Goal: Information Seeking & Learning: Learn about a topic

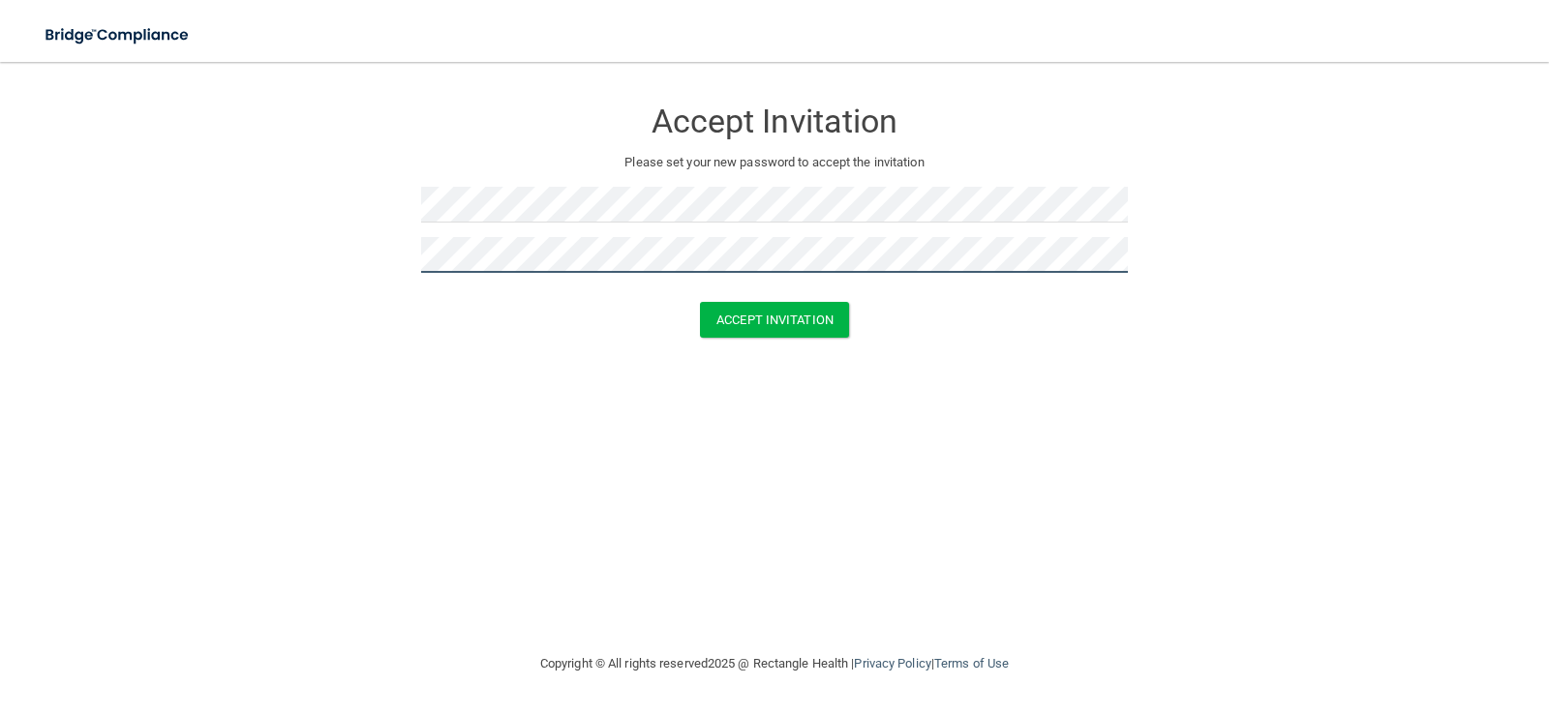
click at [700, 302] on button "Accept Invitation" at bounding box center [774, 320] width 149 height 36
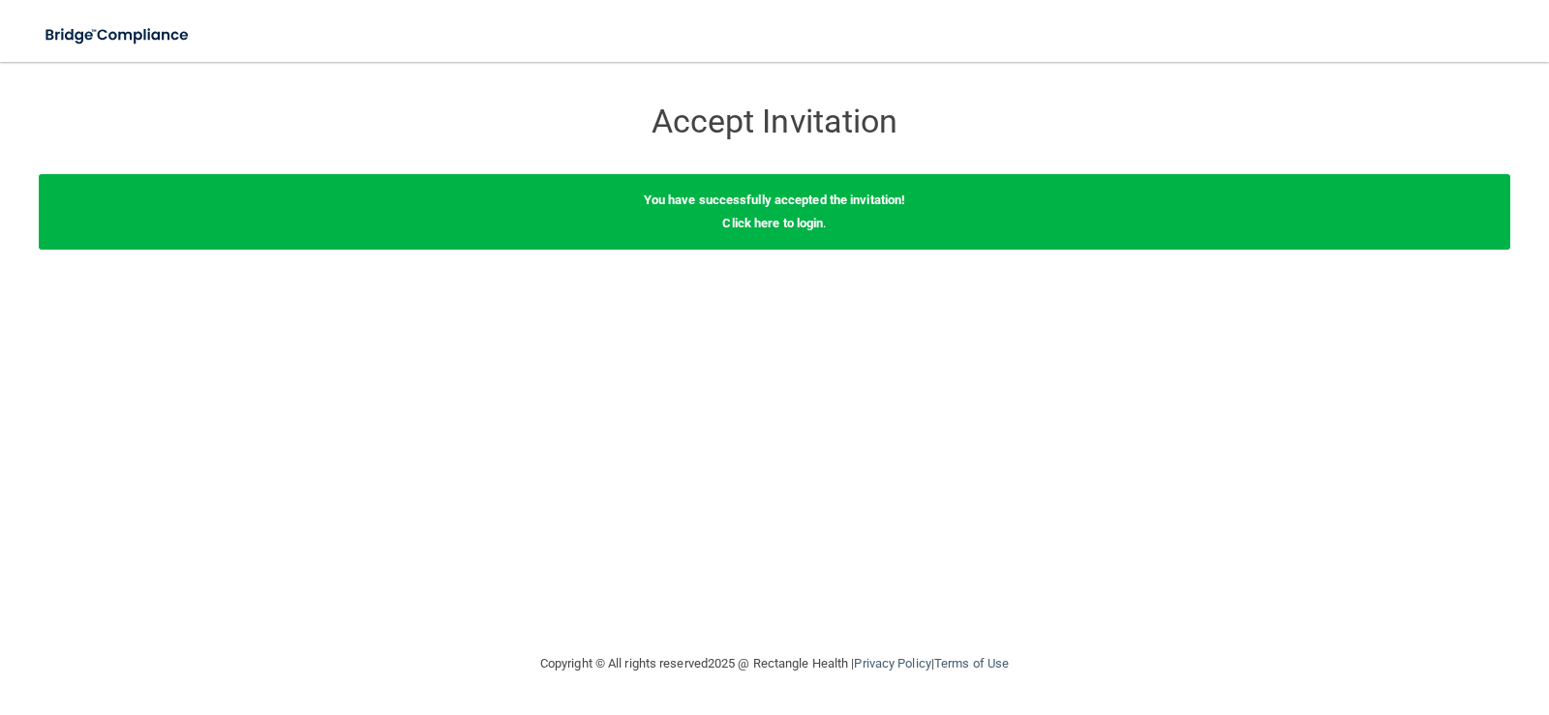
click at [768, 231] on div "You have successfully accepted the invitation! Click here to login ." at bounding box center [774, 212] width 1471 height 76
click at [775, 221] on link "Click here to login" at bounding box center [772, 223] width 101 height 15
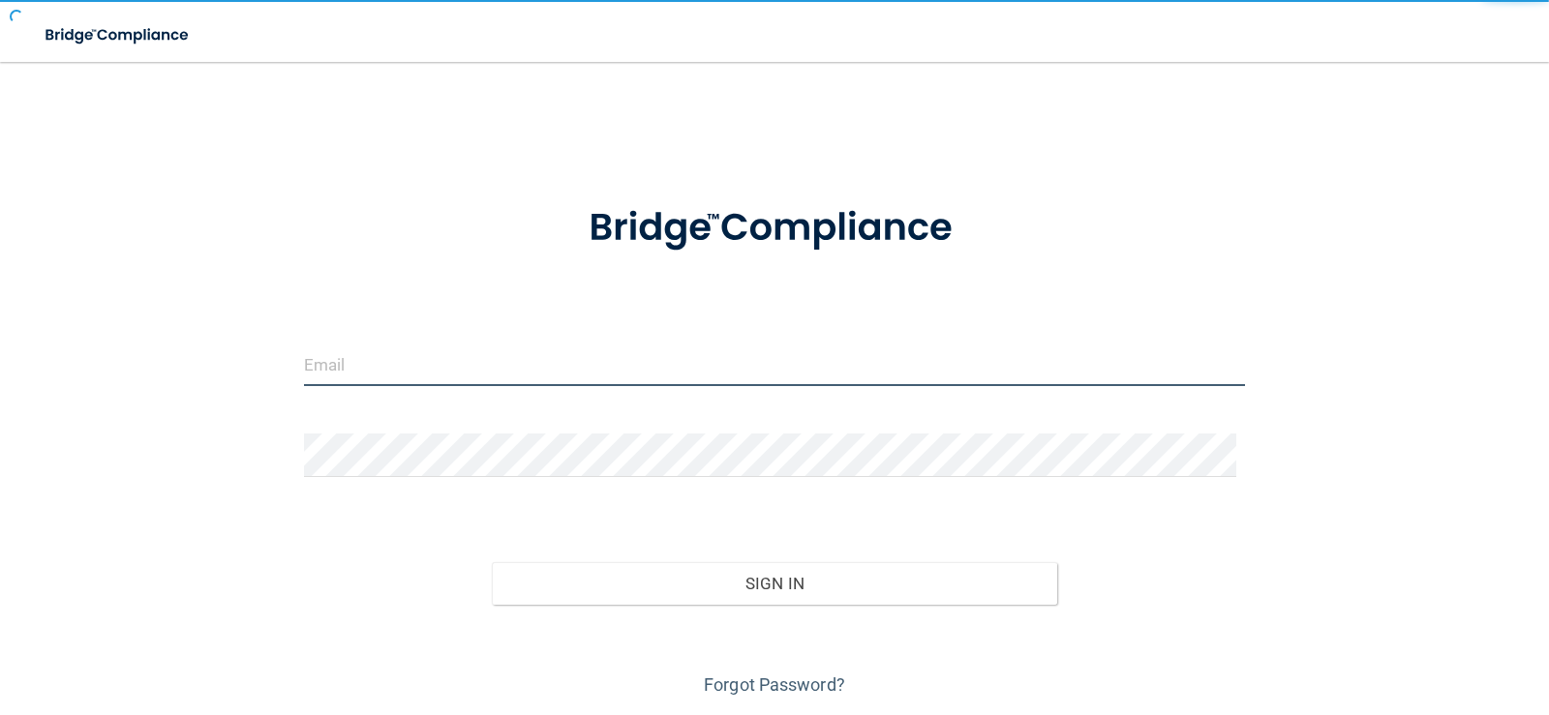
type input "[EMAIL_ADDRESS][DOMAIN_NAME]"
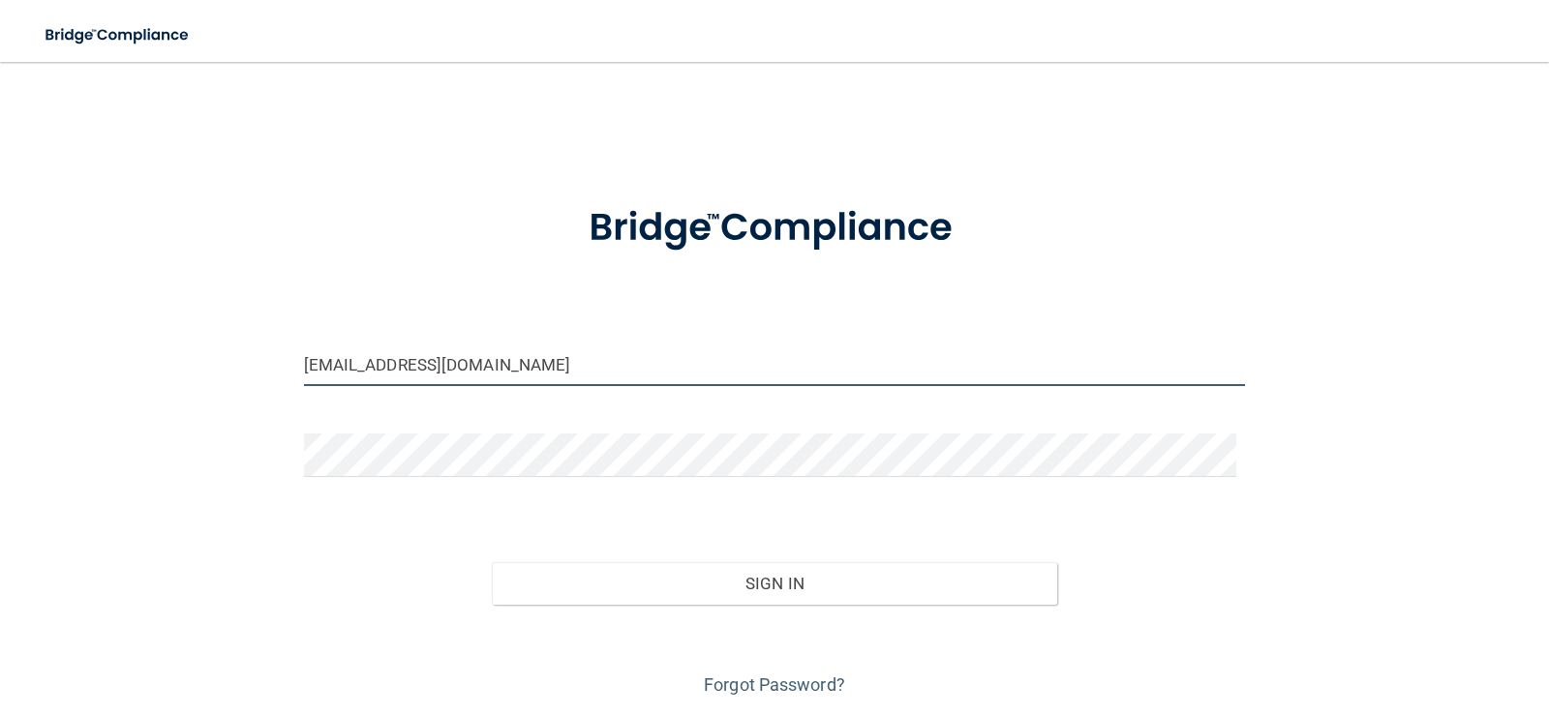
drag, startPoint x: 577, startPoint y: 379, endPoint x: 237, endPoint y: 371, distance: 339.9
click at [237, 371] on div "kellie091974@gmail.com Invalid email/password. You don't have permission to acc…" at bounding box center [774, 390] width 1471 height 619
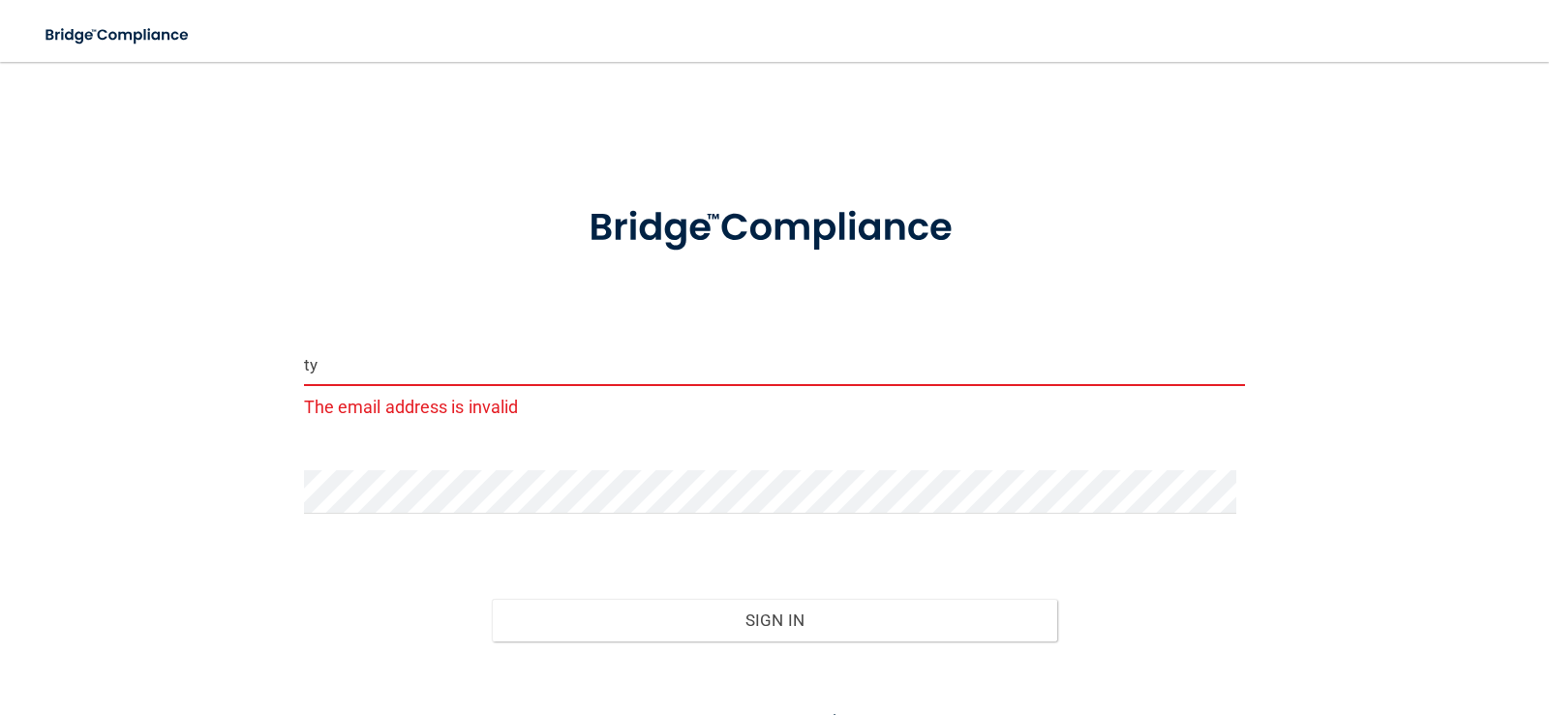
type input "t"
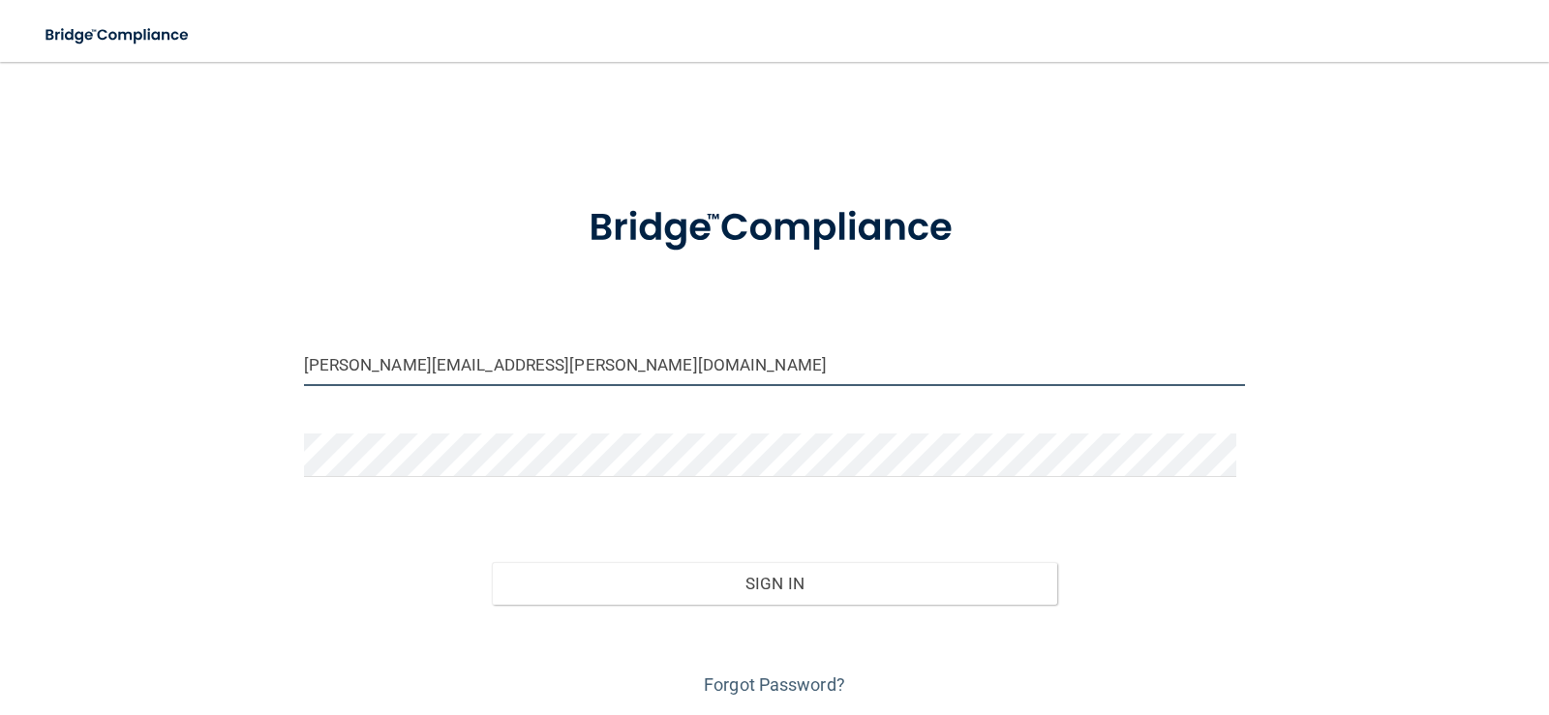
click at [437, 360] on input "nieves.tyiana05@gail.com" at bounding box center [775, 365] width 942 height 44
type input "[PERSON_NAME][EMAIL_ADDRESS][DOMAIN_NAME]"
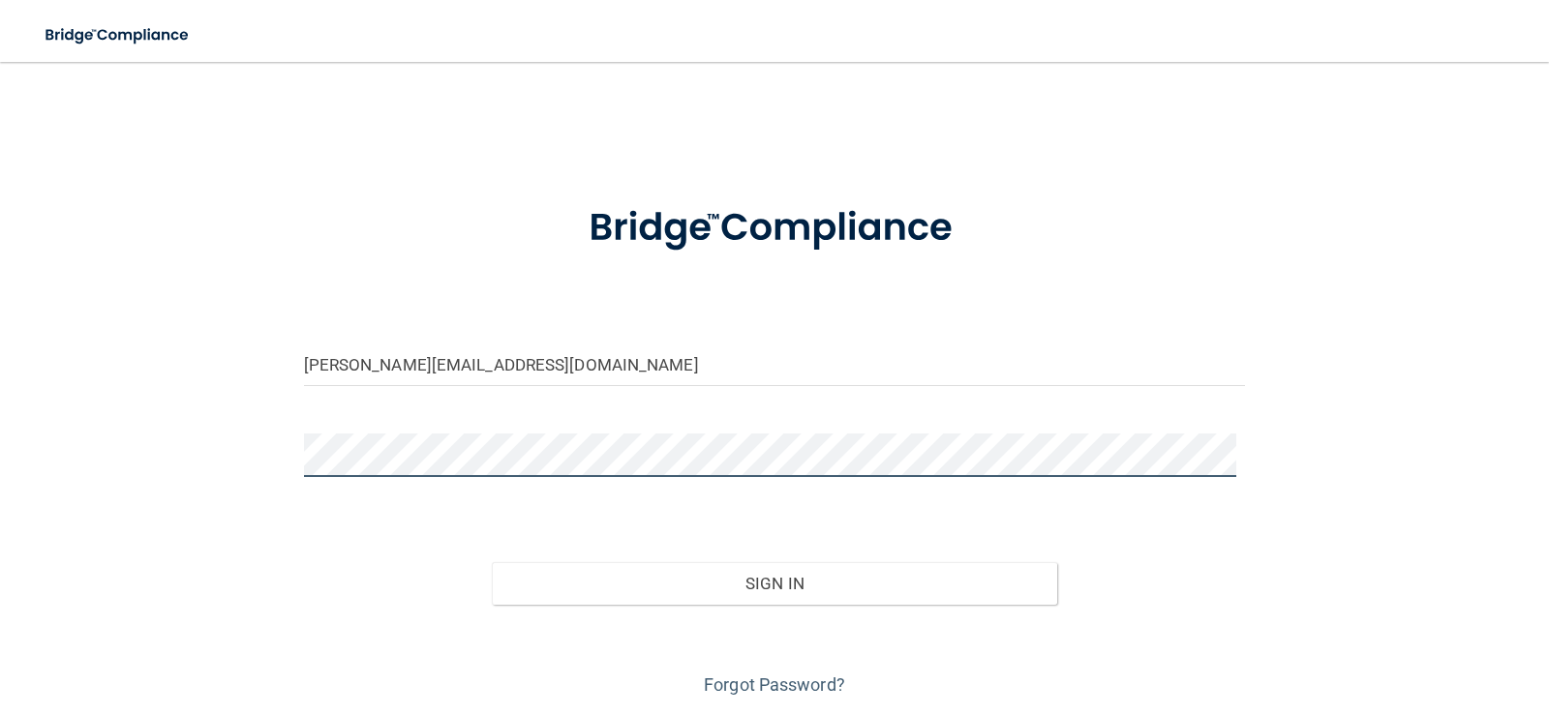
click at [492, 562] on button "Sign In" at bounding box center [774, 583] width 565 height 43
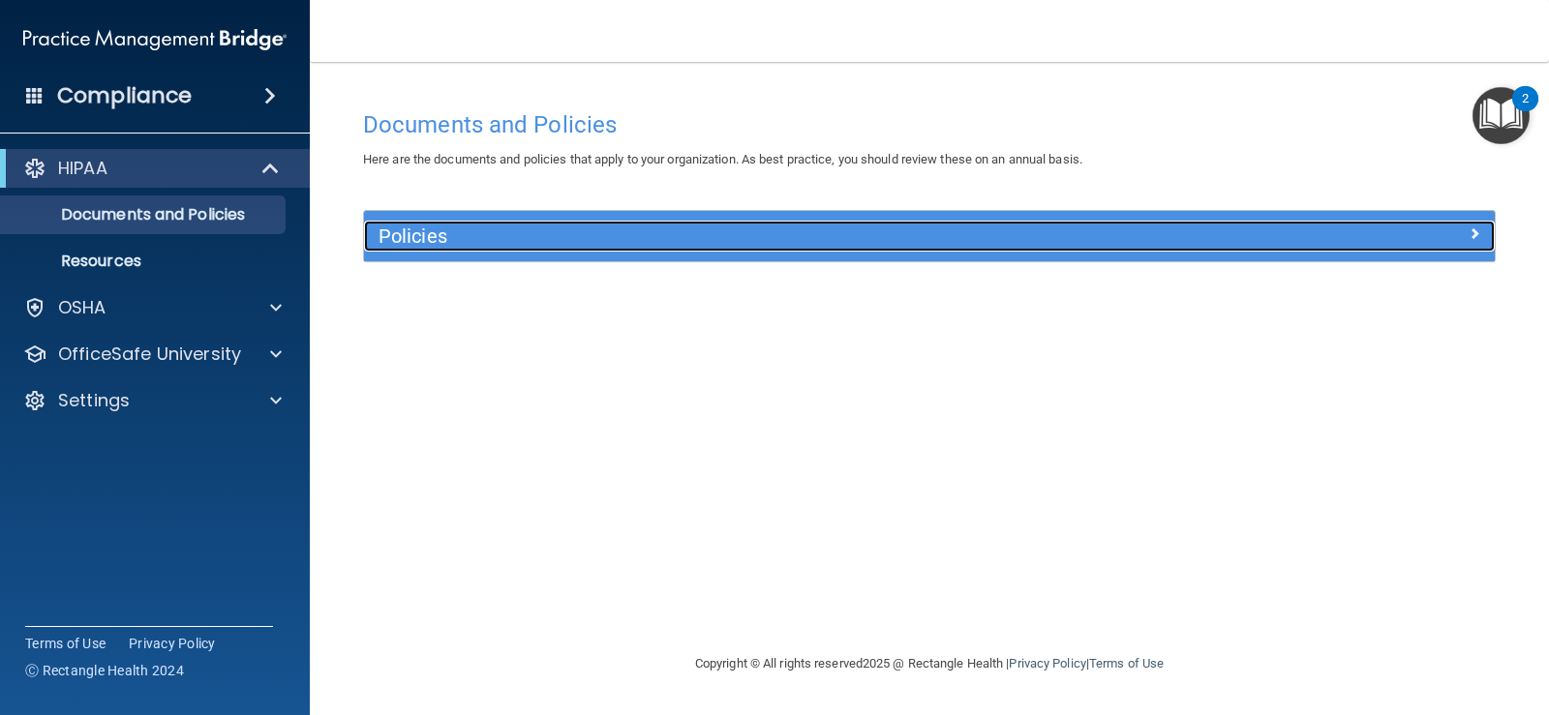
click at [537, 237] on h5 "Policies" at bounding box center [787, 236] width 819 height 21
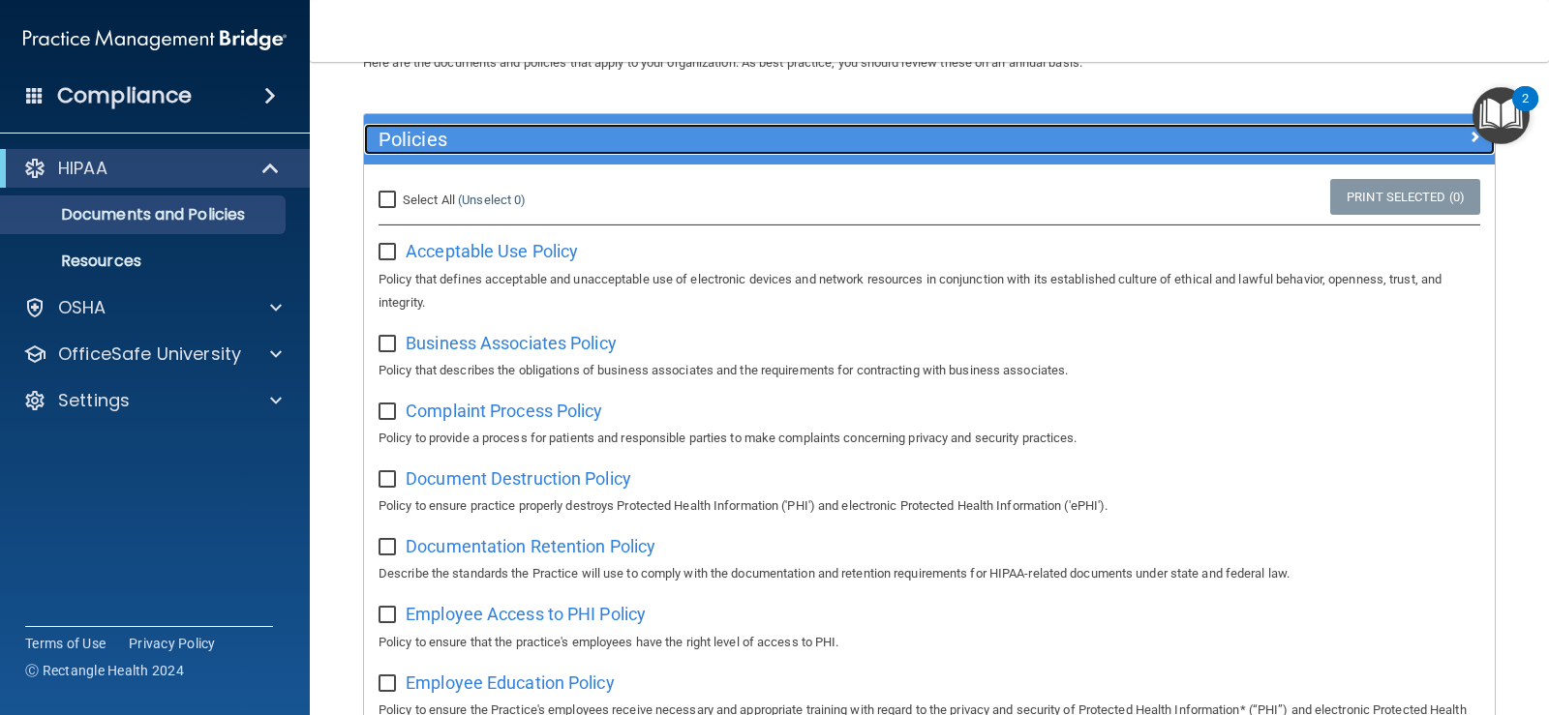
scroll to position [194, 0]
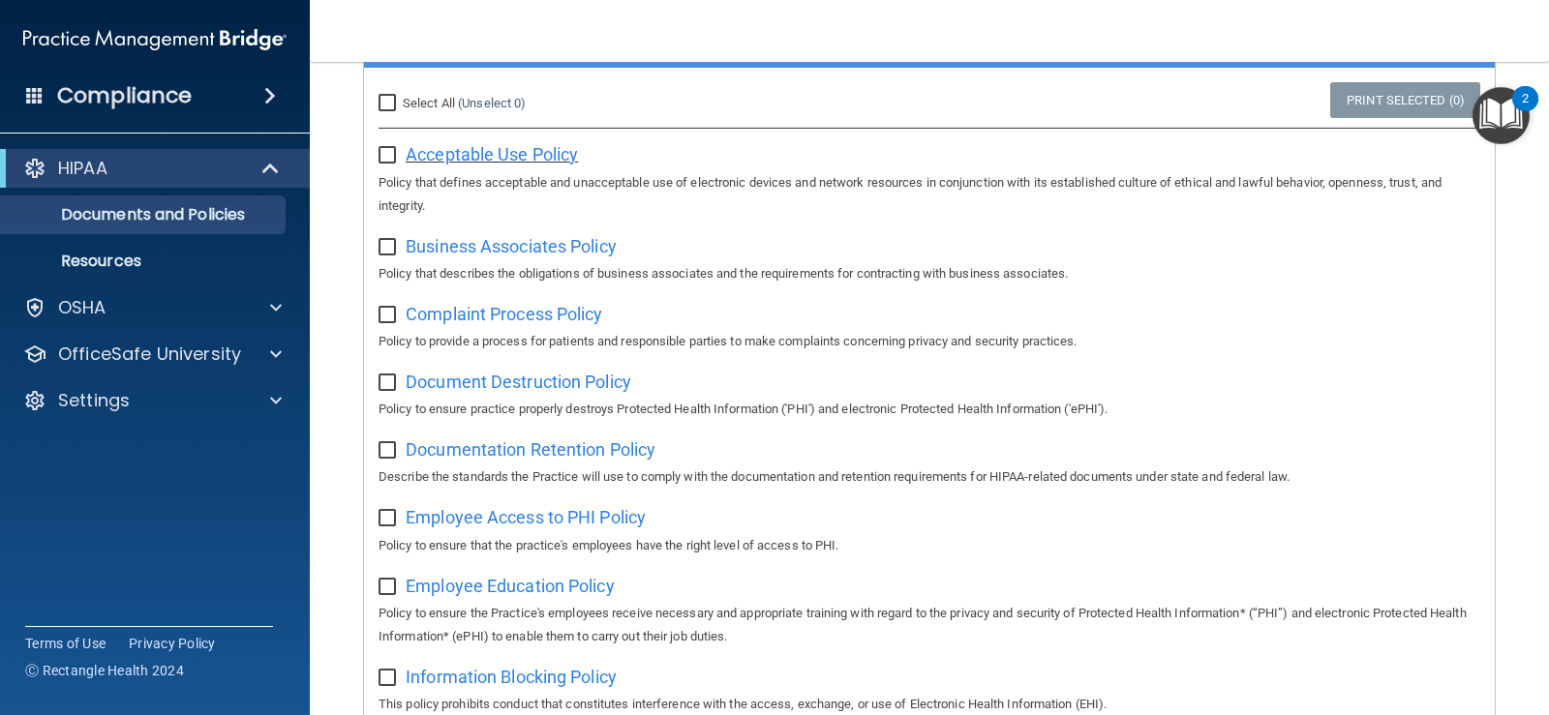
click at [514, 162] on span "Acceptable Use Policy" at bounding box center [492, 154] width 172 height 20
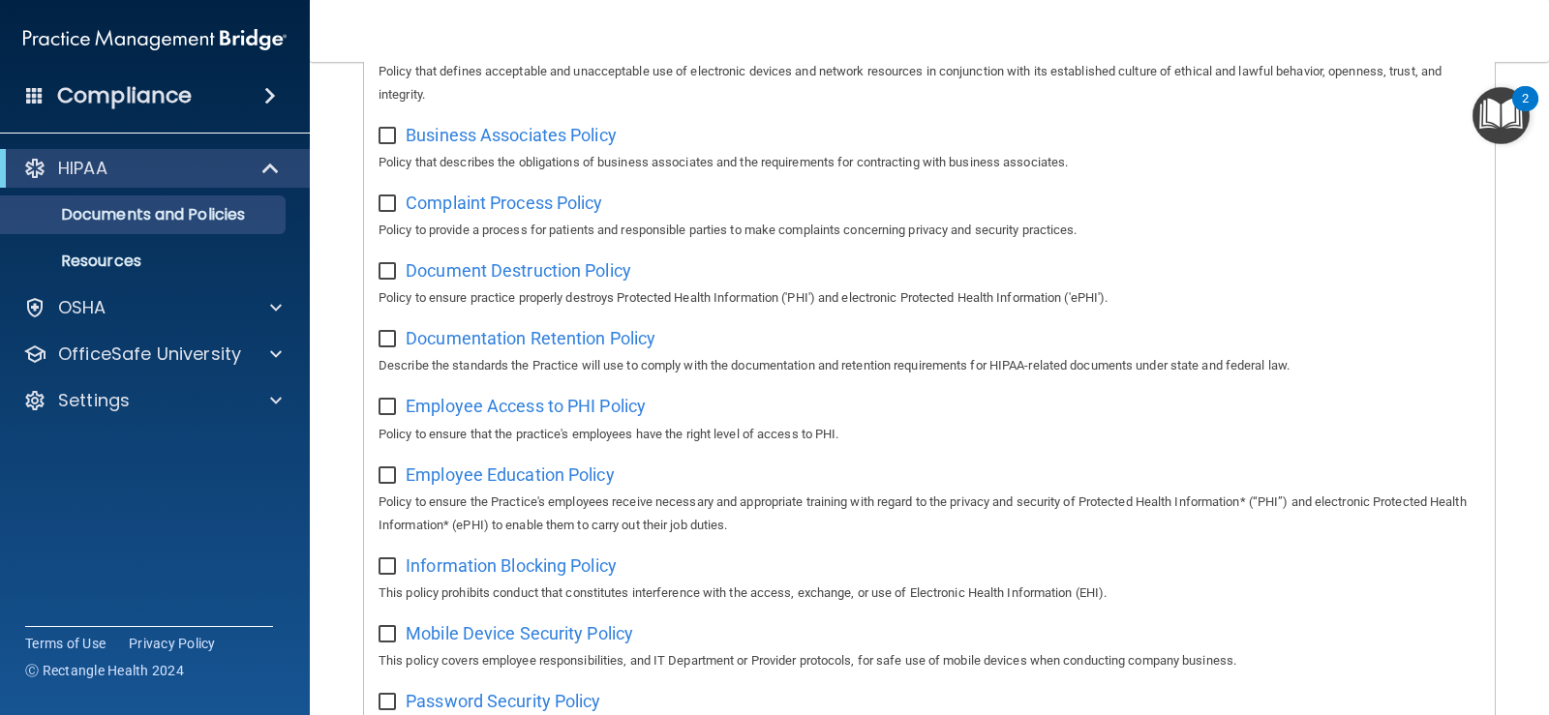
scroll to position [0, 0]
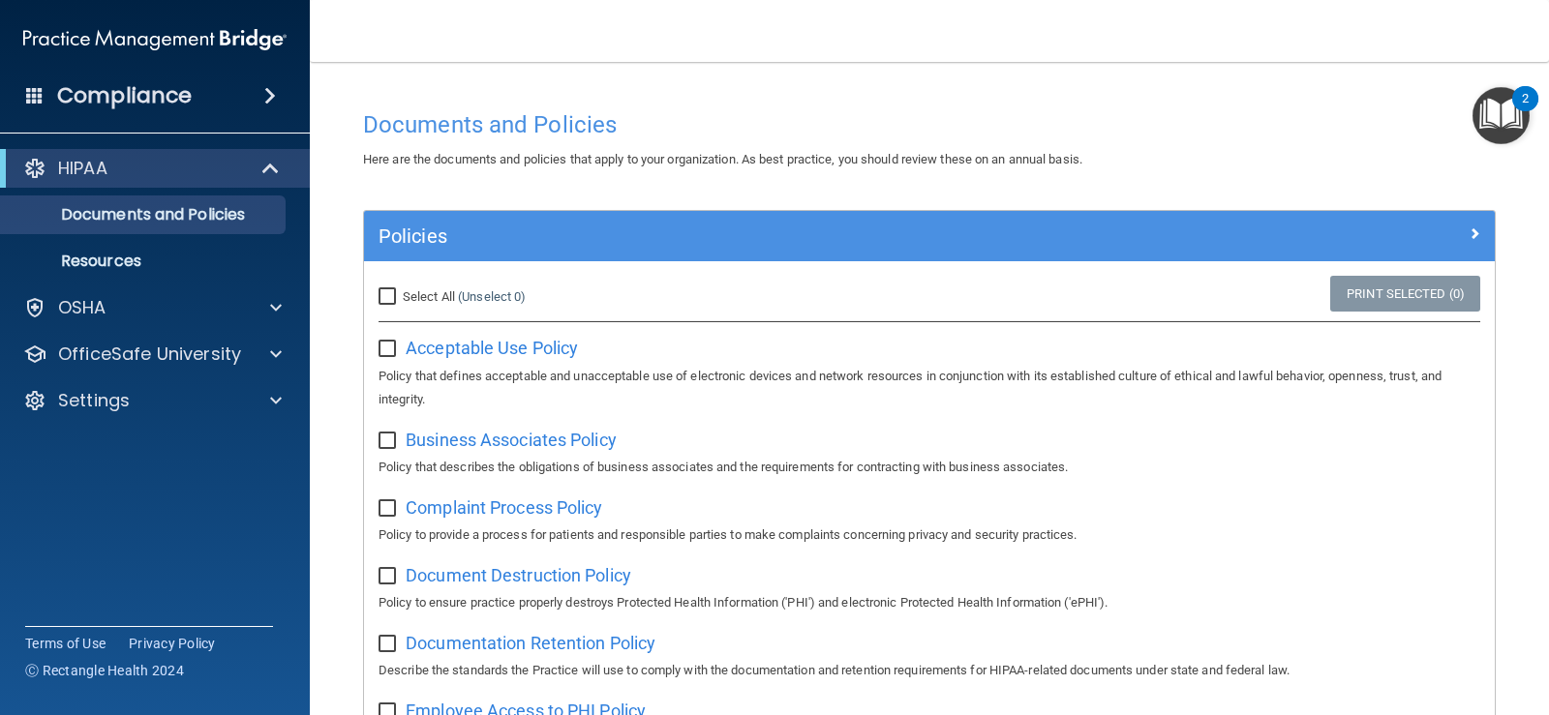
click at [384, 345] on input "checkbox" at bounding box center [389, 349] width 22 height 15
checkbox input "false"
click at [1504, 129] on img "Open Resource Center, 2 new notifications" at bounding box center [1500, 115] width 57 height 57
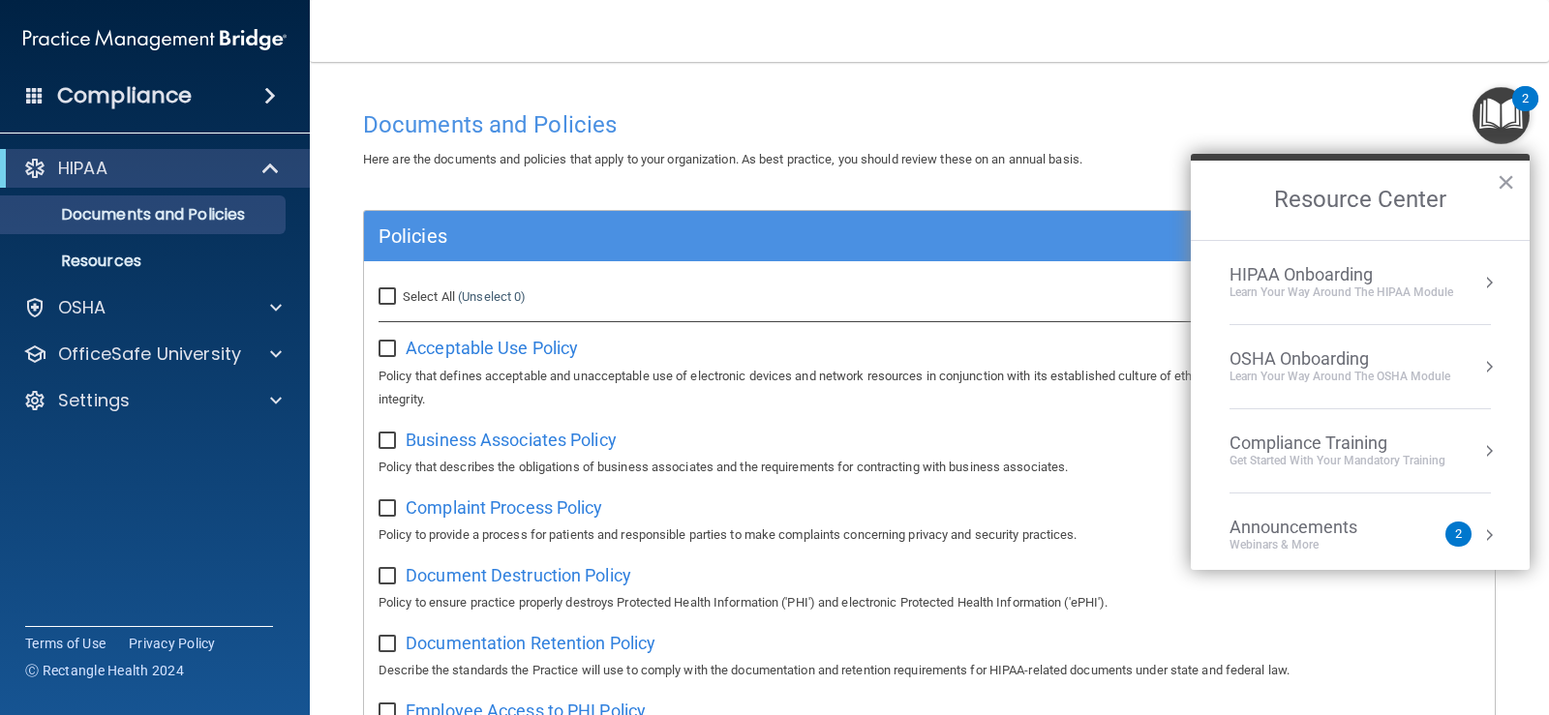
click at [1389, 282] on div "HIPAA Onboarding" at bounding box center [1341, 274] width 224 height 21
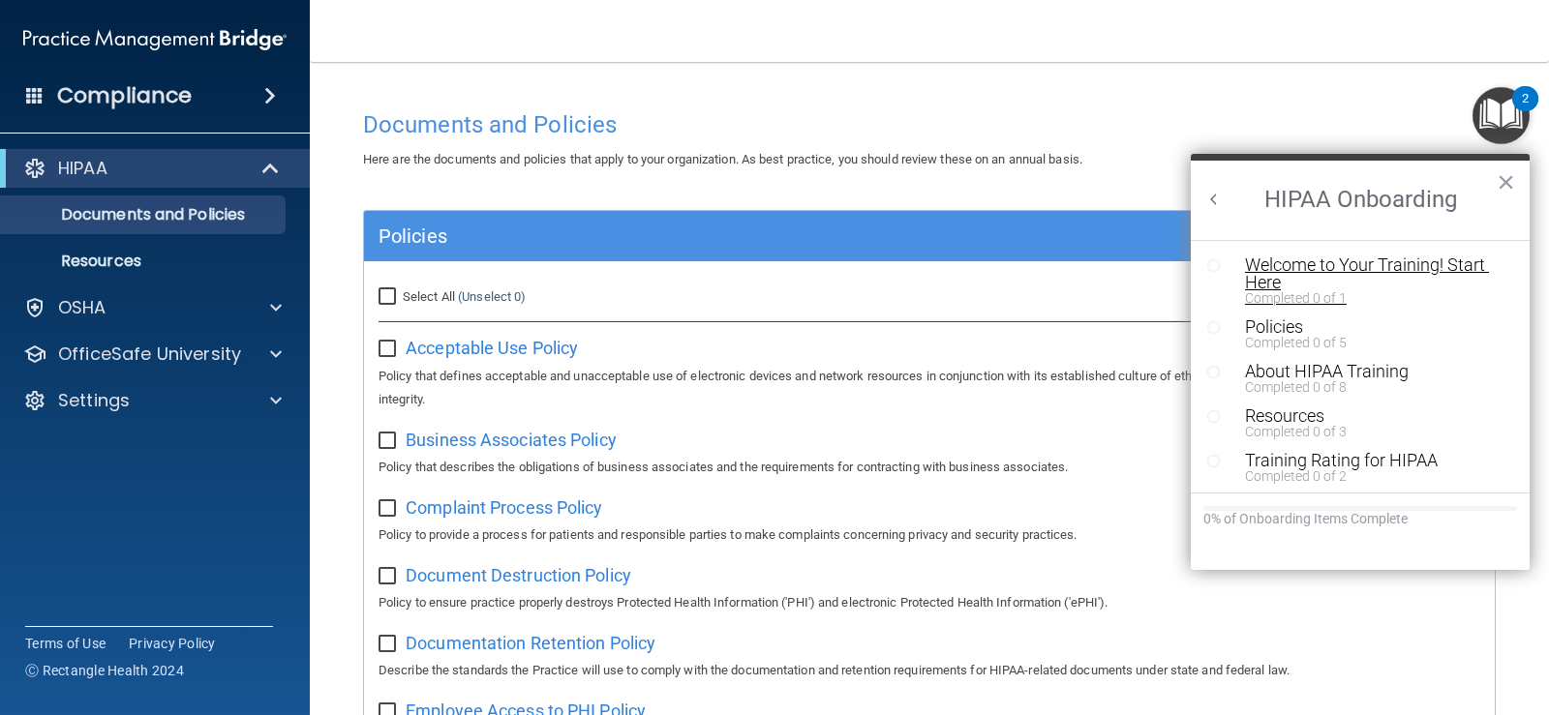
click at [1269, 281] on div "Welcome to Your Training! Start Here" at bounding box center [1367, 274] width 245 height 35
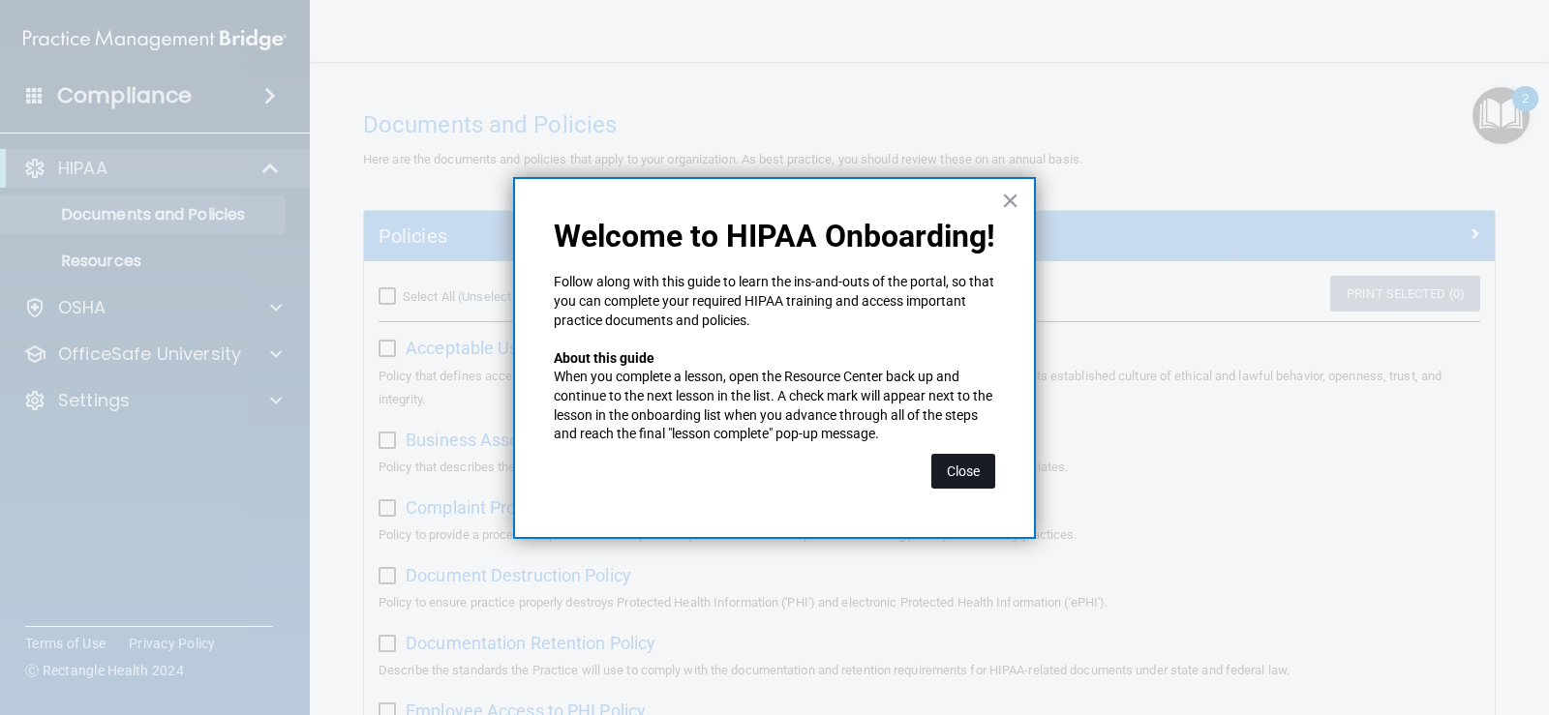
click at [957, 469] on button "Close" at bounding box center [963, 471] width 64 height 35
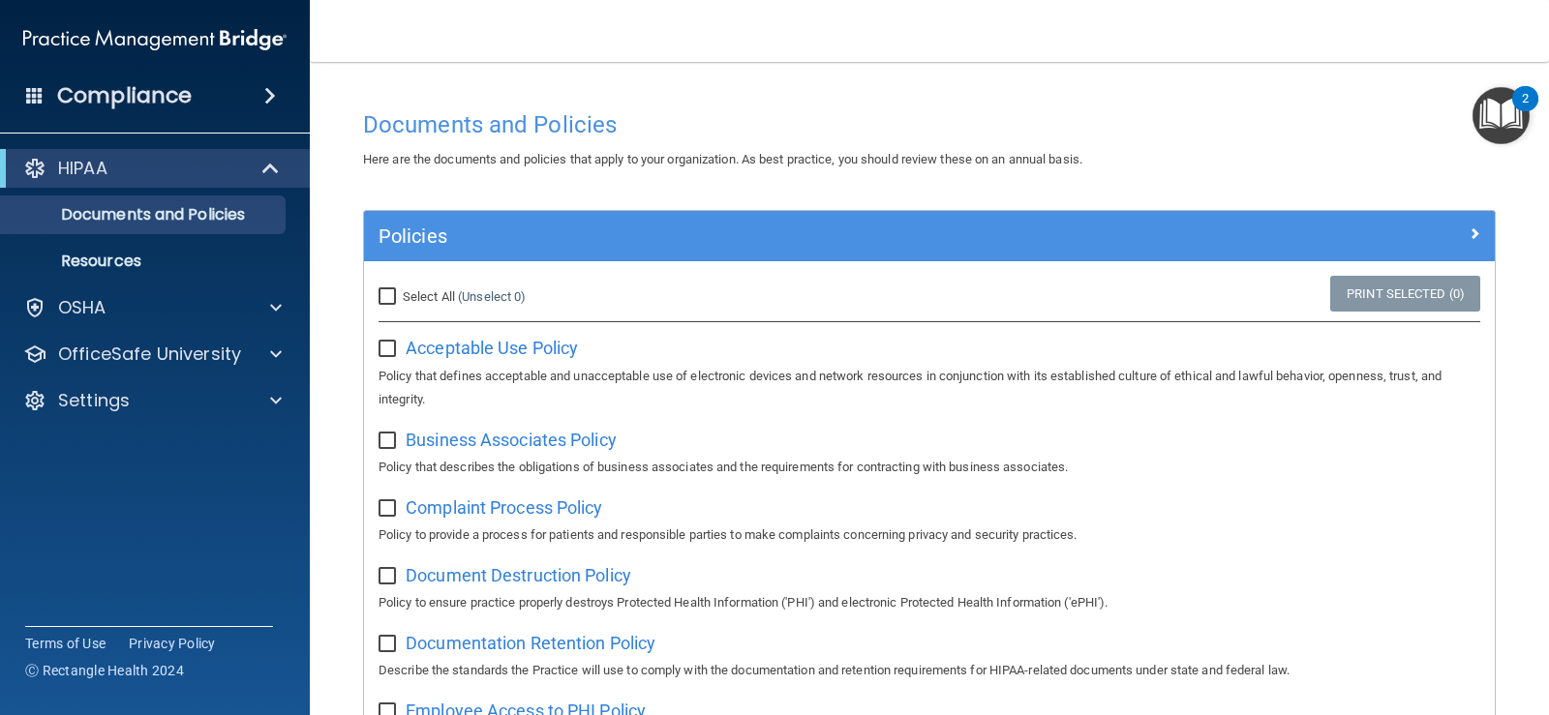
click at [1499, 124] on img "Open Resource Center, 2 new notifications" at bounding box center [1500, 115] width 57 height 57
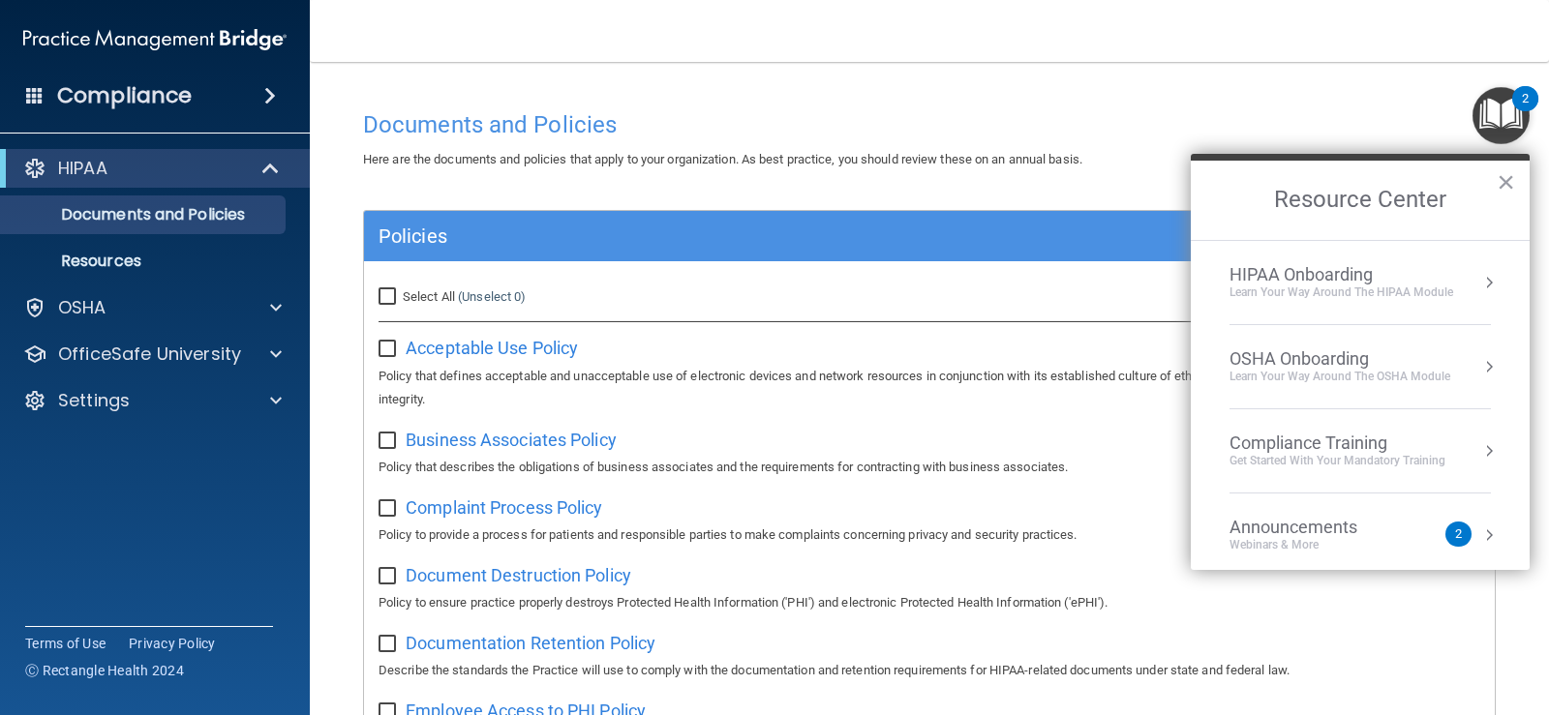
click at [1446, 278] on div "HIPAA Onboarding" at bounding box center [1341, 274] width 224 height 21
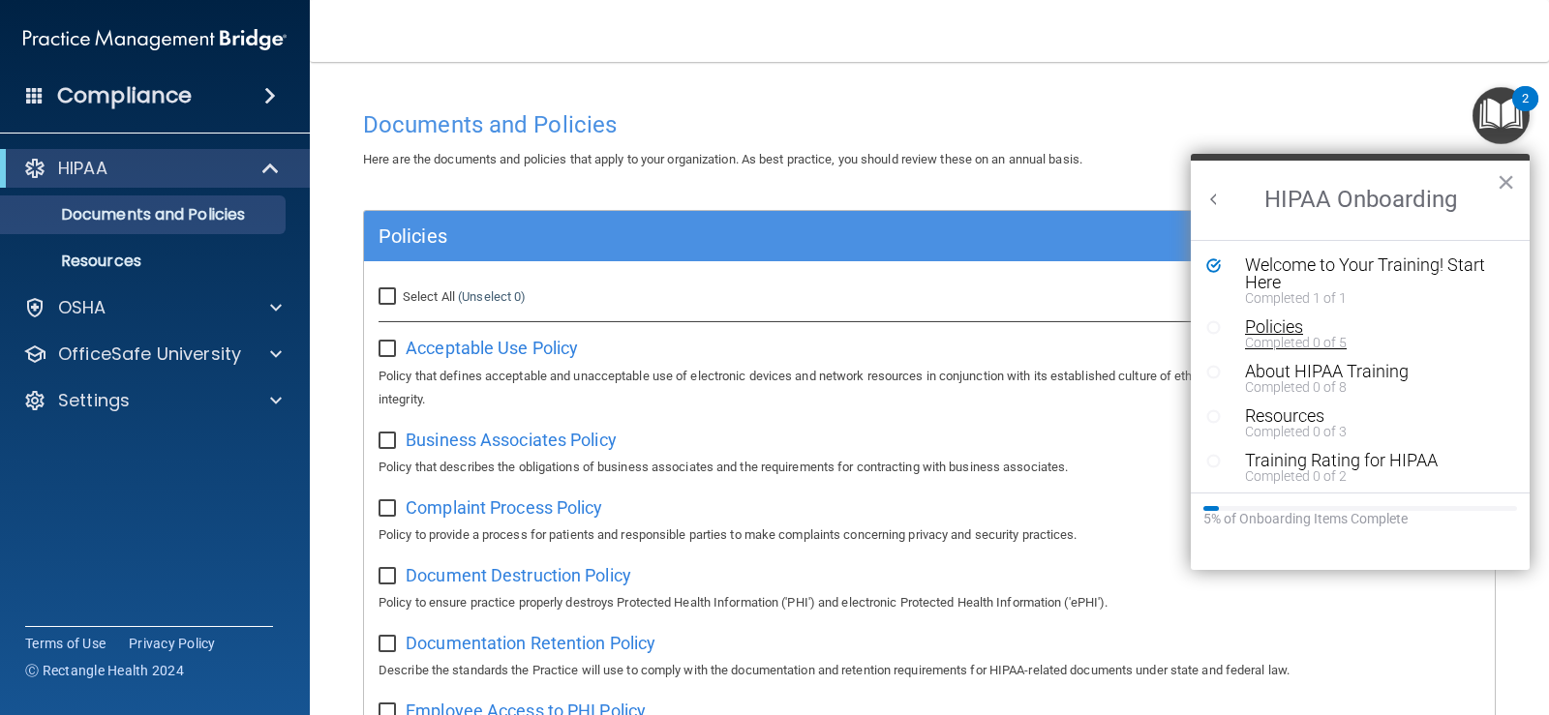
click at [1295, 329] on div "Policies" at bounding box center [1367, 326] width 245 height 17
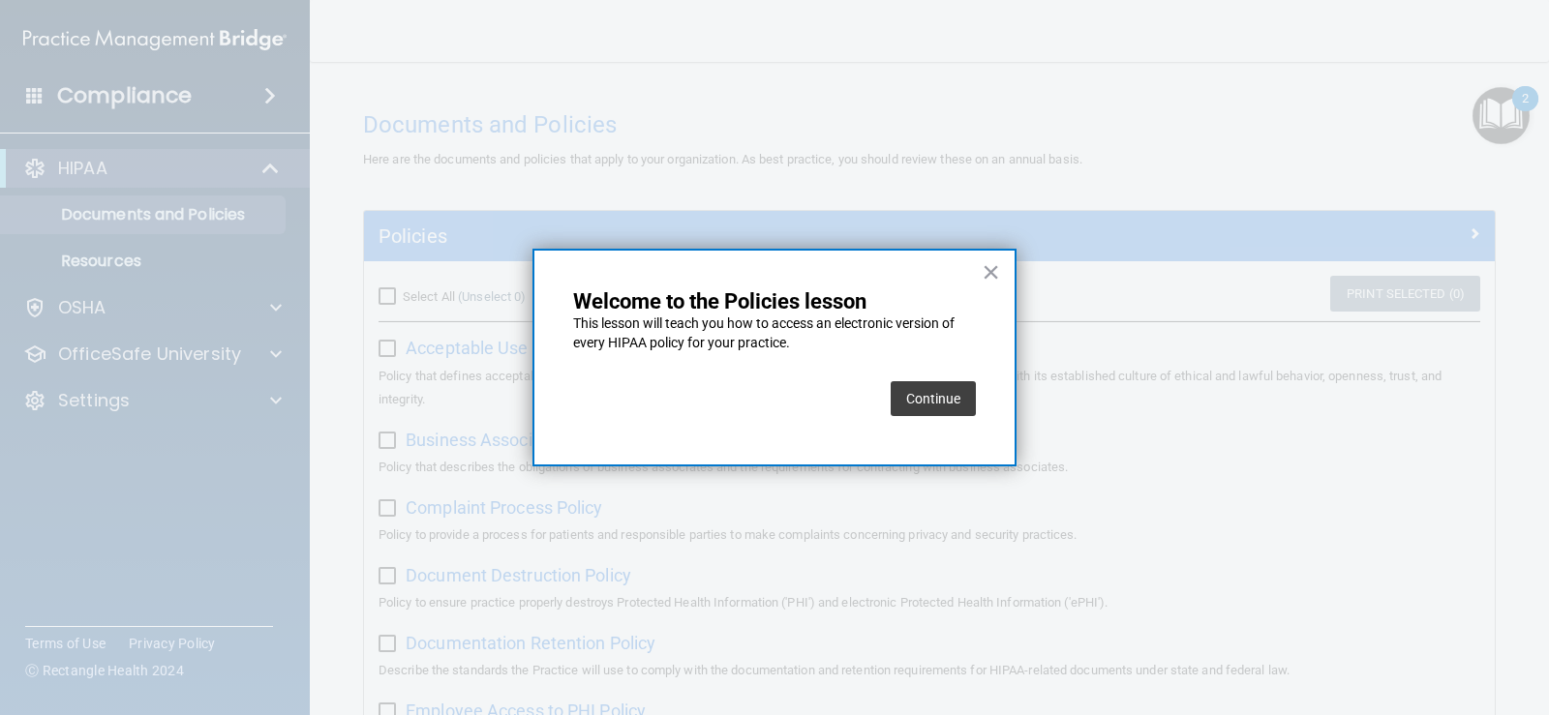
click at [956, 408] on button "Continue" at bounding box center [933, 398] width 85 height 35
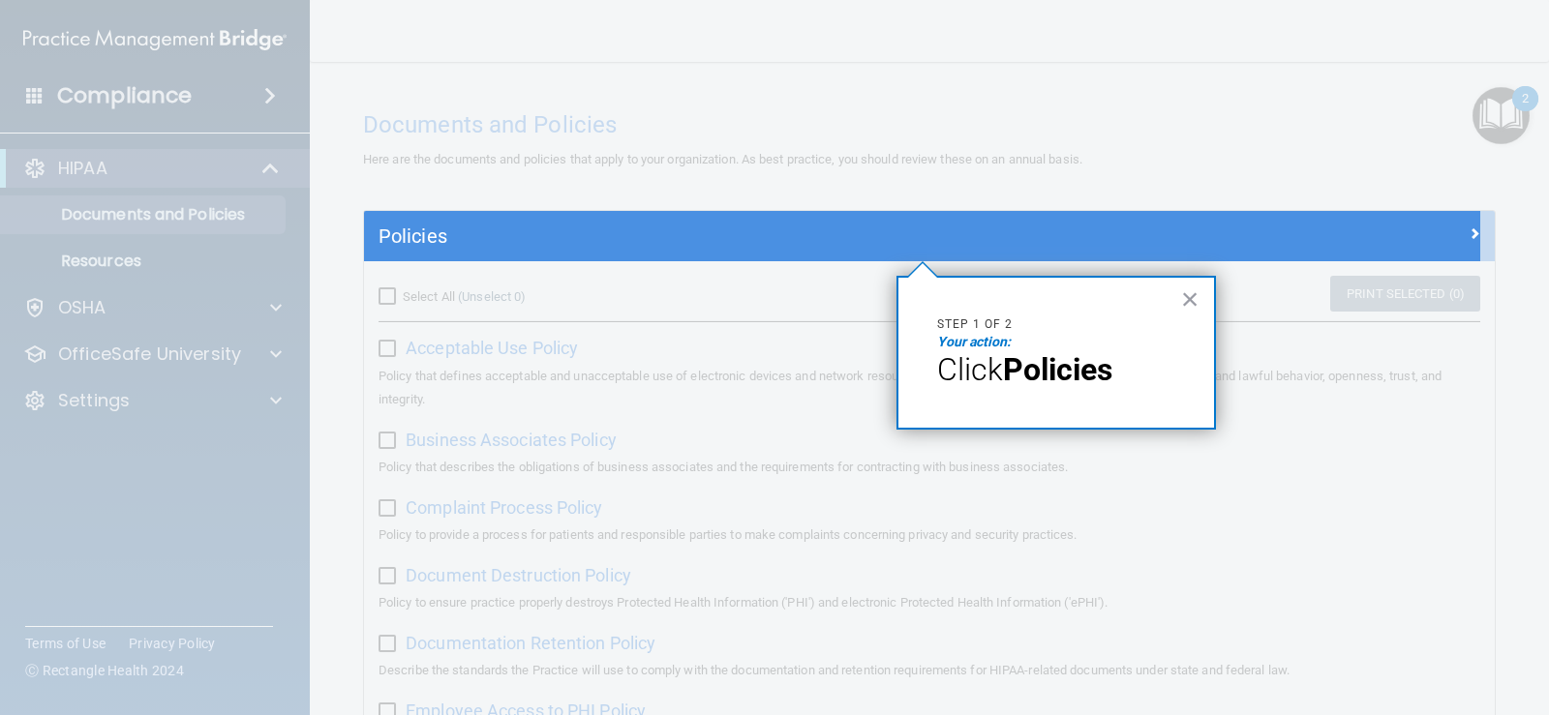
click at [635, 208] on div at bounding box center [922, 105] width 1116 height 211
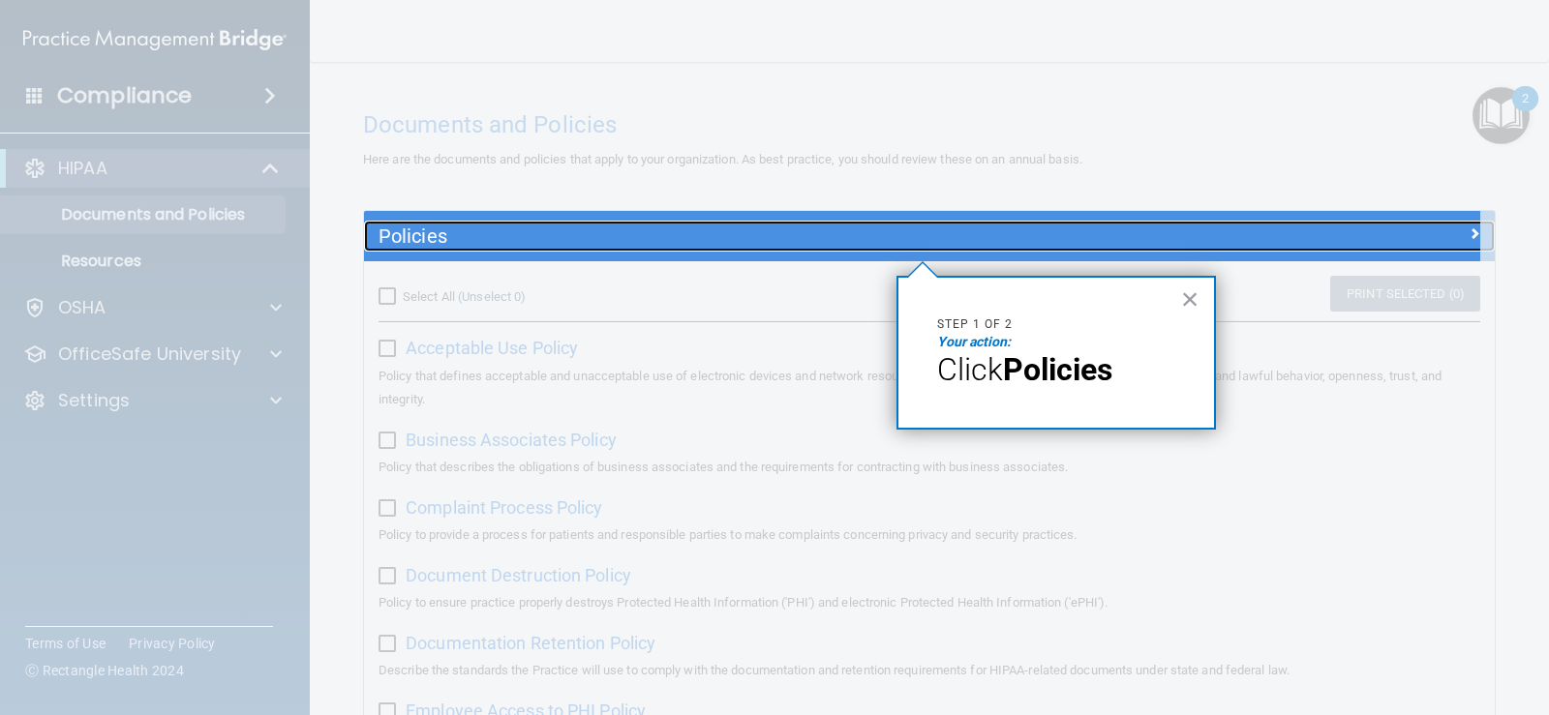
click at [624, 227] on h5 "Policies" at bounding box center [787, 236] width 819 height 21
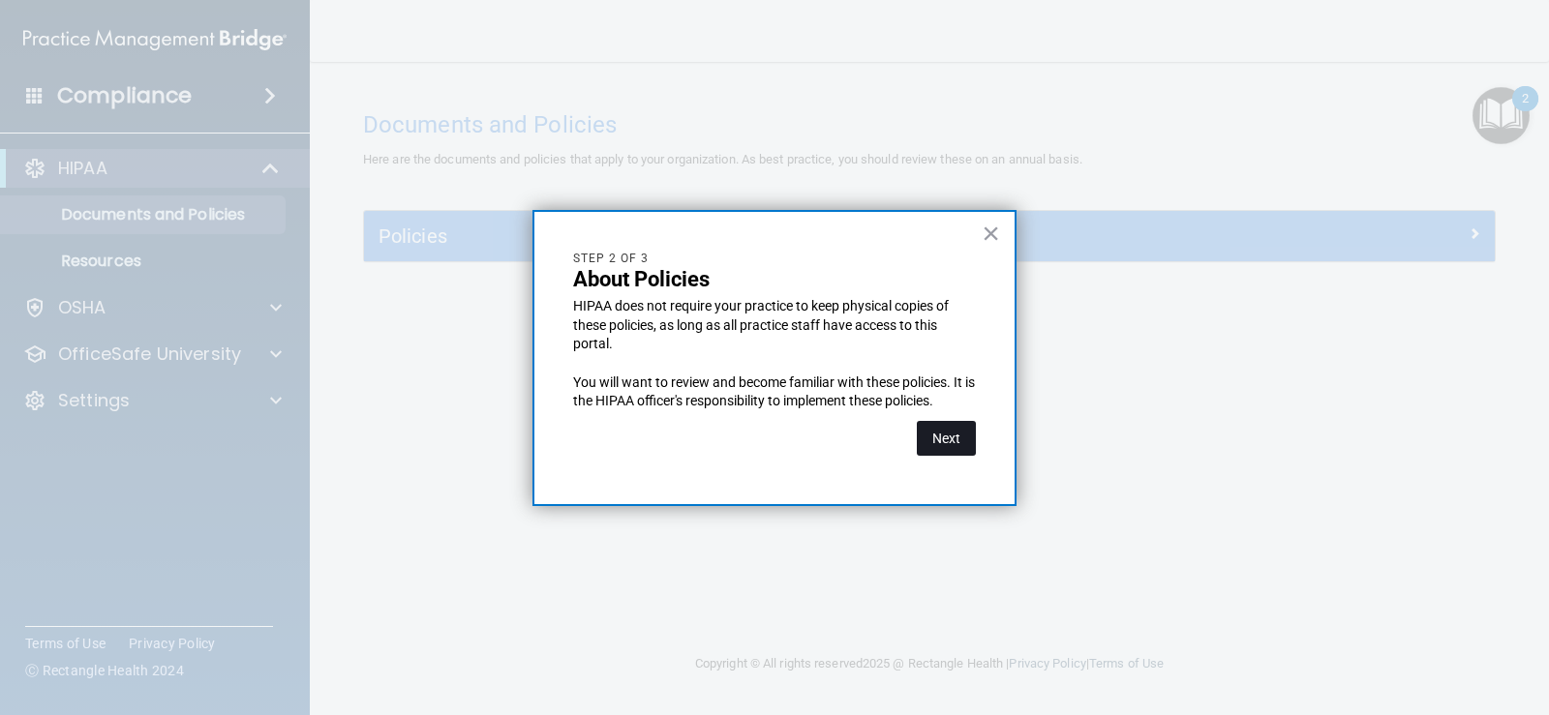
click at [944, 432] on button "Next" at bounding box center [946, 438] width 59 height 35
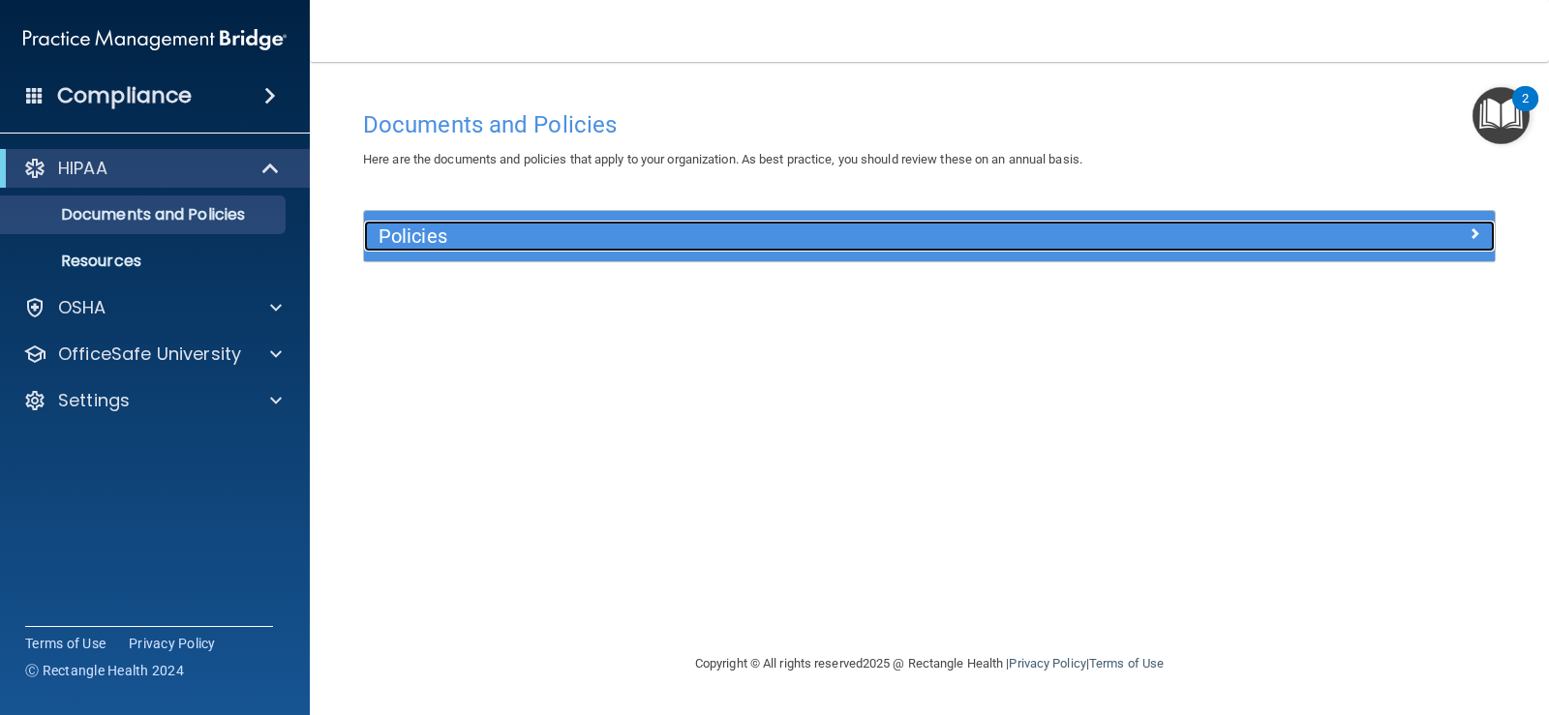
click at [1179, 244] on h5 "Policies" at bounding box center [787, 236] width 819 height 21
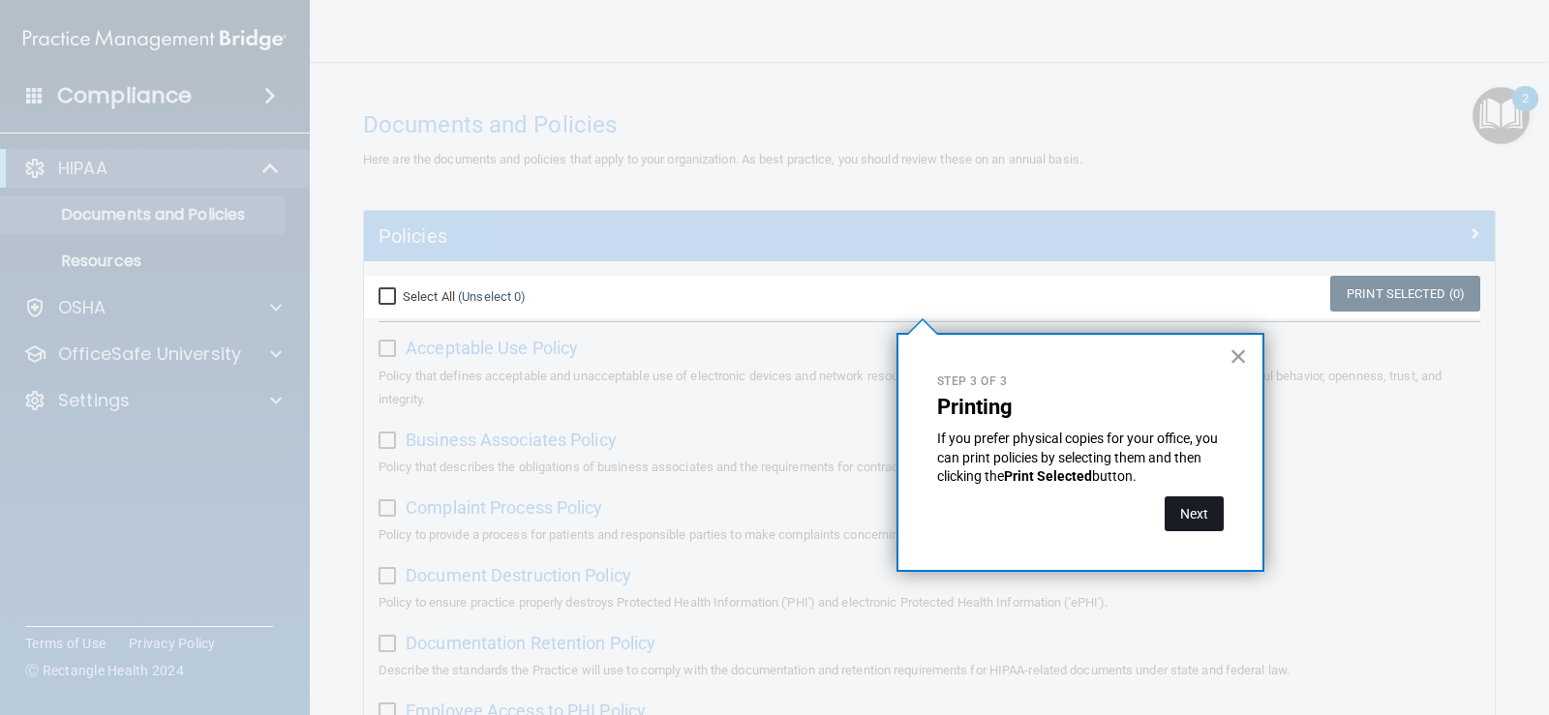
click at [1209, 523] on button "Next" at bounding box center [1193, 514] width 59 height 35
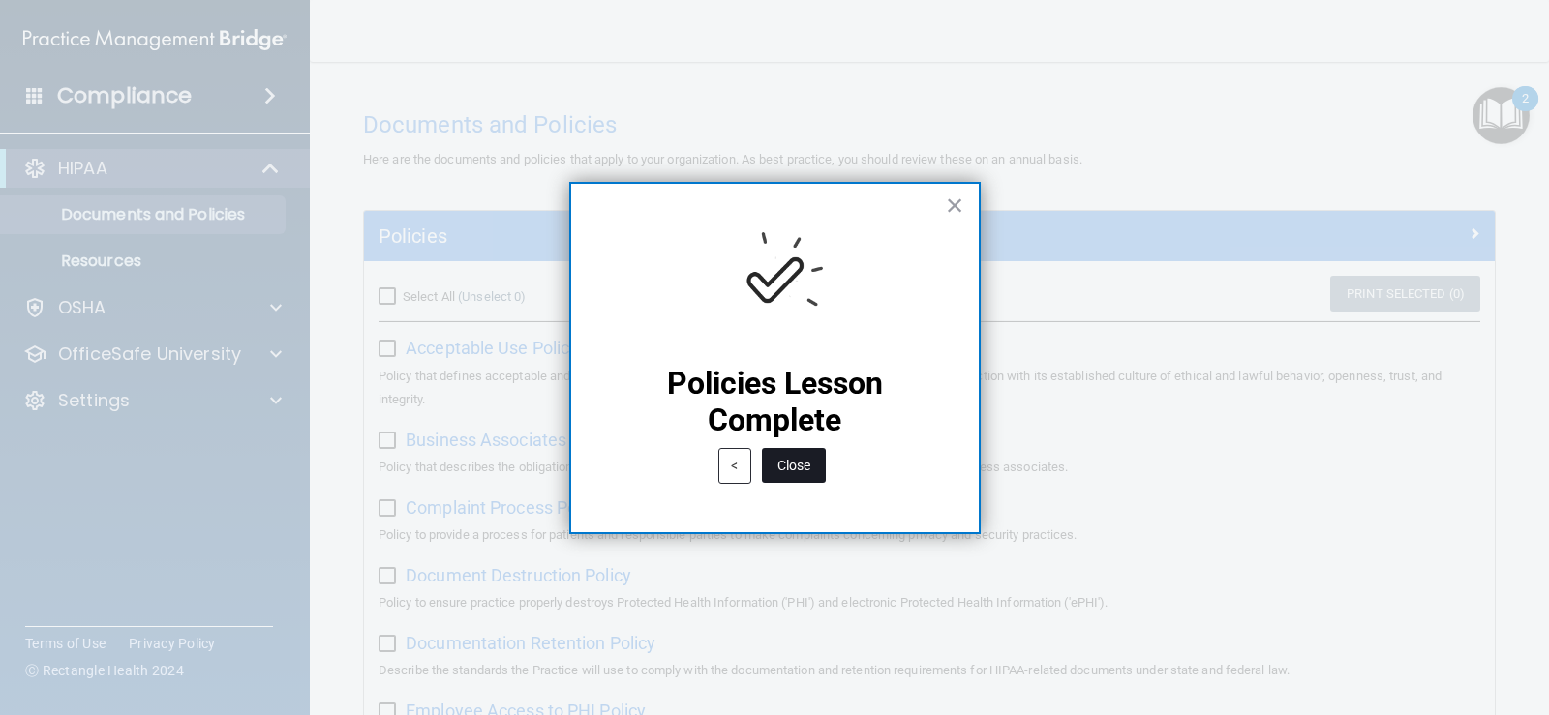
click at [803, 468] on button "Close" at bounding box center [794, 465] width 64 height 35
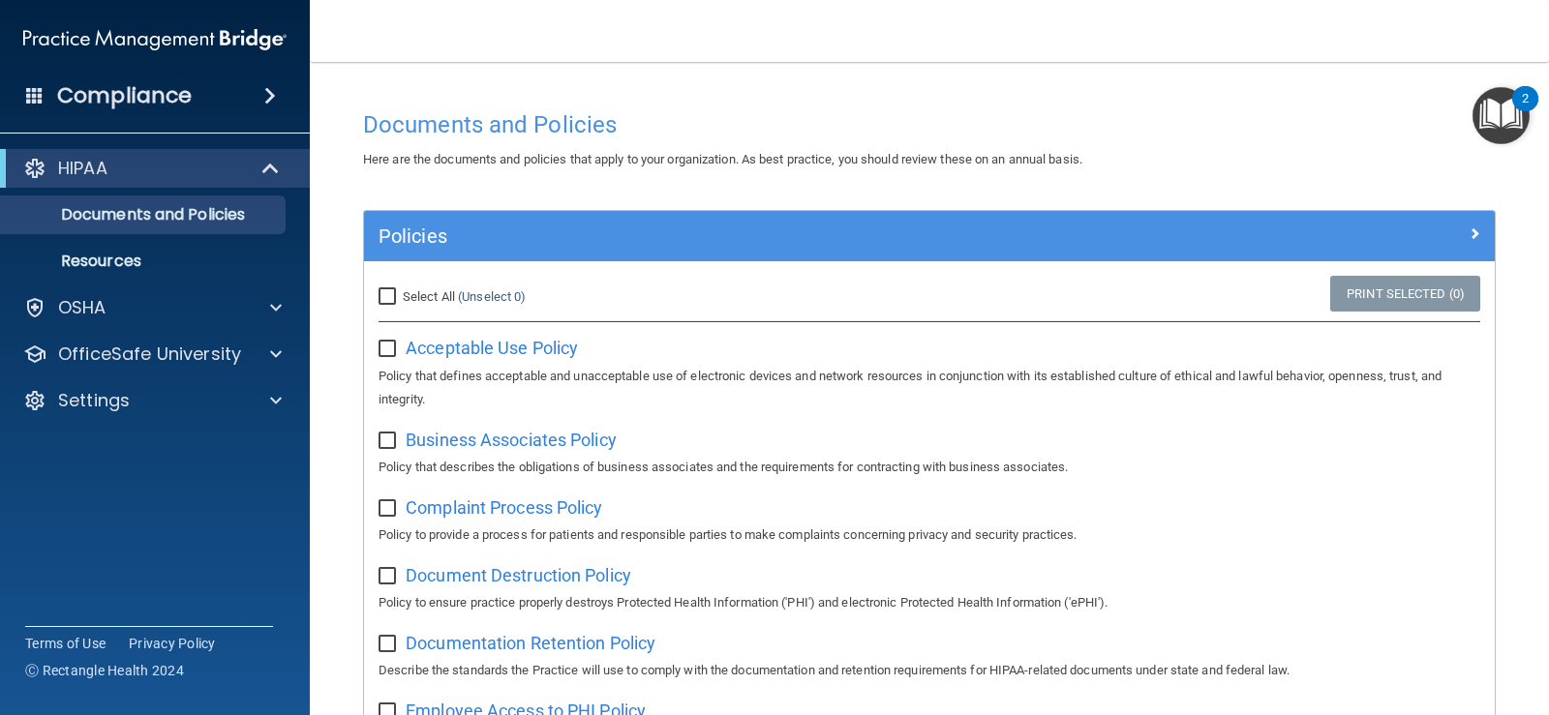
click at [1489, 116] on img "Open Resource Center, 2 new notifications" at bounding box center [1500, 115] width 57 height 57
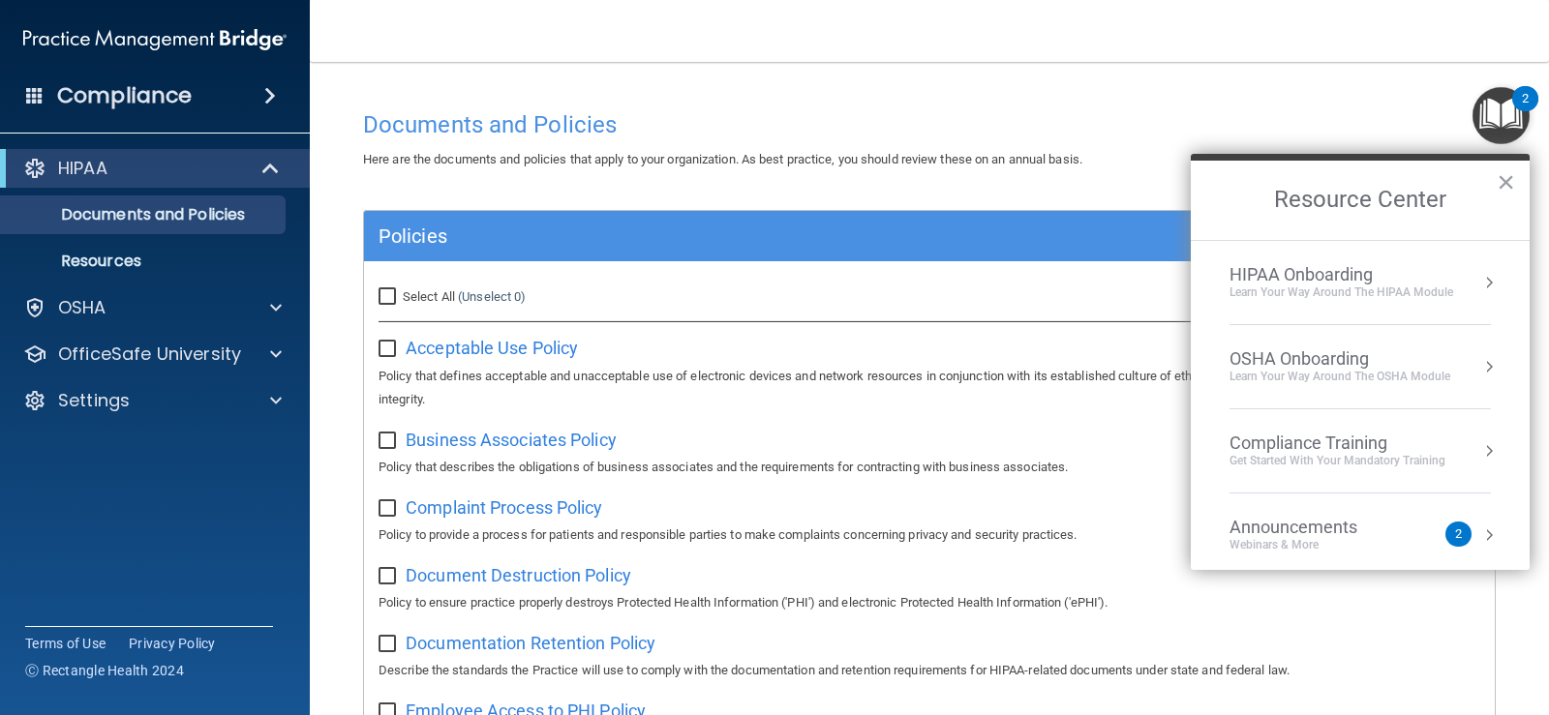
click at [1371, 286] on div "Learn Your Way around the HIPAA module" at bounding box center [1341, 293] width 224 height 16
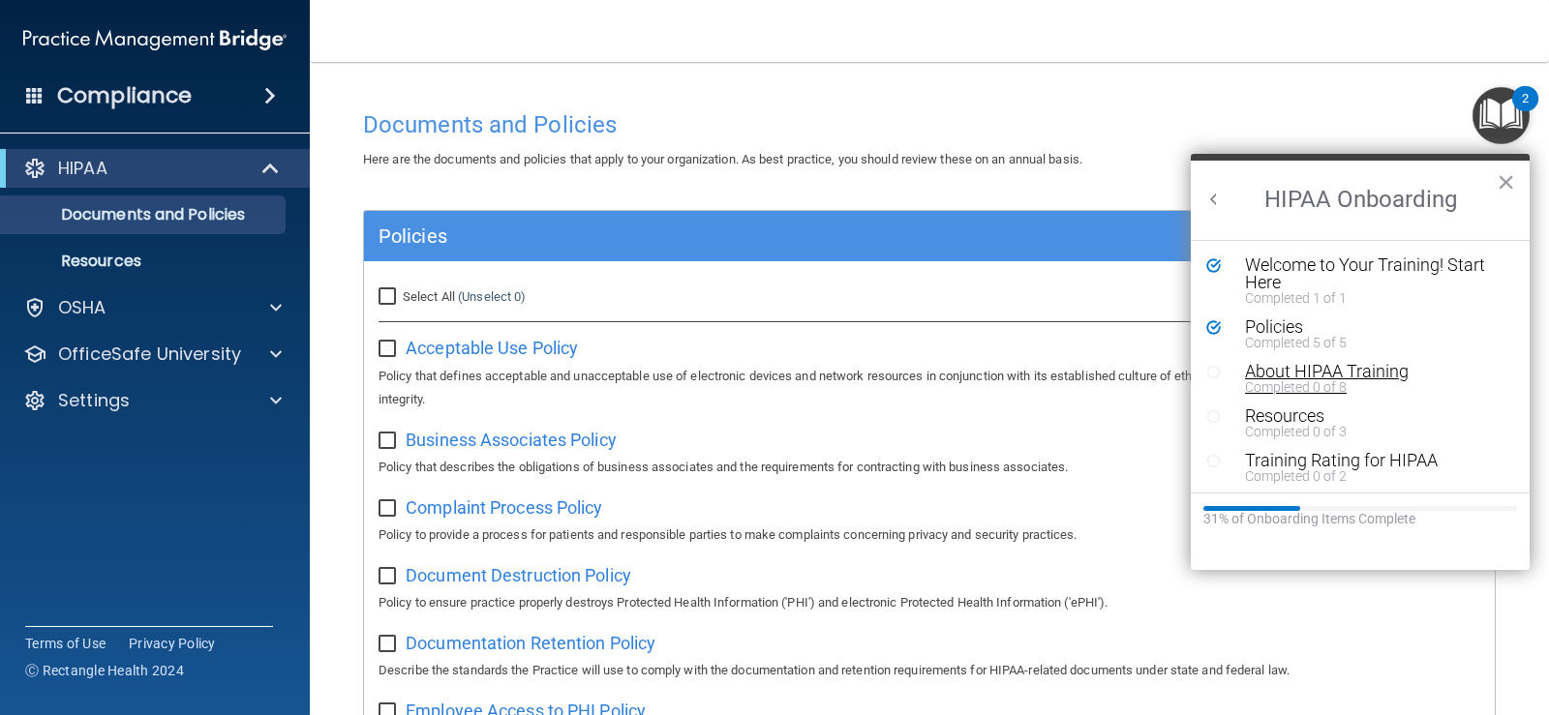
click at [1307, 383] on div "Completed 0 of 8" at bounding box center [1367, 387] width 245 height 14
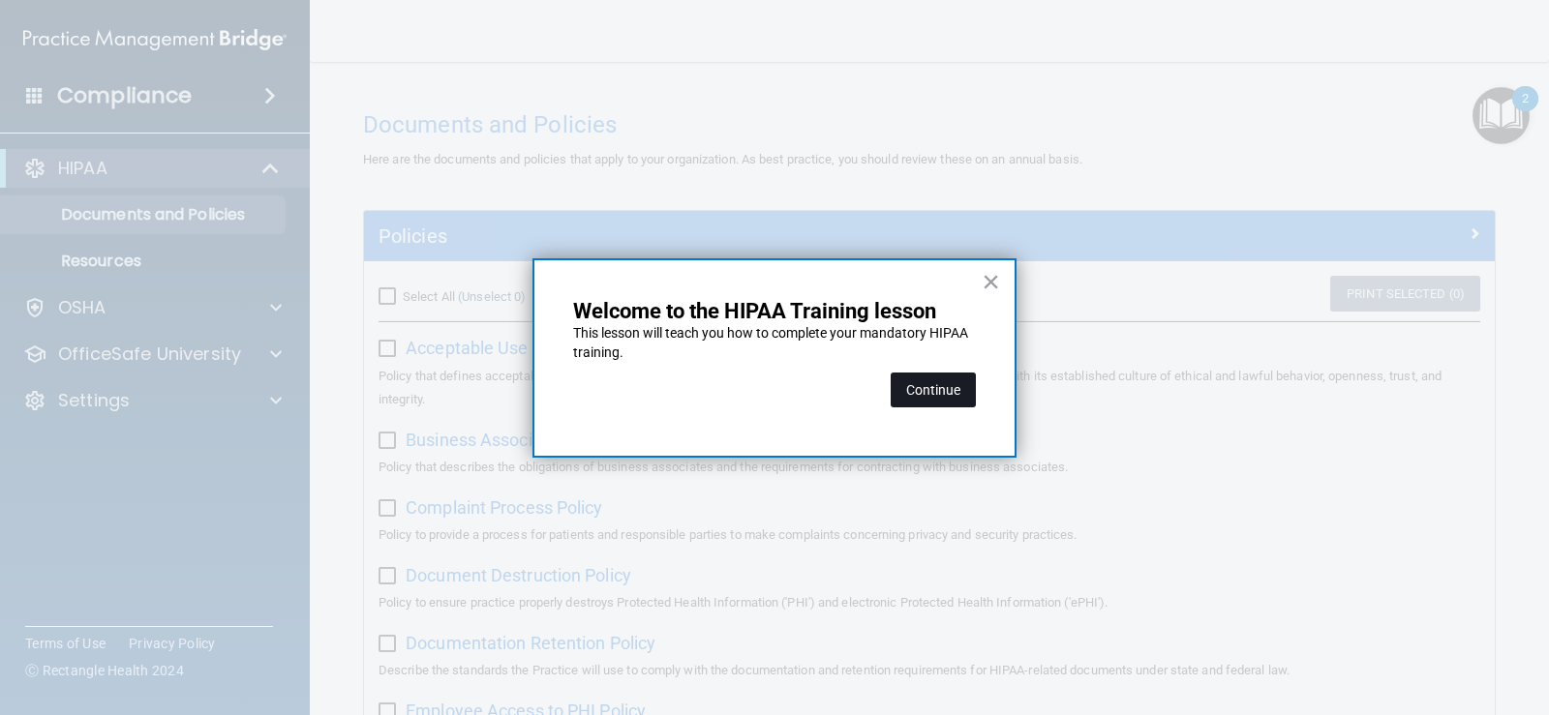
click at [923, 401] on button "Continue" at bounding box center [933, 390] width 85 height 35
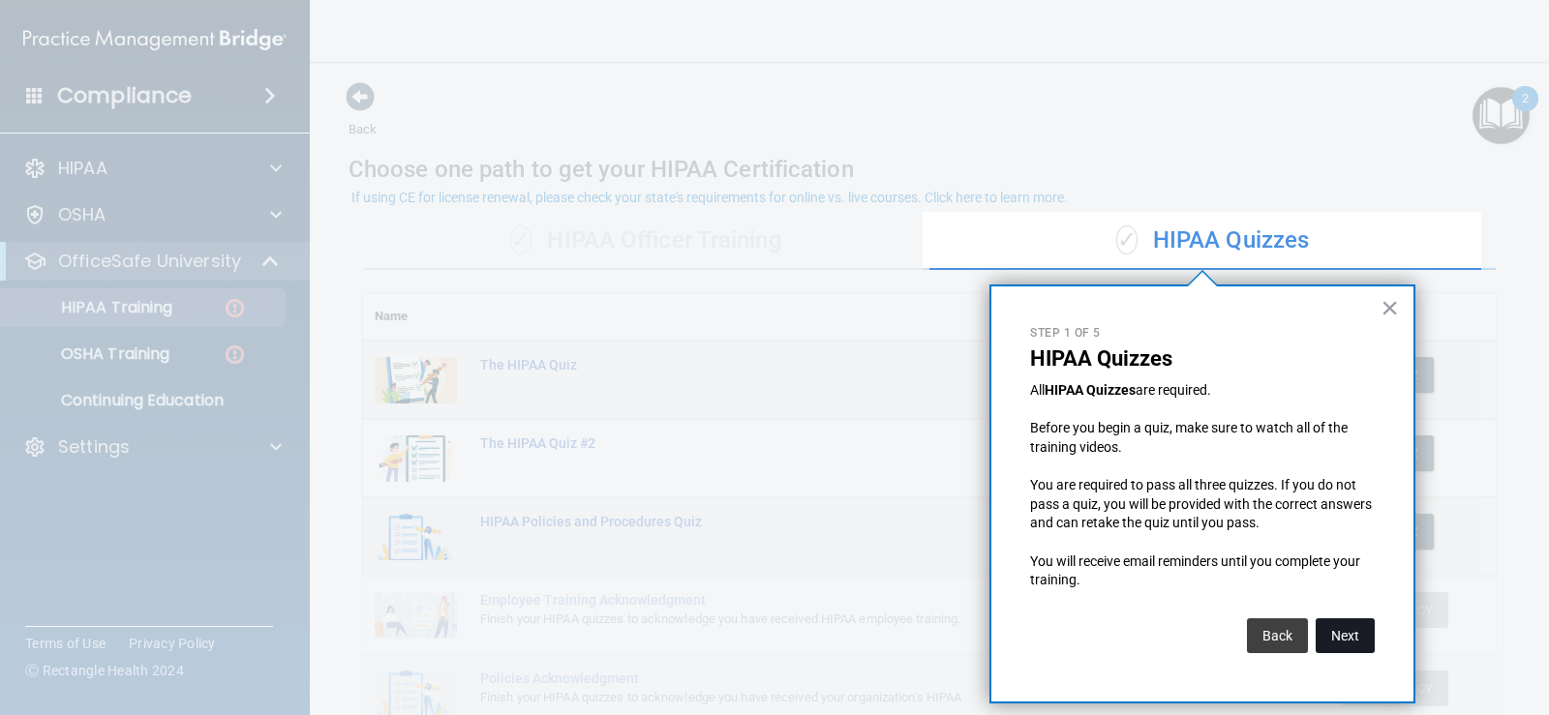
click at [1359, 636] on button "Next" at bounding box center [1344, 636] width 59 height 35
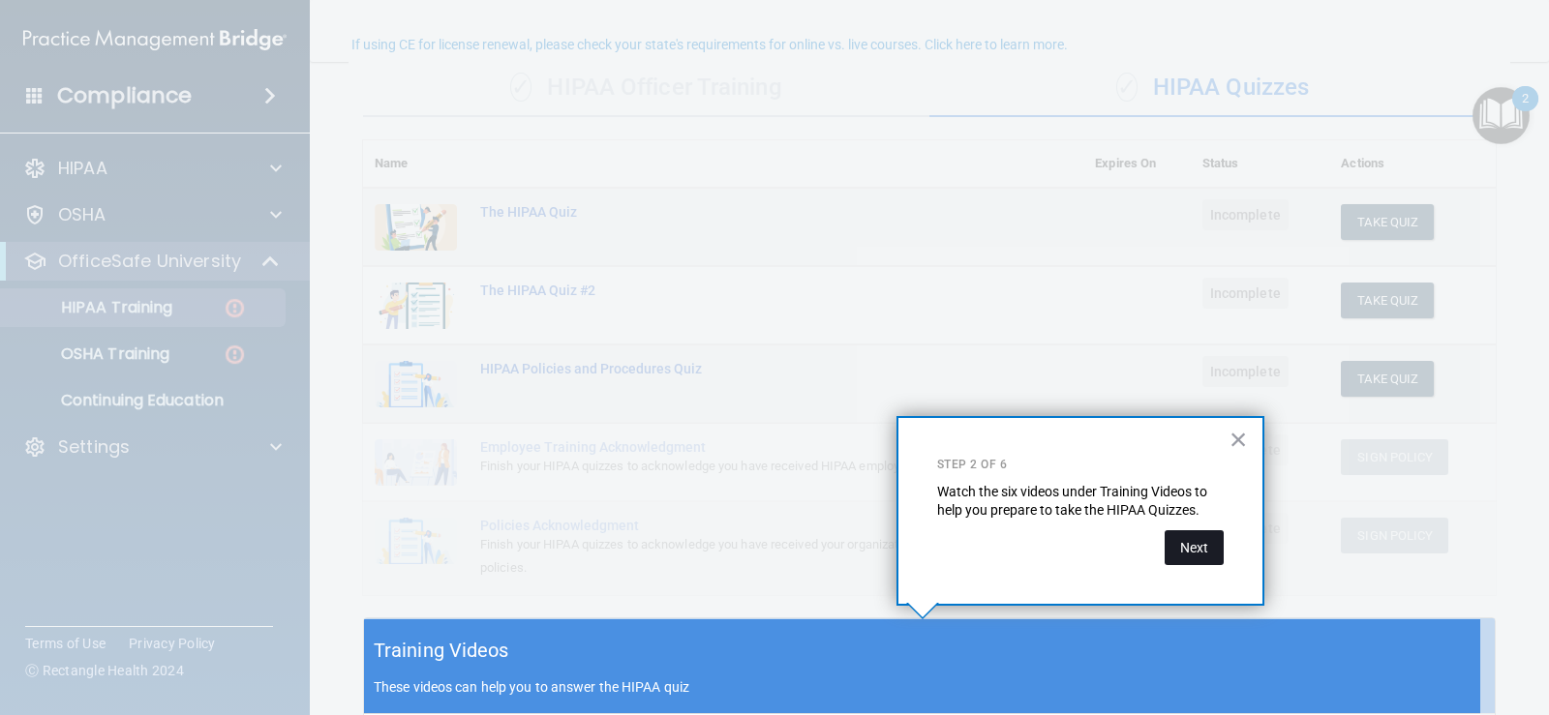
click at [1185, 544] on button "Next" at bounding box center [1193, 547] width 59 height 35
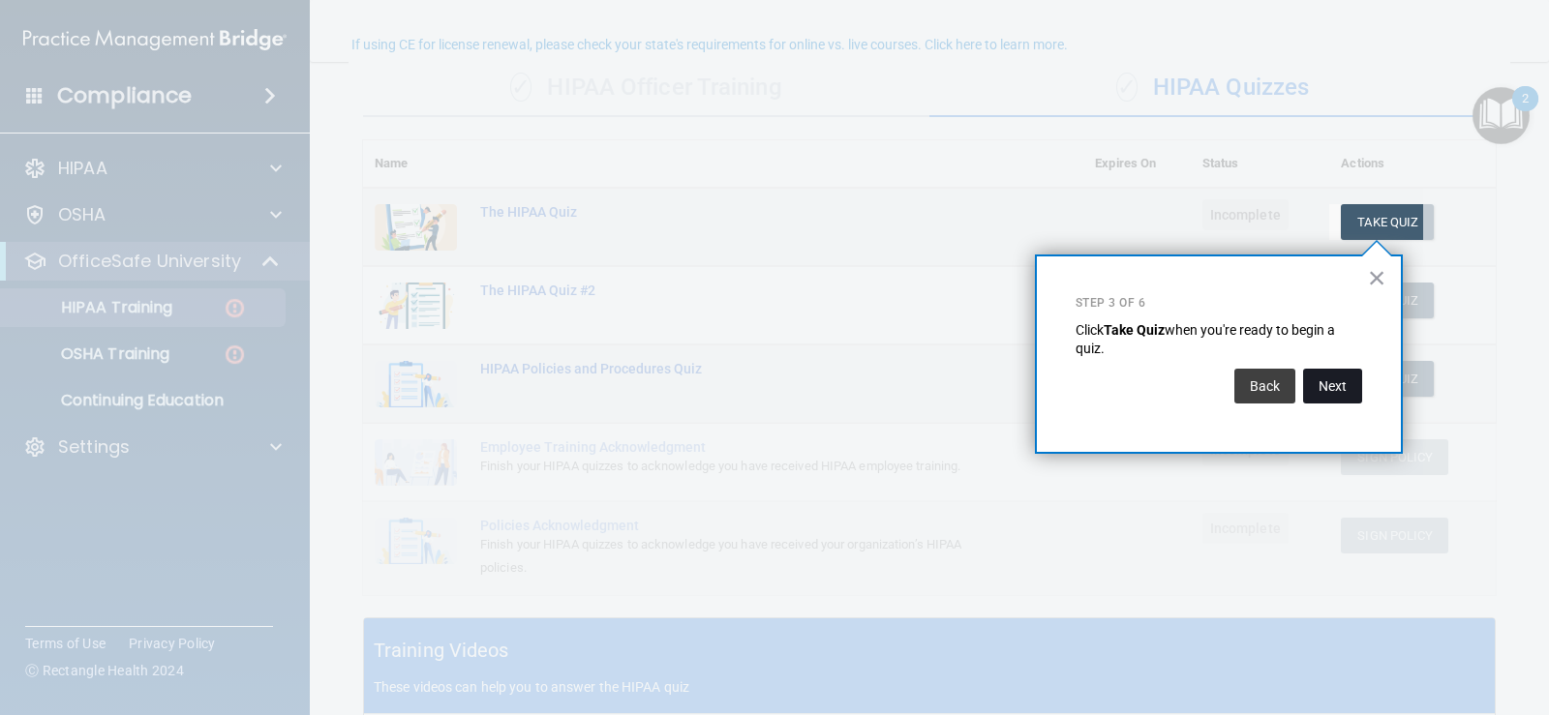
click at [1339, 378] on button "Next" at bounding box center [1332, 386] width 59 height 35
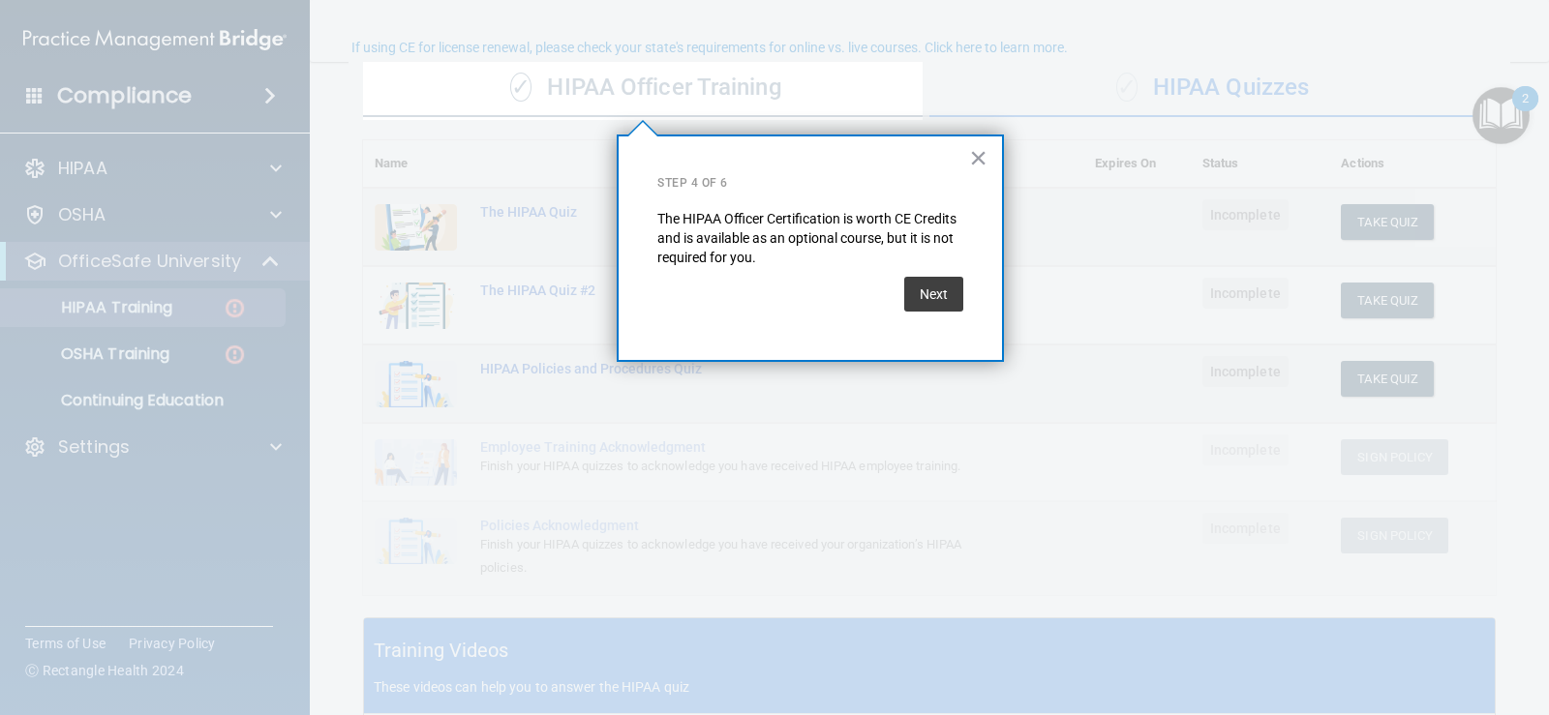
scroll to position [150, 0]
click at [959, 302] on button "Next" at bounding box center [933, 294] width 59 height 35
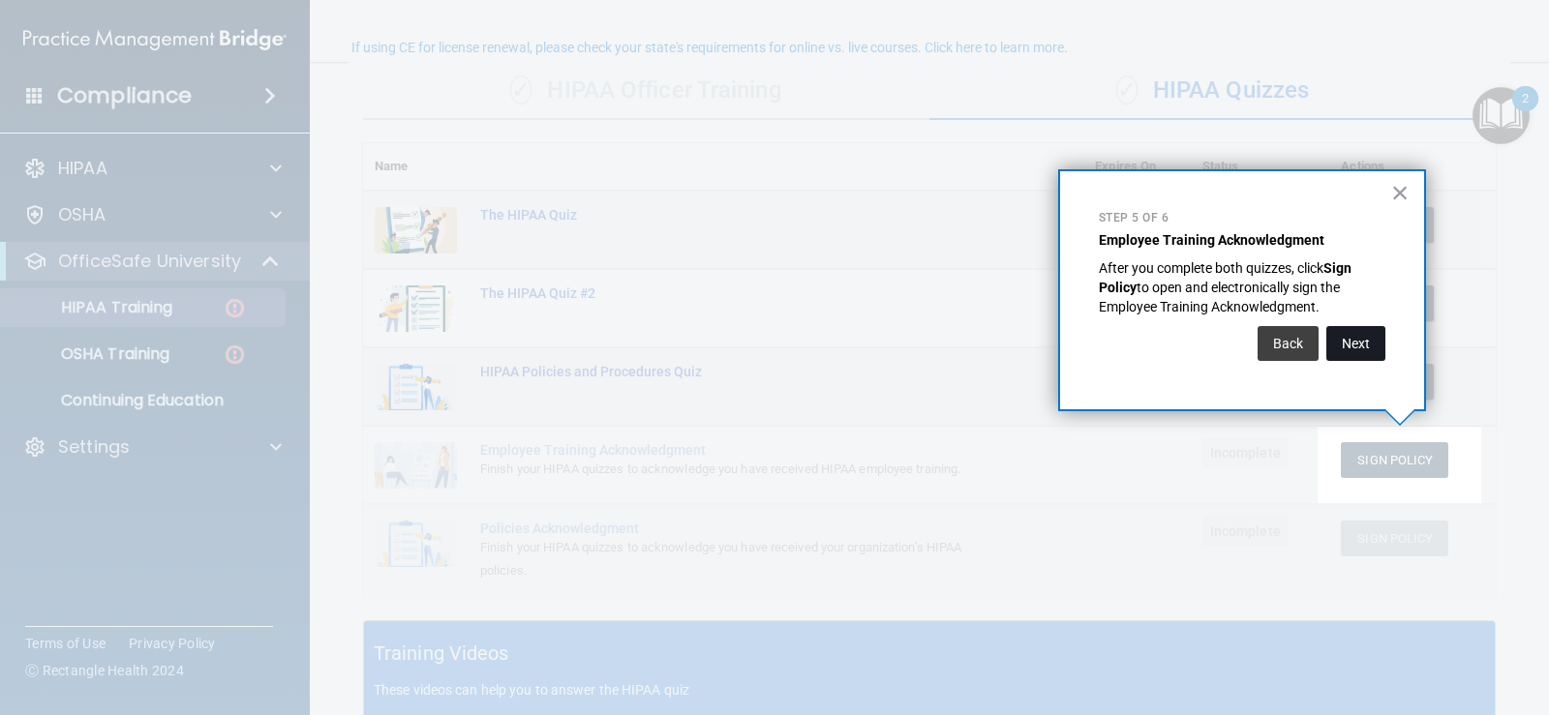
click at [1366, 337] on button "Next" at bounding box center [1355, 343] width 59 height 35
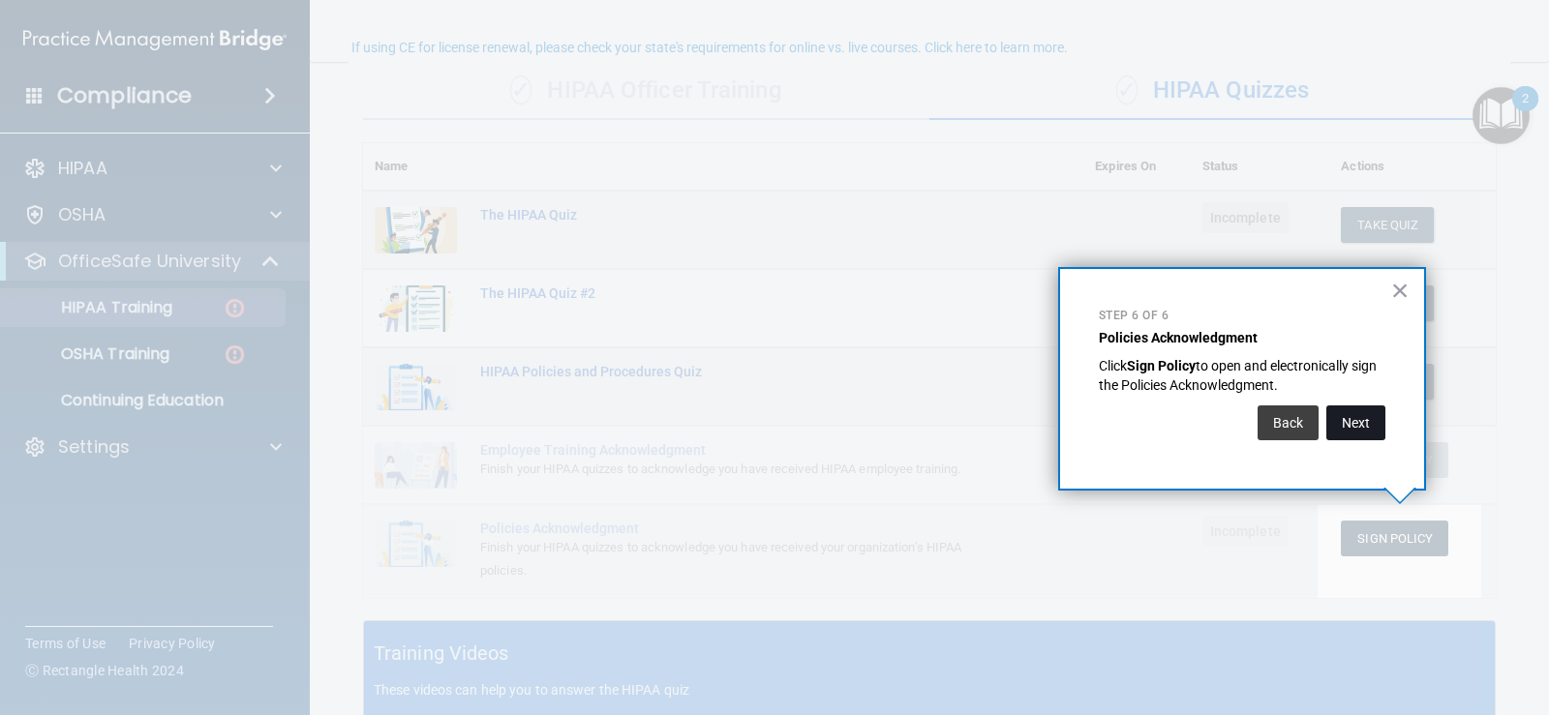
click at [1364, 417] on button "Next" at bounding box center [1355, 423] width 59 height 35
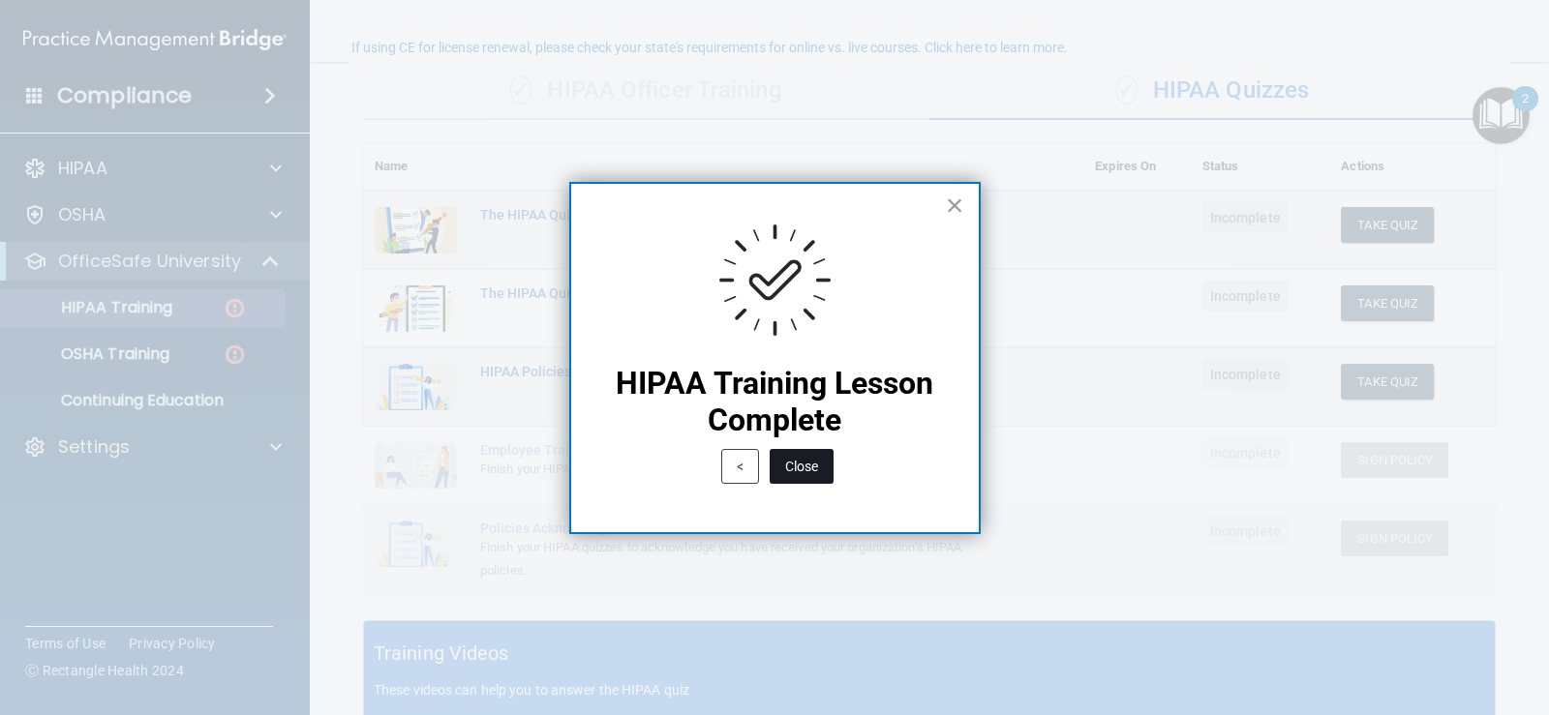
click at [799, 468] on button "Close" at bounding box center [802, 466] width 64 height 35
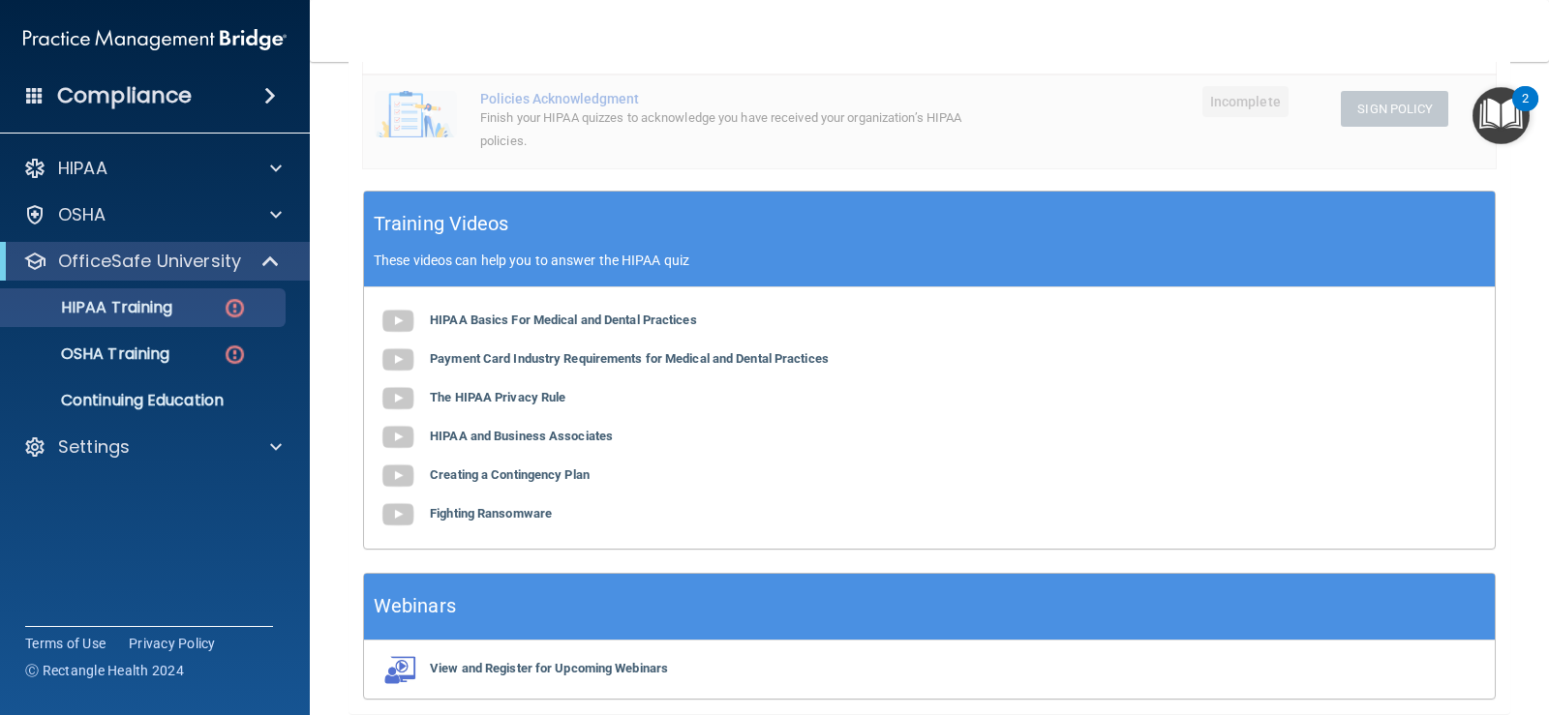
scroll to position [581, 0]
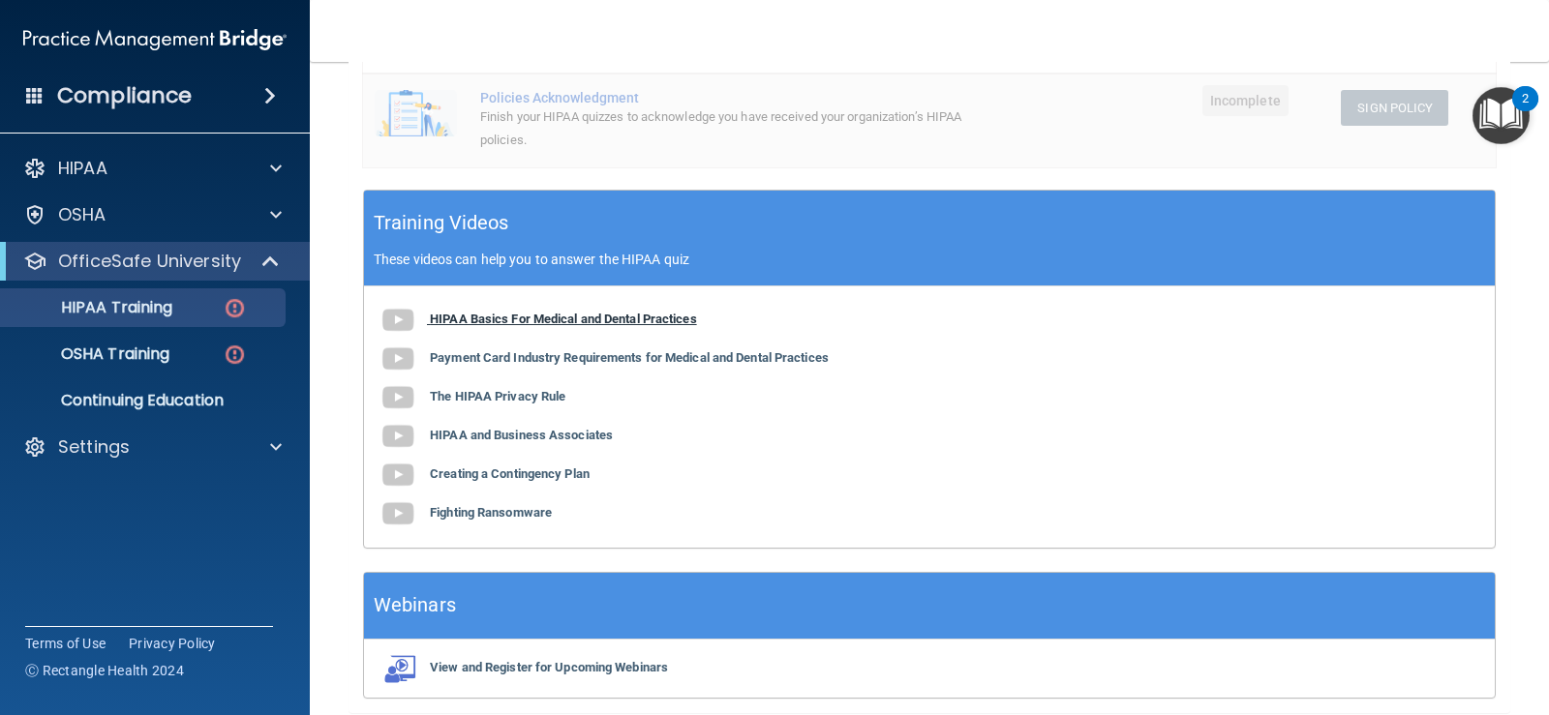
click at [623, 321] on b "HIPAA Basics For Medical and Dental Practices" at bounding box center [563, 319] width 267 height 15
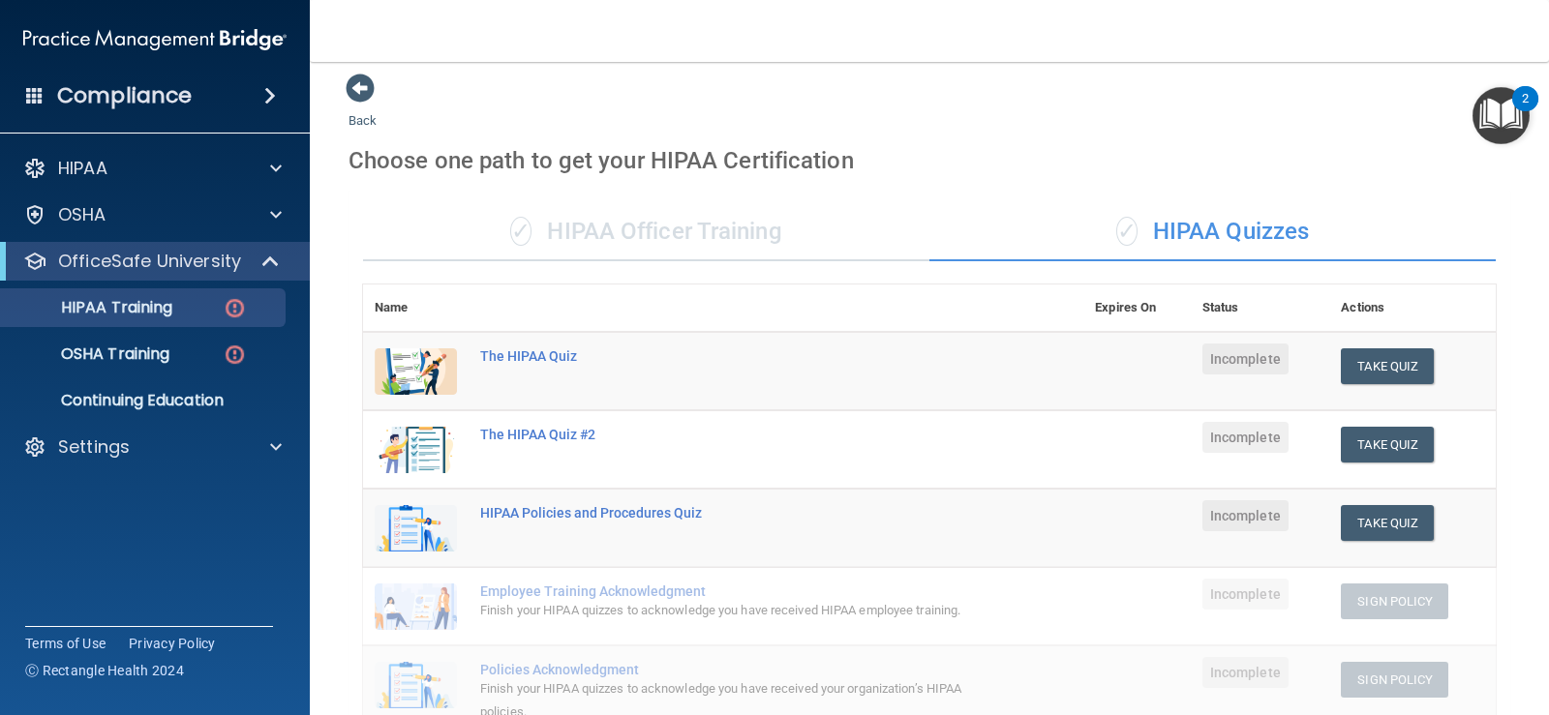
scroll to position [0, 0]
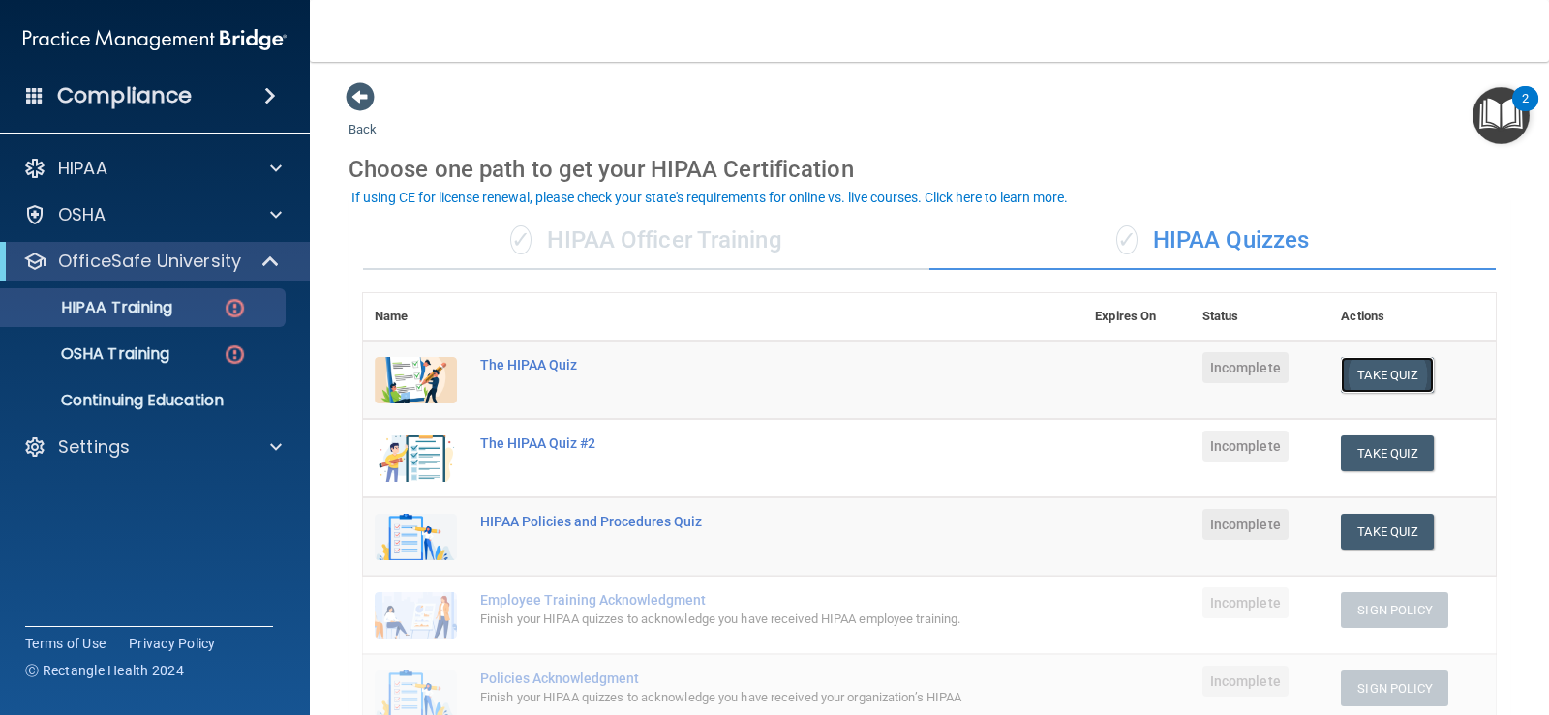
click at [1377, 380] on button "Take Quiz" at bounding box center [1387, 375] width 93 height 36
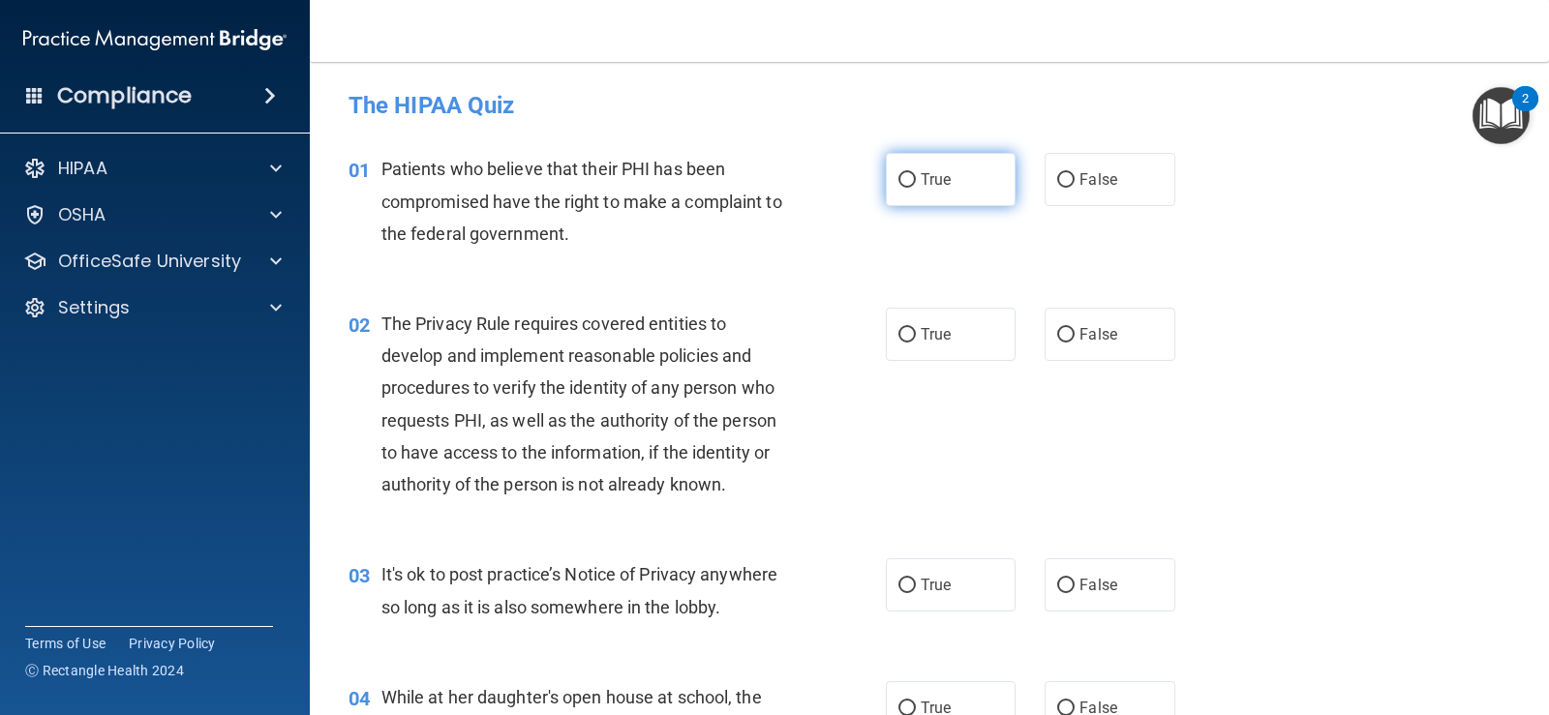
click at [910, 196] on label "True" at bounding box center [951, 179] width 130 height 53
click at [910, 188] on input "True" at bounding box center [906, 180] width 17 height 15
radio input "true"
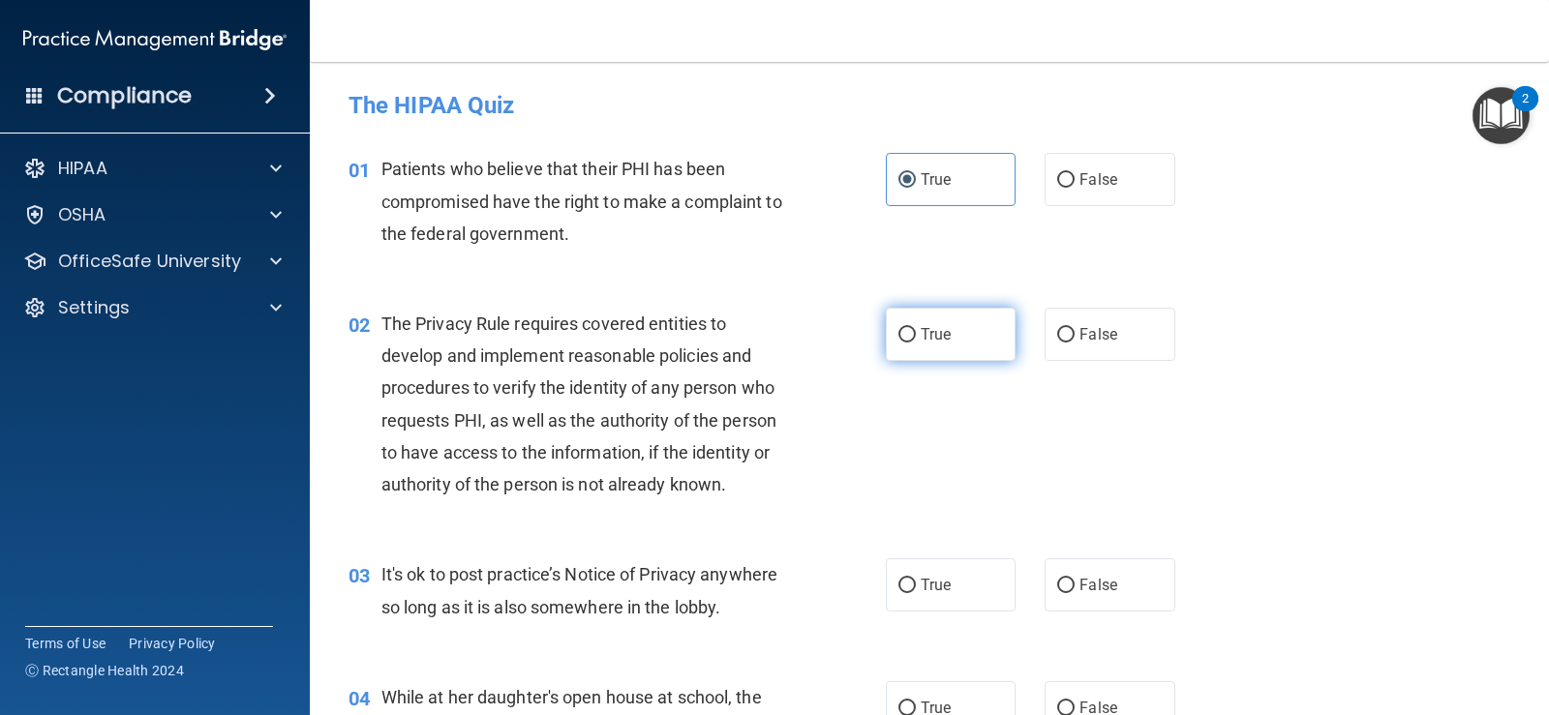
click at [905, 339] on input "True" at bounding box center [906, 335] width 17 height 15
radio input "true"
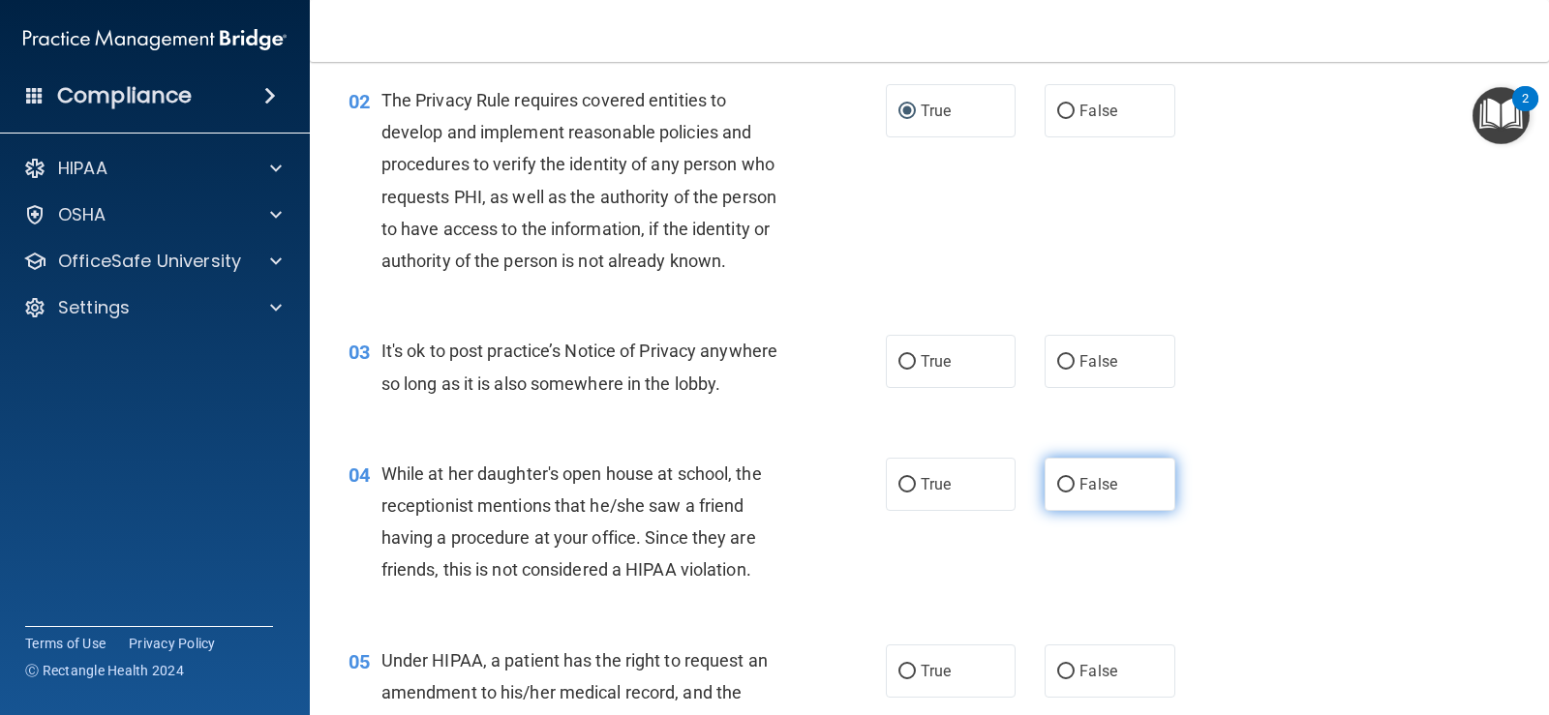
scroll to position [290, 0]
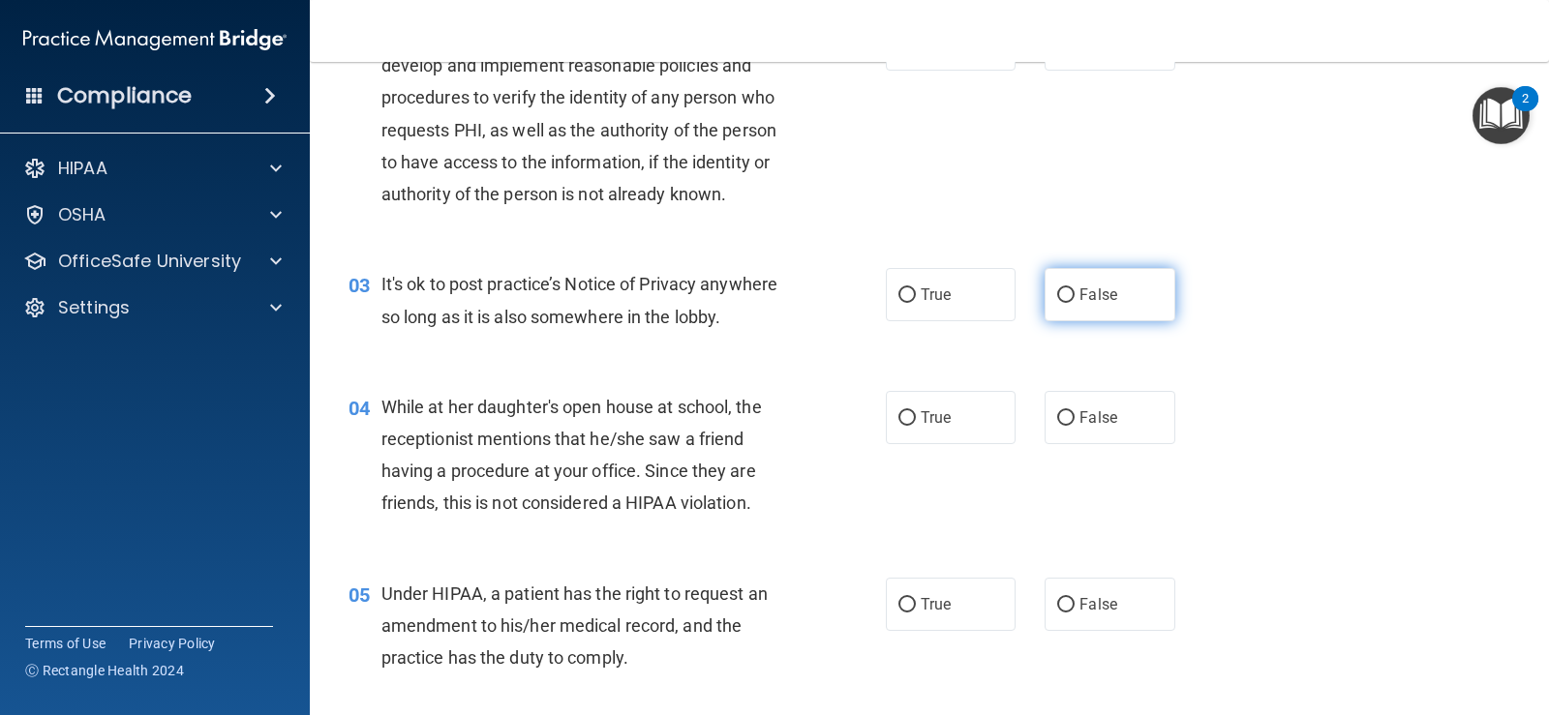
click at [1059, 292] on input "False" at bounding box center [1065, 295] width 17 height 15
radio input "true"
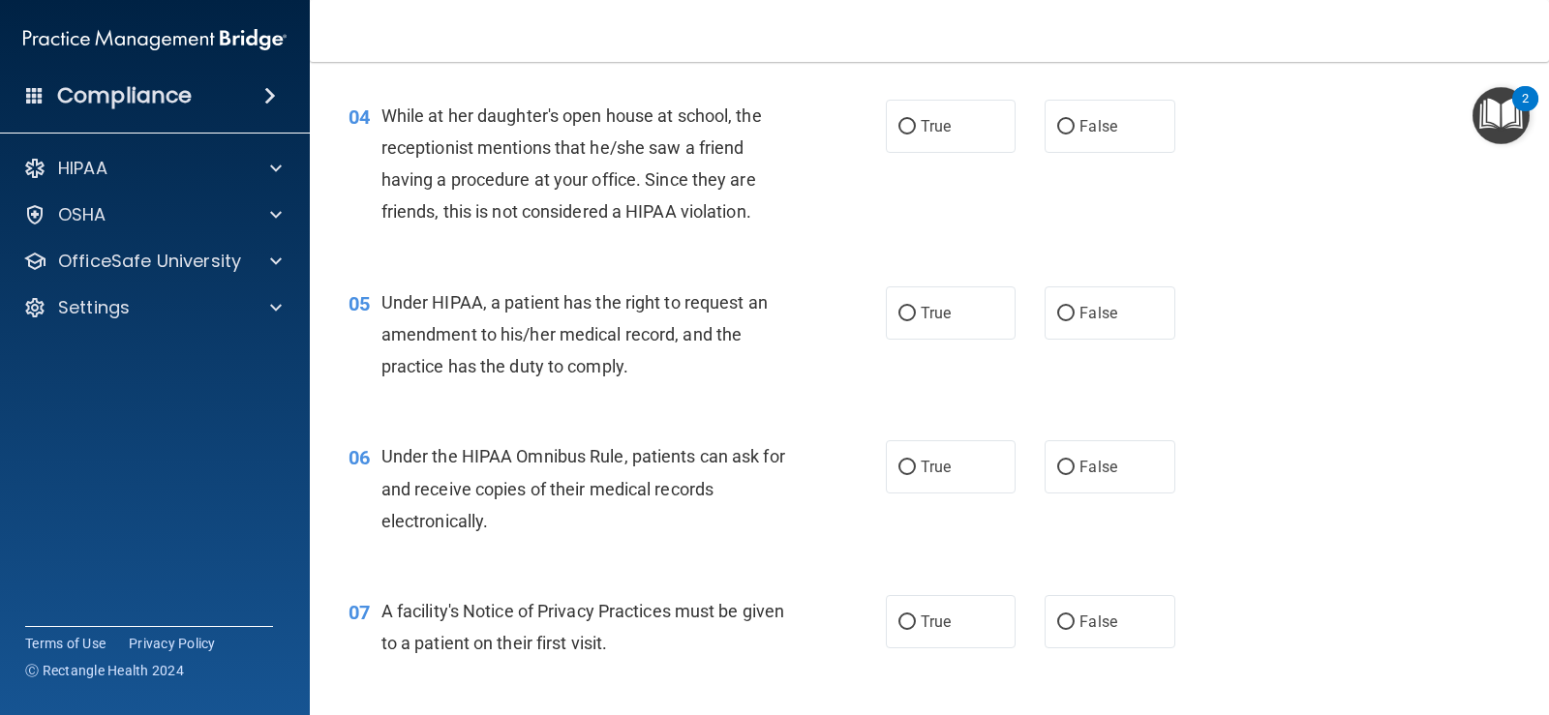
scroll to position [581, 0]
click at [1079, 127] on span "False" at bounding box center [1098, 127] width 38 height 18
click at [1074, 127] on input "False" at bounding box center [1065, 128] width 17 height 15
radio input "true"
click at [925, 315] on span "True" at bounding box center [936, 314] width 30 height 18
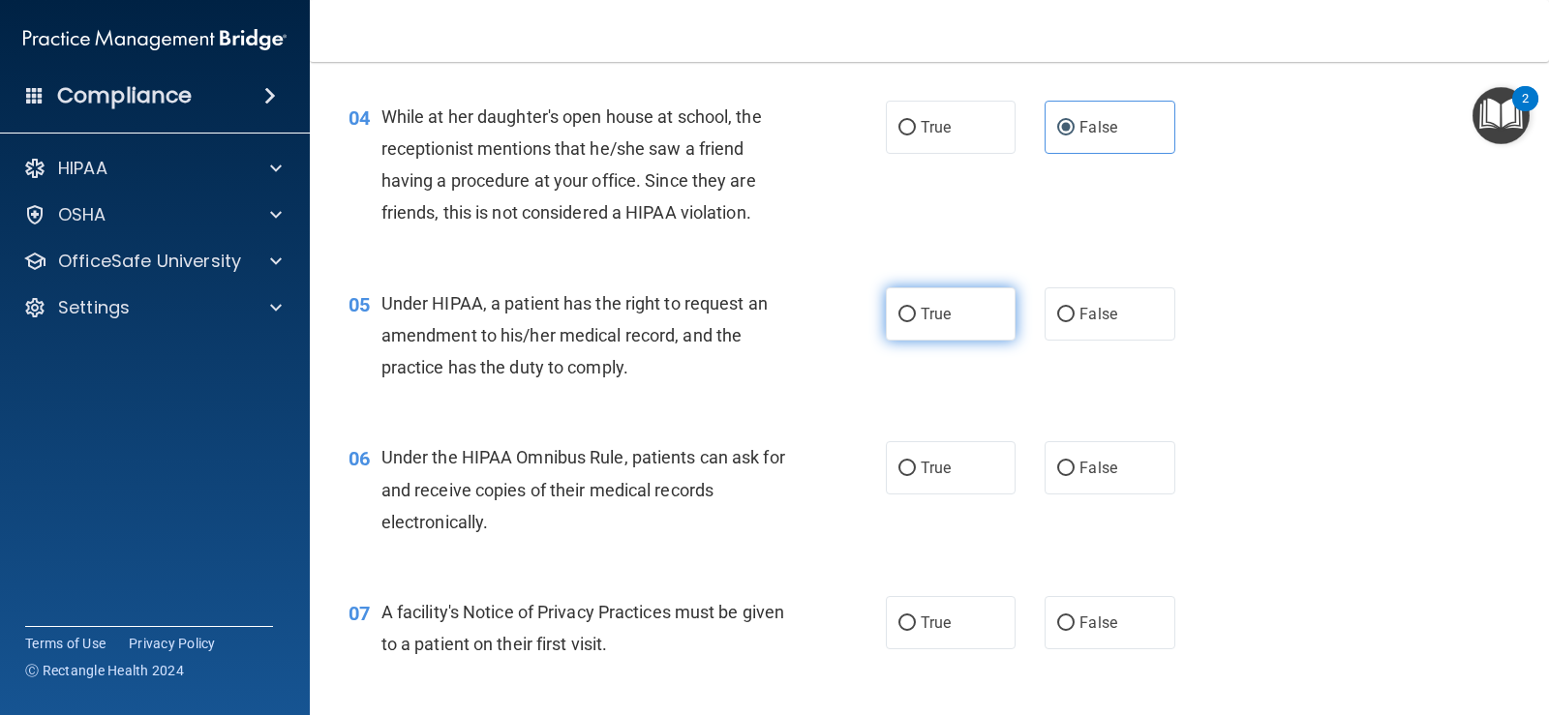
click at [916, 315] on input "True" at bounding box center [906, 315] width 17 height 15
radio input "true"
click at [959, 487] on label "True" at bounding box center [951, 467] width 130 height 53
click at [916, 476] on input "True" at bounding box center [906, 469] width 17 height 15
radio input "true"
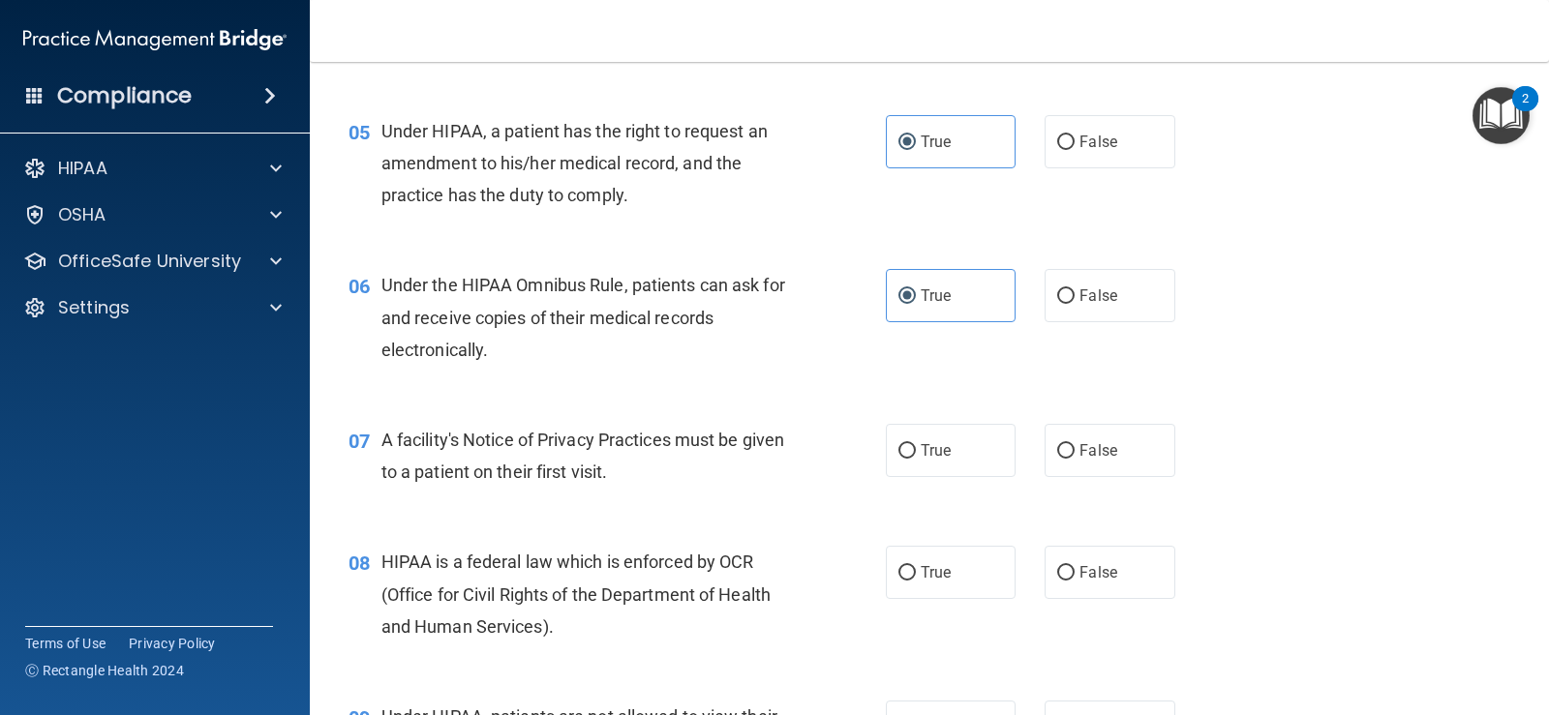
scroll to position [968, 0]
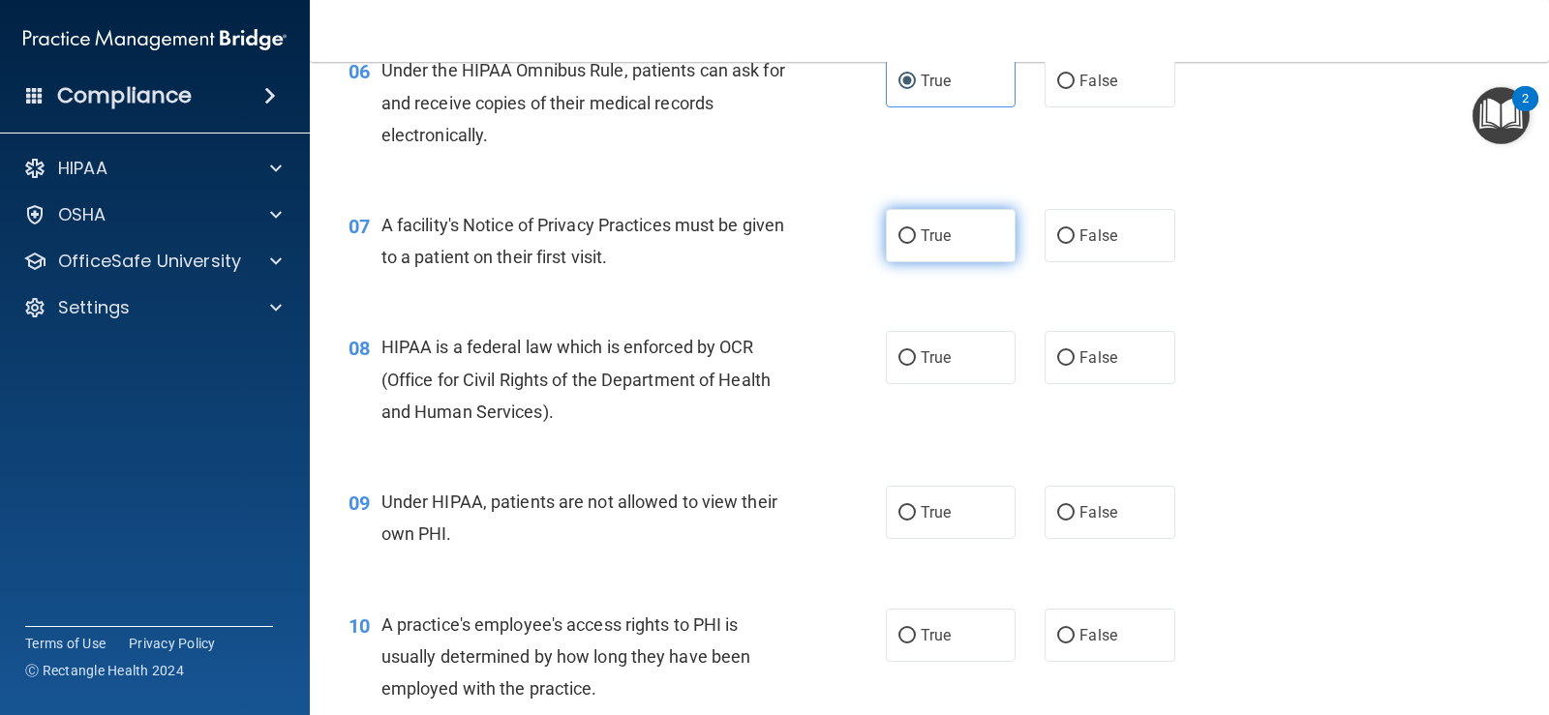
click at [900, 260] on label "True" at bounding box center [951, 235] width 130 height 53
click at [900, 244] on input "True" at bounding box center [906, 236] width 17 height 15
radio input "true"
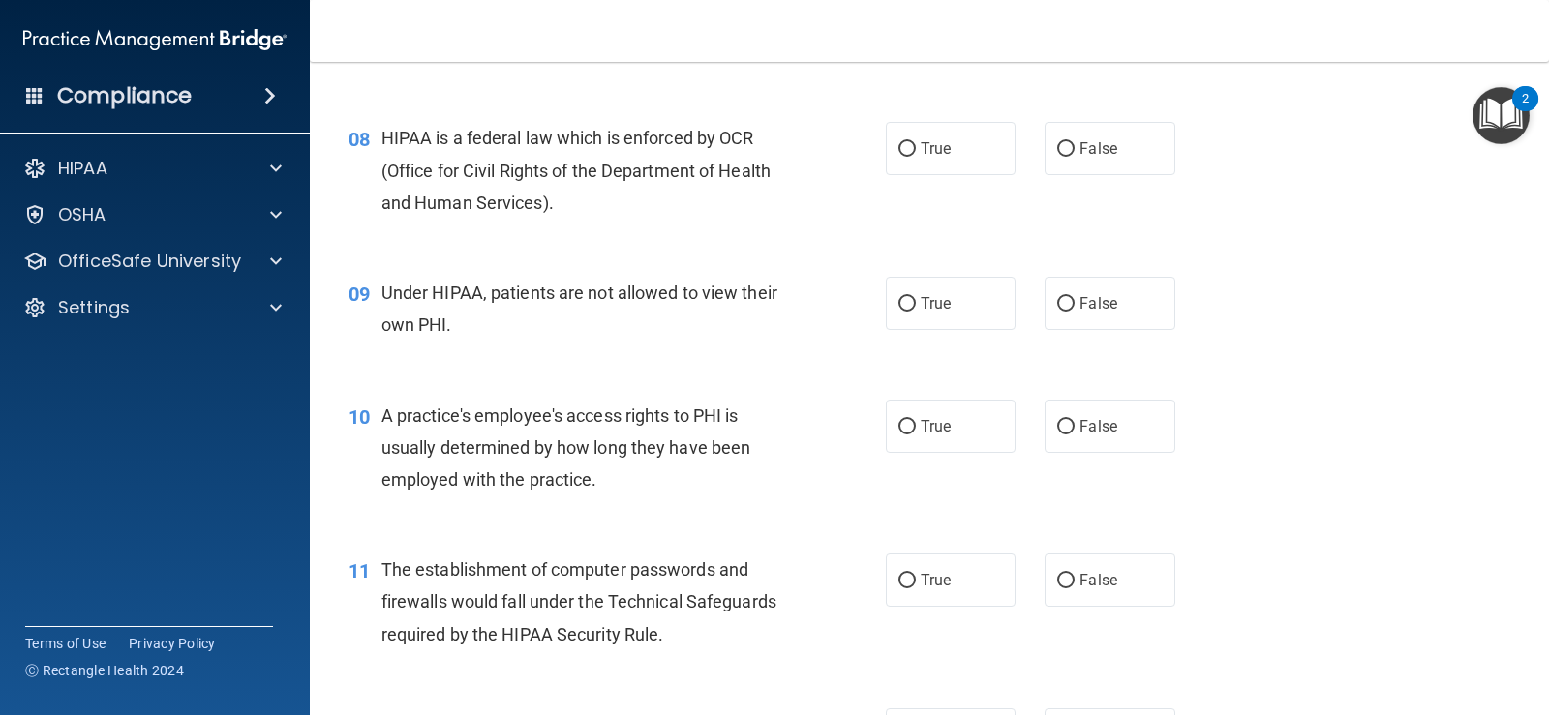
scroll to position [1186, 0]
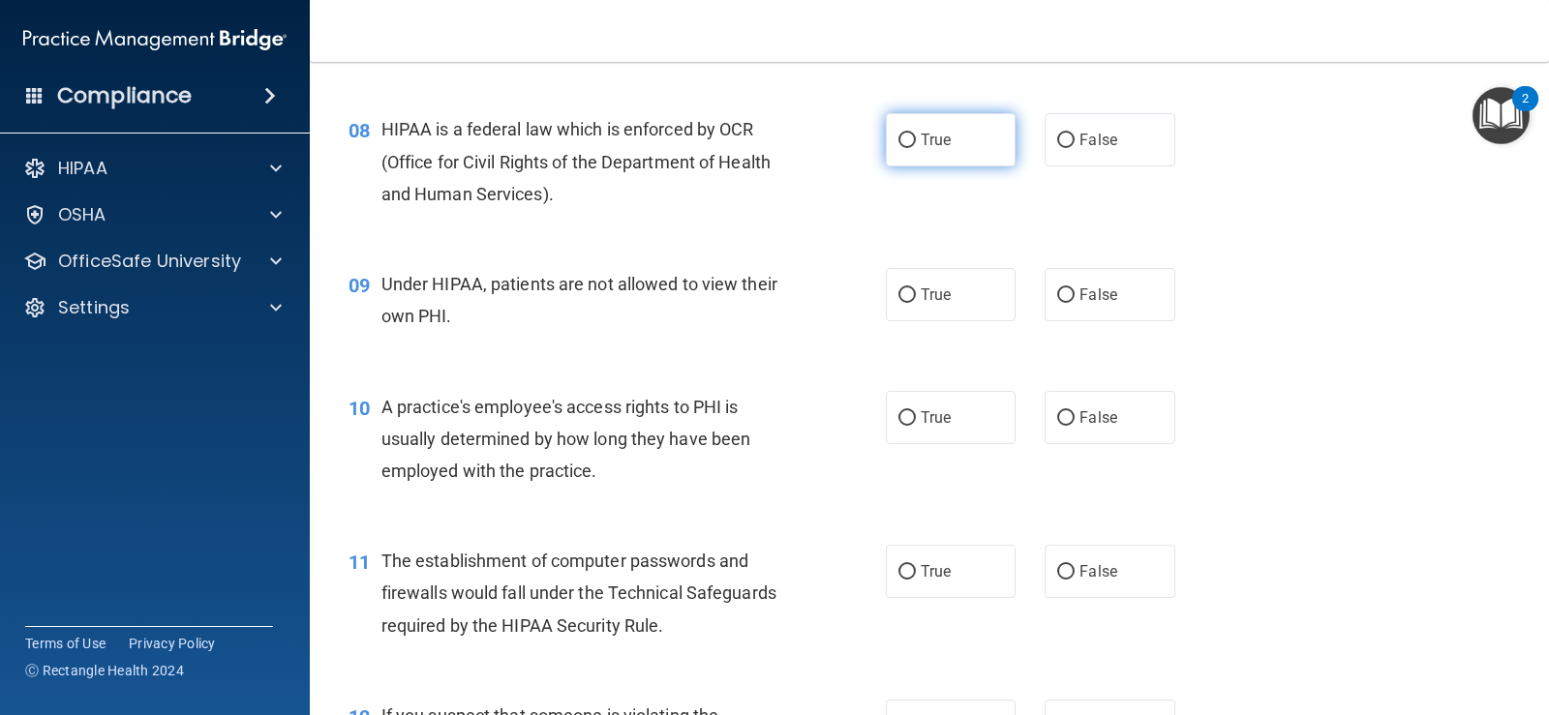
click at [947, 126] on label "True" at bounding box center [951, 139] width 130 height 53
click at [916, 134] on input "True" at bounding box center [906, 141] width 17 height 15
radio input "true"
click at [1093, 300] on span "False" at bounding box center [1098, 295] width 38 height 18
click at [1074, 300] on input "False" at bounding box center [1065, 295] width 17 height 15
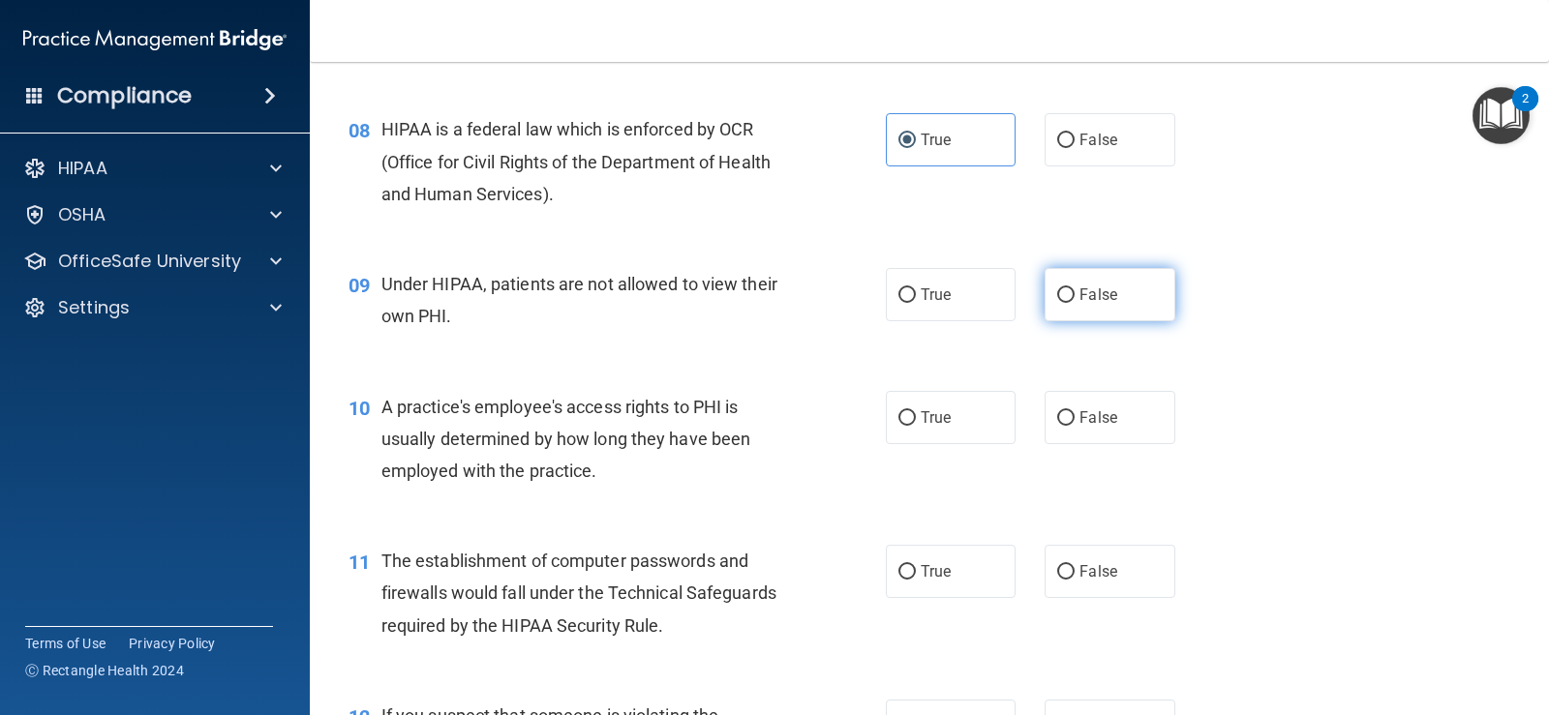
radio input "true"
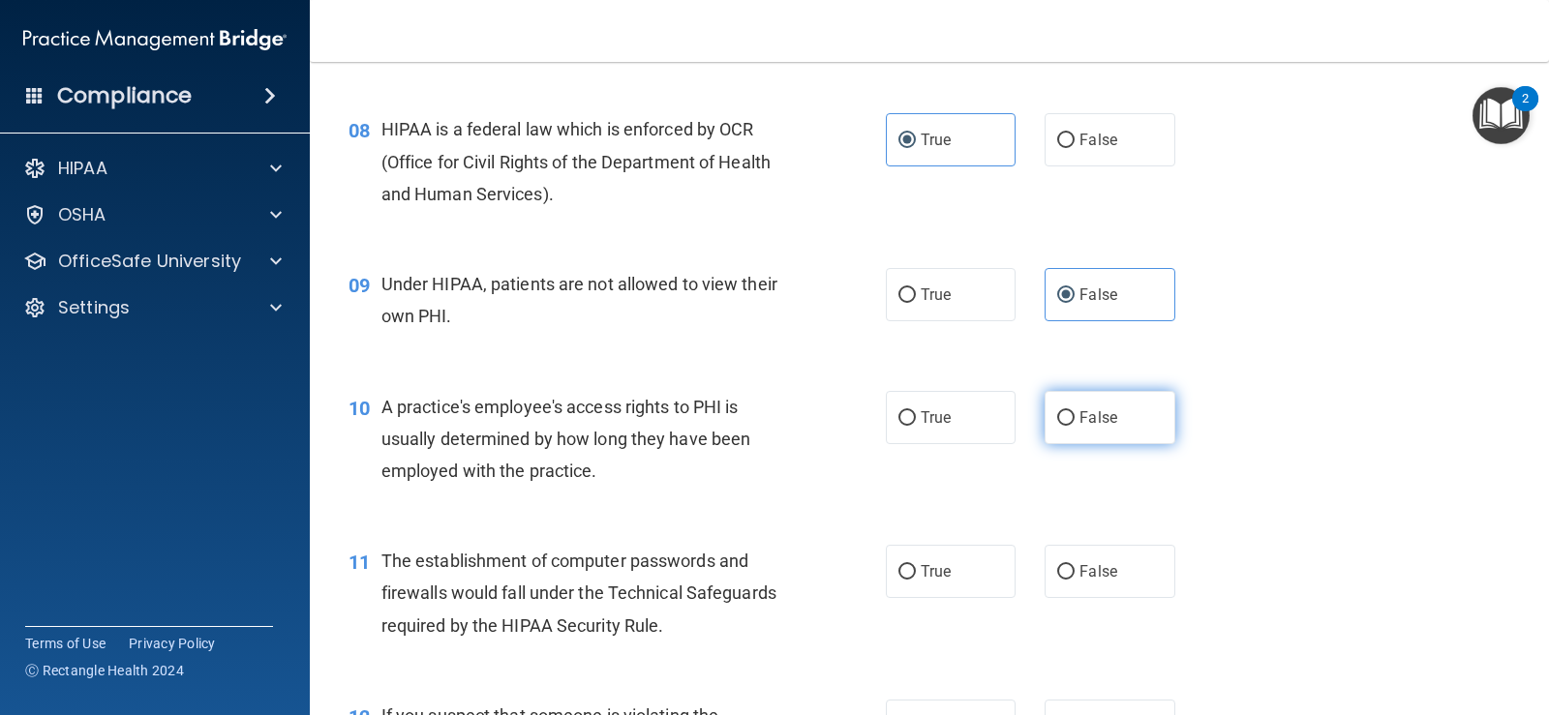
click at [1099, 430] on label "False" at bounding box center [1109, 417] width 130 height 53
click at [1074, 426] on input "False" at bounding box center [1065, 418] width 17 height 15
radio input "true"
click at [906, 582] on label "True" at bounding box center [951, 571] width 130 height 53
click at [906, 580] on input "True" at bounding box center [906, 572] width 17 height 15
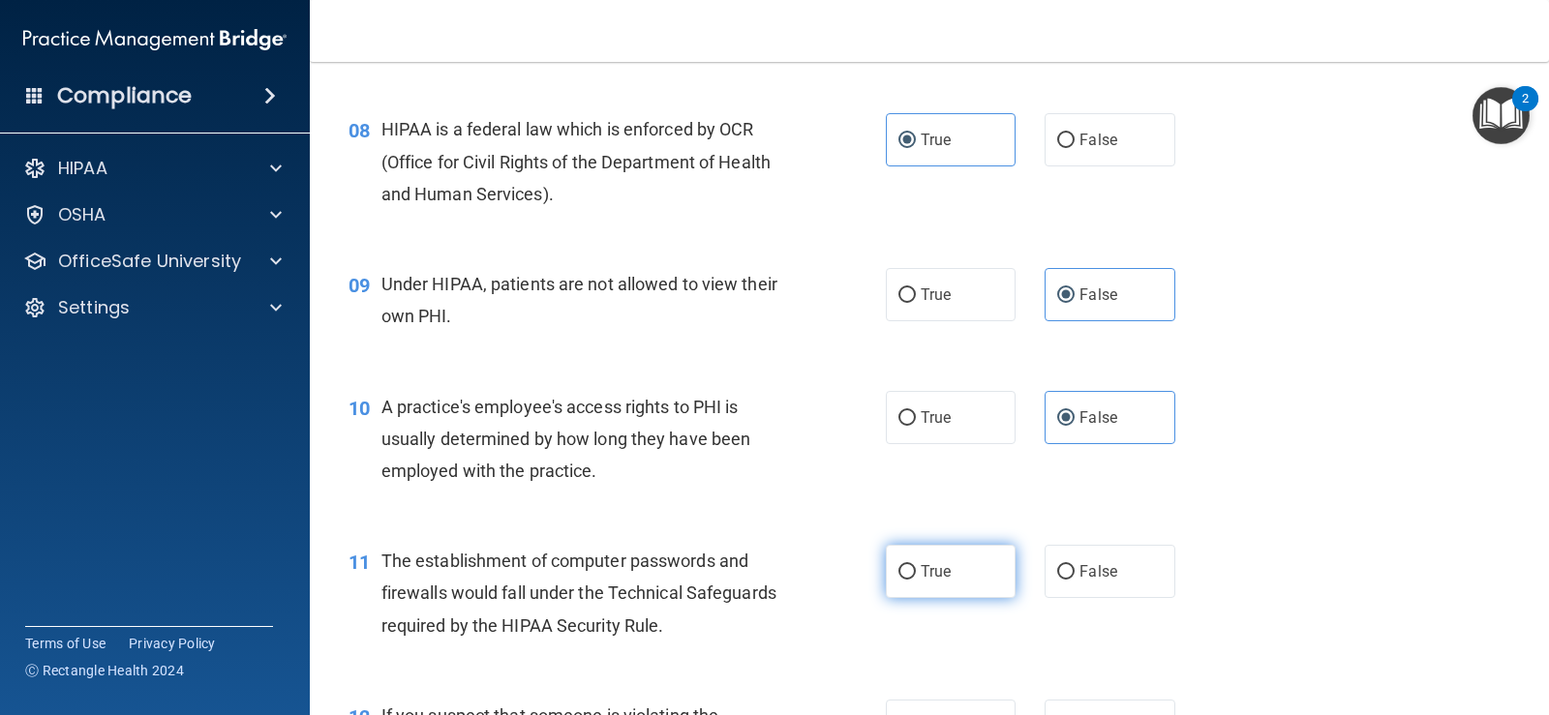
radio input "true"
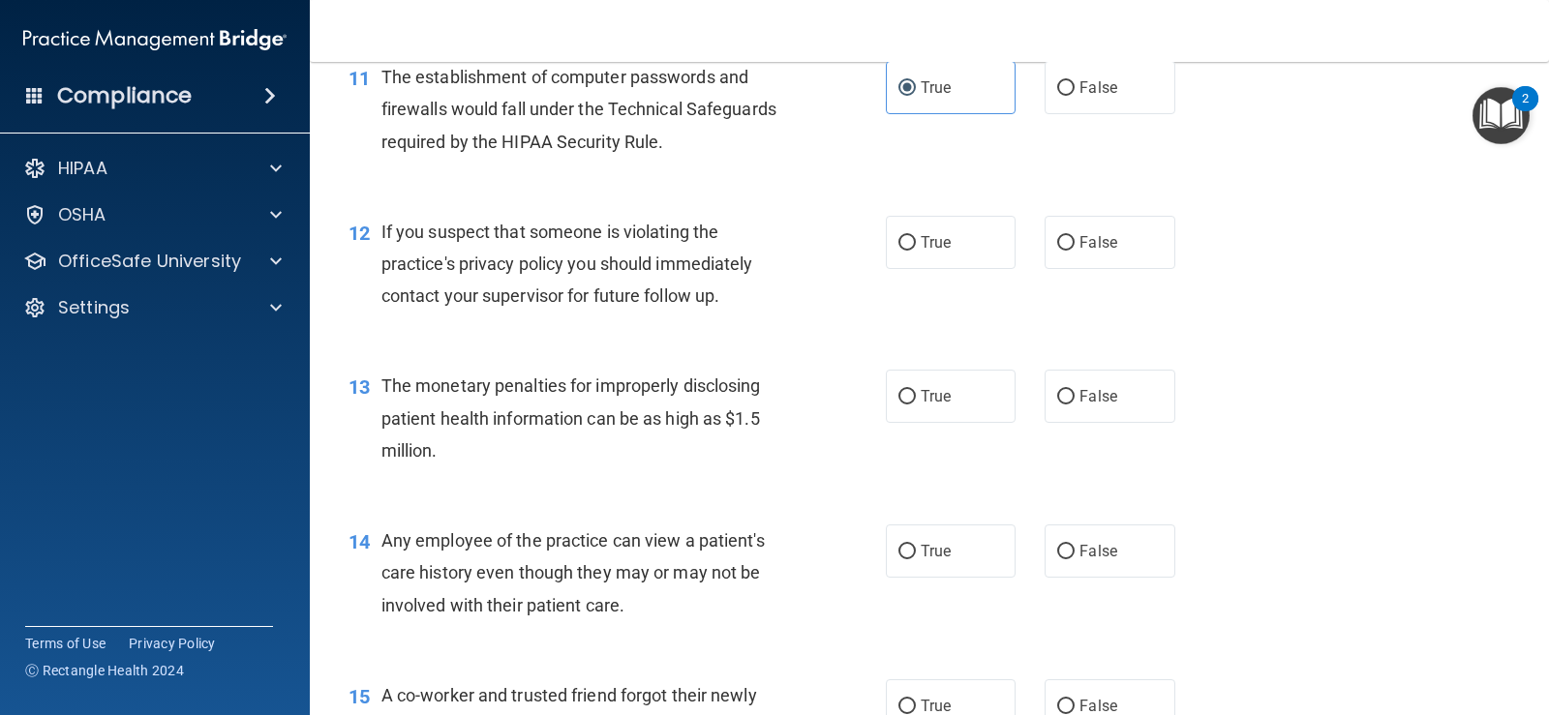
scroll to position [1767, 0]
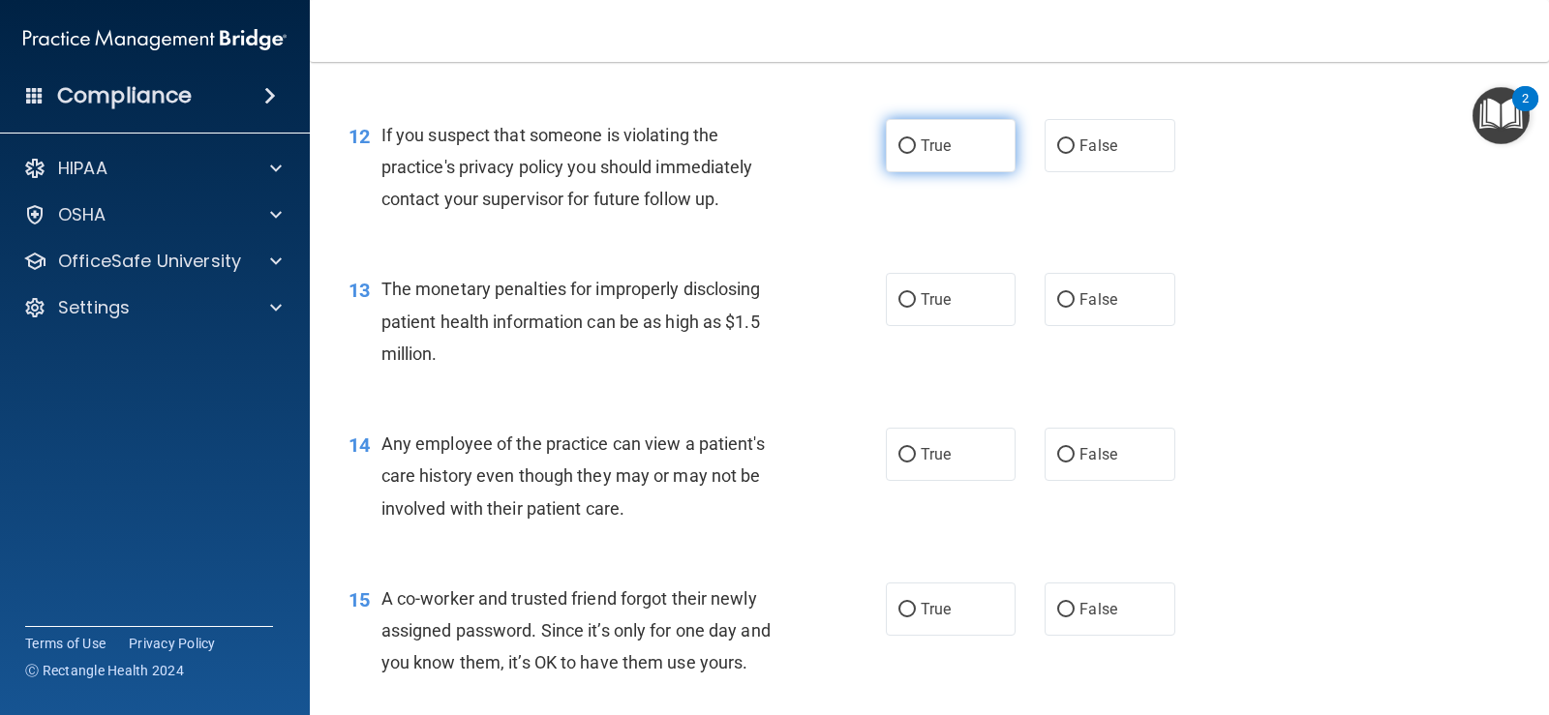
click at [972, 156] on label "True" at bounding box center [951, 145] width 130 height 53
click at [916, 154] on input "True" at bounding box center [906, 146] width 17 height 15
radio input "true"
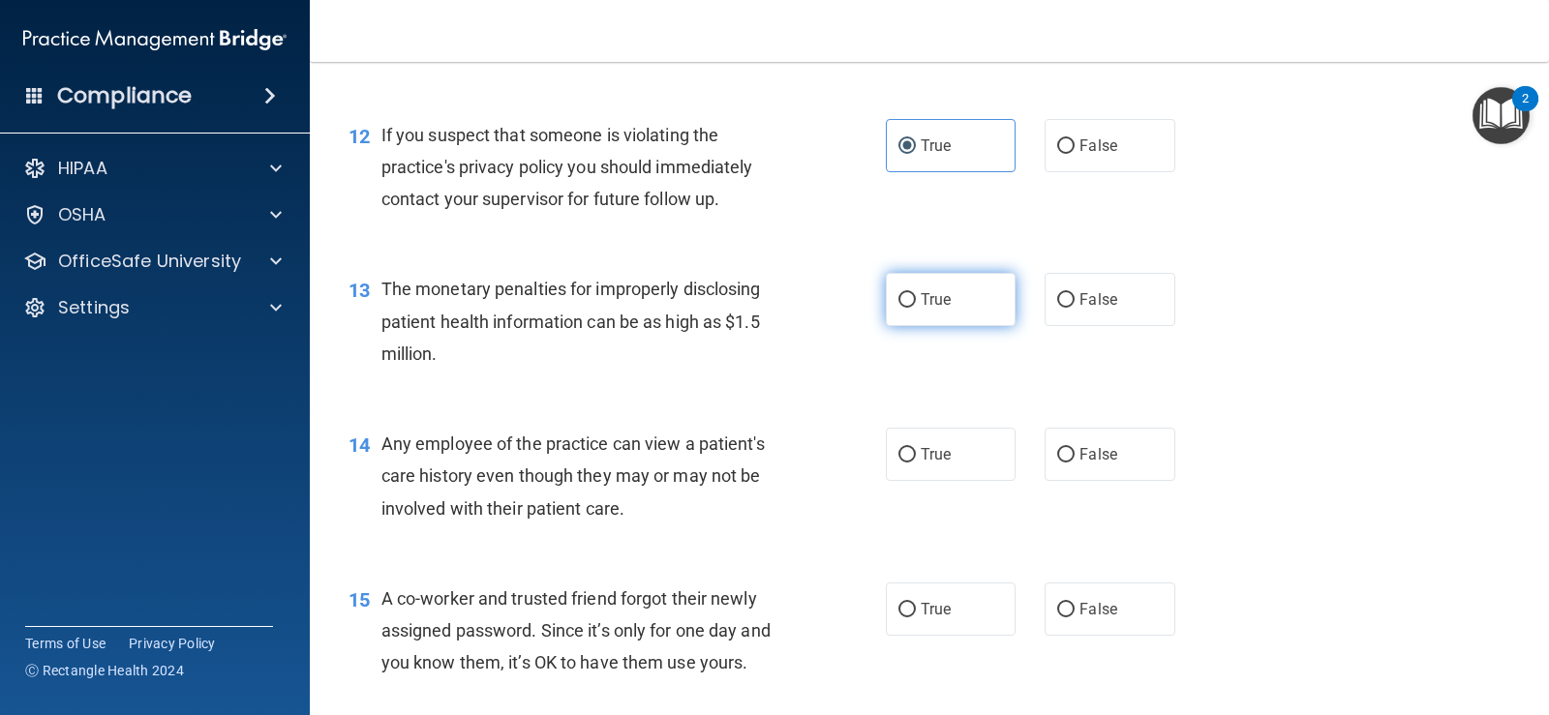
click at [924, 303] on span "True" at bounding box center [936, 299] width 30 height 18
click at [916, 303] on input "True" at bounding box center [906, 300] width 17 height 15
radio input "true"
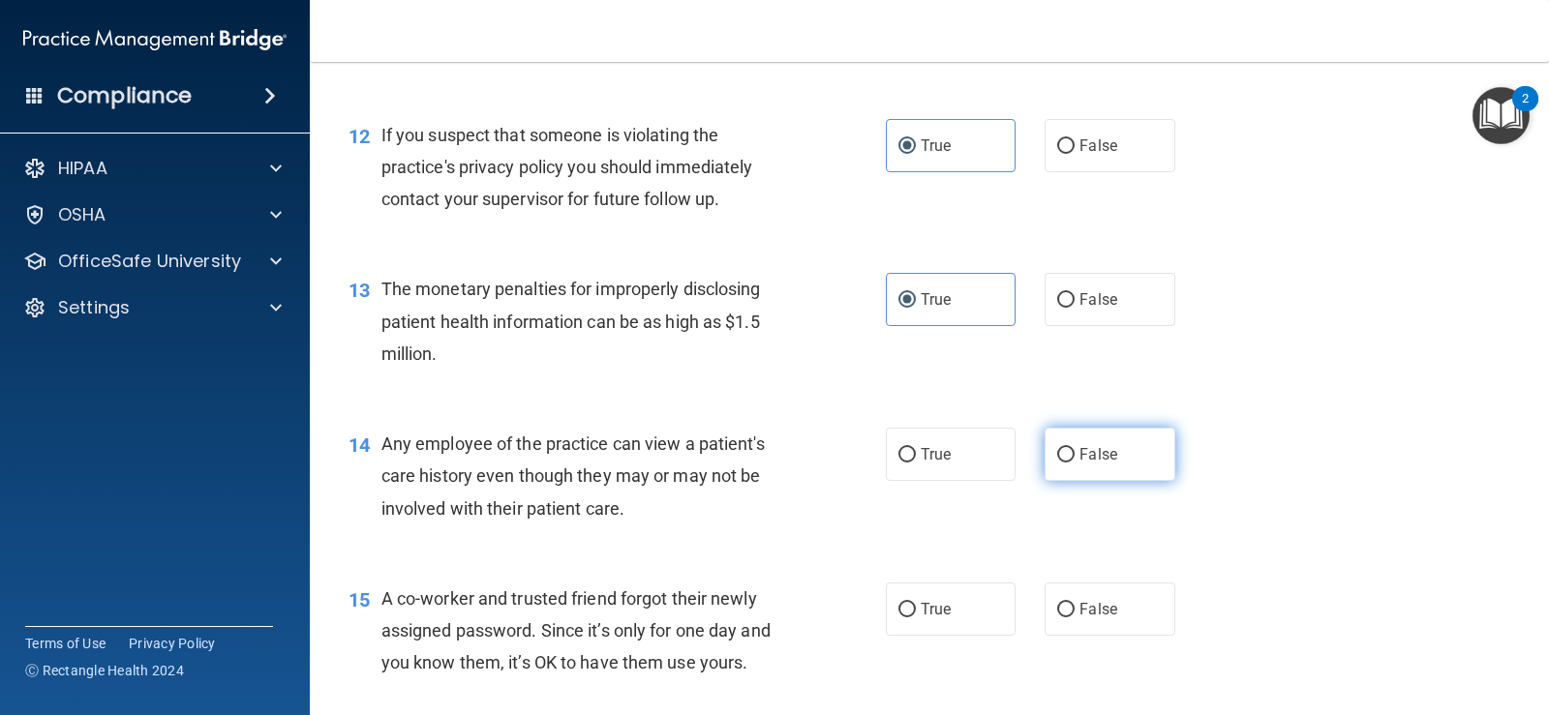
click at [1083, 455] on span "False" at bounding box center [1098, 454] width 38 height 18
click at [1074, 455] on input "False" at bounding box center [1065, 455] width 17 height 15
radio input "true"
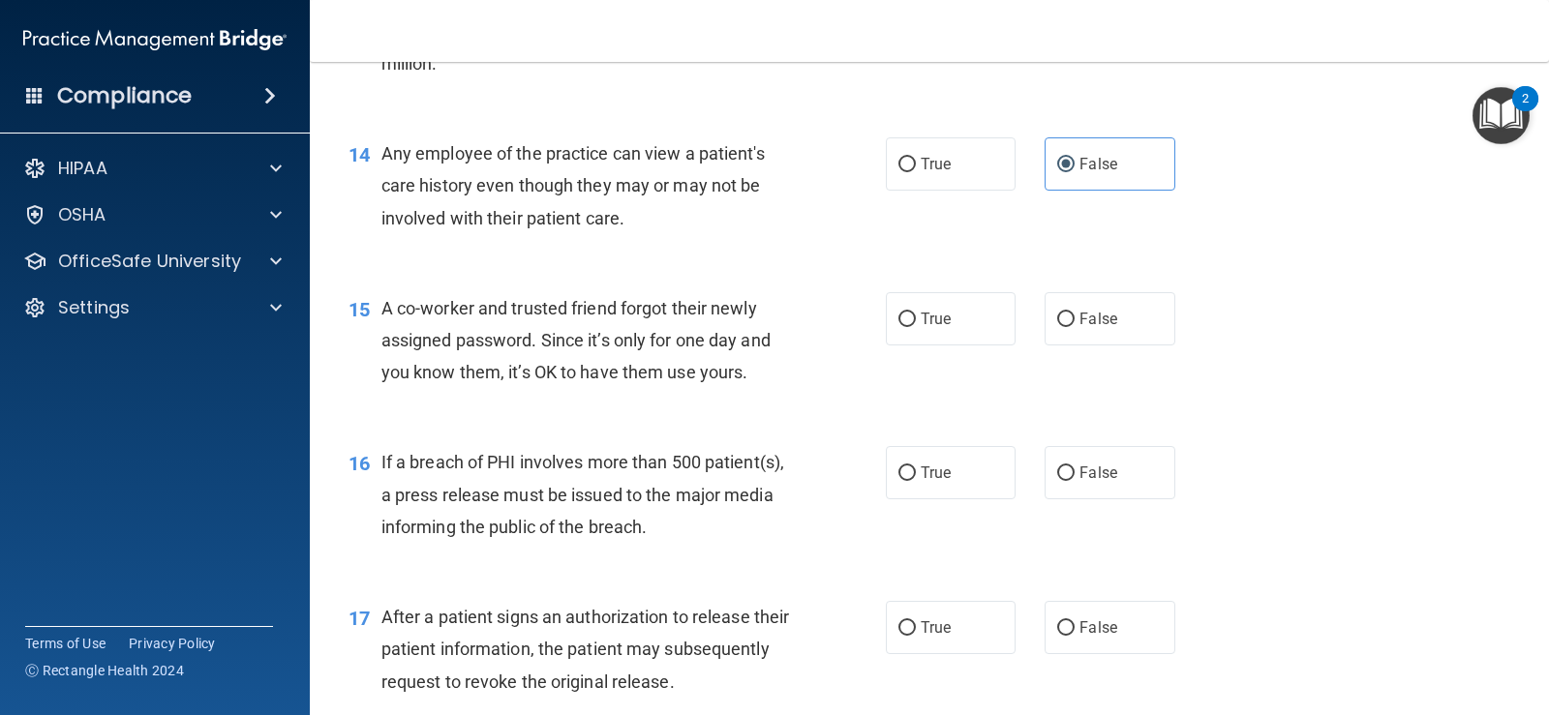
scroll to position [2154, 0]
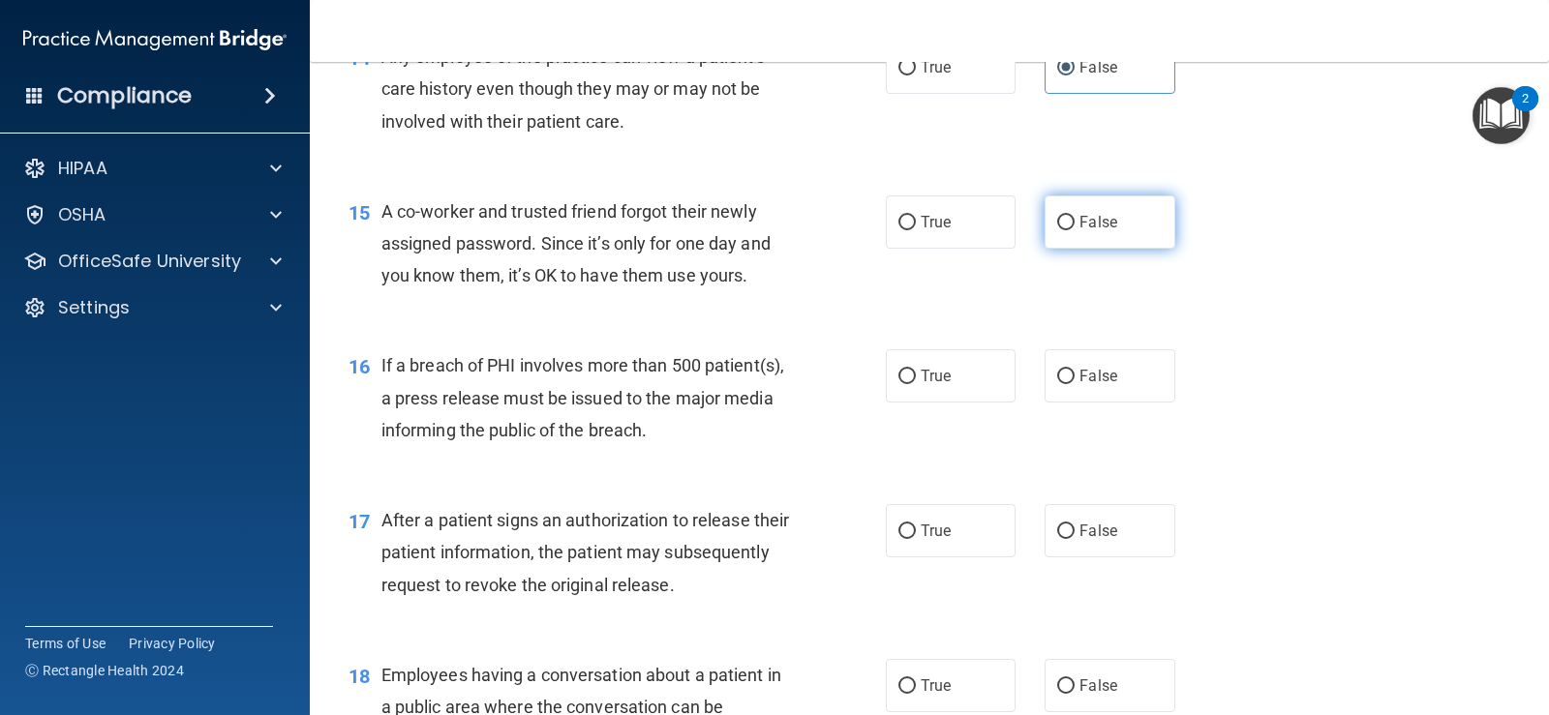
click at [1072, 231] on label "False" at bounding box center [1109, 222] width 130 height 53
click at [1072, 230] on input "False" at bounding box center [1065, 223] width 17 height 15
radio input "true"
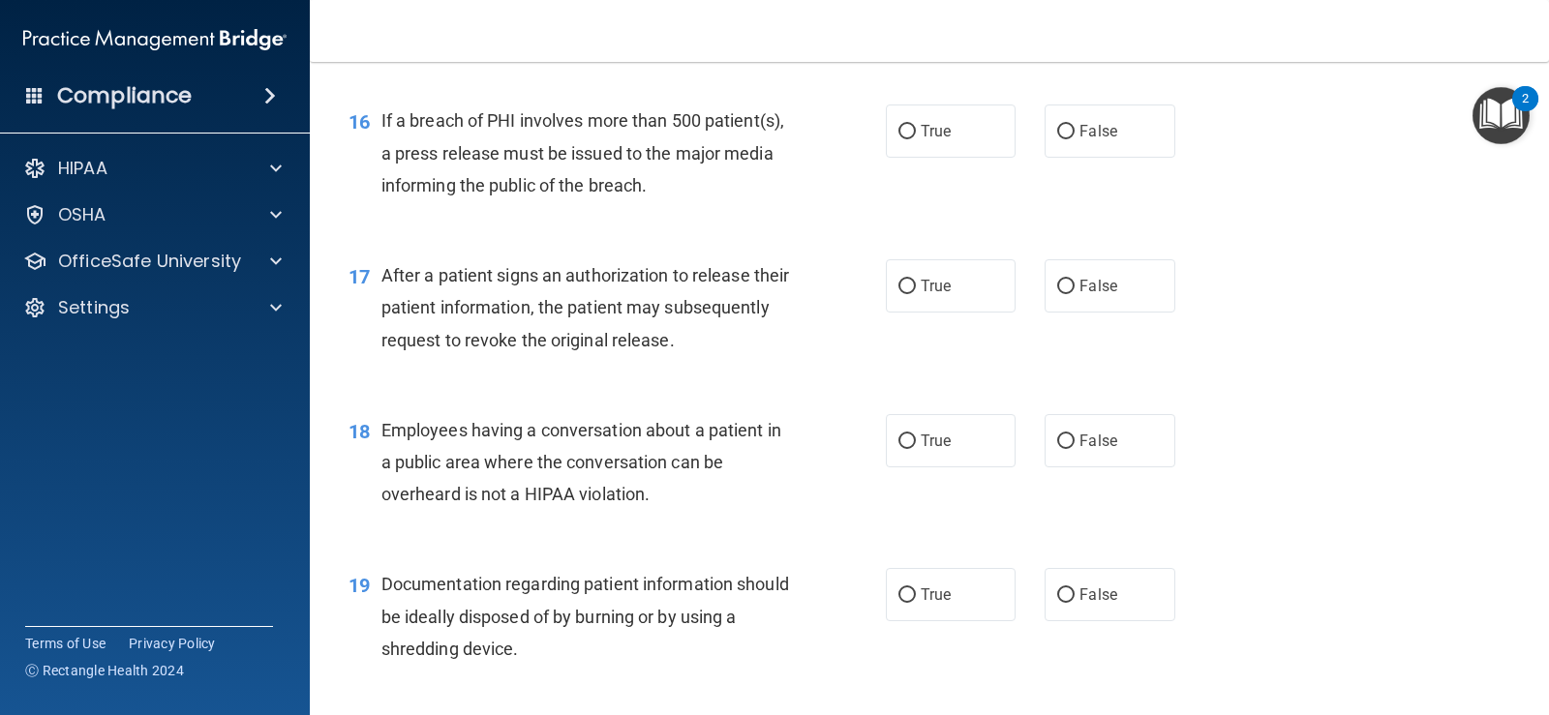
scroll to position [2444, 0]
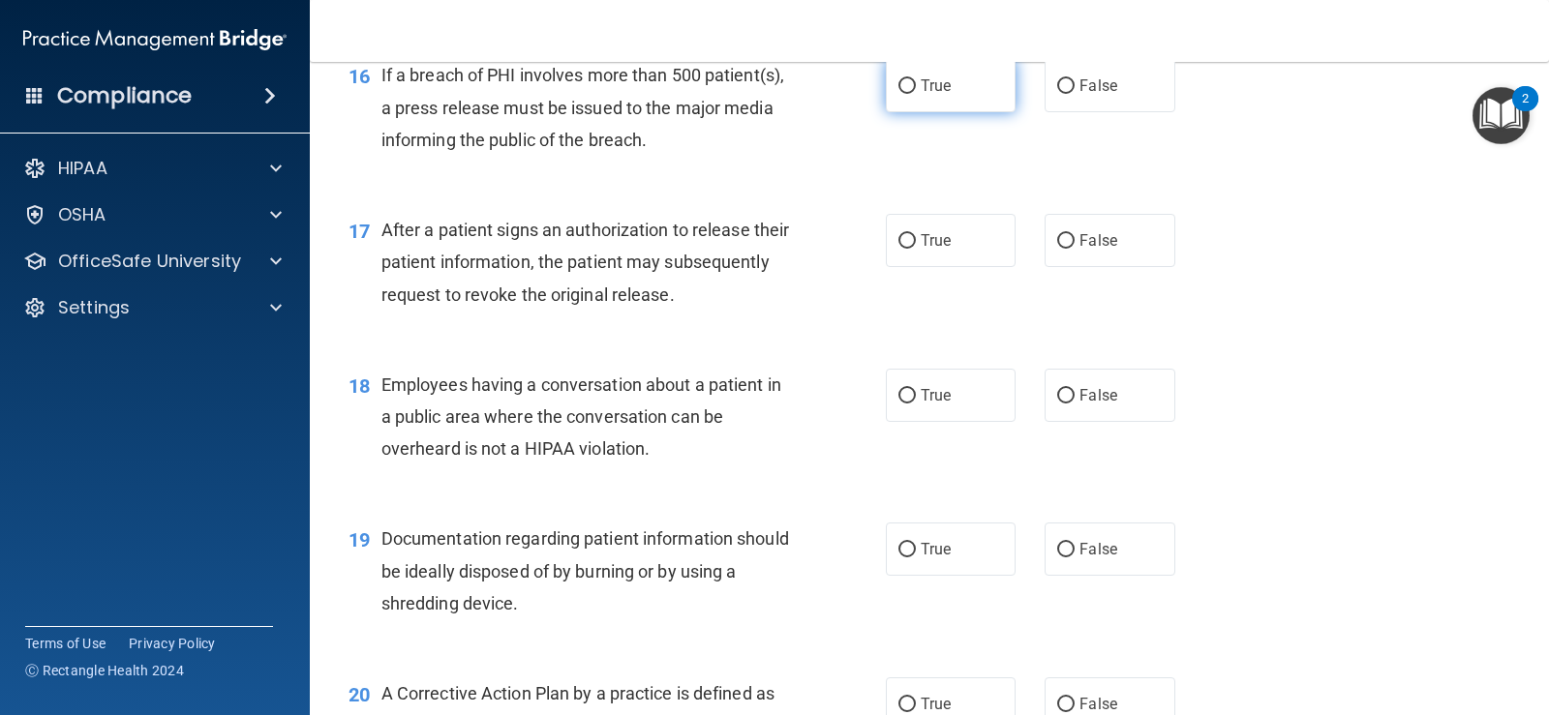
click at [951, 105] on label "True" at bounding box center [951, 85] width 130 height 53
click at [916, 94] on input "True" at bounding box center [906, 86] width 17 height 15
radio input "true"
click at [936, 229] on label "True" at bounding box center [951, 240] width 130 height 53
click at [916, 234] on input "True" at bounding box center [906, 241] width 17 height 15
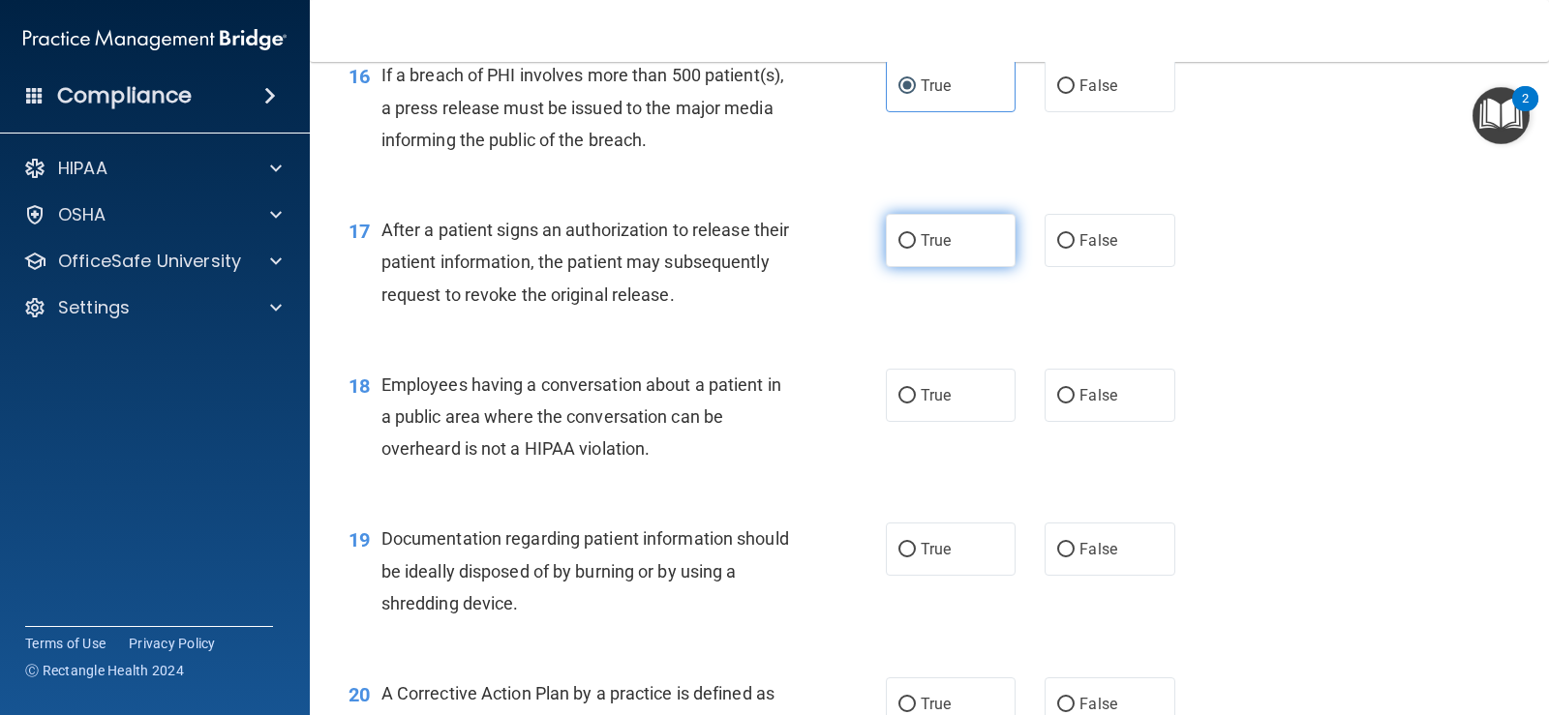
radio input "true"
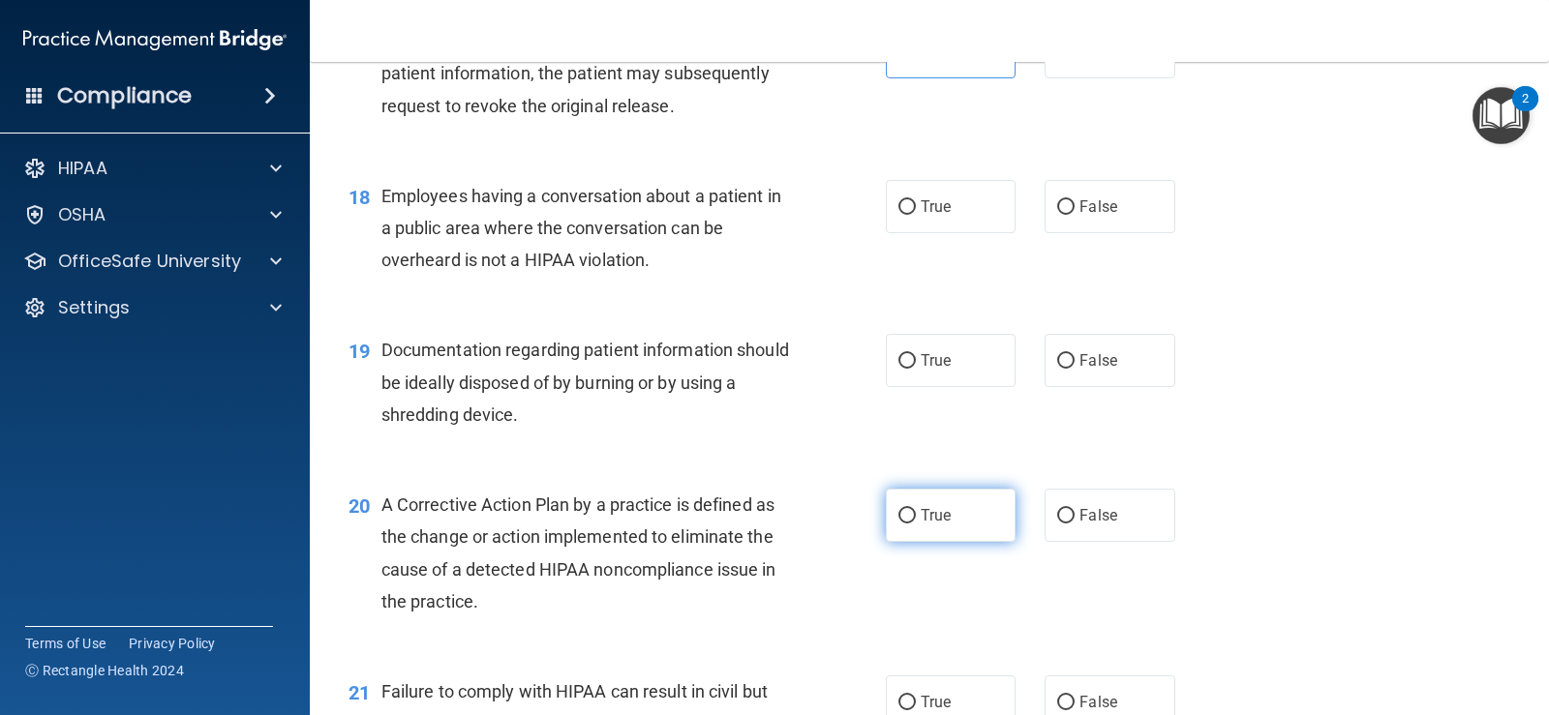
scroll to position [2638, 0]
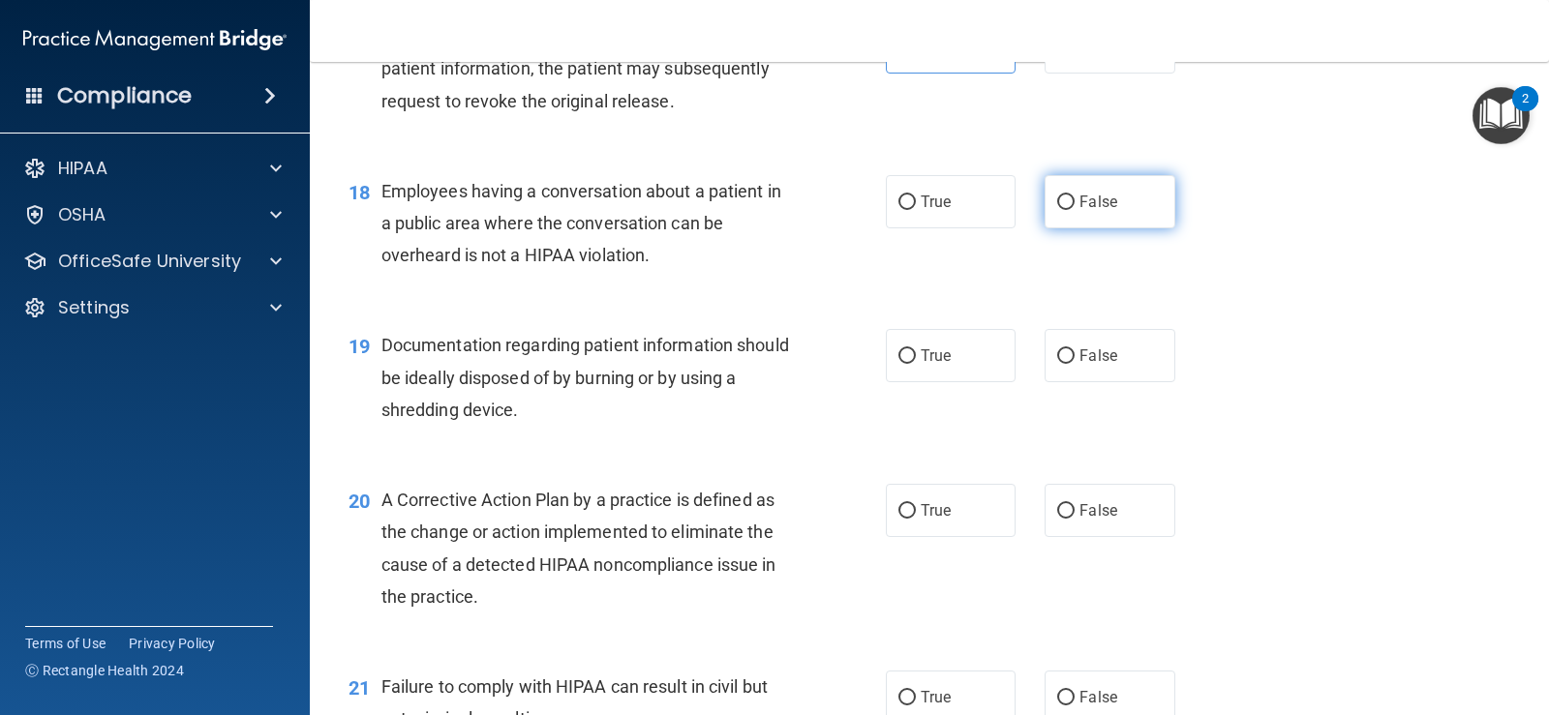
click at [1083, 198] on span "False" at bounding box center [1098, 202] width 38 height 18
click at [1074, 198] on input "False" at bounding box center [1065, 203] width 17 height 15
radio input "true"
click at [1115, 347] on label "False" at bounding box center [1109, 355] width 130 height 53
click at [1074, 349] on input "False" at bounding box center [1065, 356] width 17 height 15
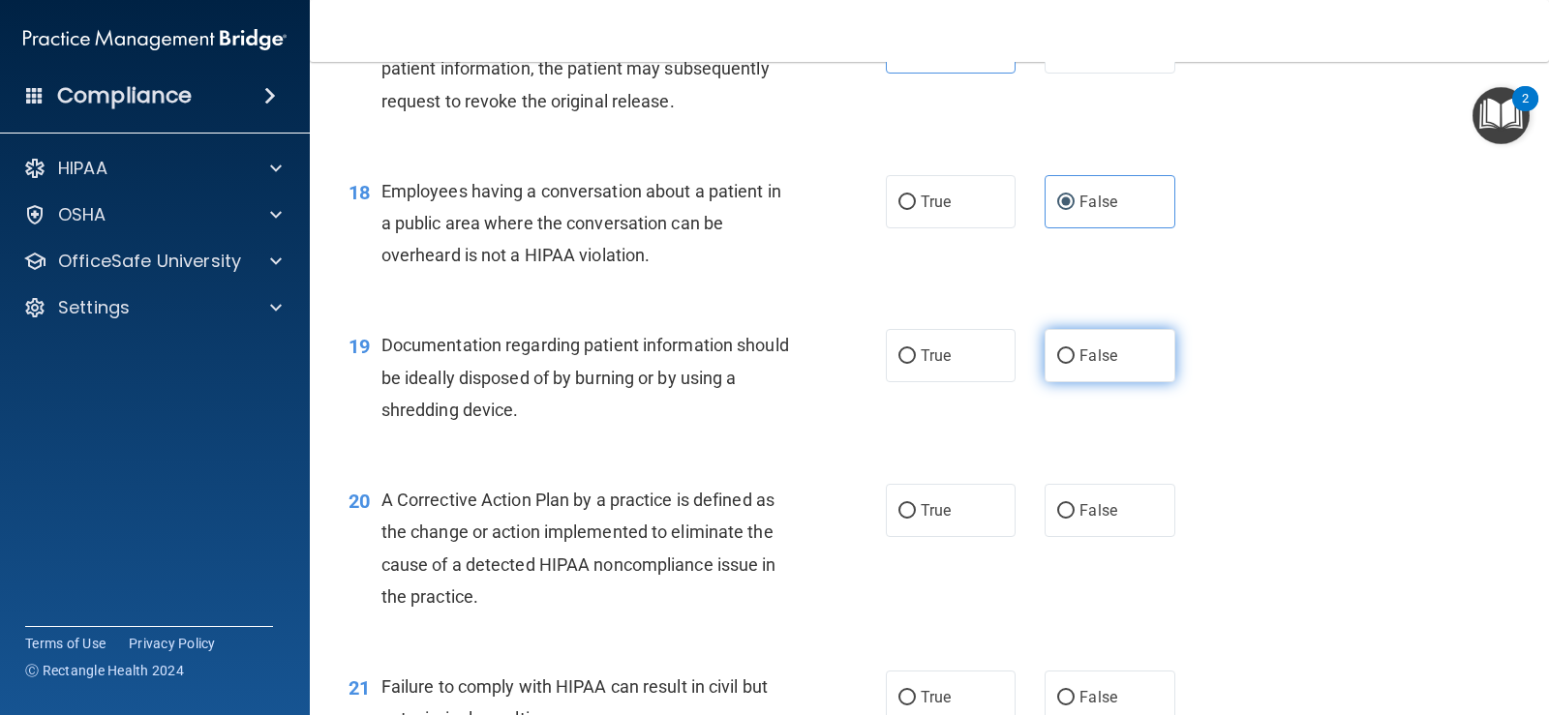
radio input "true"
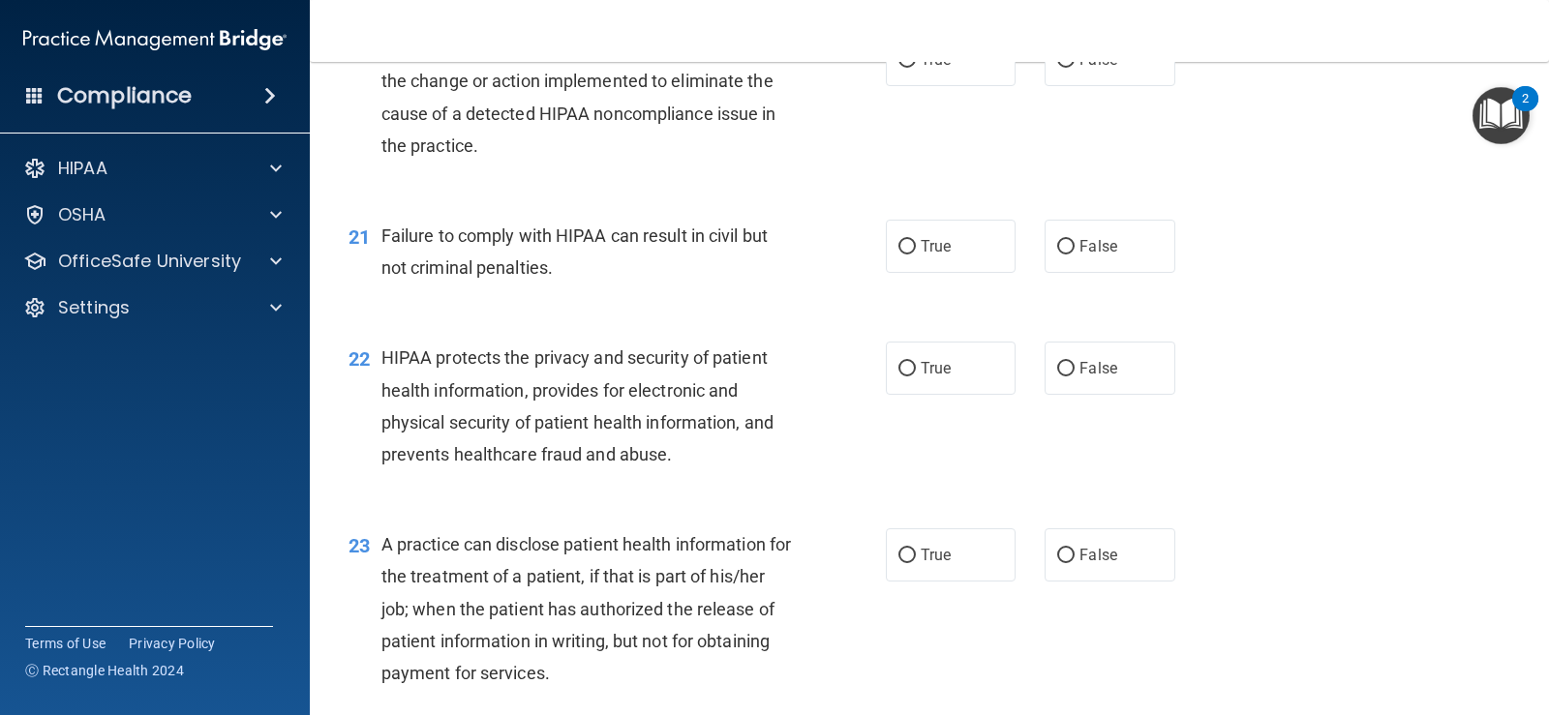
scroll to position [3025, 0]
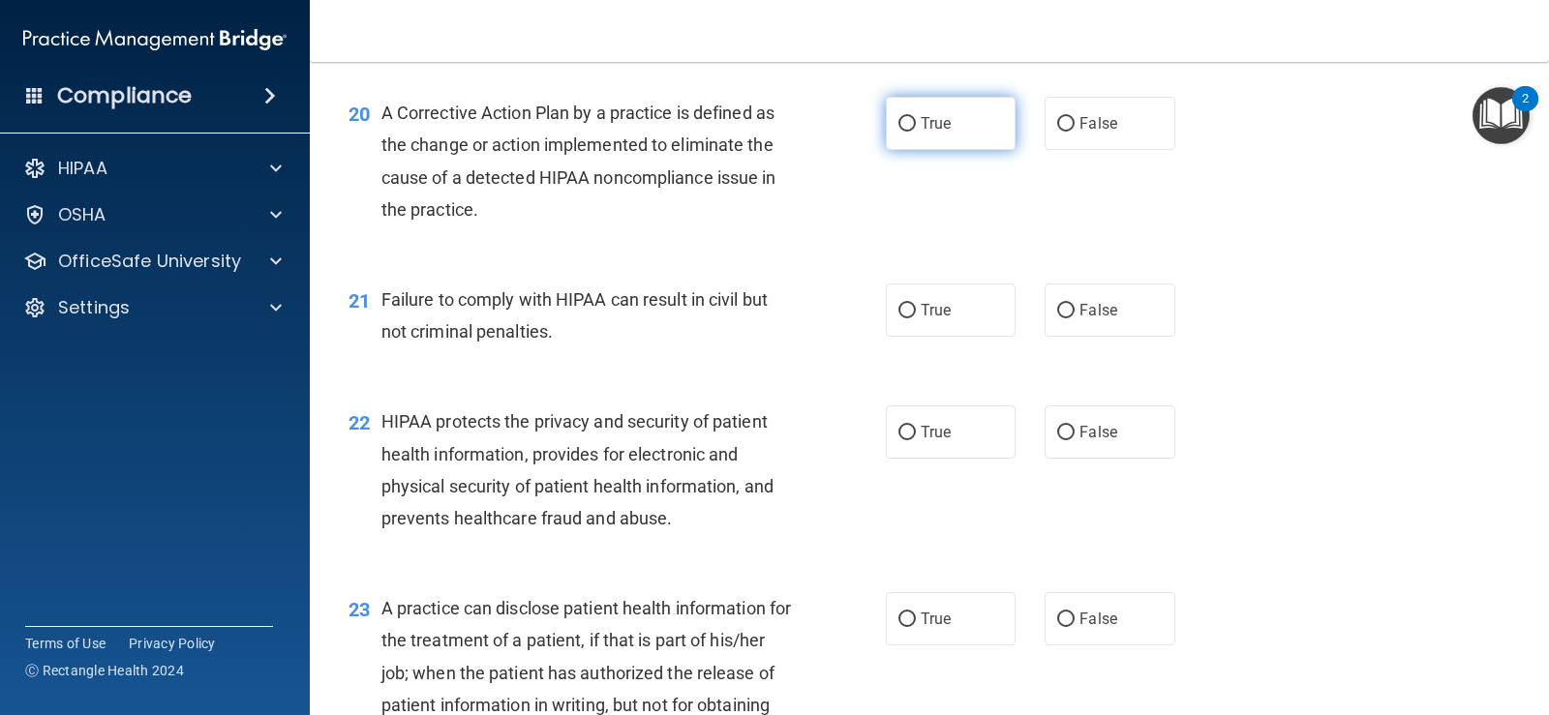
click at [892, 113] on label "True" at bounding box center [951, 123] width 130 height 53
click at [898, 117] on input "True" at bounding box center [906, 124] width 17 height 15
radio input "true"
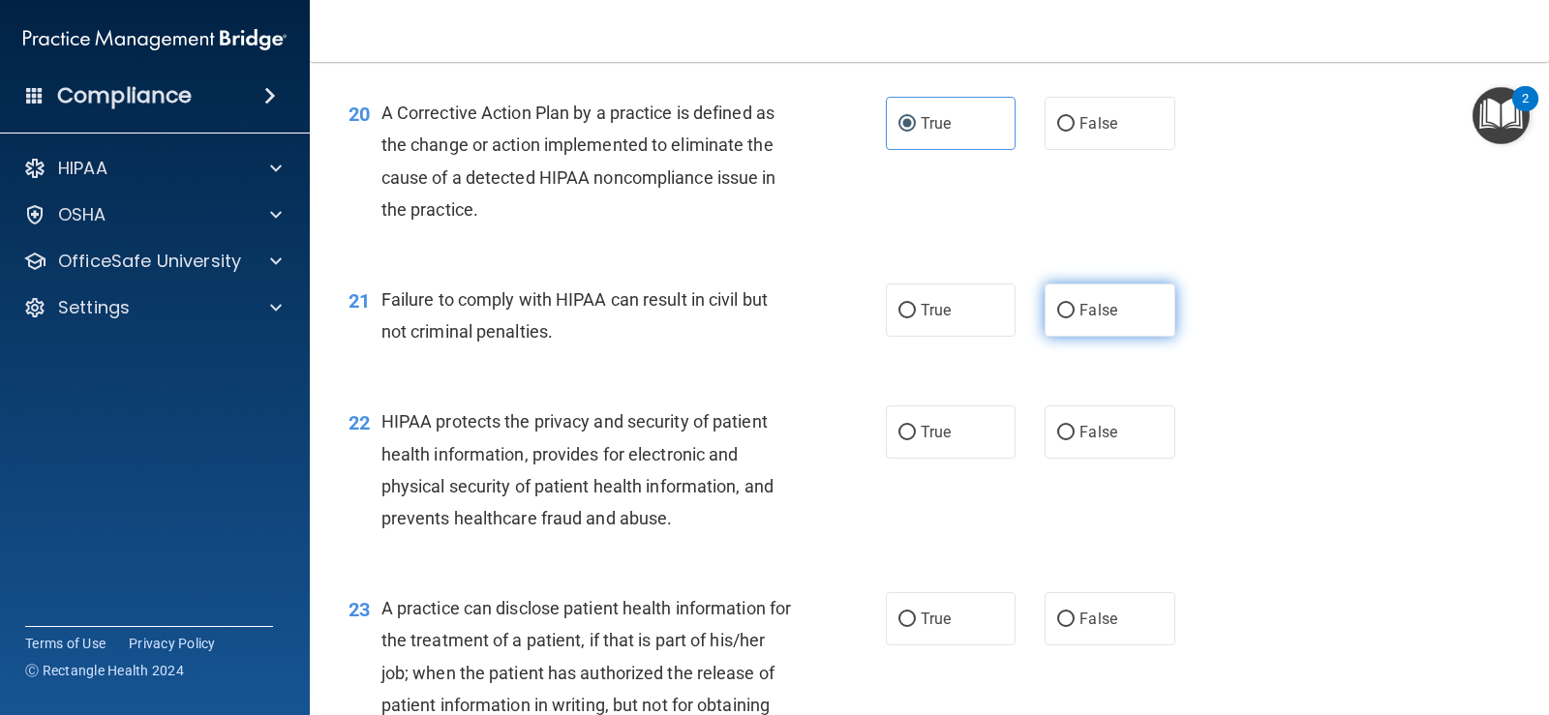
click at [1067, 326] on label "False" at bounding box center [1109, 310] width 130 height 53
click at [1067, 318] on input "False" at bounding box center [1065, 311] width 17 height 15
radio input "true"
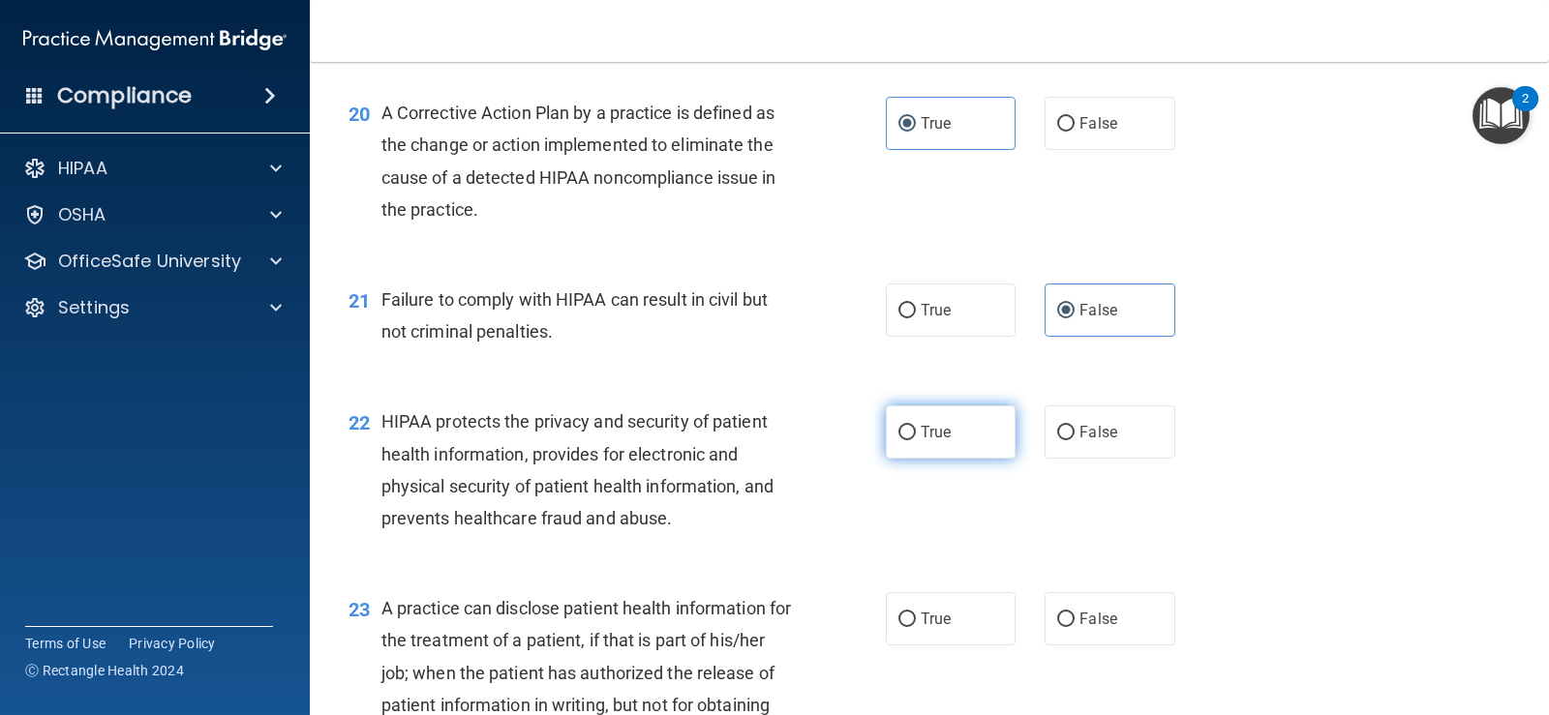
click at [953, 429] on label "True" at bounding box center [951, 432] width 130 height 53
click at [916, 429] on input "True" at bounding box center [906, 433] width 17 height 15
radio input "true"
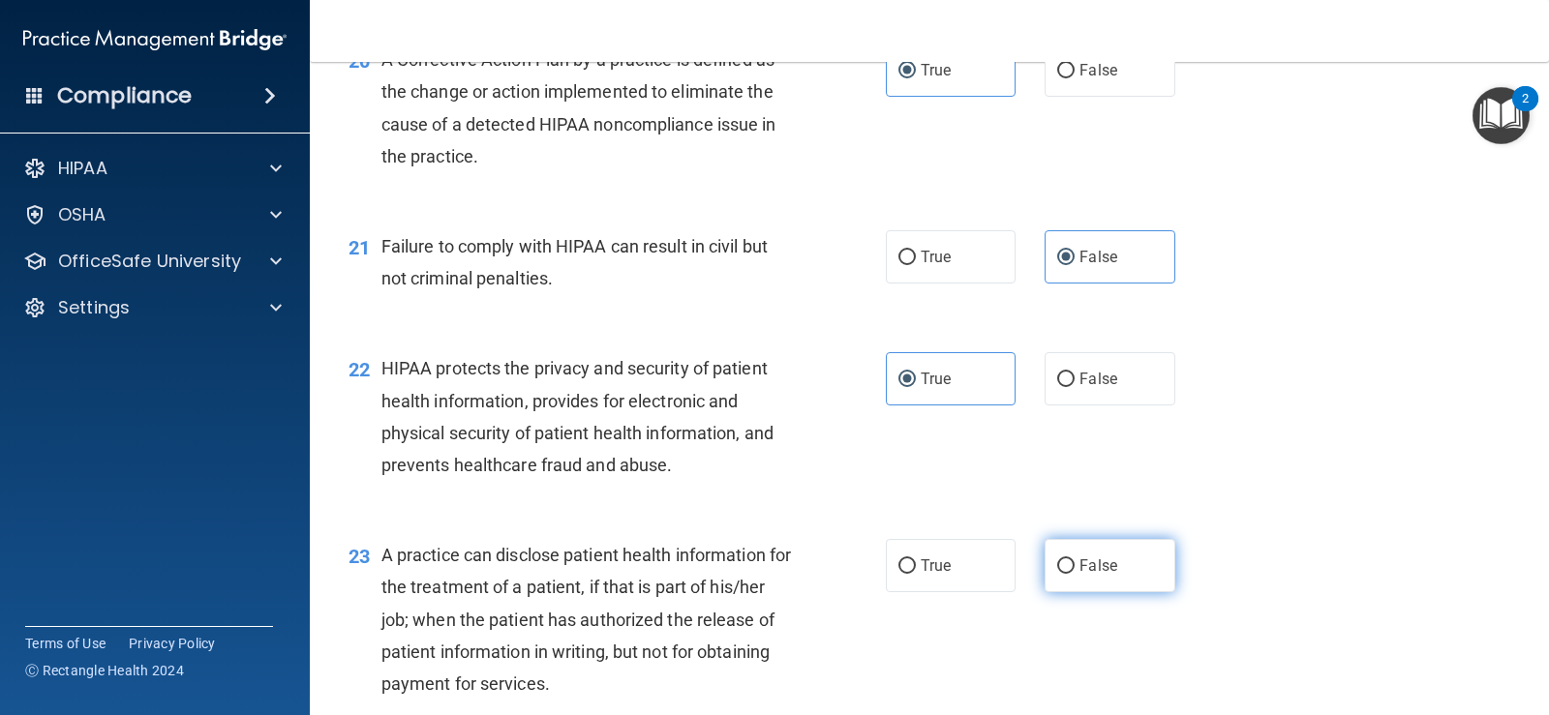
scroll to position [3122, 0]
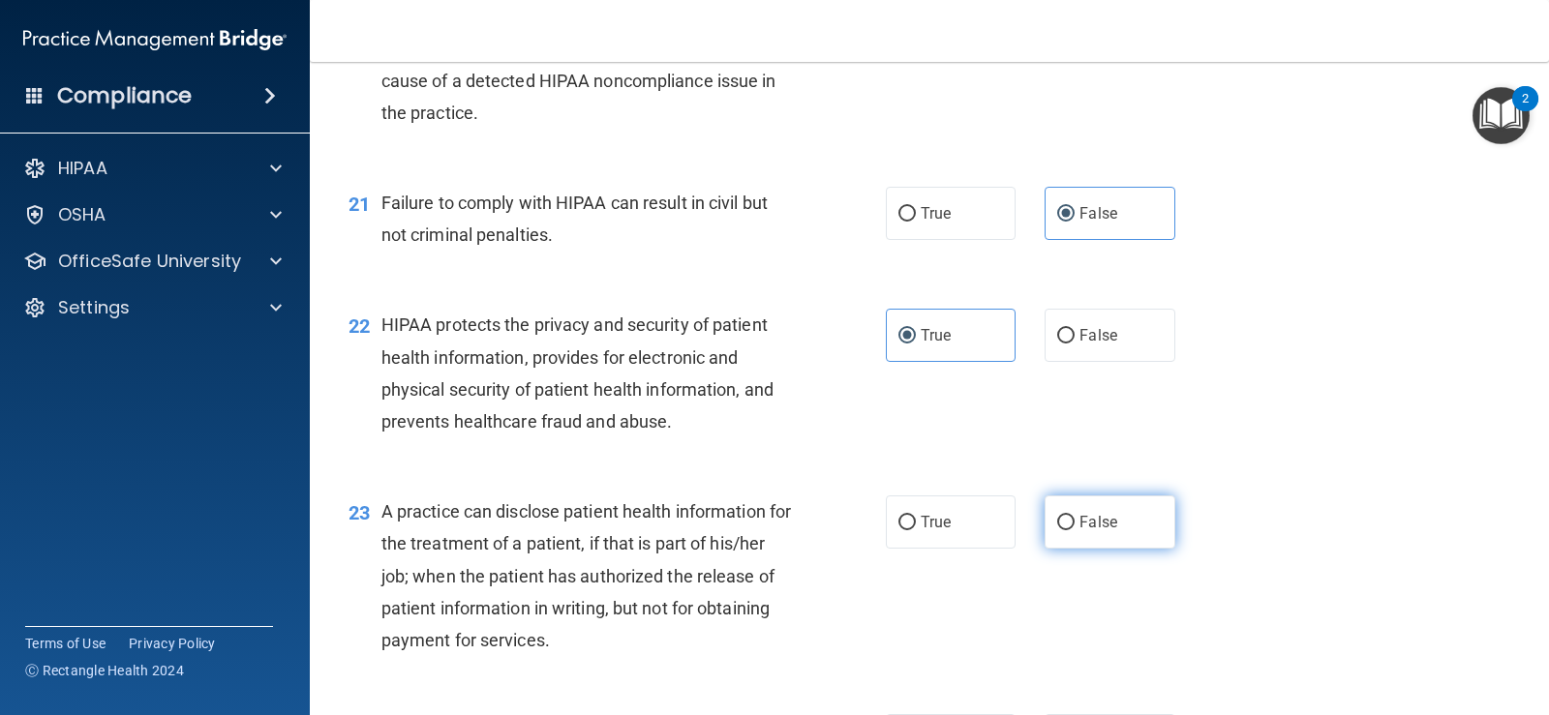
click at [1064, 526] on input "False" at bounding box center [1065, 523] width 17 height 15
radio input "true"
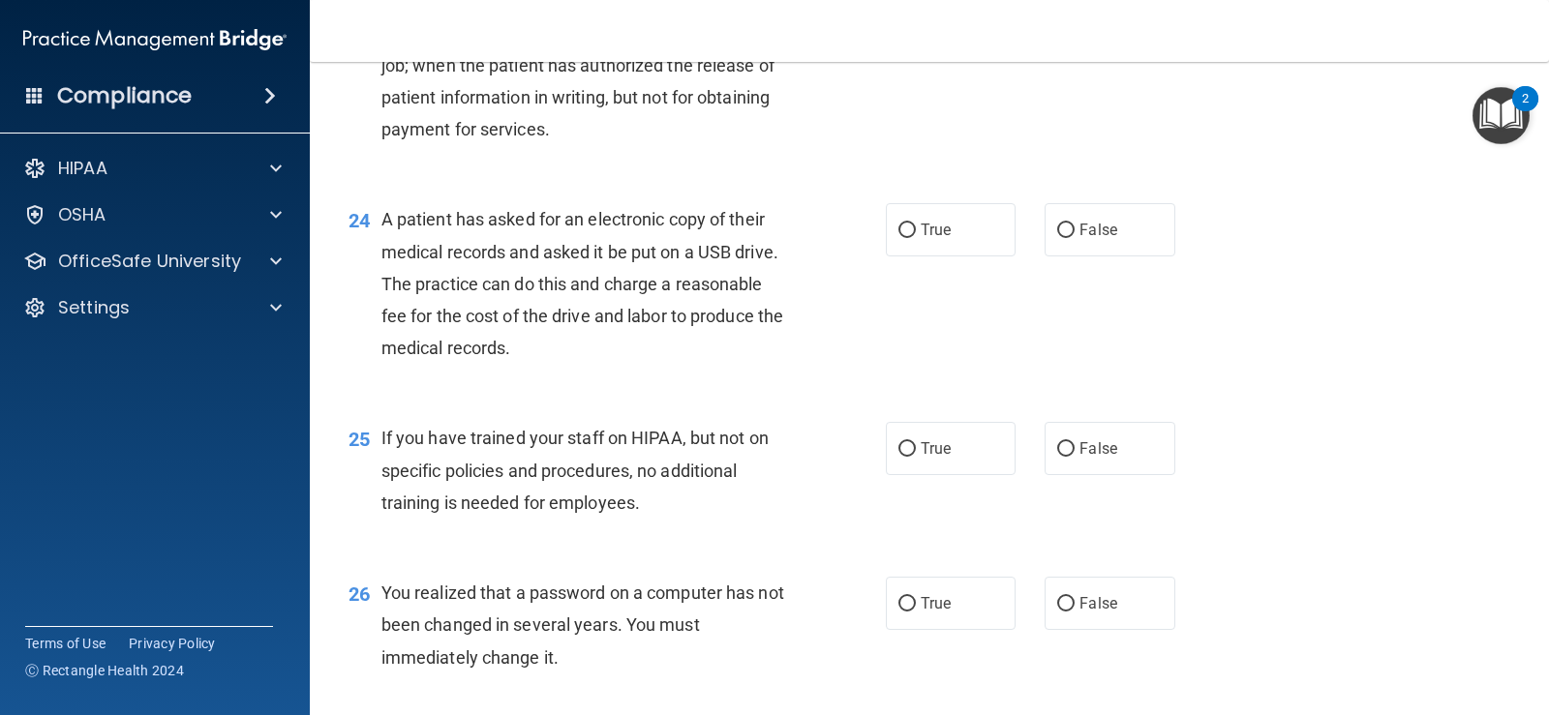
scroll to position [3724, 0]
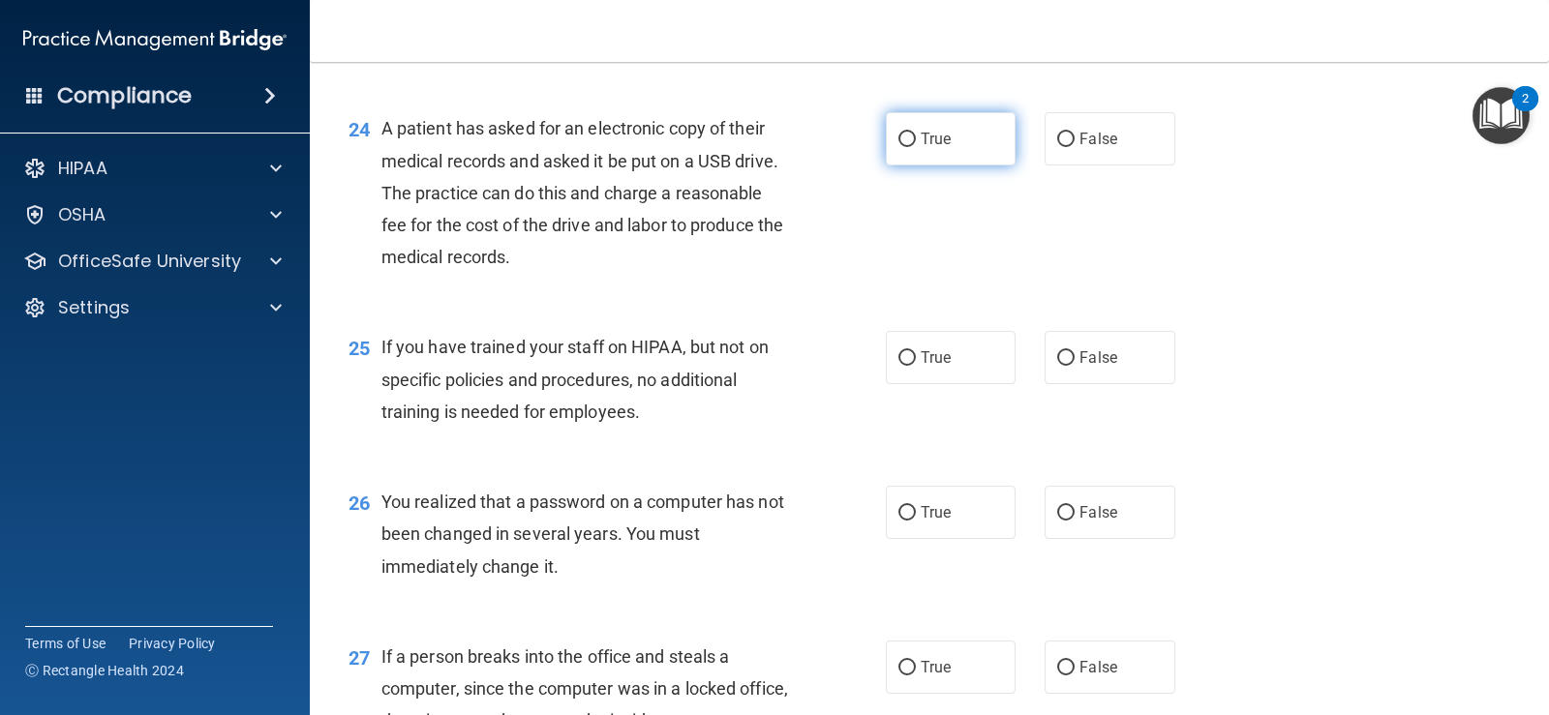
click at [911, 136] on label "True" at bounding box center [951, 138] width 130 height 53
click at [911, 136] on input "True" at bounding box center [906, 140] width 17 height 15
radio input "true"
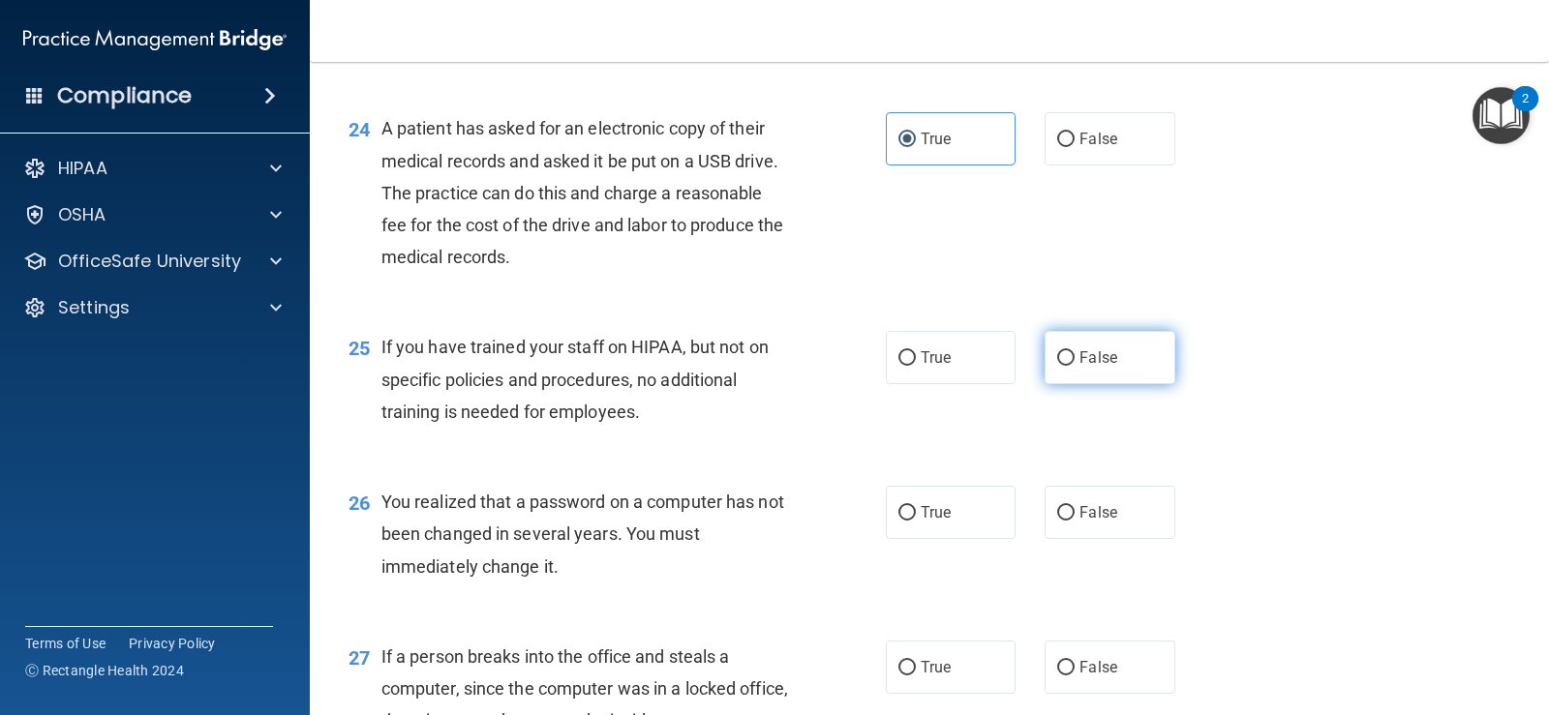
click at [1091, 346] on label "False" at bounding box center [1109, 357] width 130 height 53
click at [1074, 351] on input "False" at bounding box center [1065, 358] width 17 height 15
radio input "true"
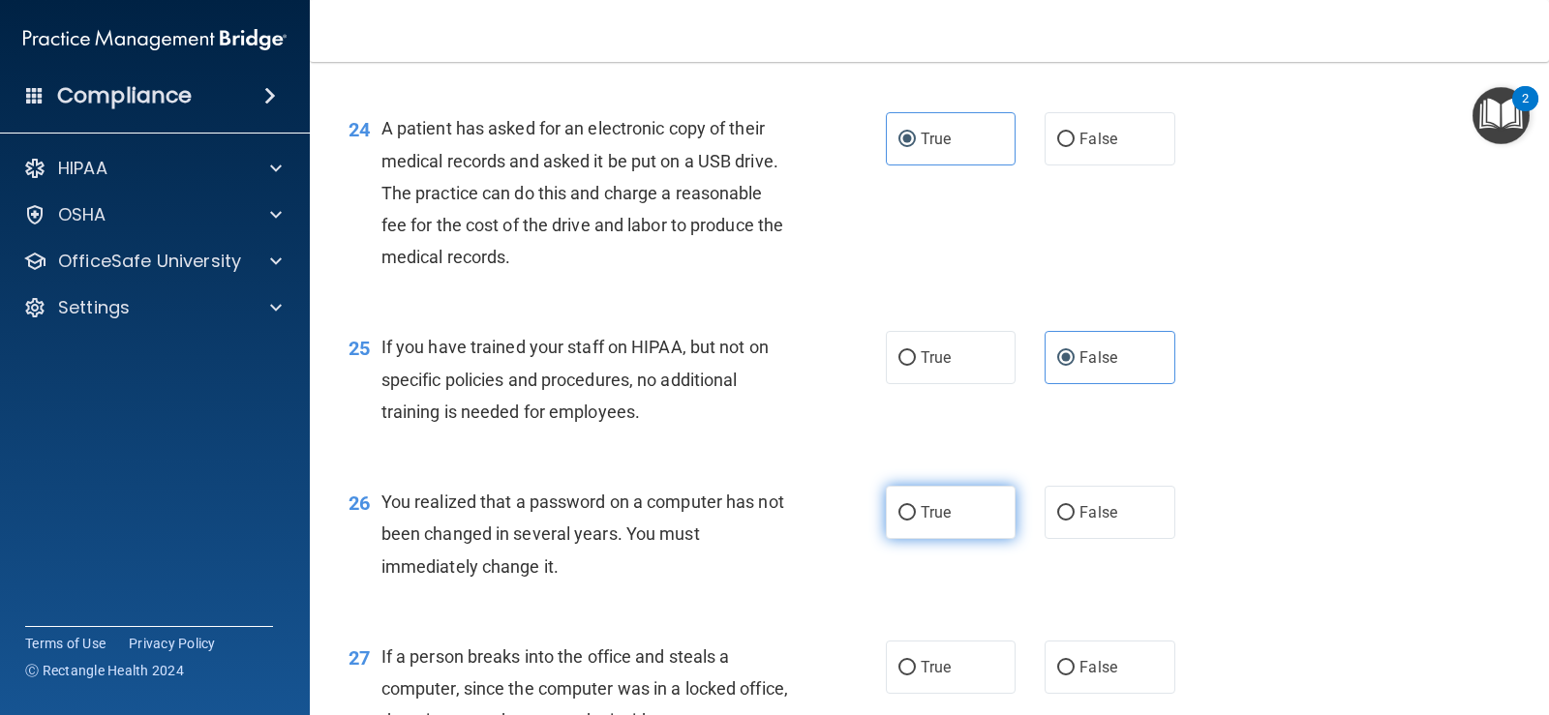
click at [942, 516] on span "True" at bounding box center [936, 512] width 30 height 18
click at [916, 516] on input "True" at bounding box center [906, 513] width 17 height 15
radio input "true"
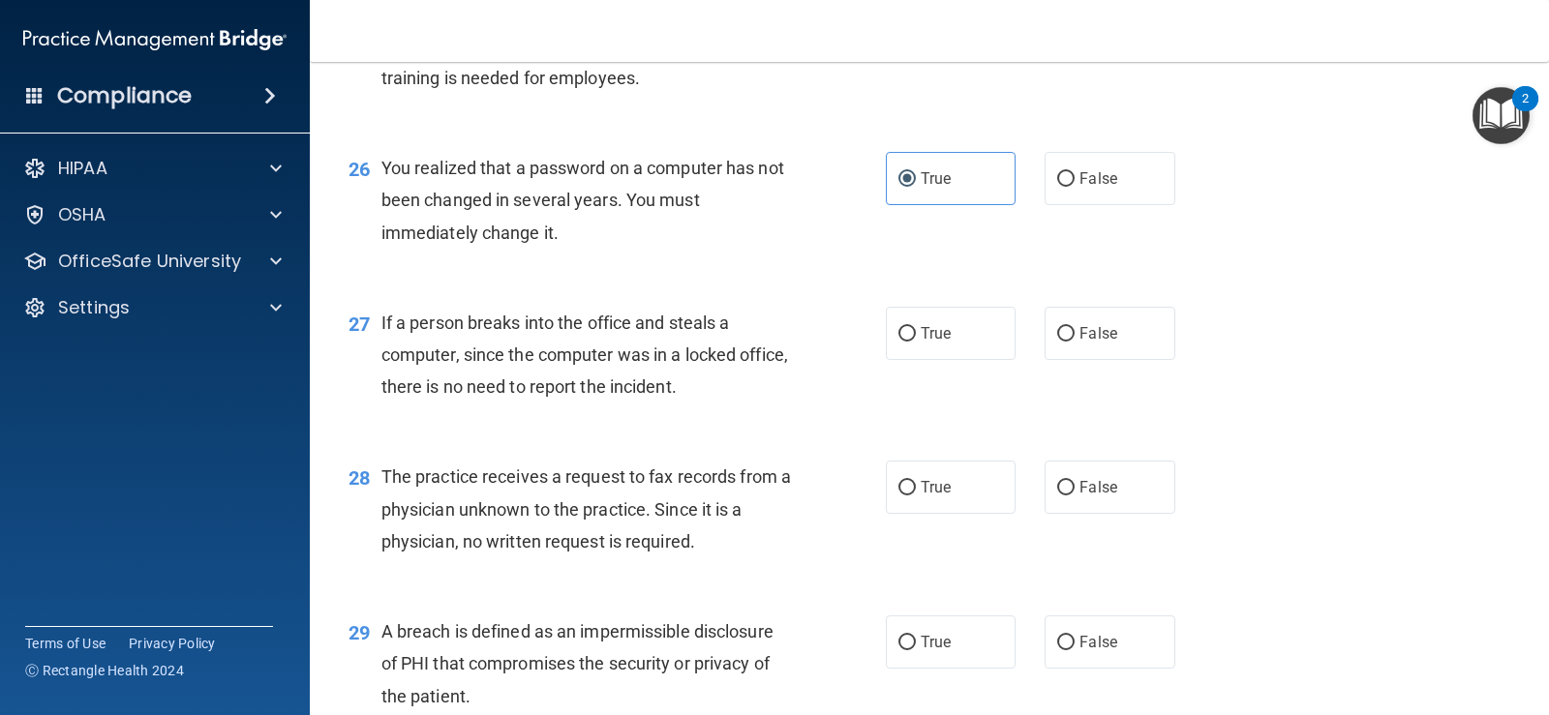
scroll to position [4111, 0]
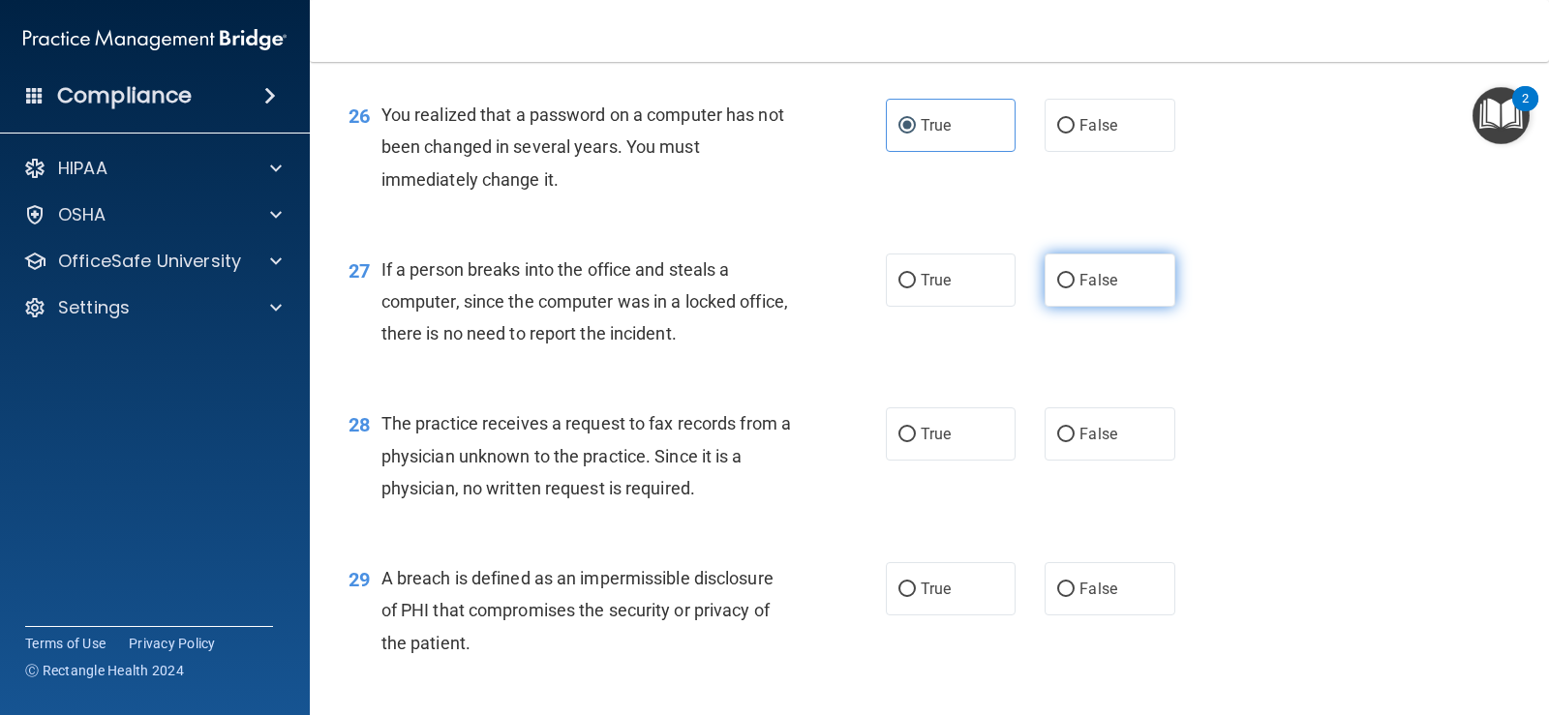
click at [1073, 294] on label "False" at bounding box center [1109, 280] width 130 height 53
click at [1073, 288] on input "False" at bounding box center [1065, 281] width 17 height 15
radio input "true"
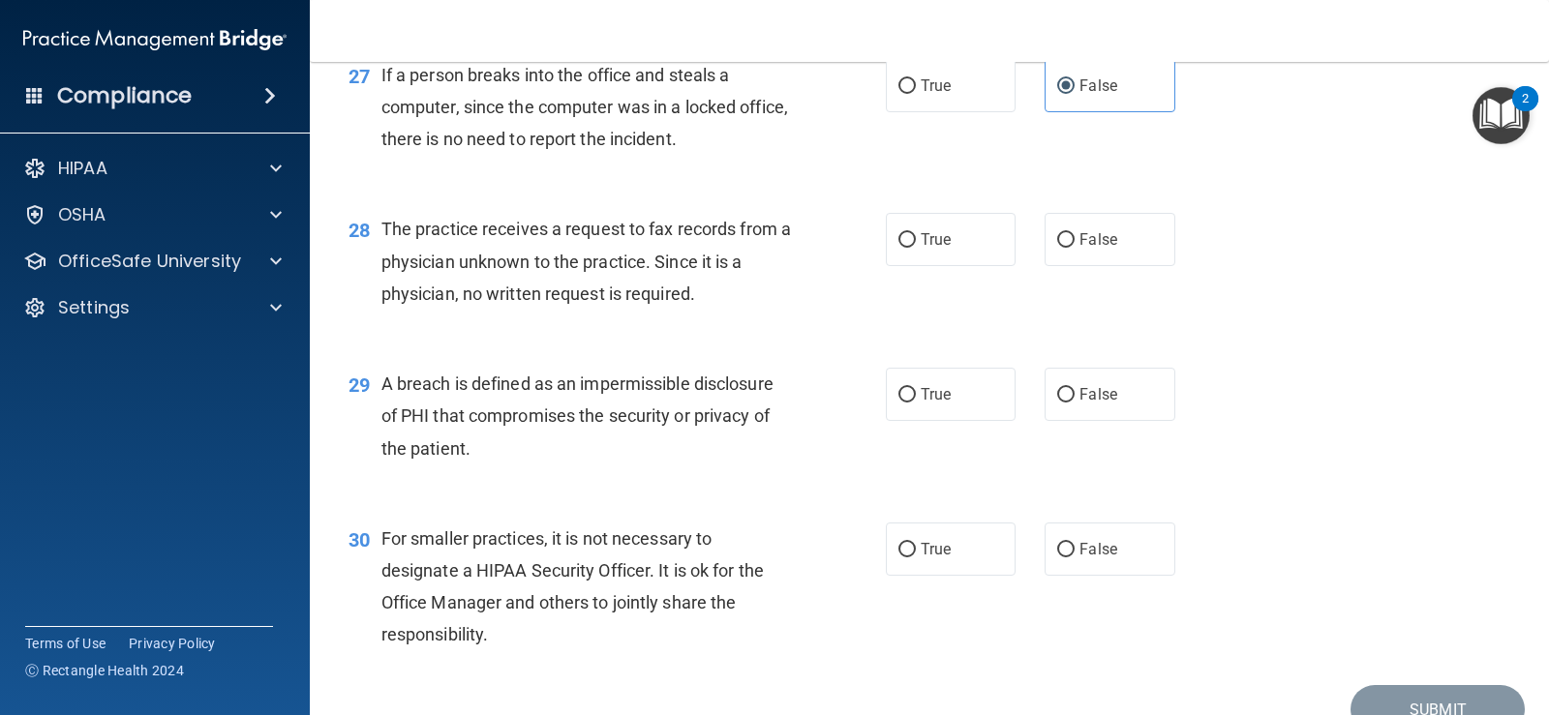
scroll to position [4401, 0]
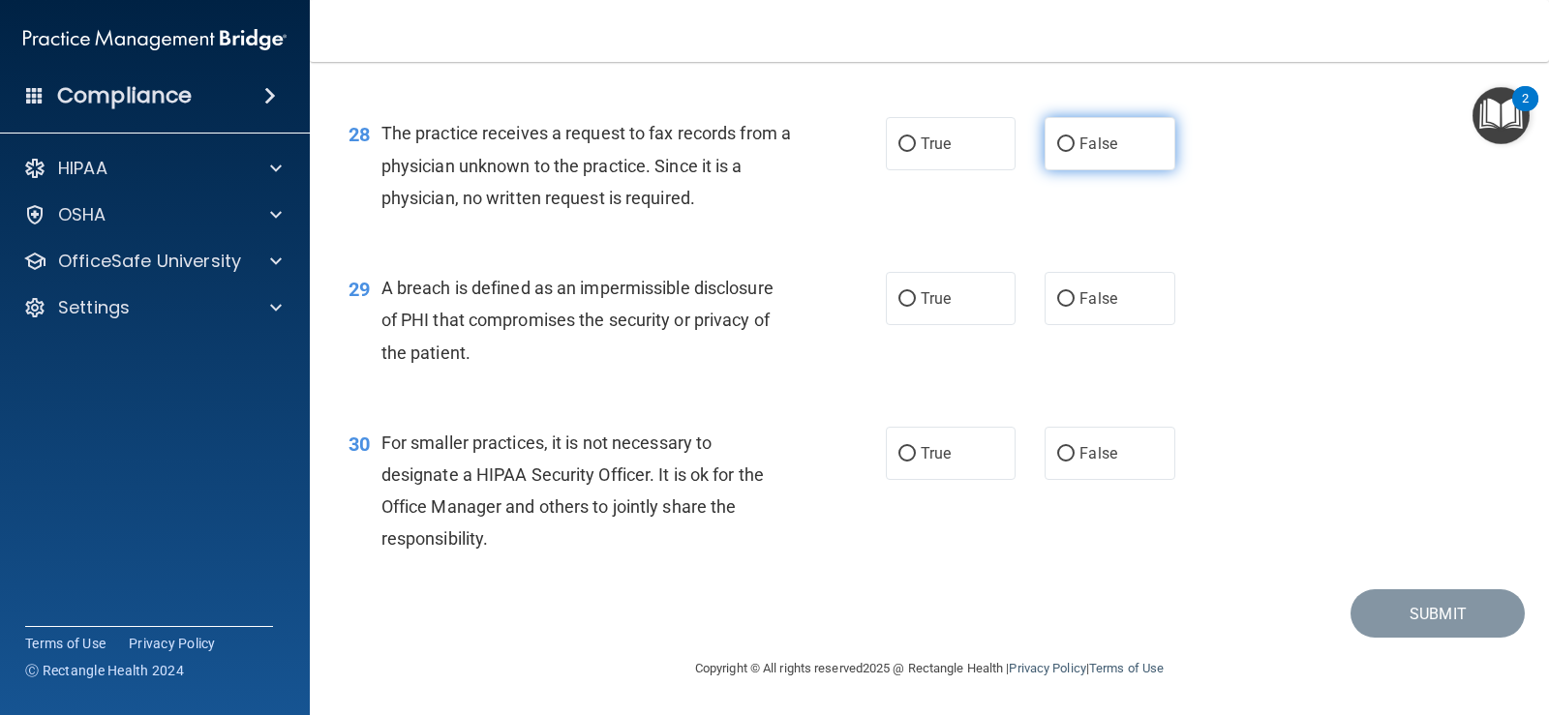
click at [1139, 148] on label "False" at bounding box center [1109, 143] width 130 height 53
click at [1074, 148] on input "False" at bounding box center [1065, 144] width 17 height 15
radio input "true"
click at [985, 287] on label "True" at bounding box center [951, 298] width 130 height 53
click at [916, 292] on input "True" at bounding box center [906, 299] width 17 height 15
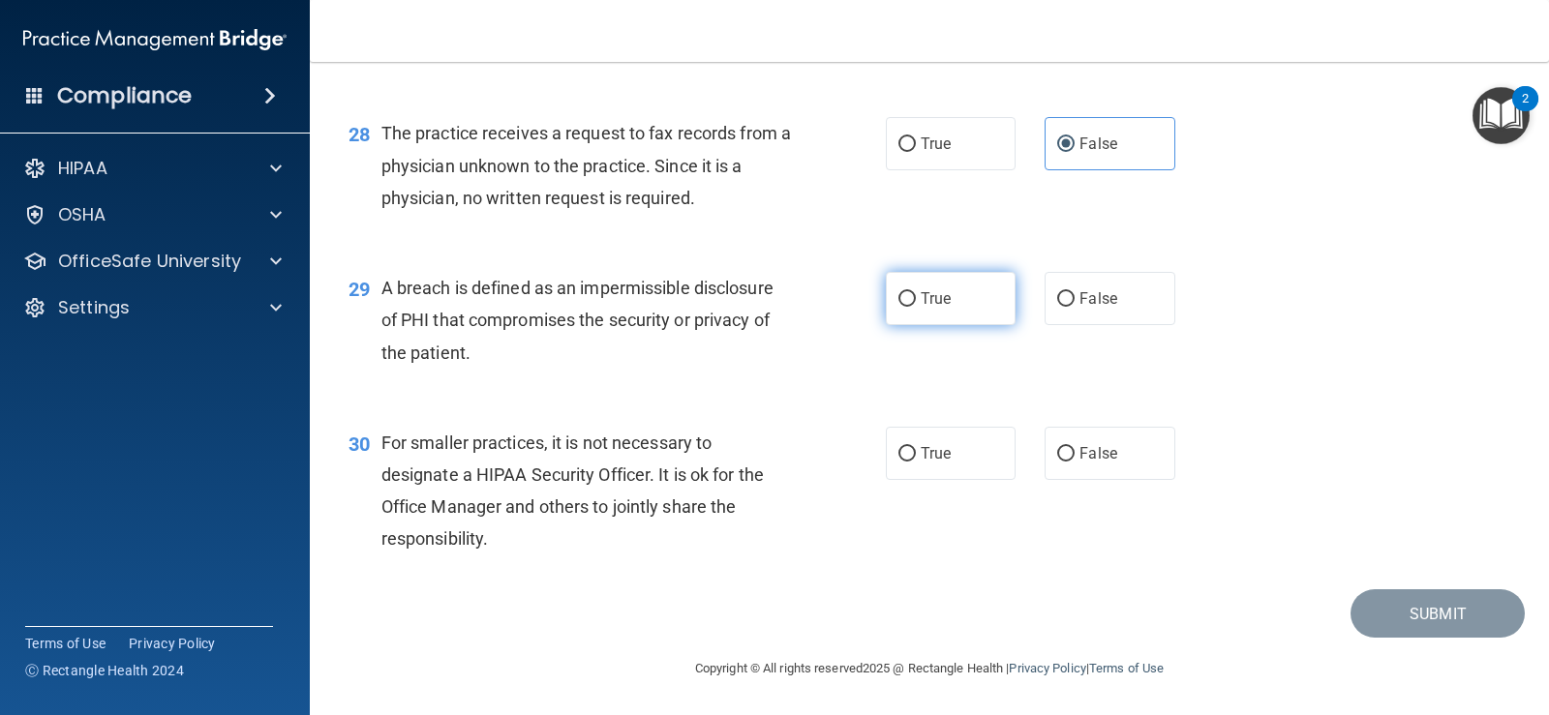
radio input "true"
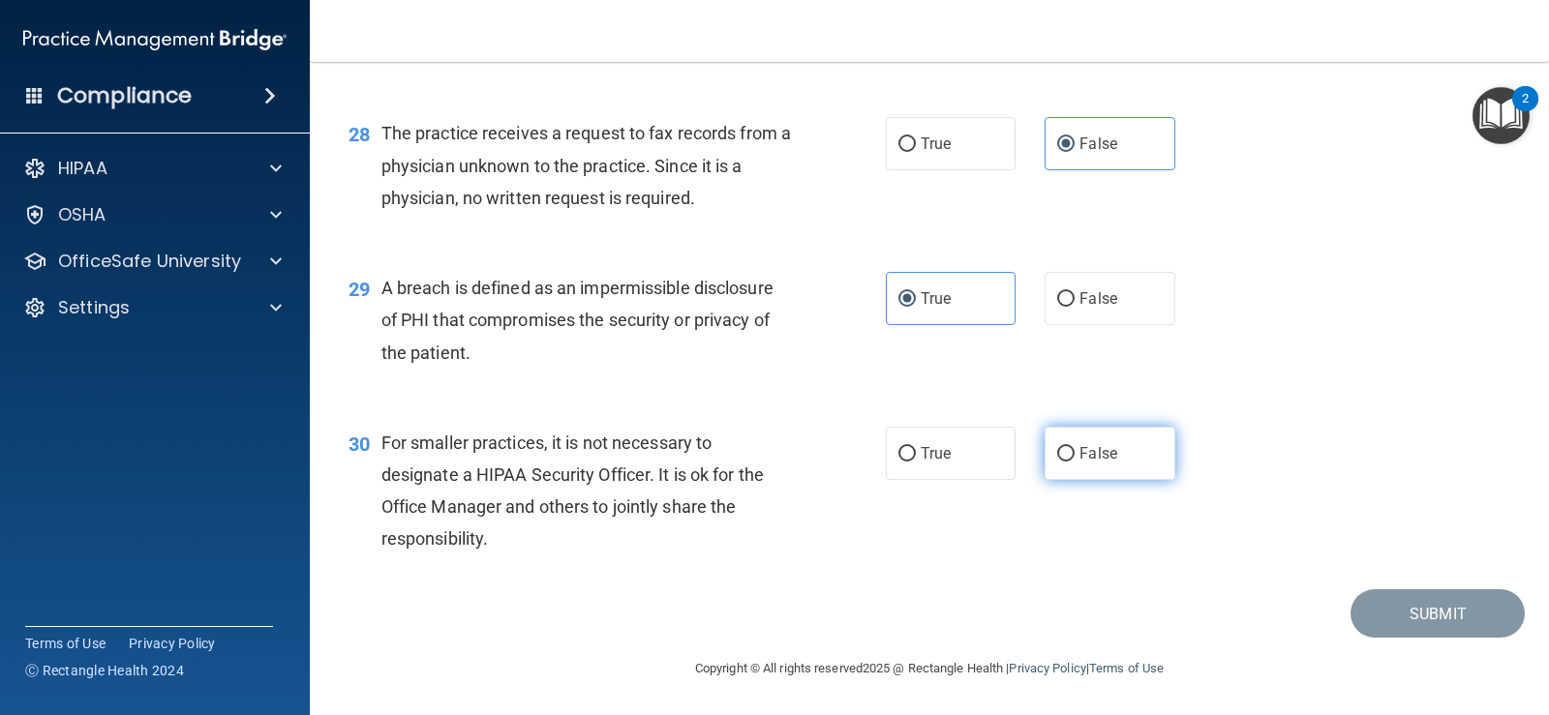
click at [1089, 454] on span "False" at bounding box center [1098, 453] width 38 height 18
click at [1074, 454] on input "False" at bounding box center [1065, 454] width 17 height 15
radio input "true"
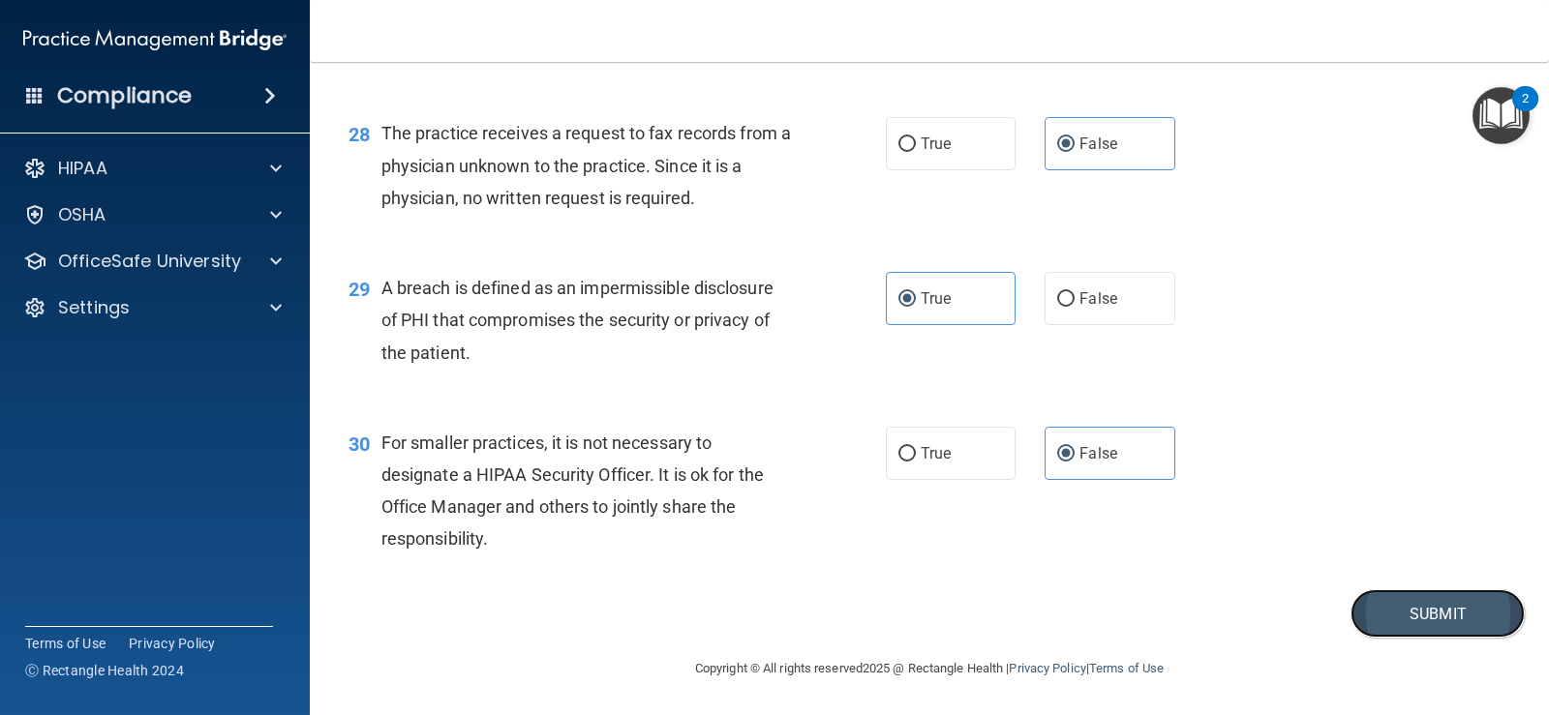
click at [1443, 629] on button "Submit" at bounding box center [1437, 613] width 174 height 49
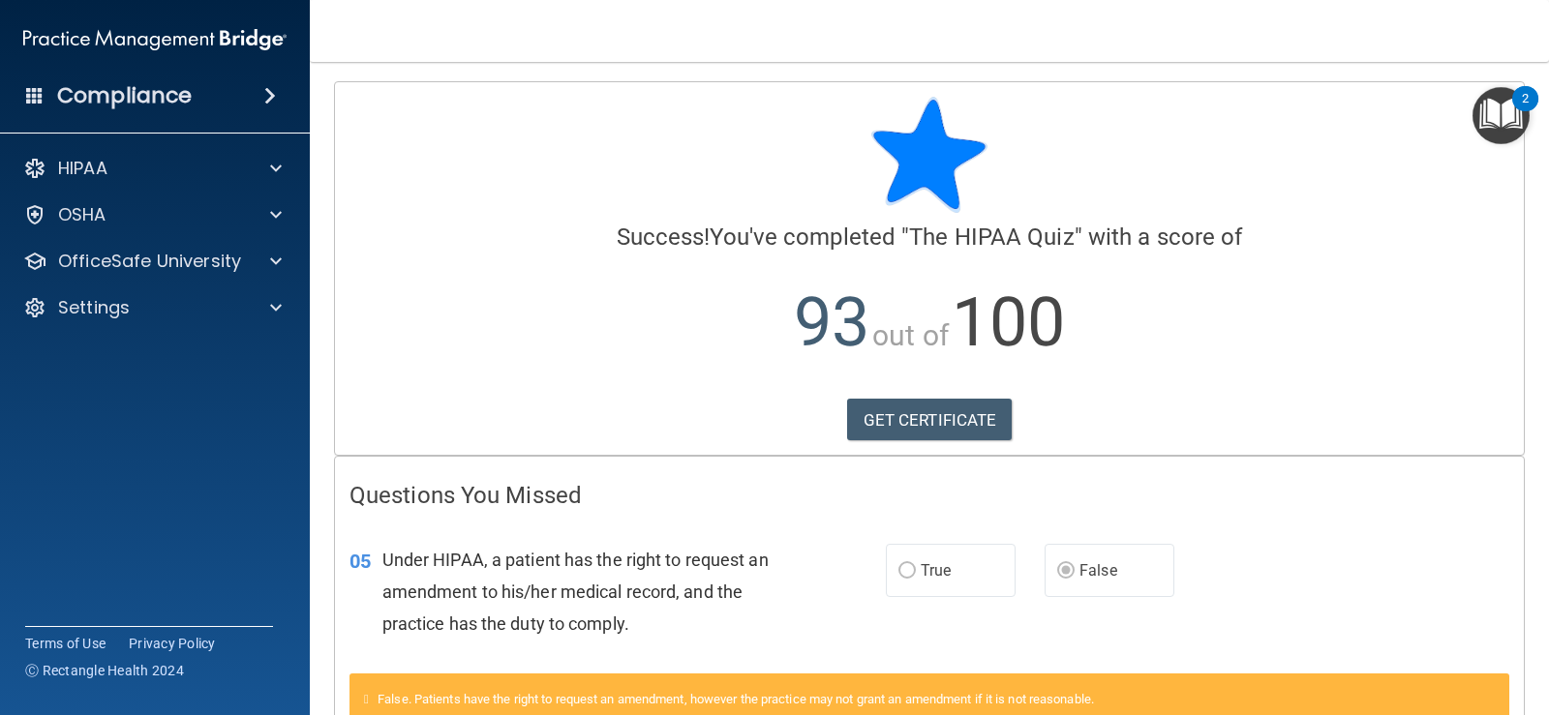
click at [1495, 127] on img "Open Resource Center, 2 new notifications" at bounding box center [1500, 115] width 57 height 57
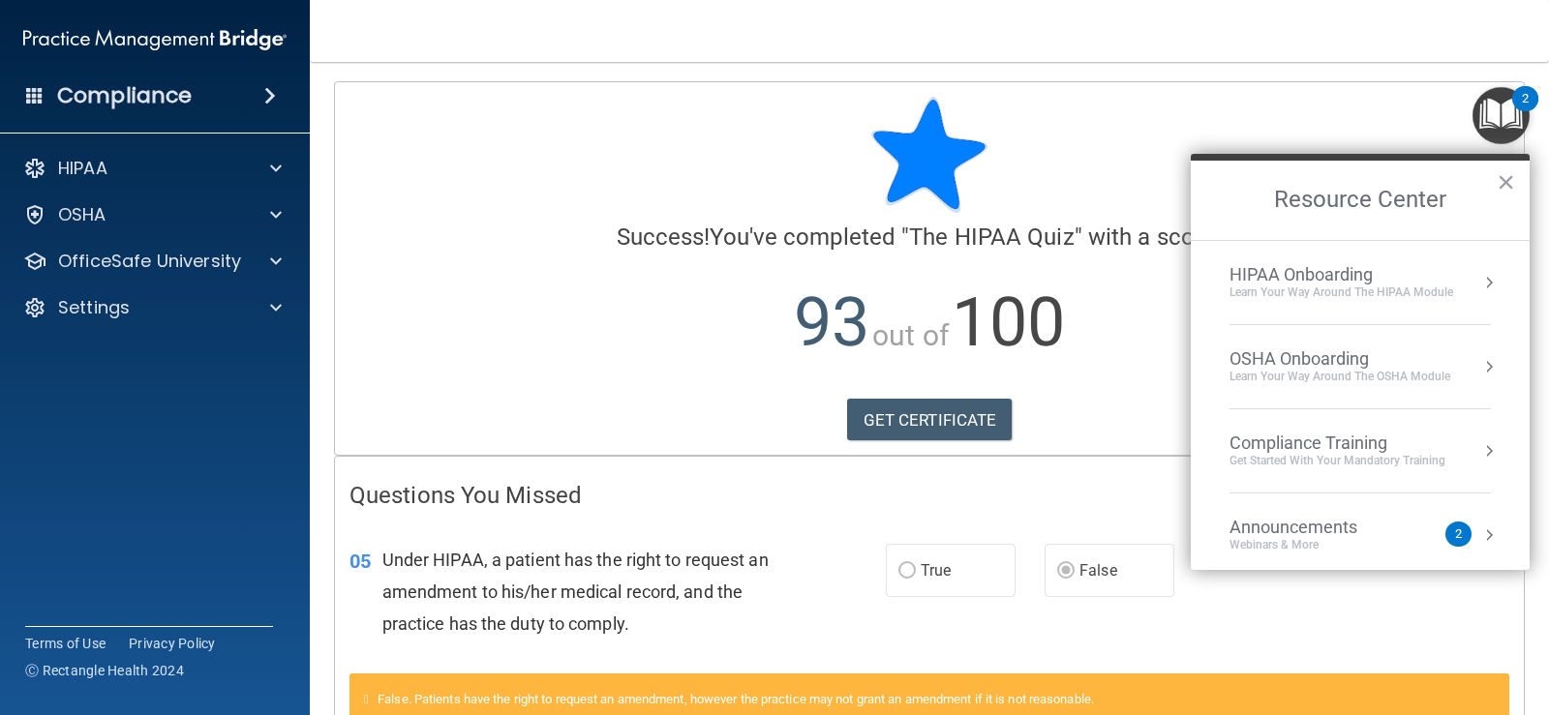
click at [1398, 288] on div "Learn Your Way around the HIPAA module" at bounding box center [1341, 293] width 224 height 16
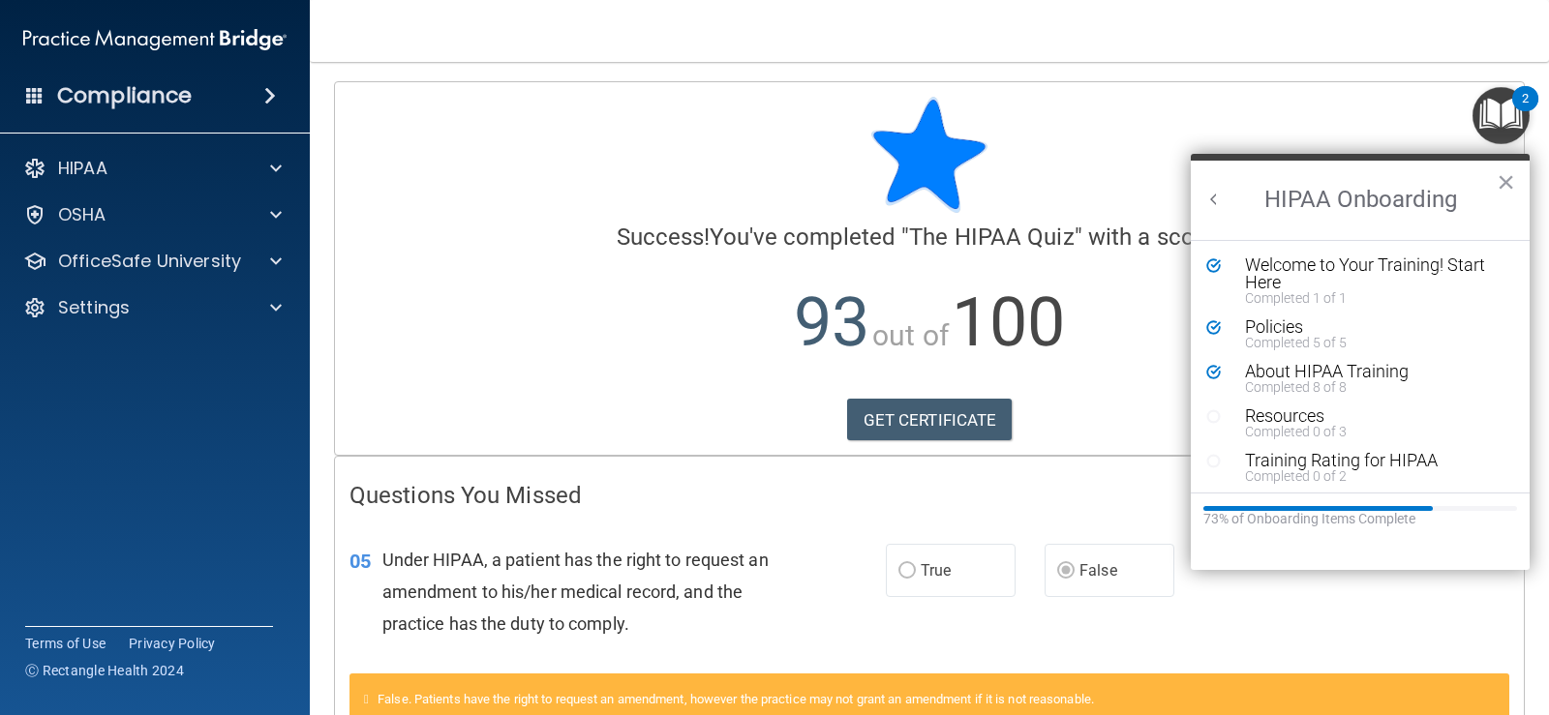
click at [1140, 407] on div "GET CERTIFICATE" at bounding box center [929, 420] width 1160 height 43
click at [1502, 181] on button "×" at bounding box center [1505, 181] width 18 height 31
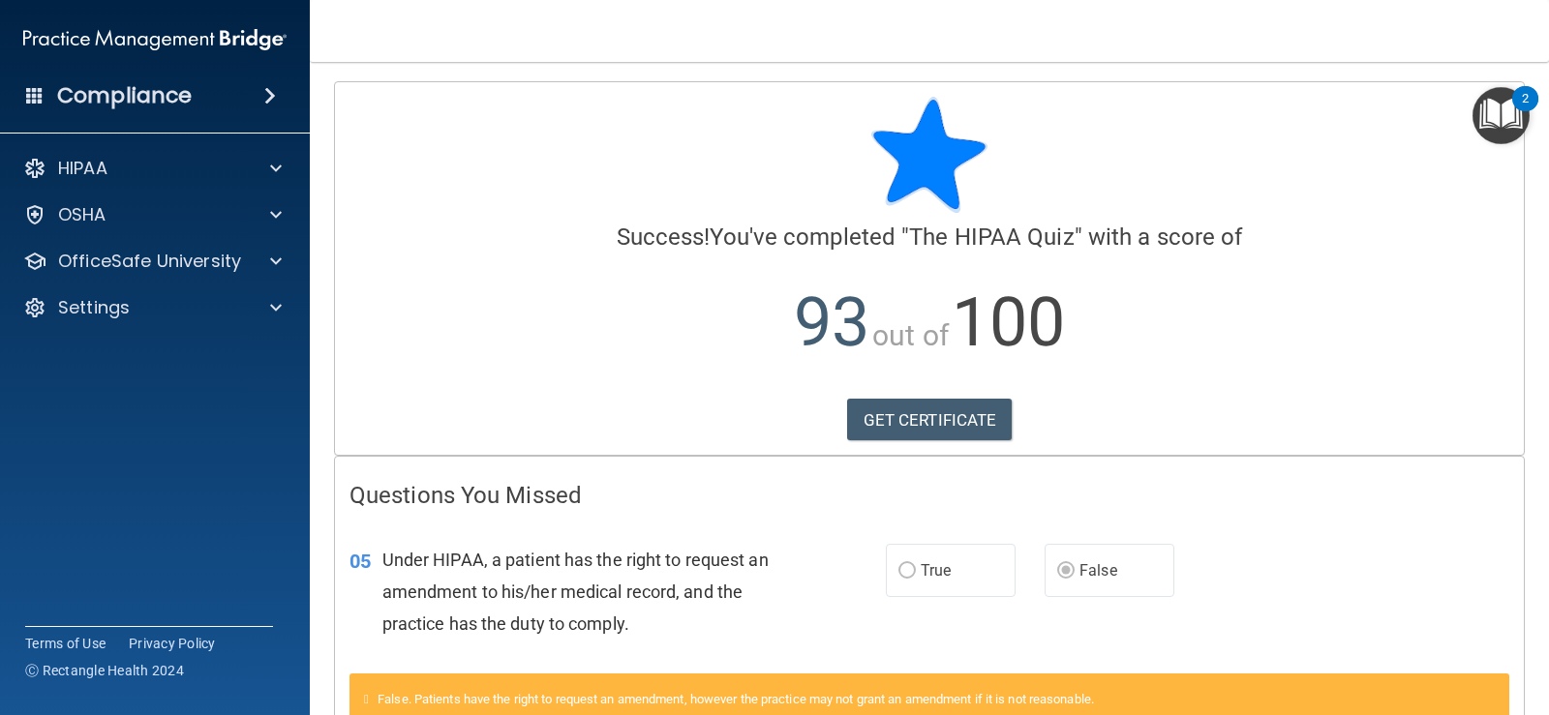
click at [1502, 122] on img "Open Resource Center, 2 new notifications" at bounding box center [1500, 115] width 57 height 57
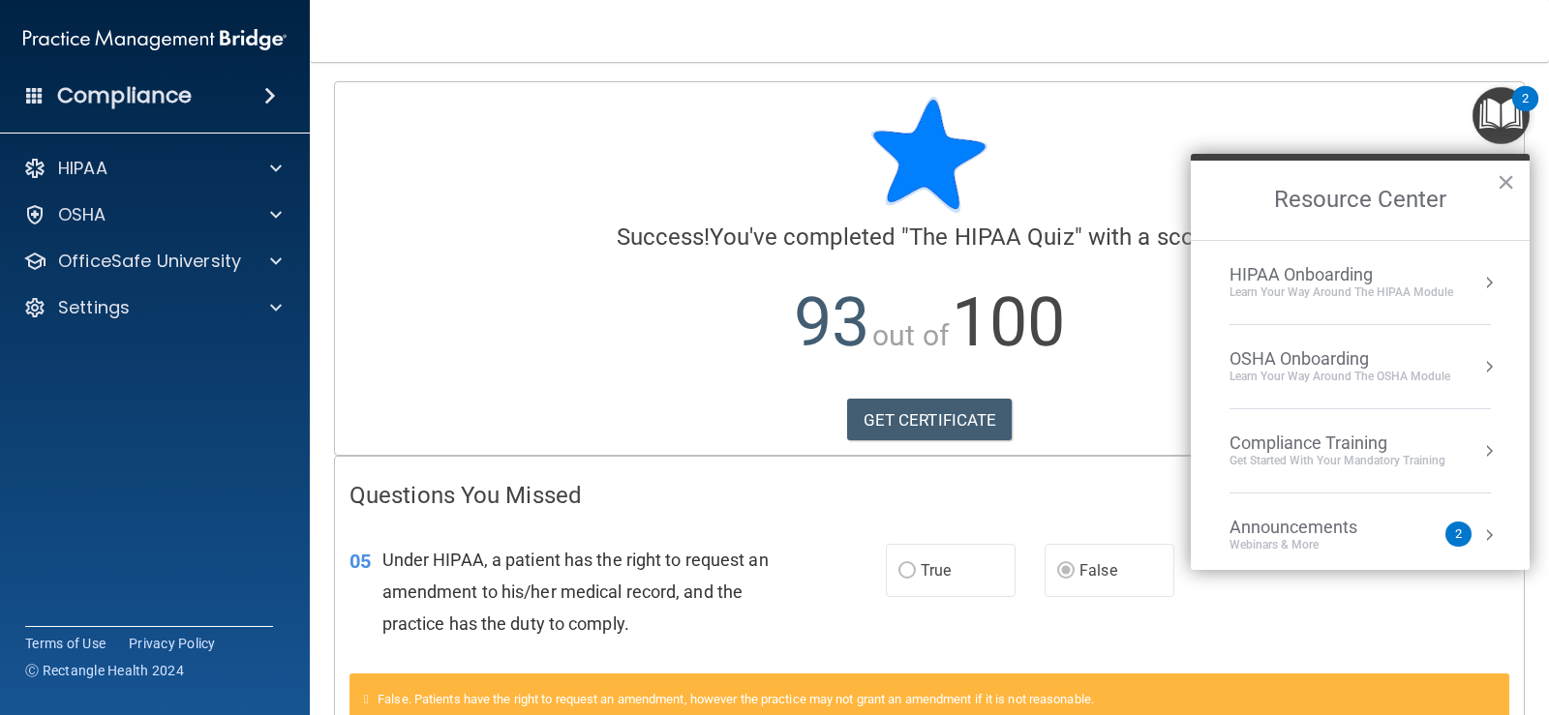
click at [1329, 271] on div "HIPAA Onboarding" at bounding box center [1341, 274] width 224 height 21
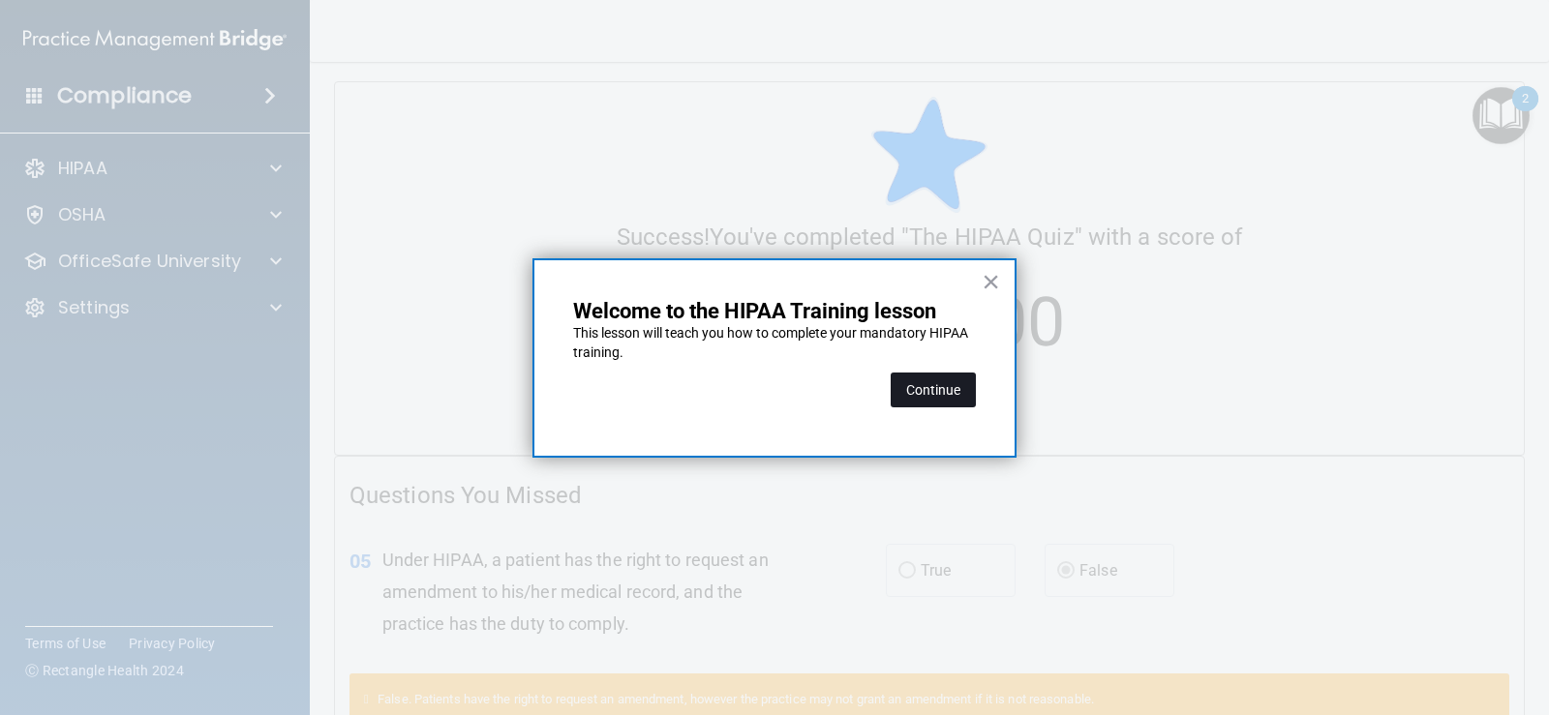
click at [933, 390] on button "Continue" at bounding box center [933, 390] width 85 height 35
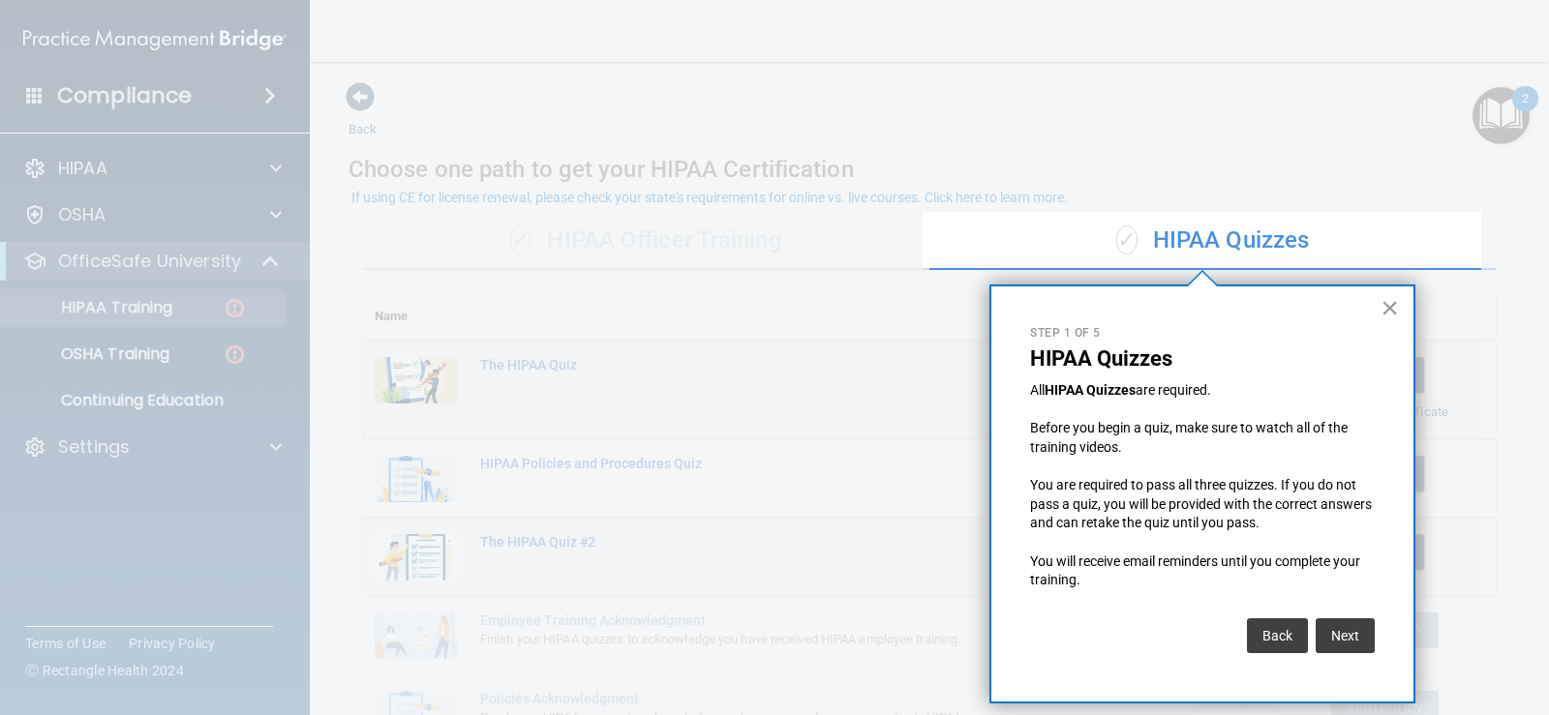
click at [1220, 245] on div "✓ HIPAA Quizzes" at bounding box center [1212, 241] width 566 height 58
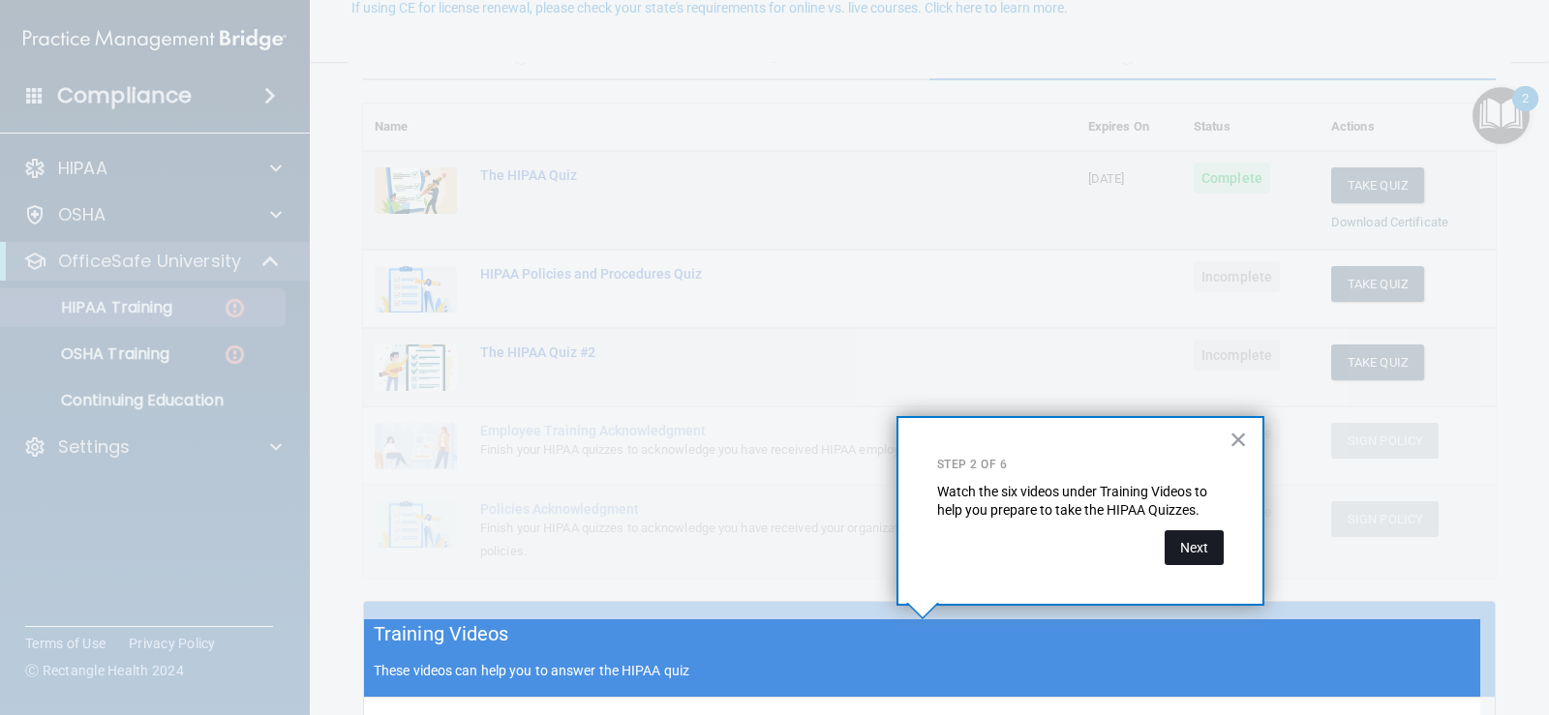
click at [1204, 558] on button "Next" at bounding box center [1193, 547] width 59 height 35
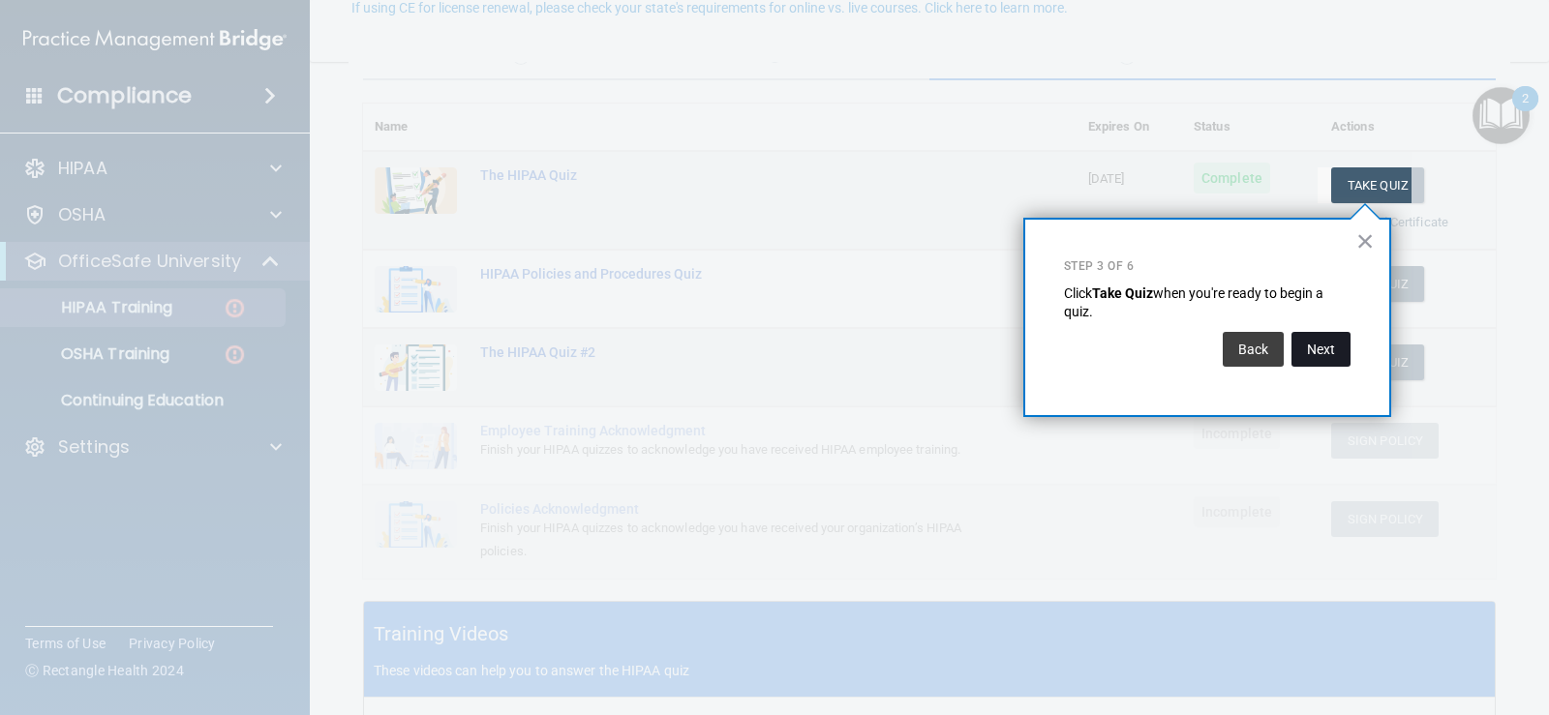
click at [1319, 347] on button "Next" at bounding box center [1320, 349] width 59 height 35
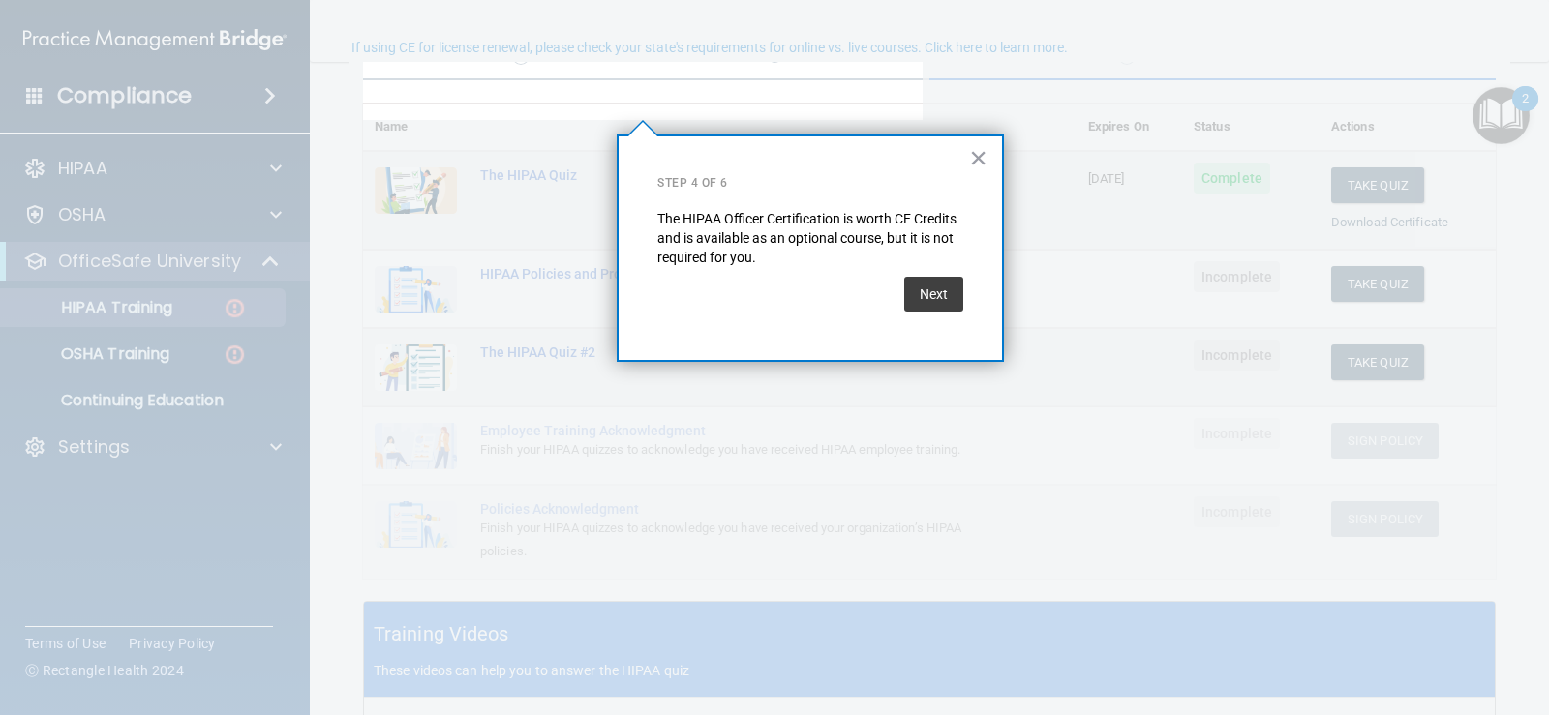
scroll to position [150, 0]
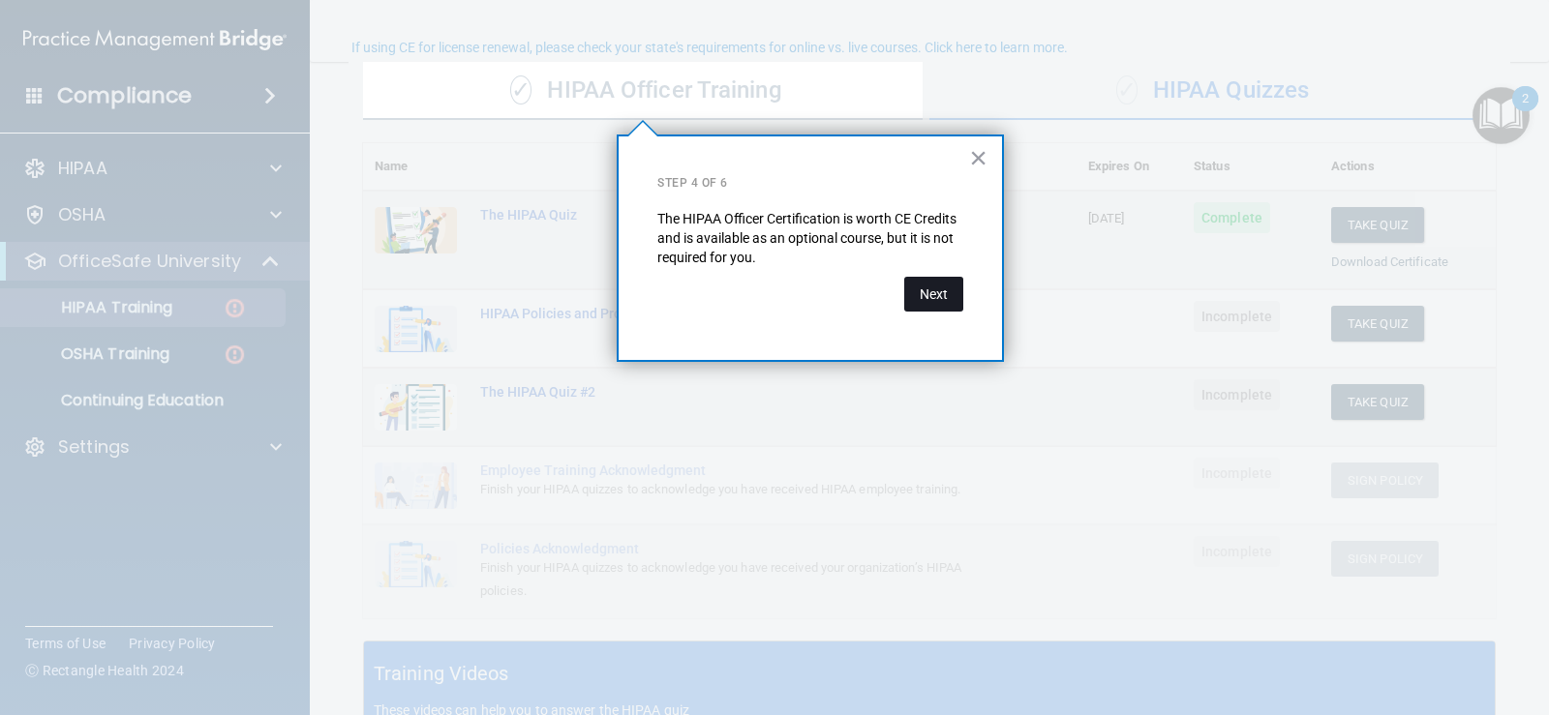
click at [939, 298] on button "Next" at bounding box center [933, 294] width 59 height 35
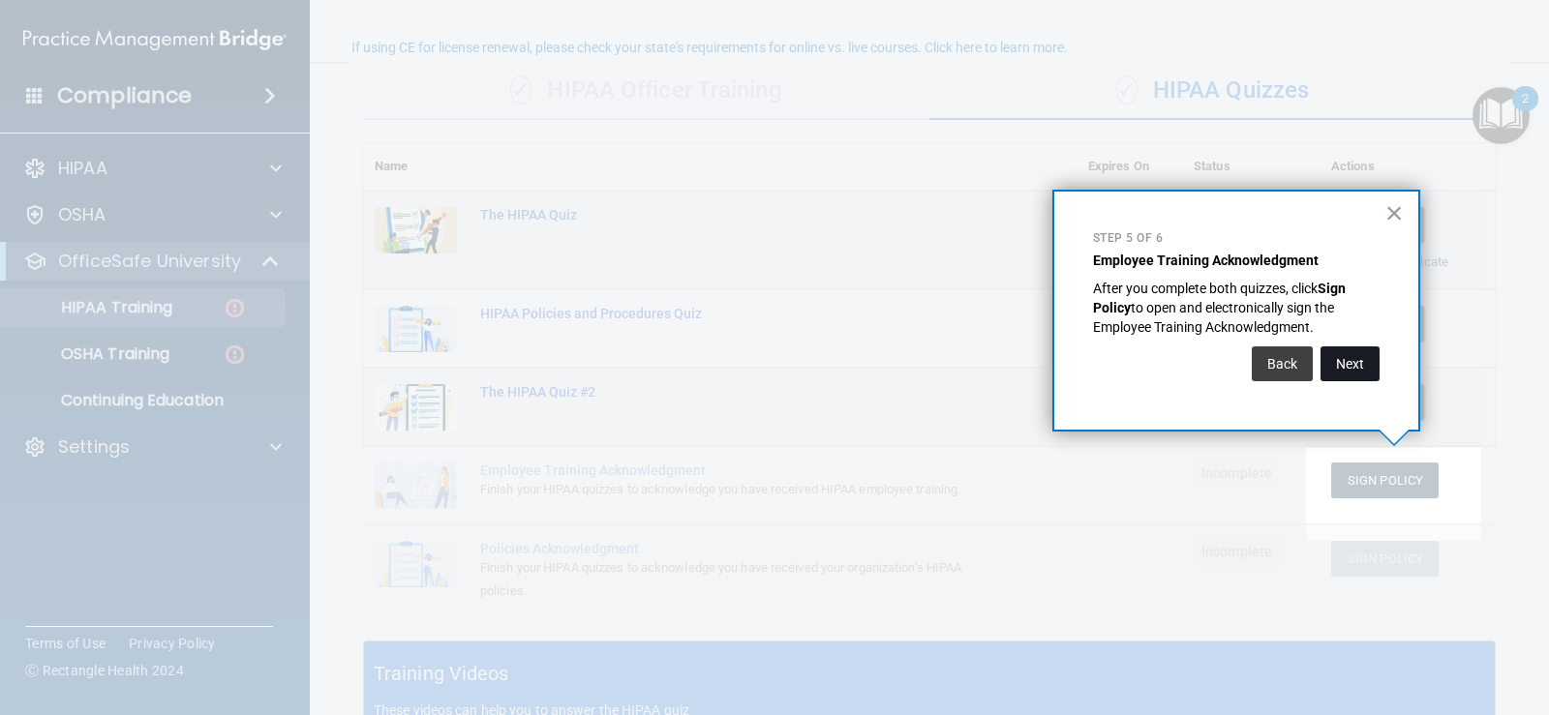
click at [1376, 364] on button "Next" at bounding box center [1349, 364] width 59 height 35
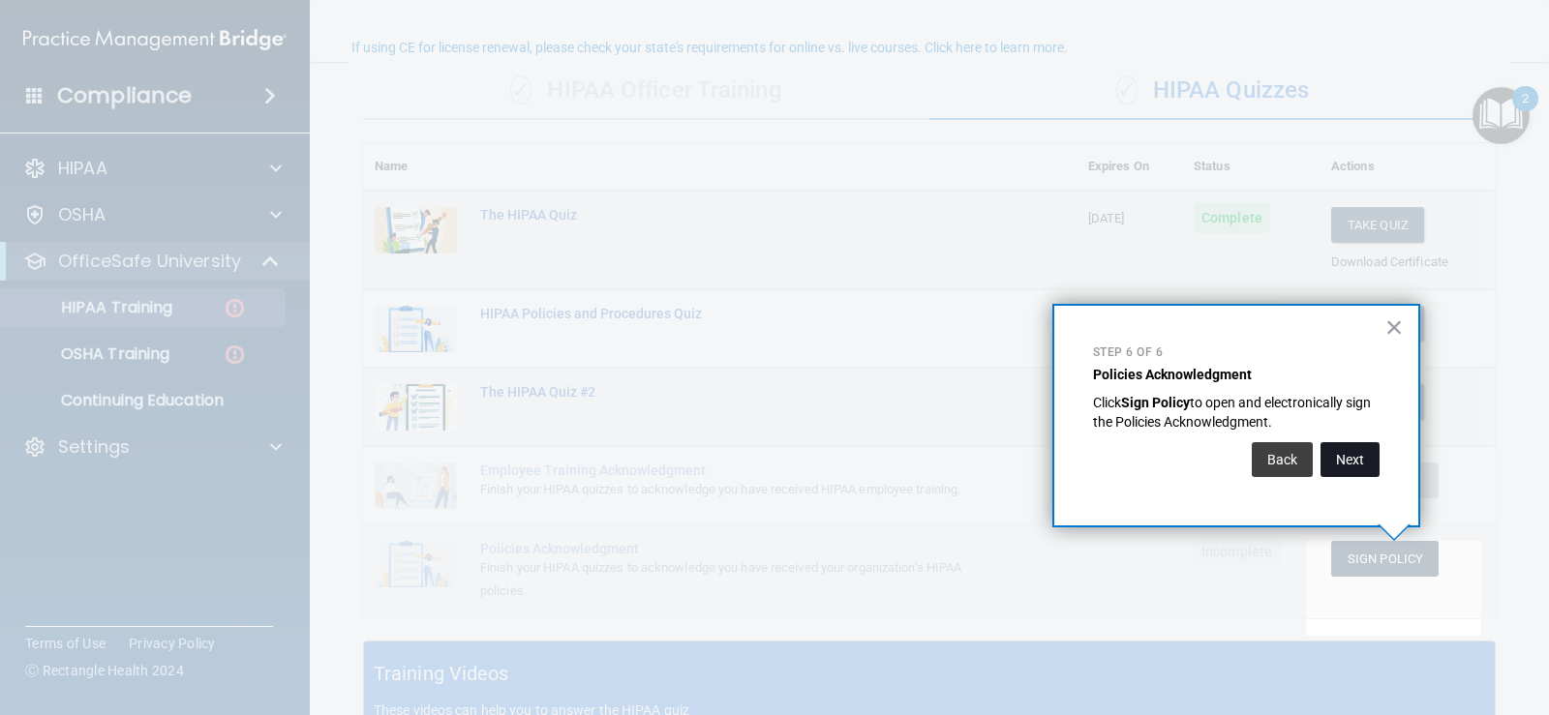
click at [1354, 456] on button "Next" at bounding box center [1349, 459] width 59 height 35
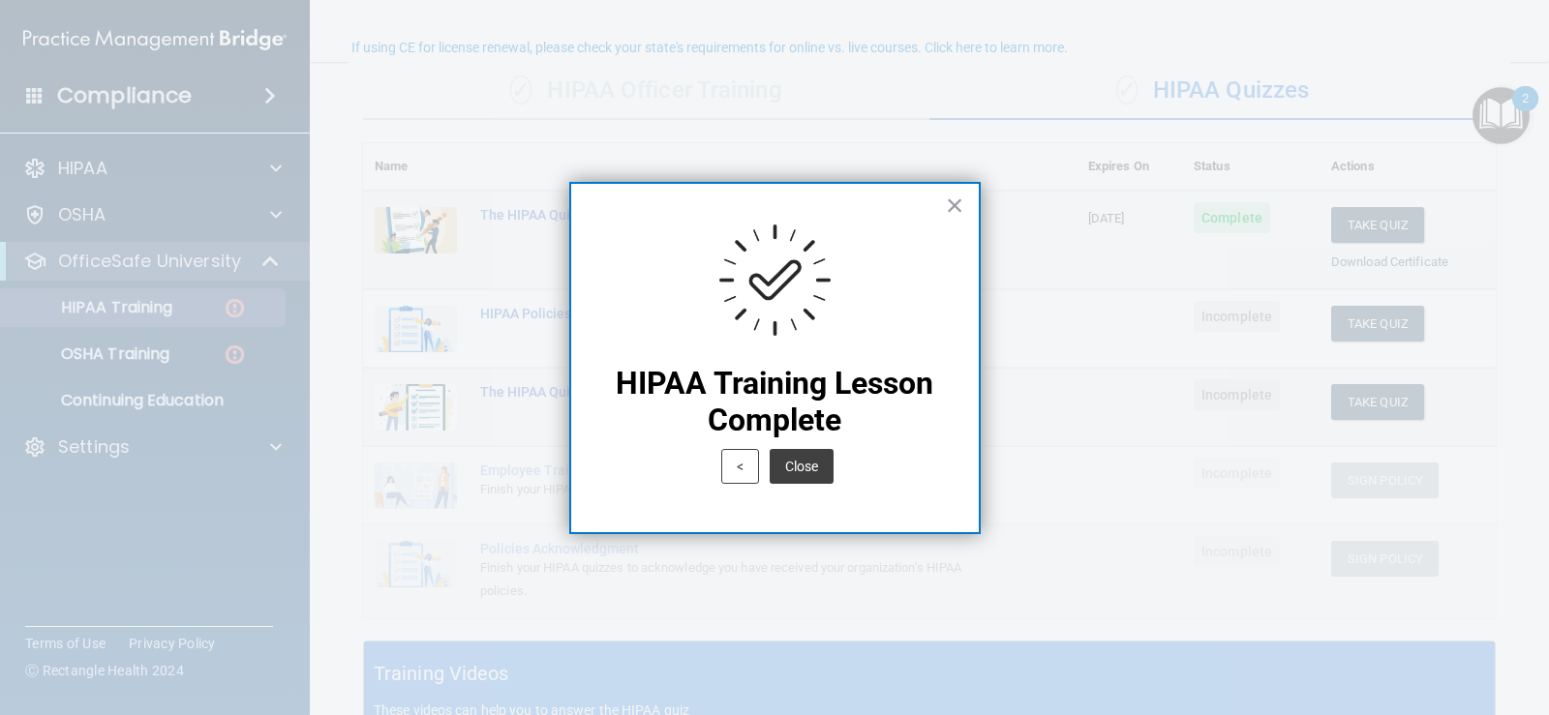
drag, startPoint x: 808, startPoint y: 468, endPoint x: 824, endPoint y: 463, distance: 16.5
click at [809, 468] on button "Close" at bounding box center [802, 466] width 64 height 35
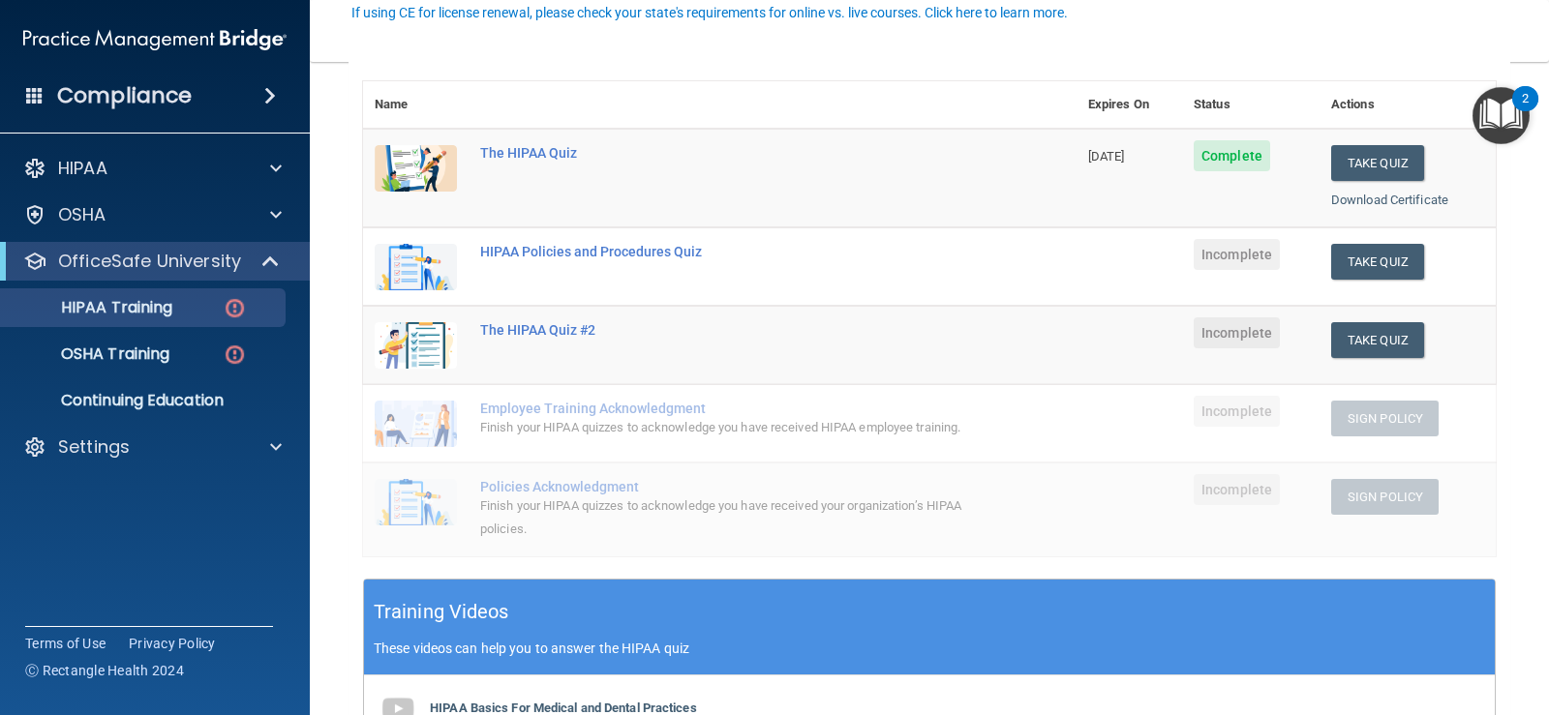
scroll to position [247, 0]
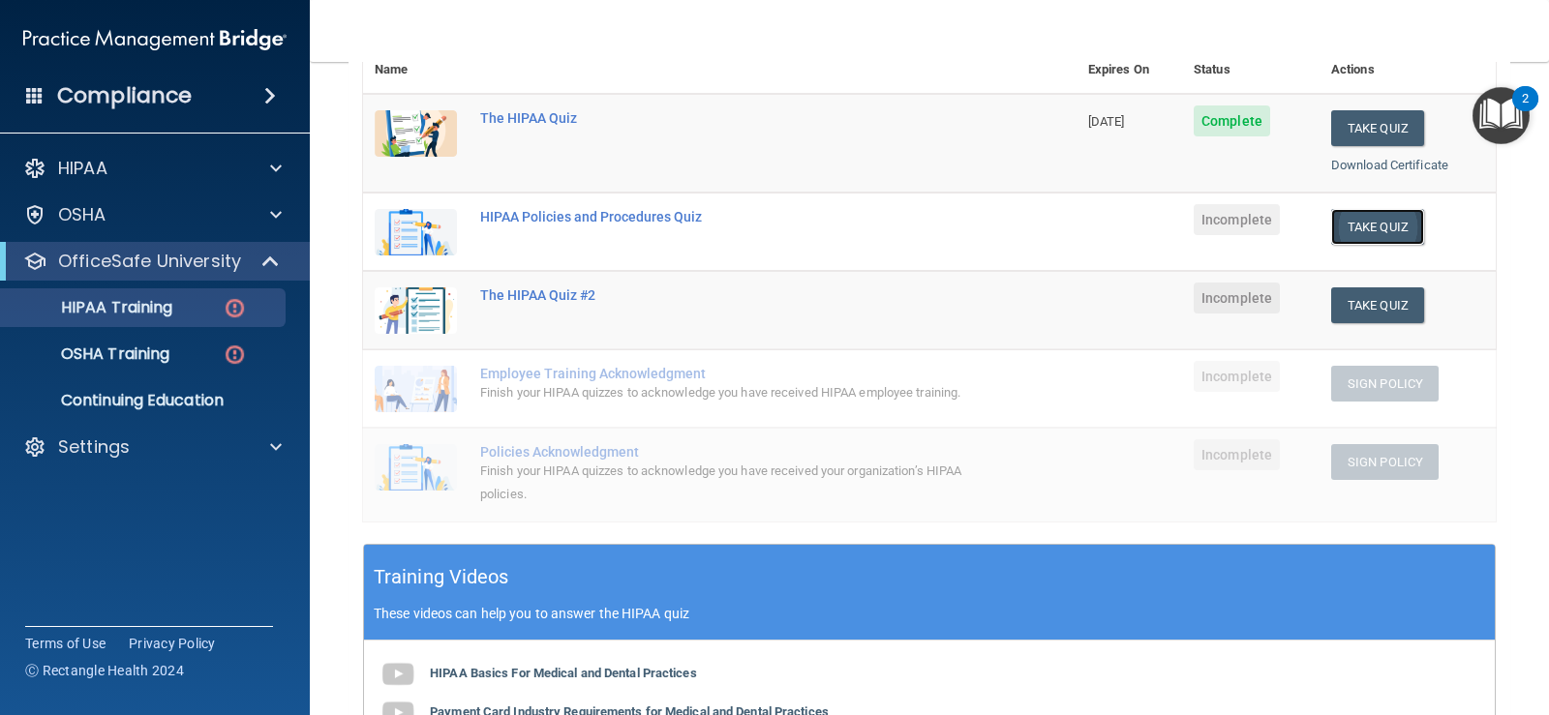
click at [1350, 233] on button "Take Quiz" at bounding box center [1377, 227] width 93 height 36
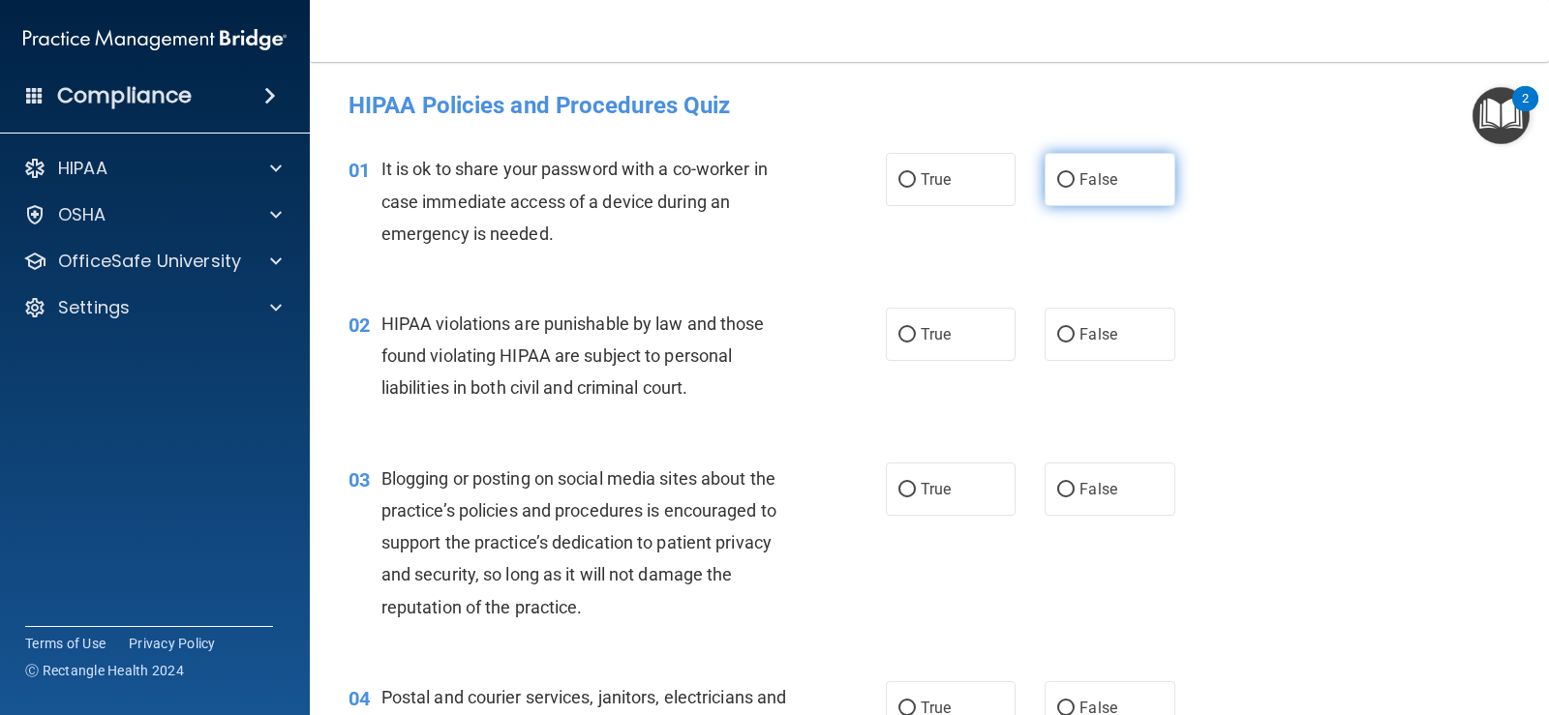
click at [1115, 193] on label "False" at bounding box center [1109, 179] width 130 height 53
click at [1074, 188] on input "False" at bounding box center [1065, 180] width 17 height 15
radio input "true"
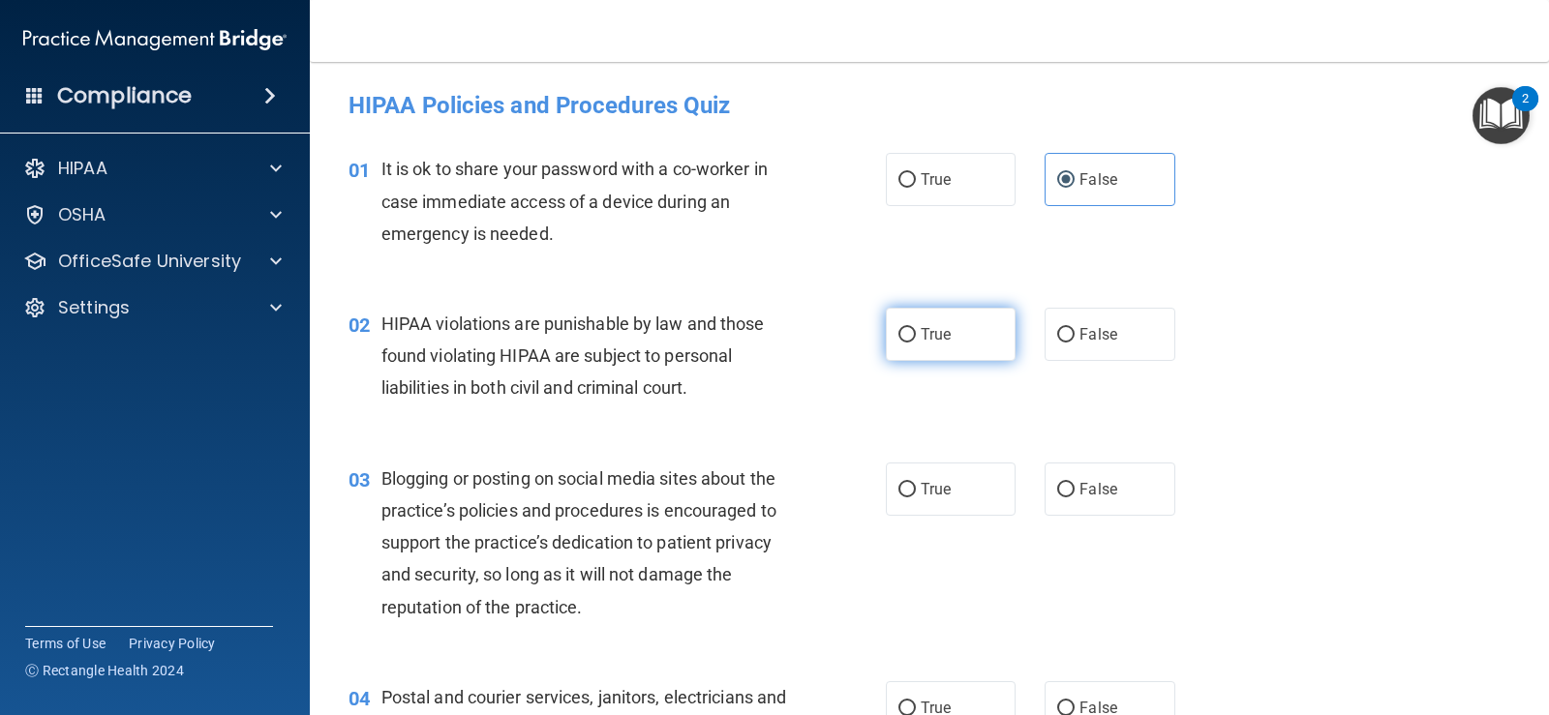
click at [943, 335] on span "True" at bounding box center [936, 334] width 30 height 18
click at [916, 335] on input "True" at bounding box center [906, 335] width 17 height 15
radio input "true"
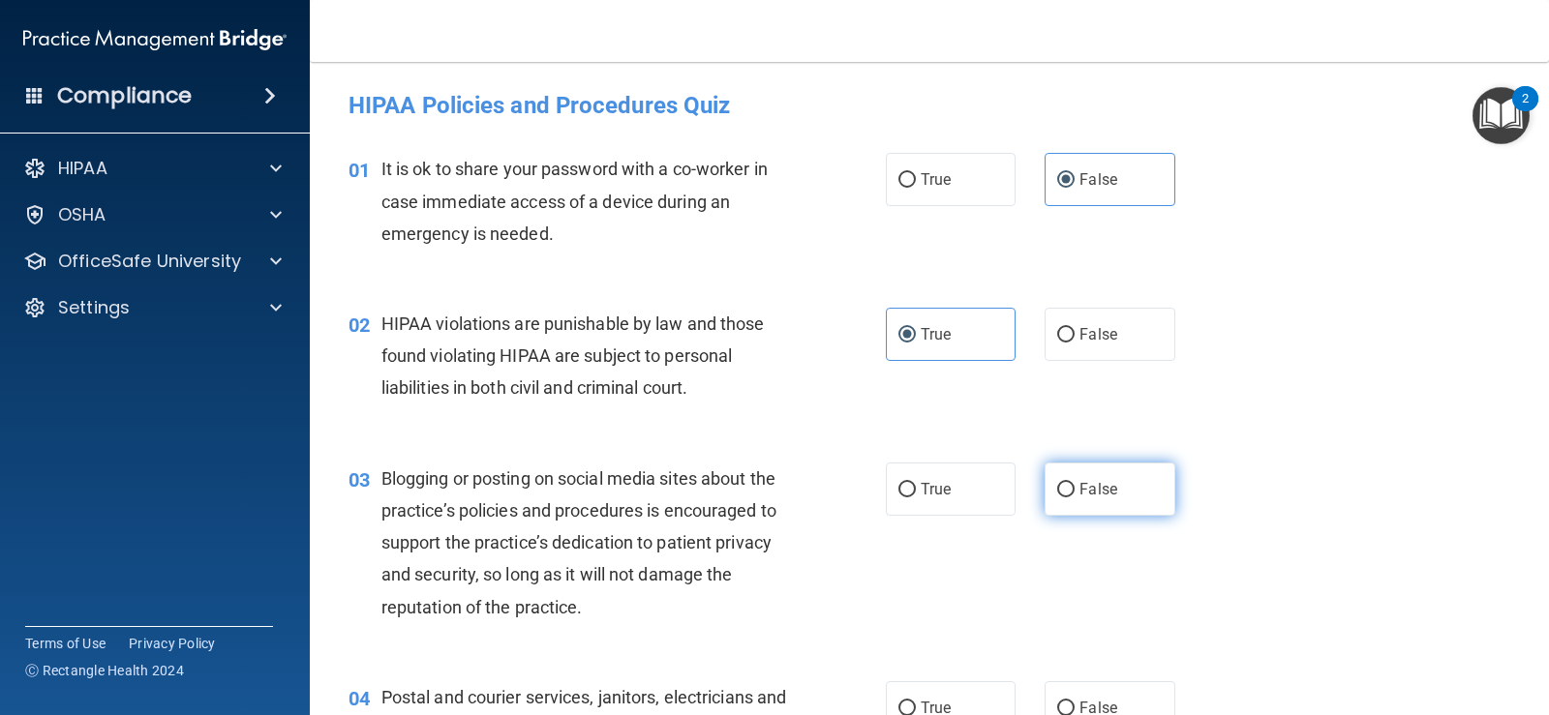
click at [1111, 481] on label "False" at bounding box center [1109, 489] width 130 height 53
click at [1074, 483] on input "False" at bounding box center [1065, 490] width 17 height 15
radio input "true"
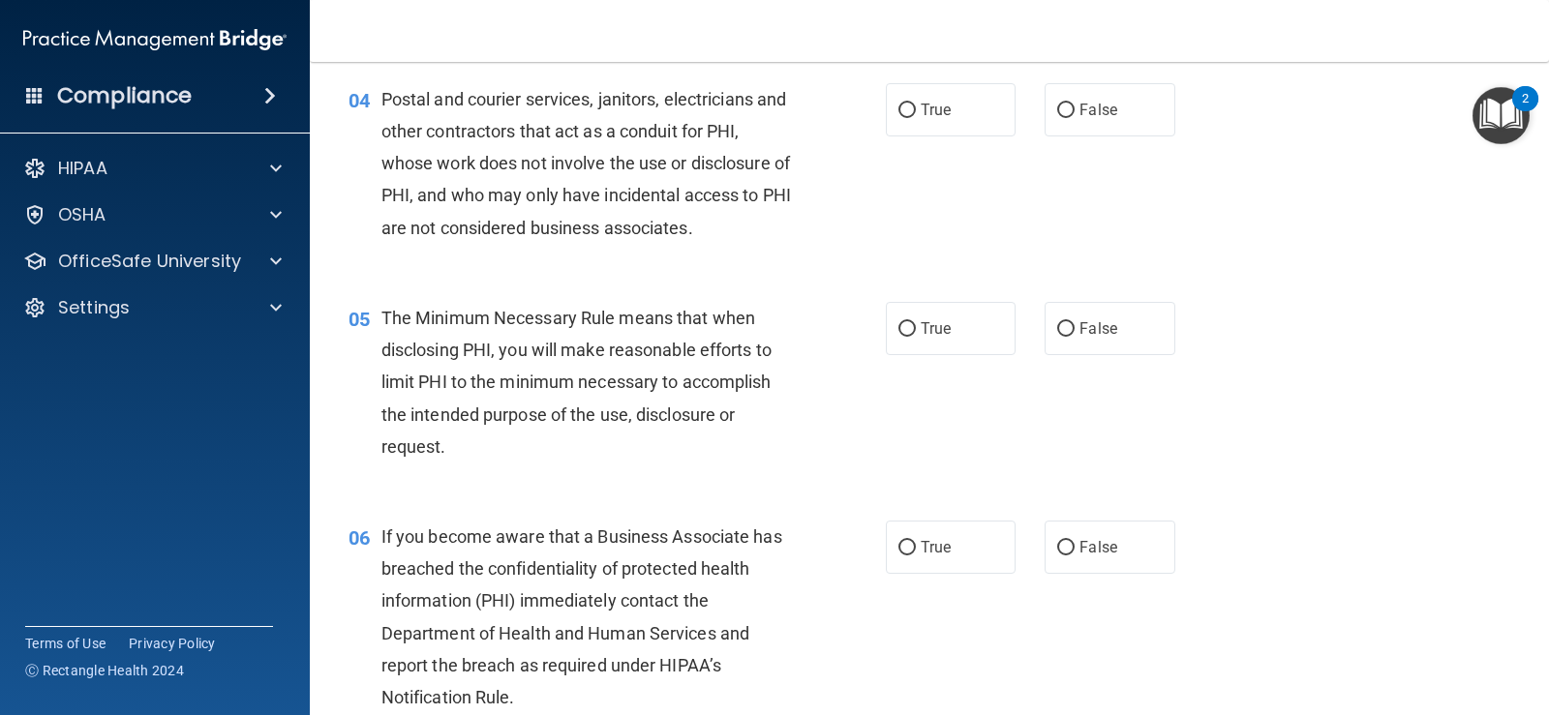
scroll to position [616, 0]
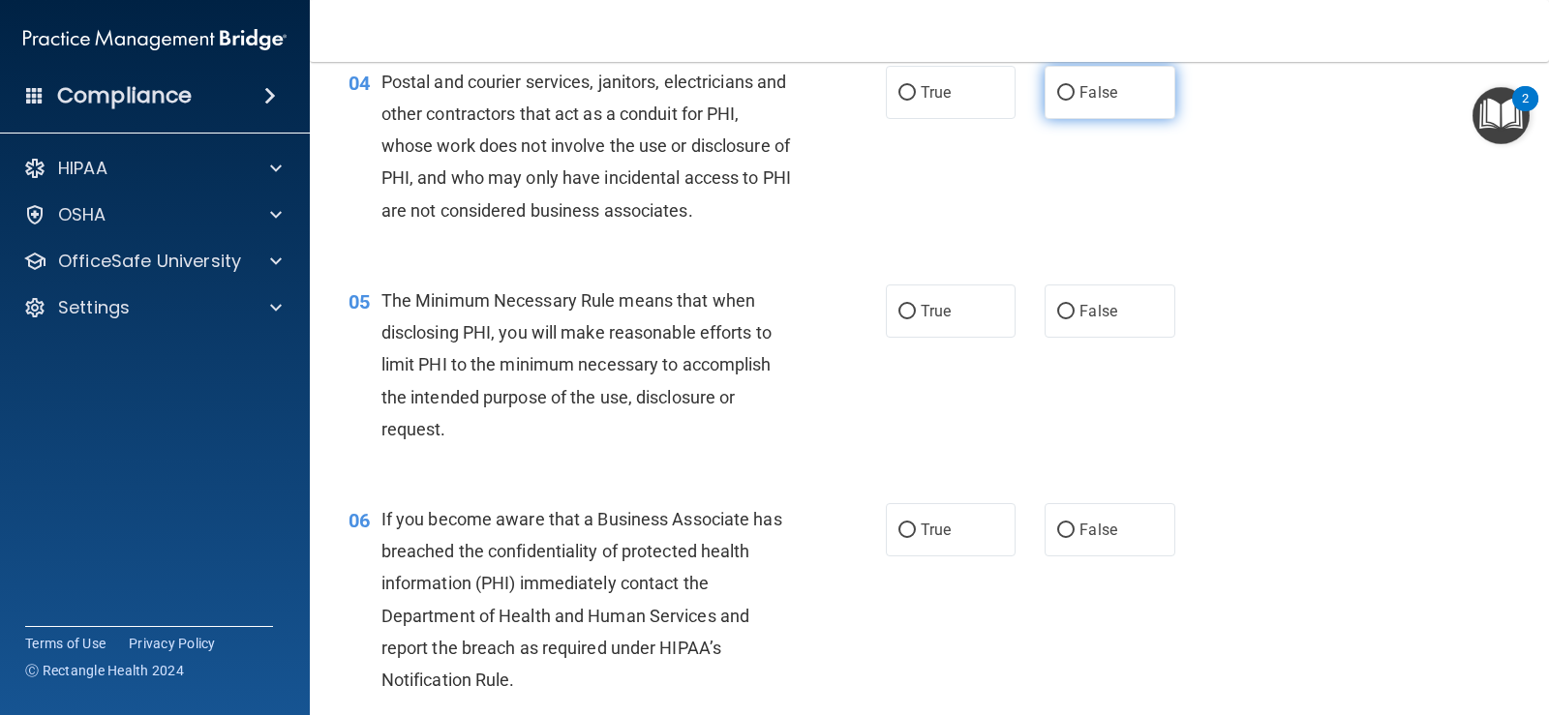
click at [1085, 99] on span "False" at bounding box center [1098, 92] width 38 height 18
click at [1074, 99] on input "False" at bounding box center [1065, 93] width 17 height 15
radio input "true"
click at [921, 317] on span "True" at bounding box center [936, 311] width 30 height 18
click at [915, 317] on input "True" at bounding box center [906, 312] width 17 height 15
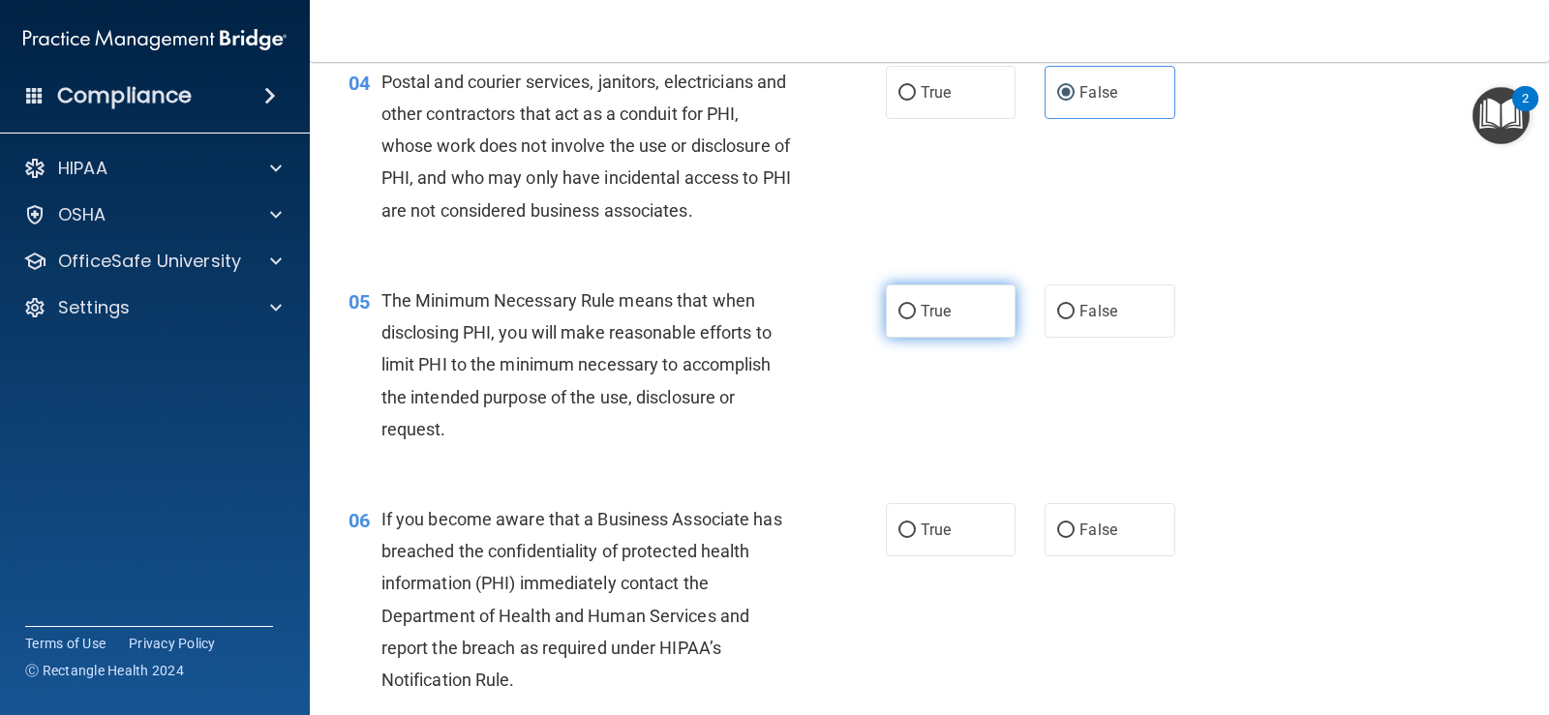
radio input "true"
click at [944, 550] on label "True" at bounding box center [951, 529] width 130 height 53
click at [916, 538] on input "True" at bounding box center [906, 531] width 17 height 15
radio input "true"
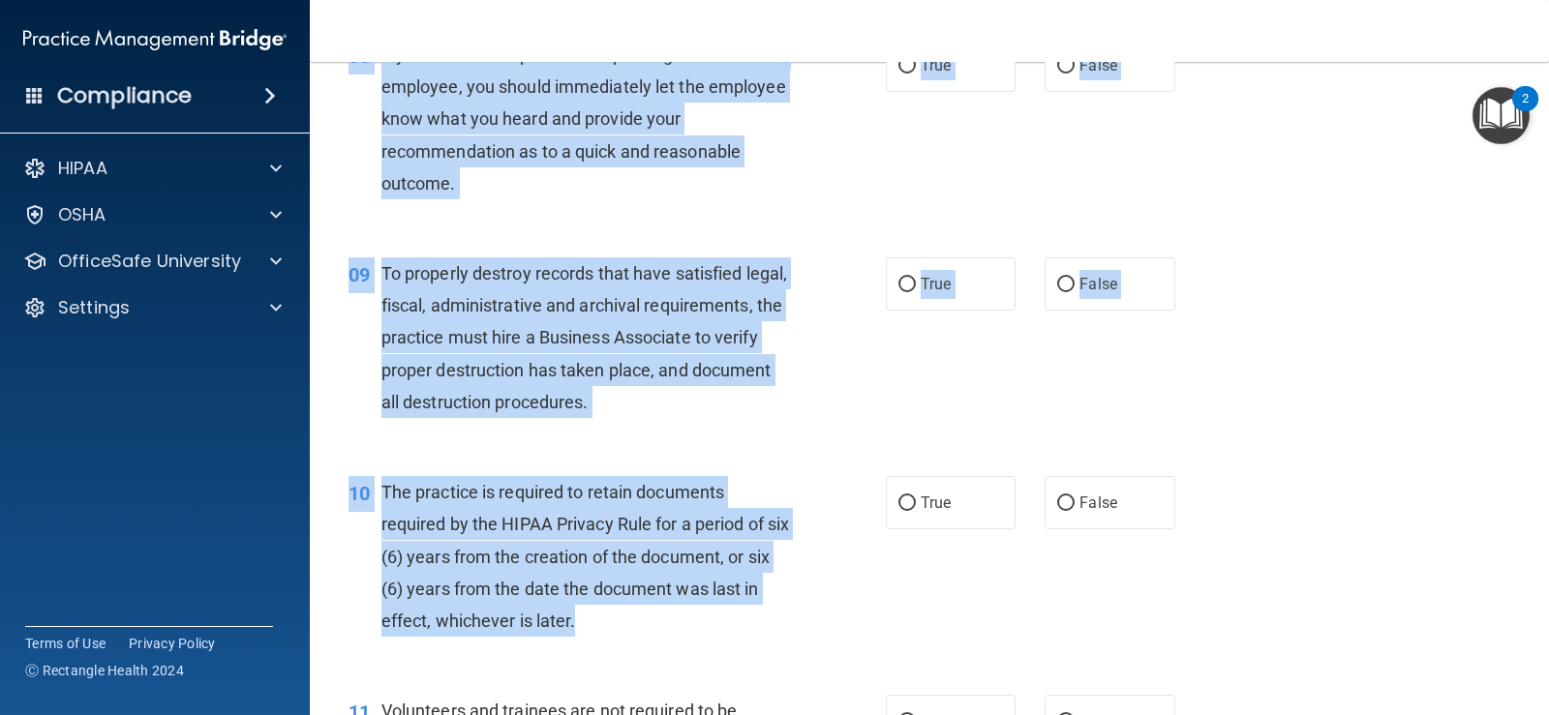
scroll to position [1487, 0]
drag, startPoint x: 381, startPoint y: 89, endPoint x: 806, endPoint y: 609, distance: 671.4
copy div "Patients have the rights to file complaints against the practice. Patient right…"
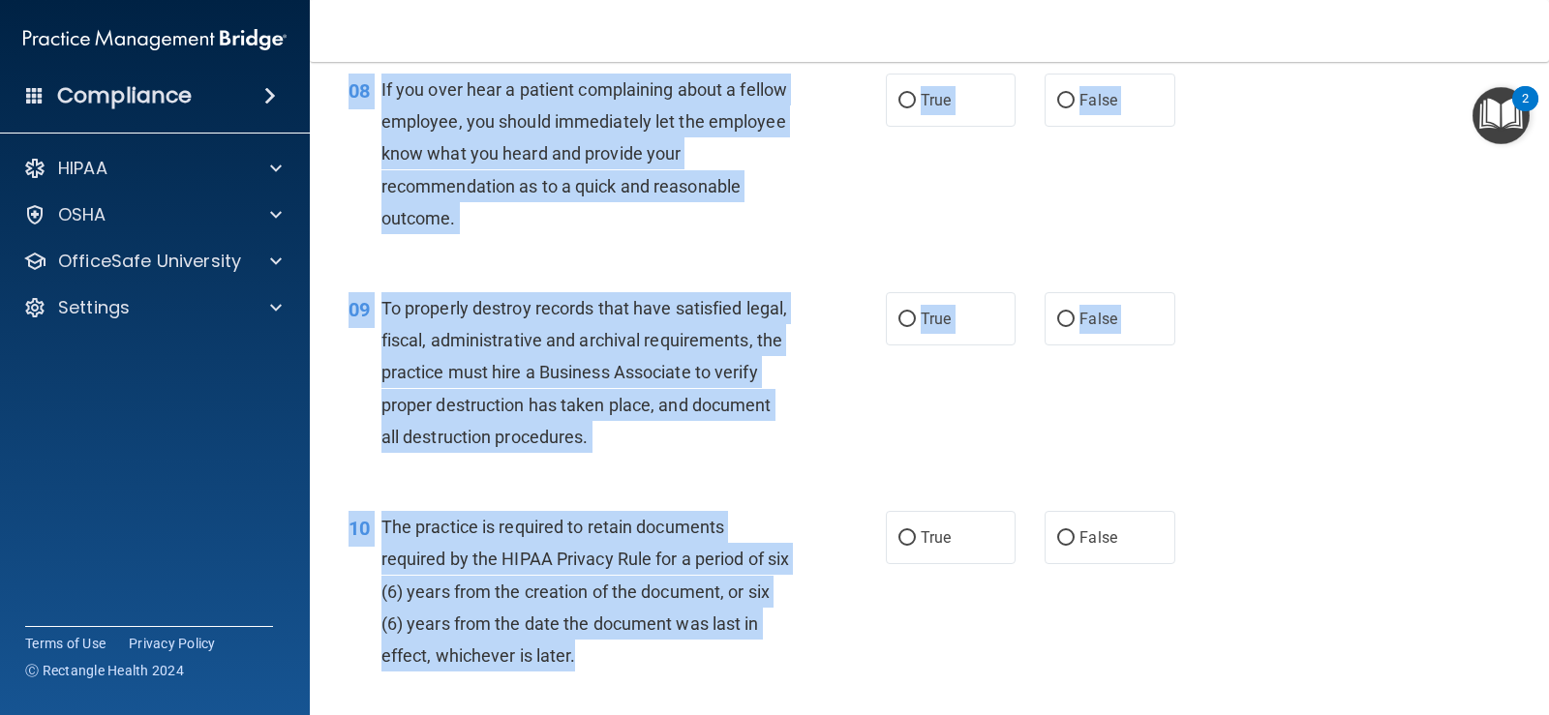
scroll to position [1390, 0]
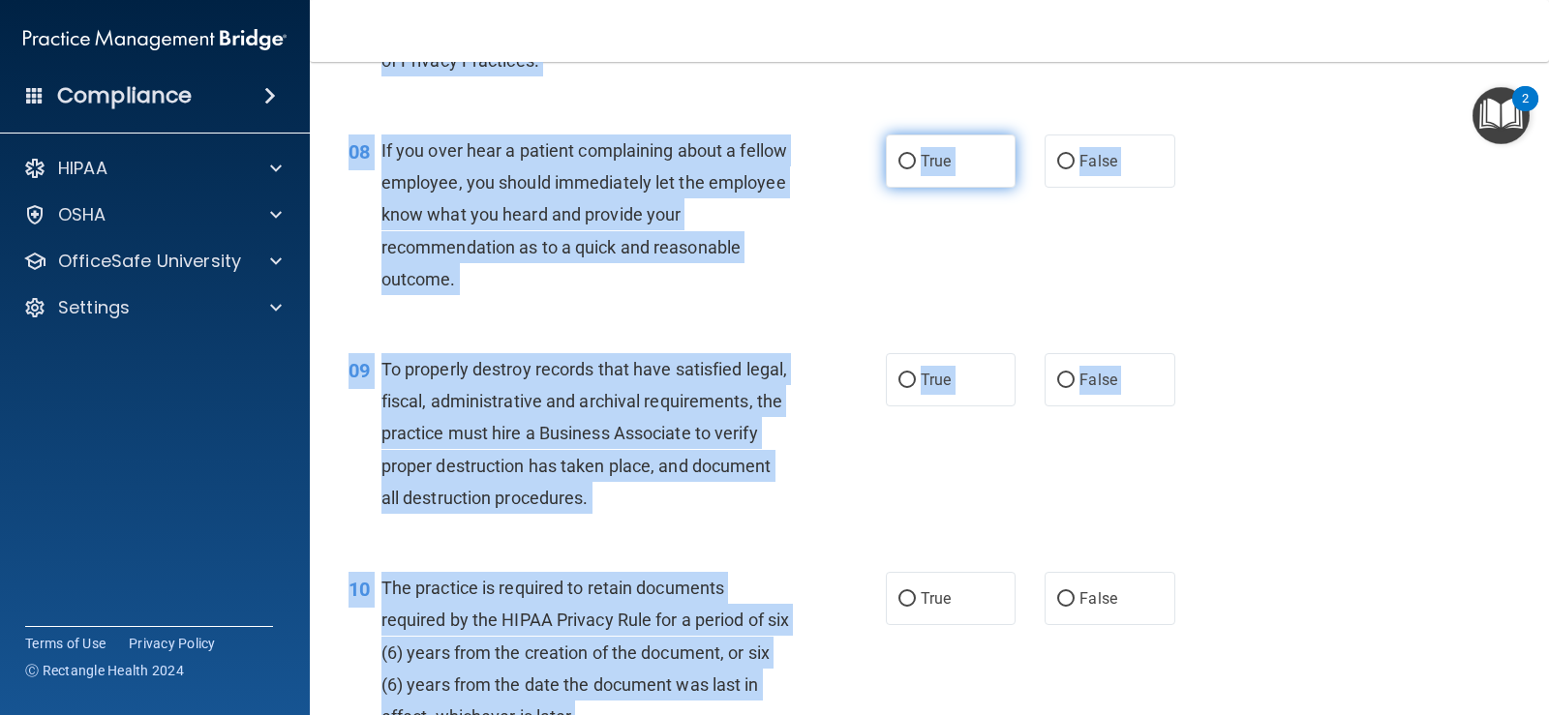
click at [952, 163] on label "True" at bounding box center [951, 161] width 130 height 53
click at [916, 163] on input "True" at bounding box center [906, 162] width 17 height 15
radio input "true"
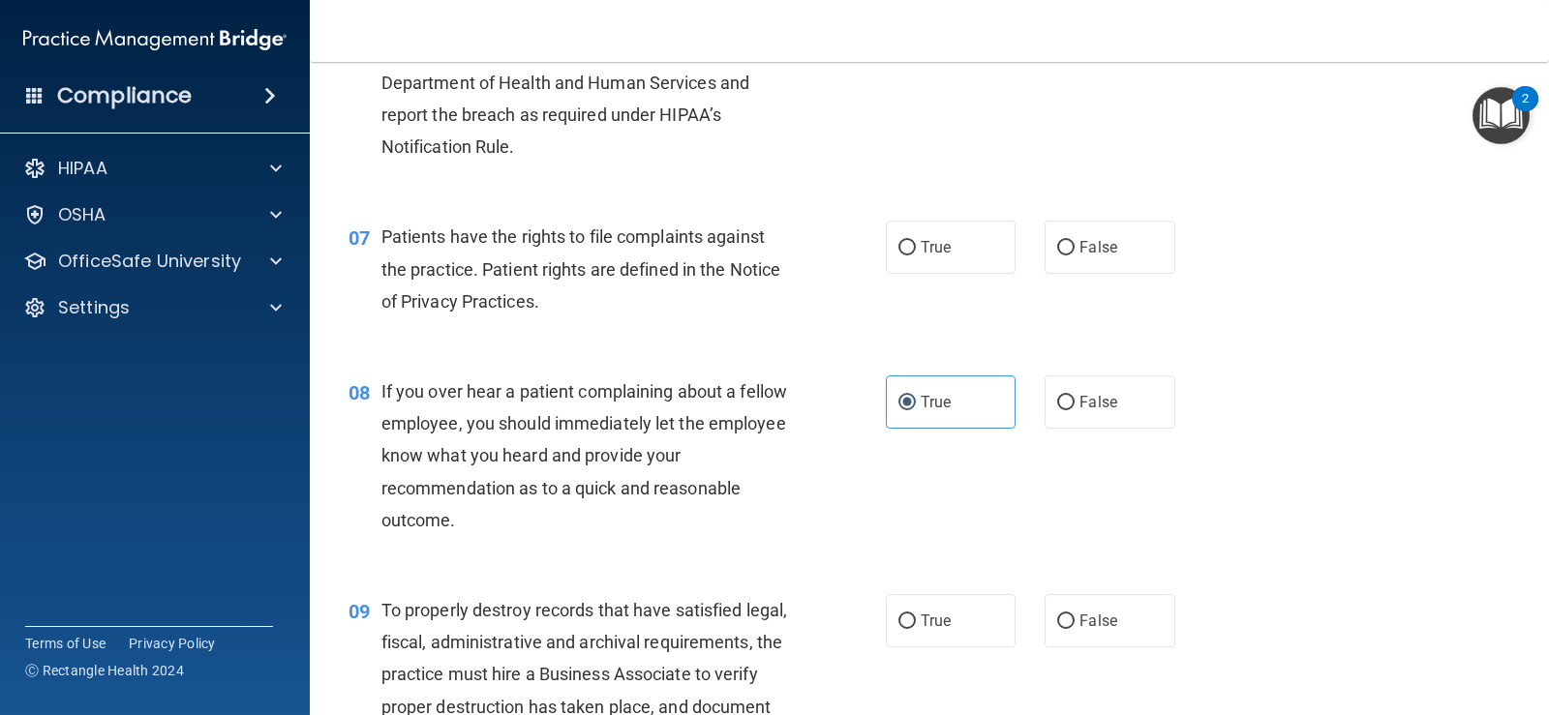
scroll to position [1100, 0]
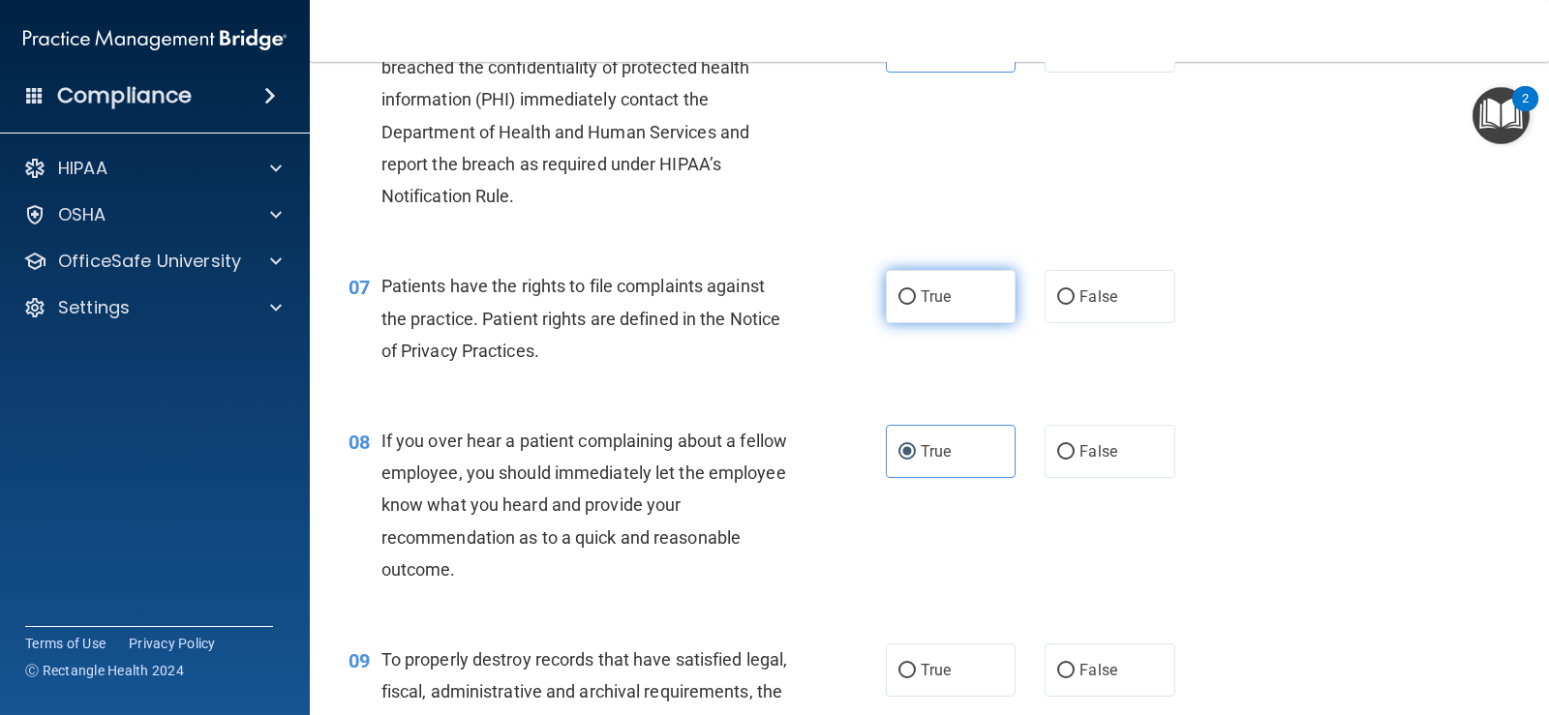
click at [940, 292] on span "True" at bounding box center [936, 296] width 30 height 18
click at [916, 292] on input "True" at bounding box center [906, 297] width 17 height 15
radio input "true"
click at [1057, 309] on label "False" at bounding box center [1109, 296] width 130 height 53
click at [1057, 305] on input "False" at bounding box center [1065, 297] width 17 height 15
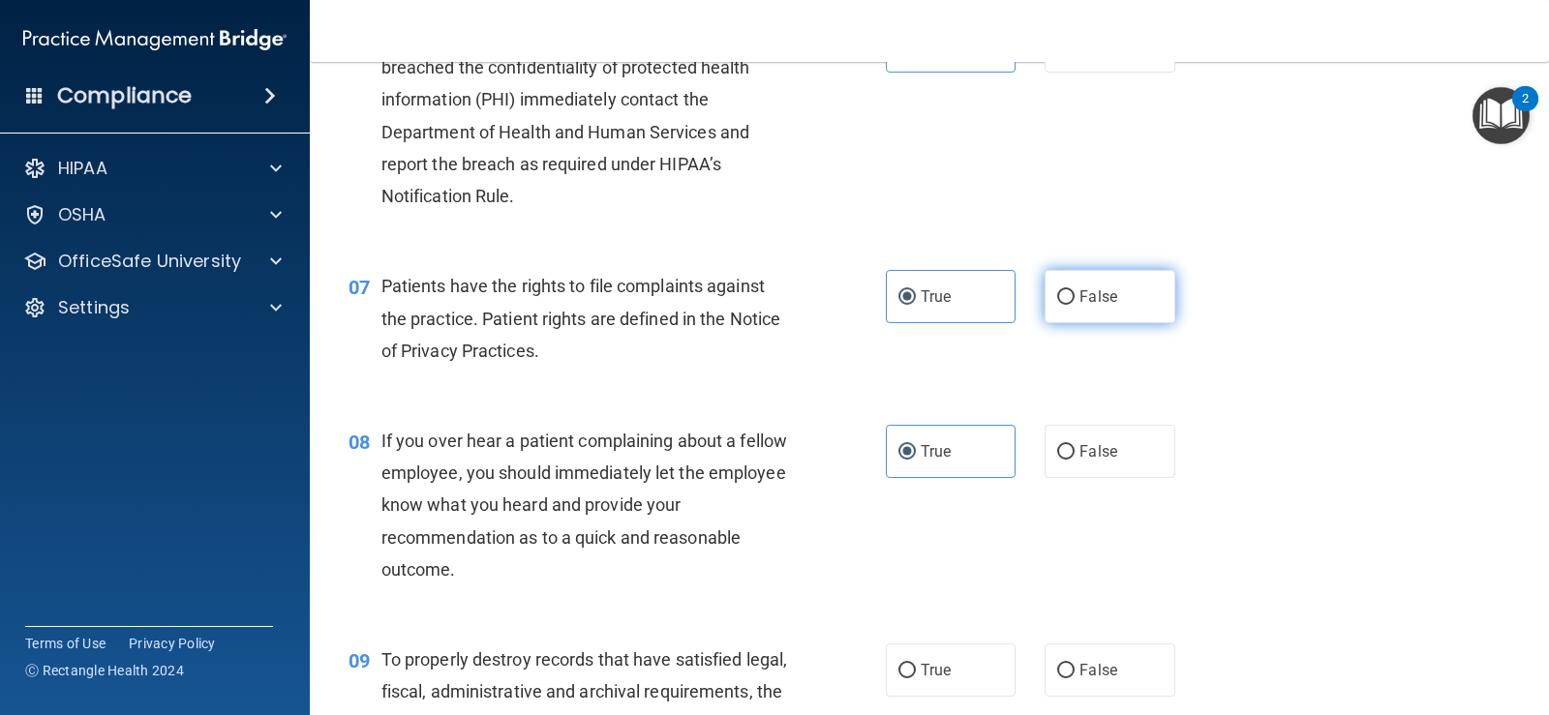
radio input "true"
radio input "false"
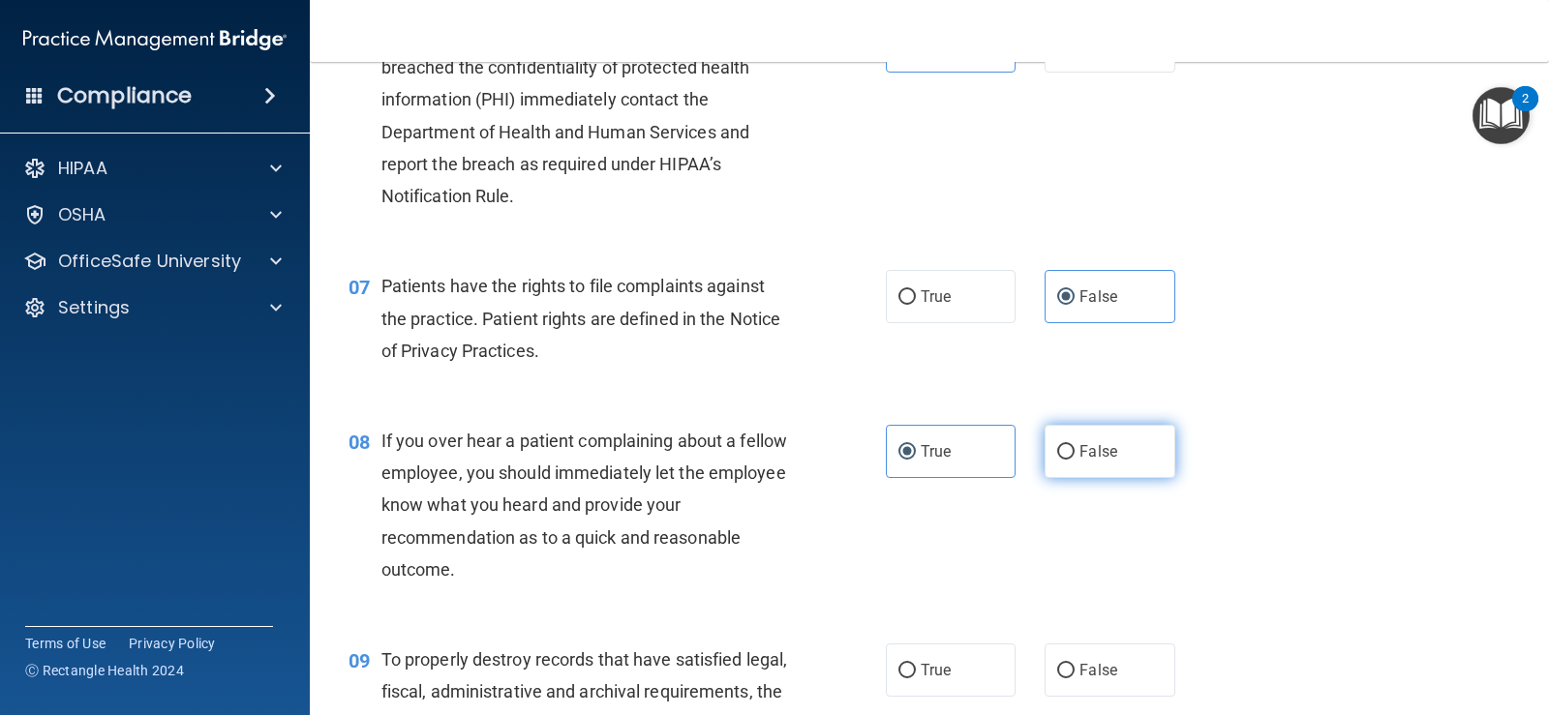
click at [1088, 442] on span "False" at bounding box center [1098, 451] width 38 height 18
click at [1074, 445] on input "False" at bounding box center [1065, 452] width 17 height 15
radio input "true"
radio input "false"
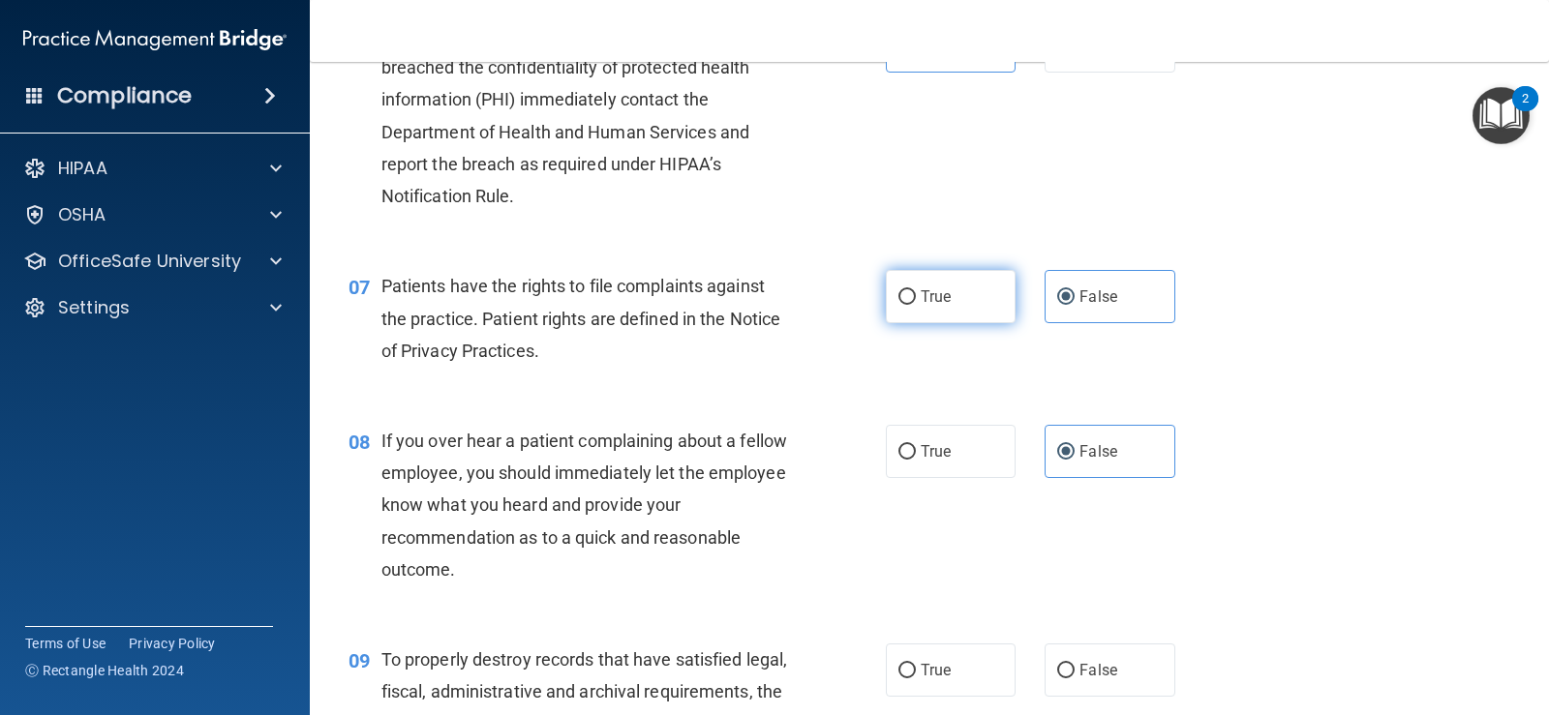
click at [931, 296] on span "True" at bounding box center [936, 296] width 30 height 18
click at [916, 296] on input "True" at bounding box center [906, 297] width 17 height 15
radio input "true"
radio input "false"
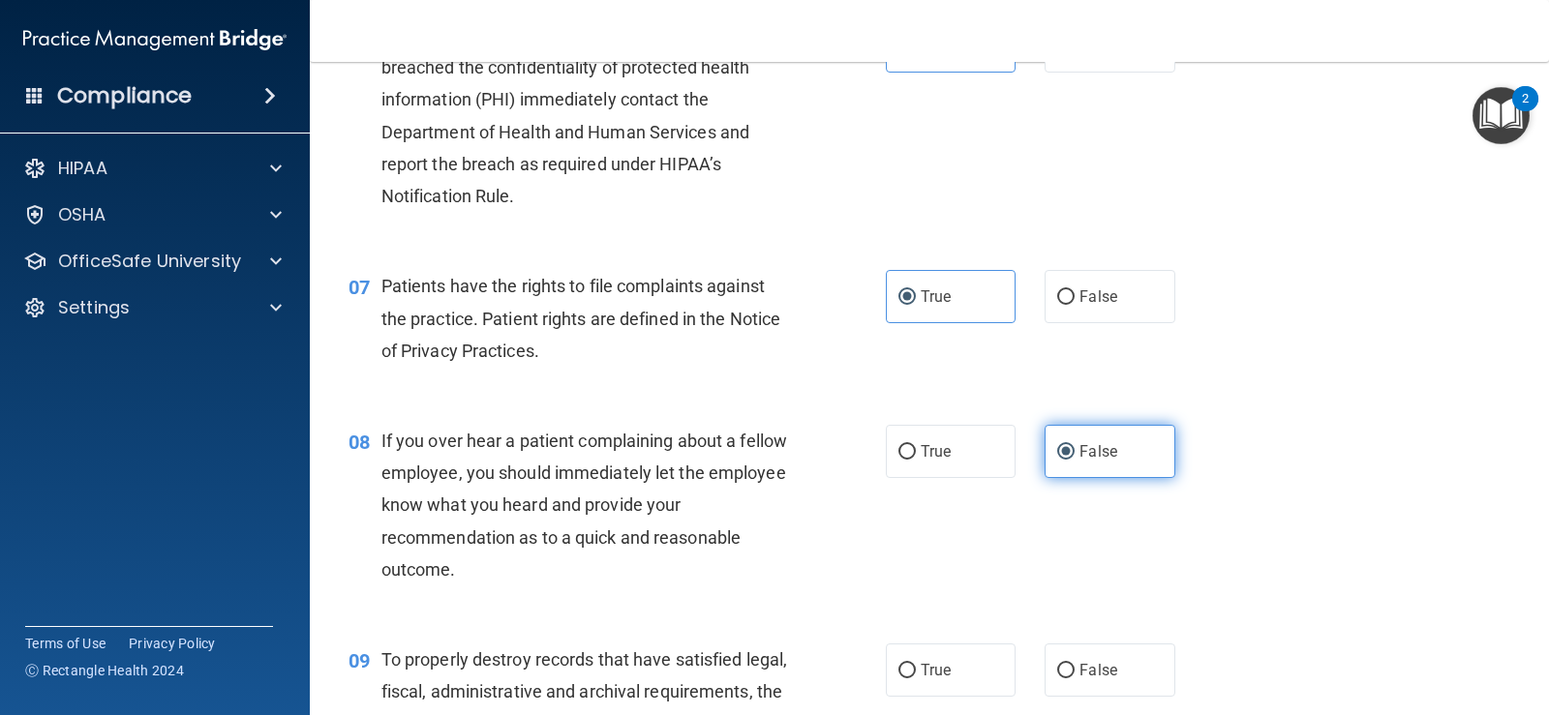
click at [1103, 449] on span "False" at bounding box center [1098, 451] width 38 height 18
click at [1074, 449] on input "False" at bounding box center [1065, 452] width 17 height 15
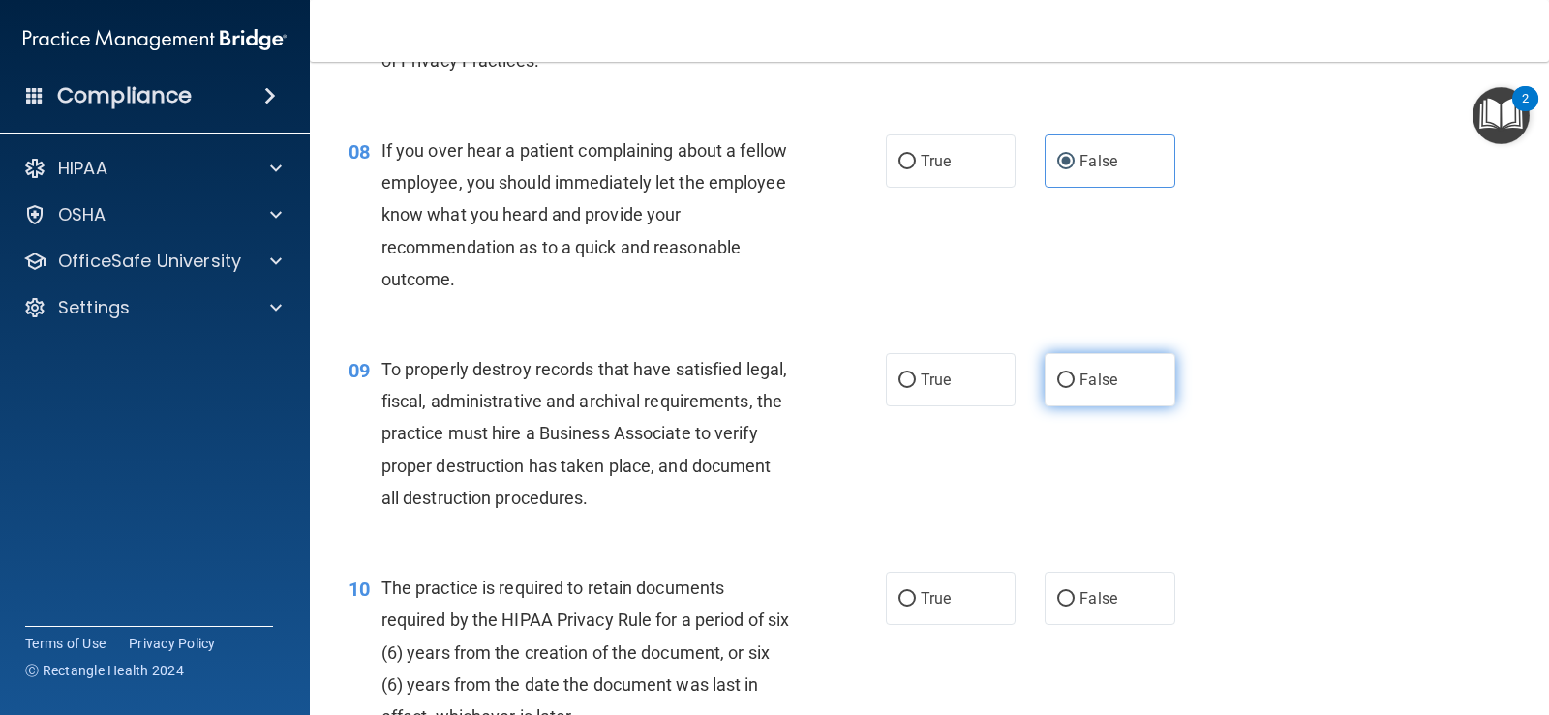
click at [1081, 392] on label "False" at bounding box center [1109, 379] width 130 height 53
click at [1074, 388] on input "False" at bounding box center [1065, 381] width 17 height 15
radio input "true"
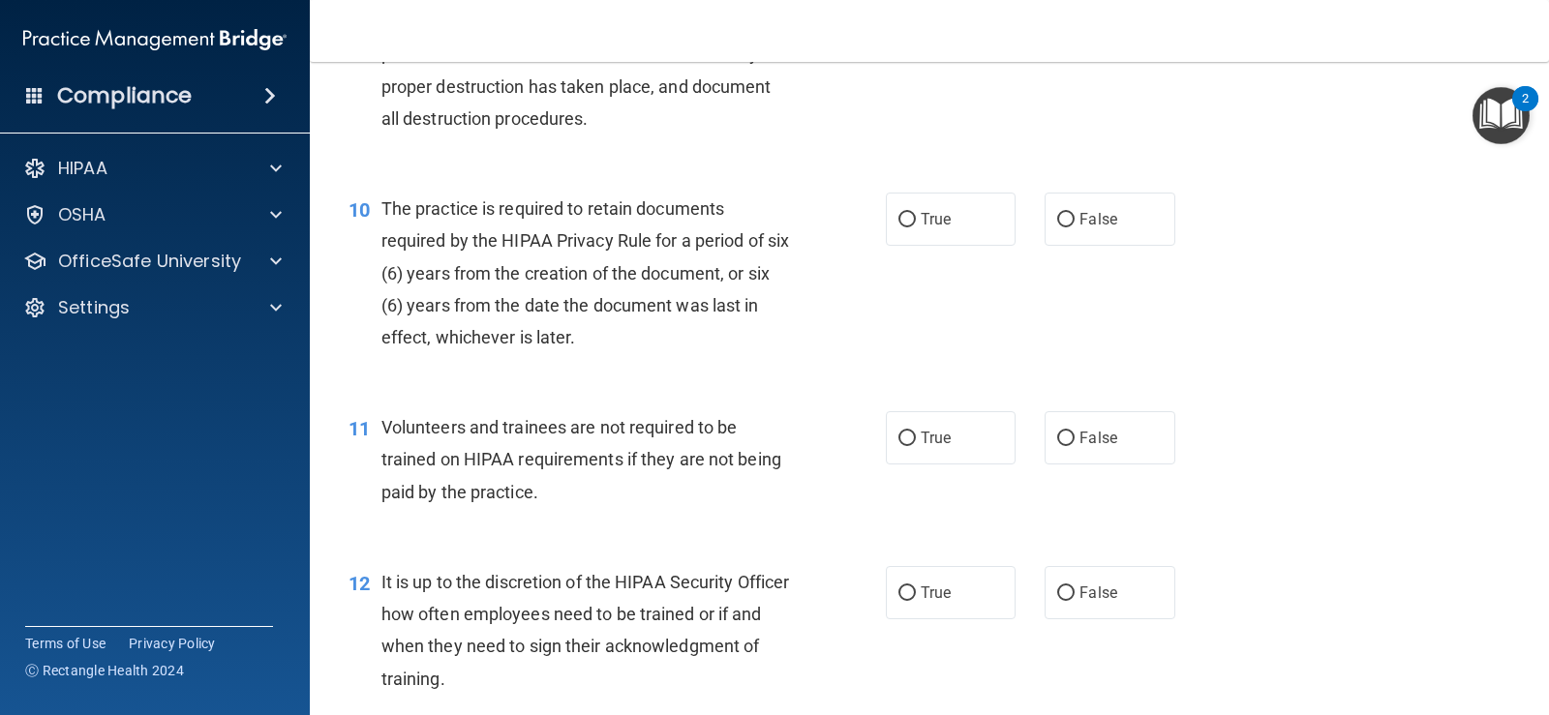
scroll to position [1777, 0]
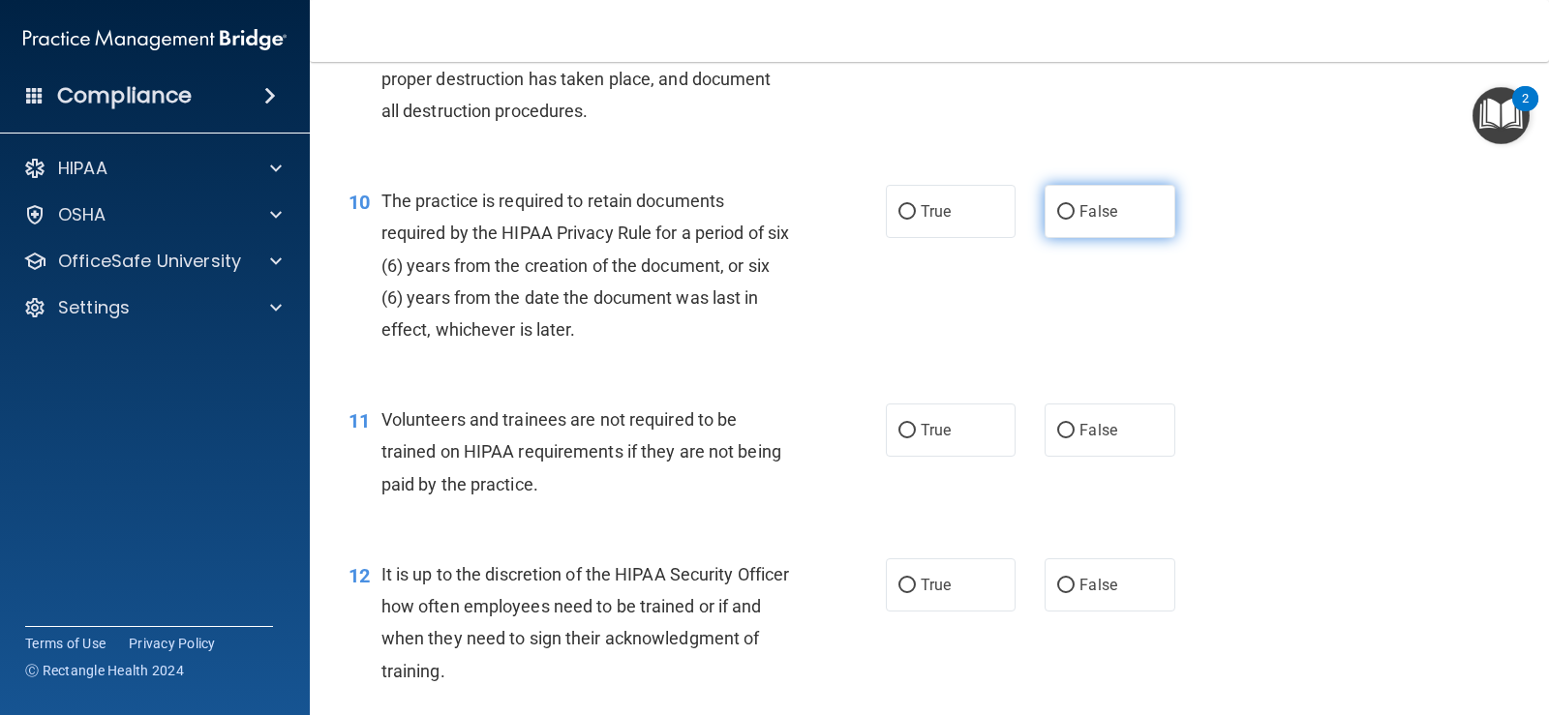
click at [1114, 192] on label "False" at bounding box center [1109, 211] width 130 height 53
click at [1074, 205] on input "False" at bounding box center [1065, 212] width 17 height 15
radio input "true"
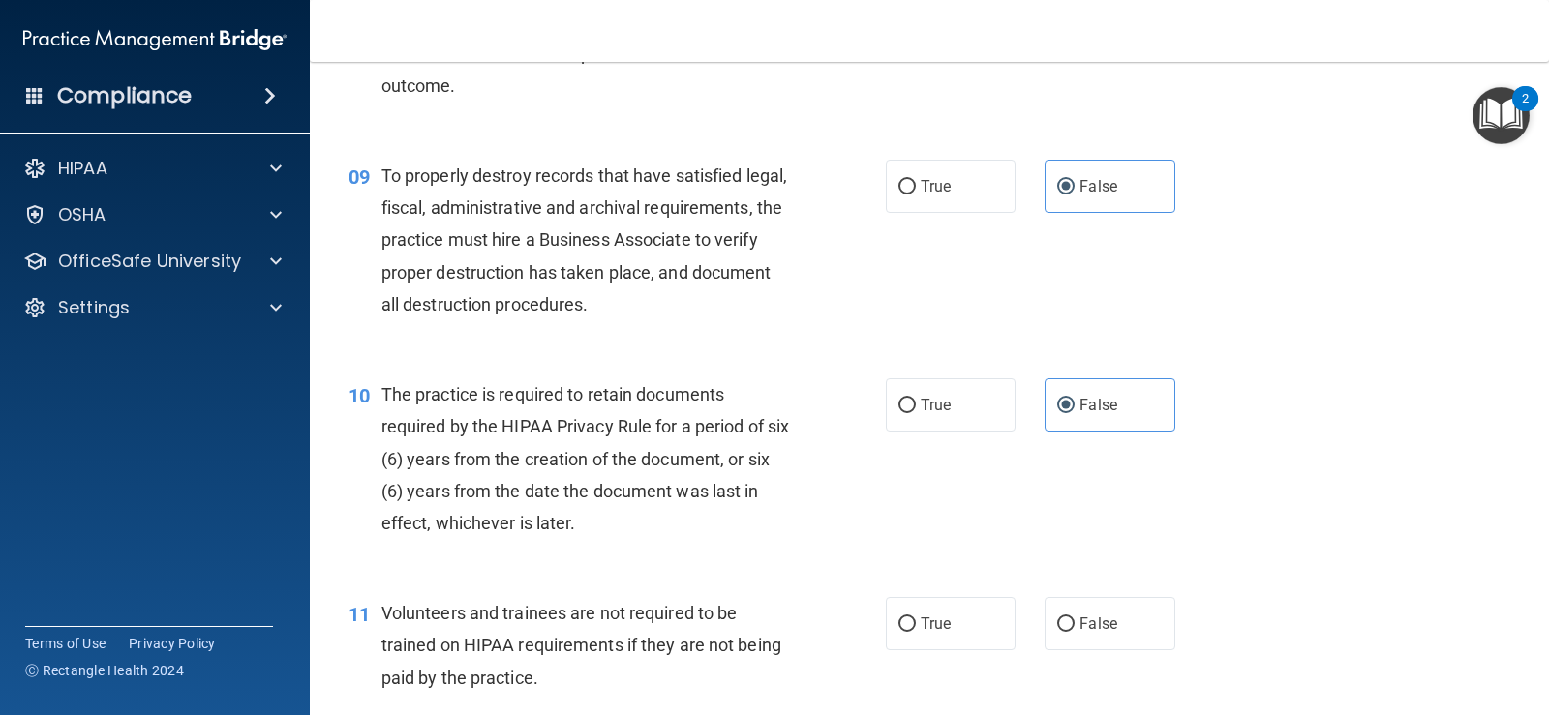
scroll to position [1293, 0]
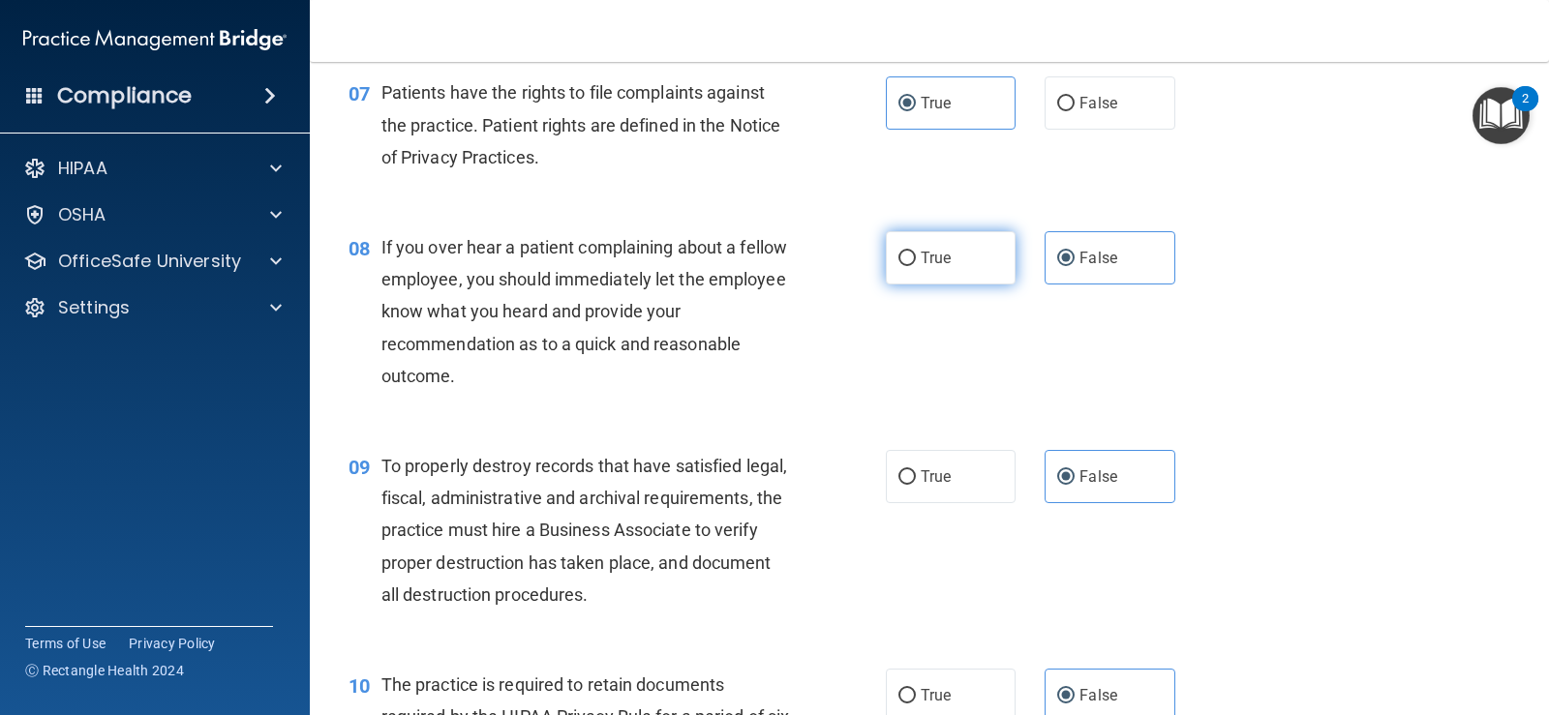
click at [927, 240] on label "True" at bounding box center [951, 257] width 130 height 53
click at [916, 252] on input "True" at bounding box center [906, 259] width 17 height 15
radio input "true"
radio input "false"
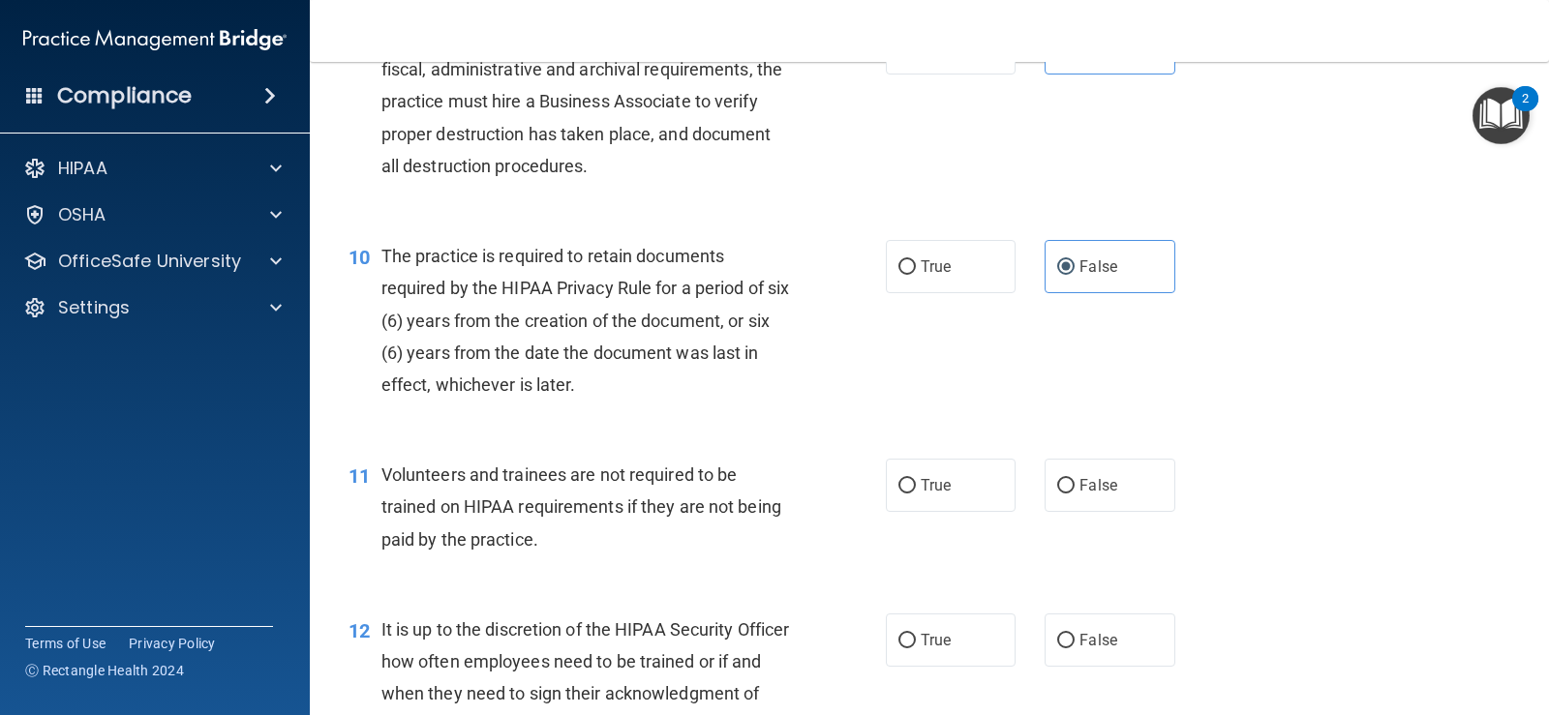
scroll to position [1777, 0]
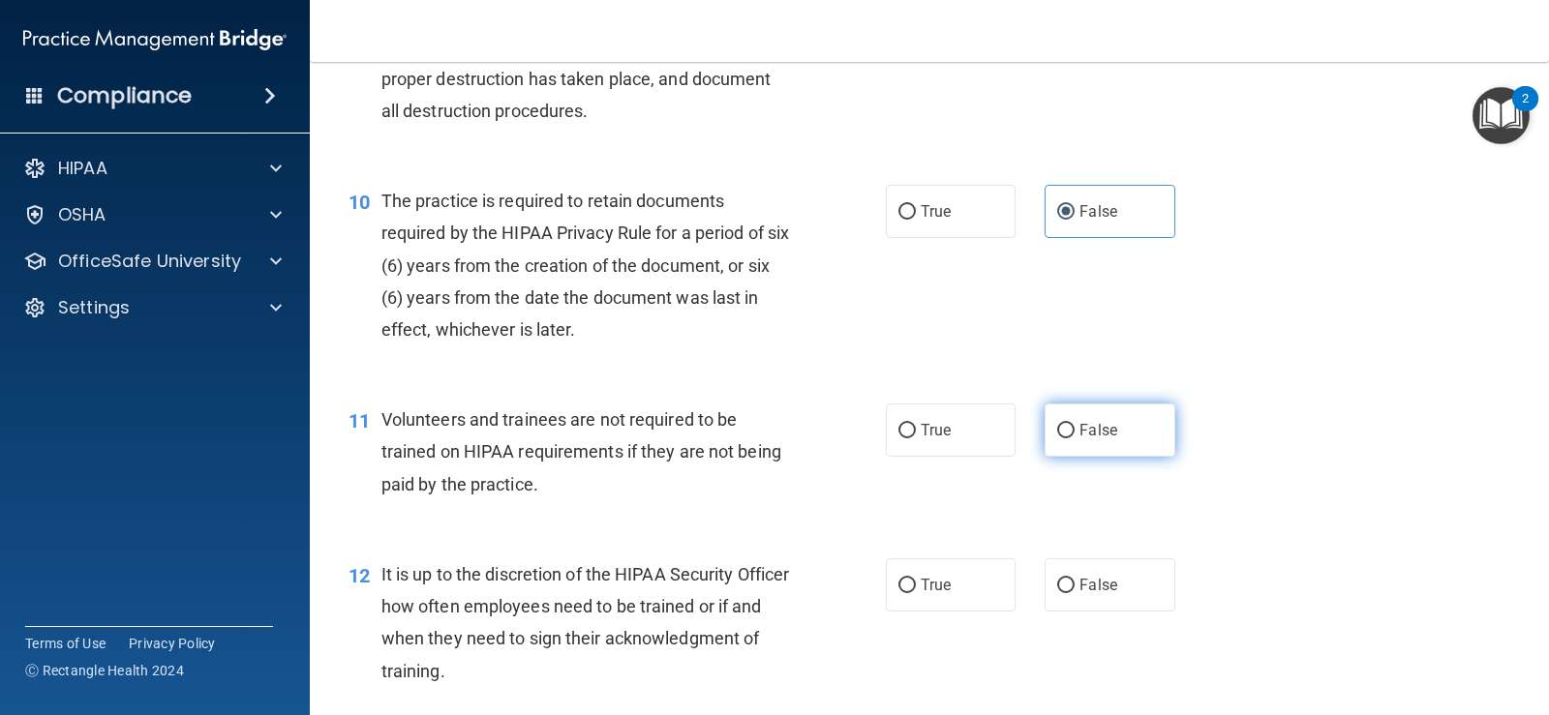
click at [1088, 418] on label "False" at bounding box center [1109, 430] width 130 height 53
click at [1074, 424] on input "False" at bounding box center [1065, 431] width 17 height 15
radio input "true"
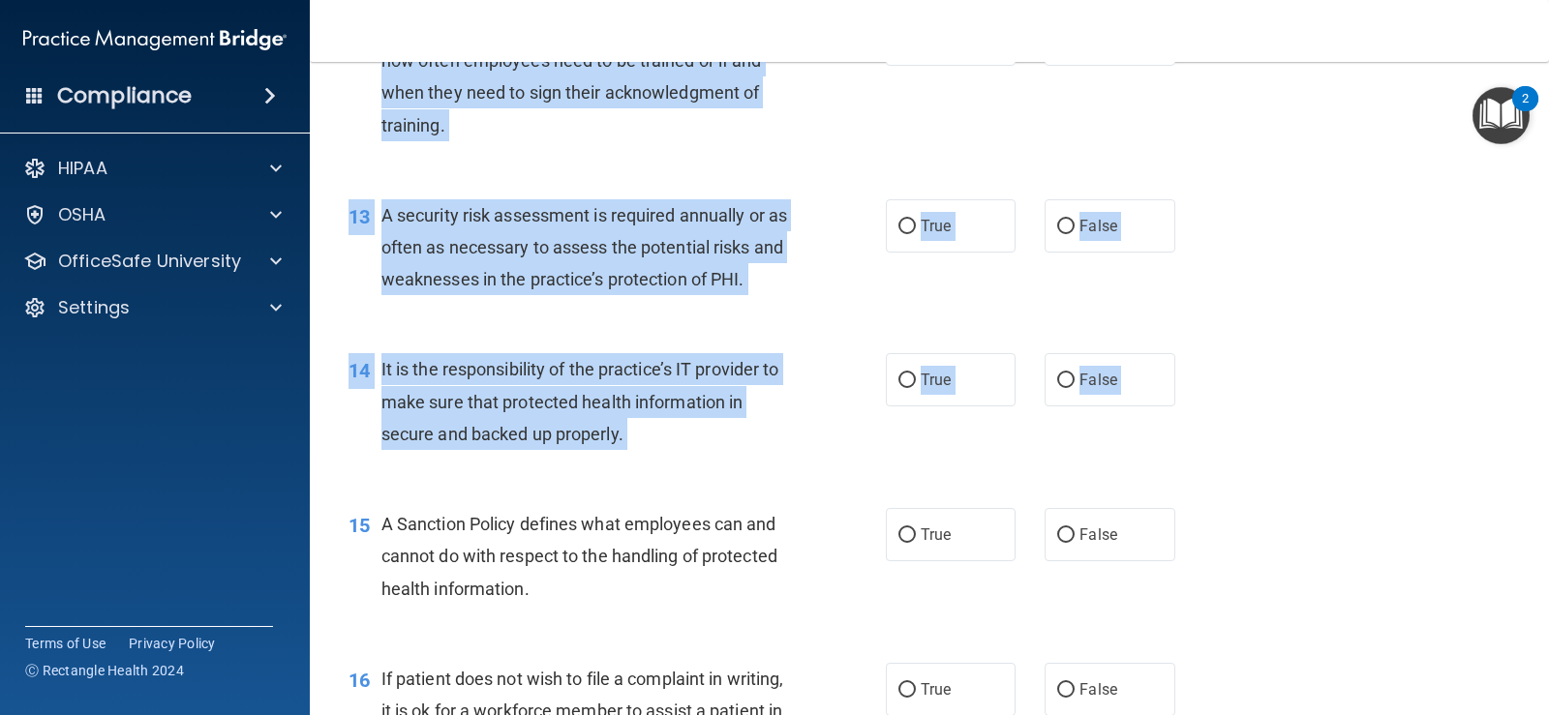
scroll to position [2358, 0]
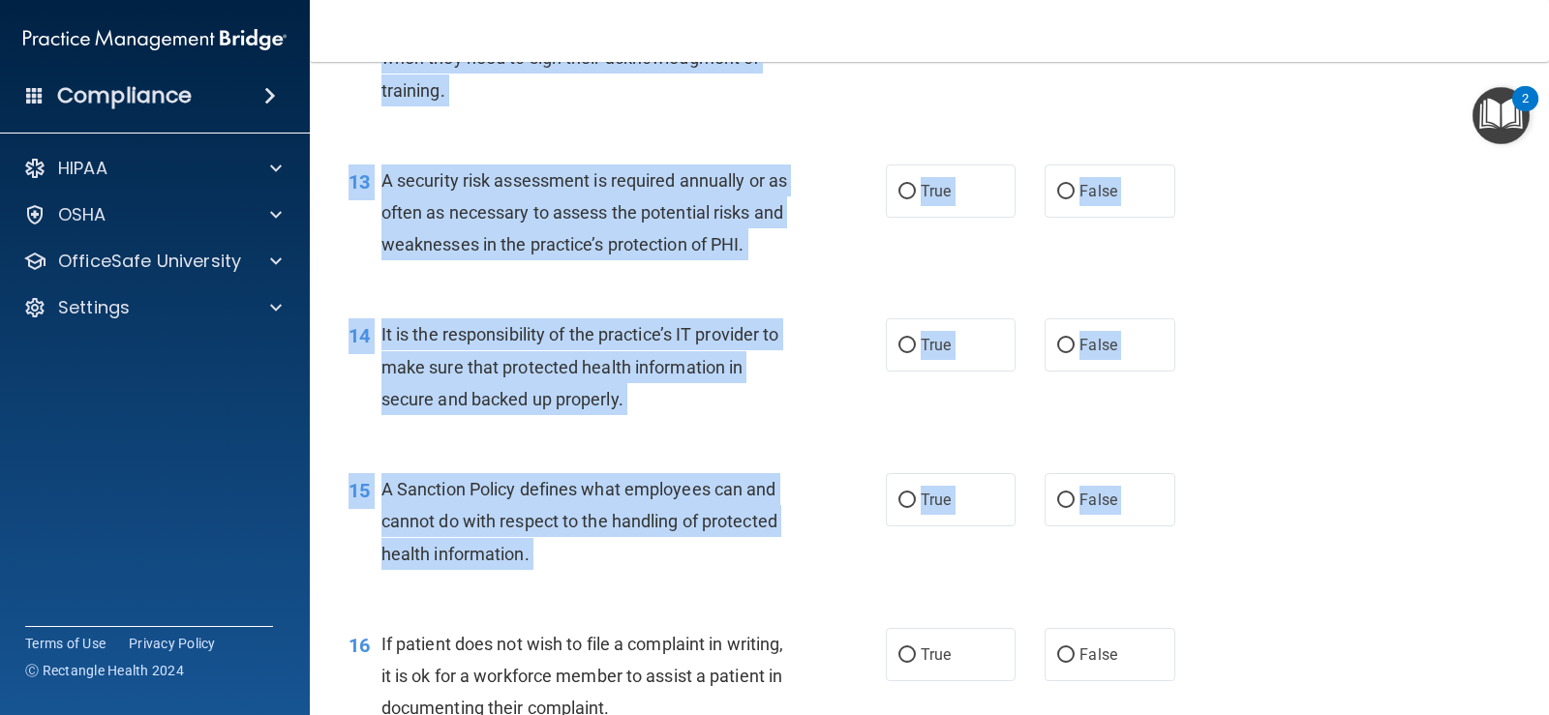
drag, startPoint x: 382, startPoint y: 185, endPoint x: 732, endPoint y: 616, distance: 554.7
click at [732, 616] on div "01 It is ok to share your password with a co-worker in case immediate access of…" at bounding box center [929, 410] width 1191 height 5279
copy div "It is up to the discretion of the HIPAA Security Officer how often employees ne…"
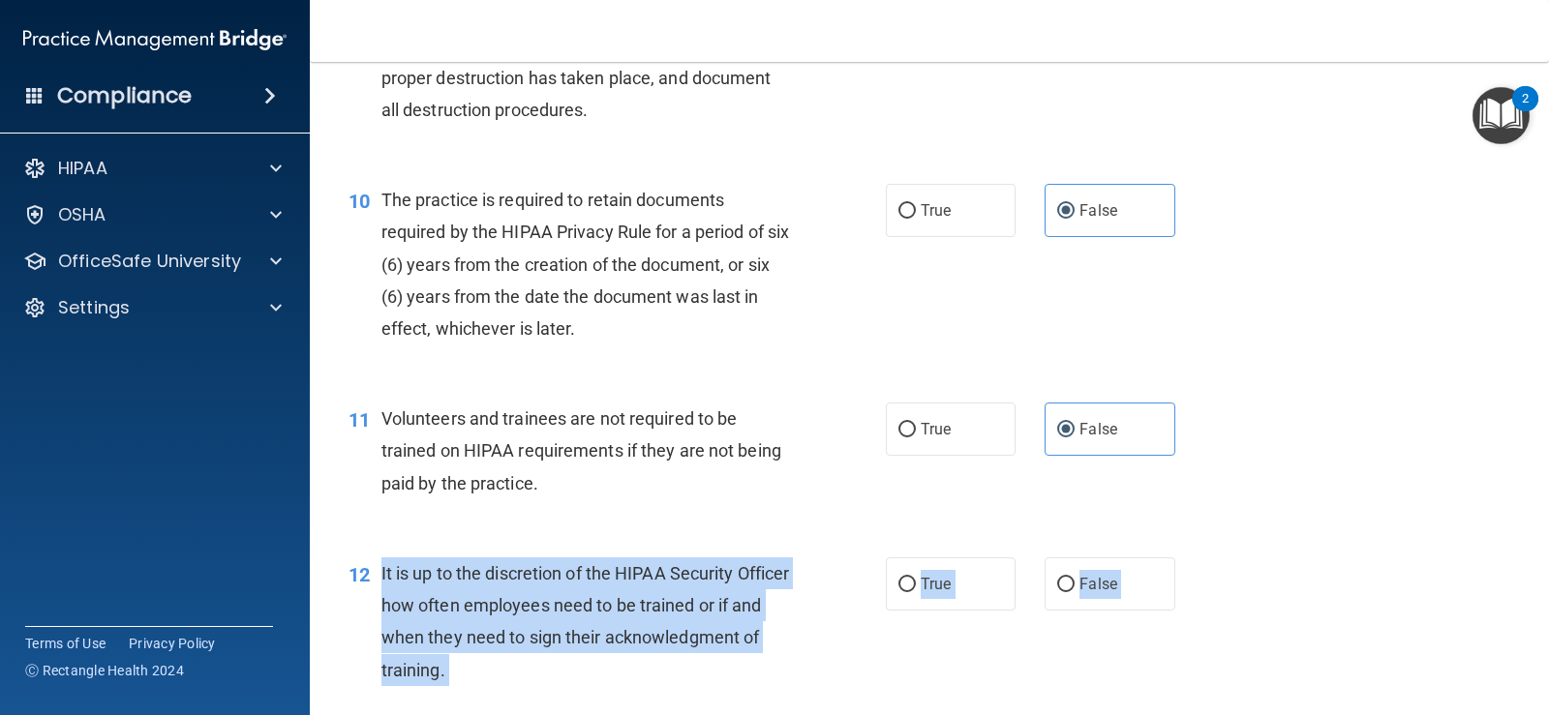
scroll to position [1777, 0]
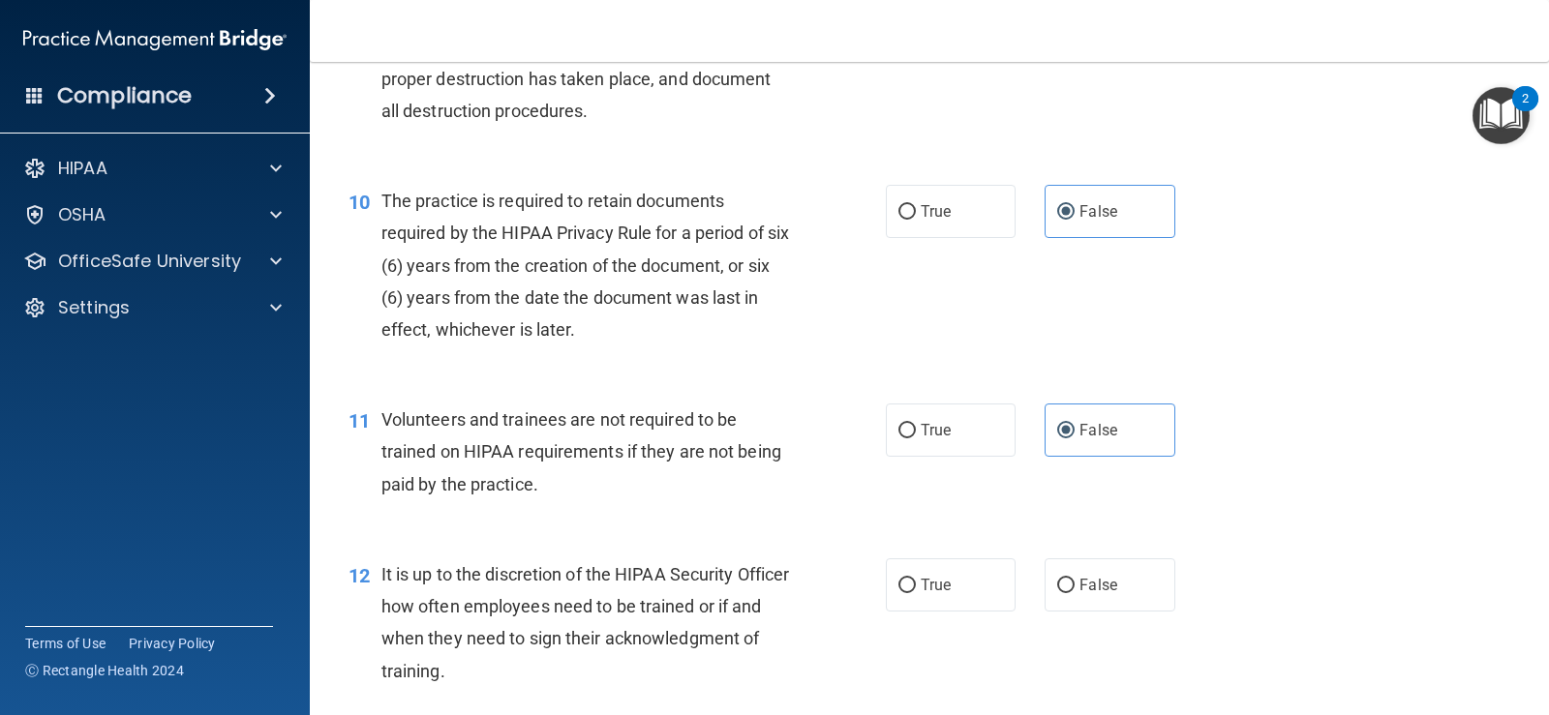
click at [1363, 308] on div "10 The practice is required to retain documents required by the HIPAA Privacy R…" at bounding box center [929, 270] width 1191 height 219
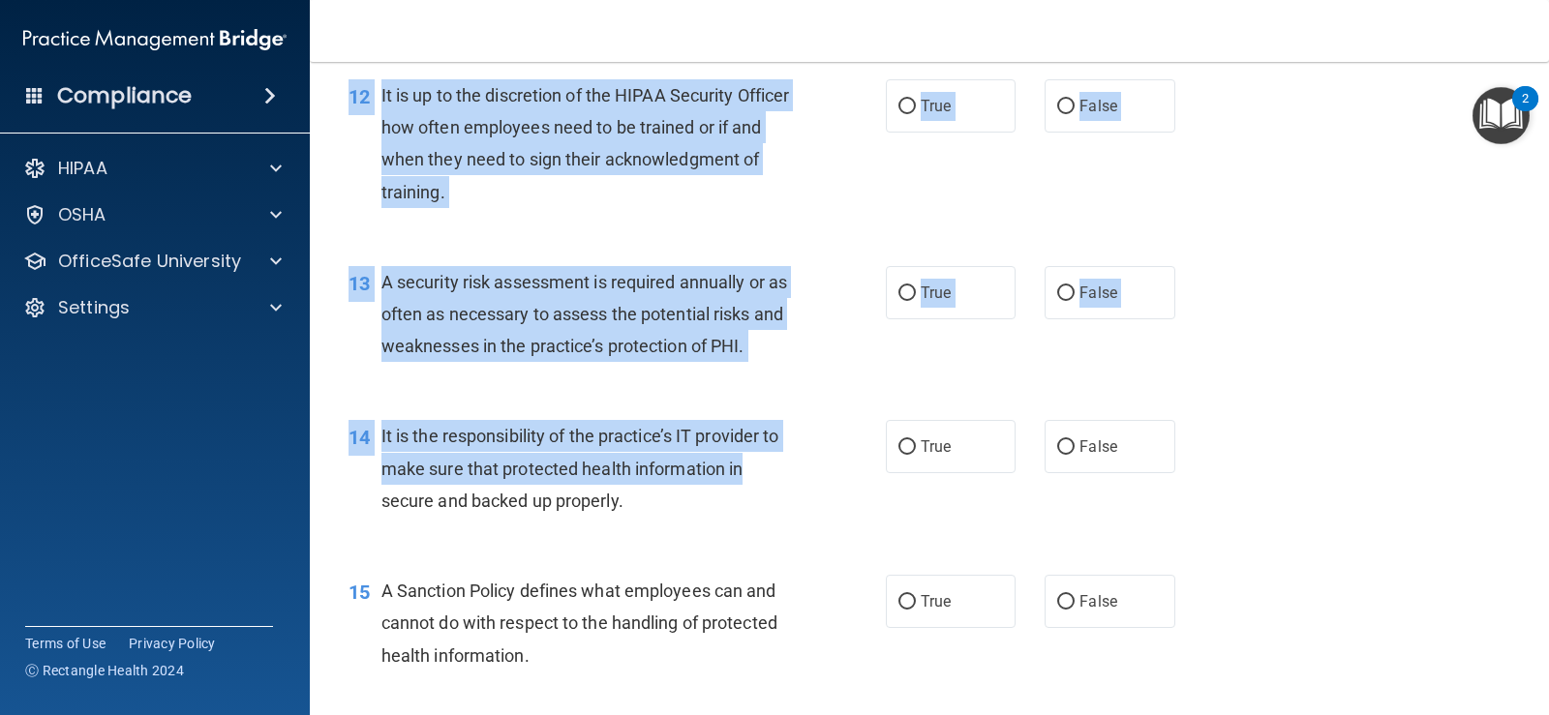
scroll to position [2261, 0]
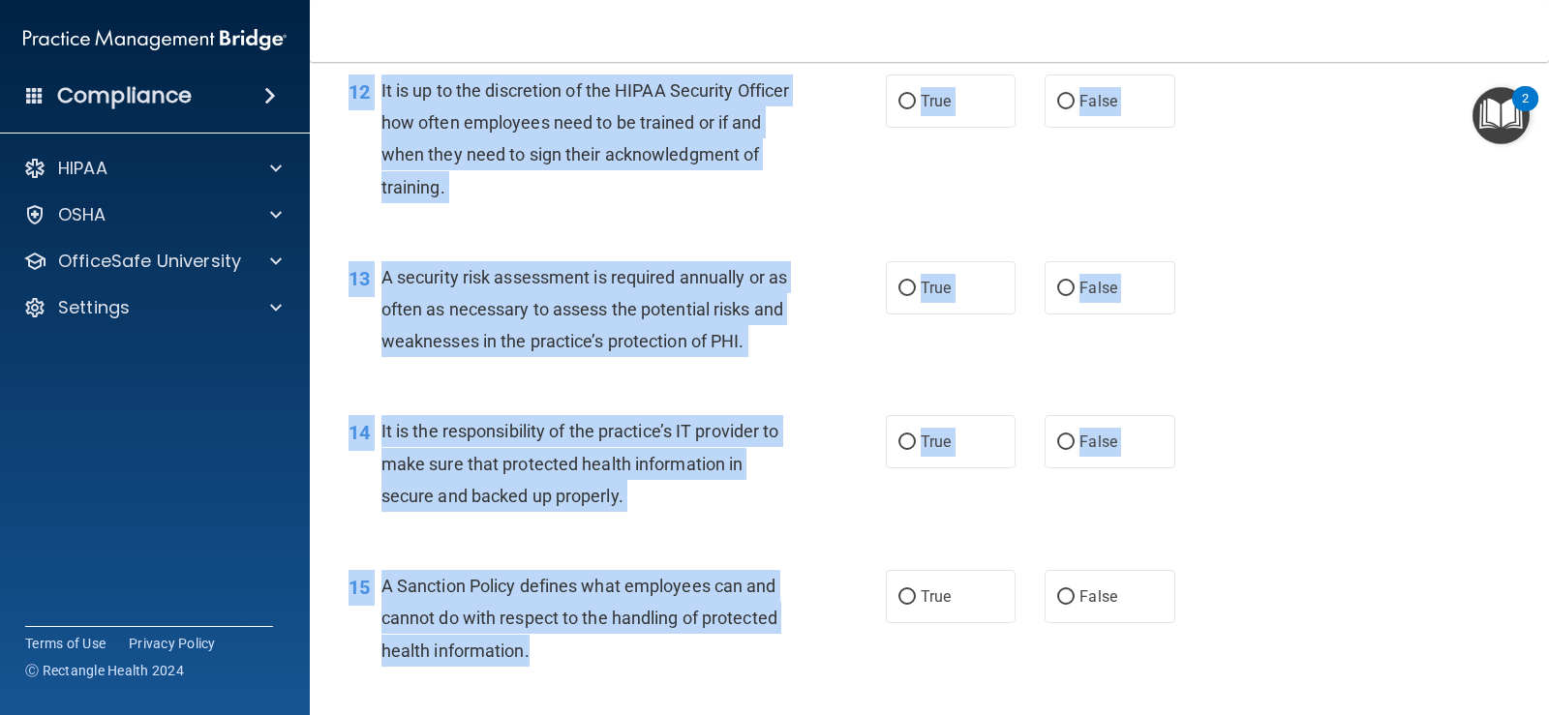
drag, startPoint x: 352, startPoint y: 380, endPoint x: 825, endPoint y: 643, distance: 540.3
click at [825, 643] on div "01 It is ok to share your password with a co-worker in case immediate access of…" at bounding box center [929, 507] width 1191 height 5279
copy div "12 It is up to the discretion of the HIPAA Security Officer how often employees…"
click at [1424, 280] on div "13 A security risk assessment is required annually or as often as necessary to …" at bounding box center [929, 314] width 1191 height 155
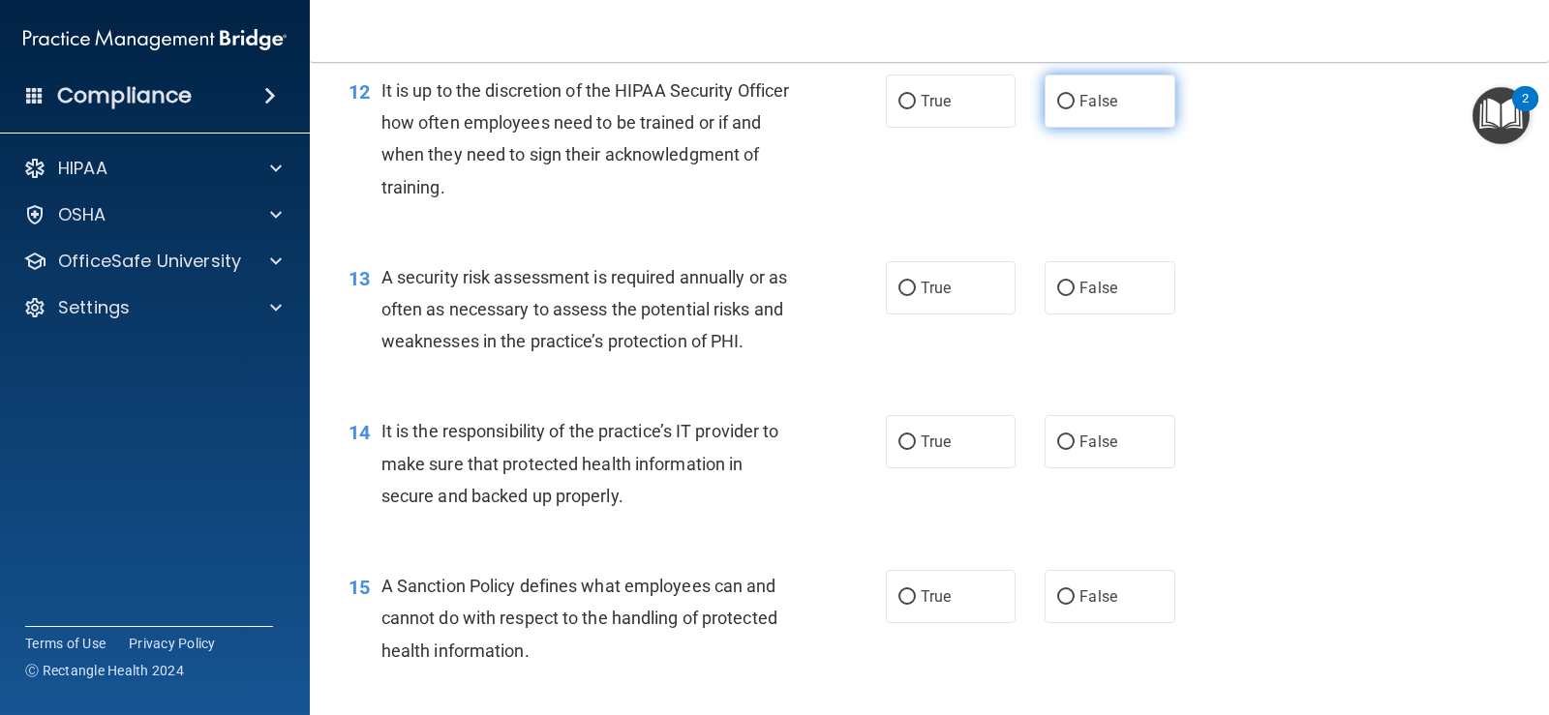
click at [1127, 104] on label "False" at bounding box center [1109, 101] width 130 height 53
click at [1074, 104] on input "False" at bounding box center [1065, 102] width 17 height 15
radio input "true"
click at [902, 296] on label "True" at bounding box center [951, 287] width 130 height 53
click at [902, 296] on input "True" at bounding box center [906, 289] width 17 height 15
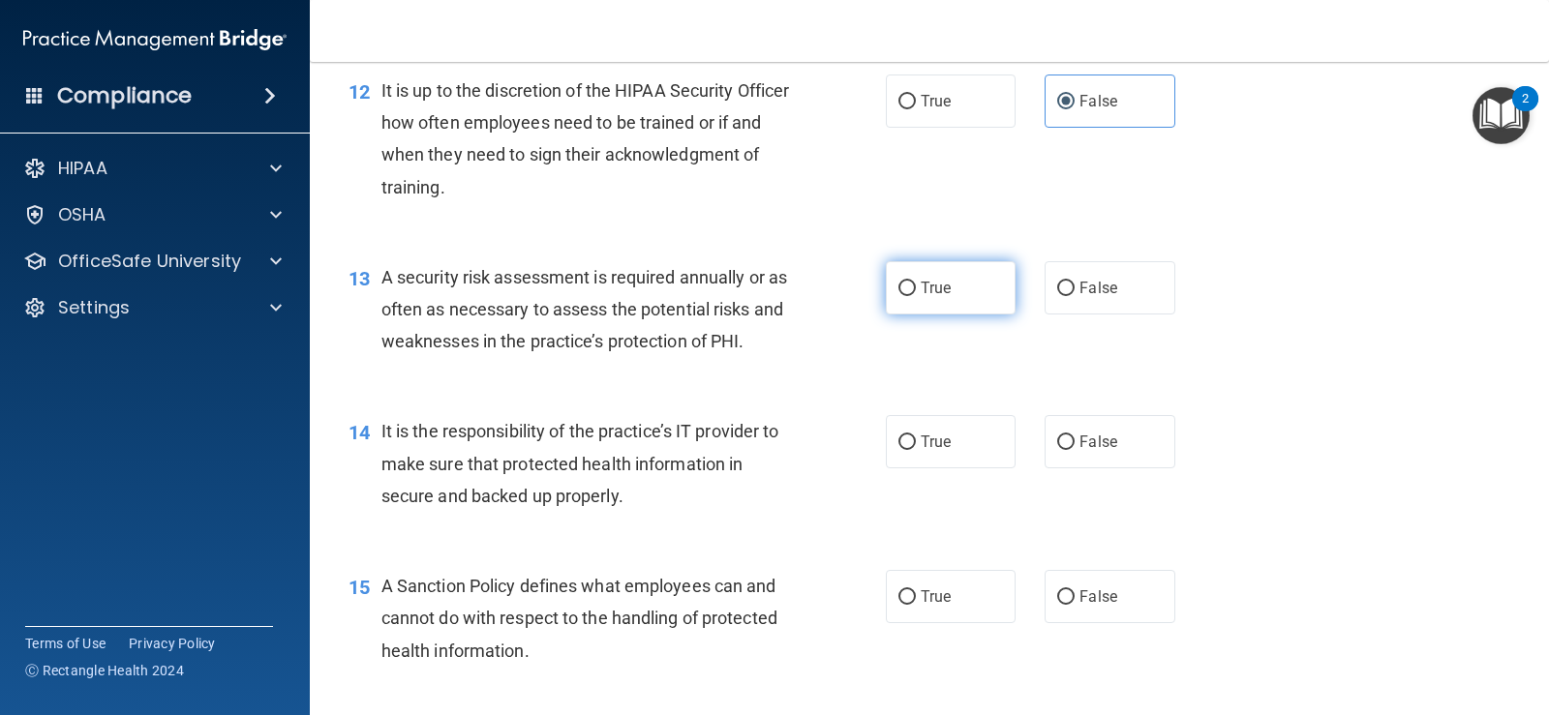
radio input "true"
click at [1077, 452] on label "False" at bounding box center [1109, 441] width 130 height 53
click at [1074, 450] on input "False" at bounding box center [1065, 443] width 17 height 15
radio input "true"
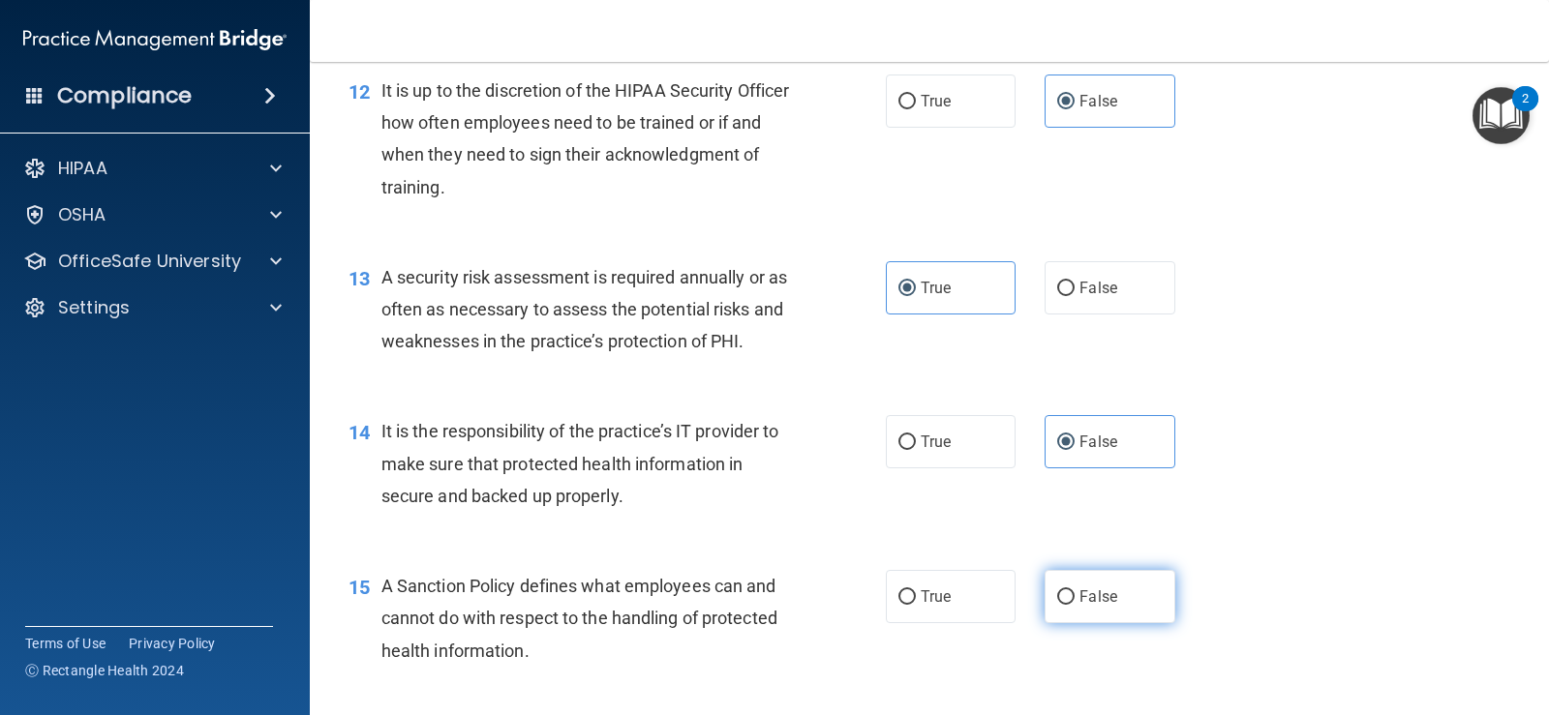
click at [1119, 605] on label "False" at bounding box center [1109, 596] width 130 height 53
click at [1074, 605] on input "False" at bounding box center [1065, 597] width 17 height 15
radio input "true"
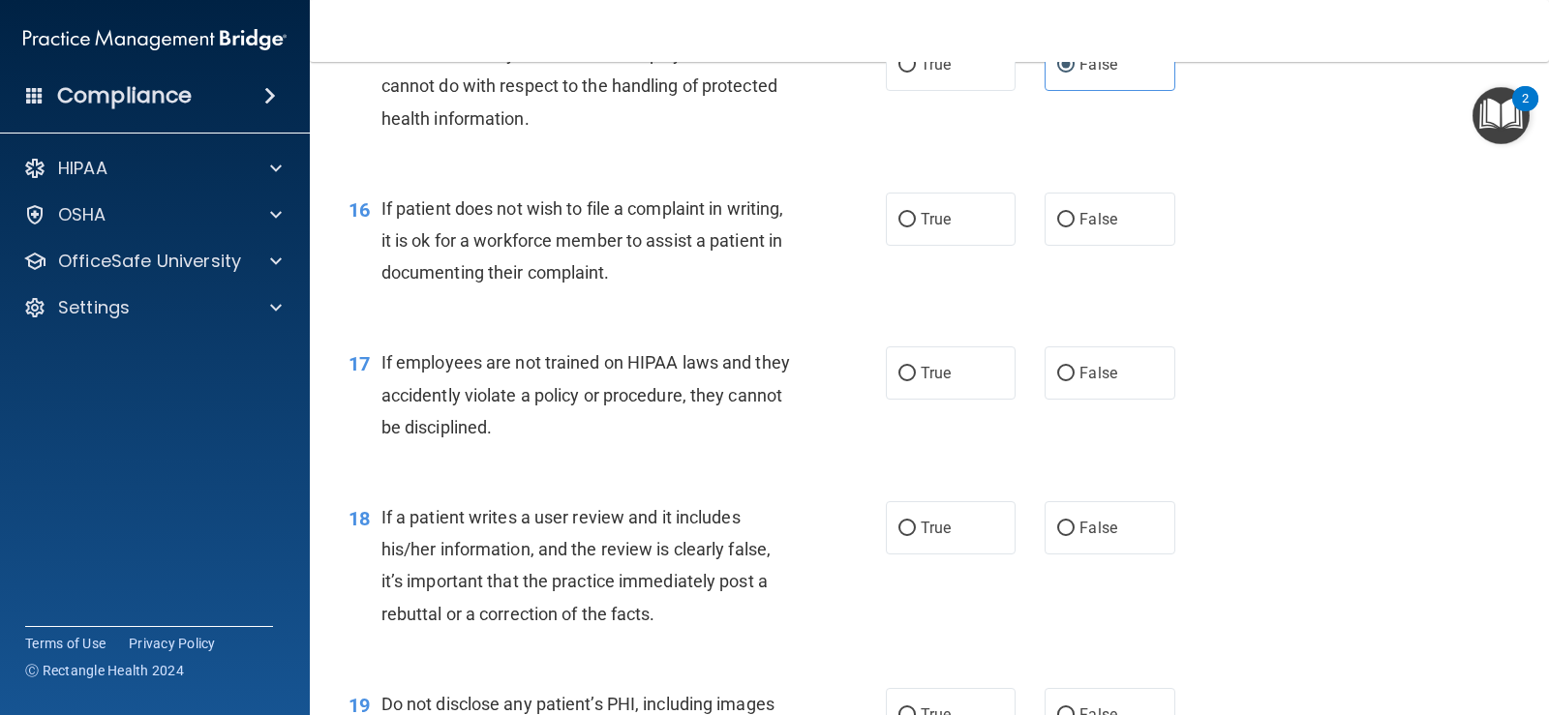
scroll to position [2842, 0]
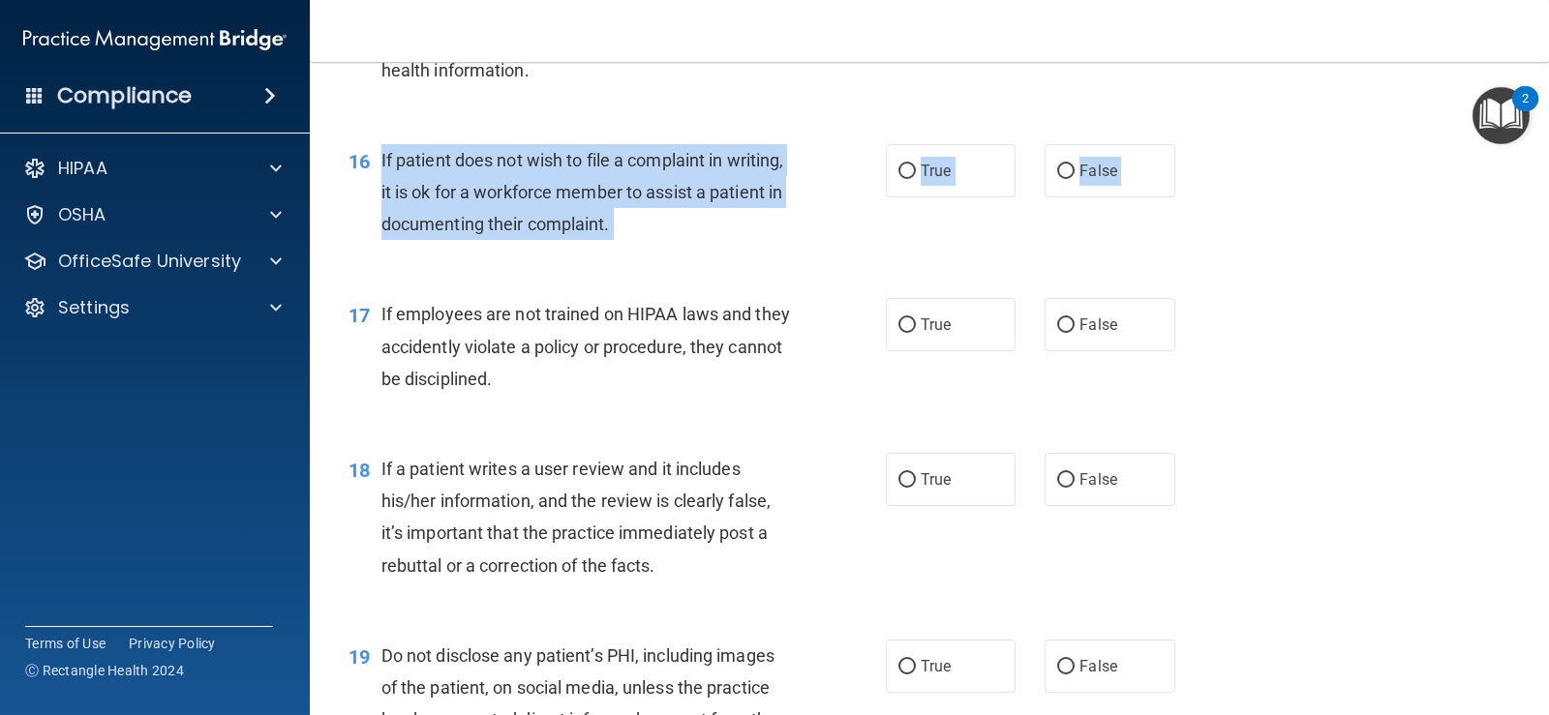
drag, startPoint x: 372, startPoint y: 160, endPoint x: 500, endPoint y: 295, distance: 186.9
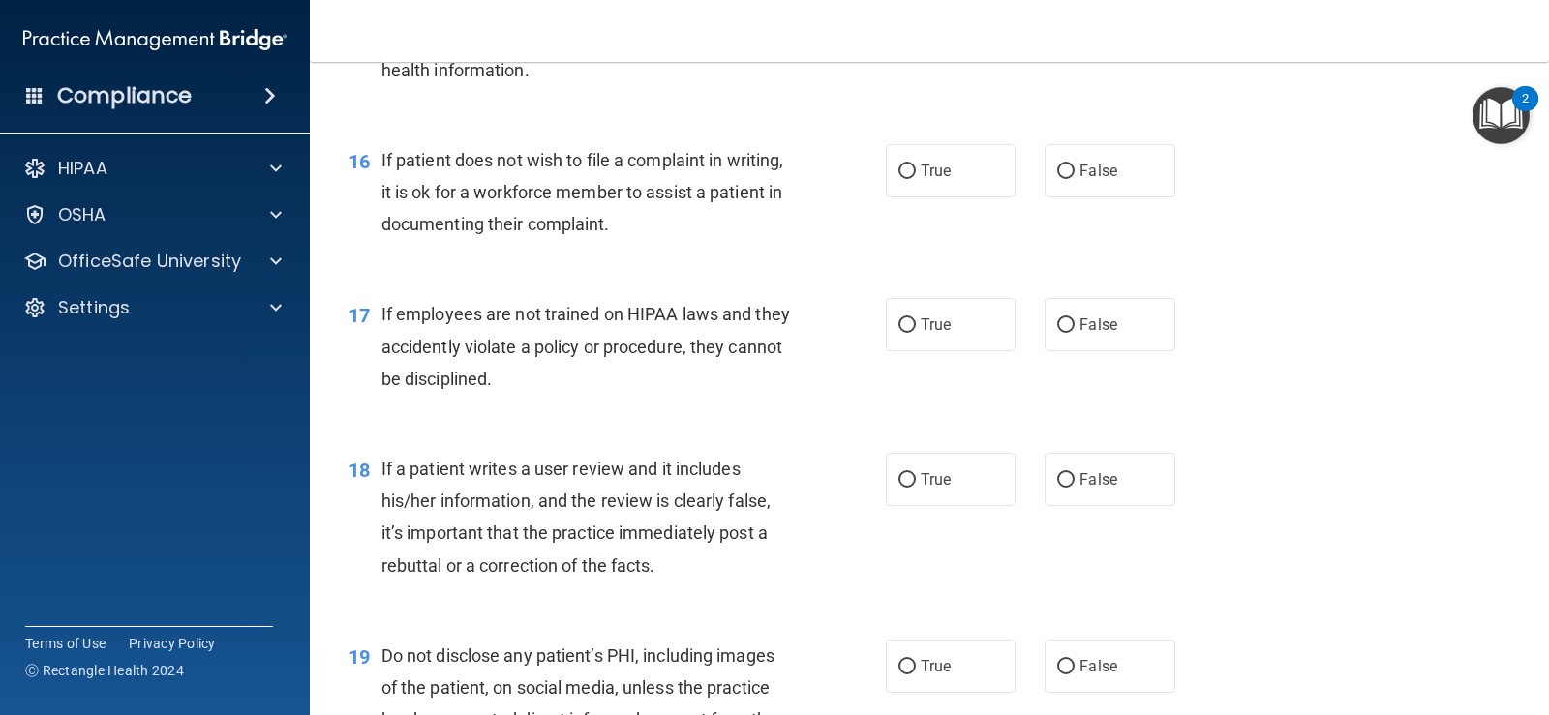
click at [378, 138] on div "16 If patient does not wish to file a complaint in writing, it is ok for a work…" at bounding box center [929, 197] width 1191 height 155
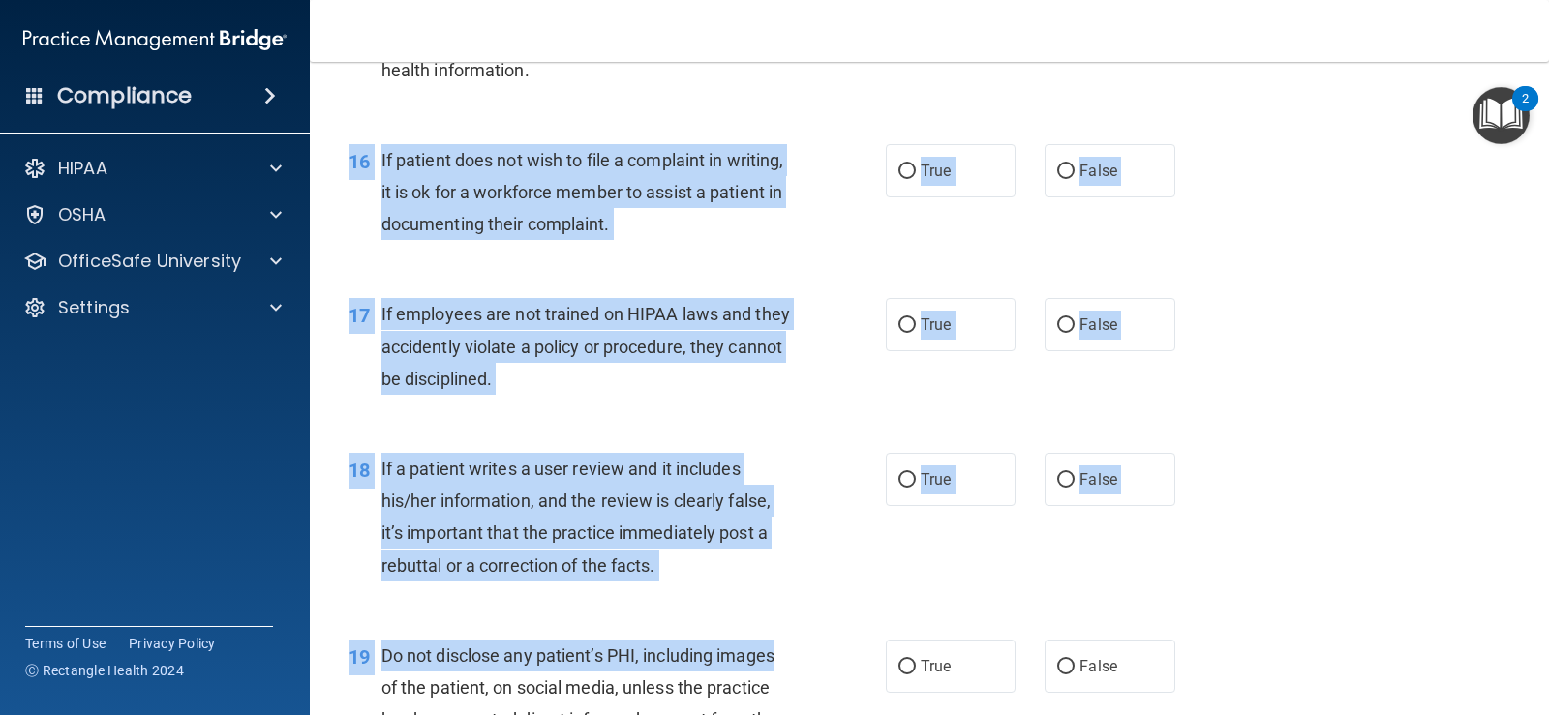
scroll to position [2939, 0]
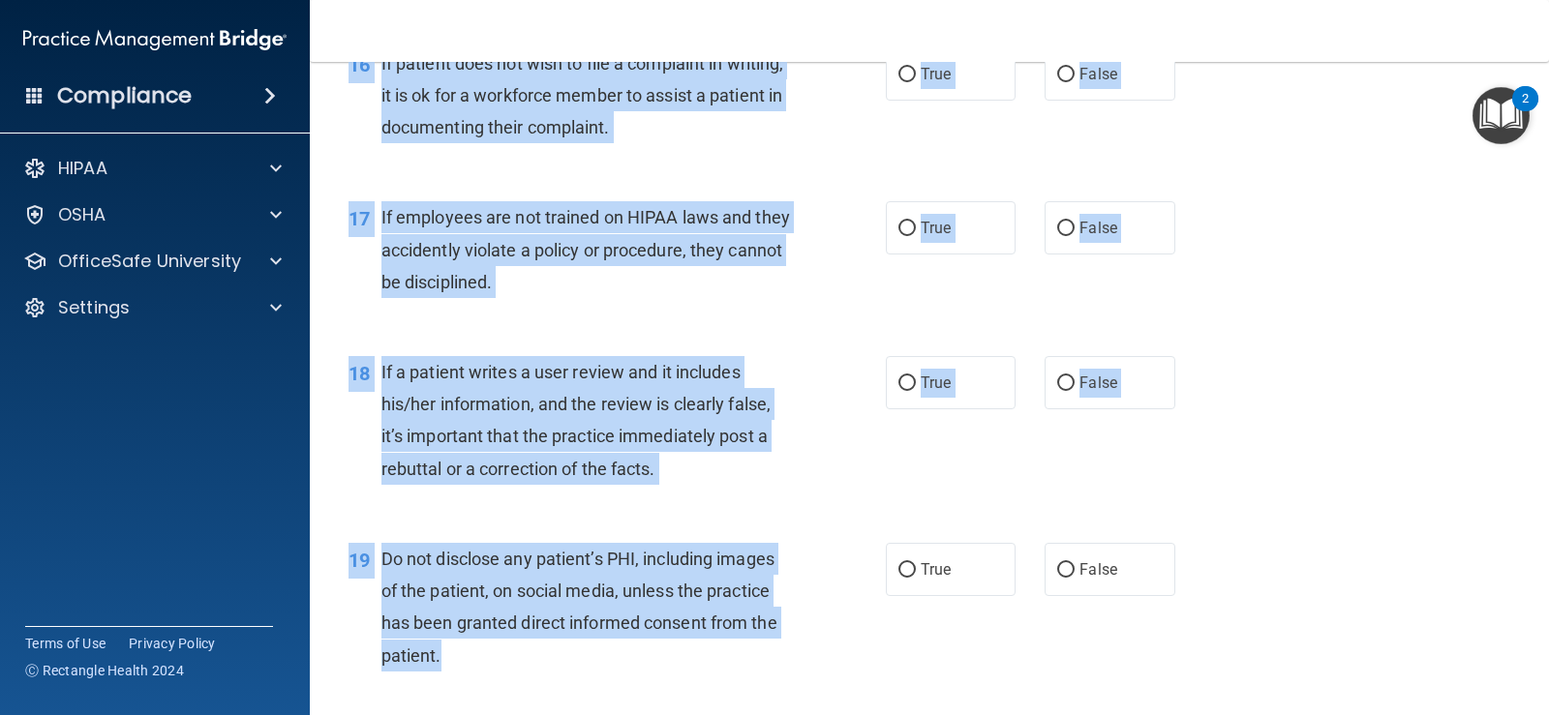
drag, startPoint x: 348, startPoint y: 157, endPoint x: 813, endPoint y: 651, distance: 678.6
copy div "16 If patient does not wish to file a complaint in writing, it is ok for a work…"
click at [1370, 243] on div "17 If employees are not trained on HIPAA laws and they accidently violate a pol…" at bounding box center [929, 254] width 1191 height 155
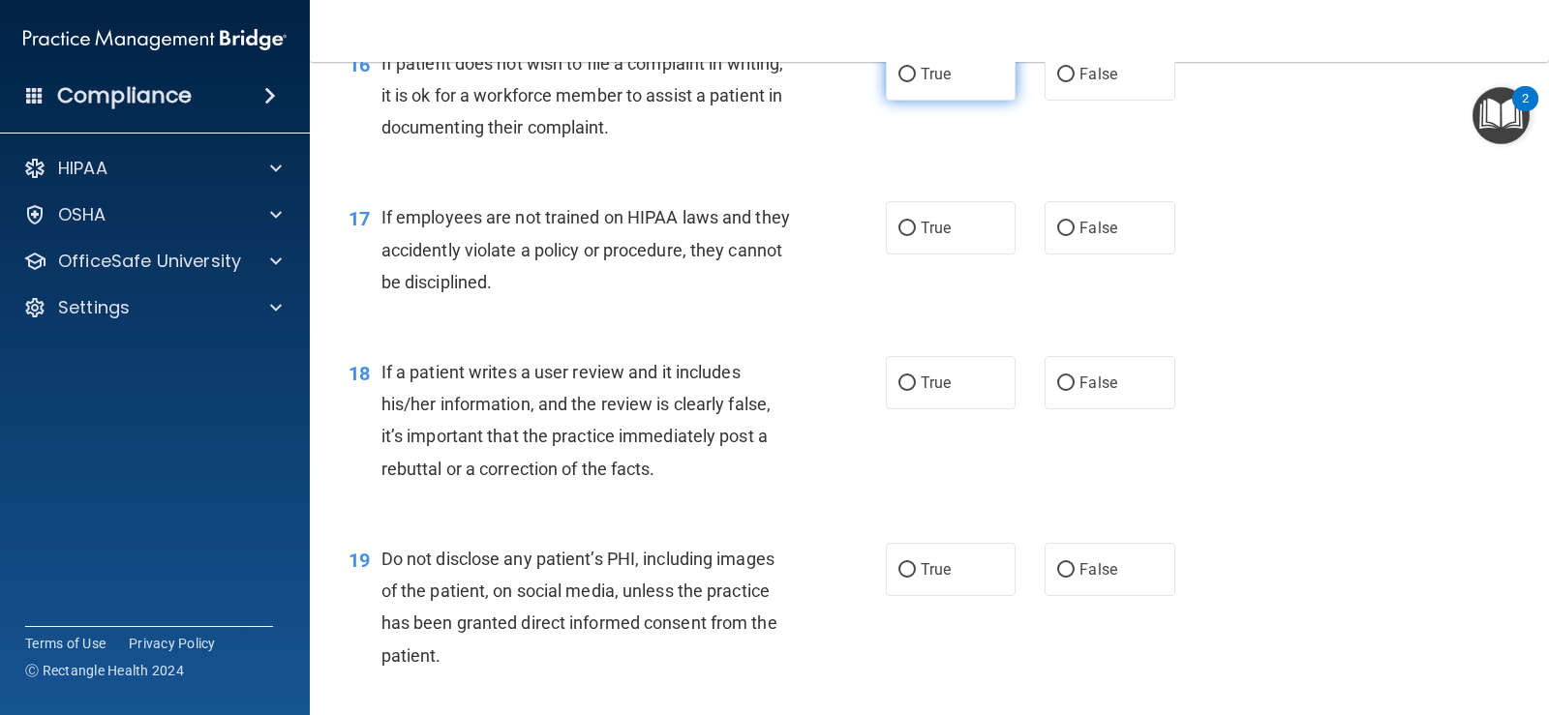
click at [934, 93] on label "True" at bounding box center [951, 73] width 130 height 53
click at [916, 82] on input "True" at bounding box center [906, 75] width 17 height 15
radio input "true"
drag, startPoint x: 1106, startPoint y: 214, endPoint x: 1111, endPoint y: 256, distance: 41.9
click at [1109, 221] on label "False" at bounding box center [1109, 227] width 130 height 53
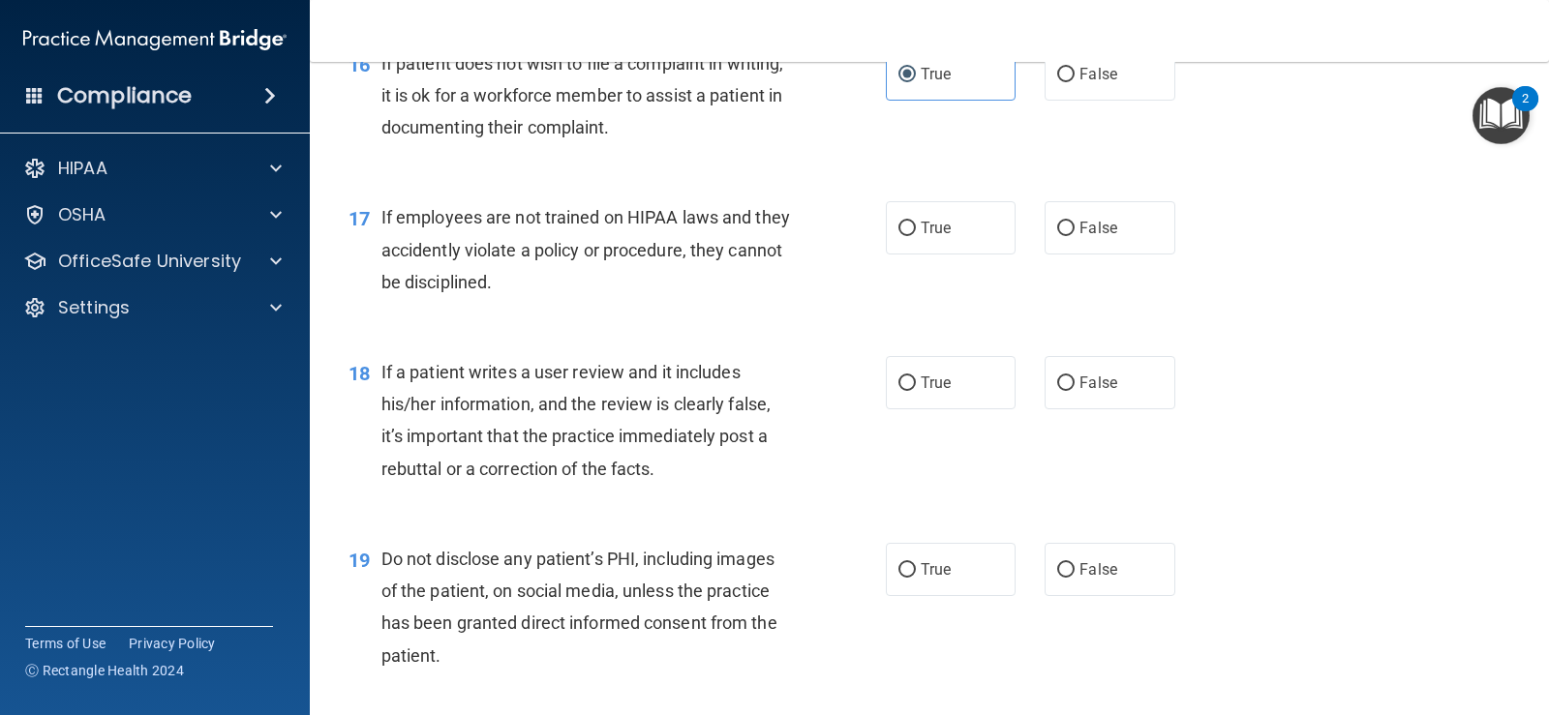
click at [1074, 222] on input "False" at bounding box center [1065, 229] width 17 height 15
radio input "true"
drag, startPoint x: 1109, startPoint y: 389, endPoint x: 1072, endPoint y: 455, distance: 75.4
click at [1109, 390] on label "False" at bounding box center [1109, 382] width 130 height 53
click at [1074, 390] on input "False" at bounding box center [1065, 384] width 17 height 15
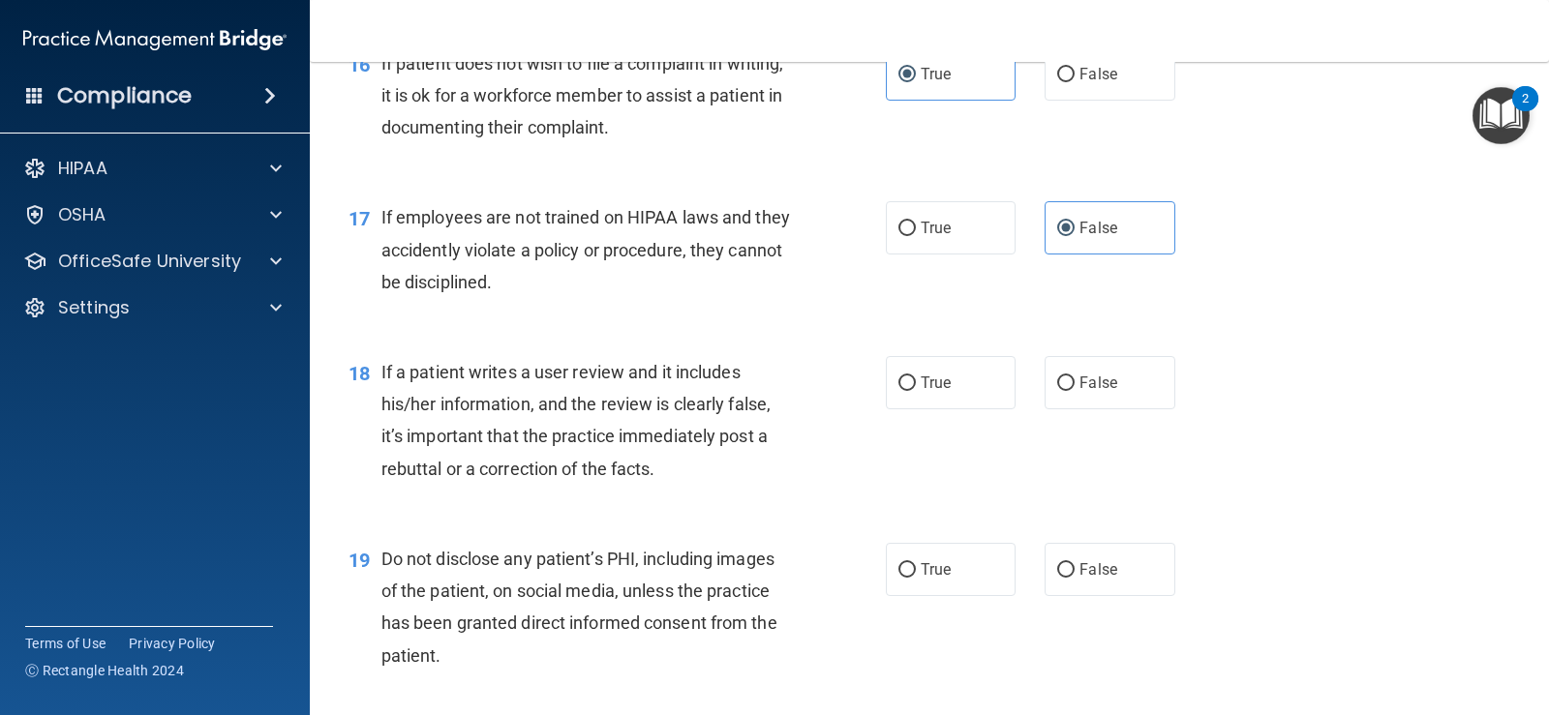
radio input "true"
click at [985, 571] on label "True" at bounding box center [951, 569] width 130 height 53
click at [916, 571] on input "True" at bounding box center [906, 570] width 17 height 15
radio input "true"
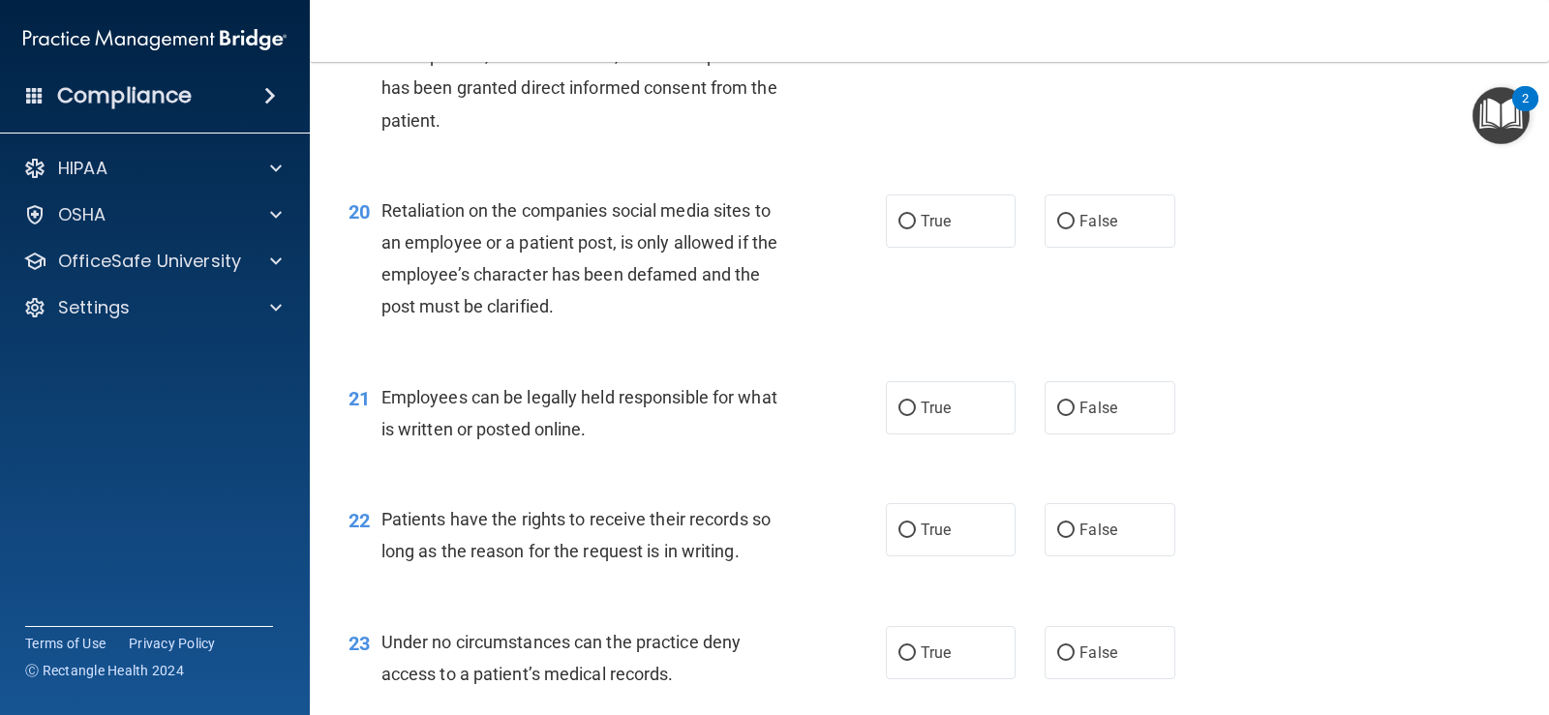
scroll to position [3519, 0]
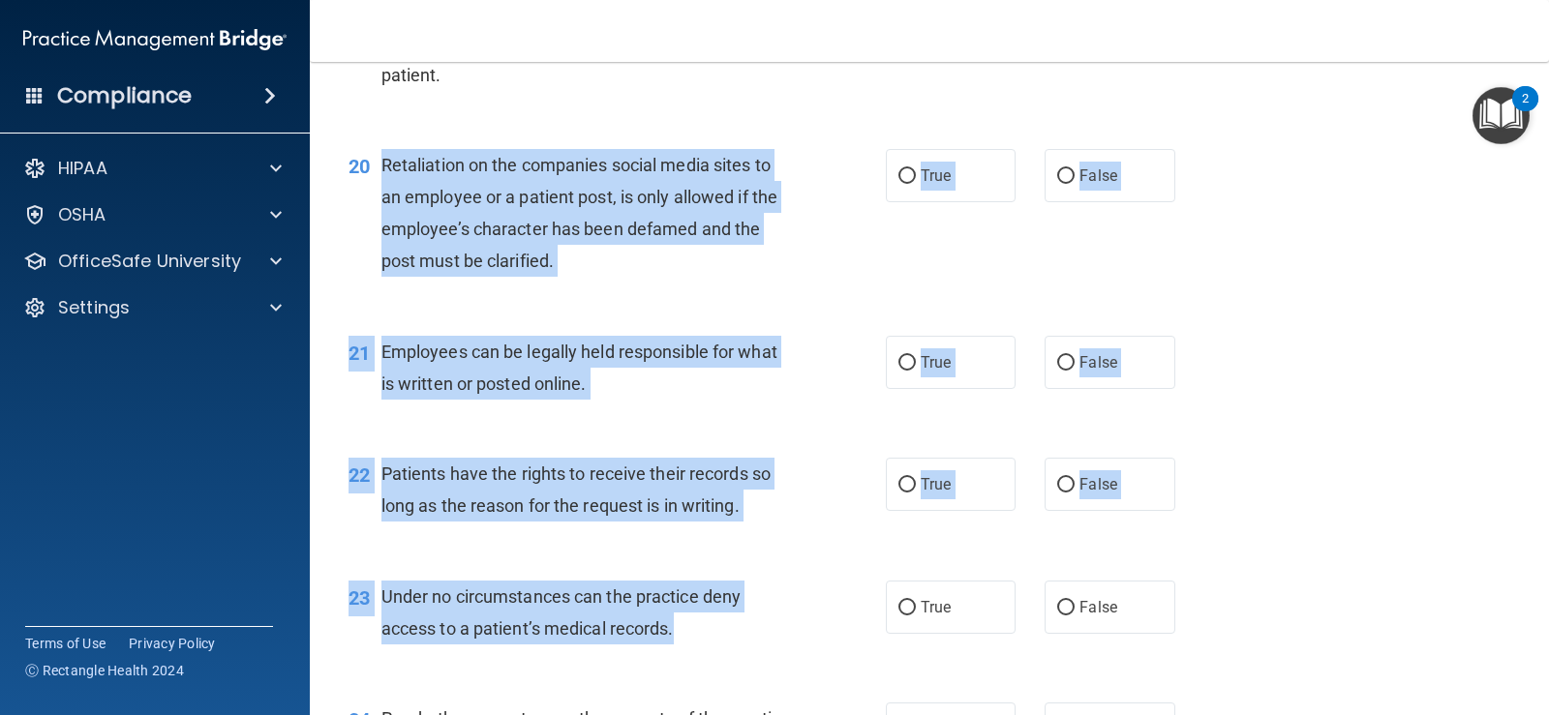
drag, startPoint x: 378, startPoint y: 156, endPoint x: 757, endPoint y: 643, distance: 617.3
click at [1381, 320] on div "21 Employees can be legally held responsible for what is written or posted onli…" at bounding box center [929, 373] width 1191 height 122
drag, startPoint x: 351, startPoint y: 162, endPoint x: 769, endPoint y: 645, distance: 638.2
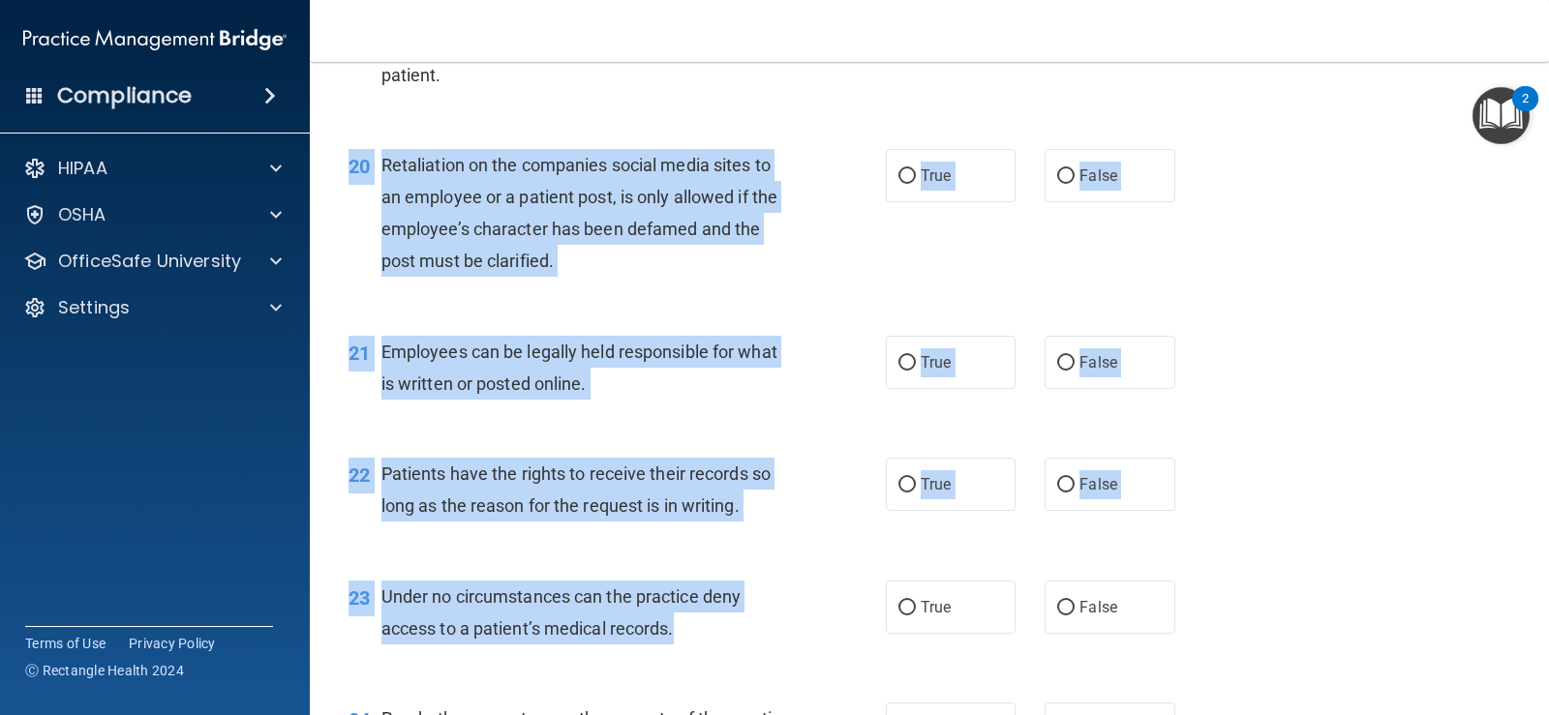
copy div "20 Retaliation on the companies social media sites to an employee or a patient …"
click at [1116, 163] on label "False" at bounding box center [1109, 175] width 130 height 53
click at [1074, 169] on input "False" at bounding box center [1065, 176] width 17 height 15
radio input "true"
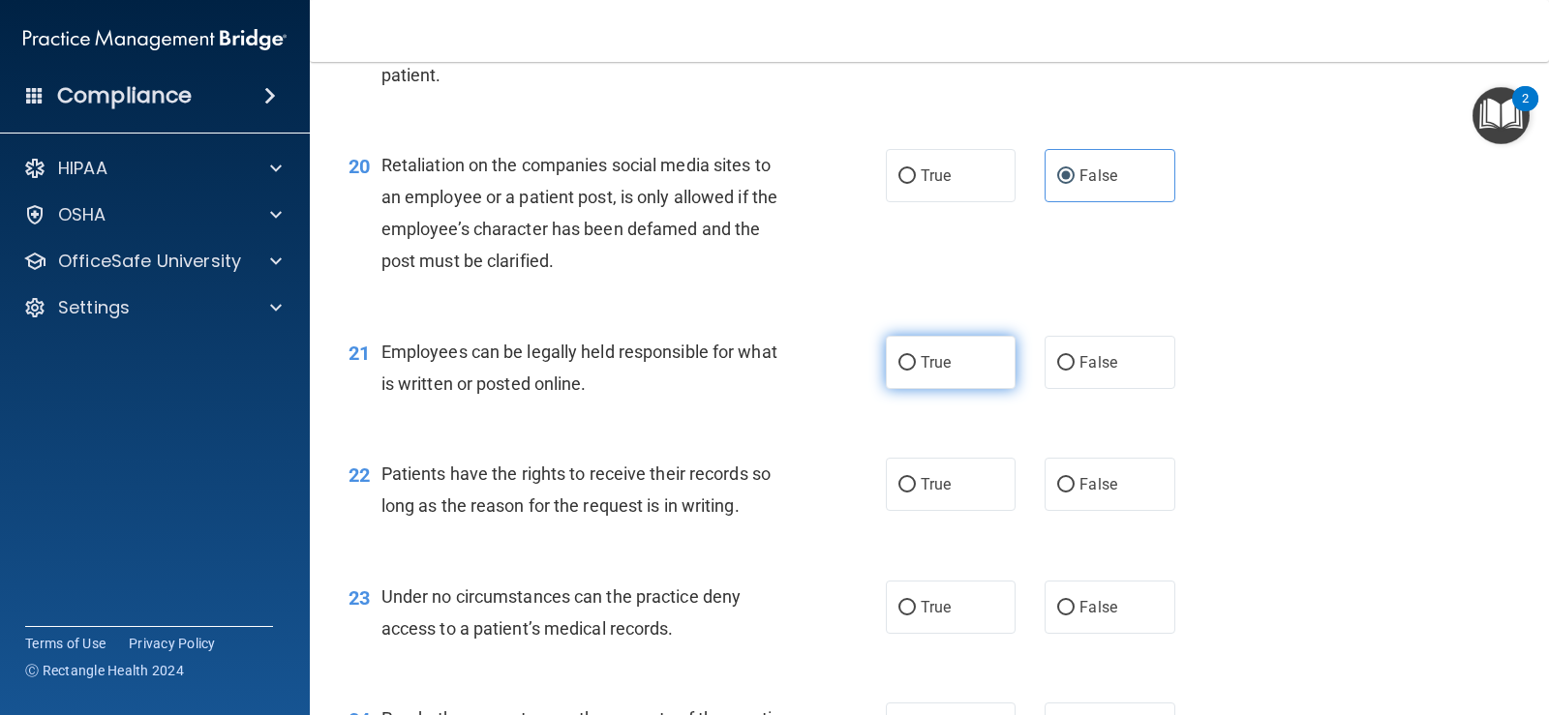
click at [925, 360] on span "True" at bounding box center [936, 362] width 30 height 18
click at [916, 360] on input "True" at bounding box center [906, 363] width 17 height 15
radio input "true"
click at [1114, 469] on label "False" at bounding box center [1109, 484] width 130 height 53
click at [1074, 478] on input "False" at bounding box center [1065, 485] width 17 height 15
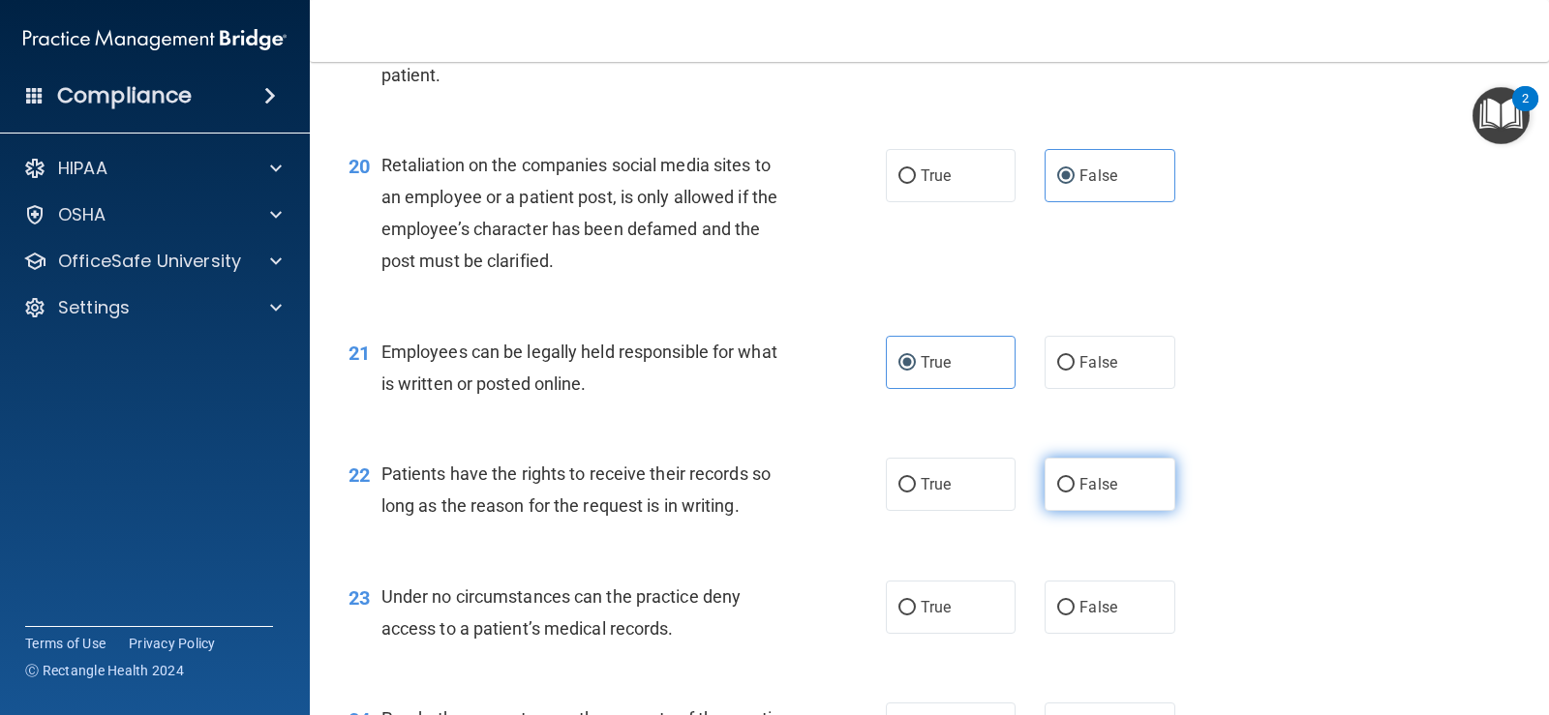
radio input "true"
click at [1119, 600] on label "False" at bounding box center [1109, 607] width 130 height 53
click at [1074, 601] on input "False" at bounding box center [1065, 608] width 17 height 15
radio input "true"
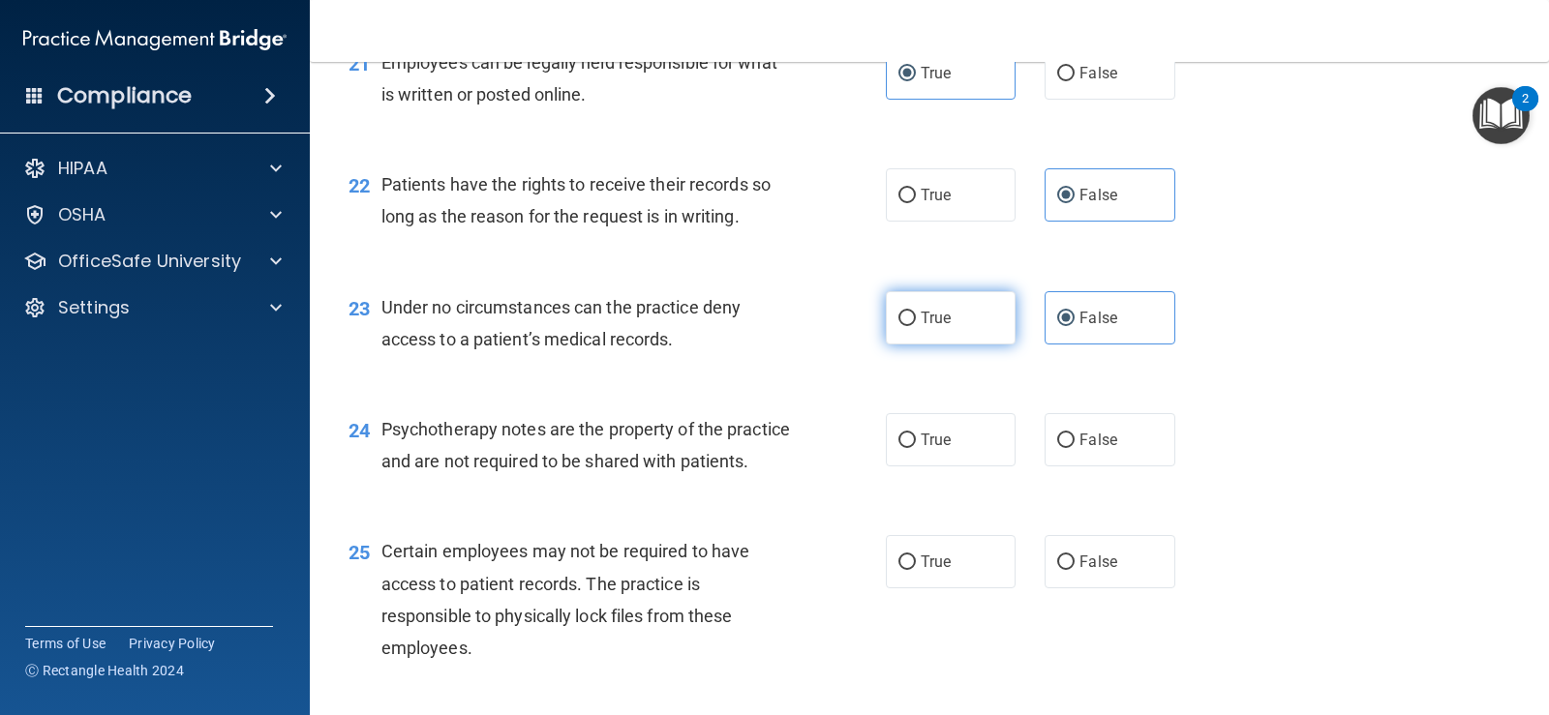
scroll to position [3810, 0]
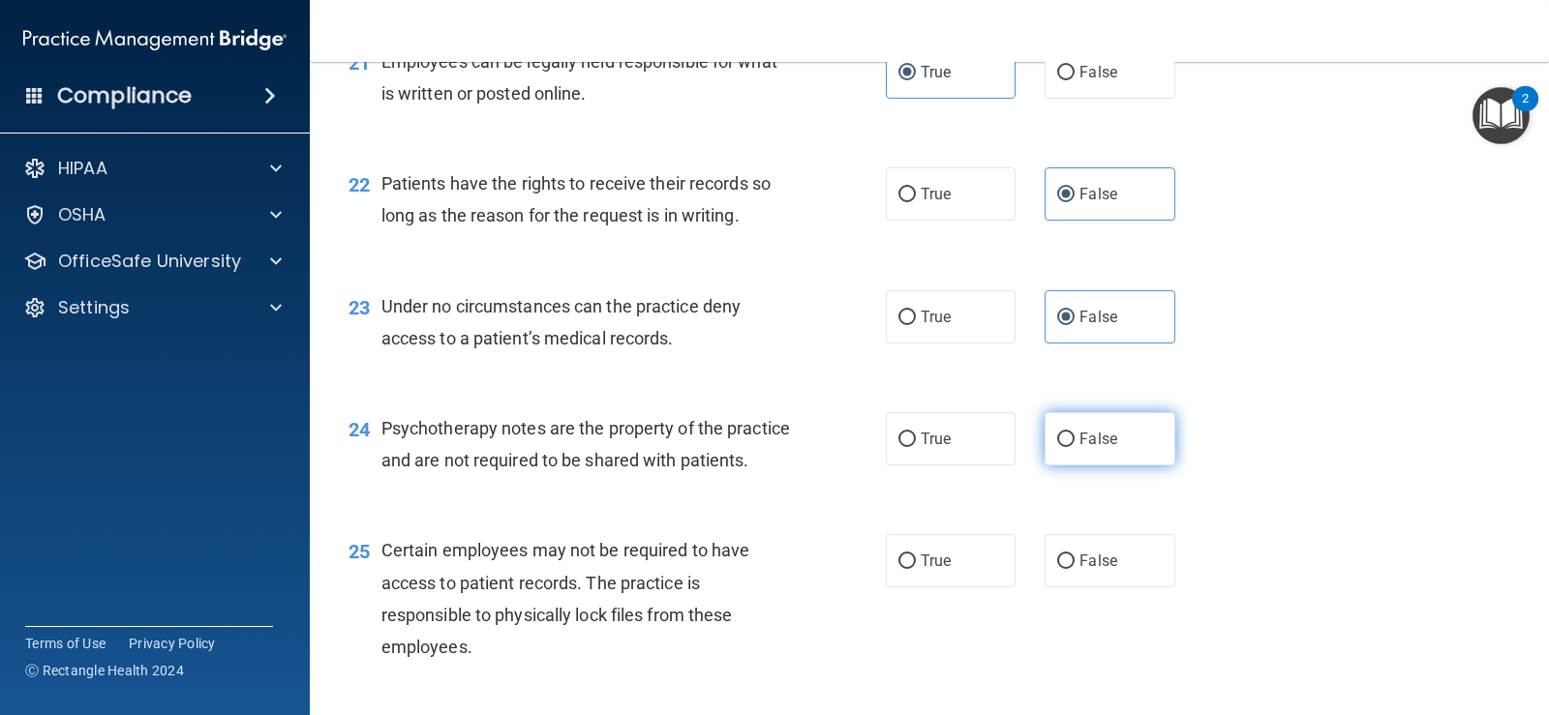
click at [1044, 432] on label "False" at bounding box center [1109, 438] width 130 height 53
click at [1057, 433] on input "False" at bounding box center [1065, 440] width 17 height 15
radio input "true"
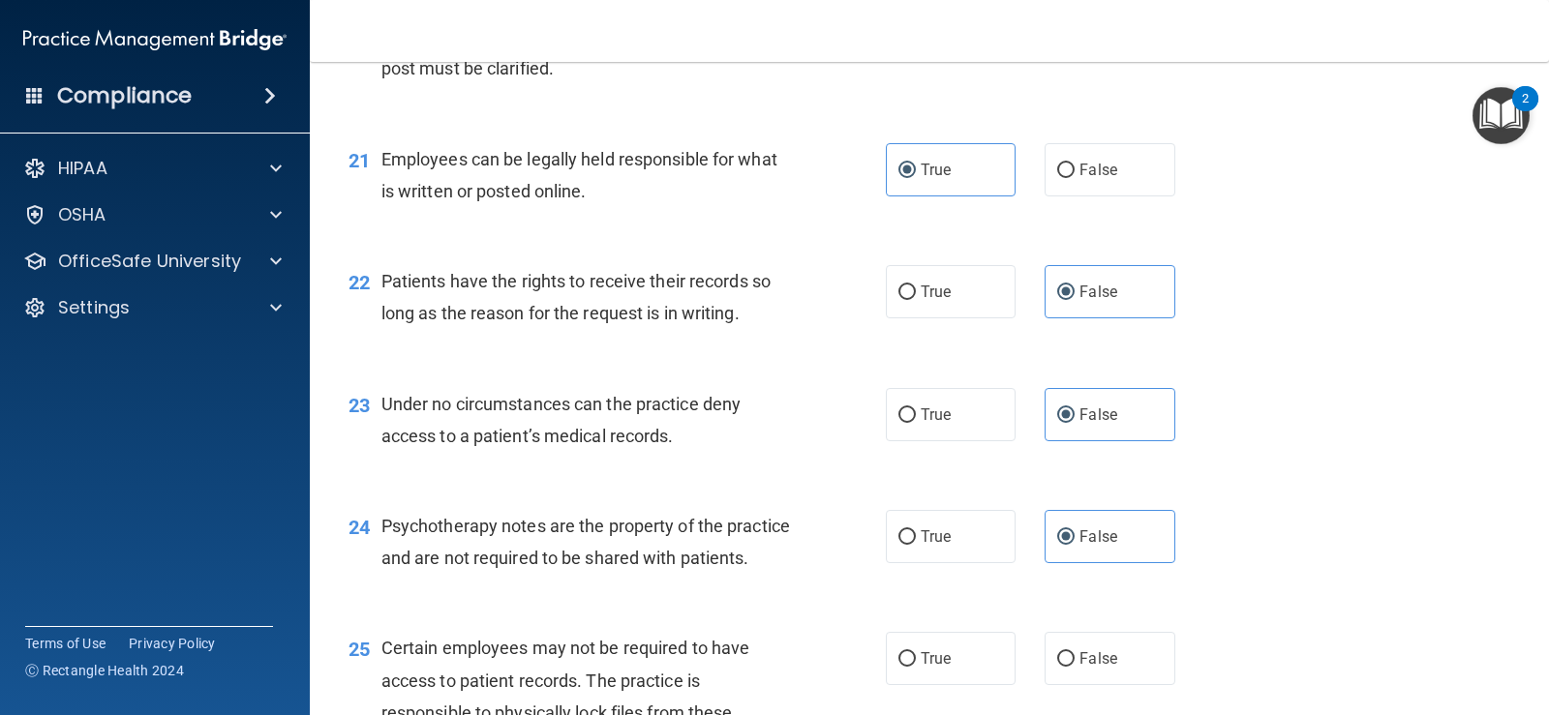
scroll to position [3713, 0]
click at [1142, 543] on label "False" at bounding box center [1109, 535] width 130 height 53
click at [1074, 543] on input "False" at bounding box center [1065, 536] width 17 height 15
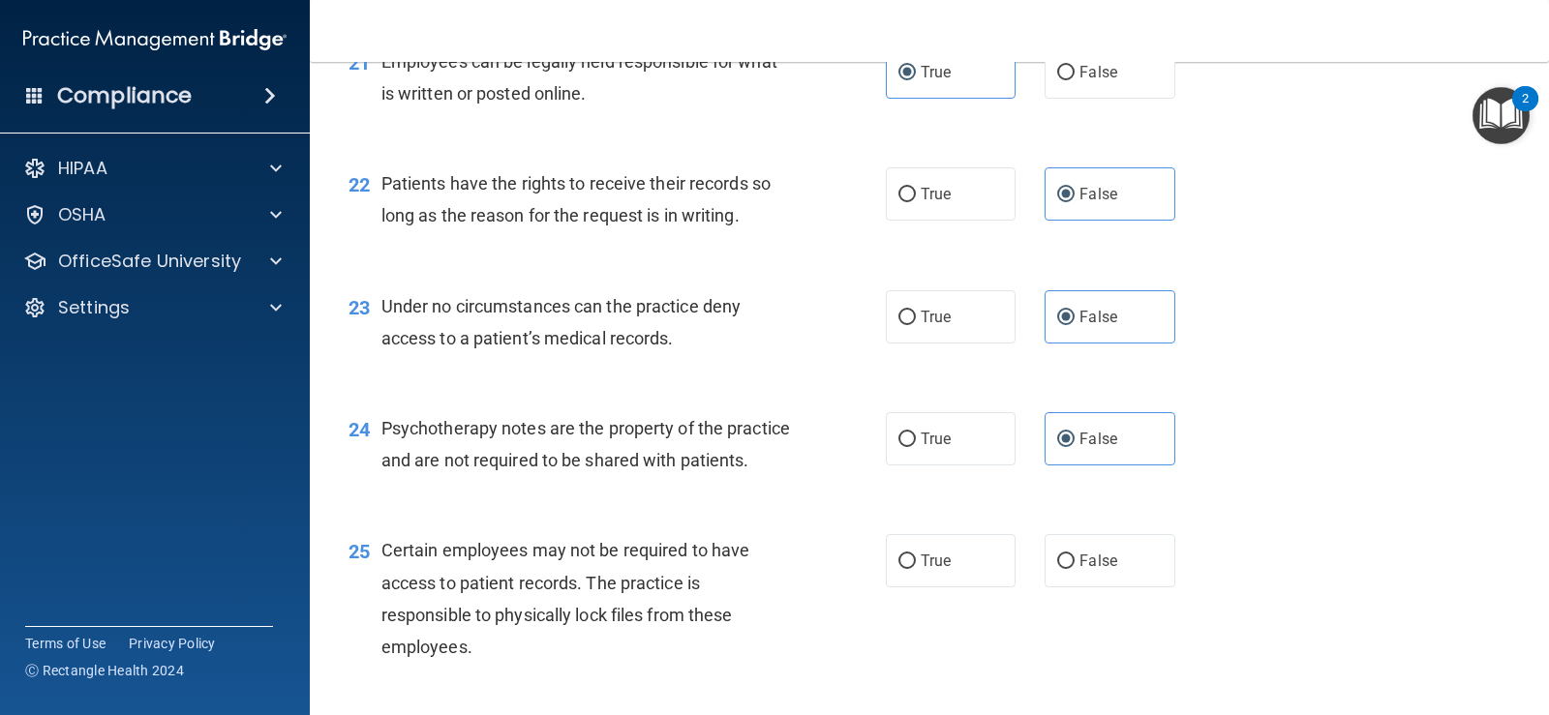
scroll to position [3907, 0]
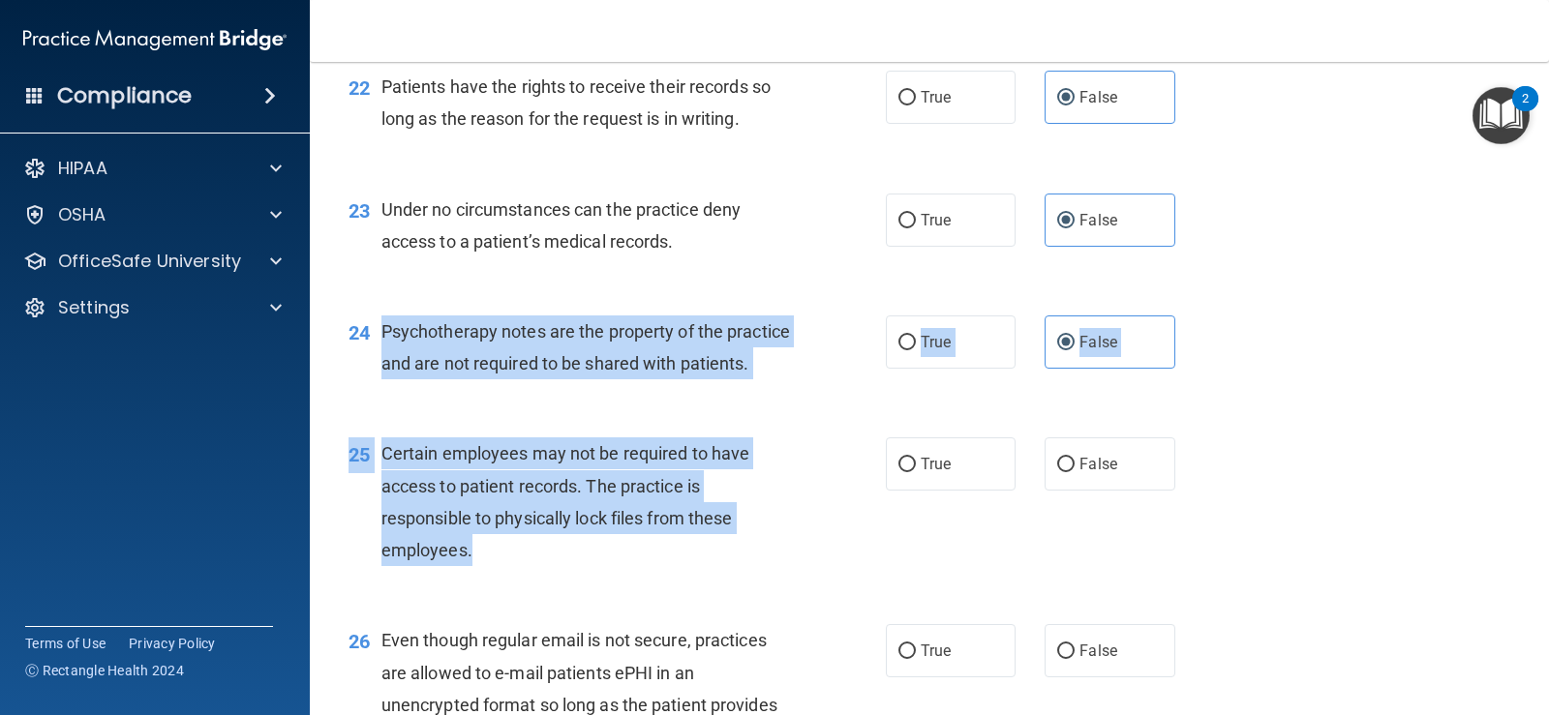
drag, startPoint x: 372, startPoint y: 325, endPoint x: 785, endPoint y: 591, distance: 491.6
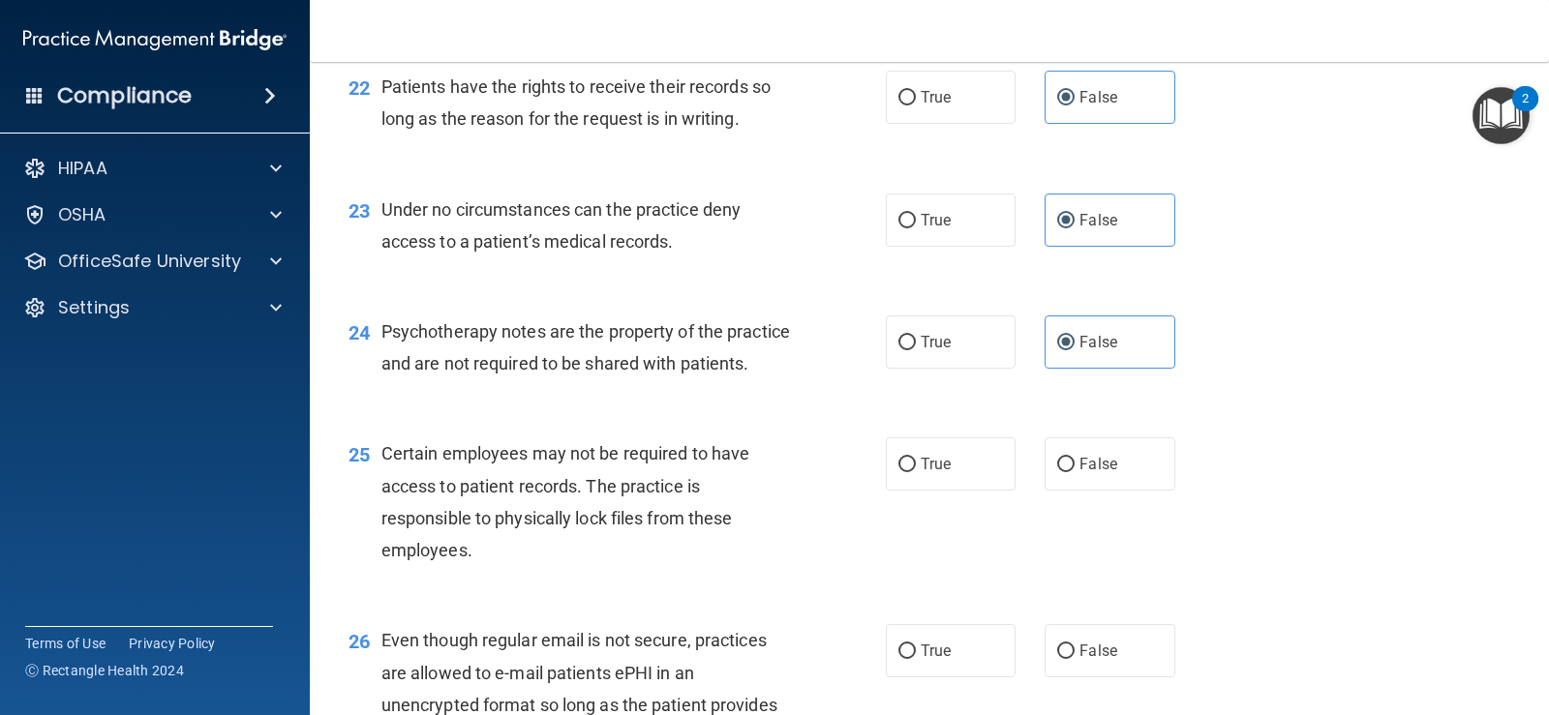
click at [1334, 349] on div "24 Psychotherapy notes are the property of the practice and are not required to…" at bounding box center [929, 352] width 1191 height 122
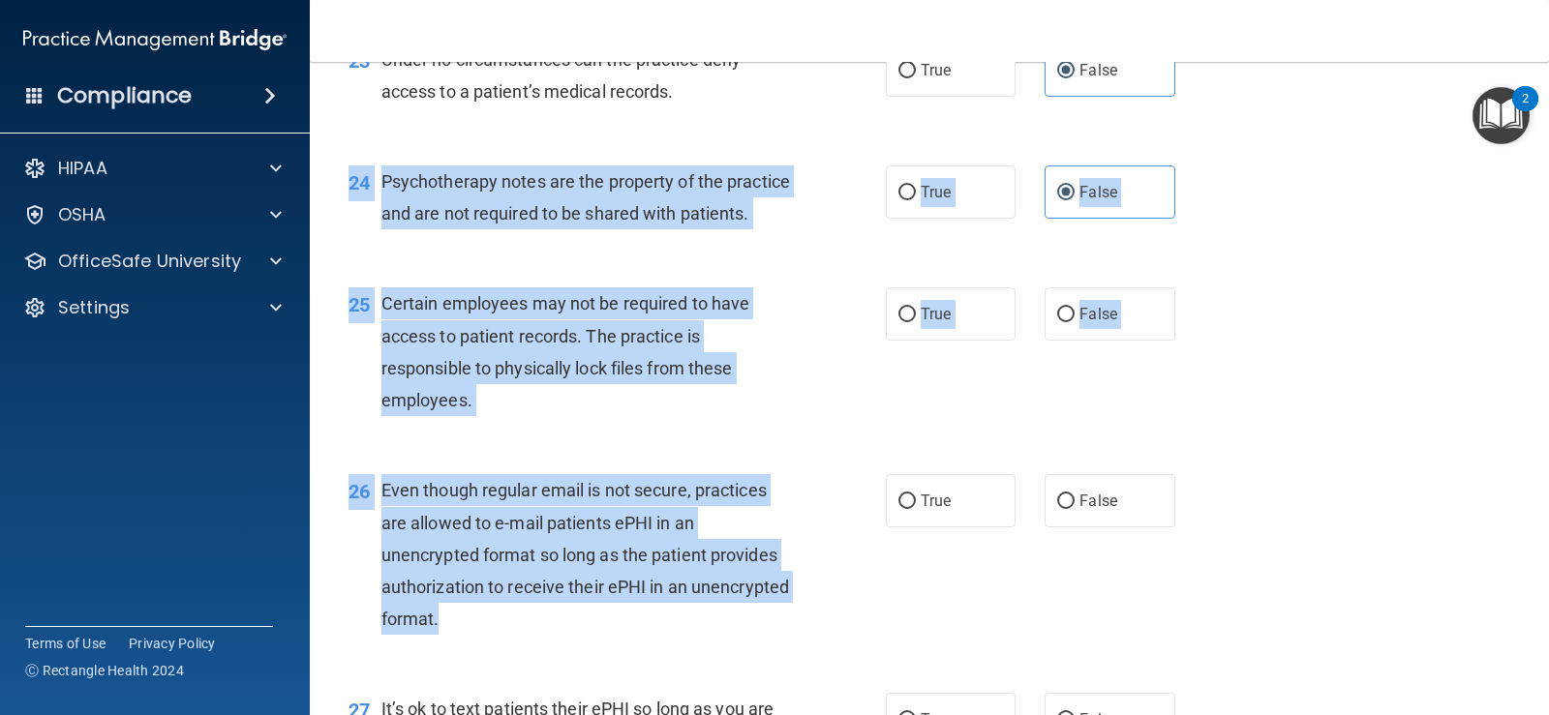
scroll to position [4100, 0]
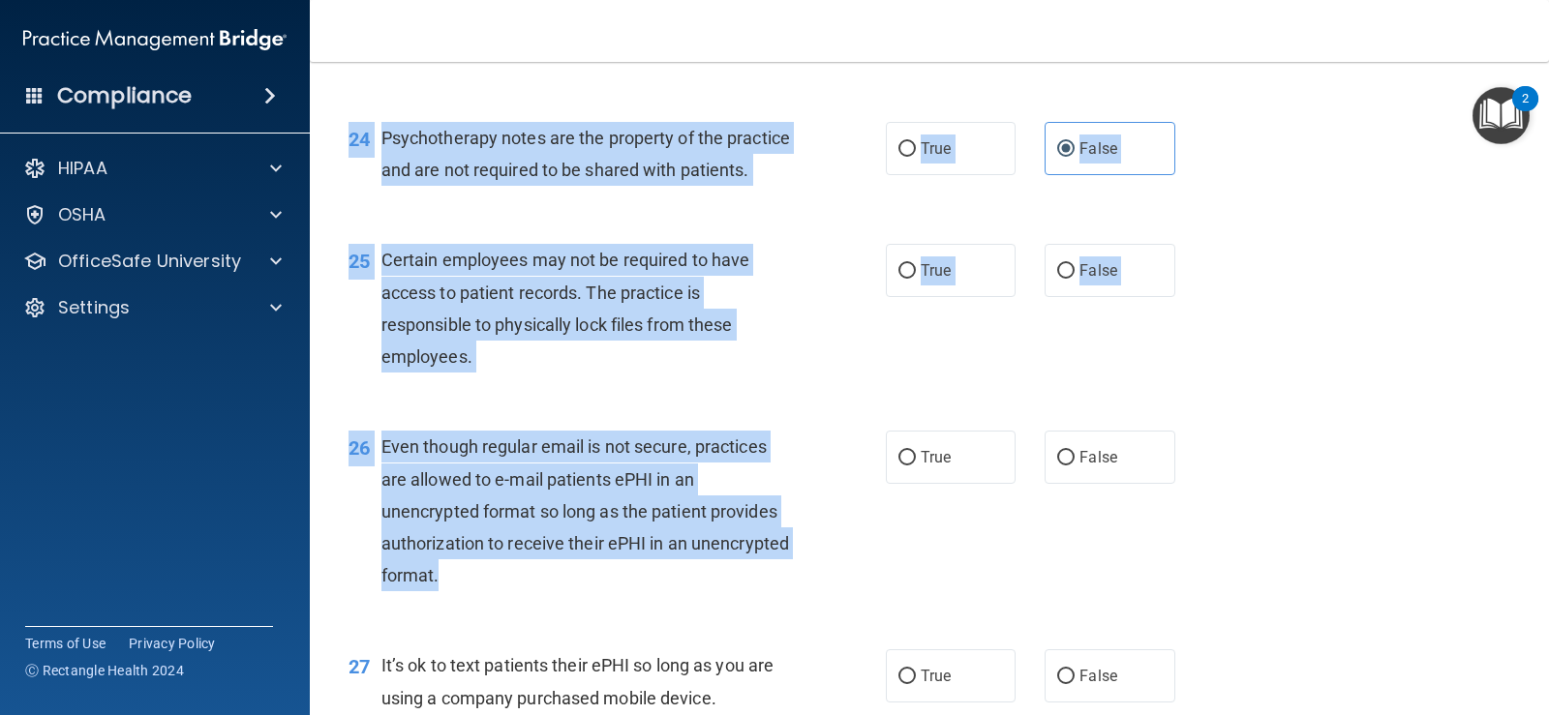
drag, startPoint x: 343, startPoint y: 329, endPoint x: 754, endPoint y: 596, distance: 490.5
copy div "24 Psychotherapy notes are the property of the practice and are not required to…"
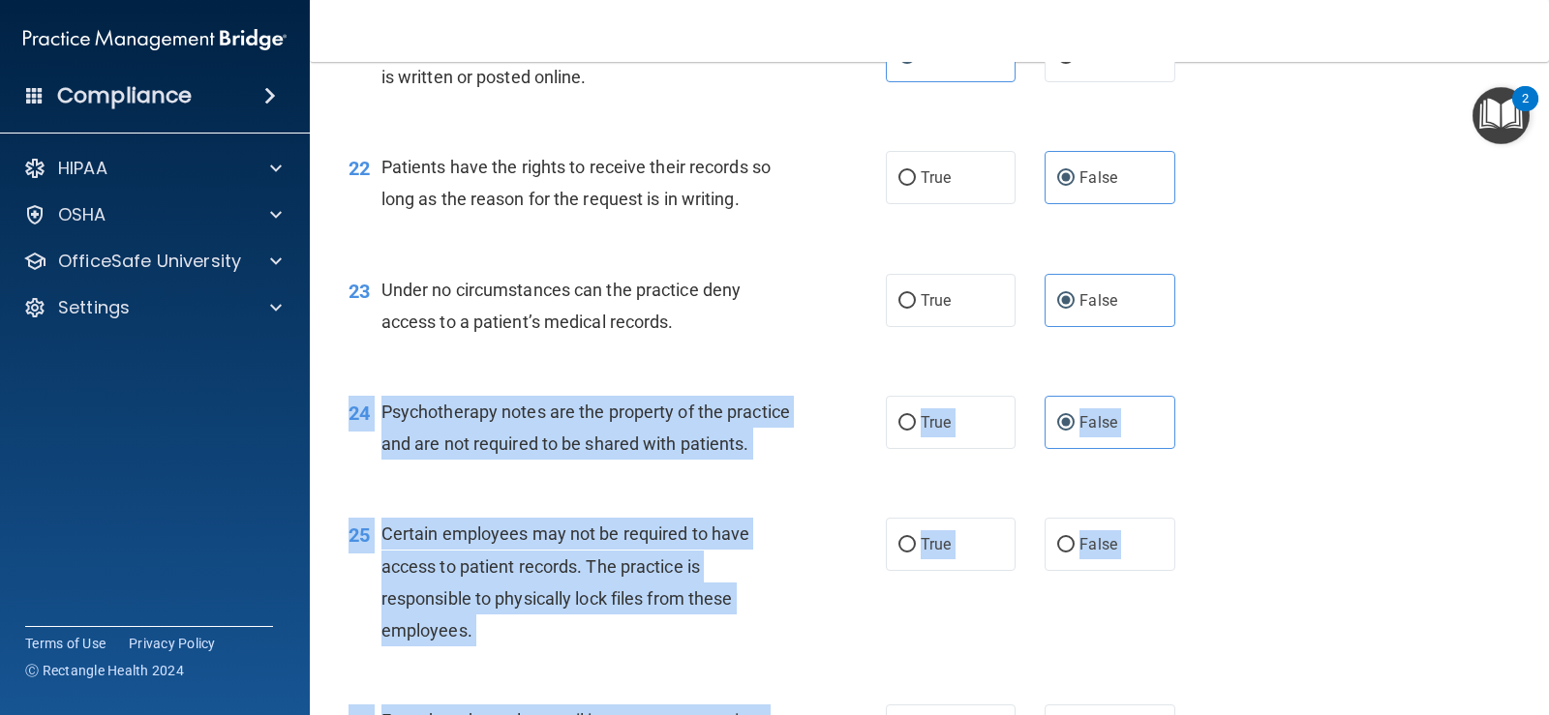
scroll to position [3810, 0]
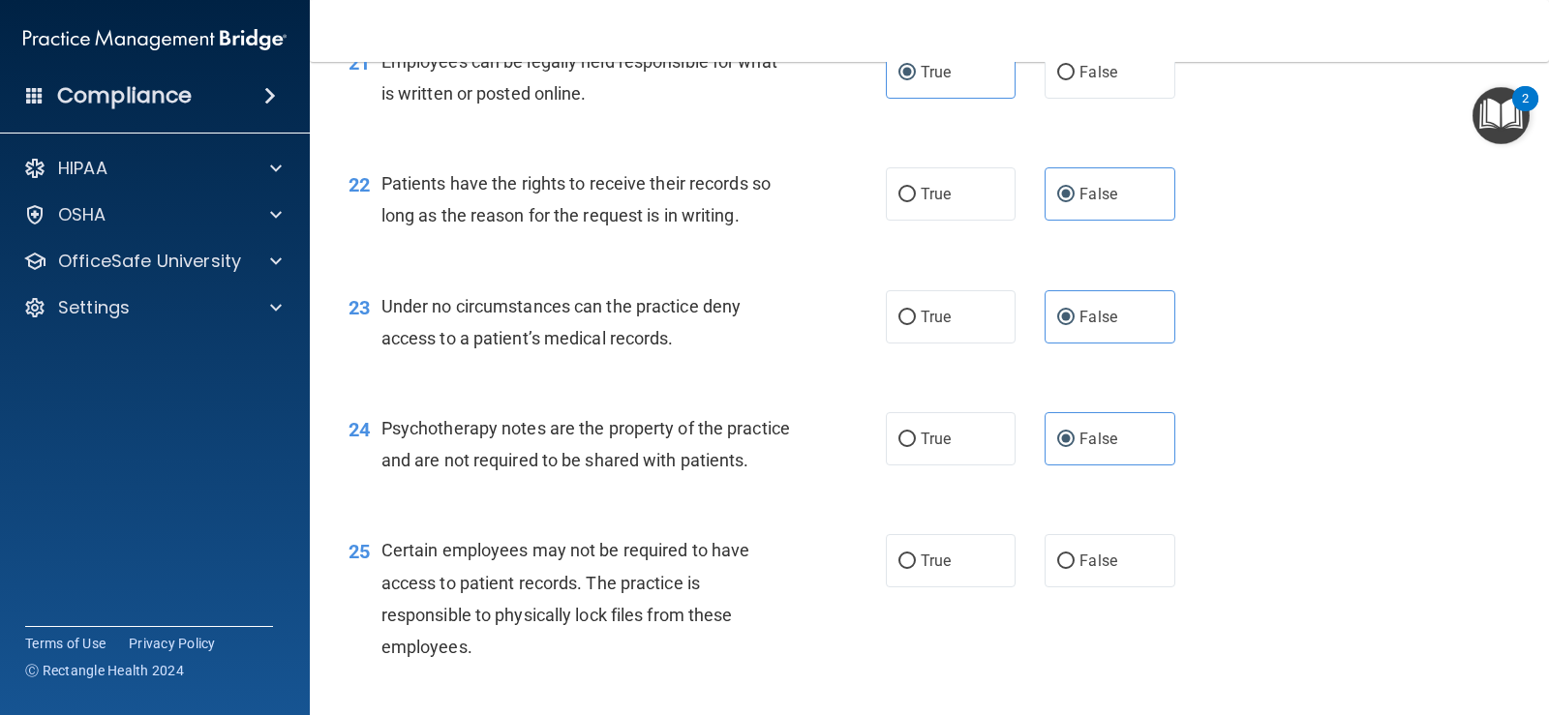
click at [1383, 415] on div "24 Psychotherapy notes are the property of the practice and are not required to…" at bounding box center [929, 449] width 1191 height 122
click at [927, 424] on label "True" at bounding box center [951, 438] width 130 height 53
click at [916, 433] on input "True" at bounding box center [906, 440] width 17 height 15
radio input "true"
radio input "false"
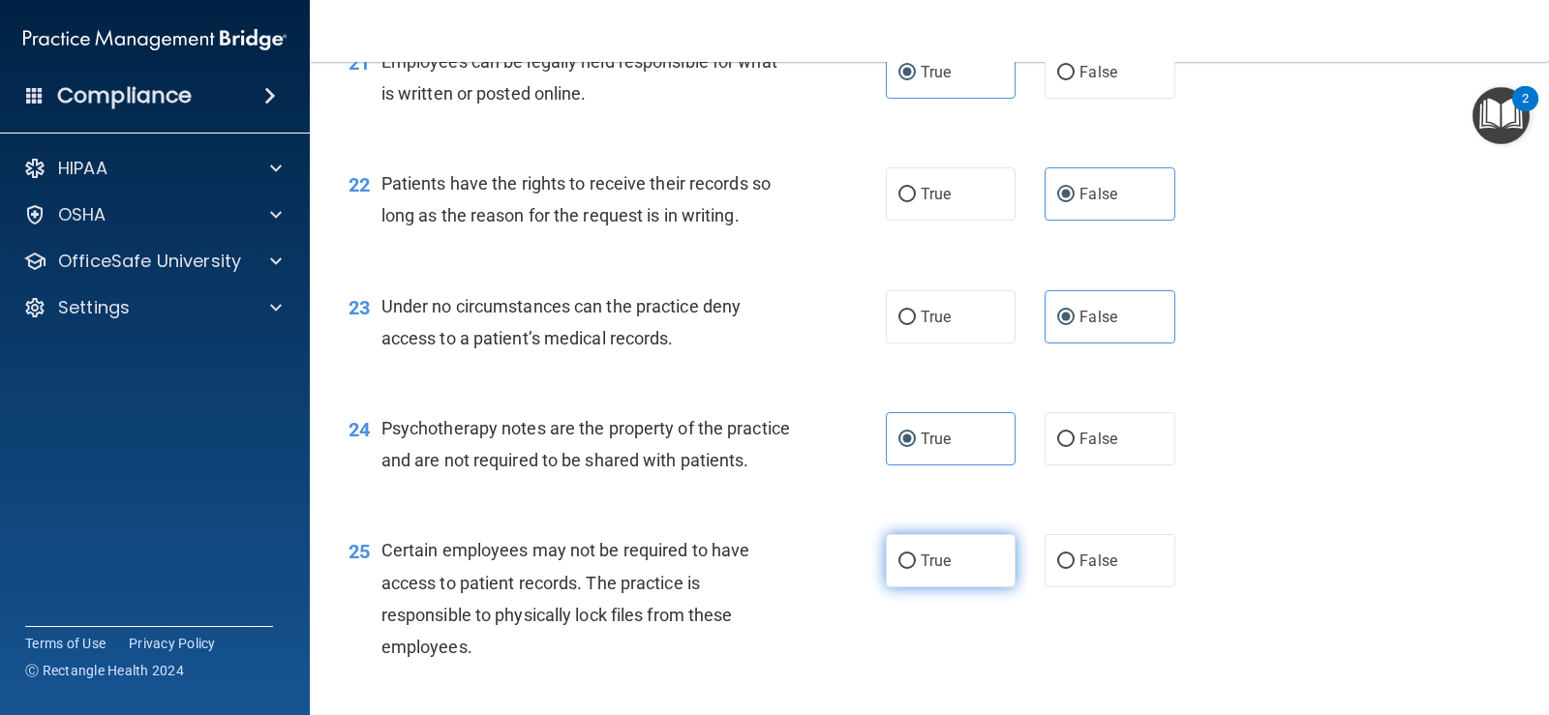
click at [962, 588] on label "True" at bounding box center [951, 560] width 130 height 53
click at [916, 569] on input "True" at bounding box center [906, 562] width 17 height 15
radio input "true"
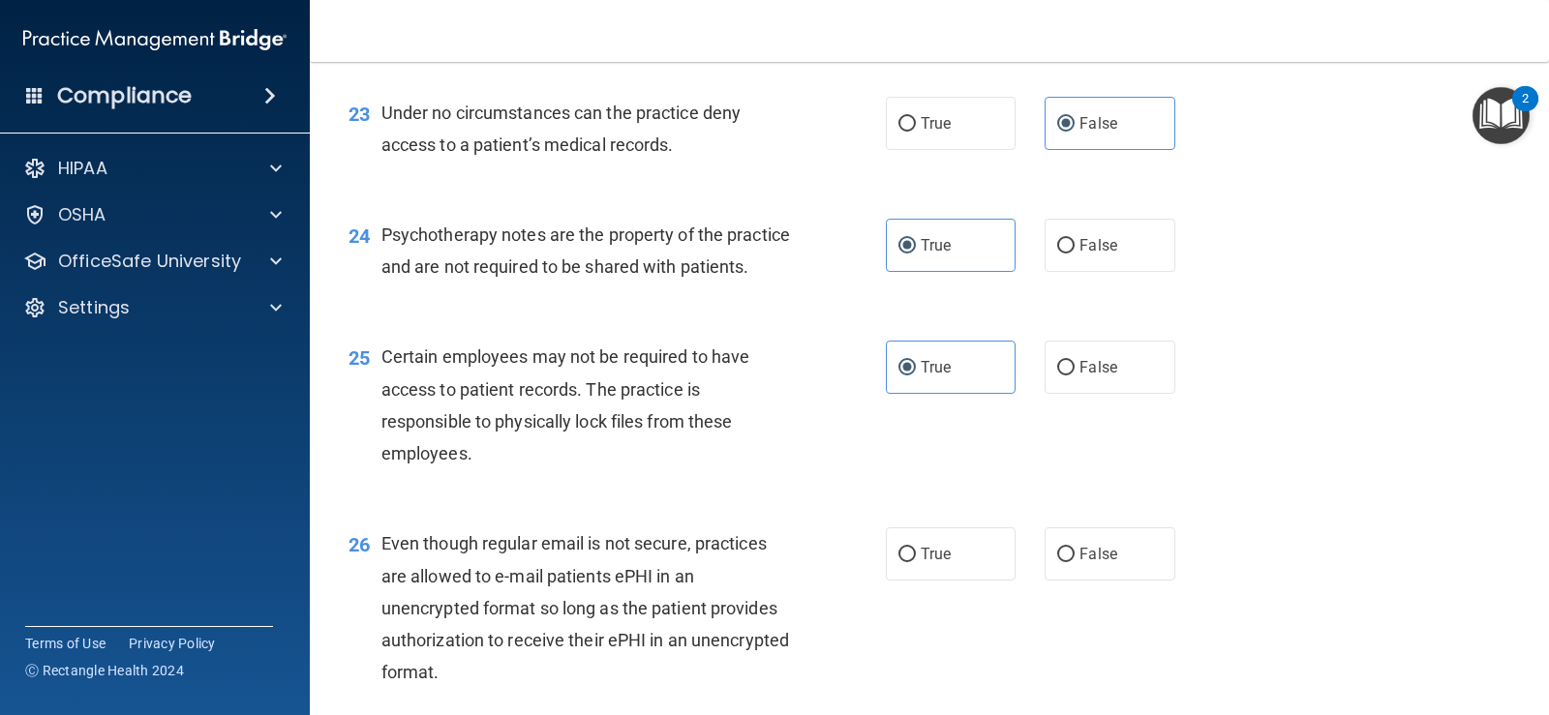
scroll to position [4100, 0]
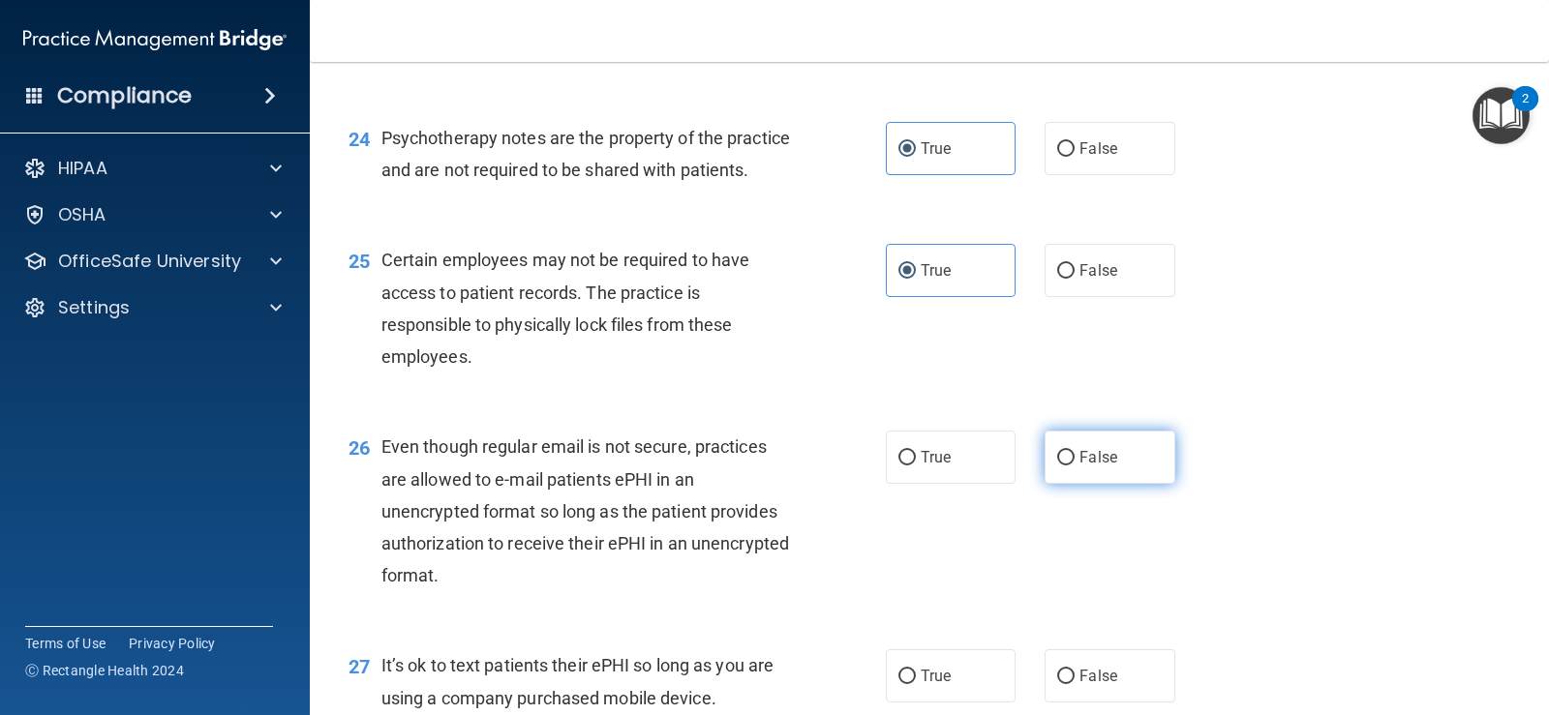
click at [1111, 484] on label "False" at bounding box center [1109, 457] width 130 height 53
click at [1074, 466] on input "False" at bounding box center [1065, 458] width 17 height 15
radio input "true"
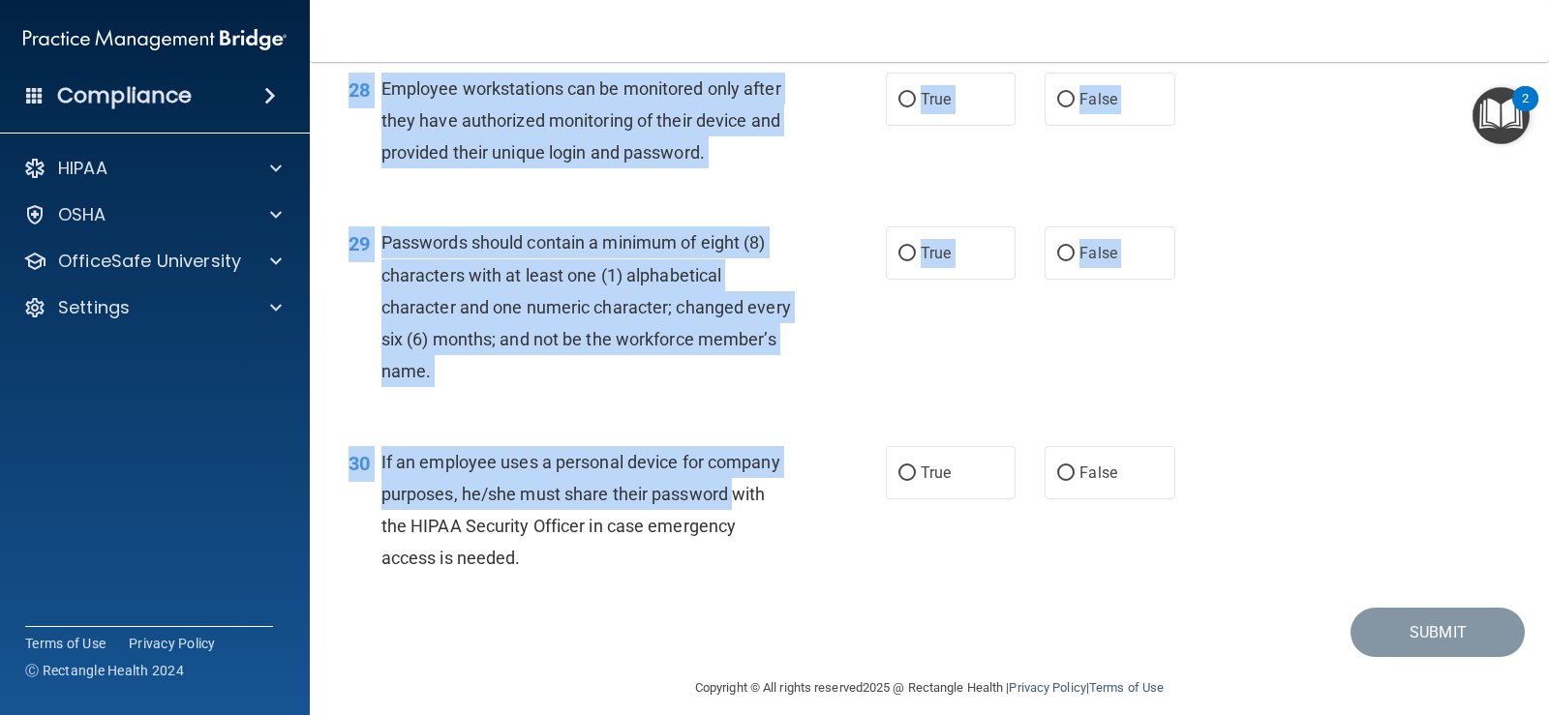
scroll to position [4851, 0]
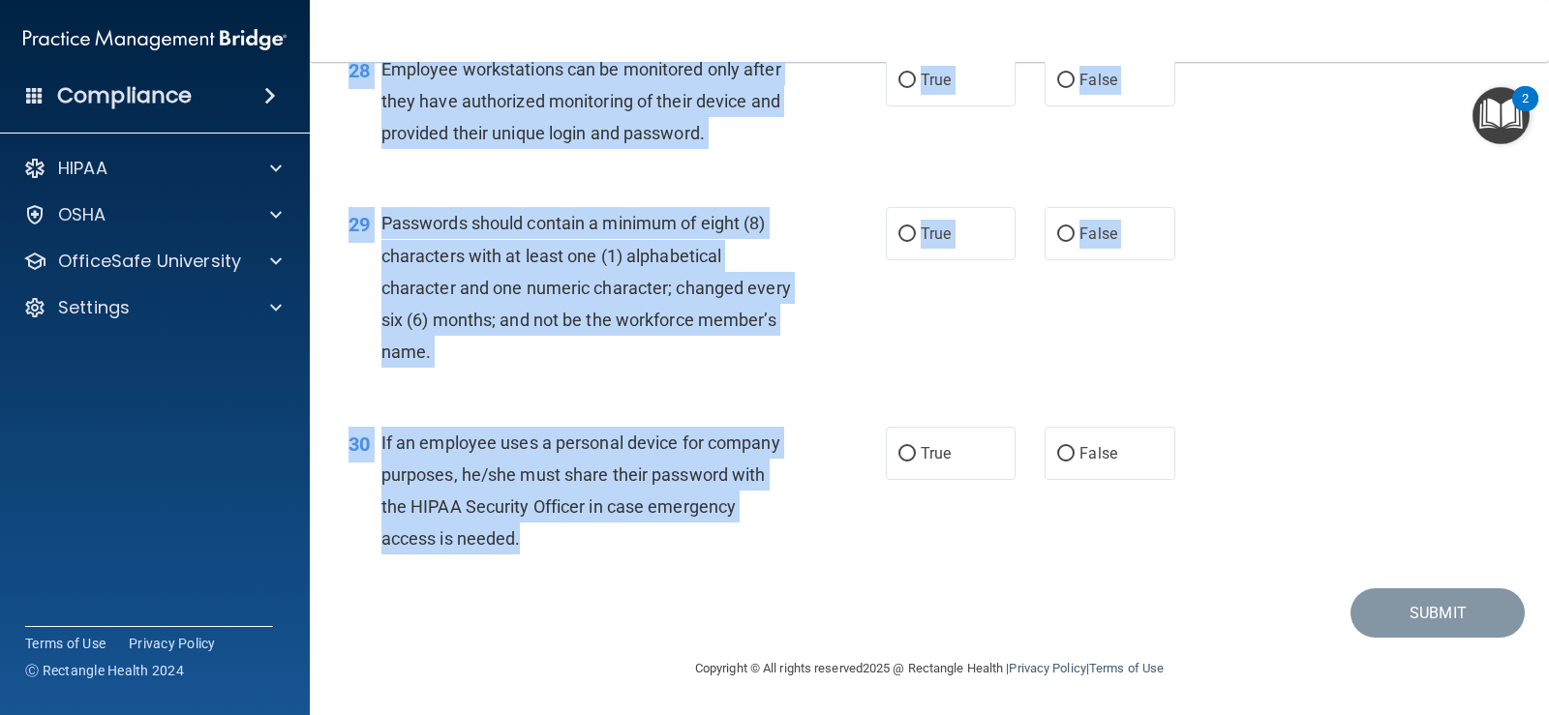
drag, startPoint x: 382, startPoint y: 315, endPoint x: 761, endPoint y: 554, distance: 447.7
copy div "It’s ok to text patients their ePHI so long as you are using a company purchase…"
click at [1338, 362] on div "29 Passwords should contain a minimum of eight (8) characters with at least one…" at bounding box center [929, 292] width 1191 height 219
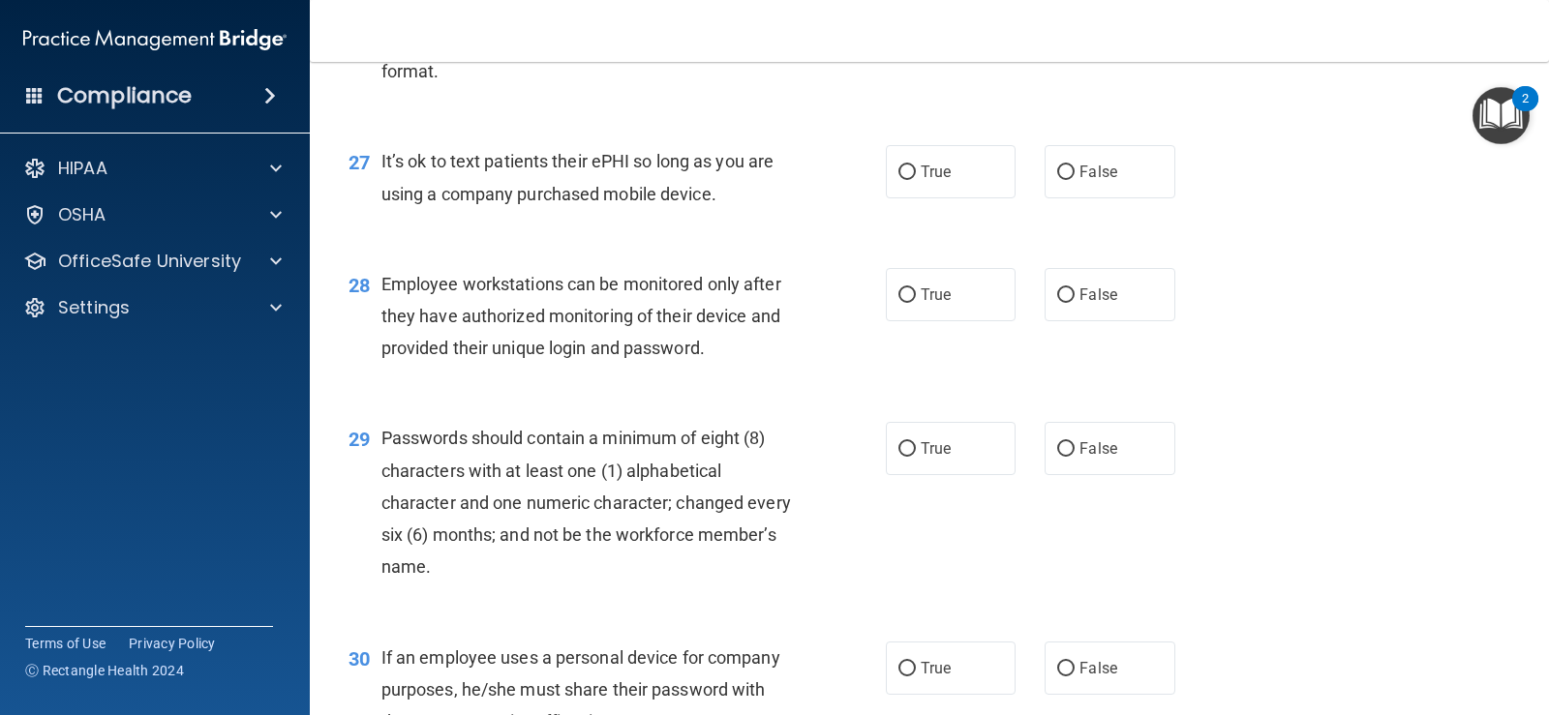
scroll to position [4561, 0]
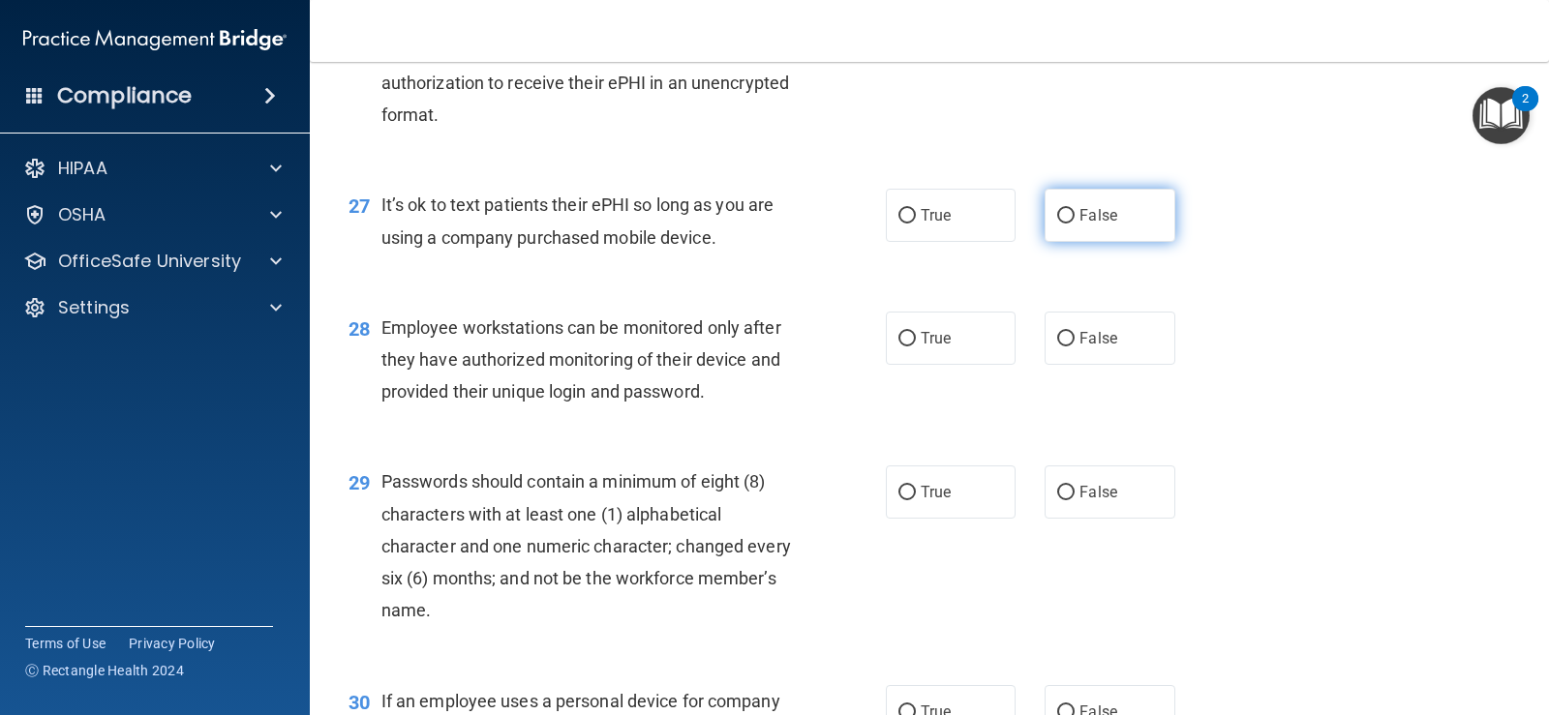
click at [1074, 236] on label "False" at bounding box center [1109, 215] width 130 height 53
click at [1074, 224] on input "False" at bounding box center [1065, 216] width 17 height 15
radio input "true"
click at [945, 365] on label "True" at bounding box center [951, 338] width 130 height 53
click at [916, 347] on input "True" at bounding box center [906, 339] width 17 height 15
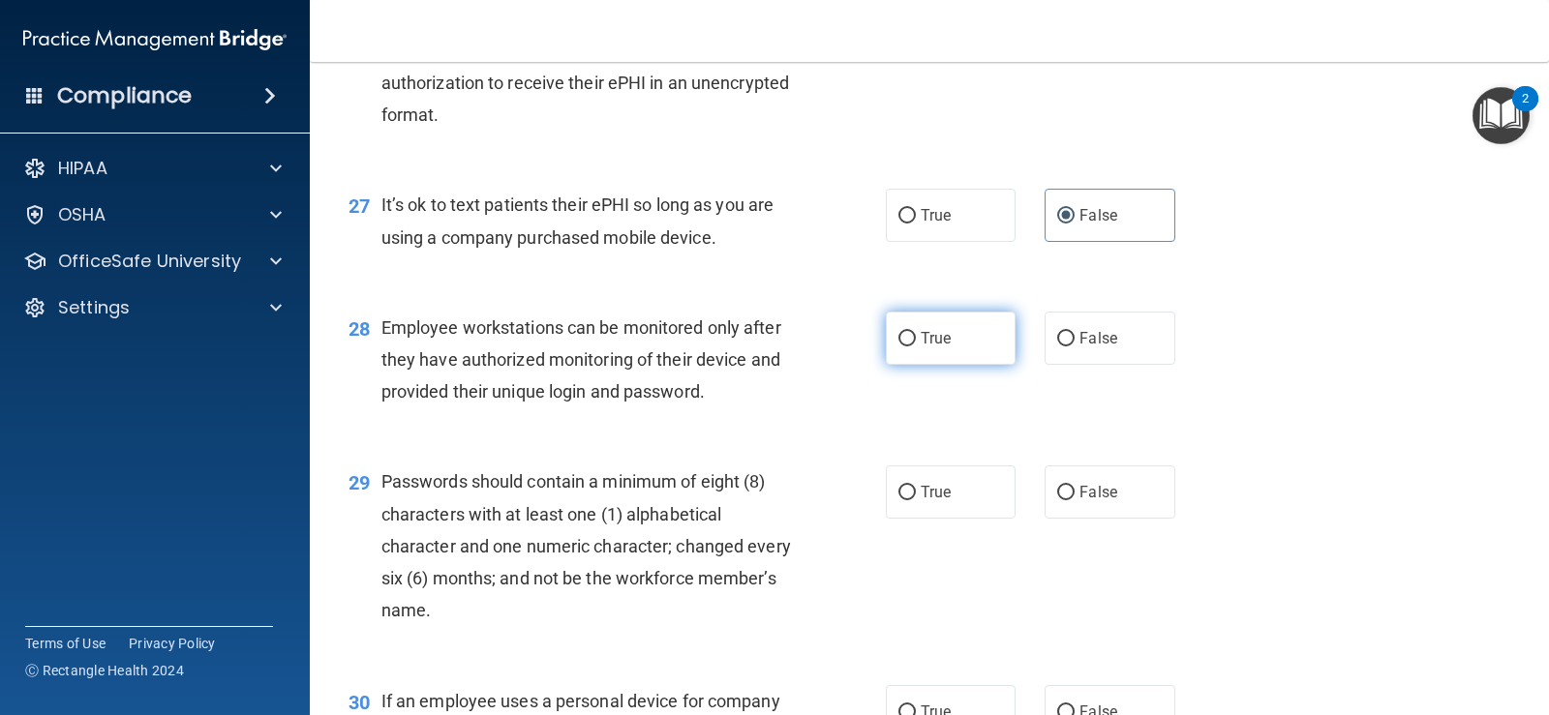
radio input "true"
click at [1079, 501] on span "False" at bounding box center [1098, 492] width 38 height 18
click at [1074, 500] on input "False" at bounding box center [1065, 493] width 17 height 15
radio input "true"
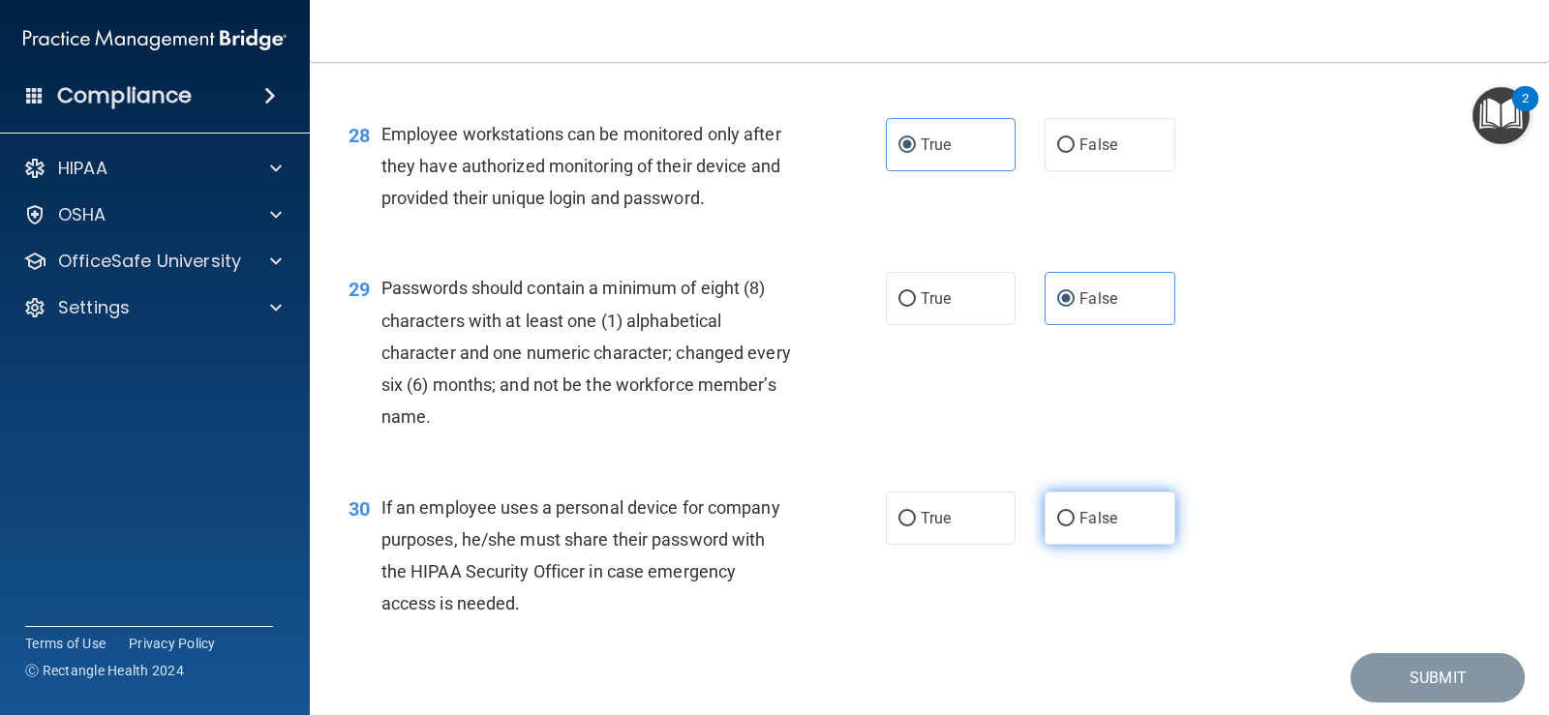
click at [1079, 528] on span "False" at bounding box center [1098, 518] width 38 height 18
click at [1074, 527] on input "False" at bounding box center [1065, 519] width 17 height 15
radio input "true"
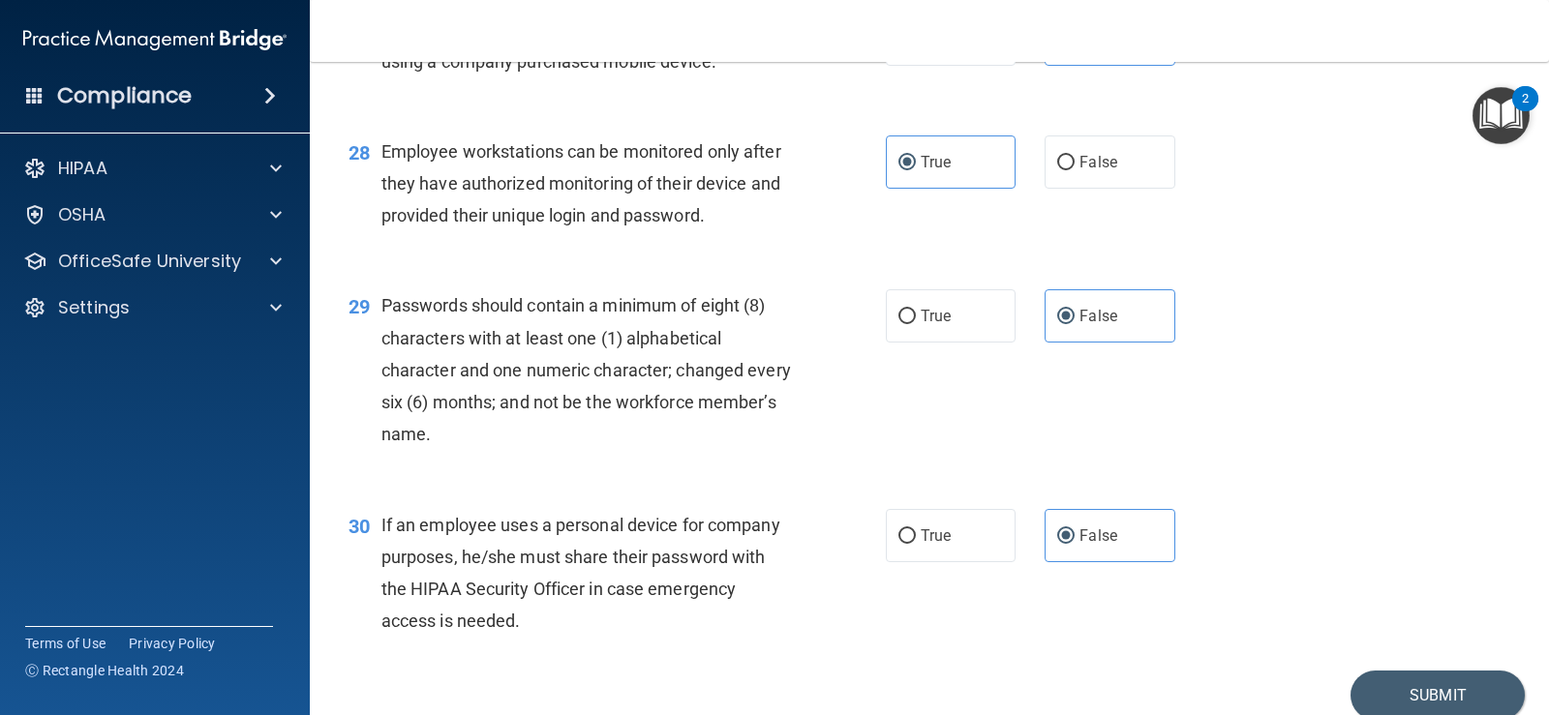
scroll to position [4851, 0]
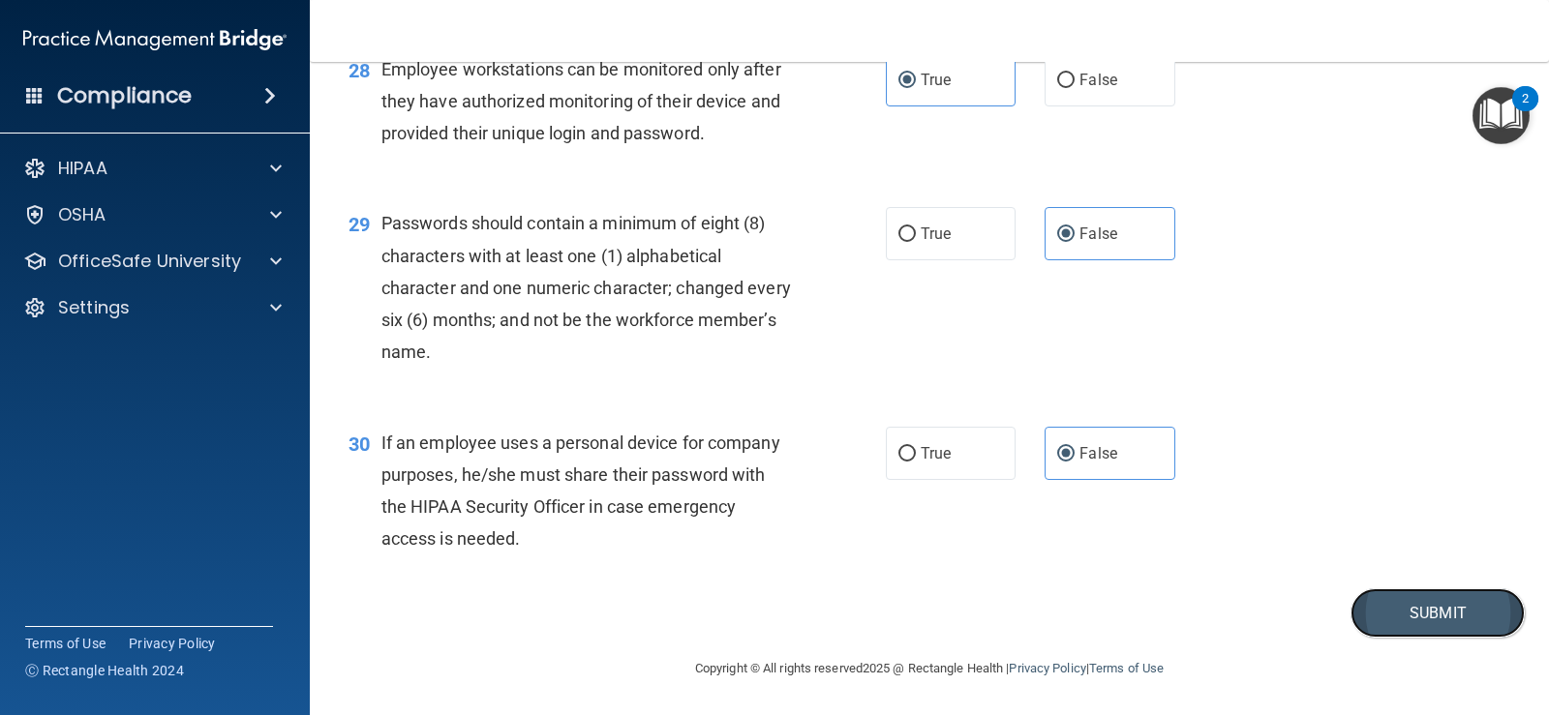
click at [1362, 609] on button "Submit" at bounding box center [1437, 613] width 174 height 49
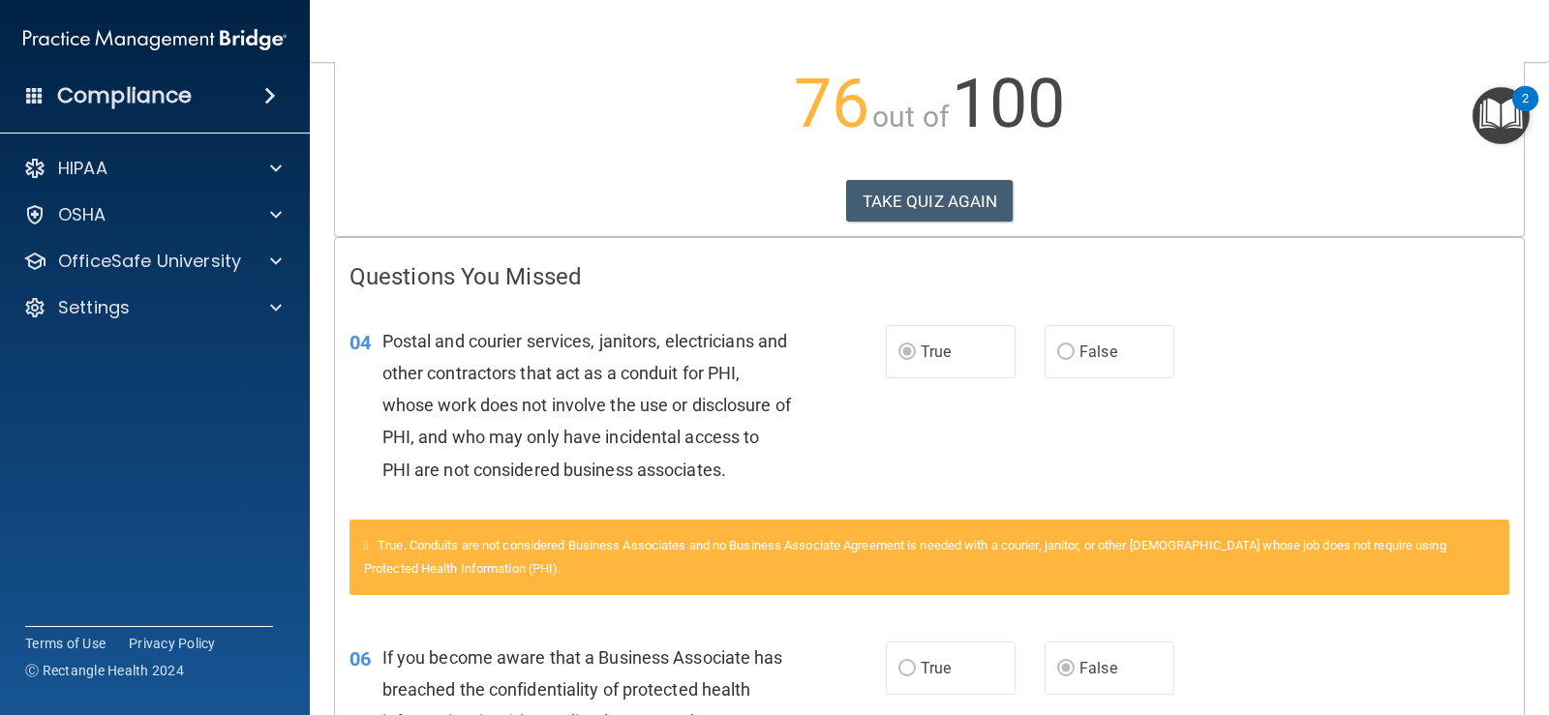
scroll to position [246, 0]
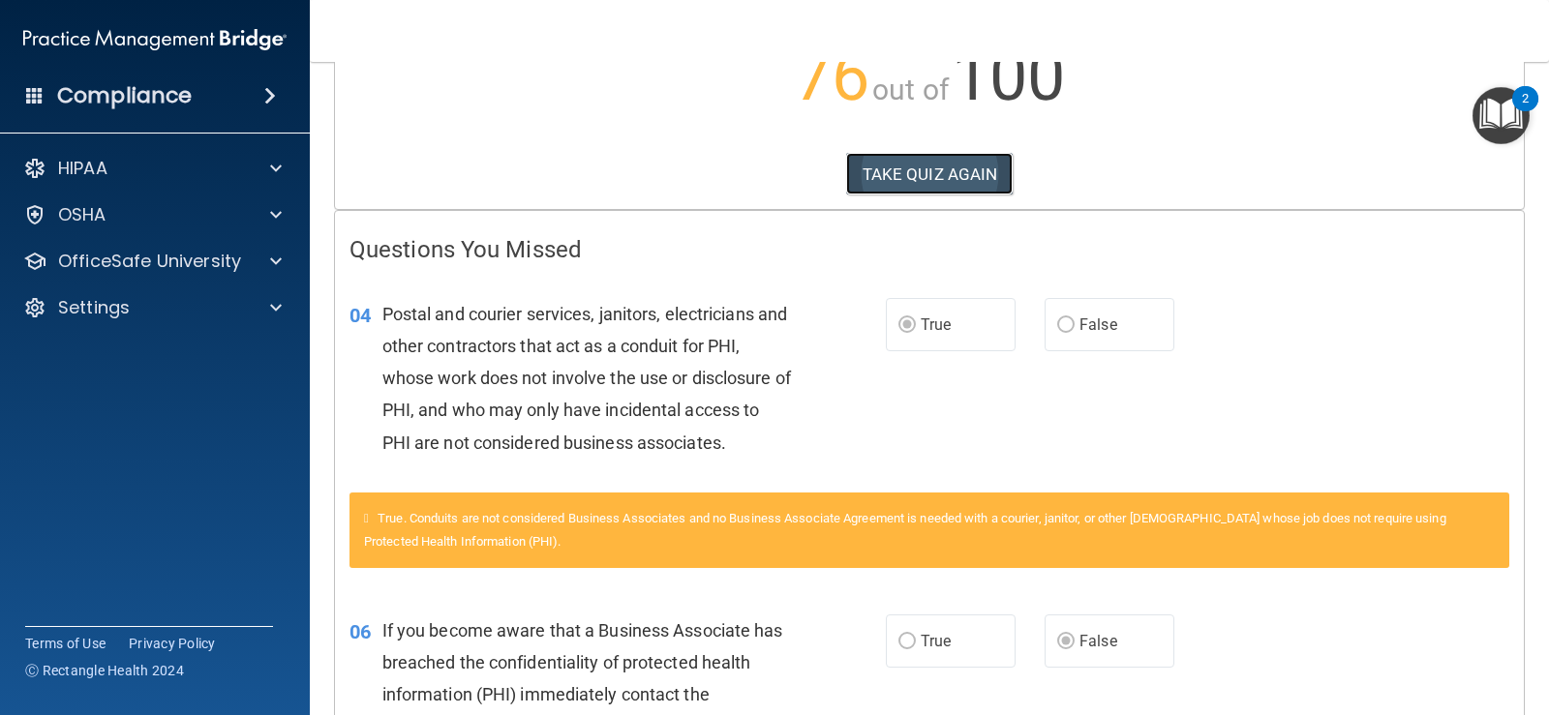
click at [923, 171] on button "TAKE QUIZ AGAIN" at bounding box center [929, 174] width 167 height 43
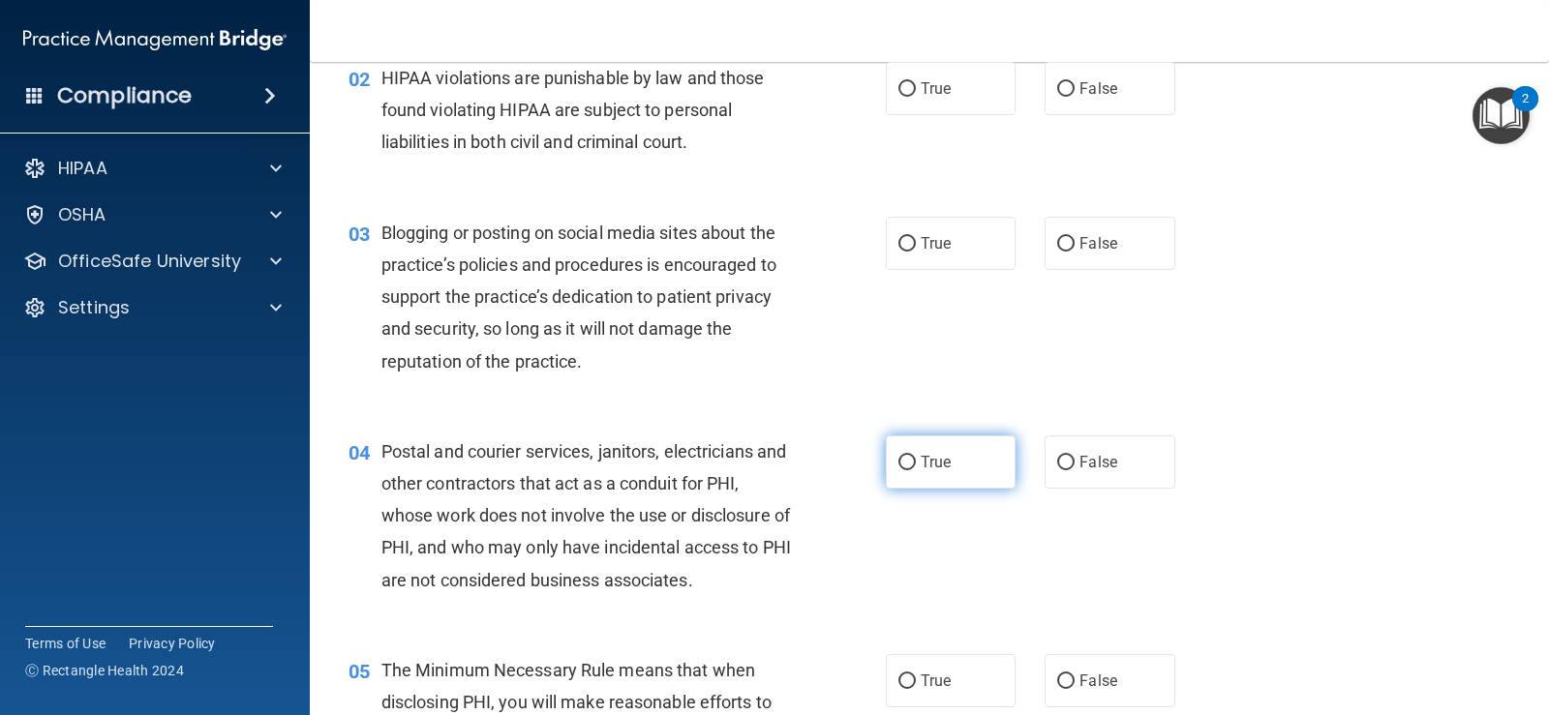
click at [912, 468] on label "True" at bounding box center [951, 462] width 130 height 53
click at [912, 468] on input "True" at bounding box center [906, 463] width 17 height 15
radio input "true"
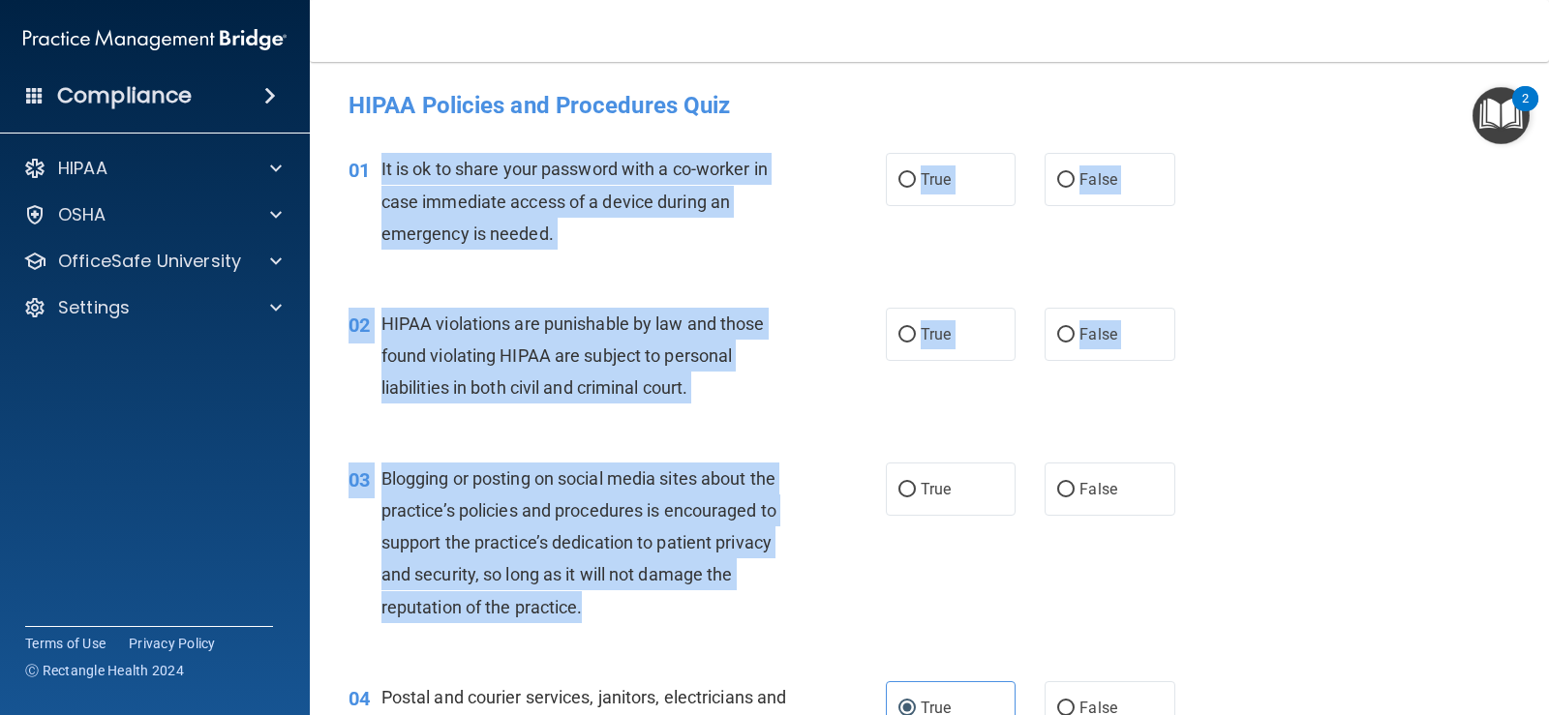
drag, startPoint x: 379, startPoint y: 167, endPoint x: 781, endPoint y: 606, distance: 594.7
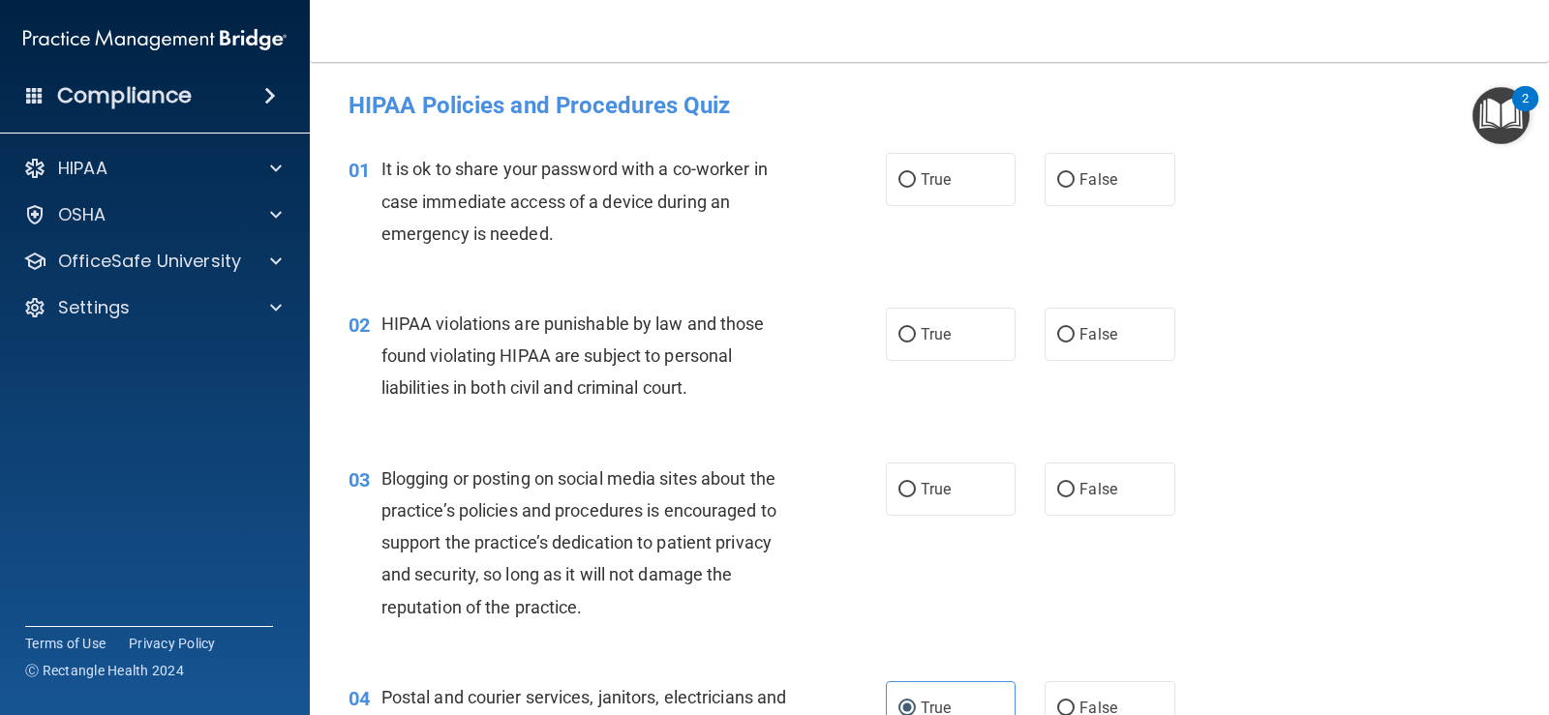
click at [1365, 227] on div "01 It is ok to share your password with a co-worker in case immediate access of…" at bounding box center [929, 206] width 1191 height 155
click at [1083, 157] on label "False" at bounding box center [1109, 179] width 130 height 53
click at [1074, 173] on input "False" at bounding box center [1065, 180] width 17 height 15
radio input "true"
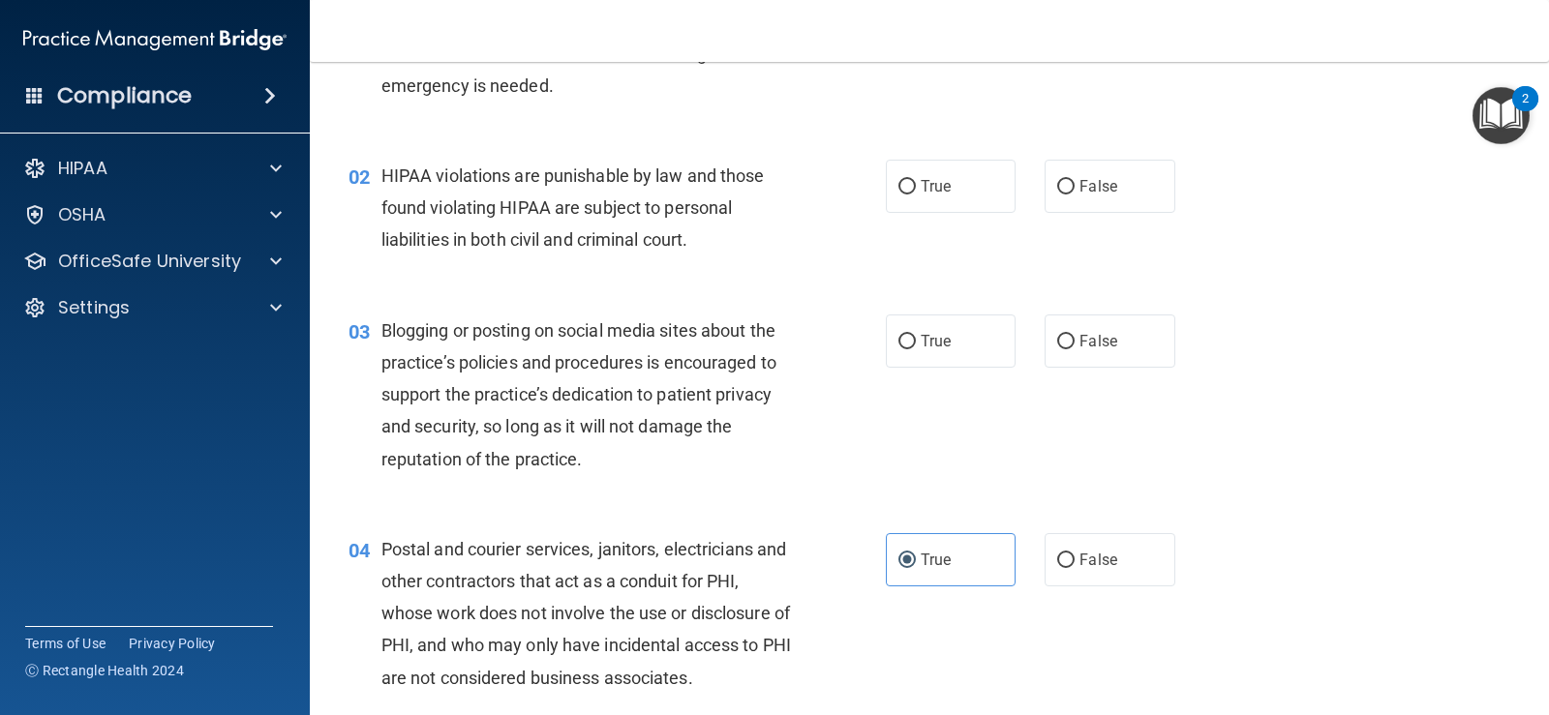
scroll to position [194, 0]
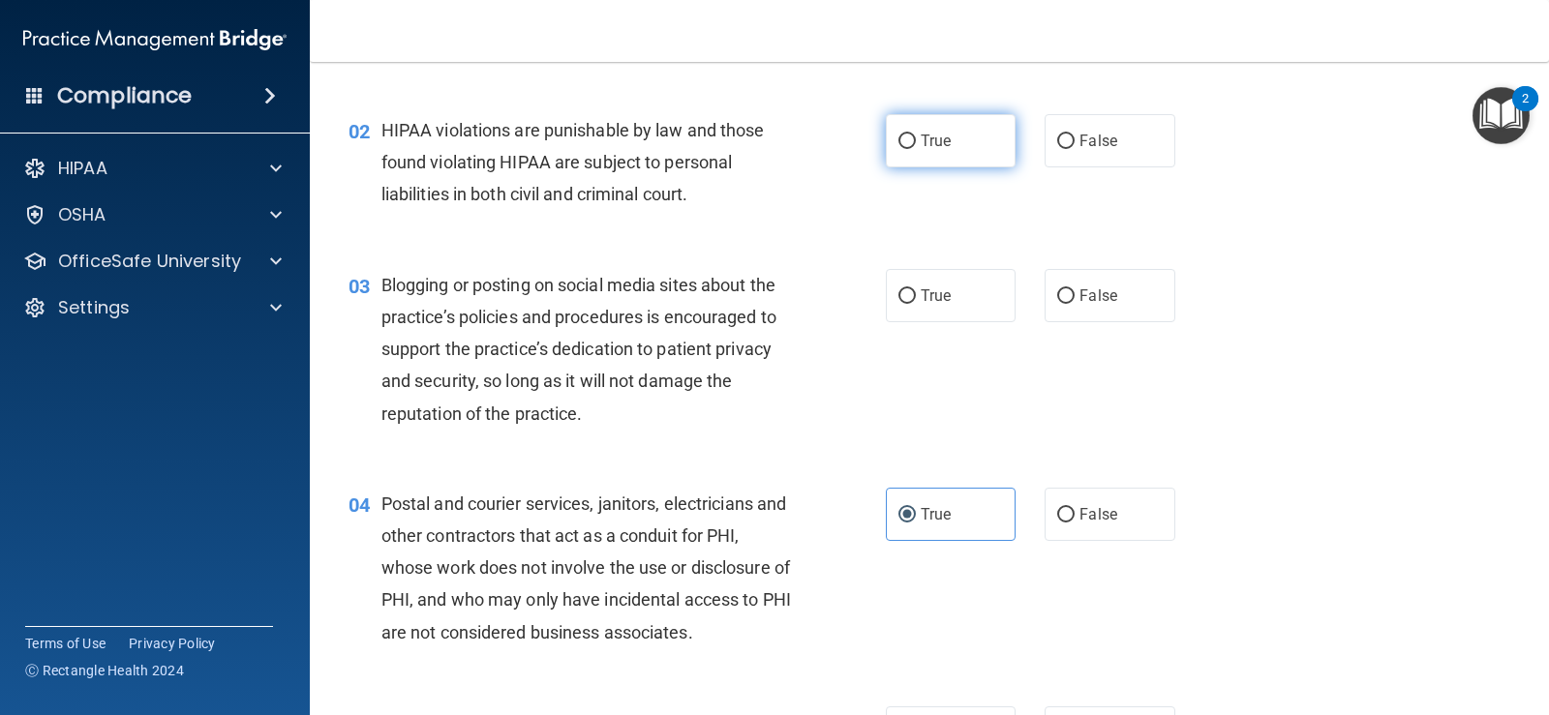
click at [945, 127] on label "True" at bounding box center [951, 140] width 130 height 53
click at [916, 135] on input "True" at bounding box center [906, 142] width 17 height 15
radio input "true"
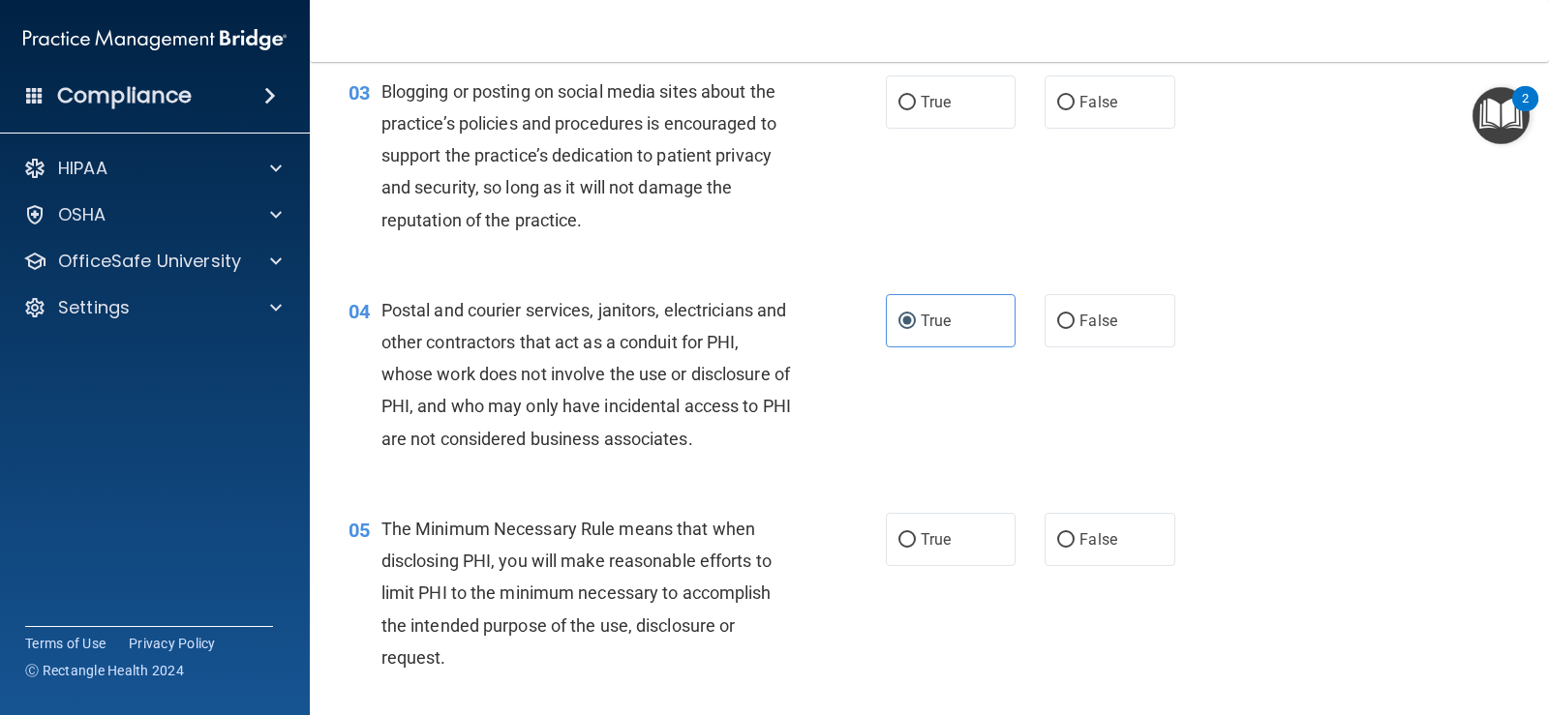
scroll to position [290, 0]
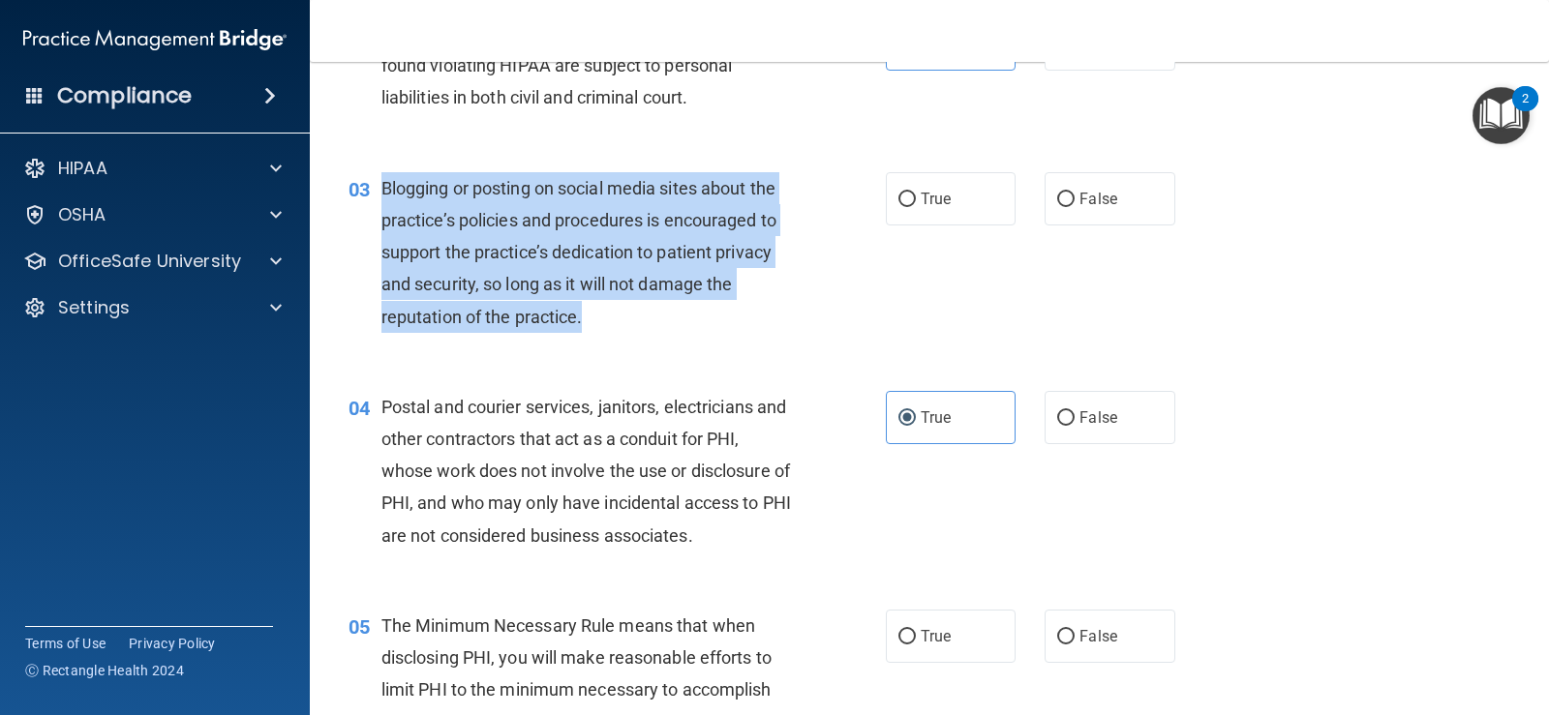
drag, startPoint x: 379, startPoint y: 188, endPoint x: 750, endPoint y: 306, distance: 389.1
click at [750, 306] on div "03 Blogging or posting on social media sites about the practice’s policies and …" at bounding box center [616, 257] width 595 height 170
copy div "Blogging or posting on social media sites about the practice’s policies and pro…"
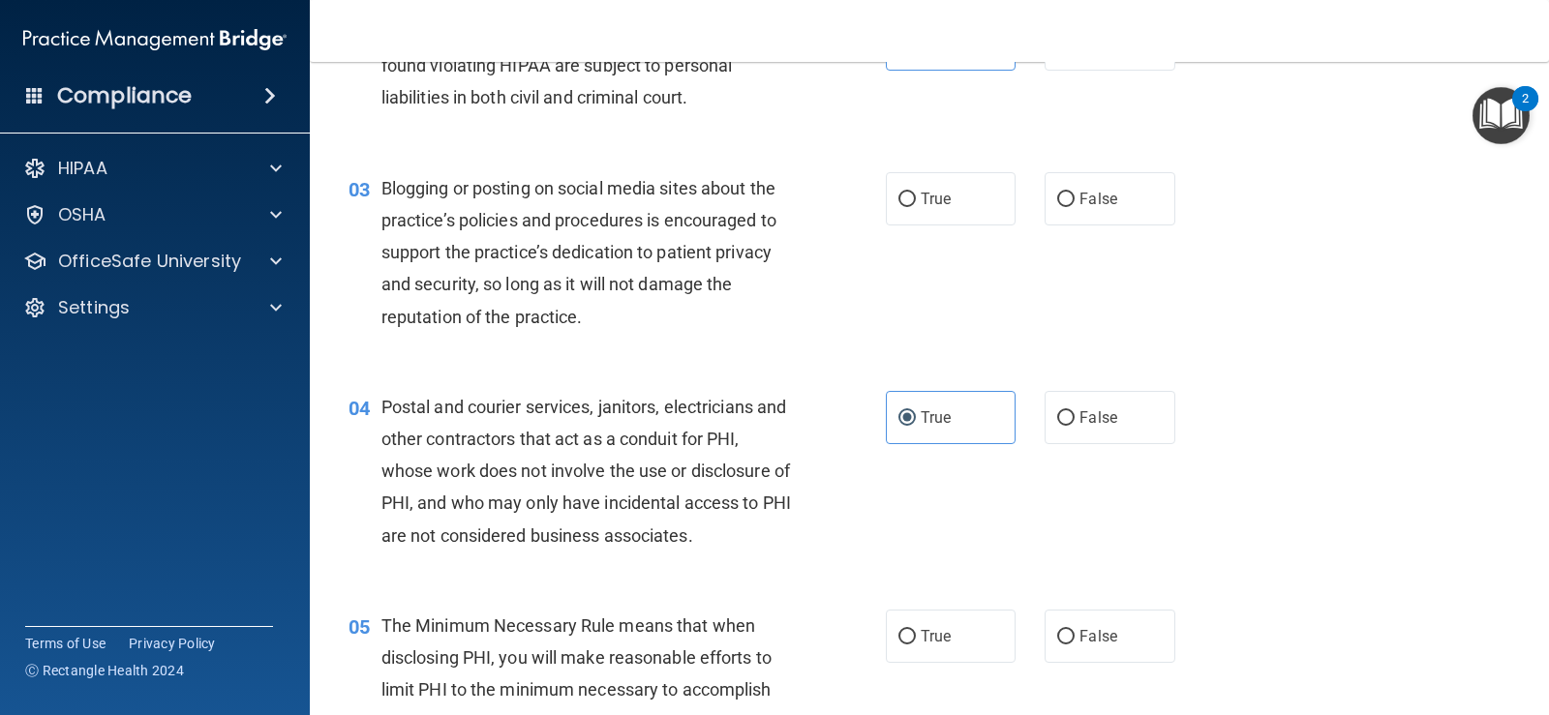
click at [1380, 246] on div "03 Blogging or posting on social media sites about the practice’s policies and …" at bounding box center [929, 257] width 1191 height 219
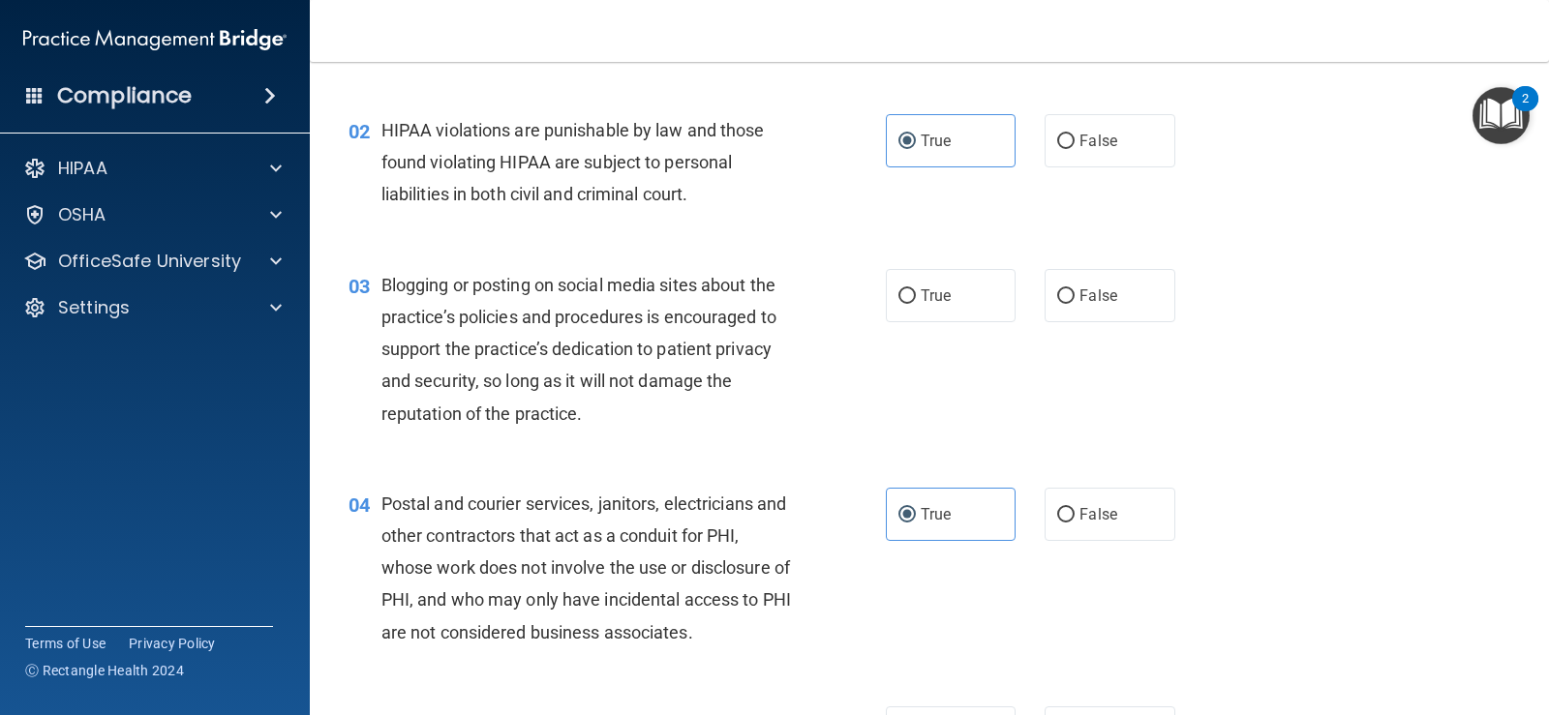
scroll to position [97, 0]
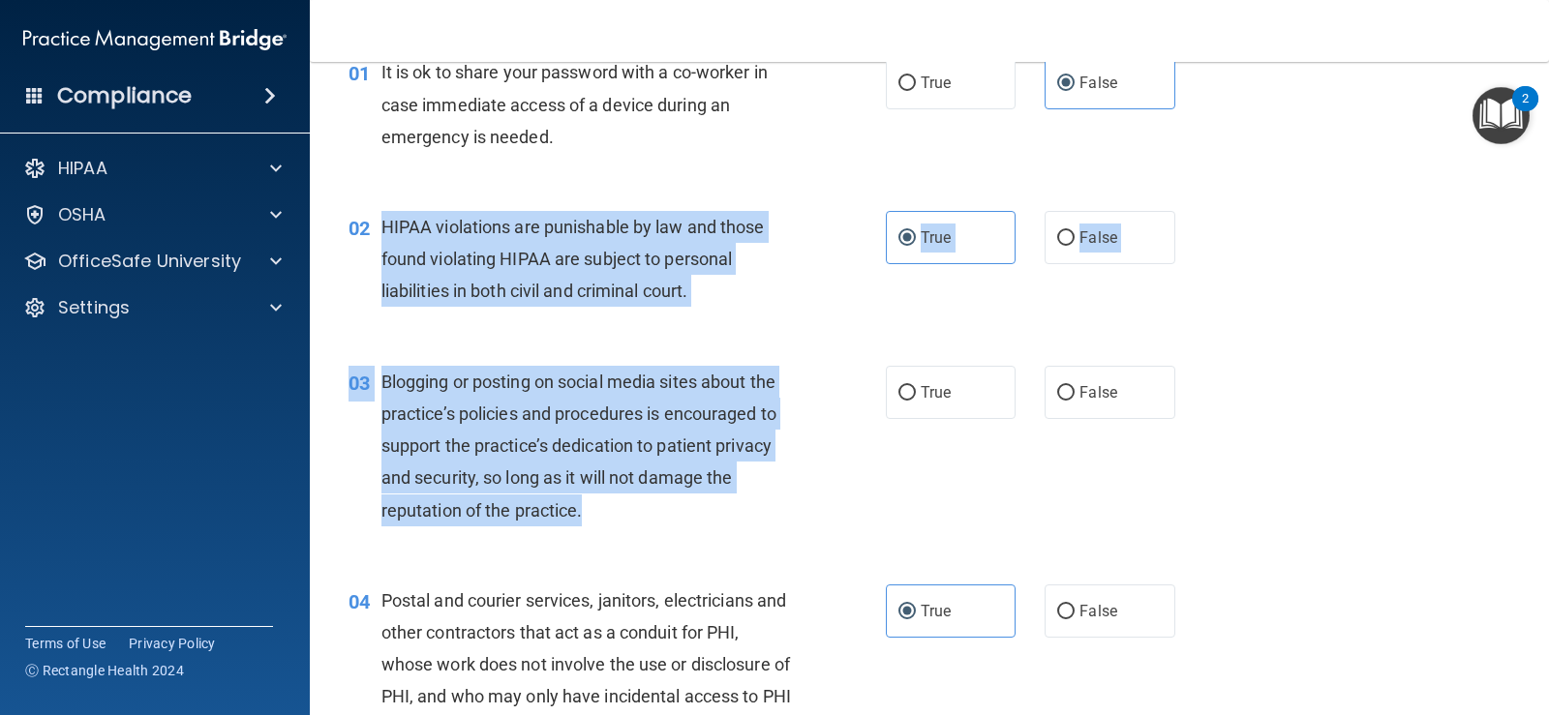
drag, startPoint x: 385, startPoint y: 227, endPoint x: 725, endPoint y: 526, distance: 452.0
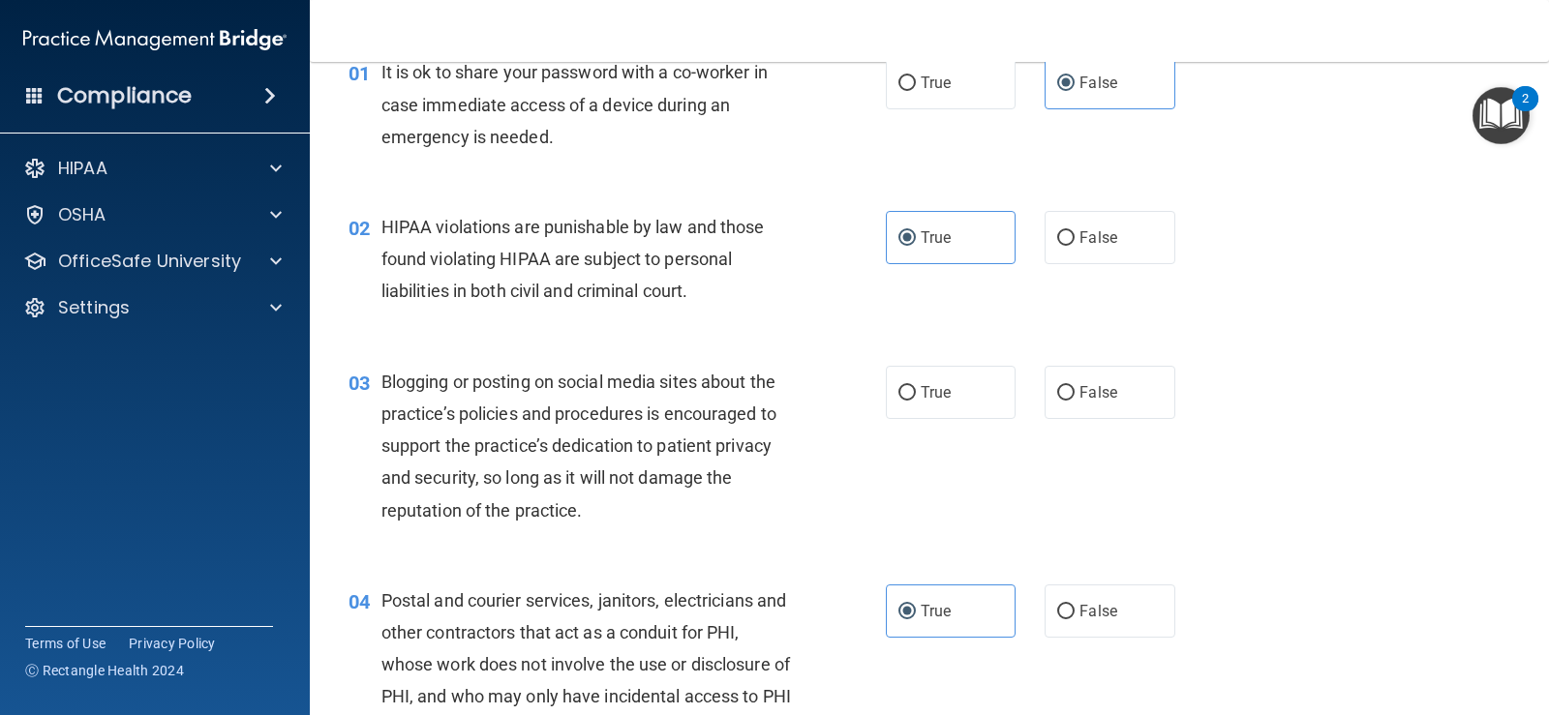
click at [422, 142] on span "It is ok to share your password with a co-worker in case immediate access of a …" at bounding box center [574, 104] width 386 height 84
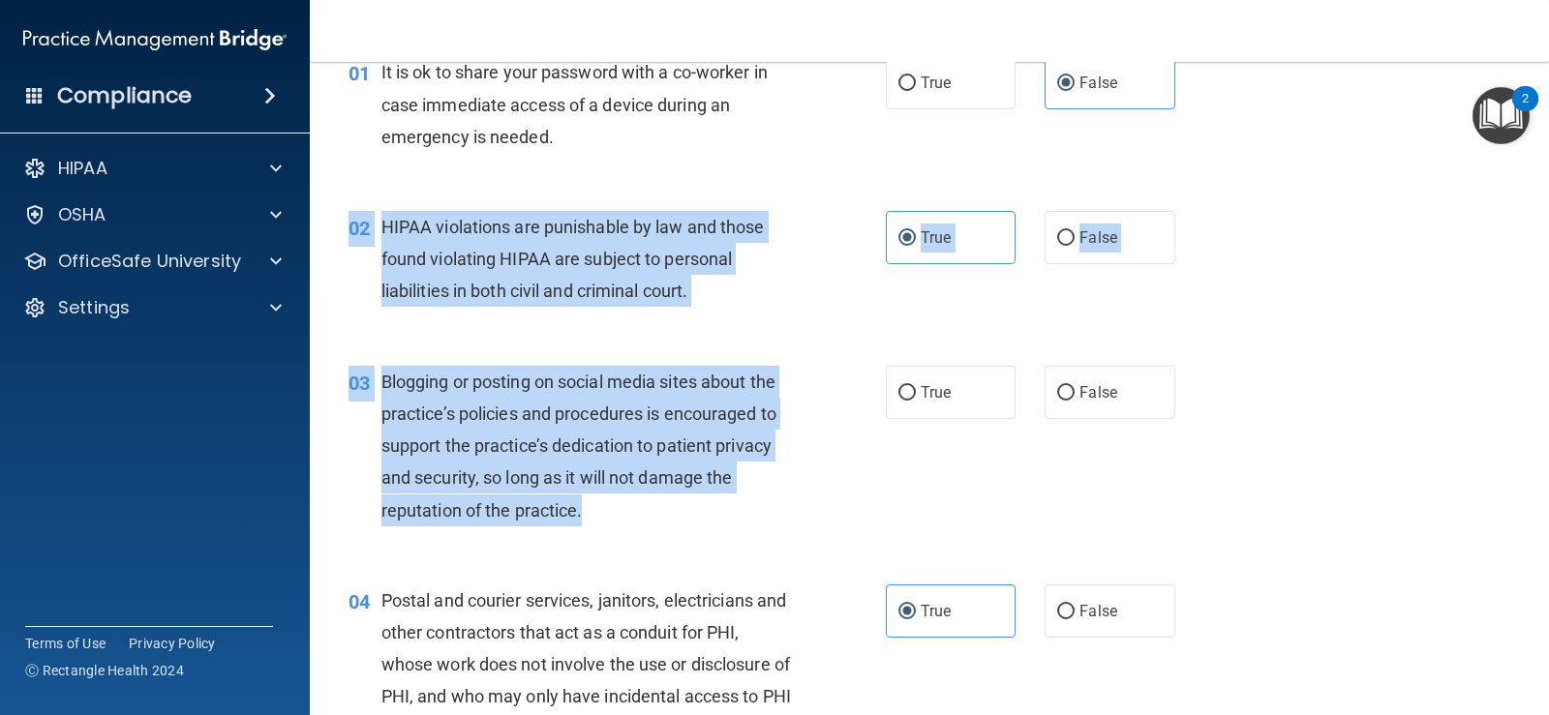
drag, startPoint x: 348, startPoint y: 226, endPoint x: 794, endPoint y: 513, distance: 530.0
click at [1275, 411] on div "03 Blogging or posting on social media sites about the practice’s policies and …" at bounding box center [929, 451] width 1191 height 219
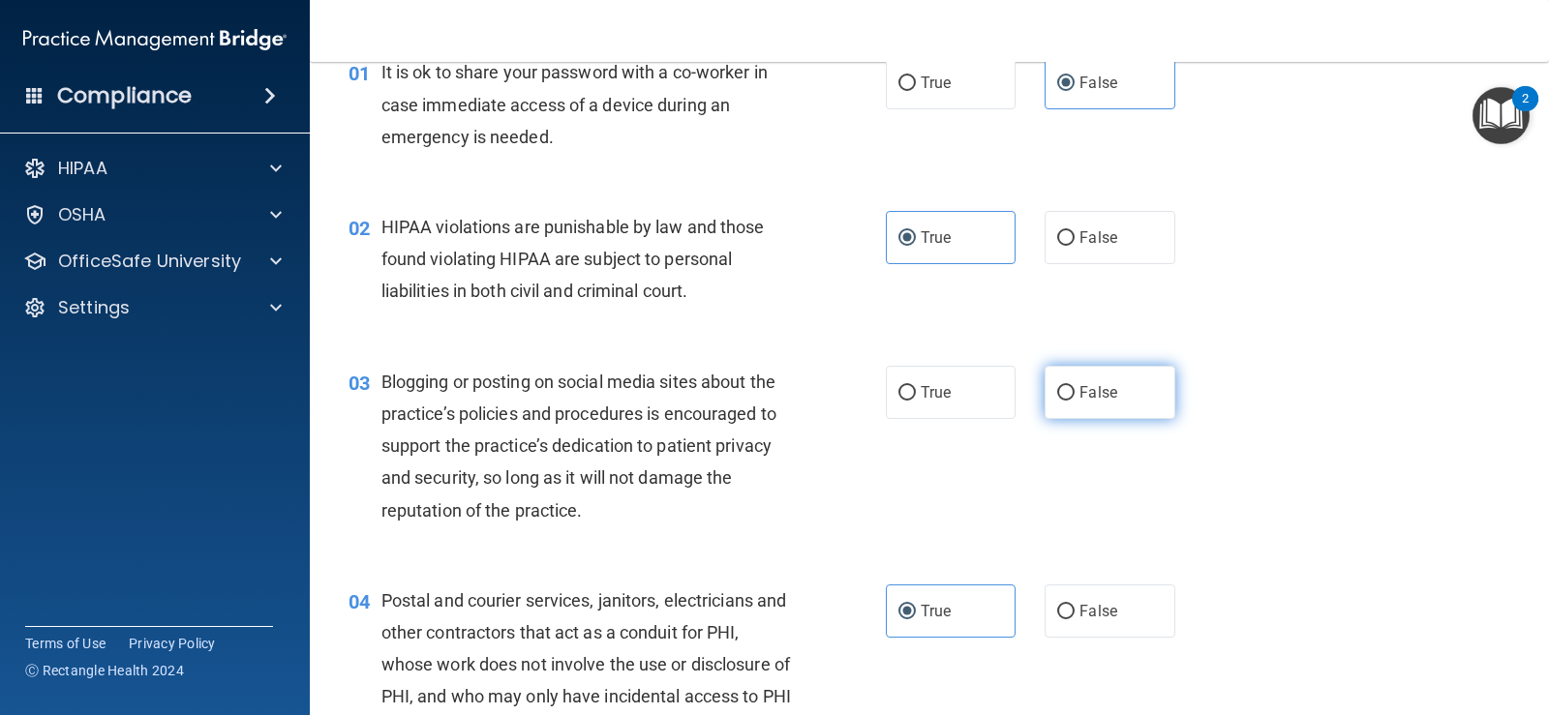
click at [1129, 409] on label "False" at bounding box center [1109, 392] width 130 height 53
click at [1074, 401] on input "False" at bounding box center [1065, 393] width 17 height 15
radio input "true"
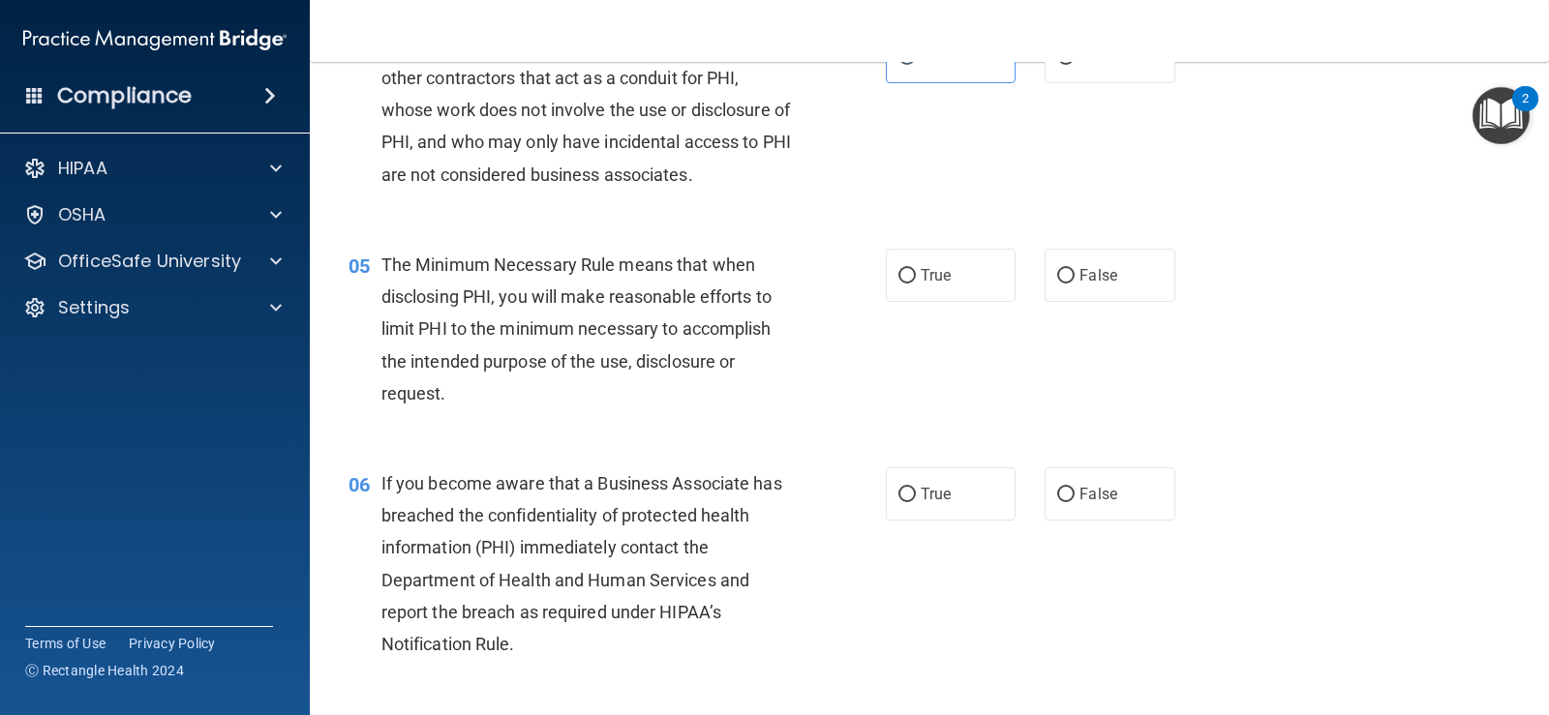
scroll to position [678, 0]
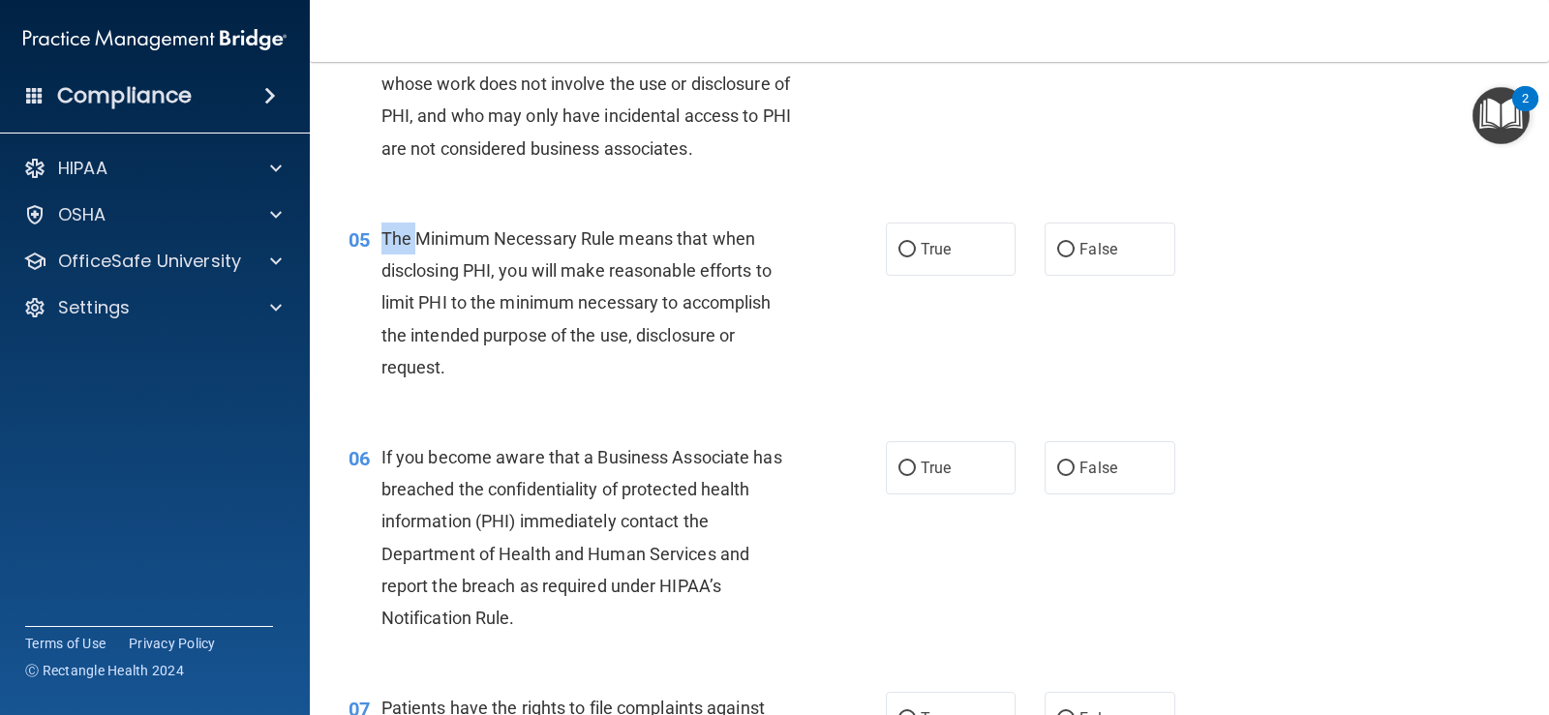
drag, startPoint x: 373, startPoint y: 230, endPoint x: 420, endPoint y: 251, distance: 51.6
click at [420, 251] on div "05 The Minimum Necessary Rule means that when disclosing PHI, you will make rea…" at bounding box center [616, 308] width 595 height 170
click at [351, 228] on span "05" at bounding box center [358, 239] width 21 height 23
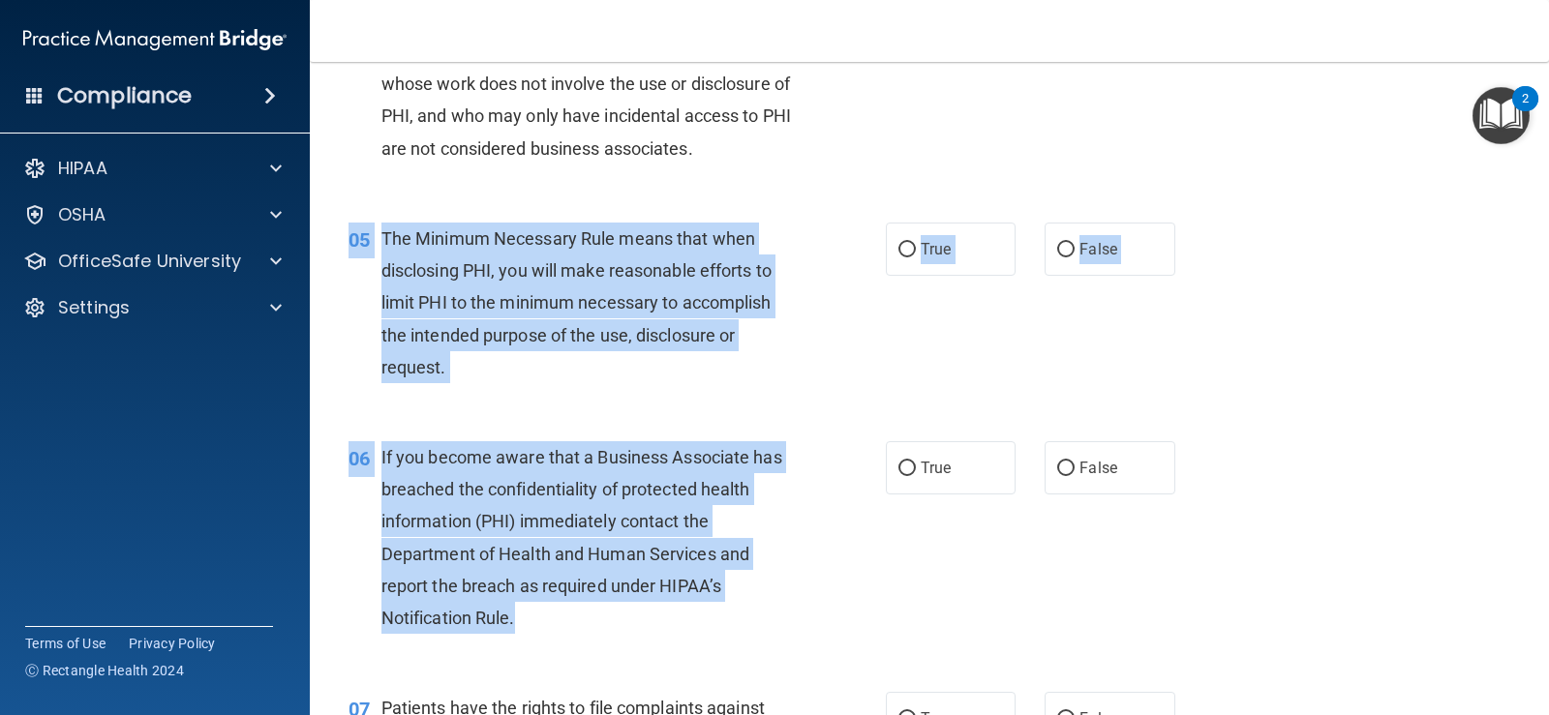
drag, startPoint x: 349, startPoint y: 235, endPoint x: 769, endPoint y: 634, distance: 578.5
click at [927, 245] on span "True" at bounding box center [936, 249] width 30 height 18
click at [916, 245] on input "True" at bounding box center [906, 250] width 17 height 15
radio input "true"
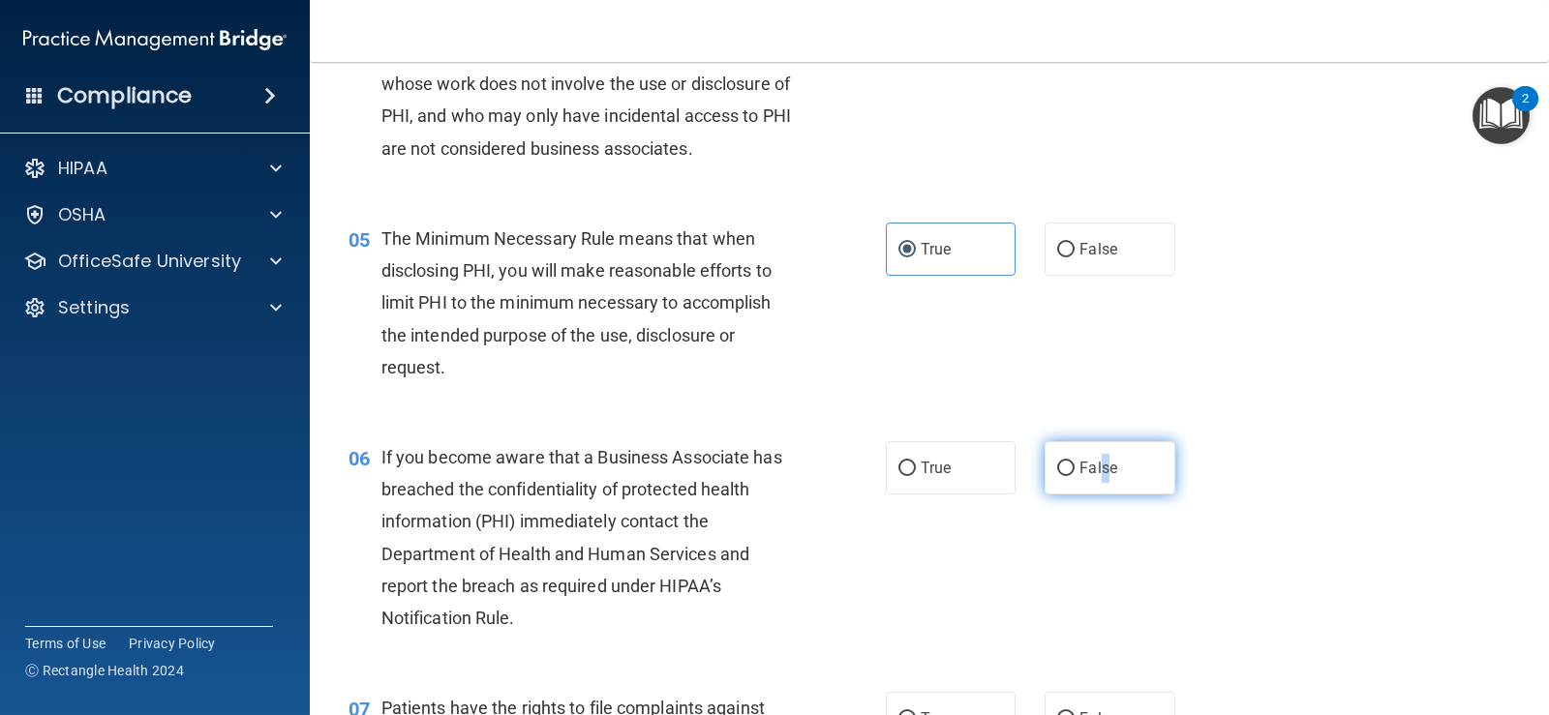
click at [1098, 467] on span "False" at bounding box center [1098, 468] width 38 height 18
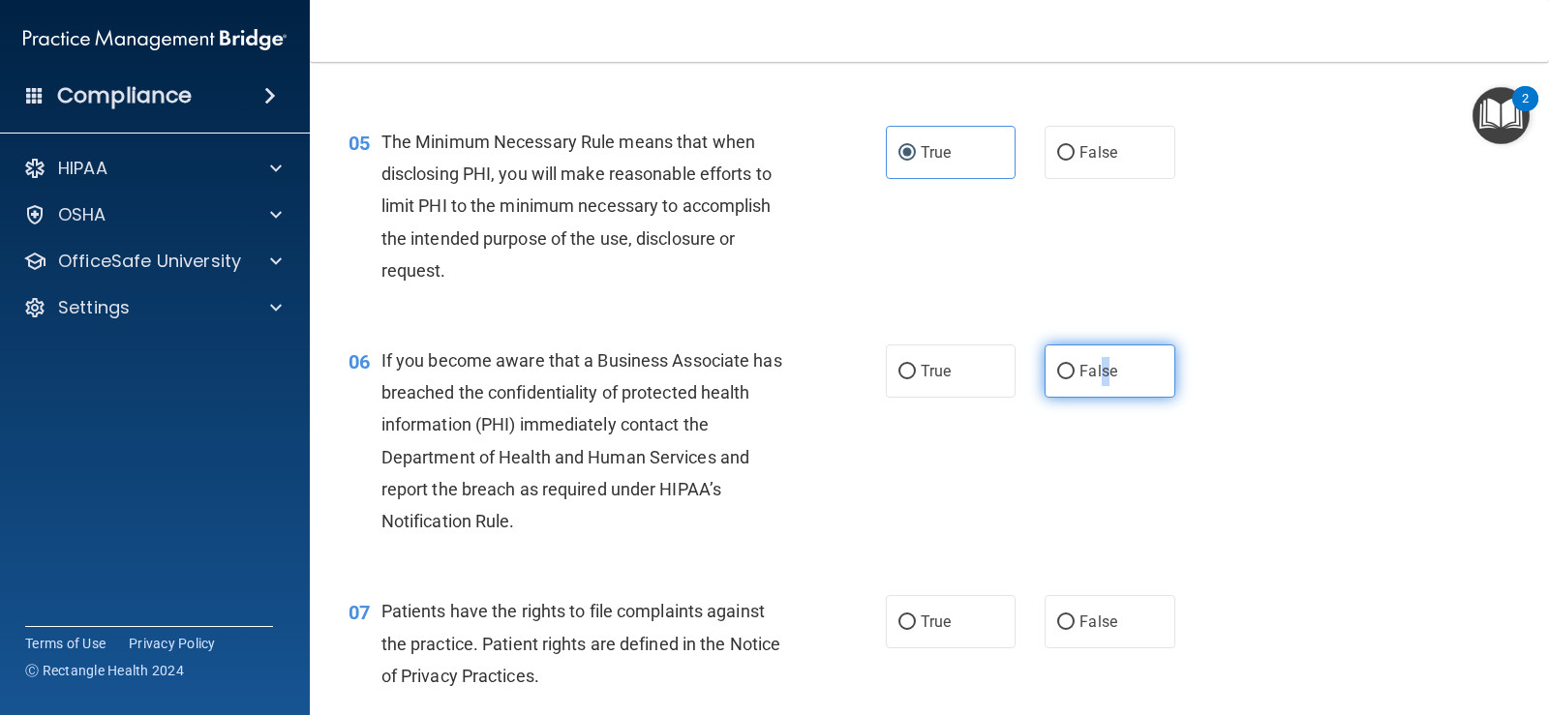
click at [1058, 371] on input "False" at bounding box center [1065, 372] width 17 height 15
radio input "true"
click at [1353, 399] on div "06 If you become aware that a Business Associate has breached the confidentiali…" at bounding box center [929, 445] width 1191 height 251
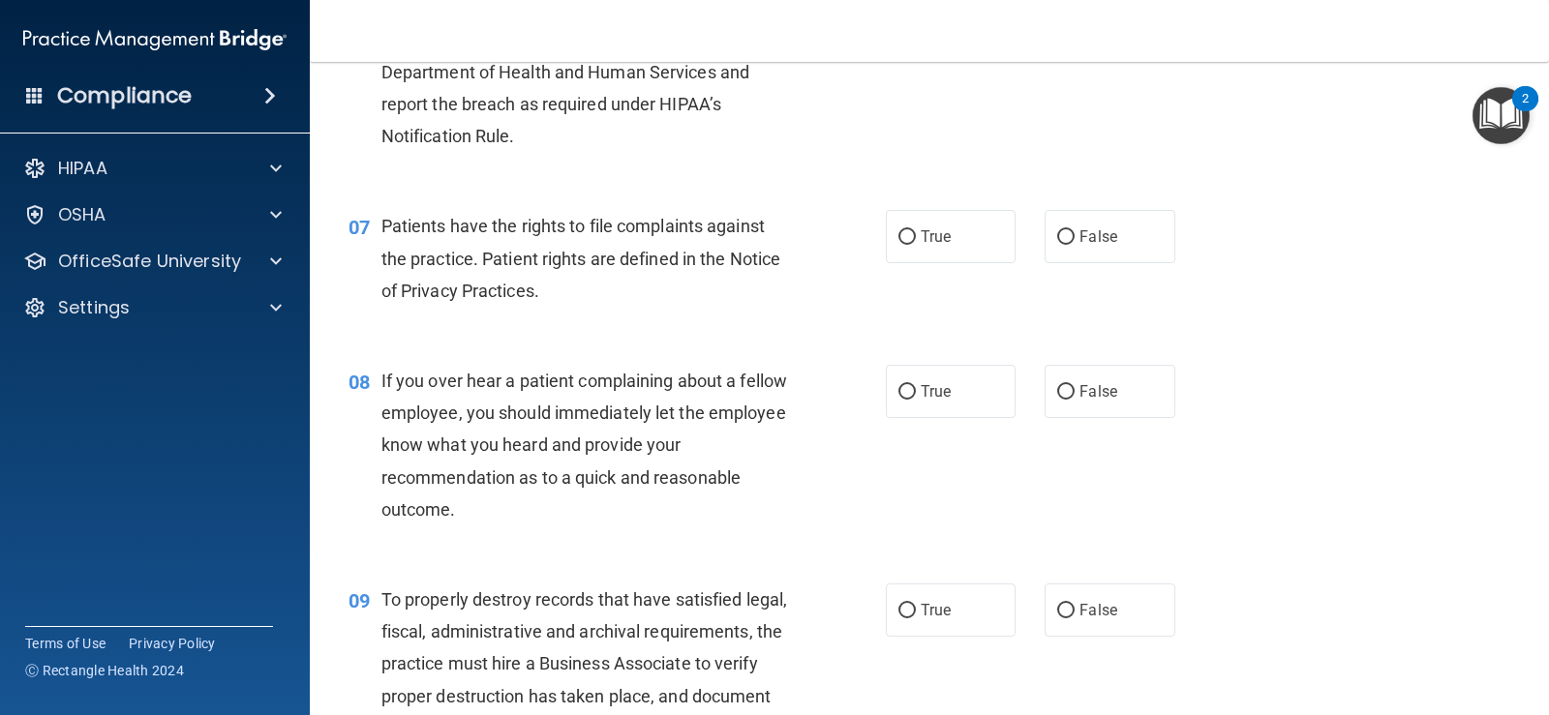
scroll to position [1162, 0]
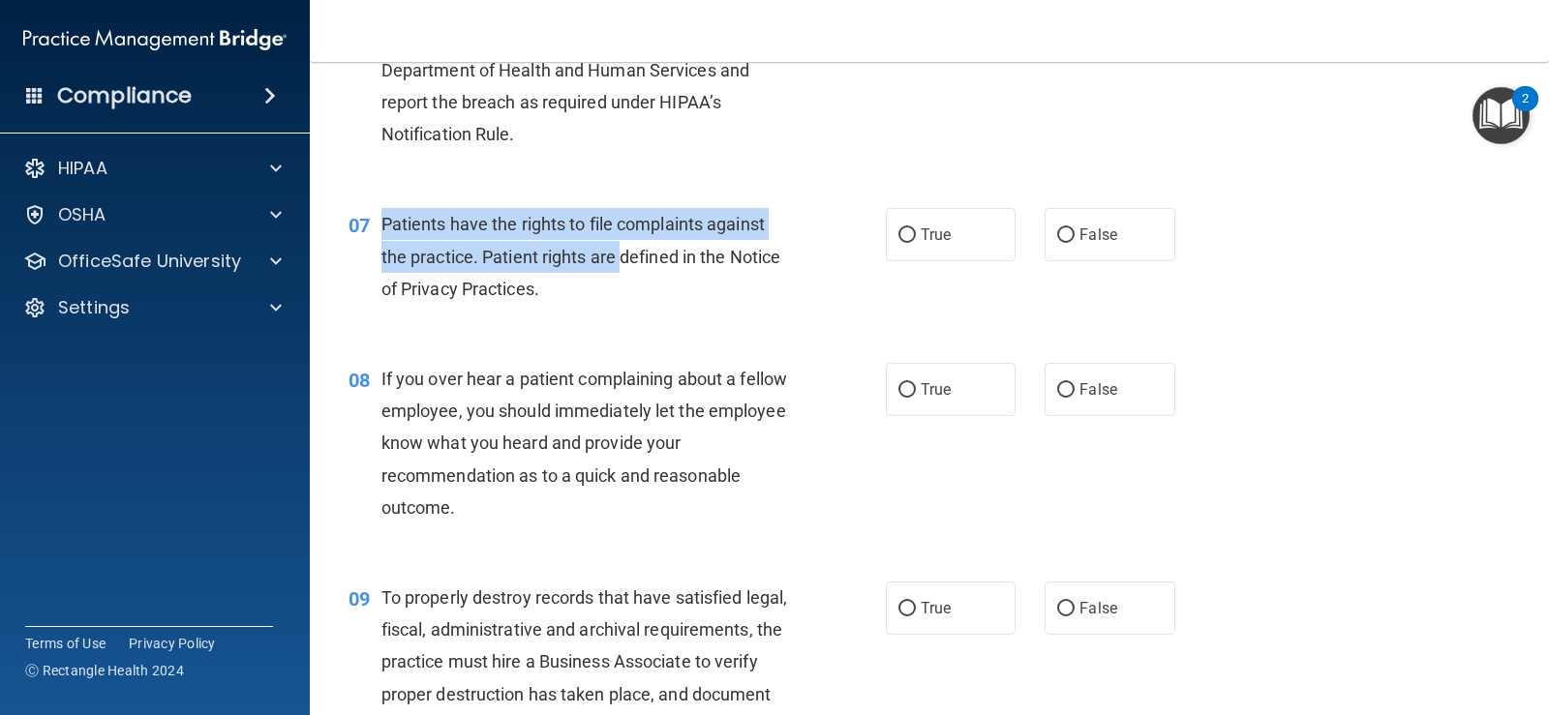
drag, startPoint x: 382, startPoint y: 224, endPoint x: 623, endPoint y: 272, distance: 245.8
click at [623, 272] on div "Patients have the rights to file complaints against the practice. Patient right…" at bounding box center [593, 256] width 425 height 97
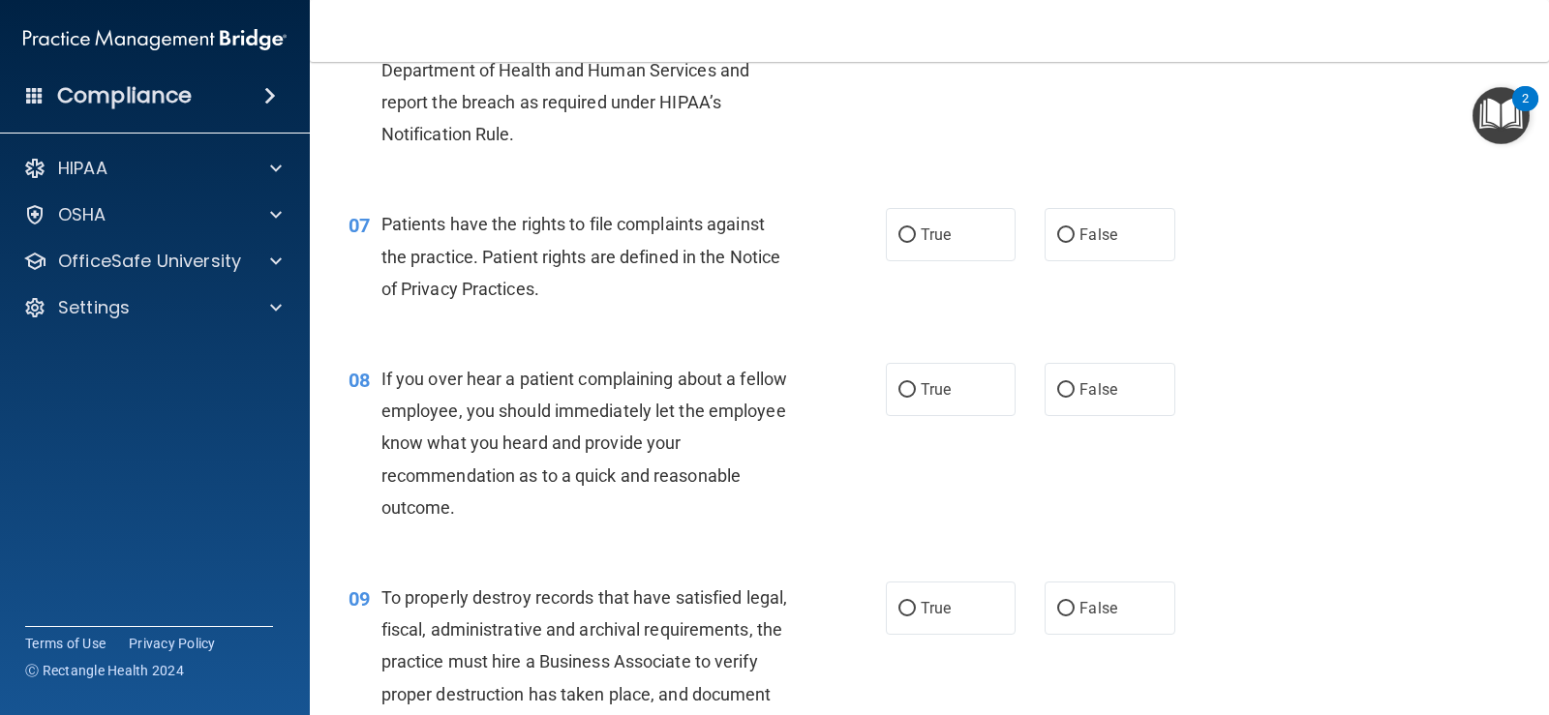
click at [1319, 207] on div "07 Patients have the rights to file complaints against the practice. Patient ri…" at bounding box center [929, 261] width 1191 height 155
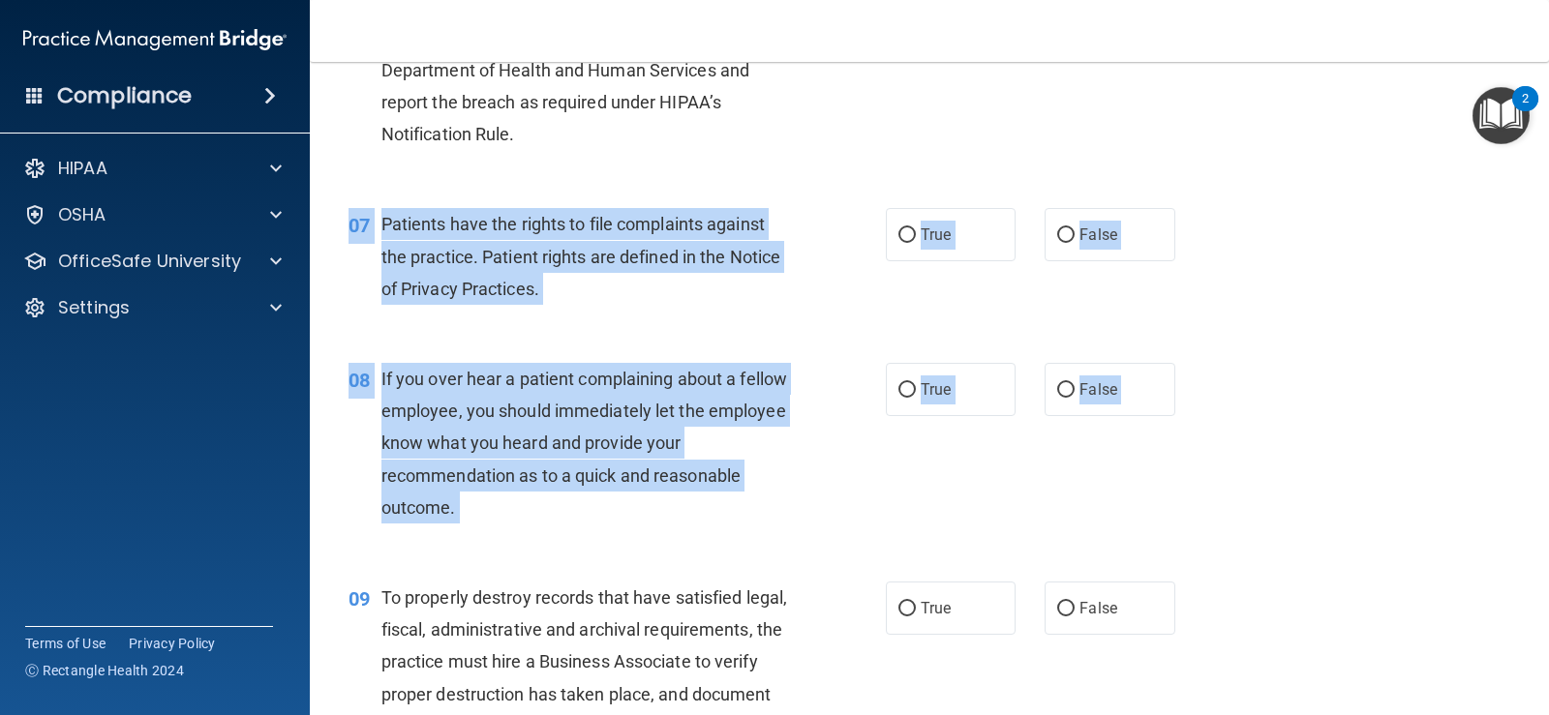
drag, startPoint x: 349, startPoint y: 225, endPoint x: 870, endPoint y: 579, distance: 629.8
click at [1266, 378] on div "08 If you over hear a patient complaining about a fellow employee, you should i…" at bounding box center [929, 448] width 1191 height 219
click at [972, 243] on label "True" at bounding box center [951, 234] width 130 height 53
click at [916, 243] on input "True" at bounding box center [906, 235] width 17 height 15
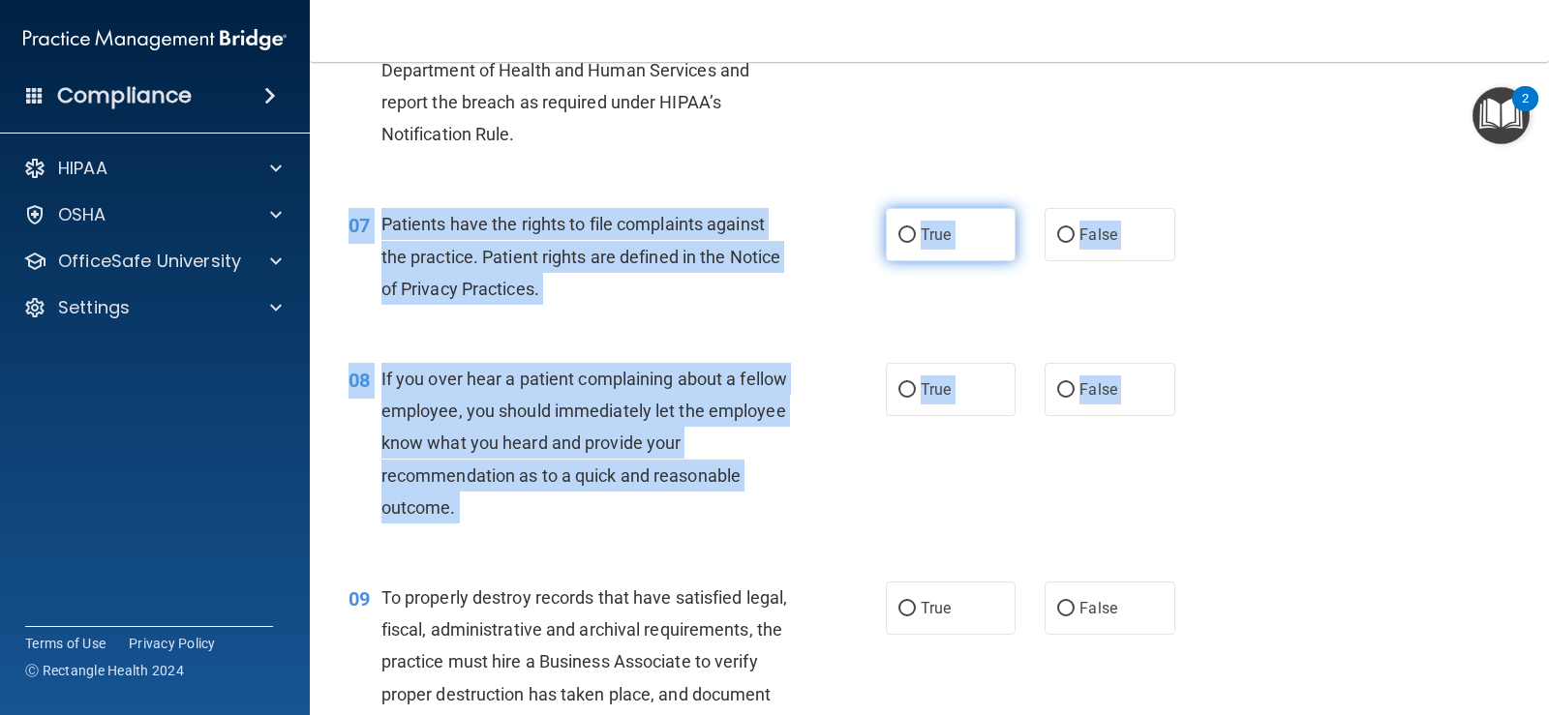
radio input "true"
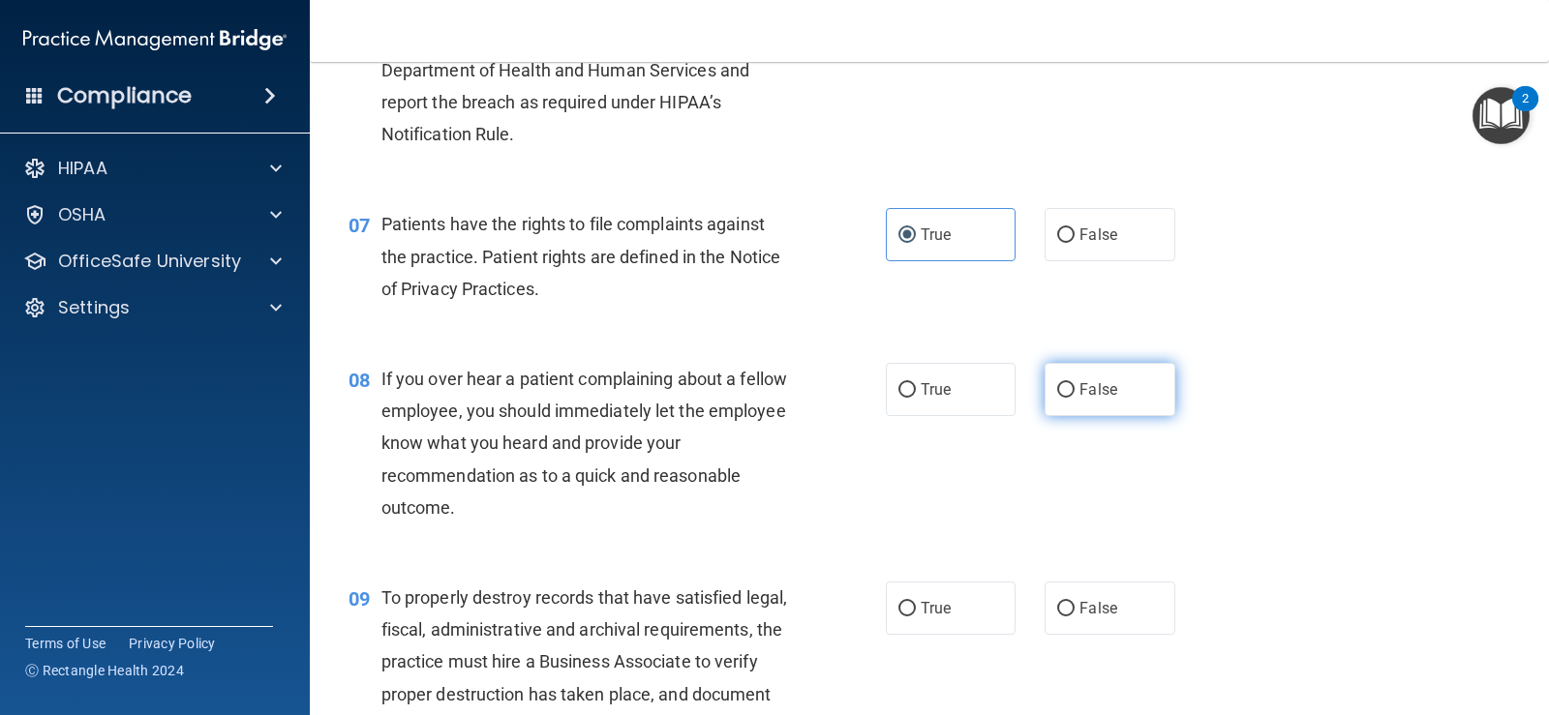
click at [1044, 378] on label "False" at bounding box center [1109, 389] width 130 height 53
click at [1057, 383] on input "False" at bounding box center [1065, 390] width 17 height 15
radio input "true"
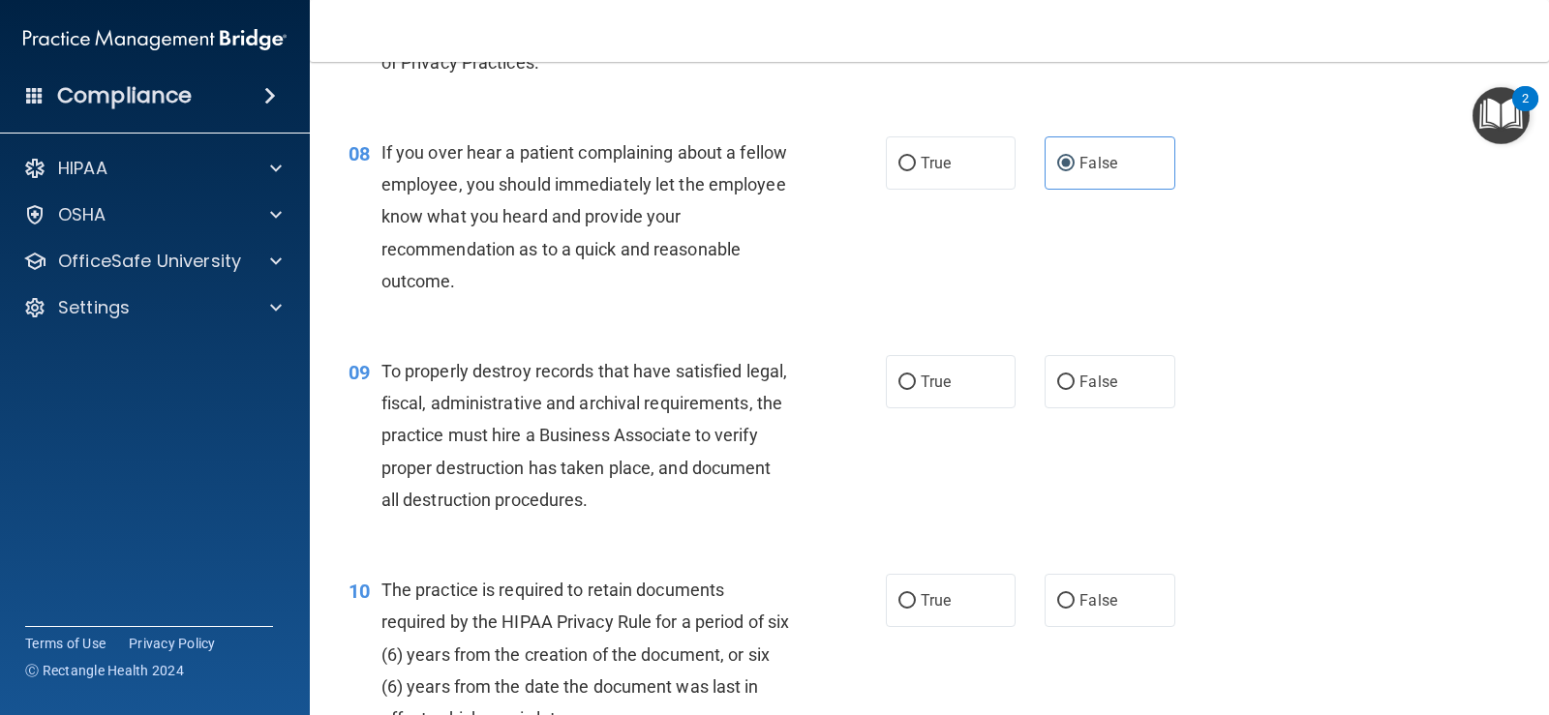
scroll to position [1452, 0]
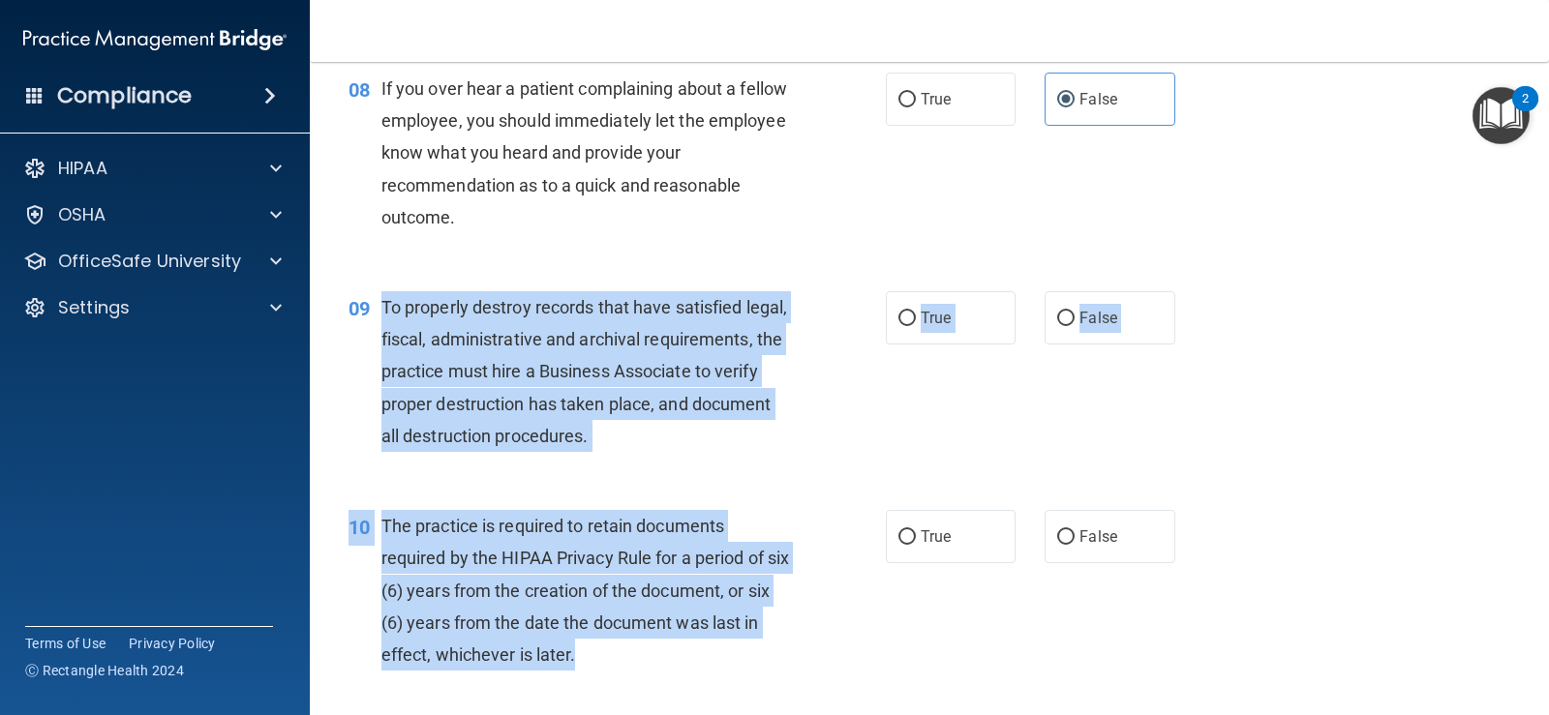
drag, startPoint x: 379, startPoint y: 304, endPoint x: 838, endPoint y: 642, distance: 569.8
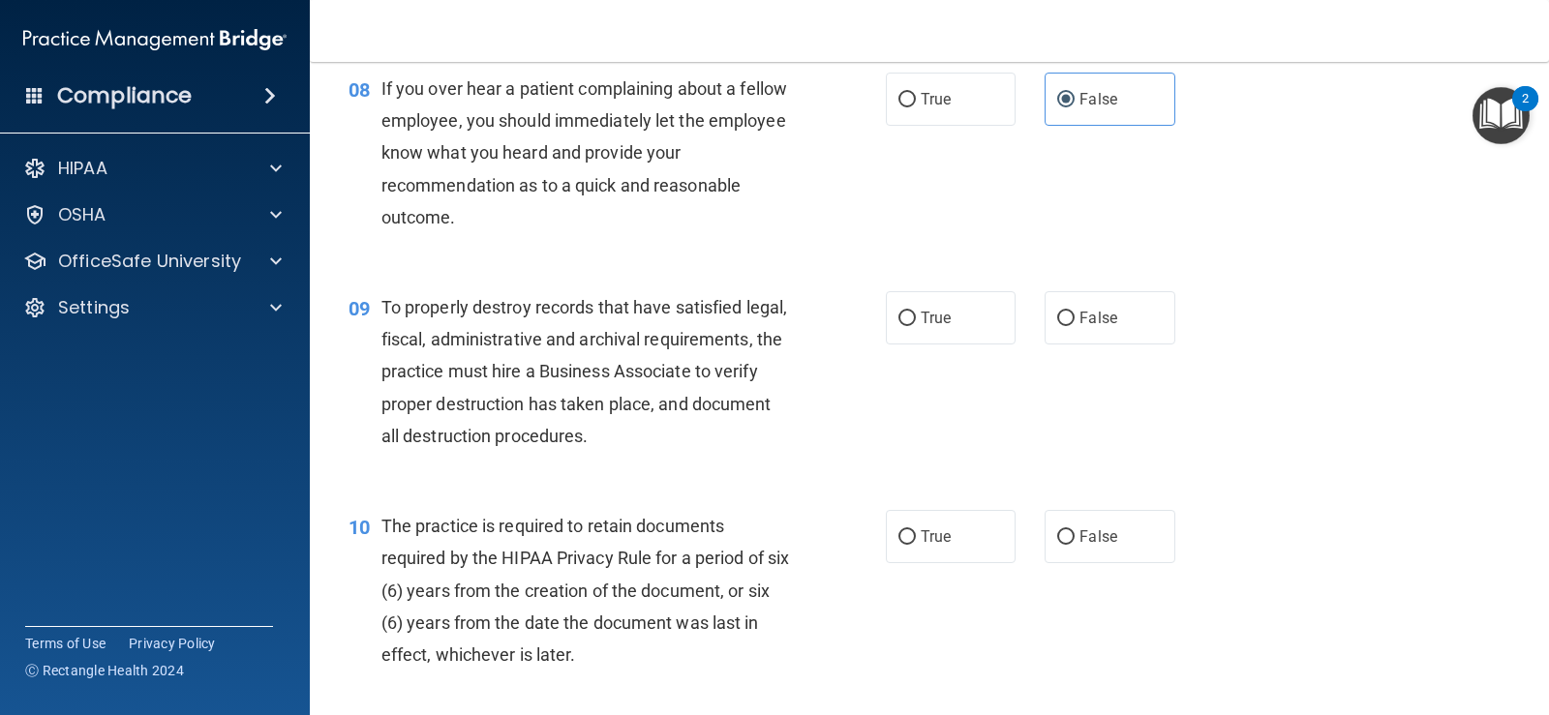
drag, startPoint x: 555, startPoint y: 301, endPoint x: 1453, endPoint y: 338, distance: 899.0
click at [1453, 338] on div "09 To properly destroy records that have satisfied legal, fiscal, administrativ…" at bounding box center [929, 376] width 1191 height 219
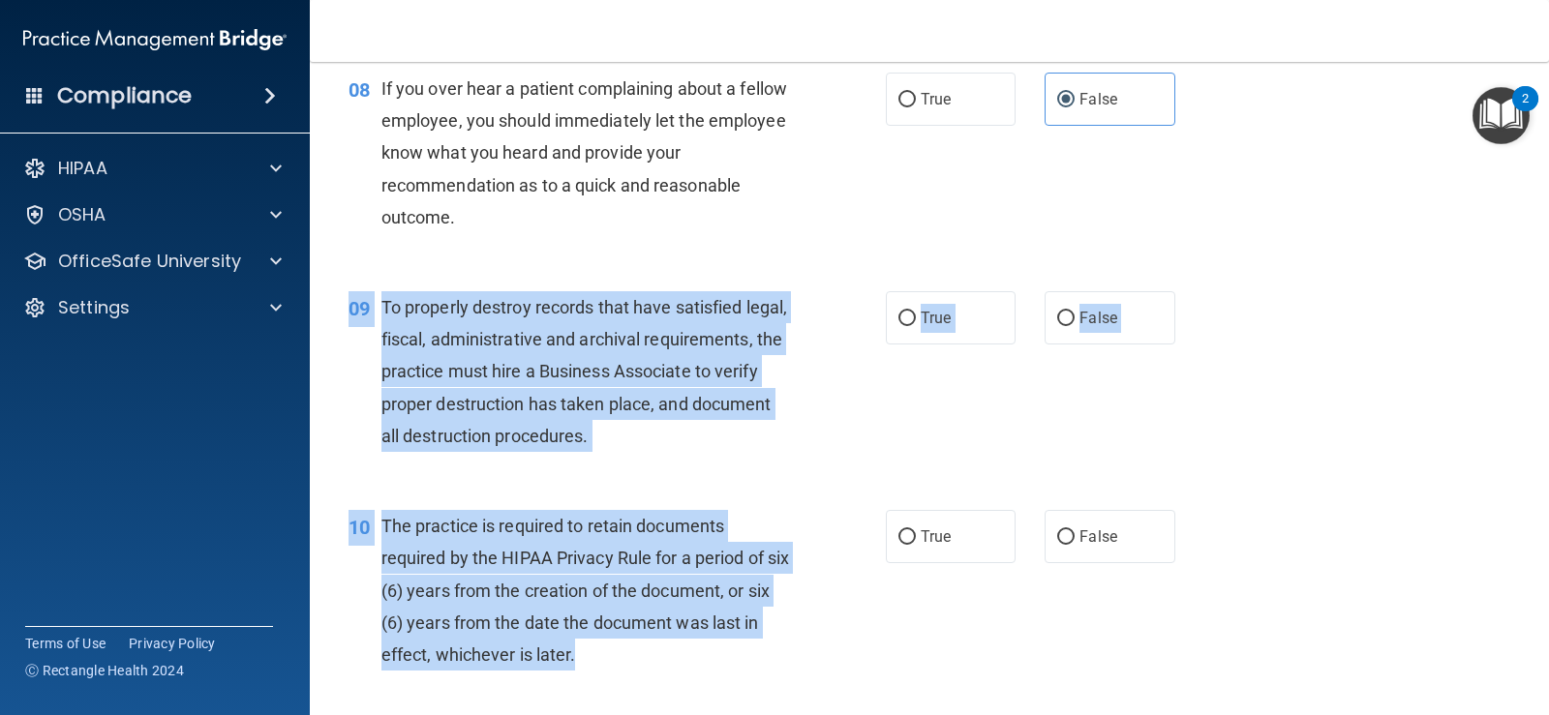
drag, startPoint x: 347, startPoint y: 302, endPoint x: 848, endPoint y: 645, distance: 606.5
copy div "09 To properly destroy records that have satisfied legal, fiscal, administrativ…"
click at [1100, 321] on span "False" at bounding box center [1098, 318] width 38 height 18
click at [1074, 321] on input "False" at bounding box center [1065, 319] width 17 height 15
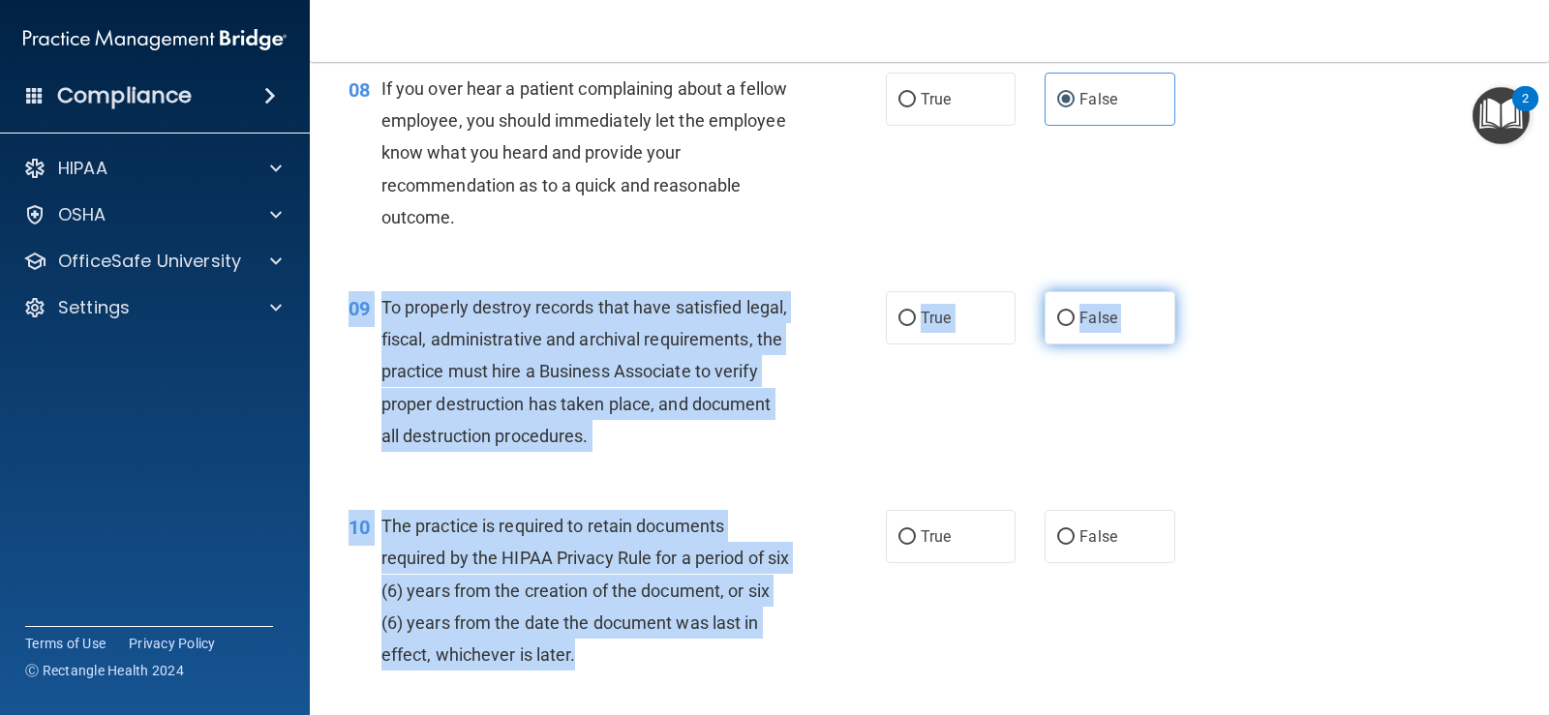
radio input "true"
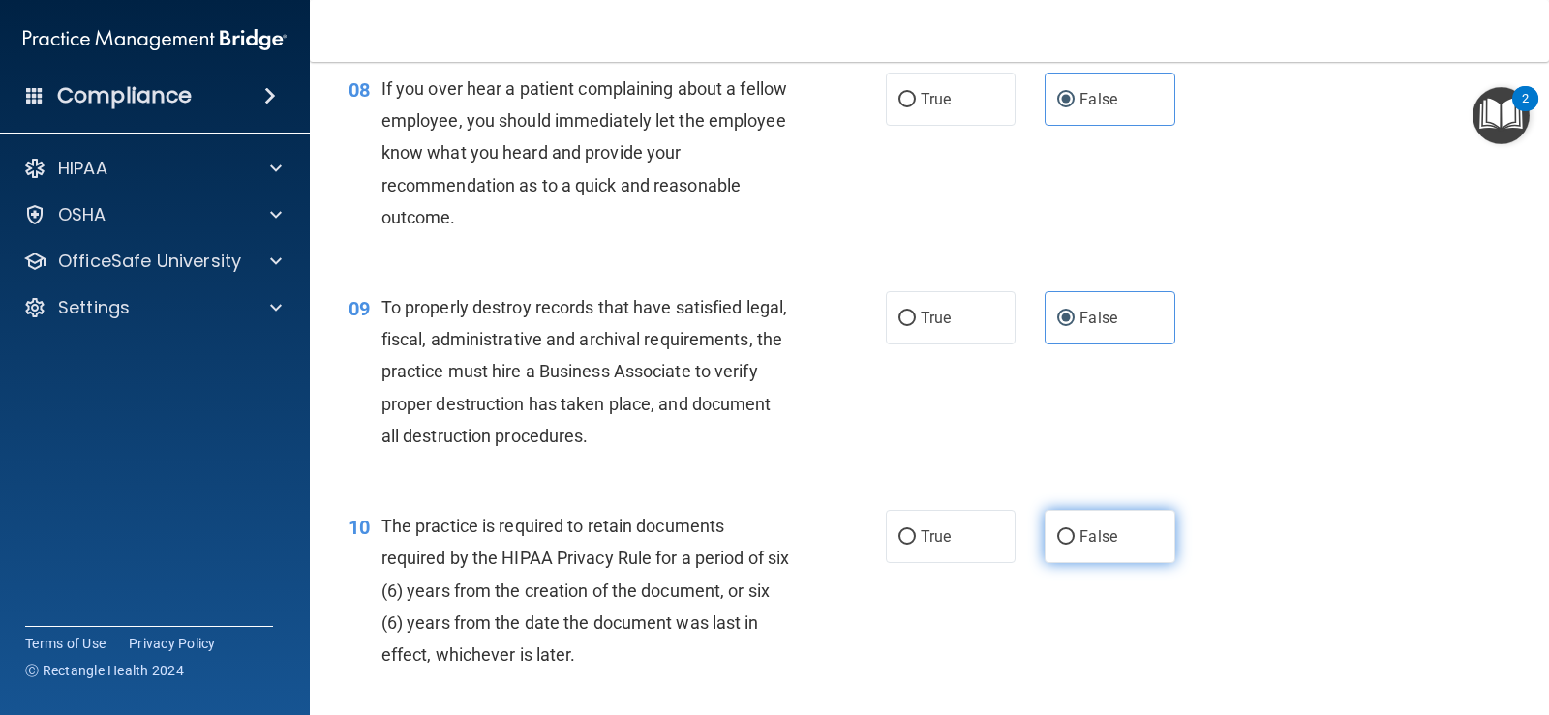
click at [1131, 516] on label "False" at bounding box center [1109, 536] width 130 height 53
click at [1074, 530] on input "False" at bounding box center [1065, 537] width 17 height 15
radio input "true"
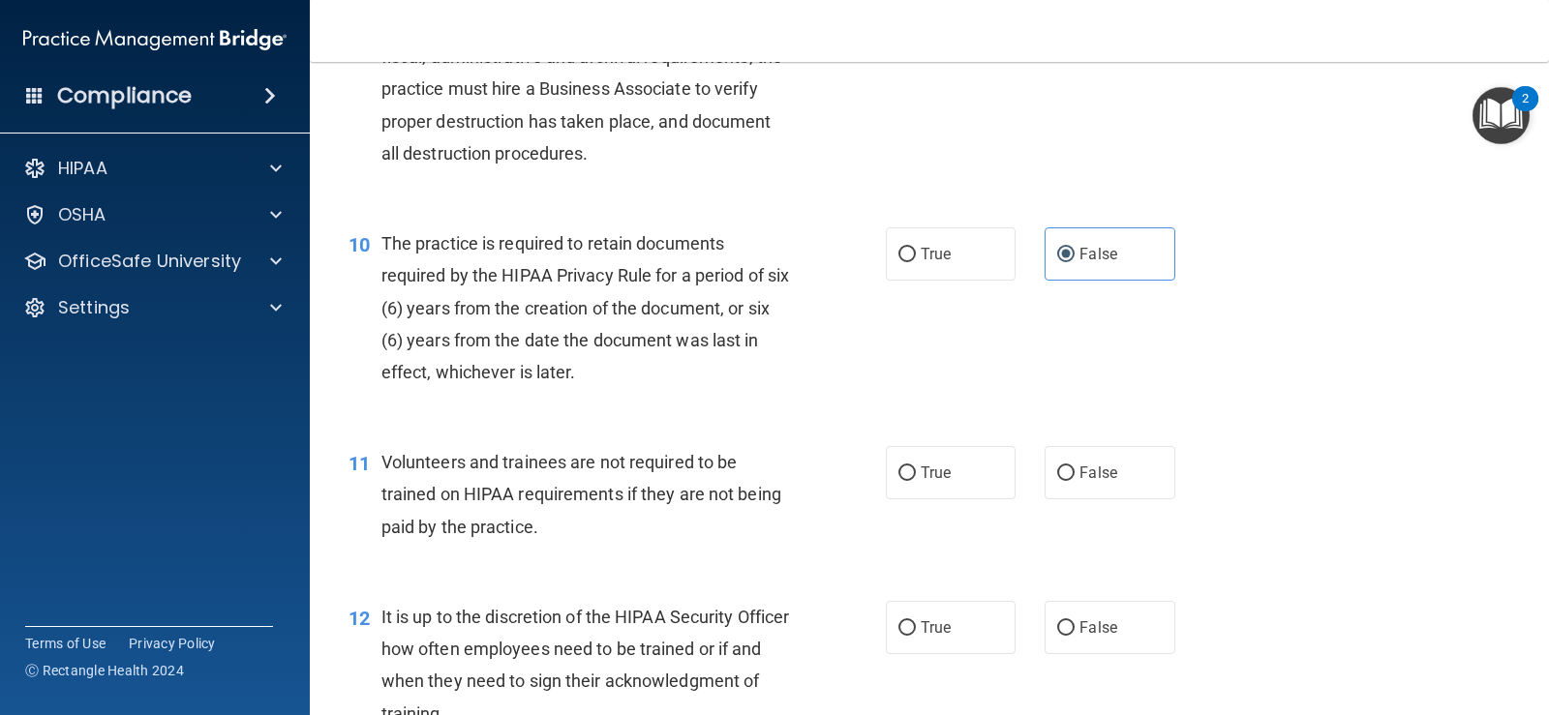
scroll to position [1742, 0]
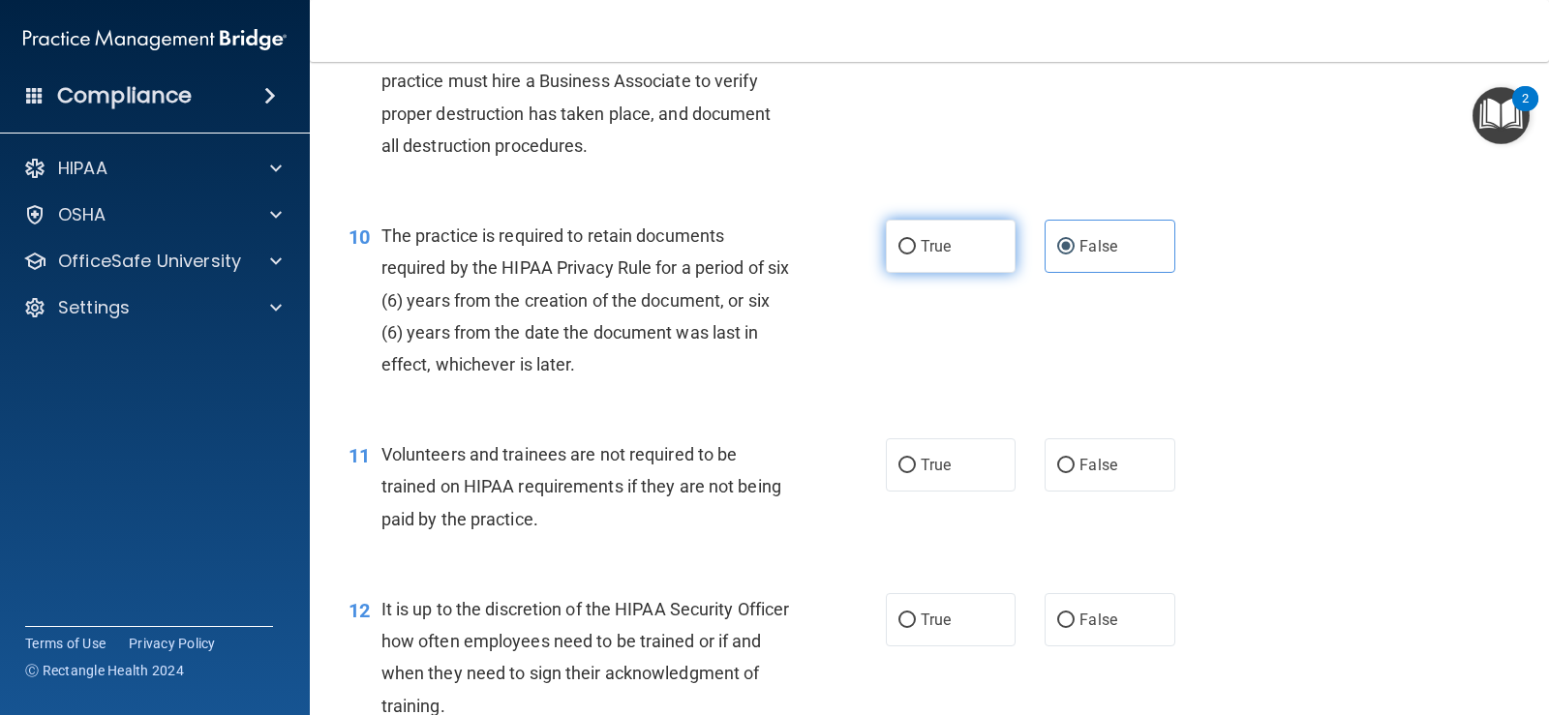
click at [936, 252] on span "True" at bounding box center [936, 246] width 30 height 18
click at [916, 252] on input "True" at bounding box center [906, 247] width 17 height 15
radio input "true"
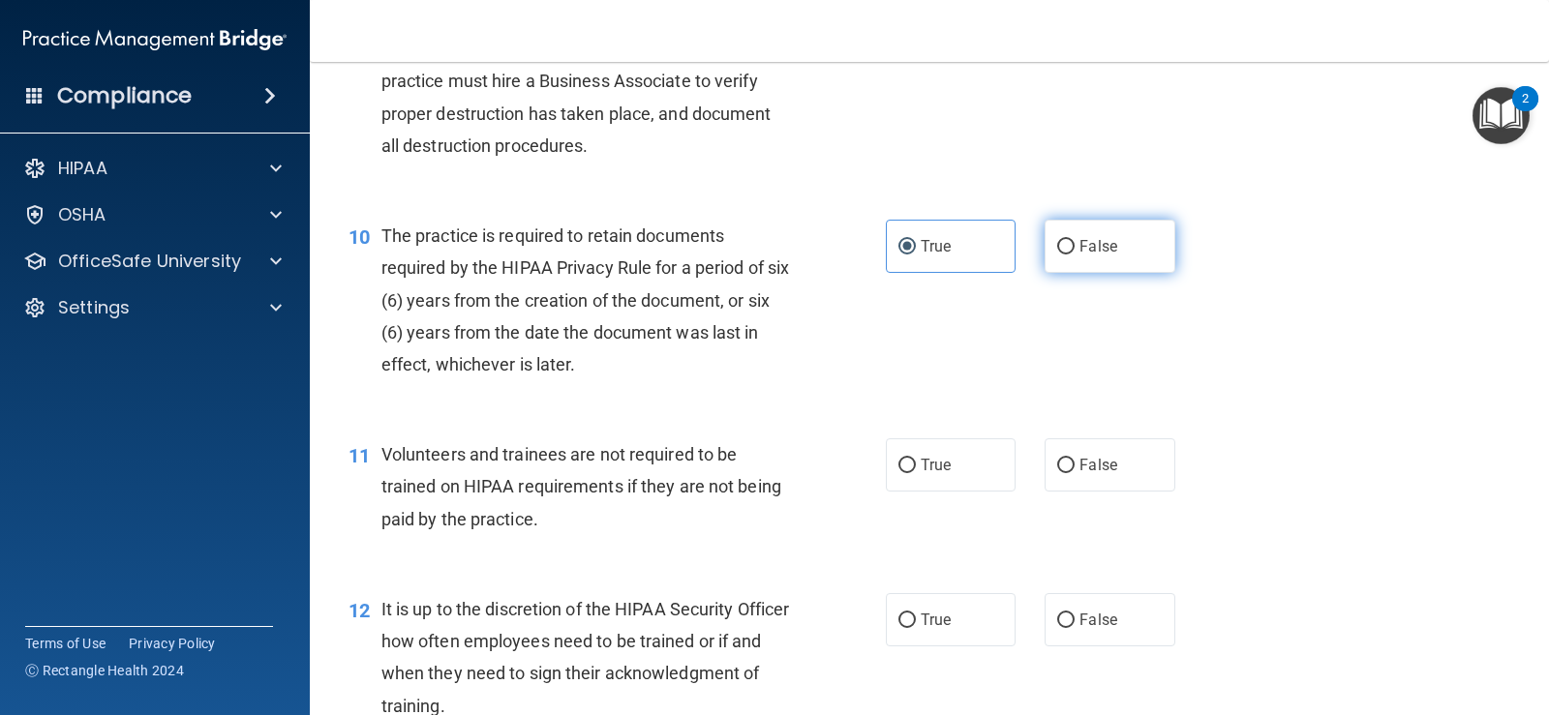
click at [1108, 258] on label "False" at bounding box center [1109, 246] width 130 height 53
click at [1074, 255] on input "False" at bounding box center [1065, 247] width 17 height 15
radio input "true"
radio input "false"
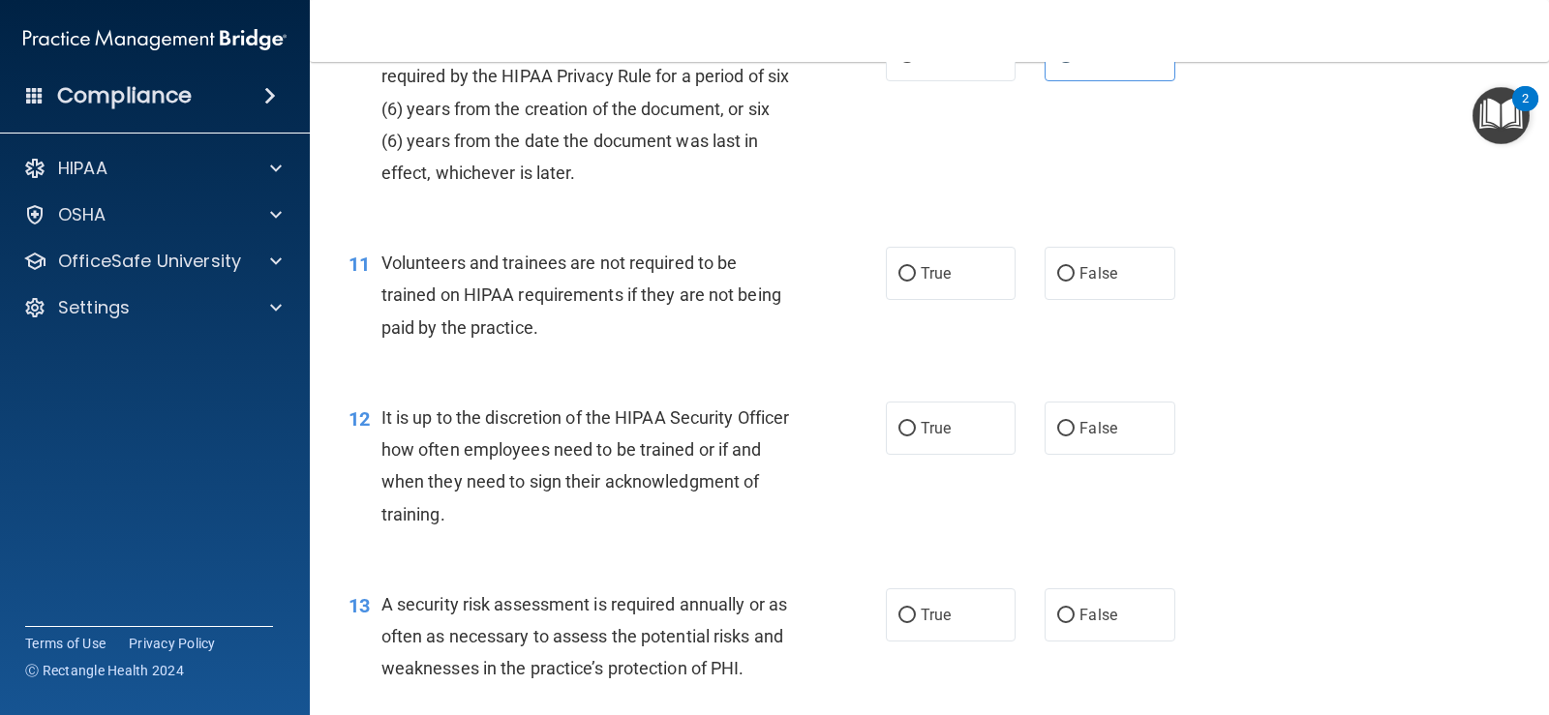
scroll to position [1936, 0]
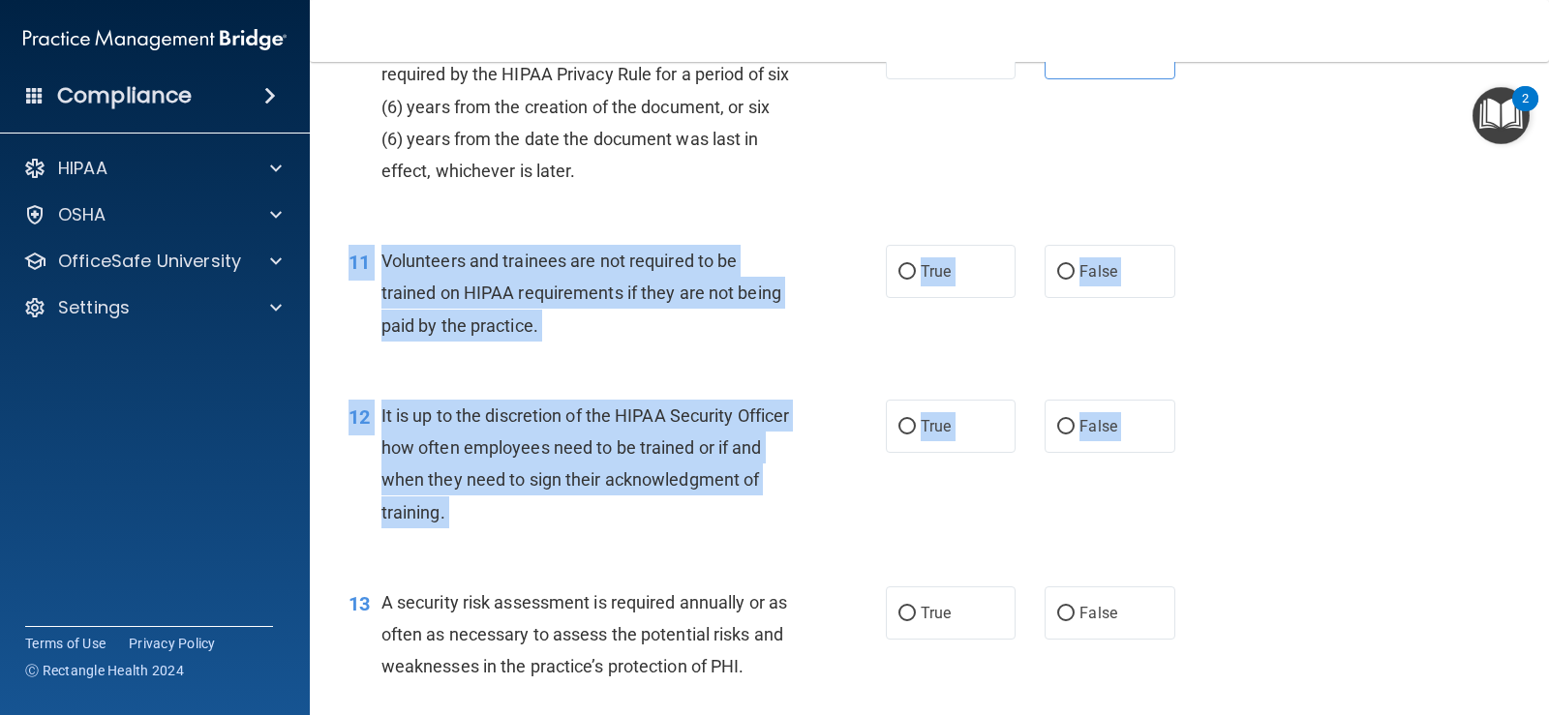
drag, startPoint x: 347, startPoint y: 254, endPoint x: 936, endPoint y: 571, distance: 669.5
drag, startPoint x: 1072, startPoint y: 276, endPoint x: 1079, endPoint y: 291, distance: 17.3
click at [1079, 275] on span "False" at bounding box center [1098, 271] width 38 height 18
click at [1072, 275] on input "False" at bounding box center [1065, 272] width 17 height 15
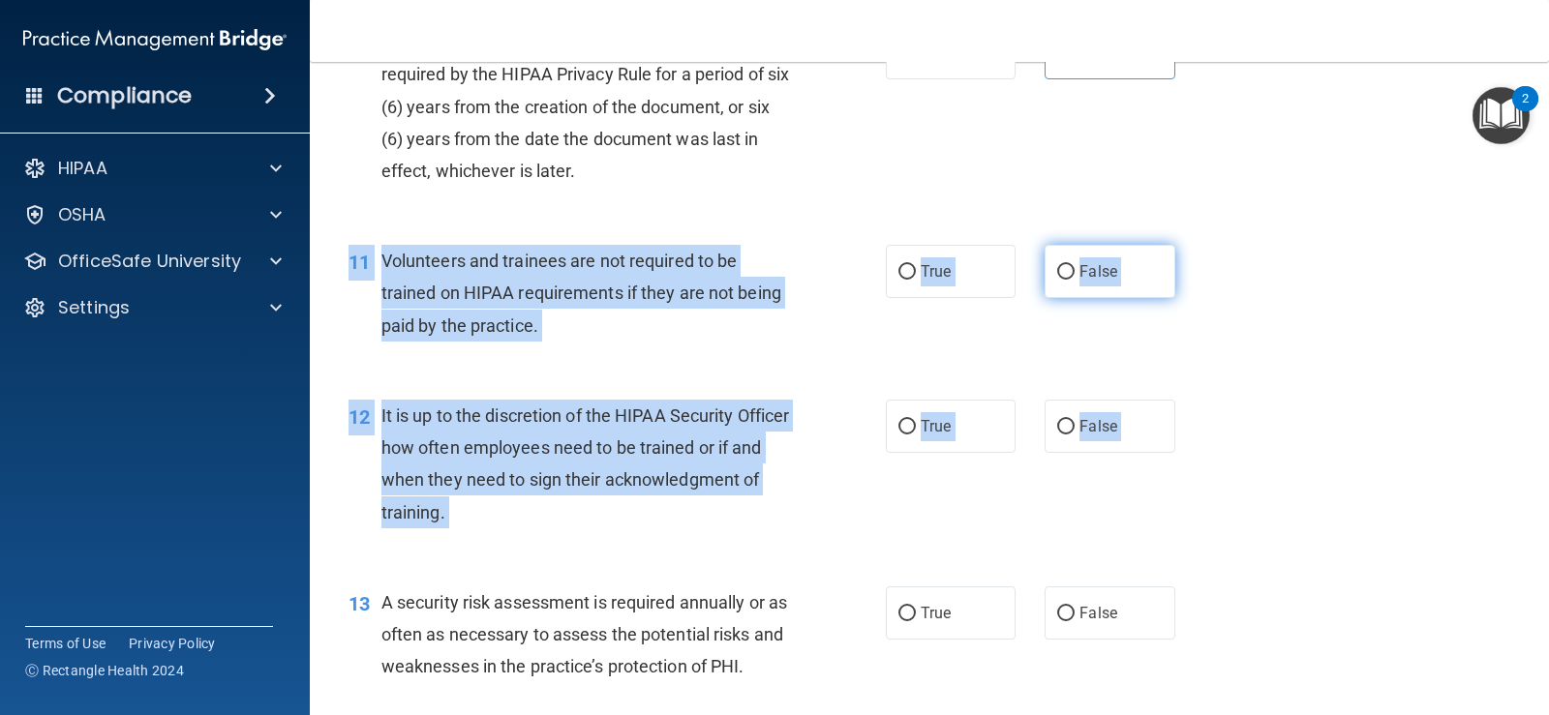
radio input "true"
click at [1123, 441] on label "False" at bounding box center [1109, 426] width 130 height 53
click at [1074, 435] on input "False" at bounding box center [1065, 427] width 17 height 15
radio input "true"
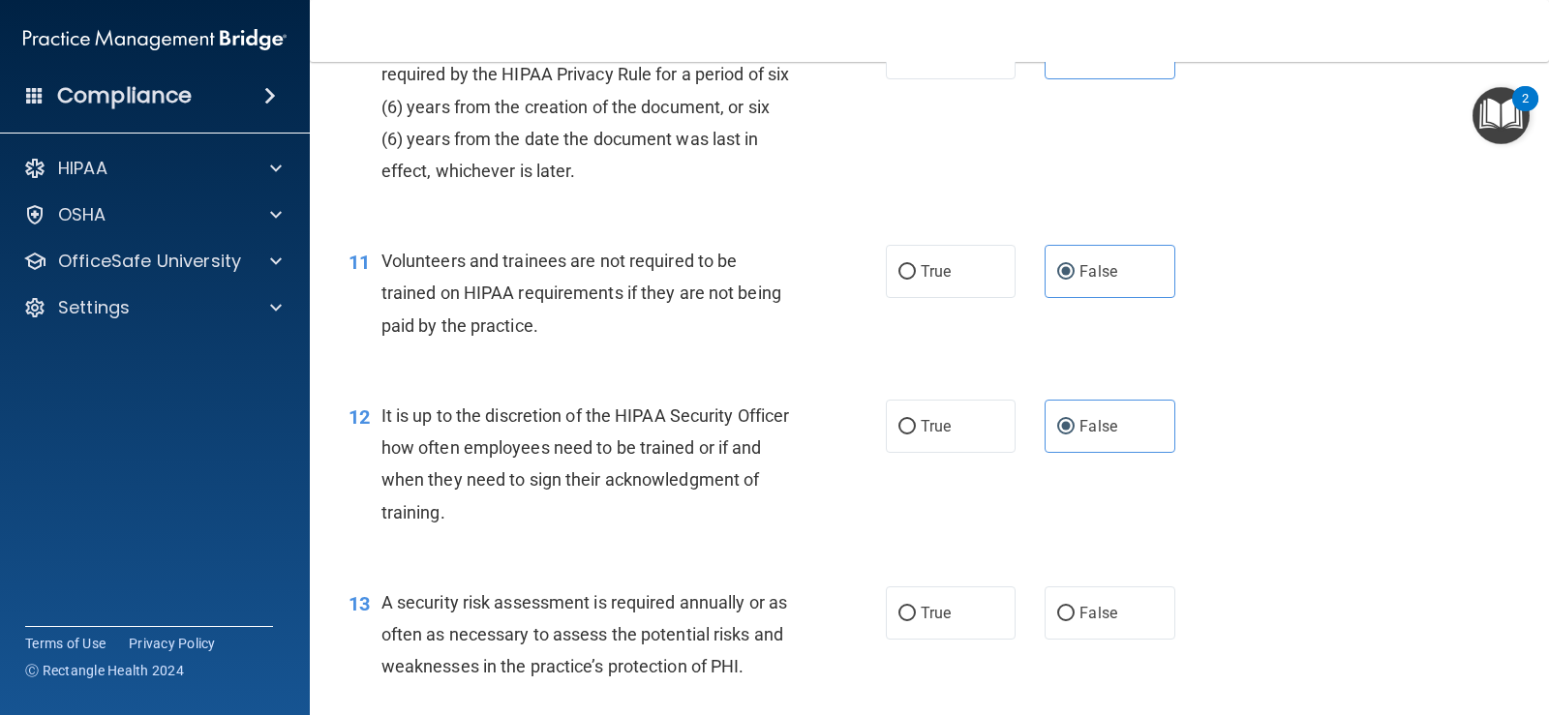
click at [1269, 421] on div "12 It is up to the discretion of the HIPAA Security Officer how often employees…" at bounding box center [929, 469] width 1191 height 187
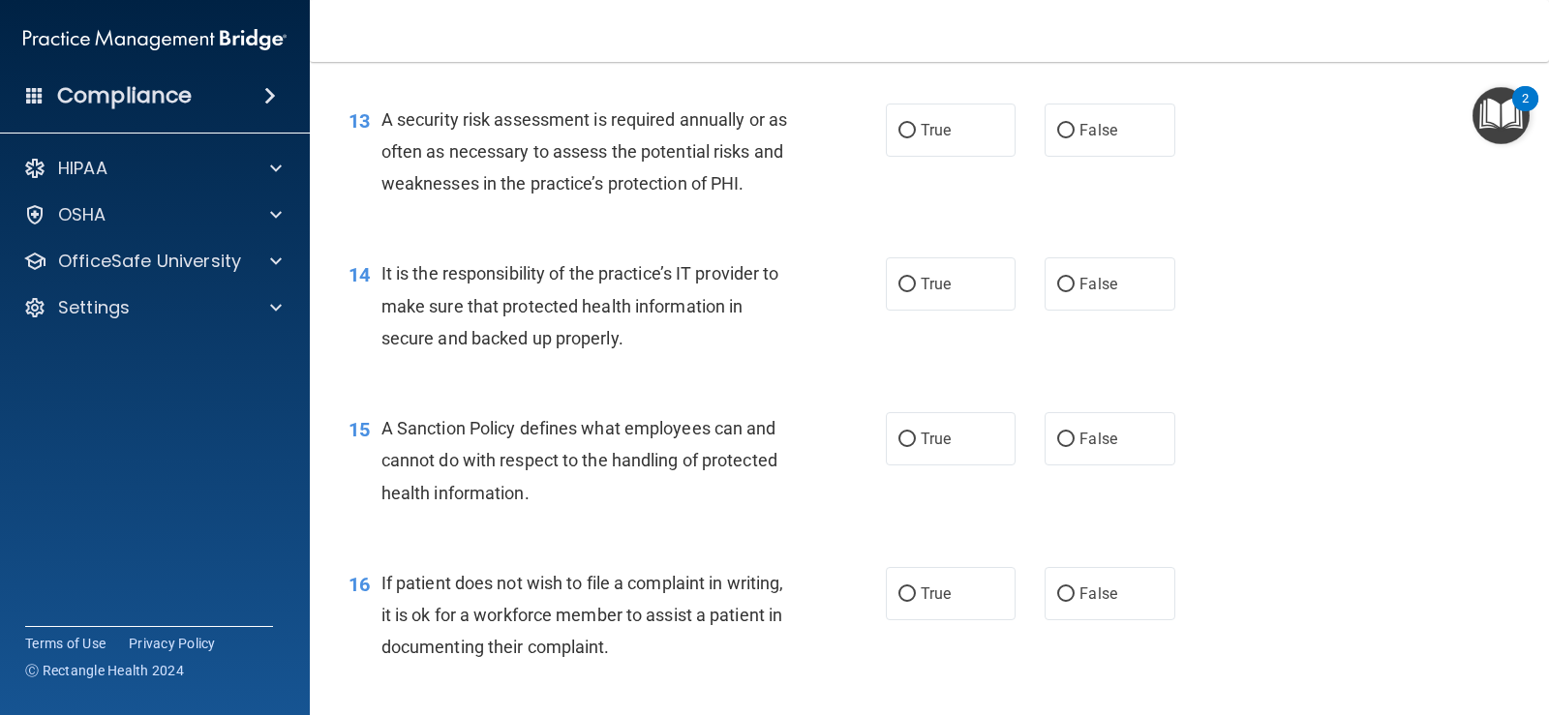
scroll to position [2420, 0]
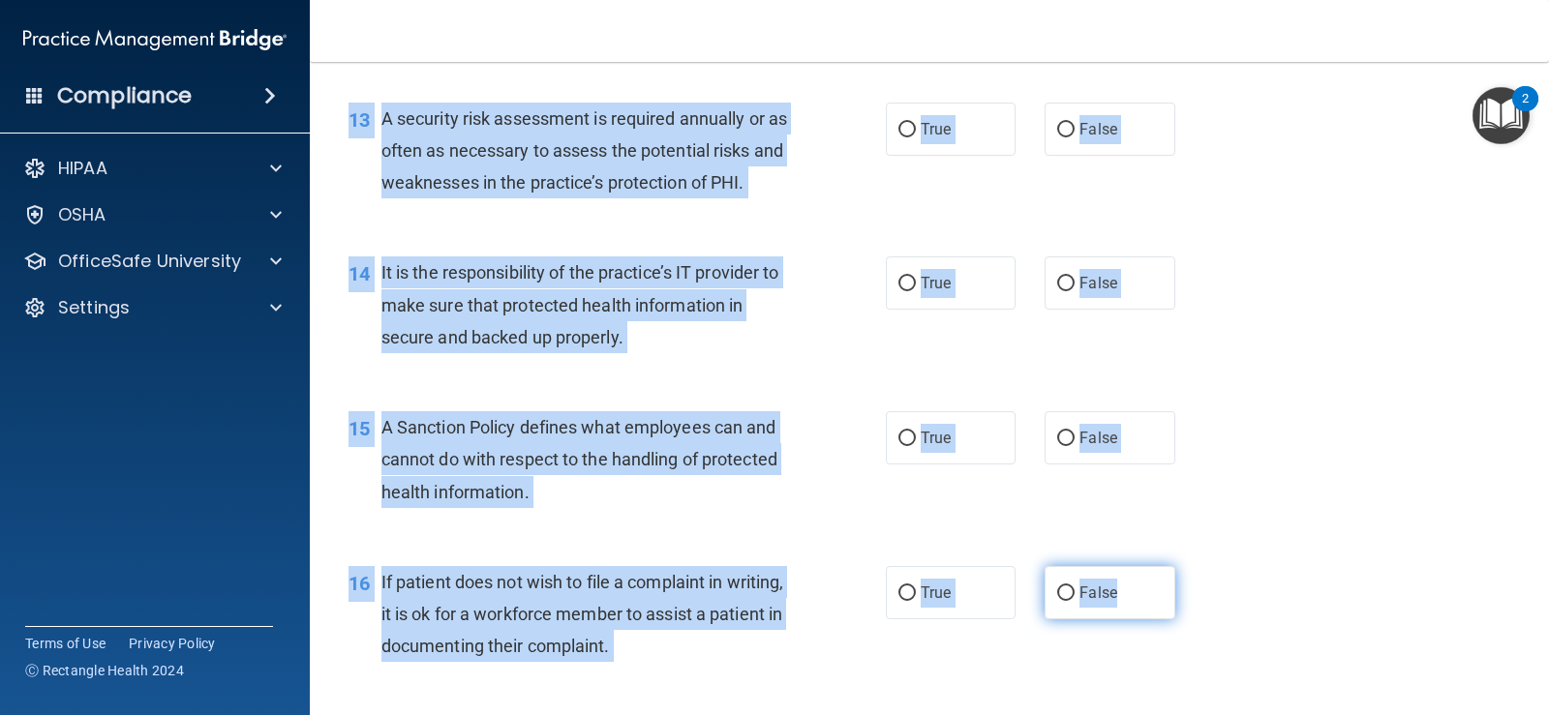
drag, startPoint x: 341, startPoint y: 115, endPoint x: 1135, endPoint y: 591, distance: 926.5
click at [1135, 591] on div "01 It is ok to share your password with a co-worker in case immediate access of…" at bounding box center [929, 348] width 1191 height 5279
copy div "13 A security risk assessment is required annually or as often as necessary to …"
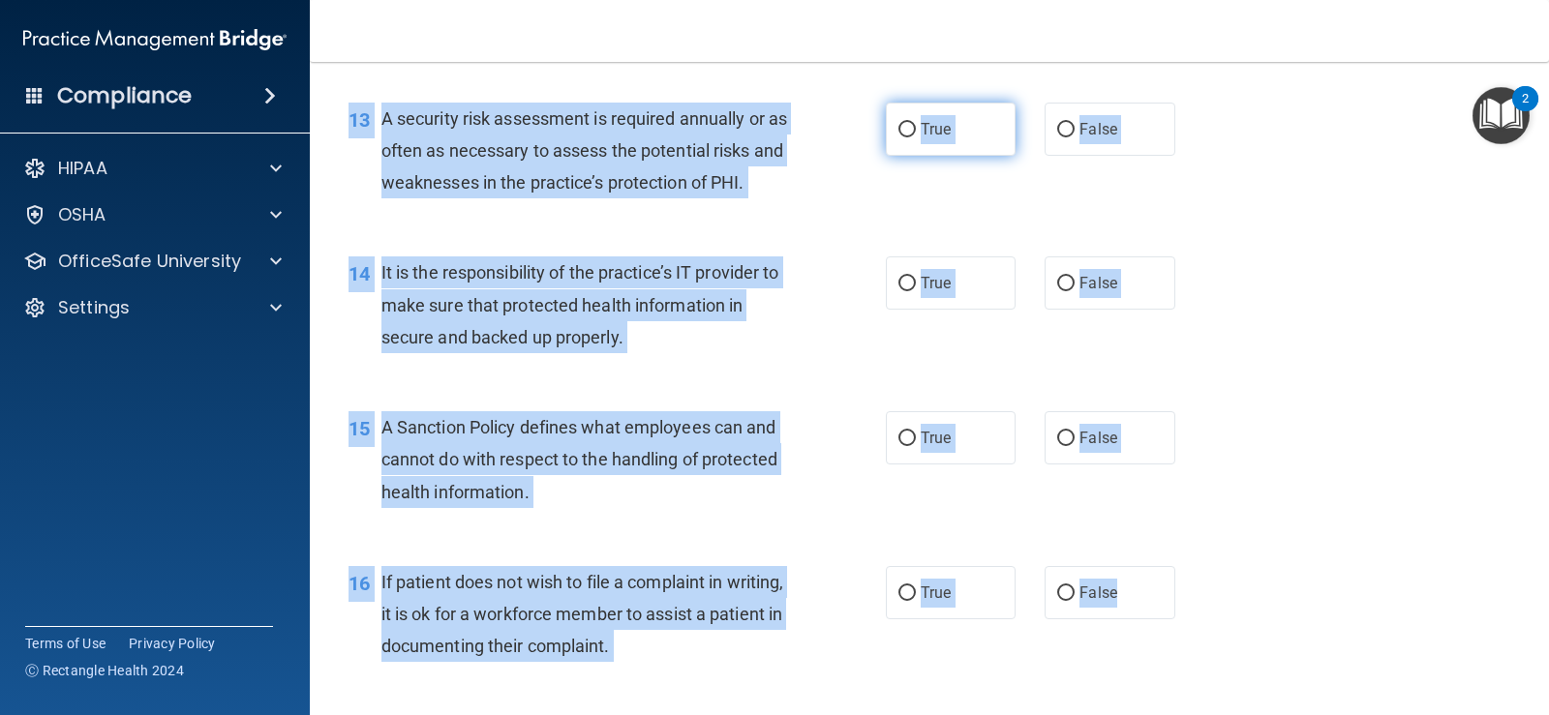
click at [965, 128] on label "True" at bounding box center [951, 129] width 130 height 53
click at [916, 128] on input "True" at bounding box center [906, 130] width 17 height 15
radio input "true"
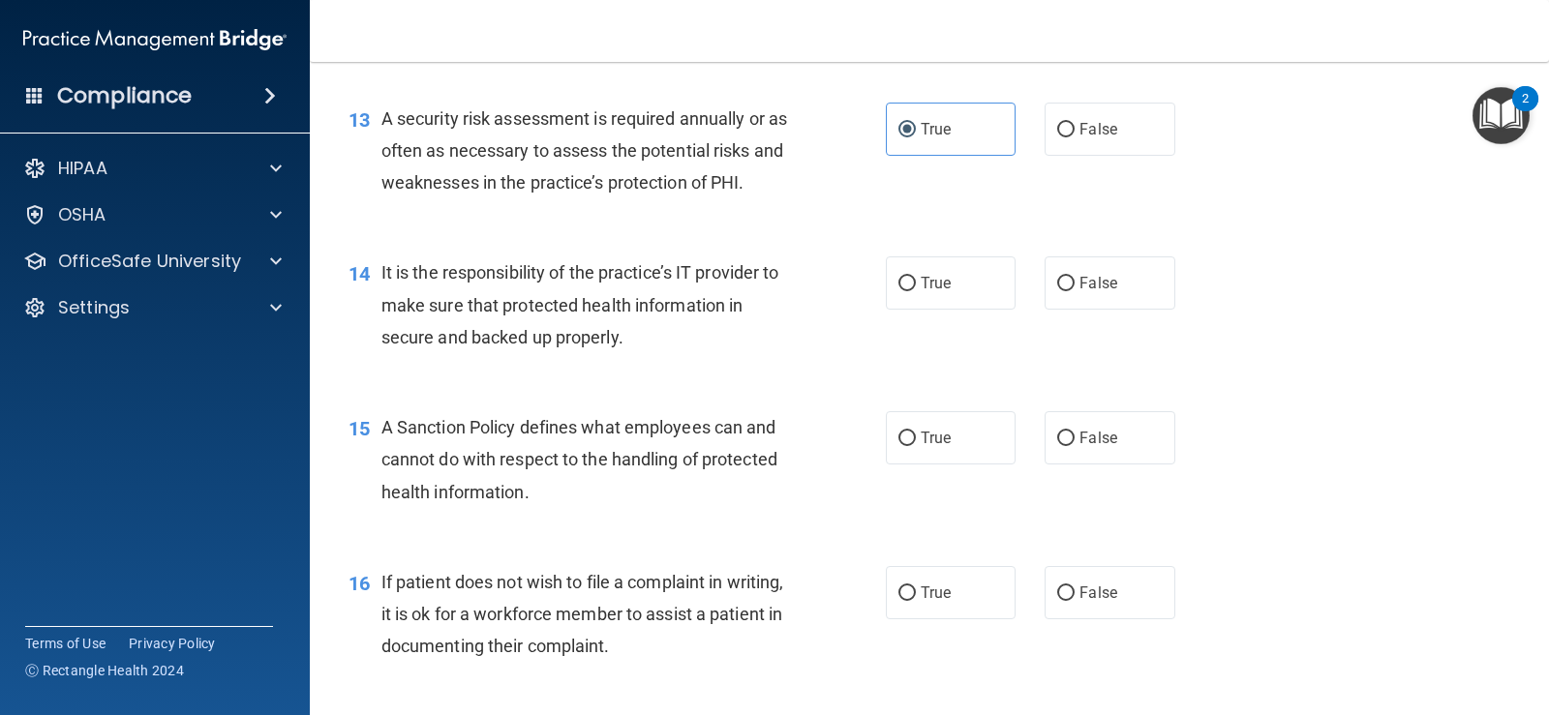
drag, startPoint x: 1133, startPoint y: 287, endPoint x: 1023, endPoint y: 406, distance: 162.3
click at [1133, 288] on label "False" at bounding box center [1109, 283] width 130 height 53
click at [1074, 288] on input "False" at bounding box center [1065, 284] width 17 height 15
radio input "true"
click at [1002, 434] on label "True" at bounding box center [951, 437] width 130 height 53
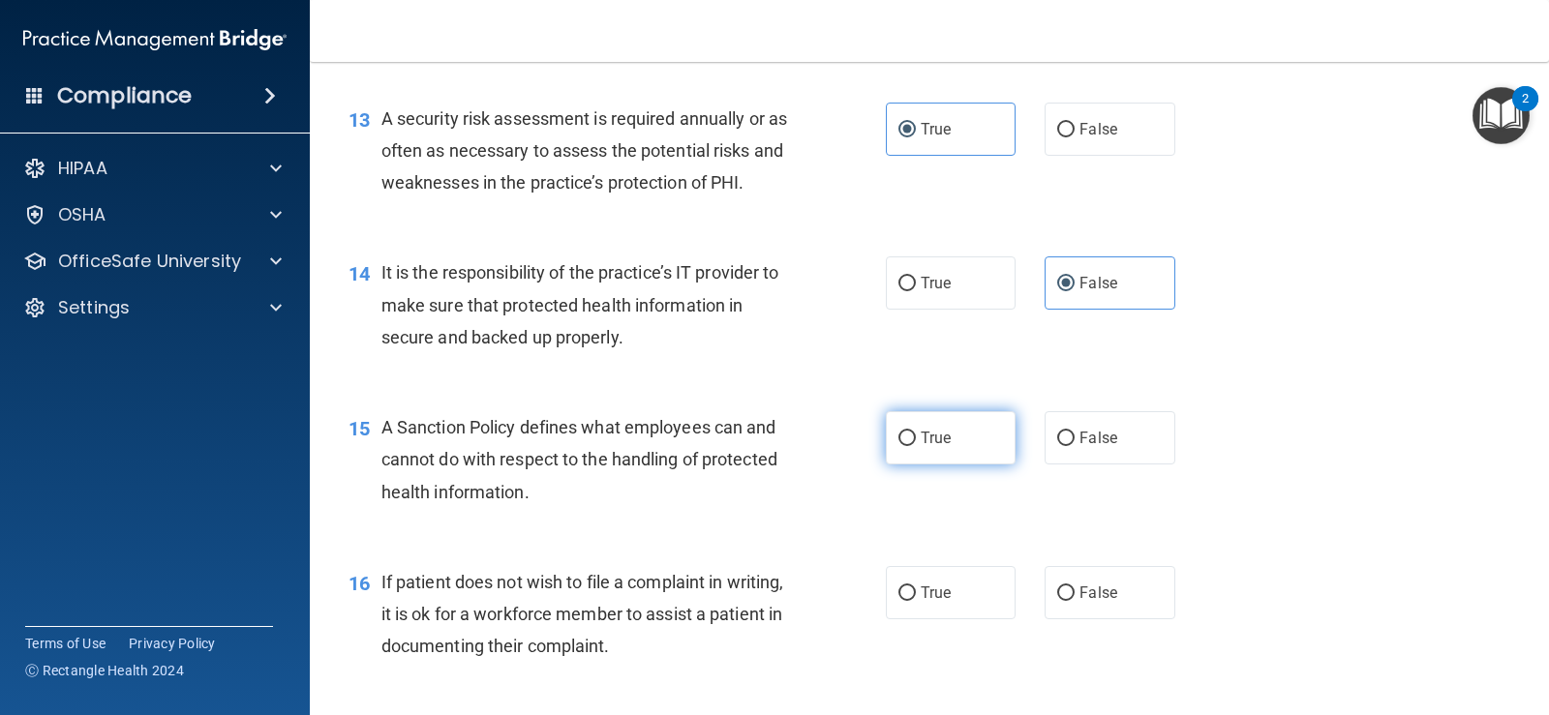
click at [916, 434] on input "True" at bounding box center [906, 439] width 17 height 15
radio input "true"
click at [941, 619] on label "True" at bounding box center [951, 592] width 130 height 53
click at [916, 601] on input "True" at bounding box center [906, 594] width 17 height 15
radio input "true"
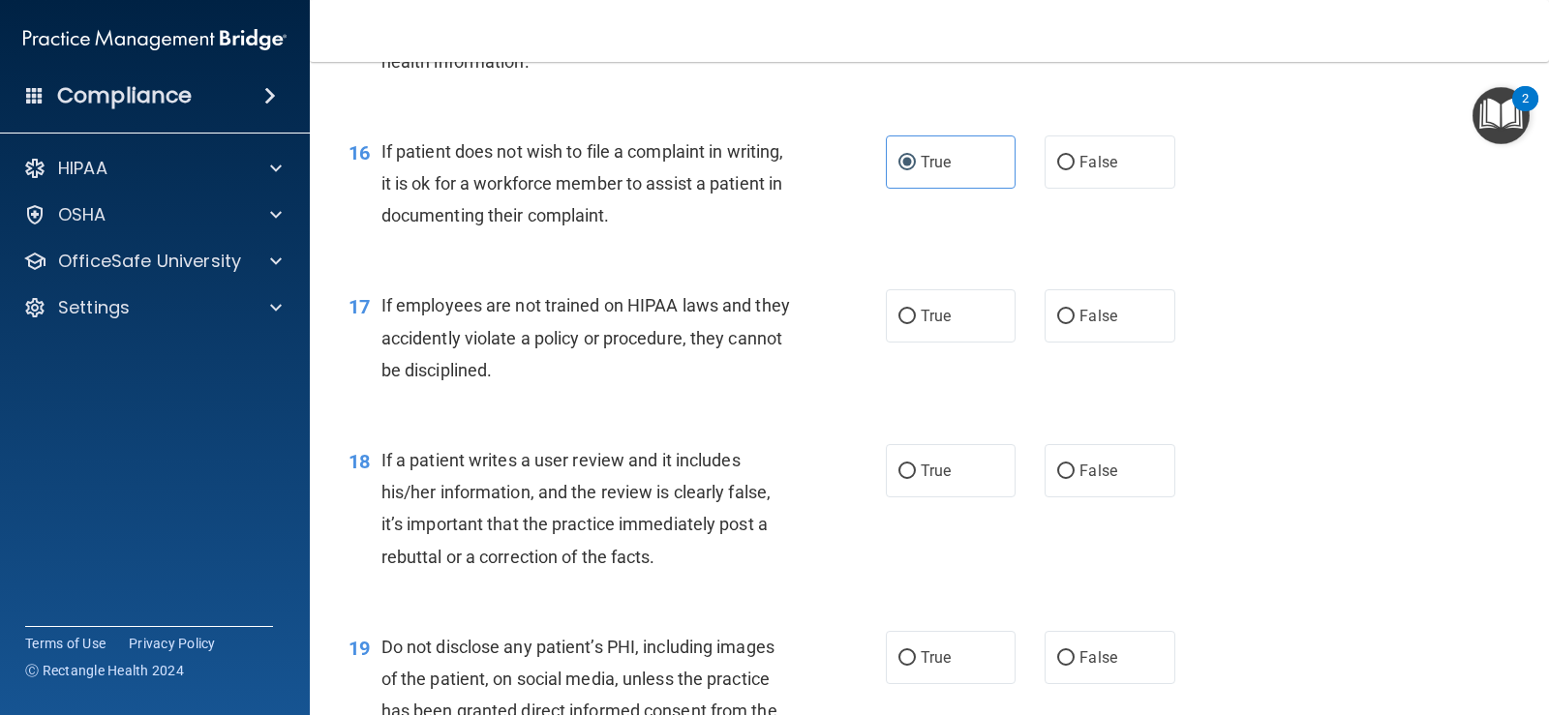
scroll to position [2807, 0]
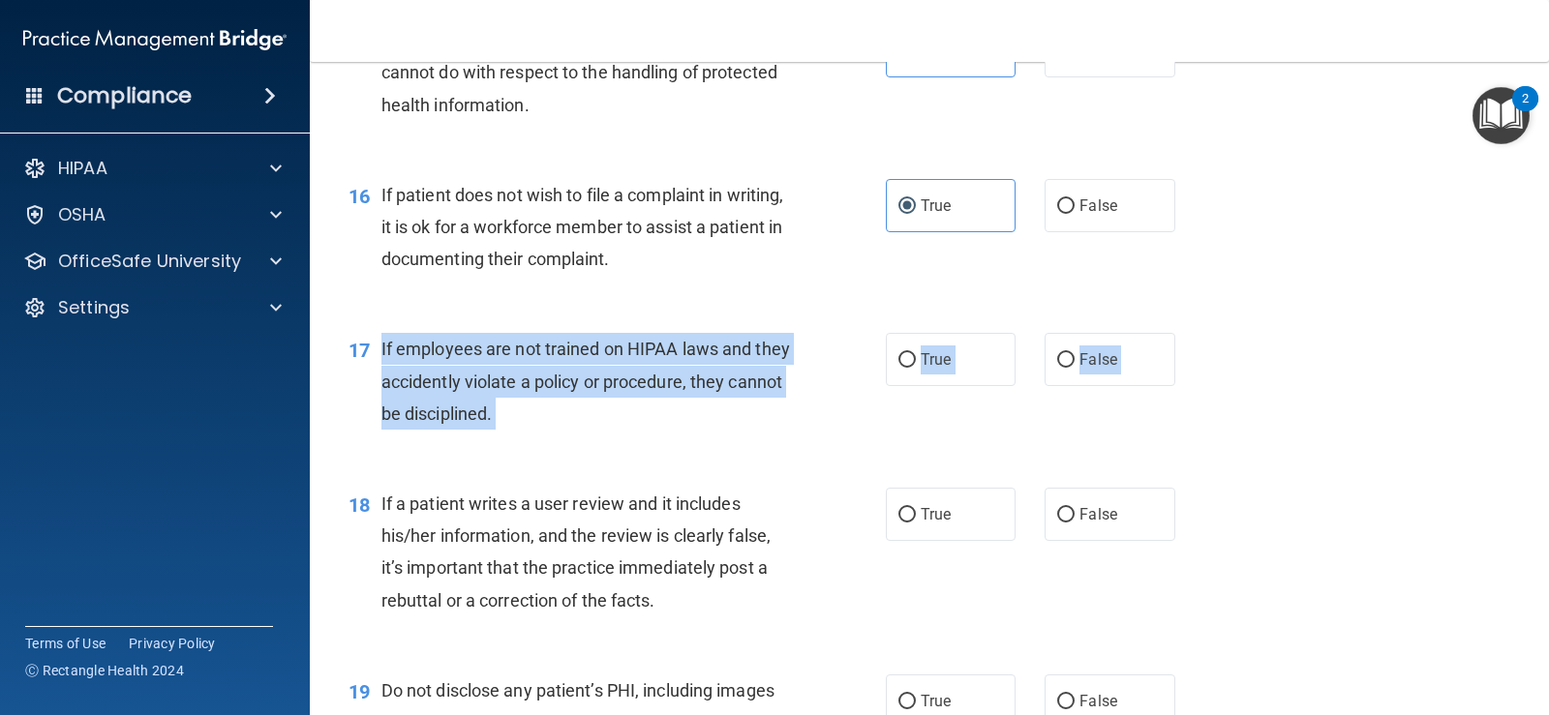
drag, startPoint x: 368, startPoint y: 335, endPoint x: 556, endPoint y: 464, distance: 227.7
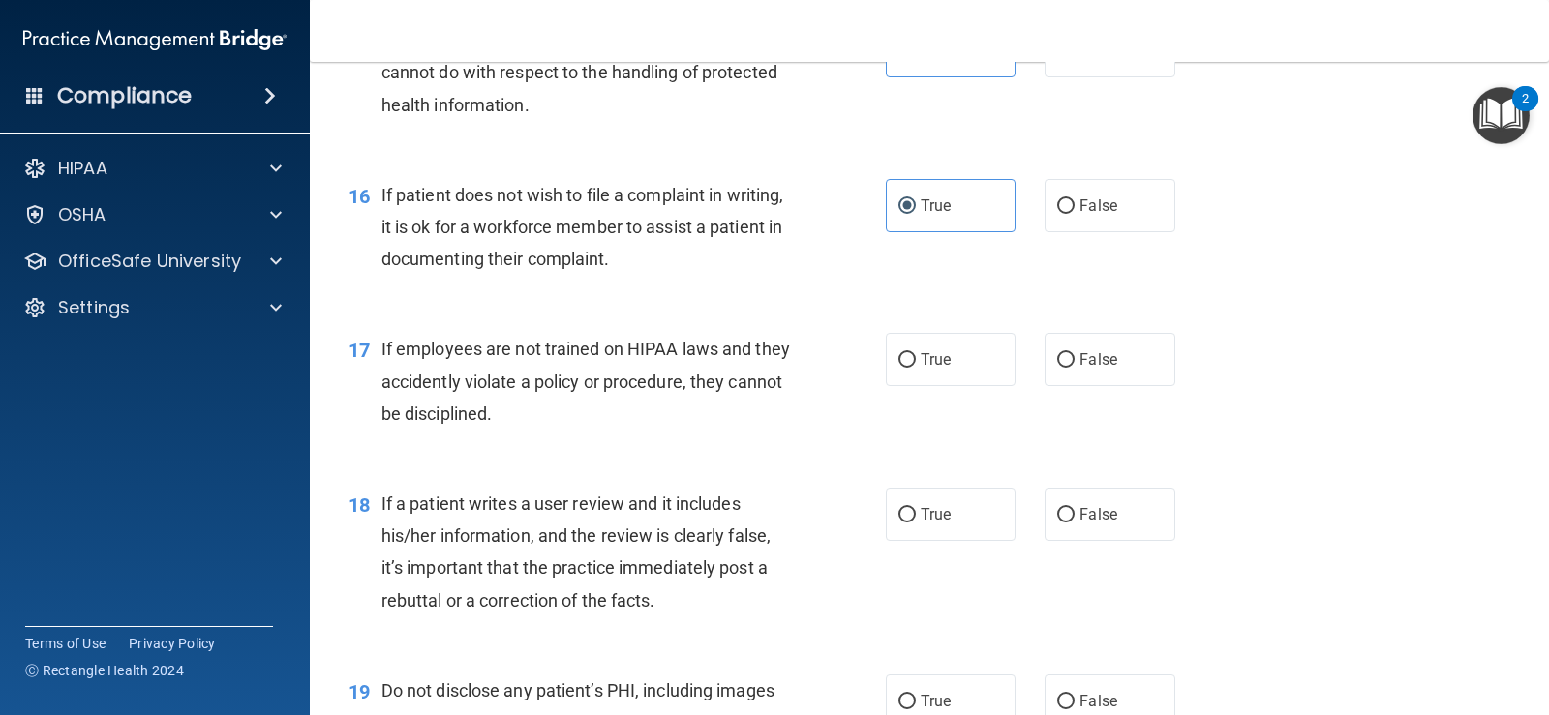
drag, startPoint x: 1440, startPoint y: 415, endPoint x: 1262, endPoint y: 428, distance: 178.5
click at [1432, 418] on div "17 If employees are not trained on HIPAA laws and they accidently violate a pol…" at bounding box center [929, 386] width 1191 height 155
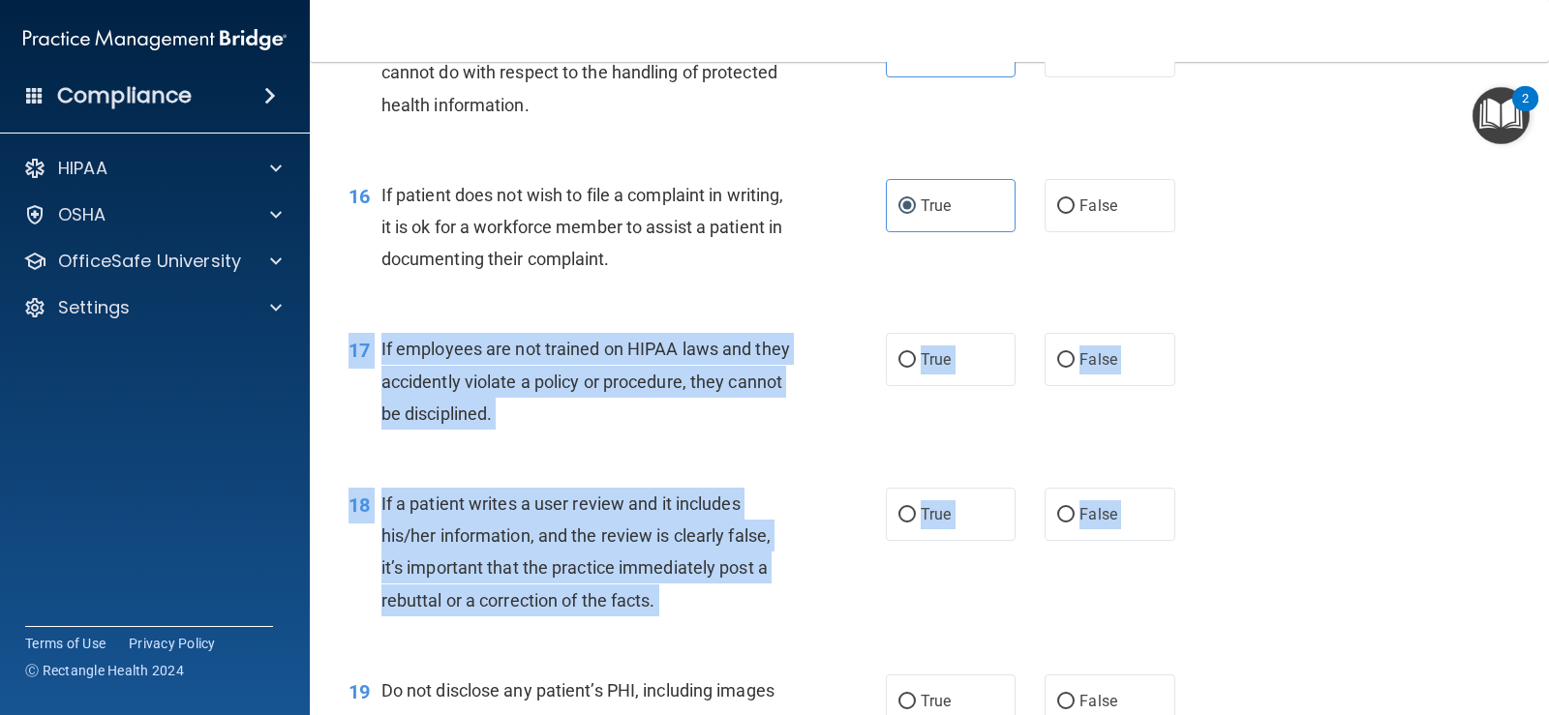
drag, startPoint x: 337, startPoint y: 349, endPoint x: 956, endPoint y: 661, distance: 693.5
click at [1054, 383] on label "False" at bounding box center [1109, 359] width 130 height 53
click at [1057, 368] on input "False" at bounding box center [1065, 360] width 17 height 15
radio input "true"
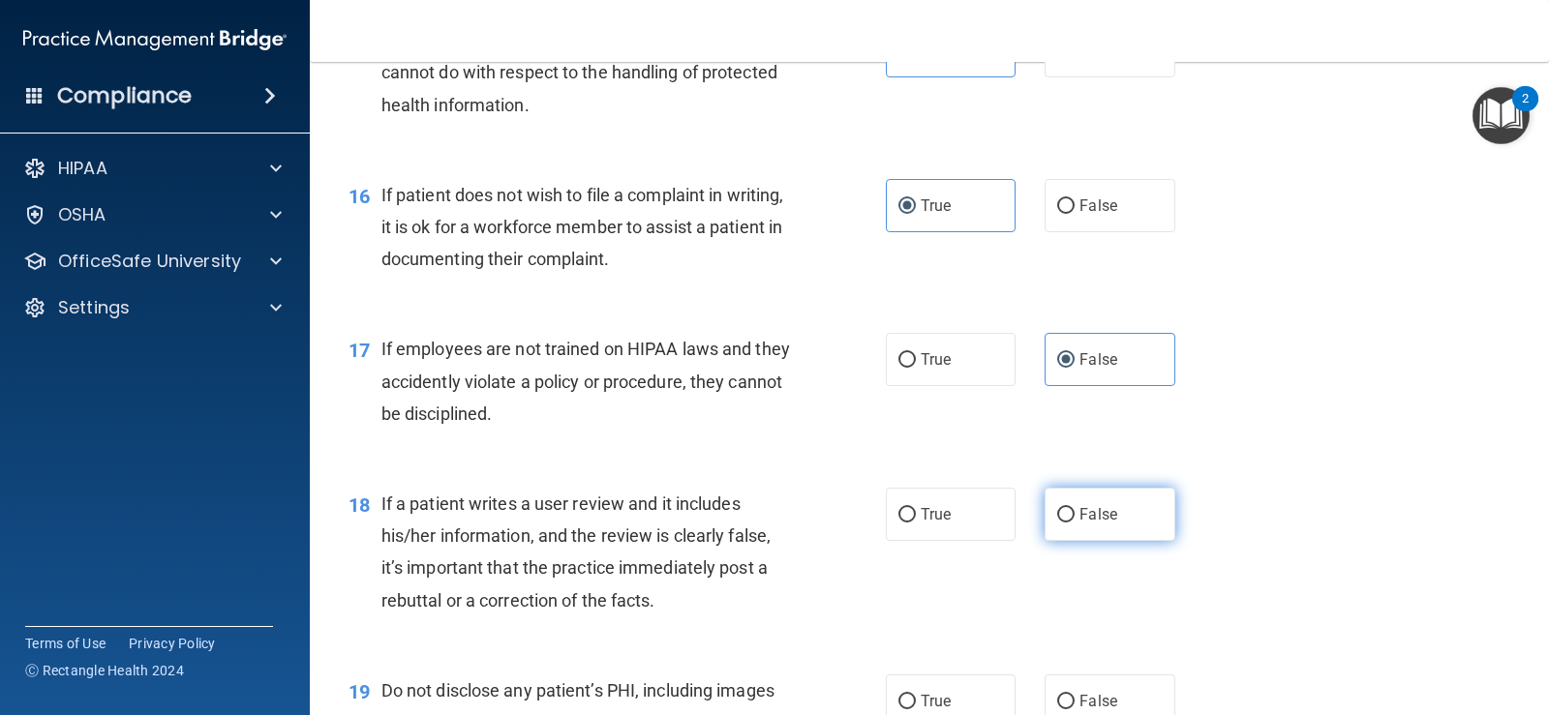
click at [1097, 514] on span "False" at bounding box center [1098, 514] width 38 height 18
click at [1074, 514] on input "False" at bounding box center [1065, 515] width 17 height 15
radio input "true"
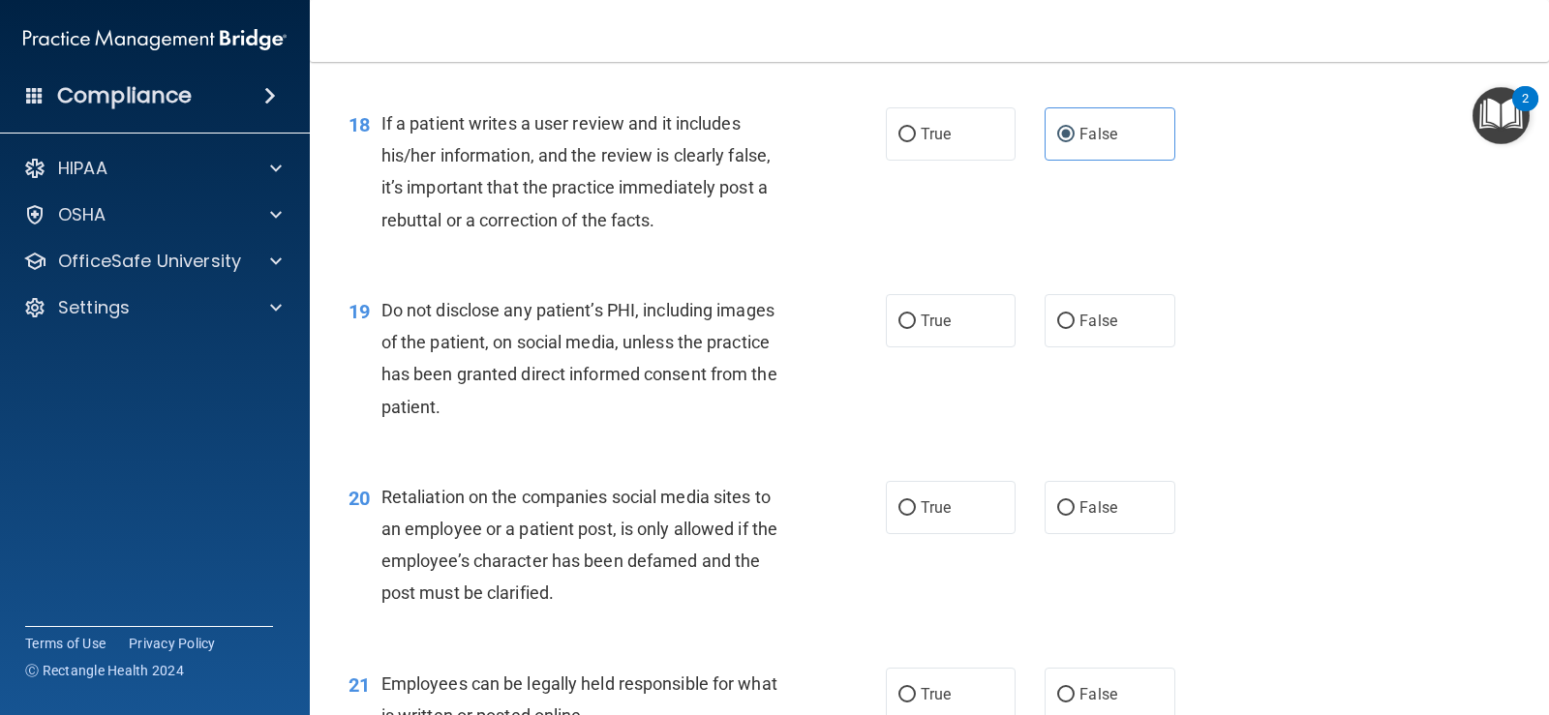
scroll to position [3194, 0]
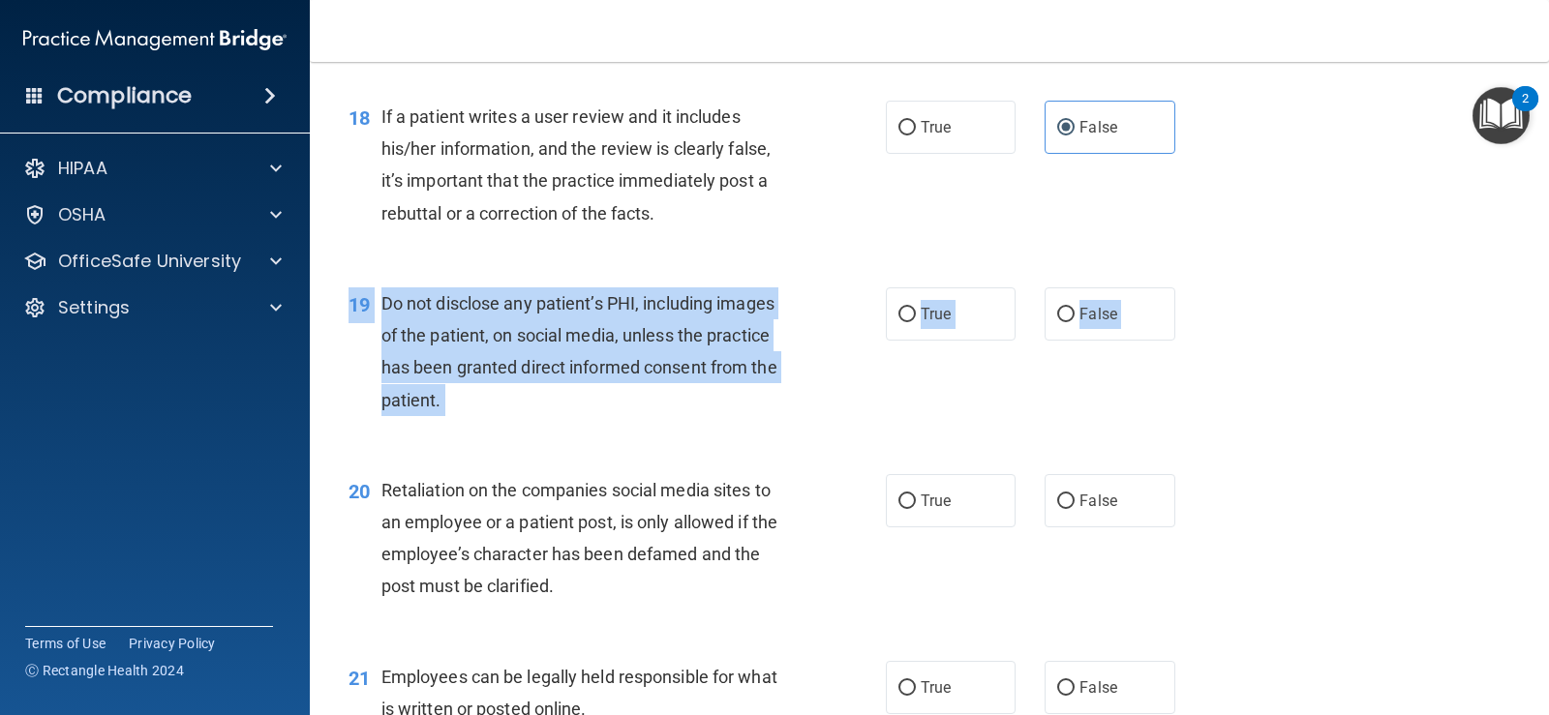
drag, startPoint x: 338, startPoint y: 307, endPoint x: 959, endPoint y: 460, distance: 640.0
click at [612, 388] on div "Do not disclose any patient’s PHI, including images of the patient, on social m…" at bounding box center [593, 351] width 425 height 129
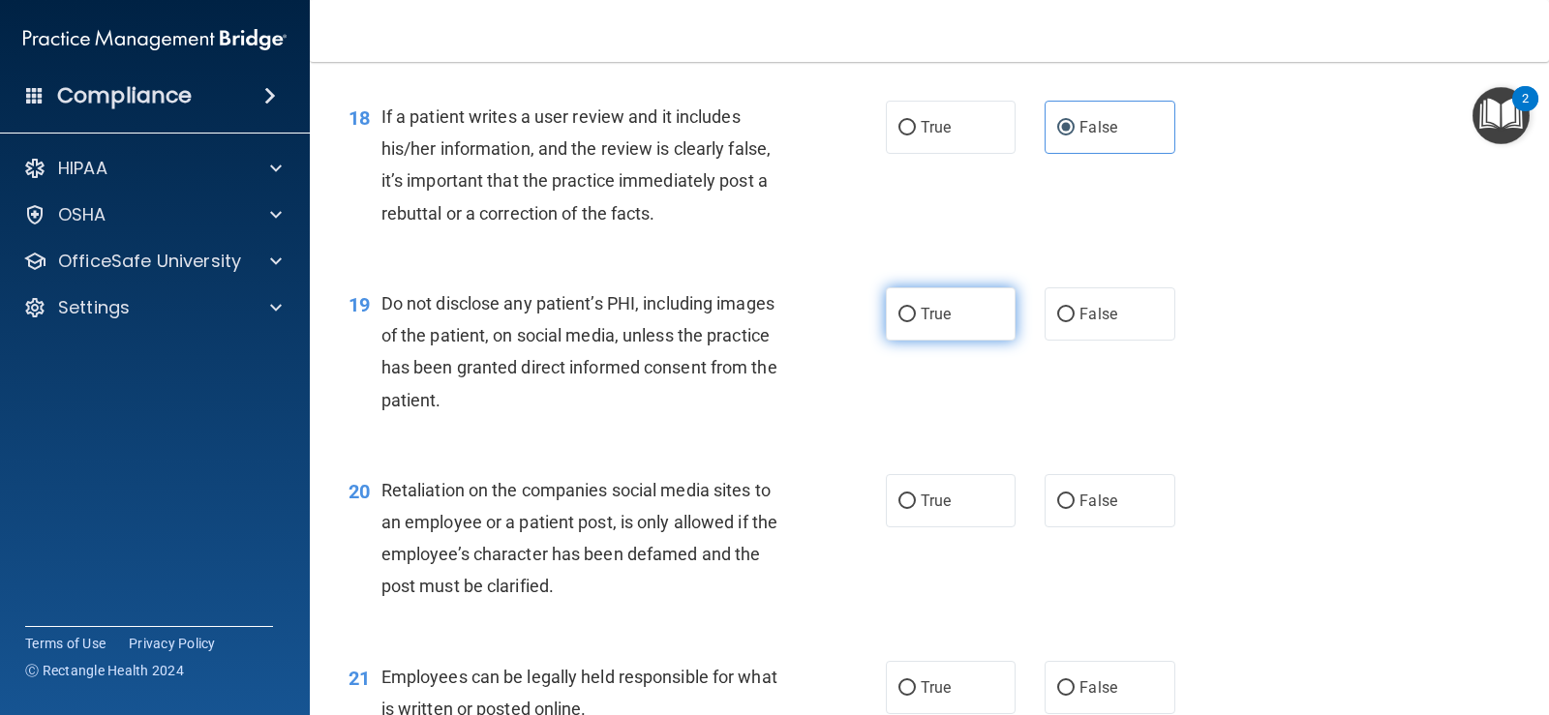
click at [968, 302] on label "True" at bounding box center [951, 313] width 130 height 53
click at [916, 308] on input "True" at bounding box center [906, 315] width 17 height 15
radio input "true"
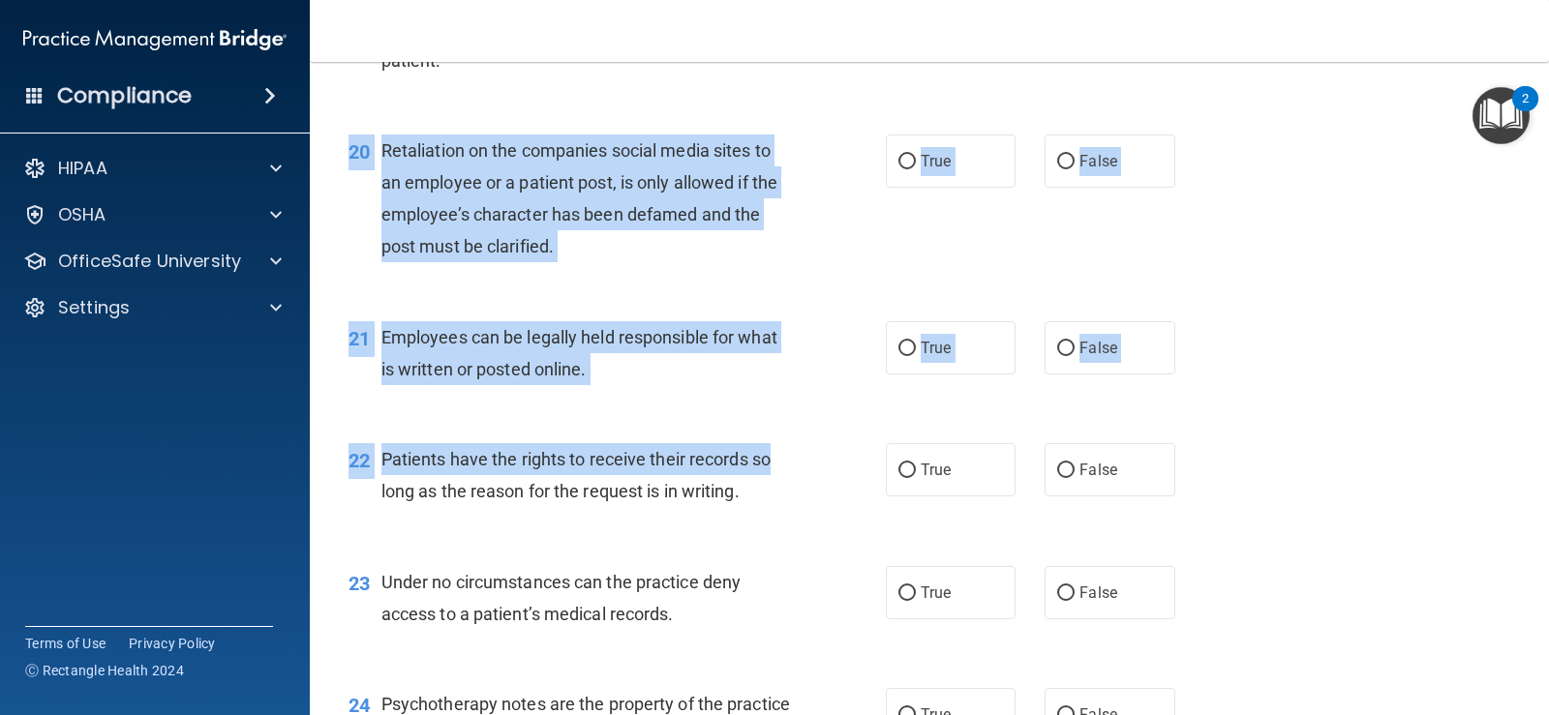
scroll to position [3581, 0]
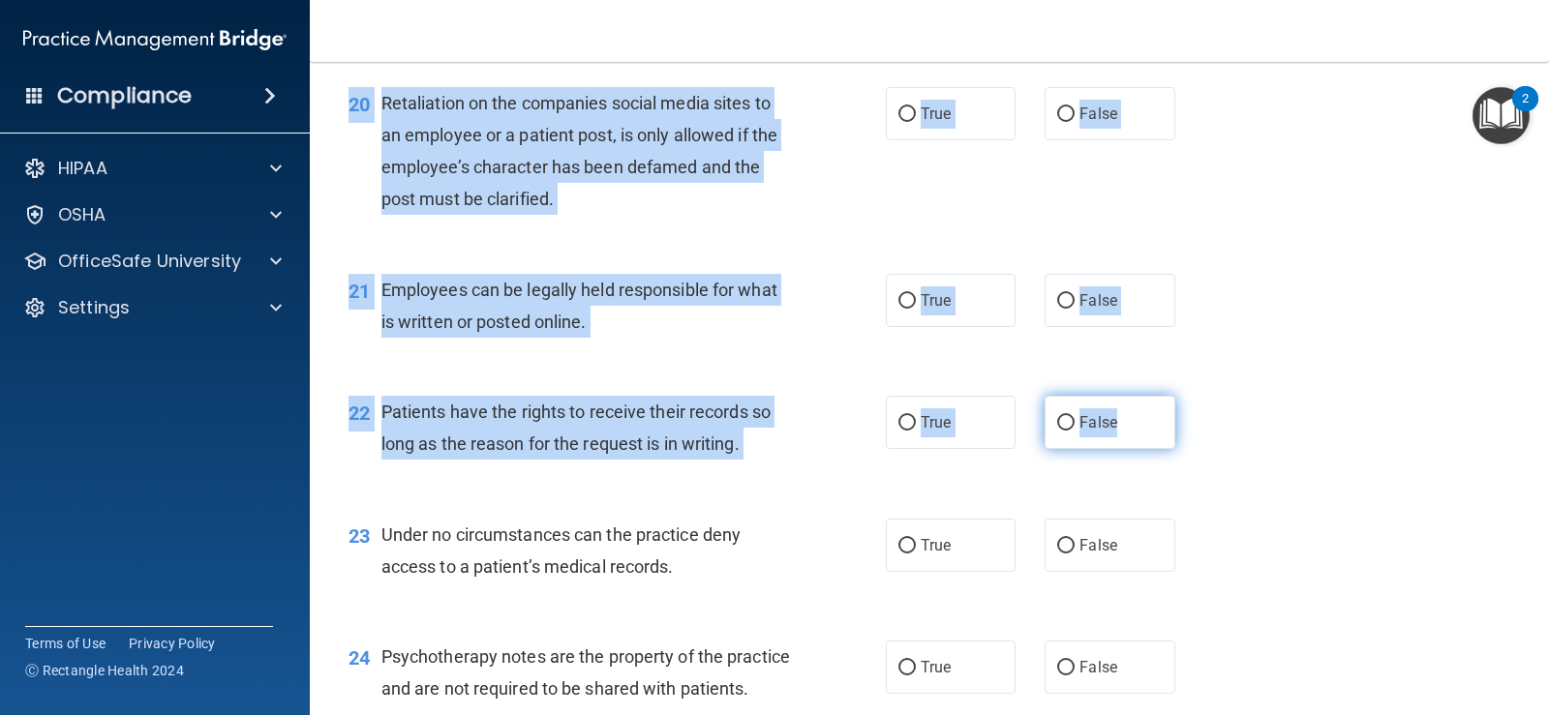
drag, startPoint x: 352, startPoint y: 203, endPoint x: 1164, endPoint y: 434, distance: 844.2
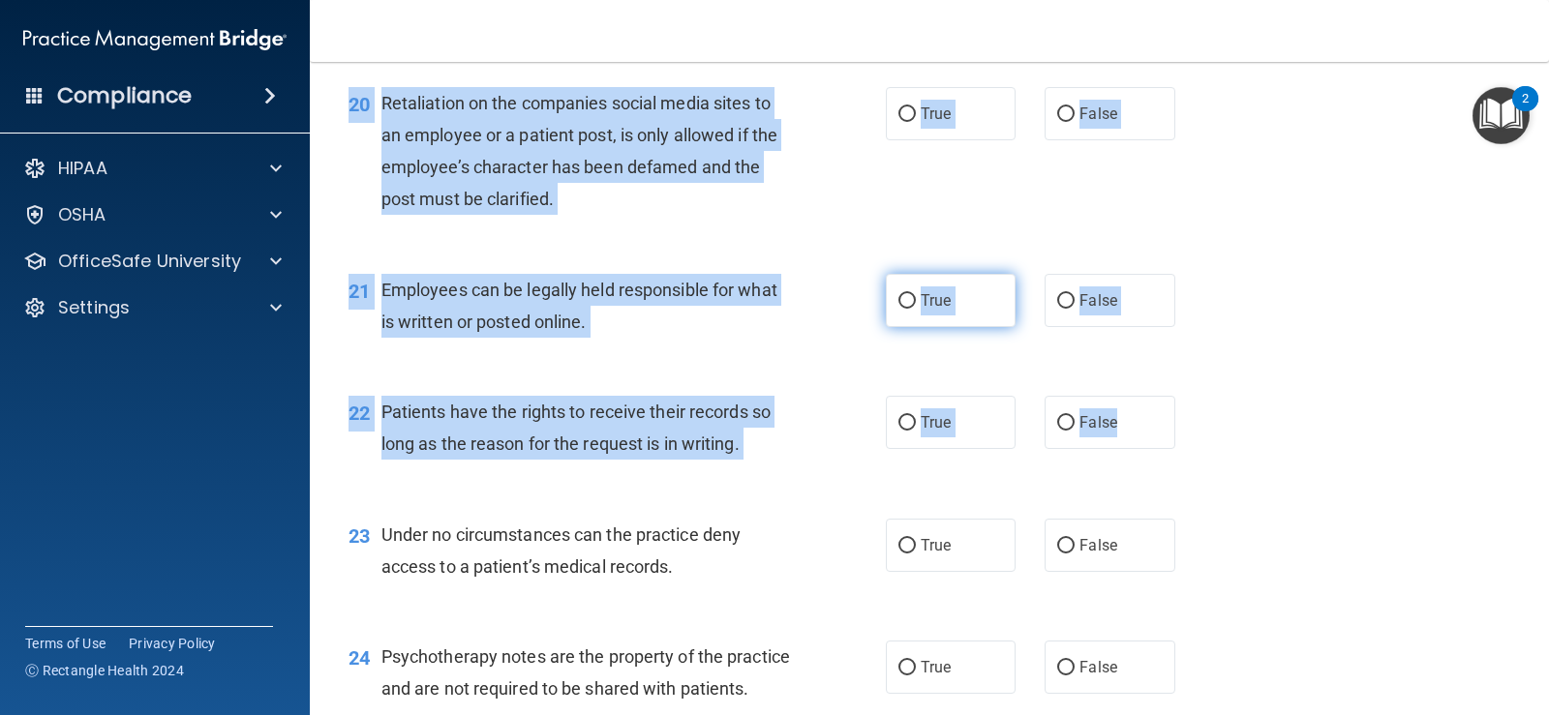
click at [927, 321] on label "True" at bounding box center [951, 300] width 130 height 53
click at [916, 309] on input "True" at bounding box center [906, 301] width 17 height 15
radio input "true"
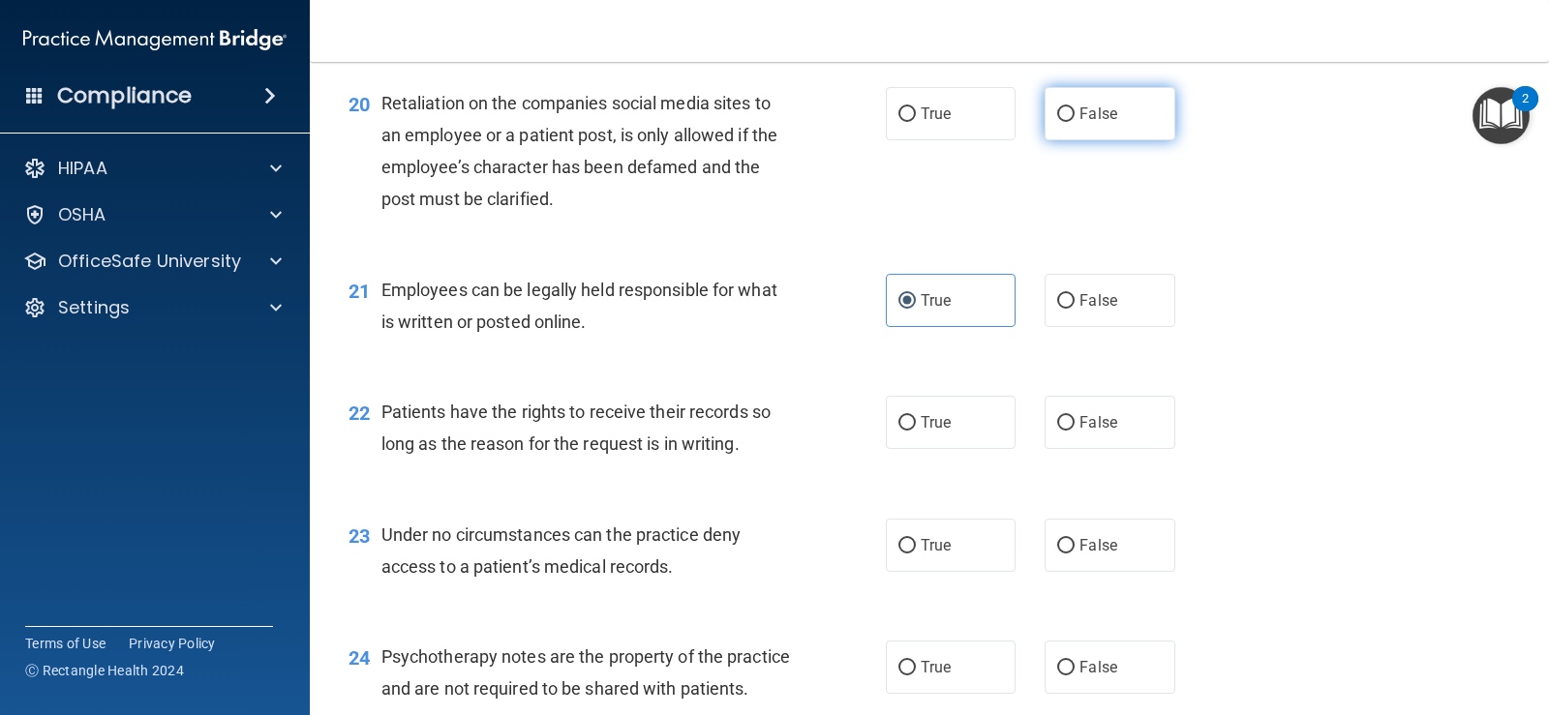
click at [1143, 135] on label "False" at bounding box center [1109, 113] width 130 height 53
click at [1074, 122] on input "False" at bounding box center [1065, 114] width 17 height 15
radio input "true"
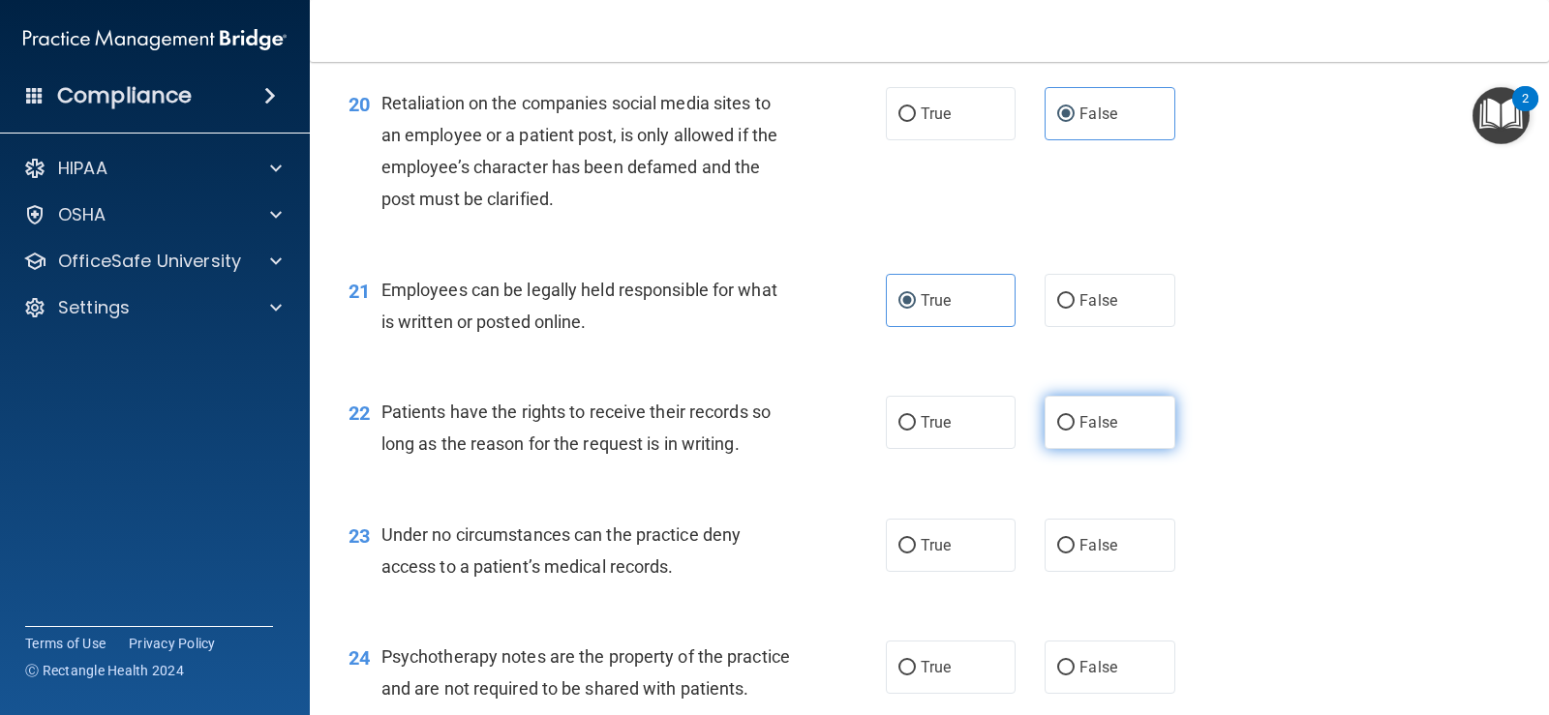
click at [1093, 413] on span "False" at bounding box center [1098, 422] width 38 height 18
click at [1074, 416] on input "False" at bounding box center [1065, 423] width 17 height 15
radio input "true"
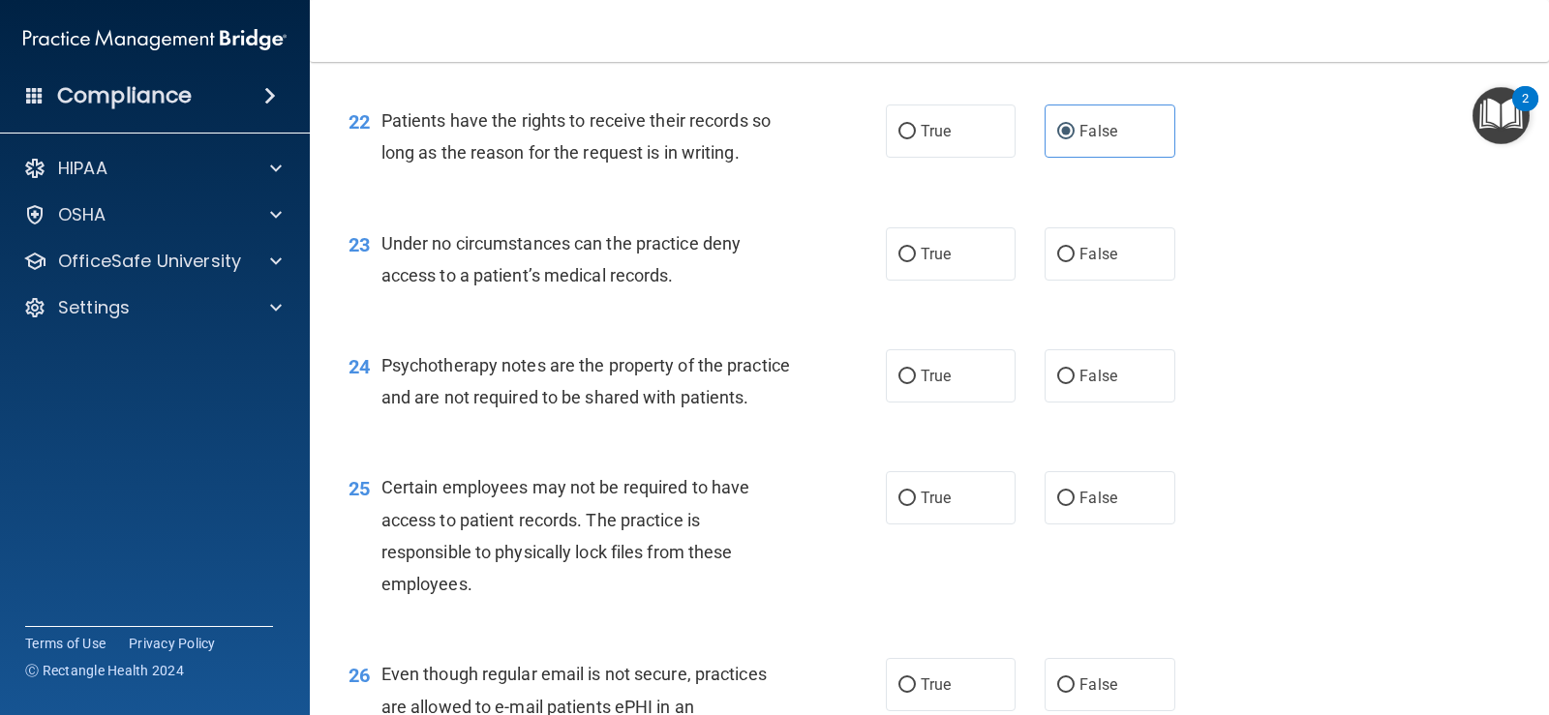
scroll to position [3969, 0]
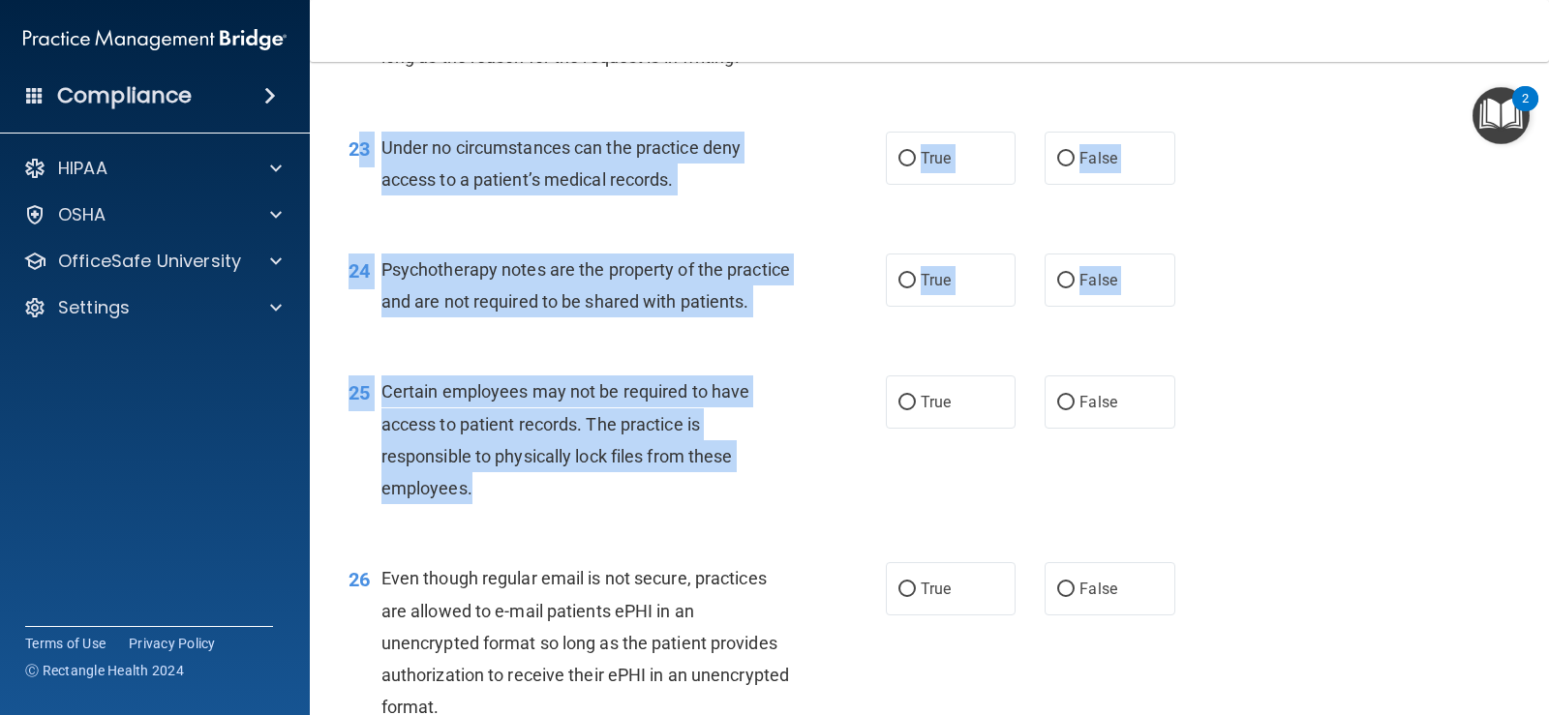
drag, startPoint x: 415, startPoint y: 153, endPoint x: 773, endPoint y: 536, distance: 524.6
click at [365, 133] on div "23" at bounding box center [357, 150] width 47 height 36
drag, startPoint x: 344, startPoint y: 148, endPoint x: 987, endPoint y: 457, distance: 713.9
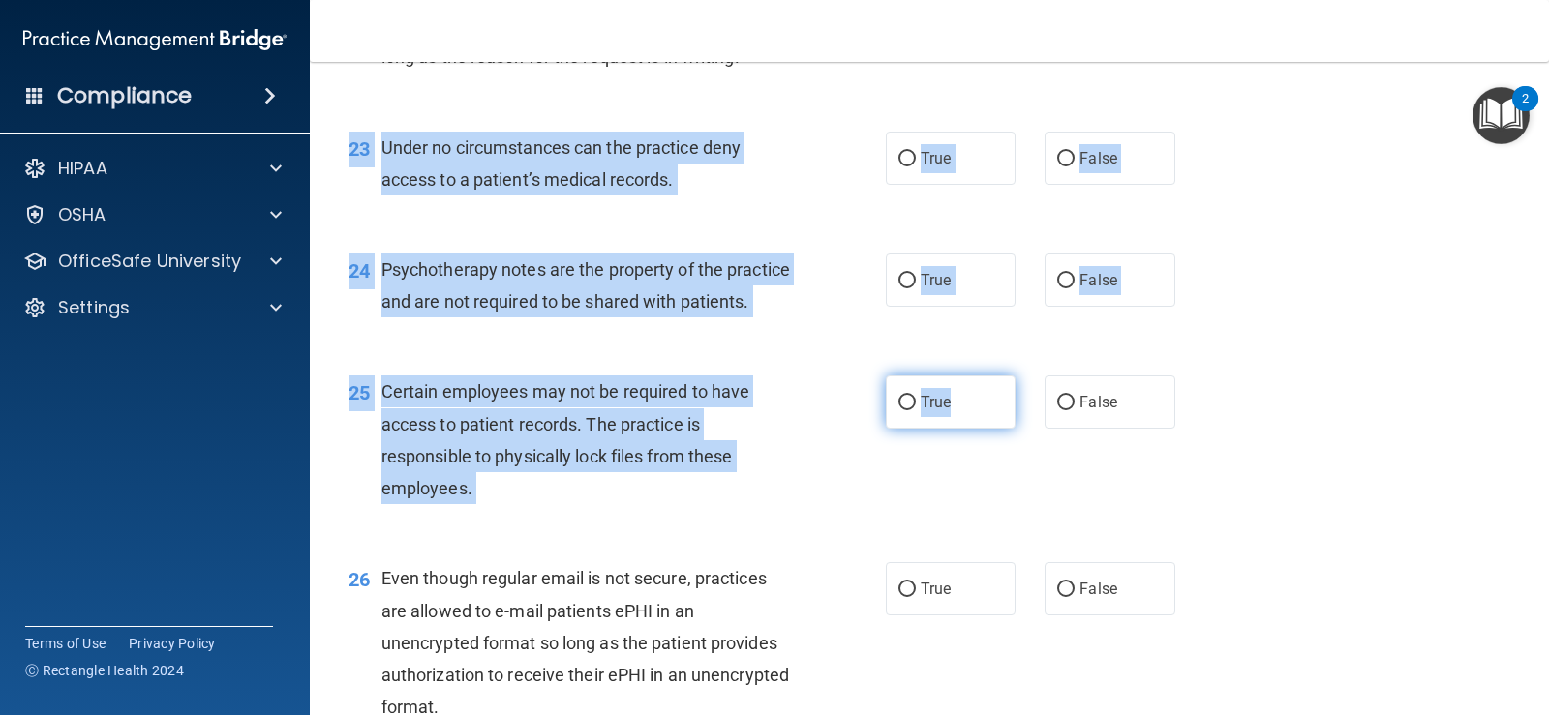
click at [981, 422] on label "True" at bounding box center [951, 402] width 130 height 53
click at [916, 410] on input "True" at bounding box center [906, 403] width 17 height 15
radio input "true"
click at [960, 282] on label "True" at bounding box center [951, 280] width 130 height 53
click at [916, 282] on input "True" at bounding box center [906, 281] width 17 height 15
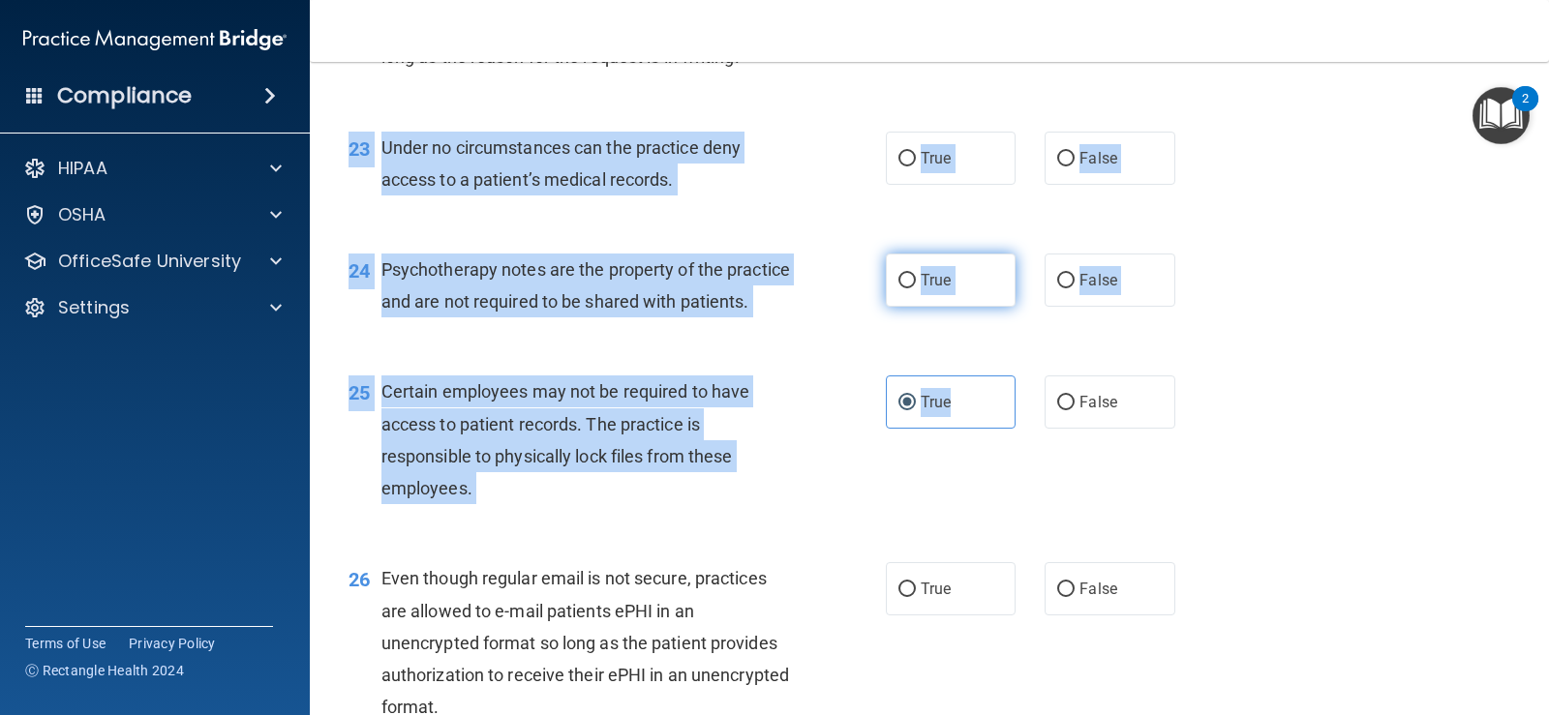
radio input "true"
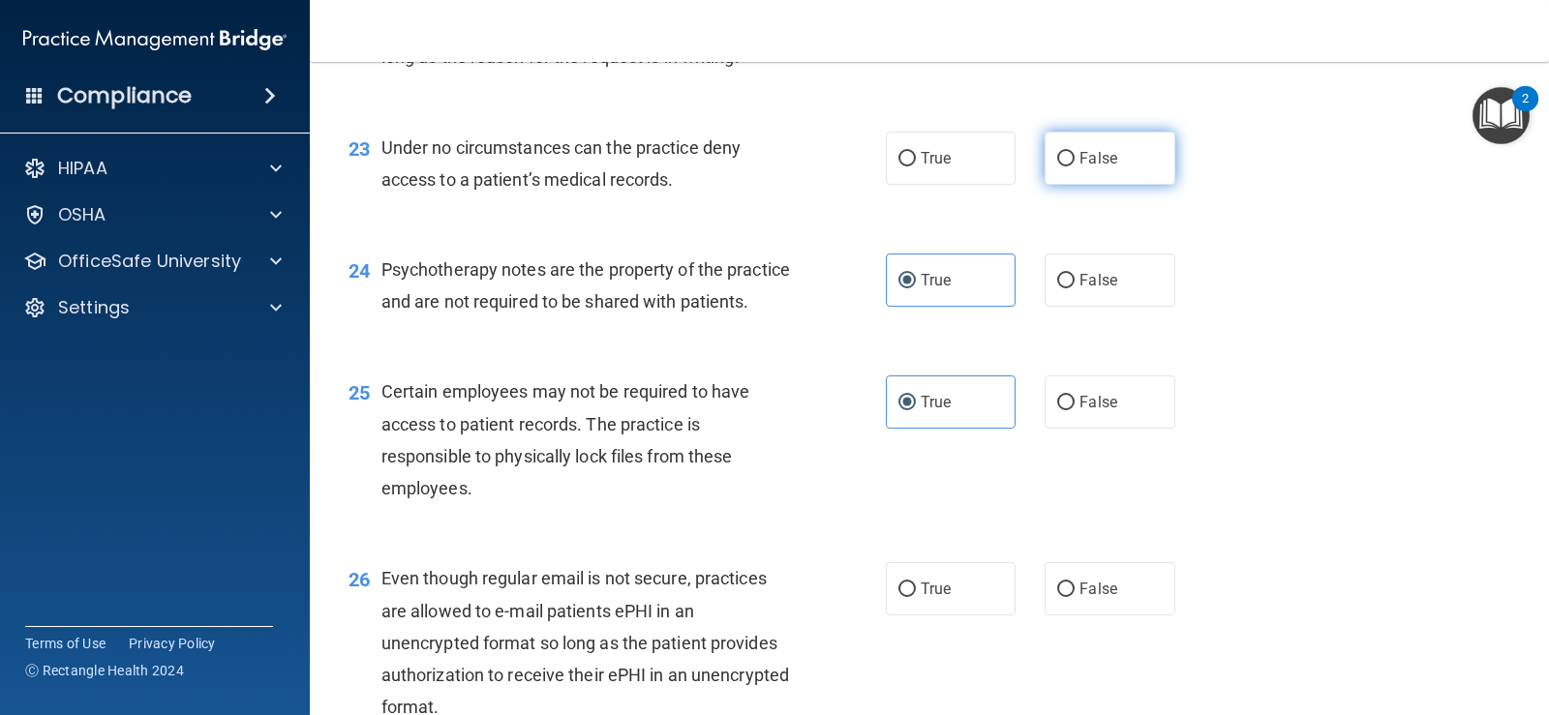
click at [1056, 172] on label "False" at bounding box center [1109, 158] width 130 height 53
click at [1057, 166] on input "False" at bounding box center [1065, 159] width 17 height 15
radio input "true"
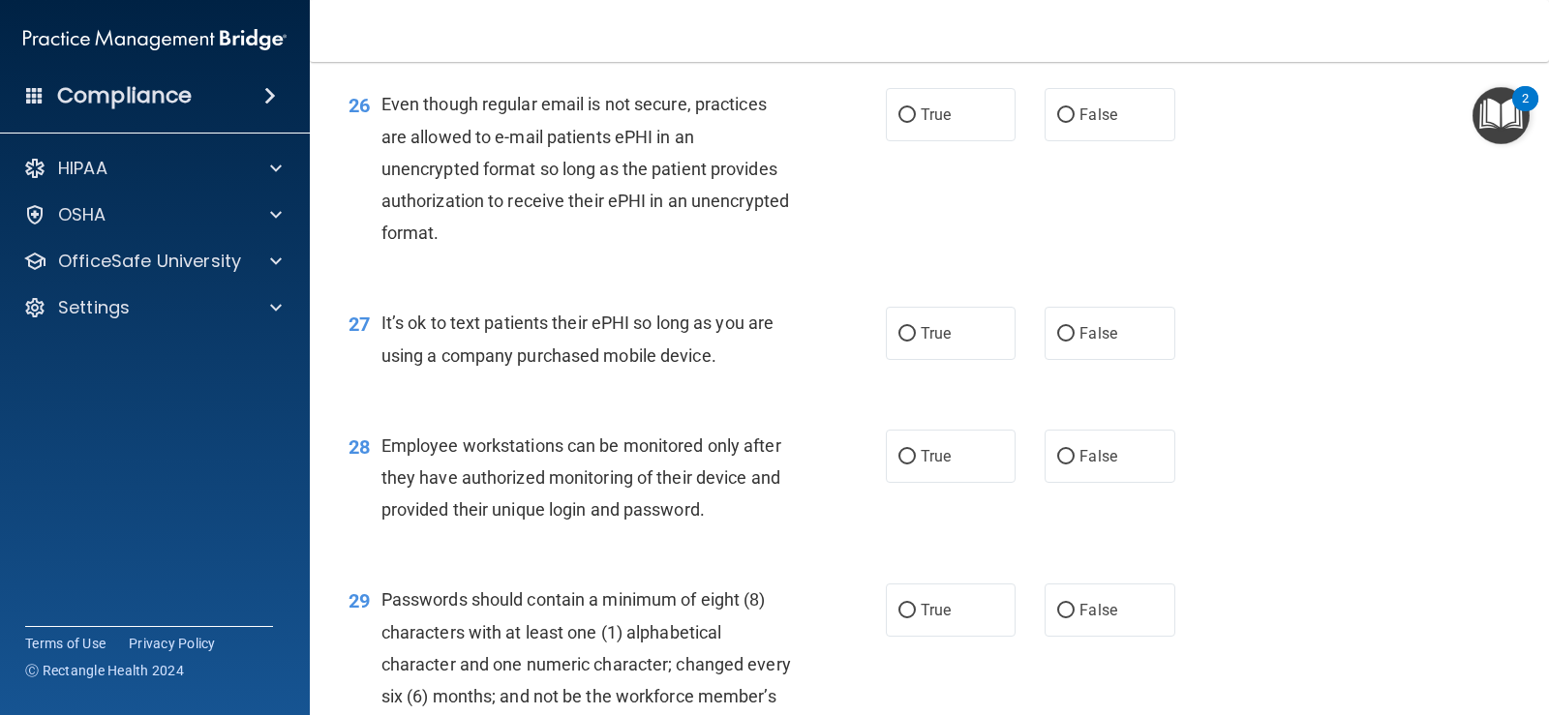
scroll to position [4453, 0]
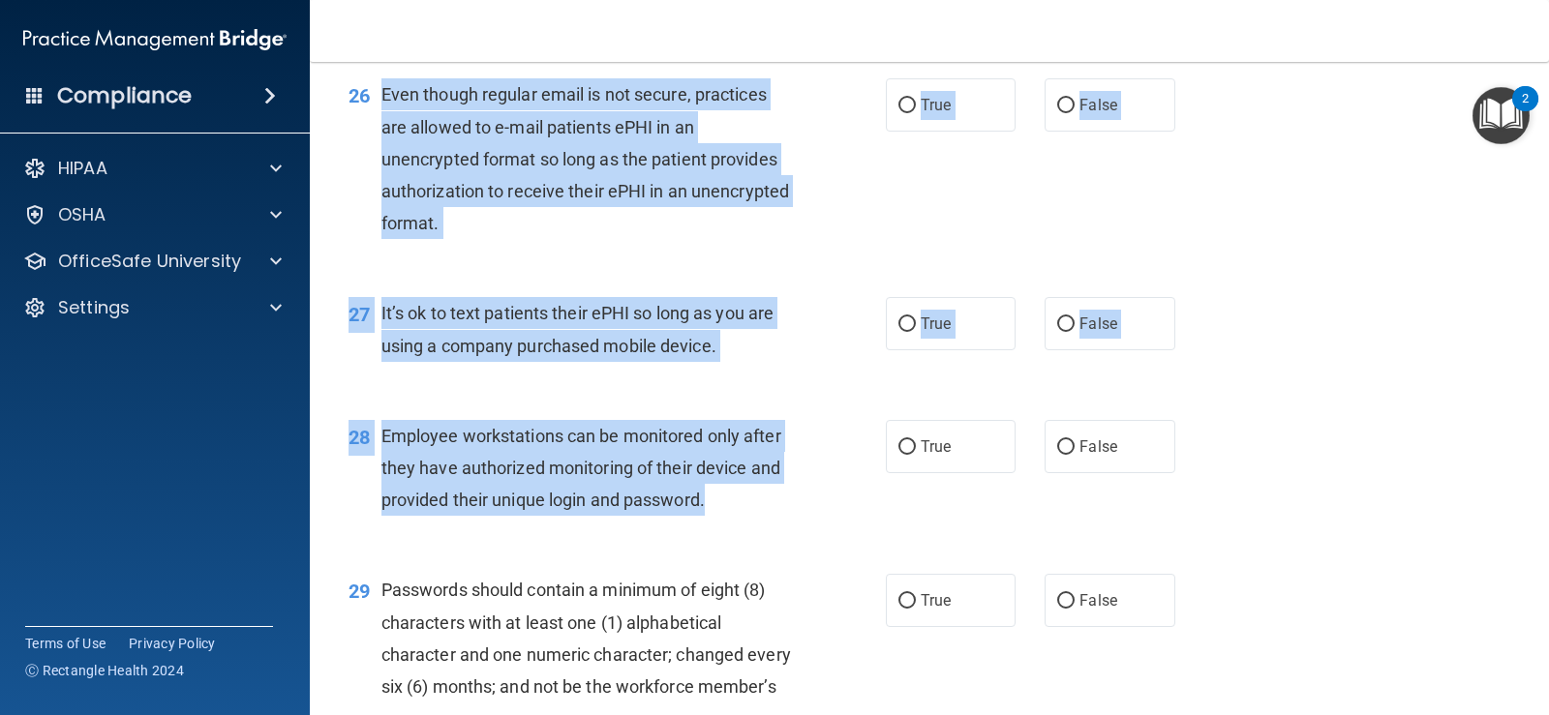
drag, startPoint x: 370, startPoint y: 125, endPoint x: 740, endPoint y: 534, distance: 551.7
click at [1069, 132] on label "False" at bounding box center [1109, 104] width 130 height 53
click at [1069, 113] on input "False" at bounding box center [1065, 106] width 17 height 15
radio input "true"
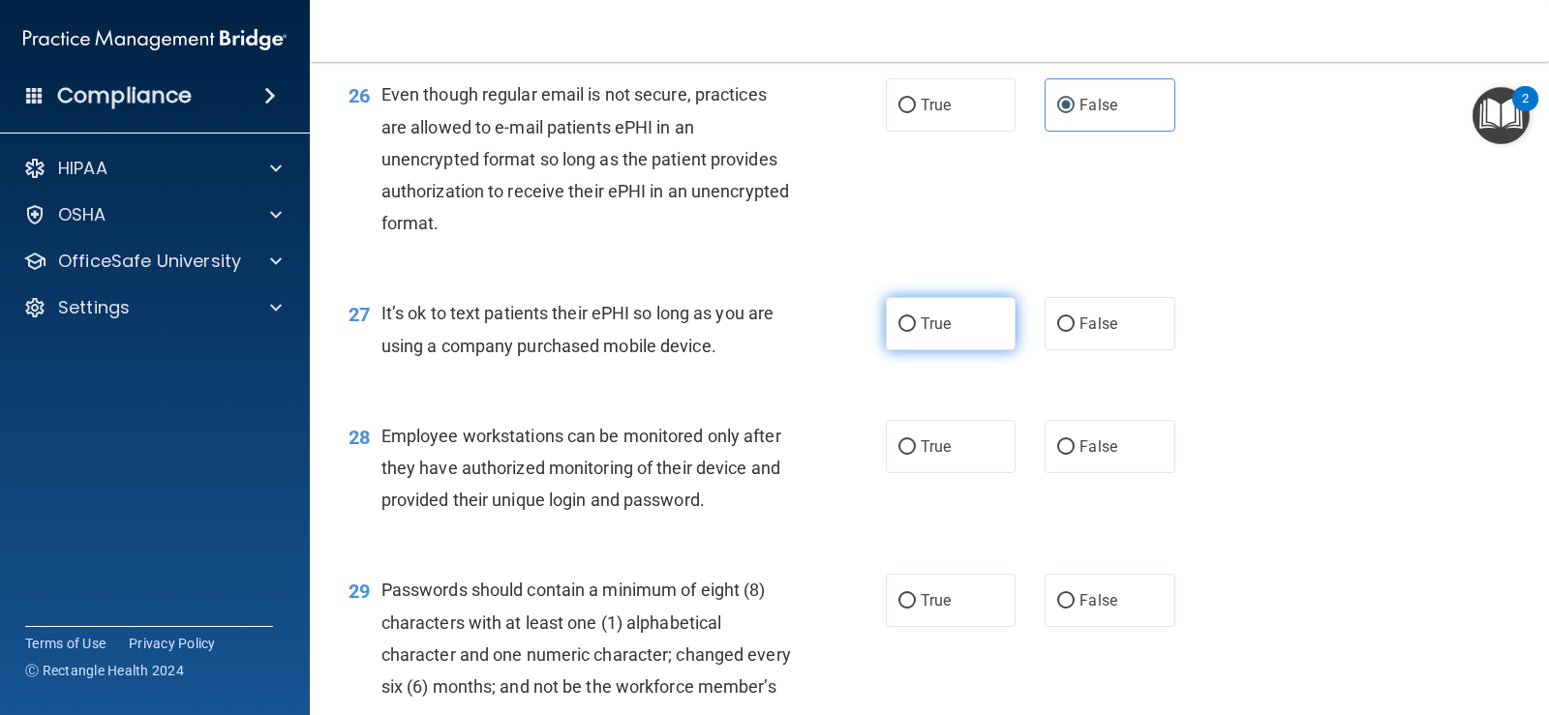
click at [956, 350] on label "True" at bounding box center [951, 323] width 130 height 53
click at [916, 332] on input "True" at bounding box center [906, 324] width 17 height 15
radio input "true"
click at [1096, 468] on label "False" at bounding box center [1109, 446] width 130 height 53
click at [1074, 455] on input "False" at bounding box center [1065, 447] width 17 height 15
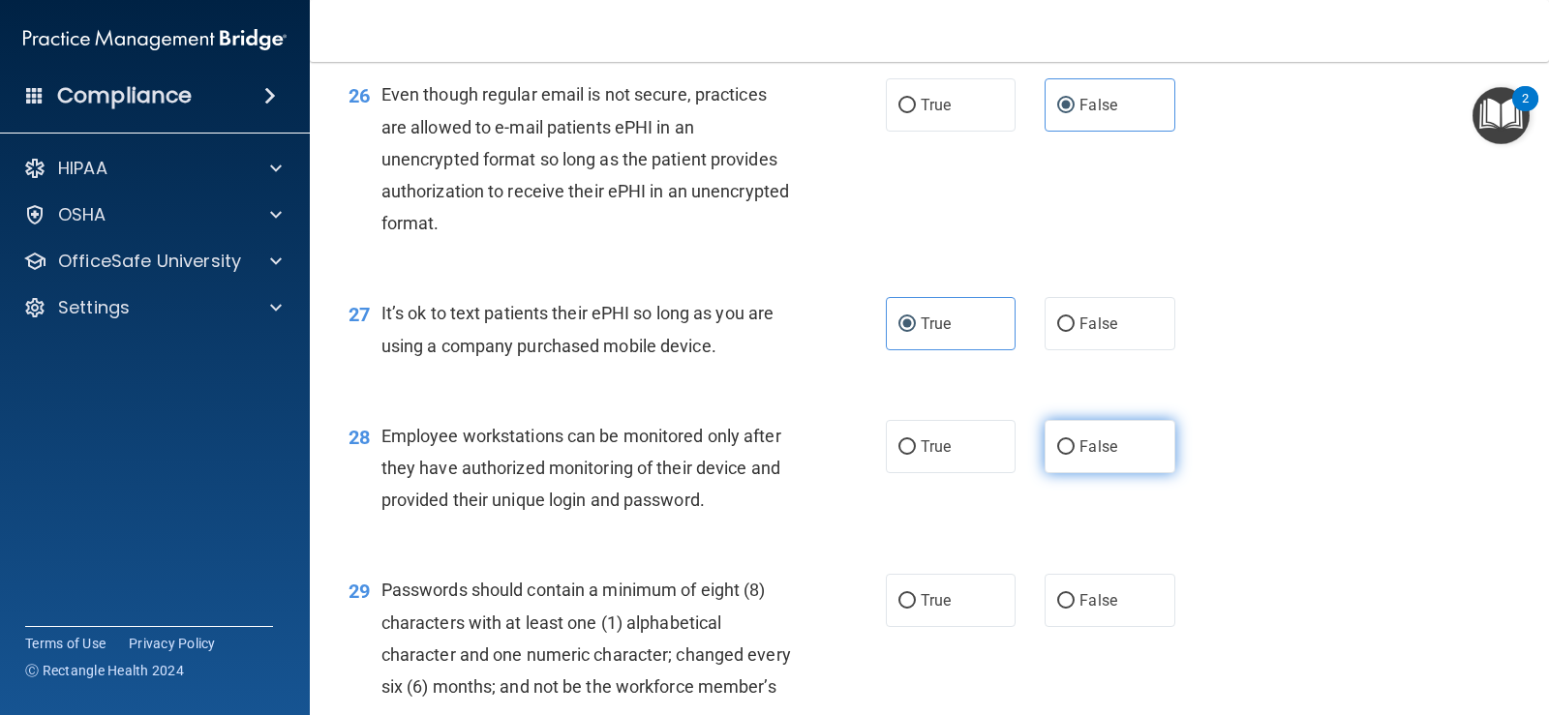
radio input "true"
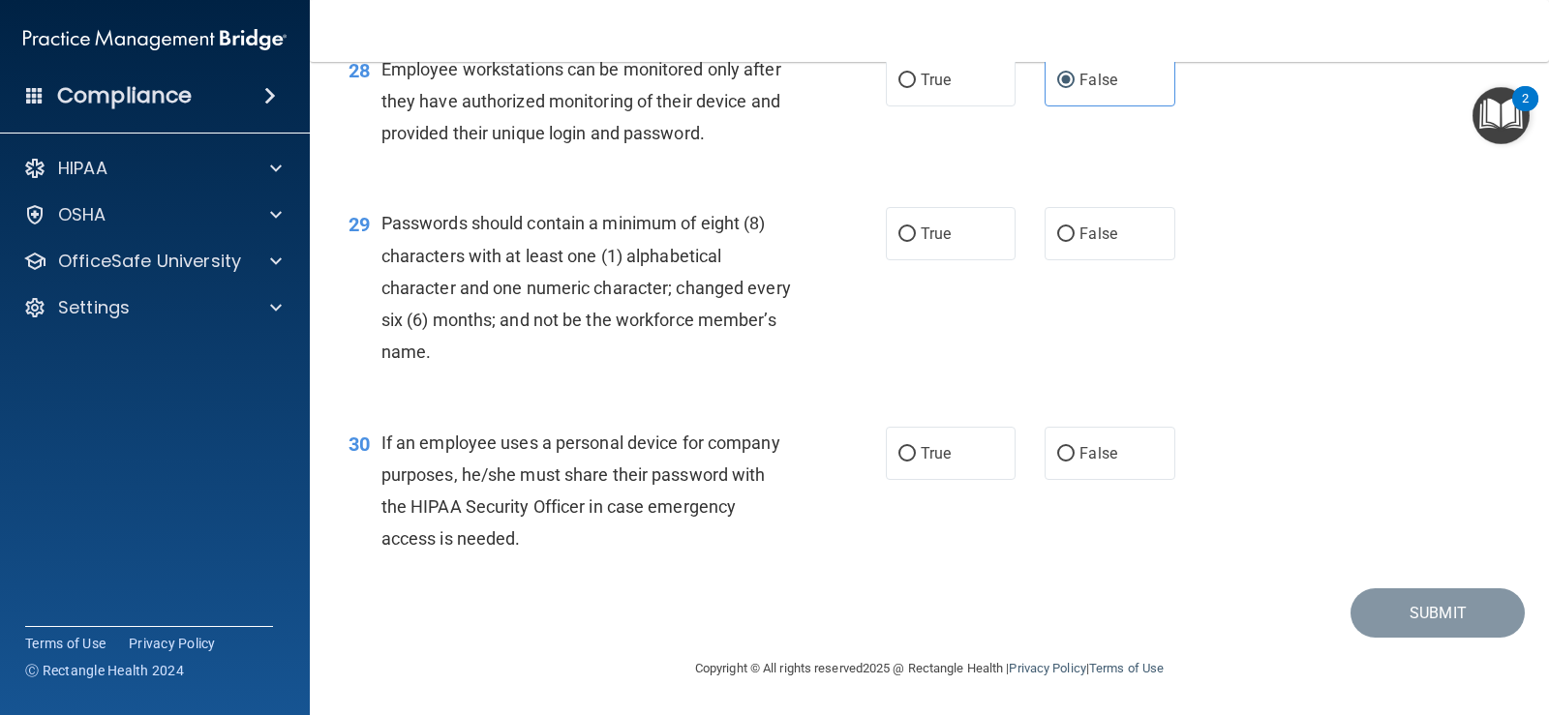
scroll to position [4851, 0]
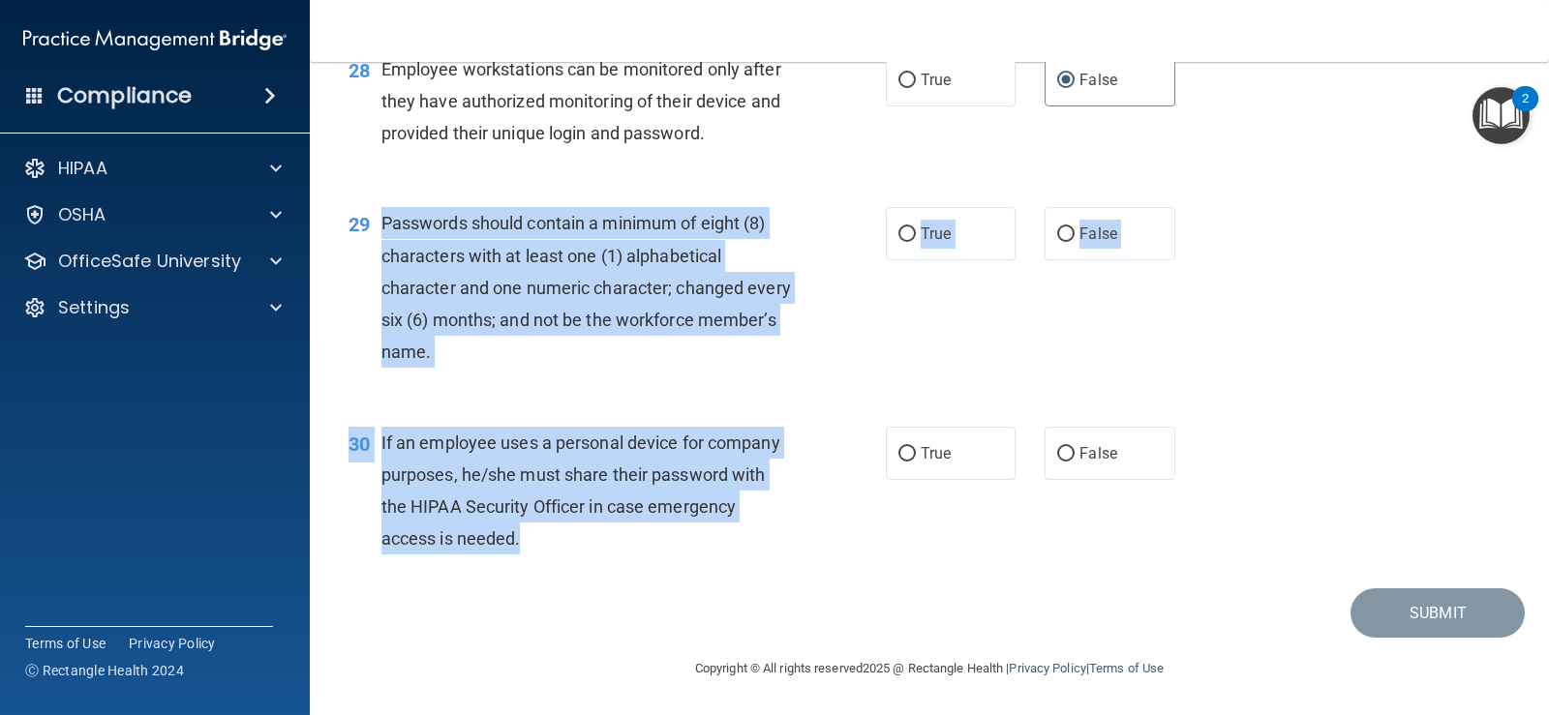
drag, startPoint x: 373, startPoint y: 222, endPoint x: 875, endPoint y: 516, distance: 582.2
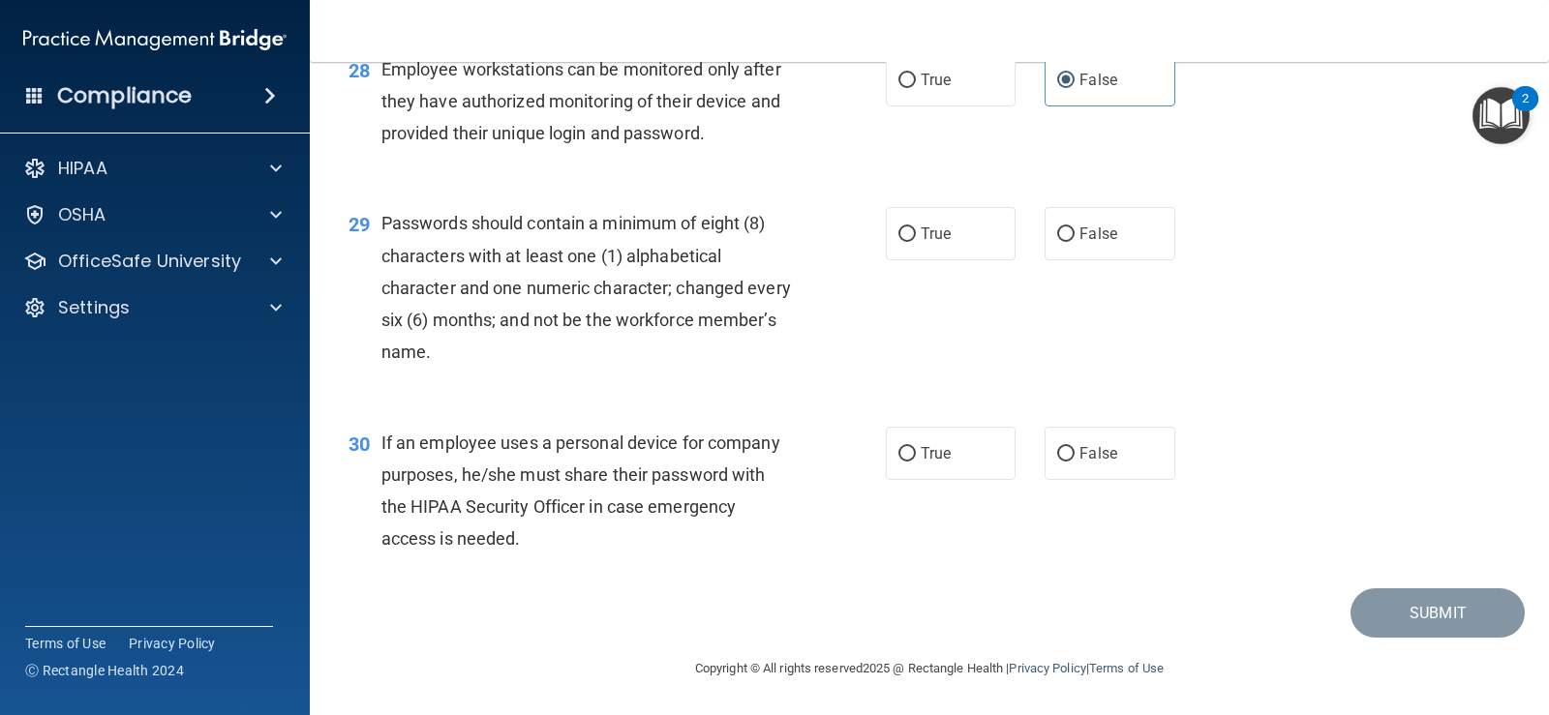
click at [1466, 257] on div "29 Passwords should contain a minimum of eight (8) characters with at least one…" at bounding box center [929, 292] width 1191 height 219
drag, startPoint x: 952, startPoint y: 251, endPoint x: 942, endPoint y: 264, distance: 17.2
click at [953, 253] on label "True" at bounding box center [951, 233] width 130 height 53
click at [916, 242] on input "True" at bounding box center [906, 234] width 17 height 15
radio input "true"
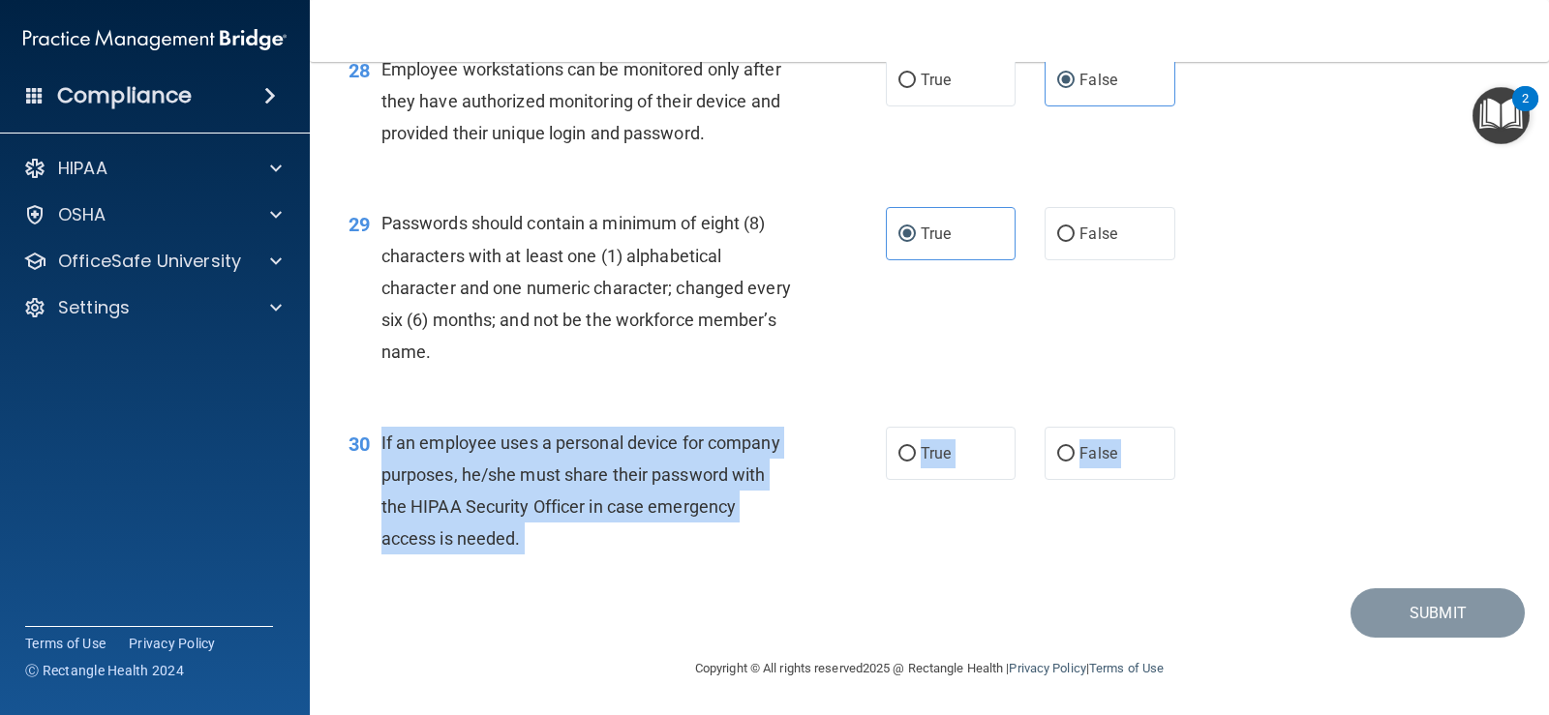
drag, startPoint x: 378, startPoint y: 441, endPoint x: 922, endPoint y: 611, distance: 570.7
click at [1133, 455] on label "False" at bounding box center [1109, 453] width 130 height 53
click at [1074, 455] on input "False" at bounding box center [1065, 454] width 17 height 15
radio input "true"
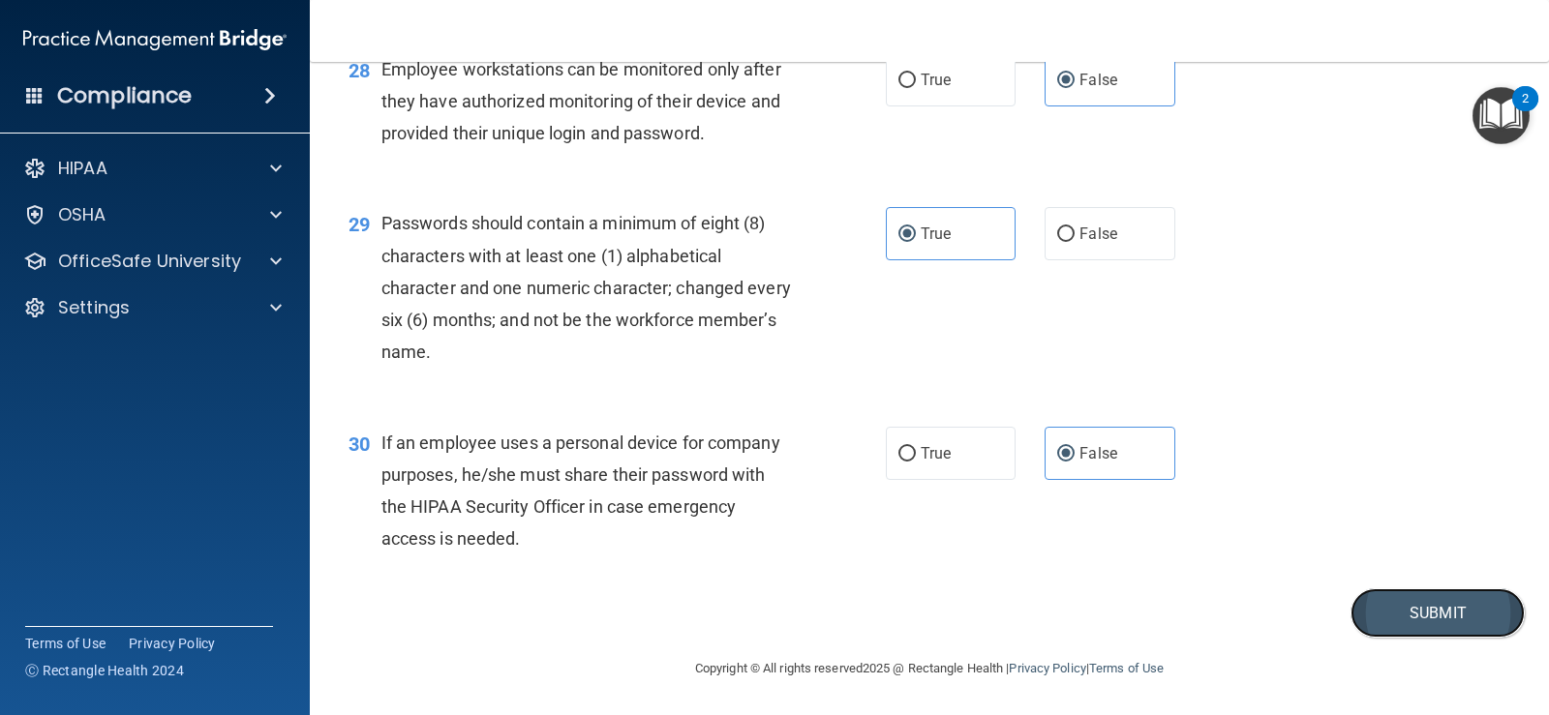
click at [1448, 615] on button "Submit" at bounding box center [1437, 613] width 174 height 49
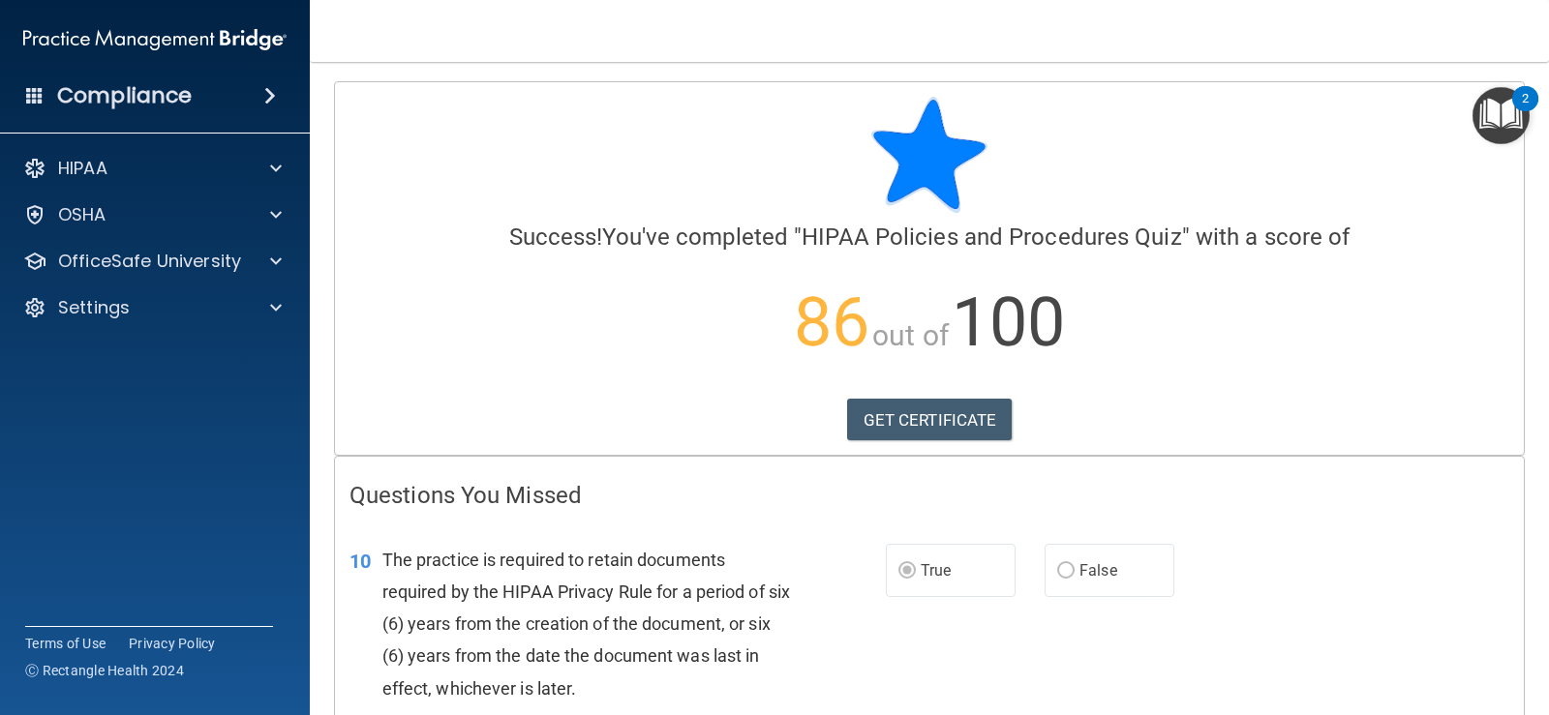
click at [1504, 102] on img "Open Resource Center, 2 new notifications" at bounding box center [1500, 115] width 57 height 57
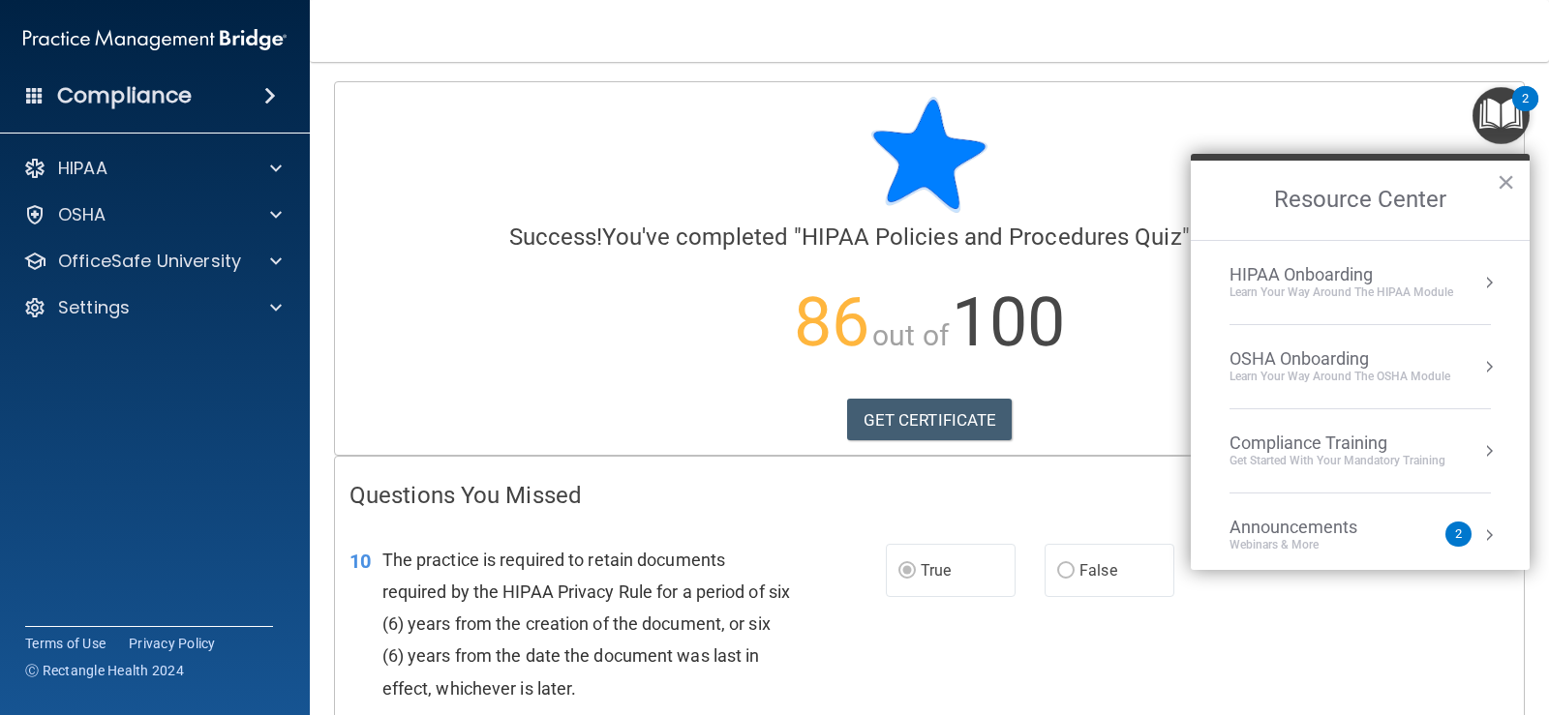
click at [1479, 282] on button "Resource Center" at bounding box center [1488, 282] width 19 height 19
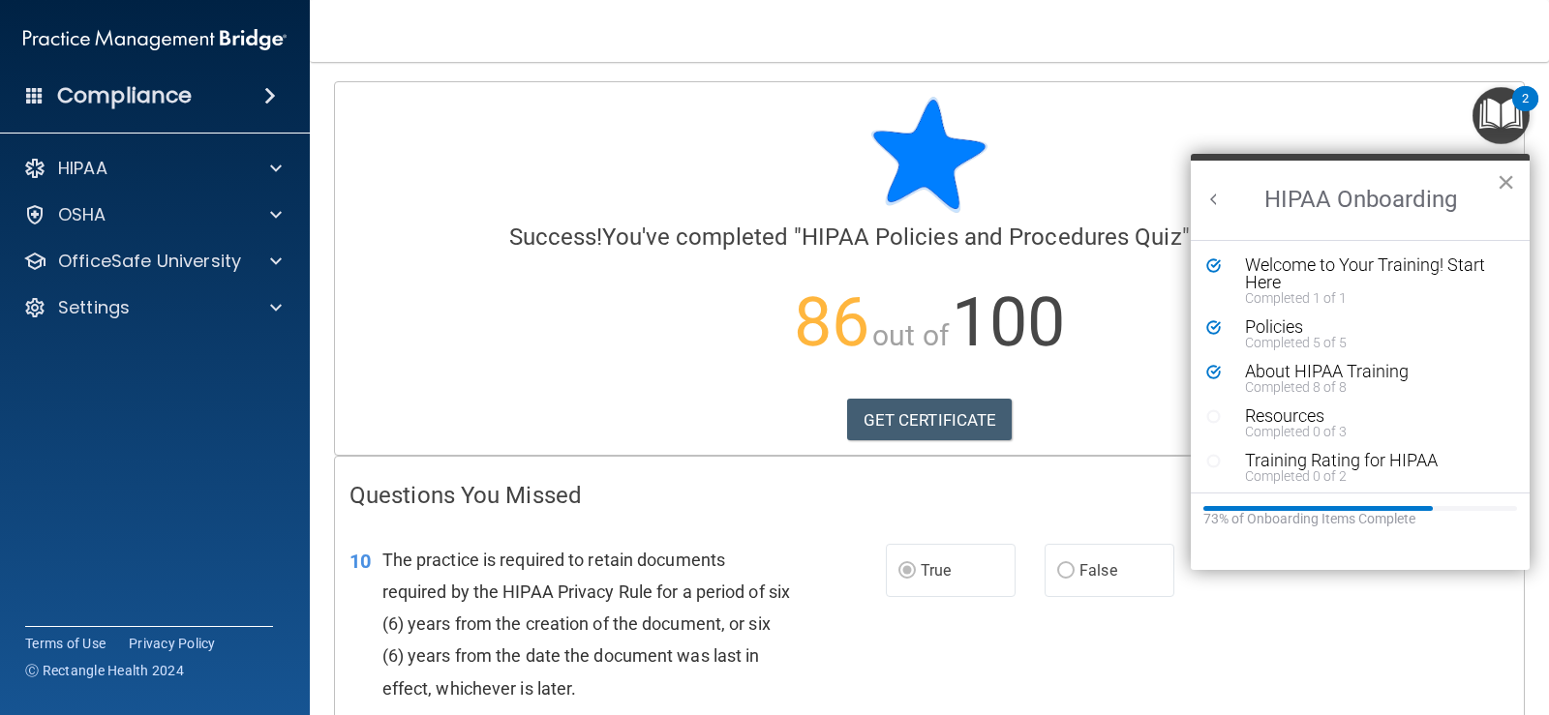
click at [1507, 190] on button "×" at bounding box center [1505, 181] width 18 height 31
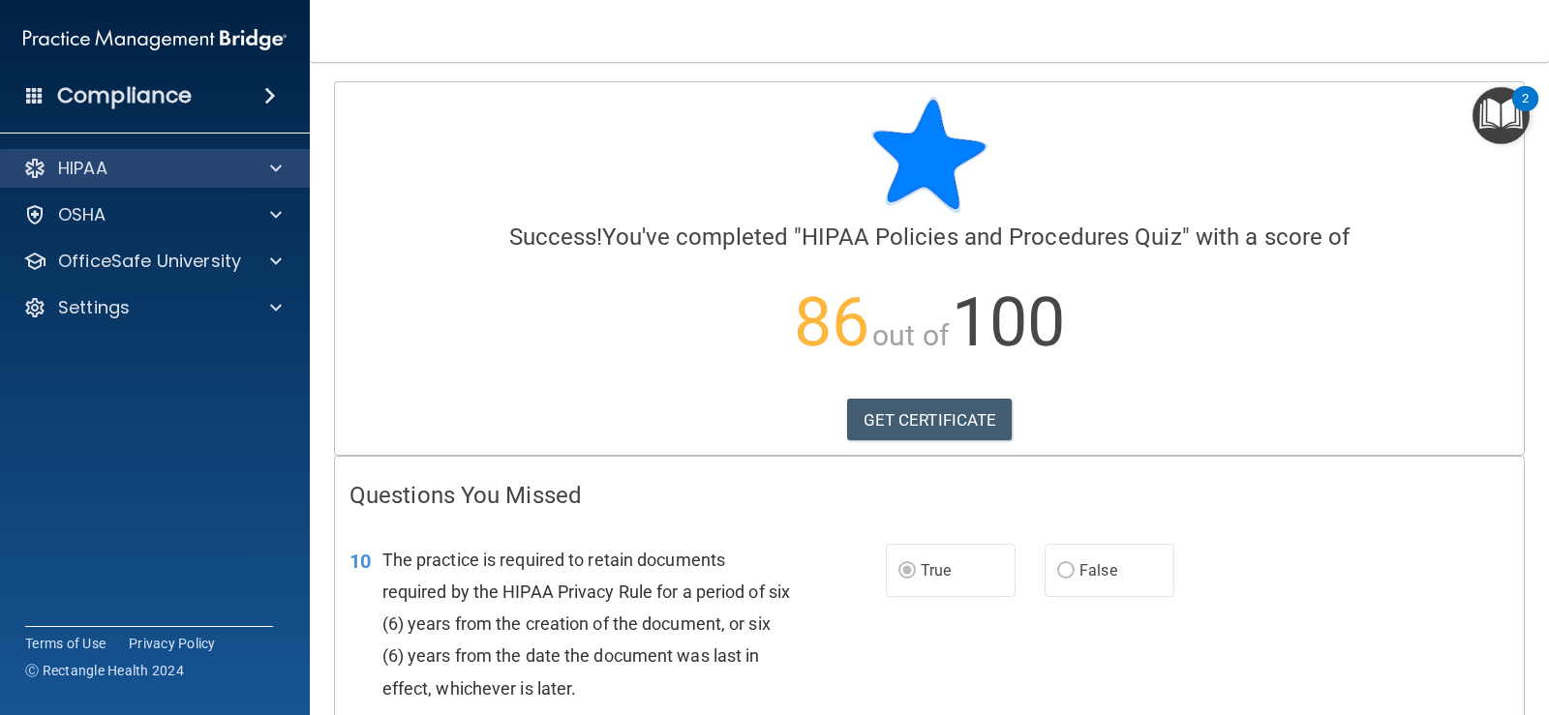
click at [244, 151] on div "HIPAA" at bounding box center [155, 168] width 311 height 39
click at [275, 172] on span at bounding box center [276, 168] width 12 height 23
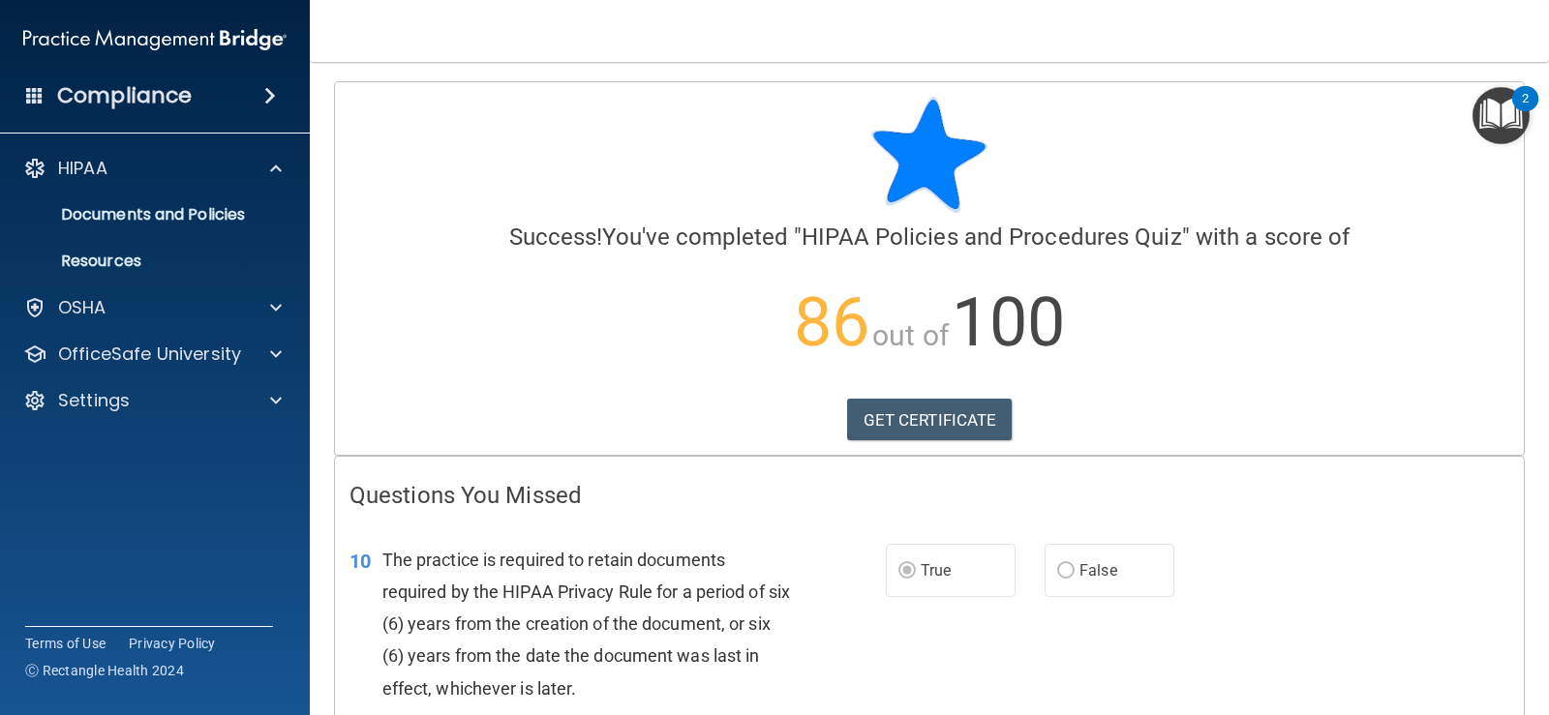
click at [1176, 71] on main "Calculating your score.... Success! You've completed " HIPAA Policies and Proce…" at bounding box center [929, 388] width 1239 height 653
click at [1495, 102] on img "Open Resource Center, 2 new notifications" at bounding box center [1500, 115] width 57 height 57
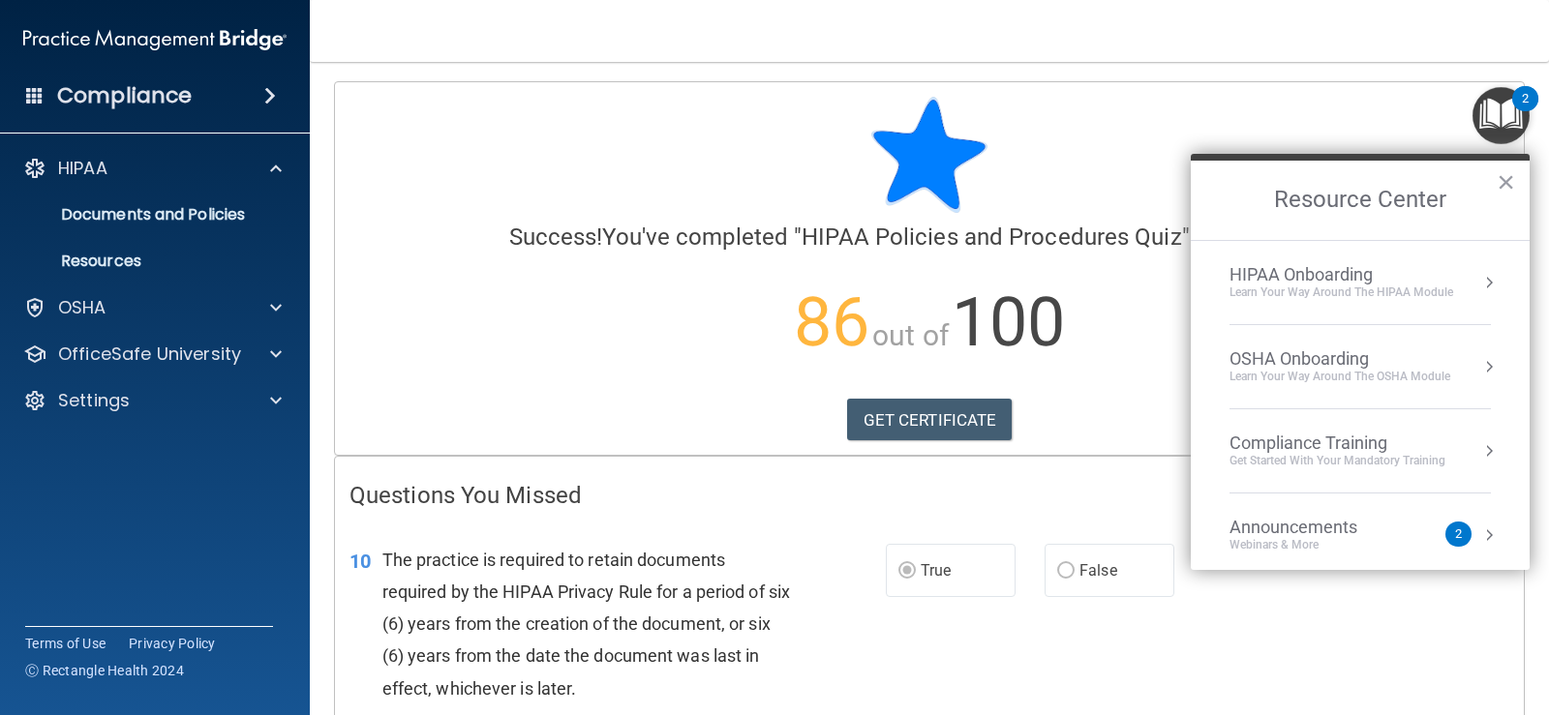
click at [1479, 287] on button "Resource Center" at bounding box center [1488, 282] width 19 height 19
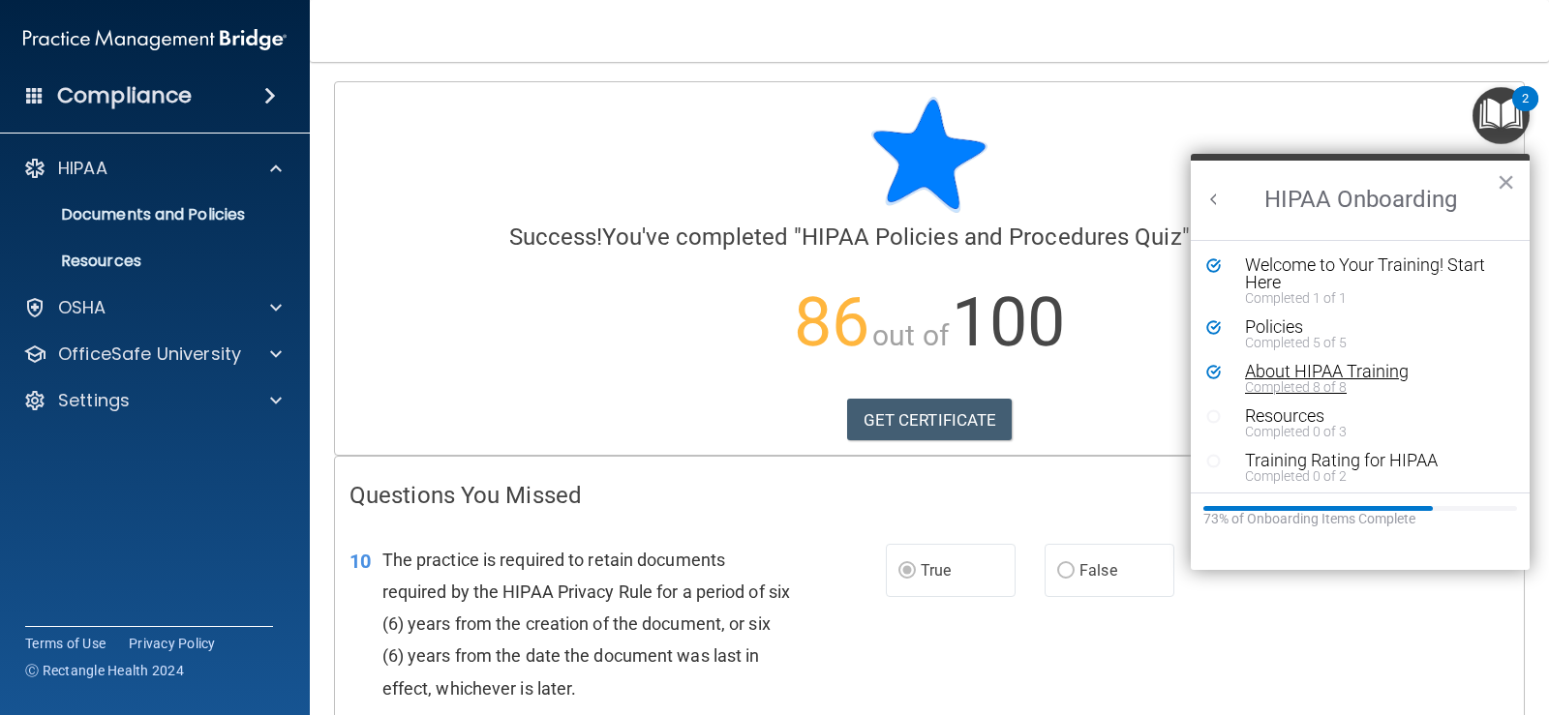
click at [1354, 366] on div "About HIPAA Training" at bounding box center [1367, 371] width 245 height 17
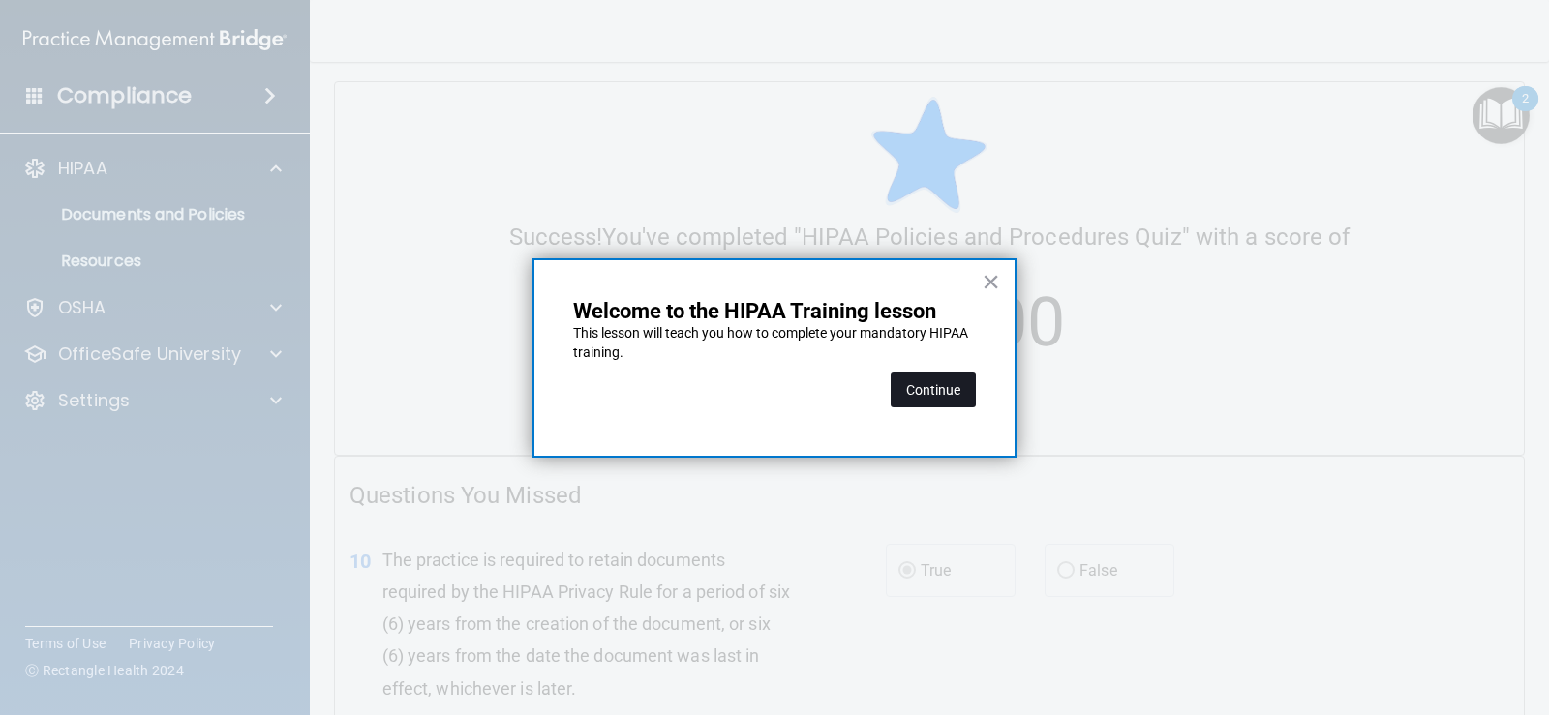
click at [933, 387] on button "Continue" at bounding box center [933, 390] width 85 height 35
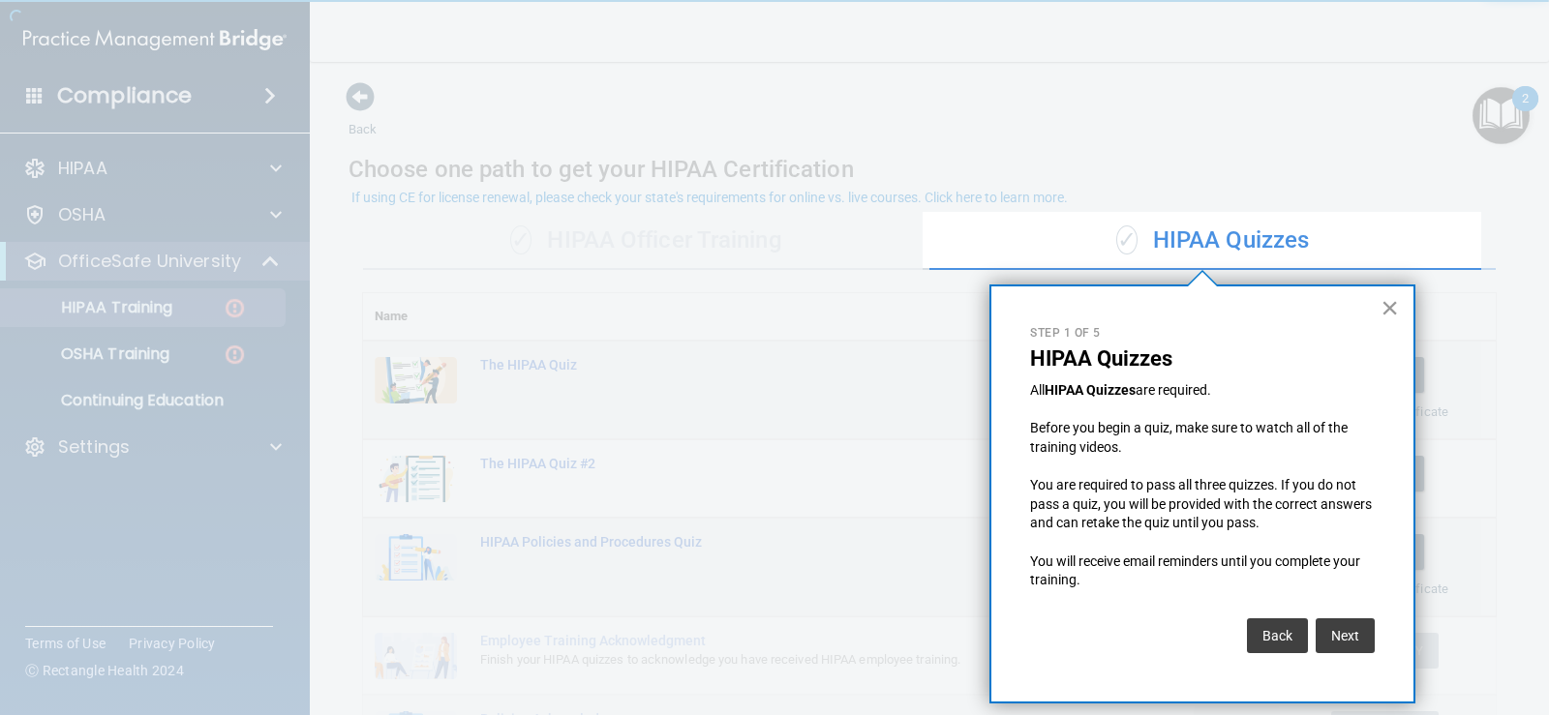
click at [1389, 309] on button "×" at bounding box center [1389, 307] width 18 height 31
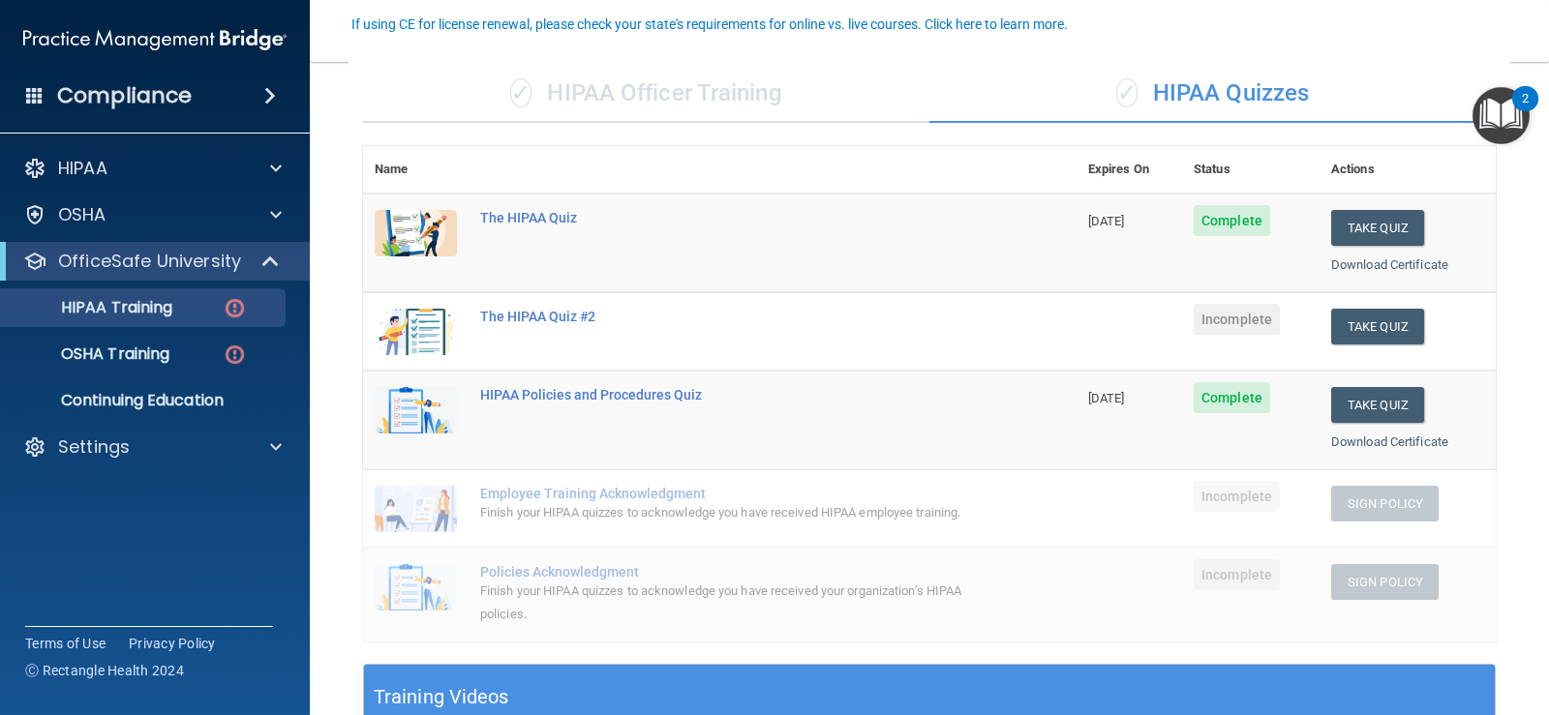
scroll to position [194, 0]
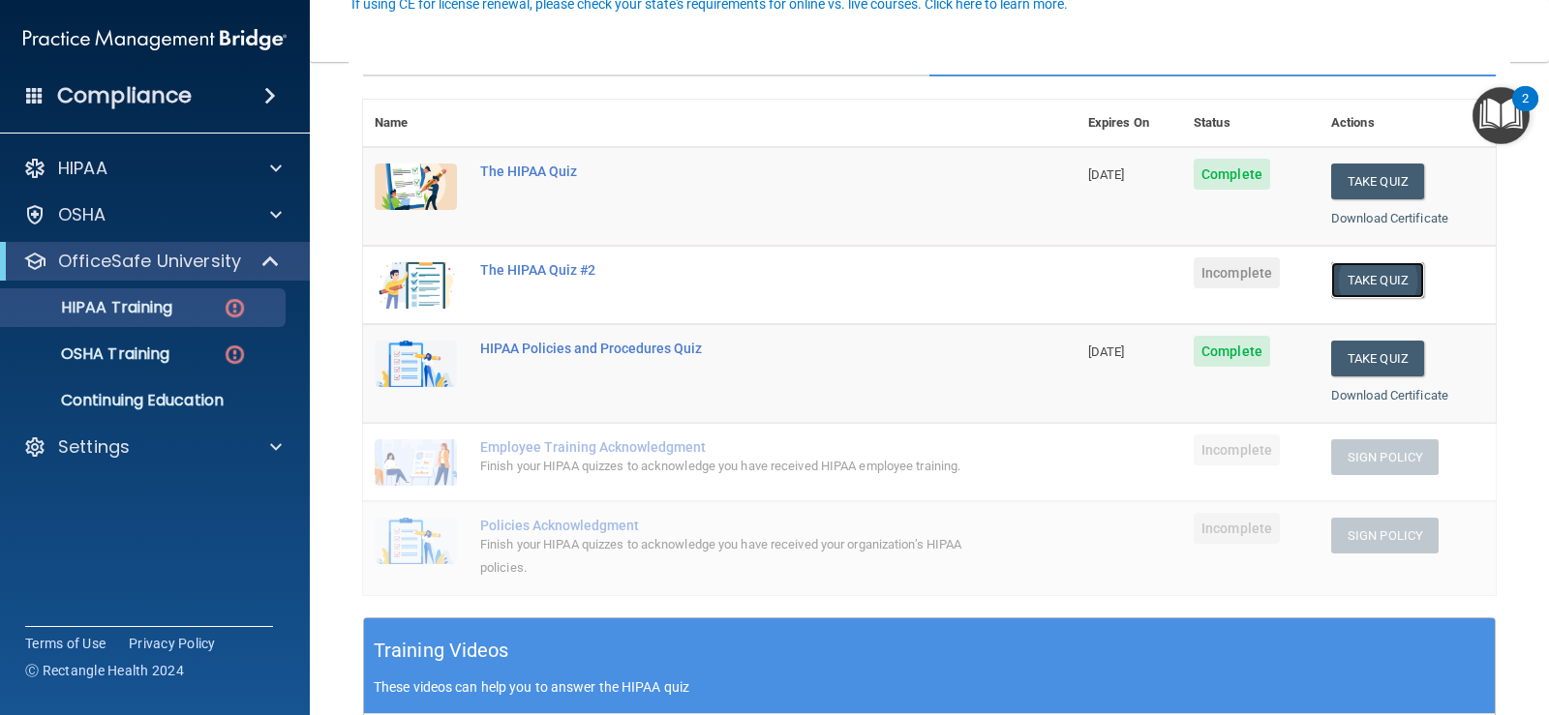
click at [1390, 287] on button "Take Quiz" at bounding box center [1377, 280] width 93 height 36
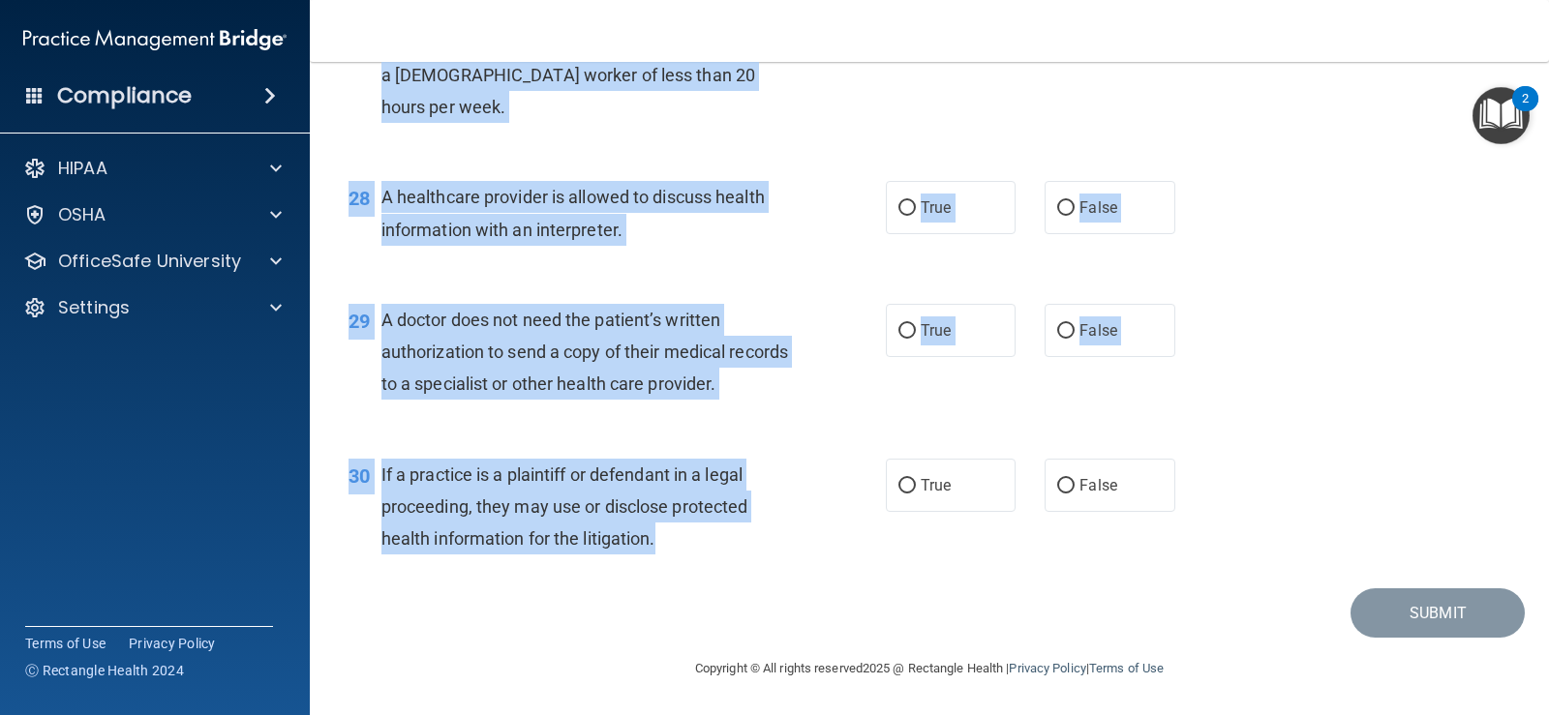
scroll to position [4433, 0]
drag, startPoint x: 344, startPoint y: 168, endPoint x: 801, endPoint y: 540, distance: 589.7
click at [1501, 322] on div "29 A doctor does not need the patient’s written authorization to send a copy of…" at bounding box center [929, 357] width 1191 height 155
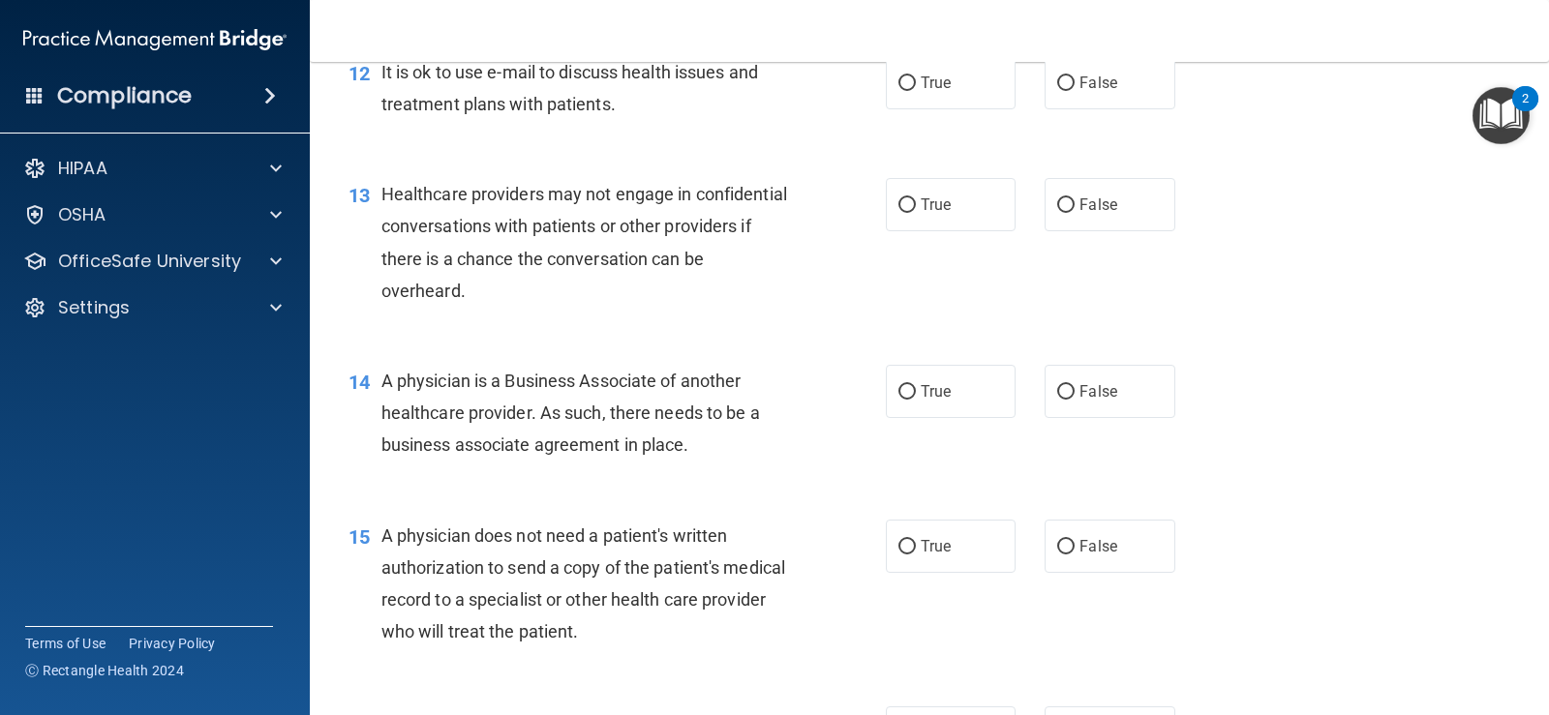
scroll to position [0, 0]
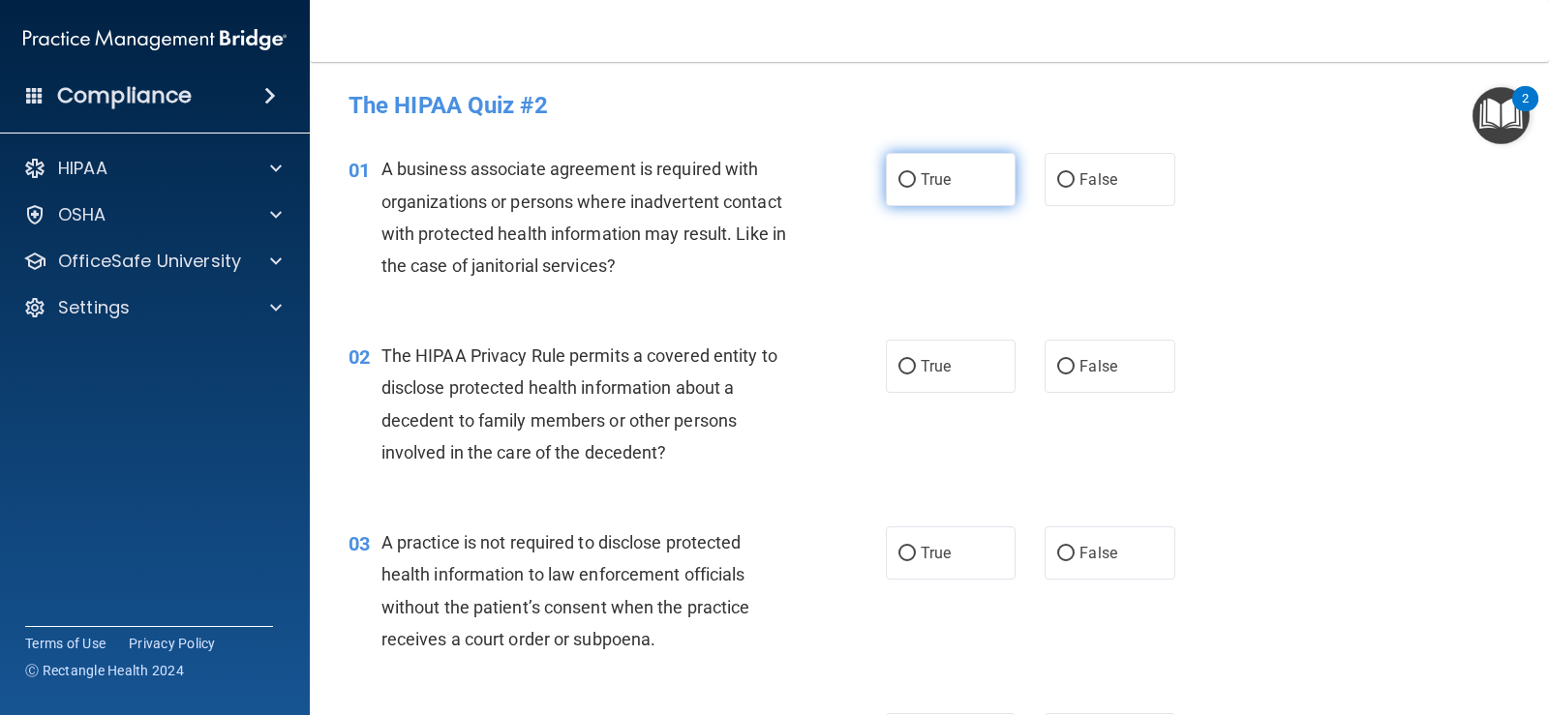
click at [901, 175] on input "True" at bounding box center [906, 180] width 17 height 15
radio input "true"
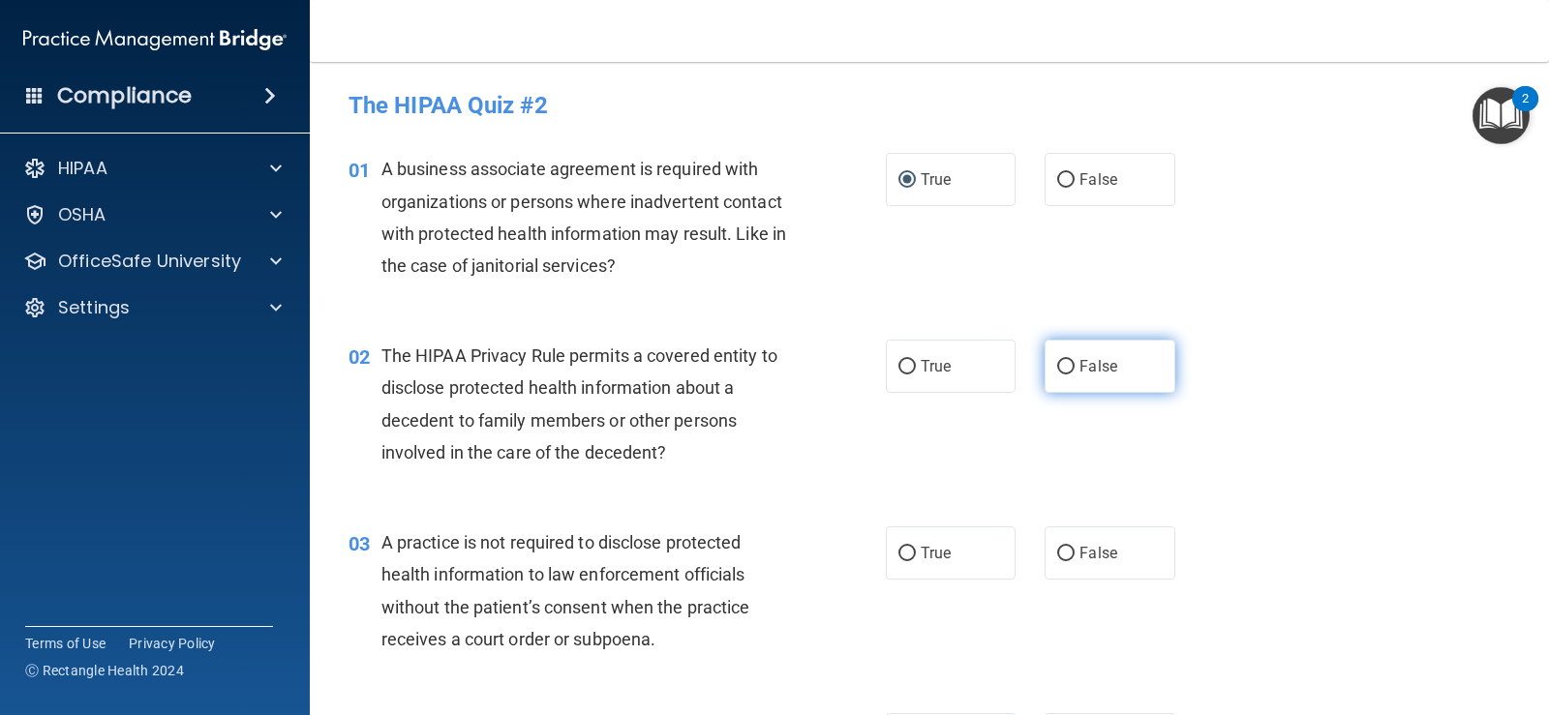
click at [1071, 355] on label "False" at bounding box center [1109, 366] width 130 height 53
click at [1071, 360] on input "False" at bounding box center [1065, 367] width 17 height 15
radio input "true"
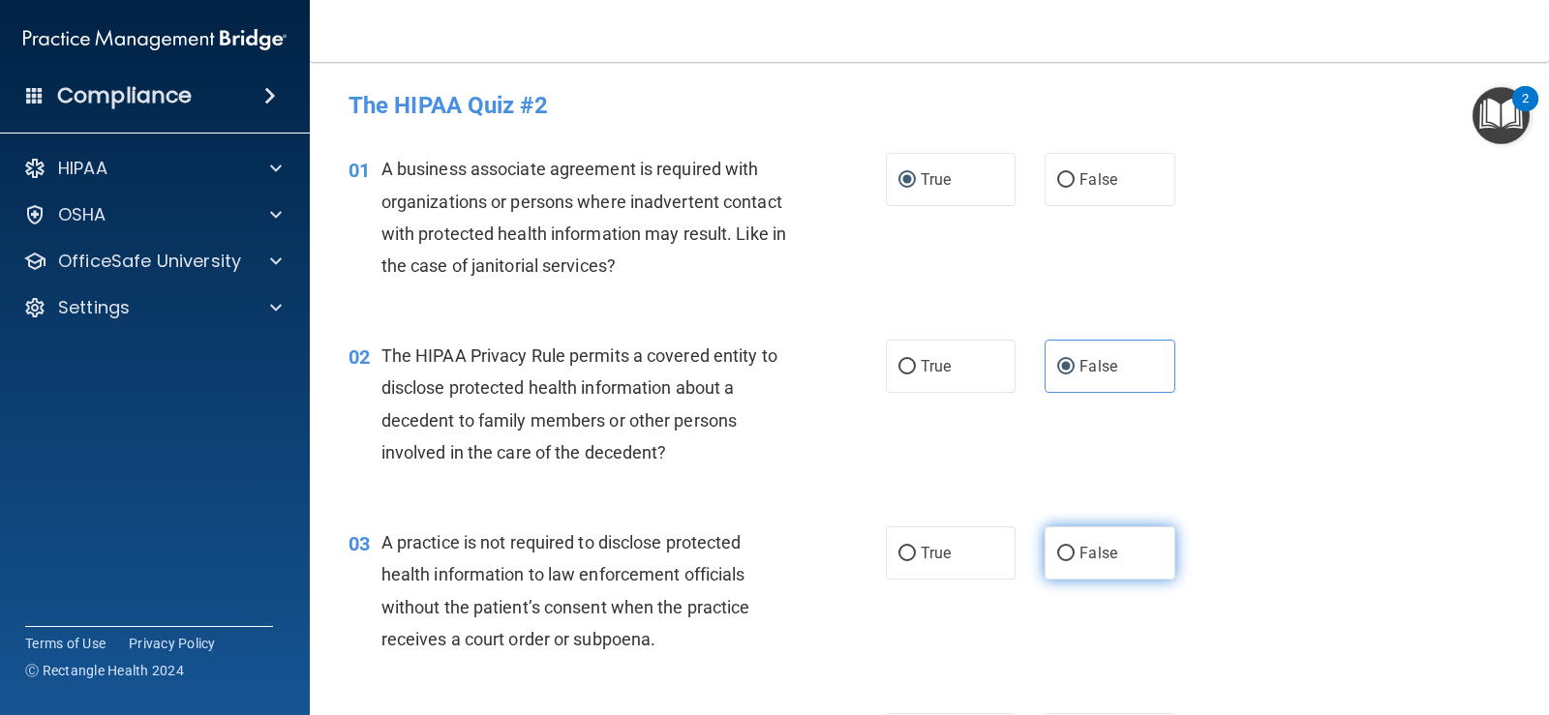
click at [1116, 543] on label "False" at bounding box center [1109, 553] width 130 height 53
click at [1074, 547] on input "False" at bounding box center [1065, 554] width 17 height 15
radio input "true"
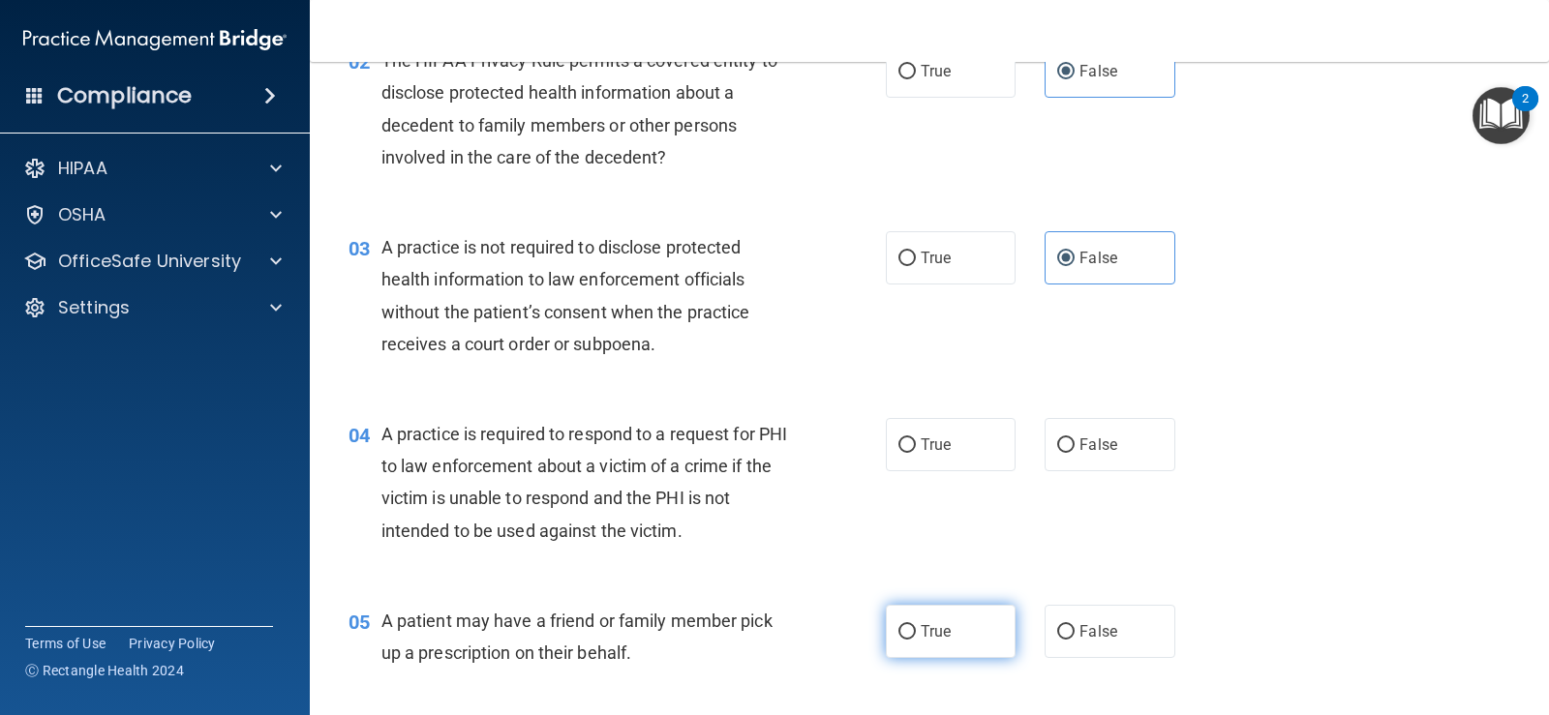
scroll to position [387, 0]
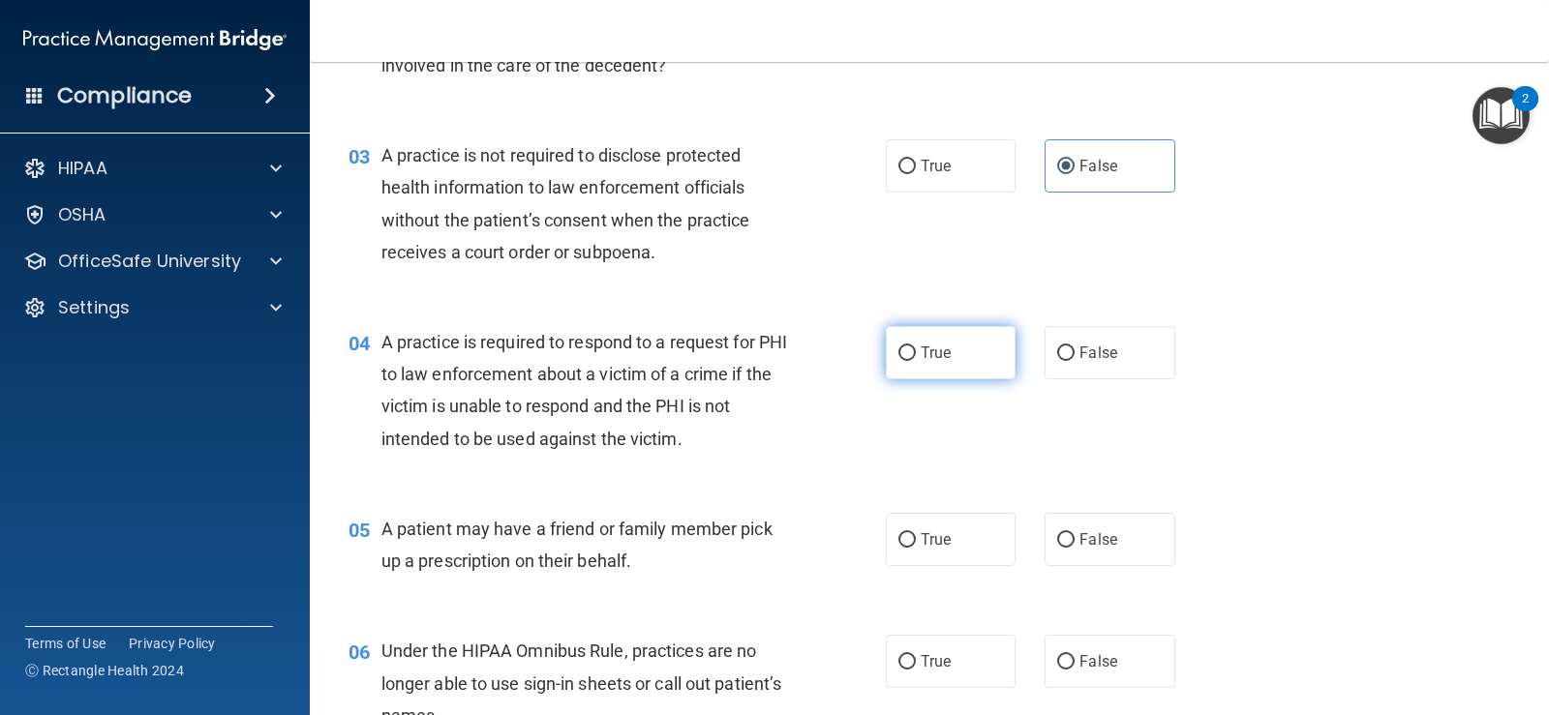
click at [901, 378] on label "True" at bounding box center [951, 352] width 130 height 53
click at [901, 361] on input "True" at bounding box center [906, 354] width 17 height 15
radio input "true"
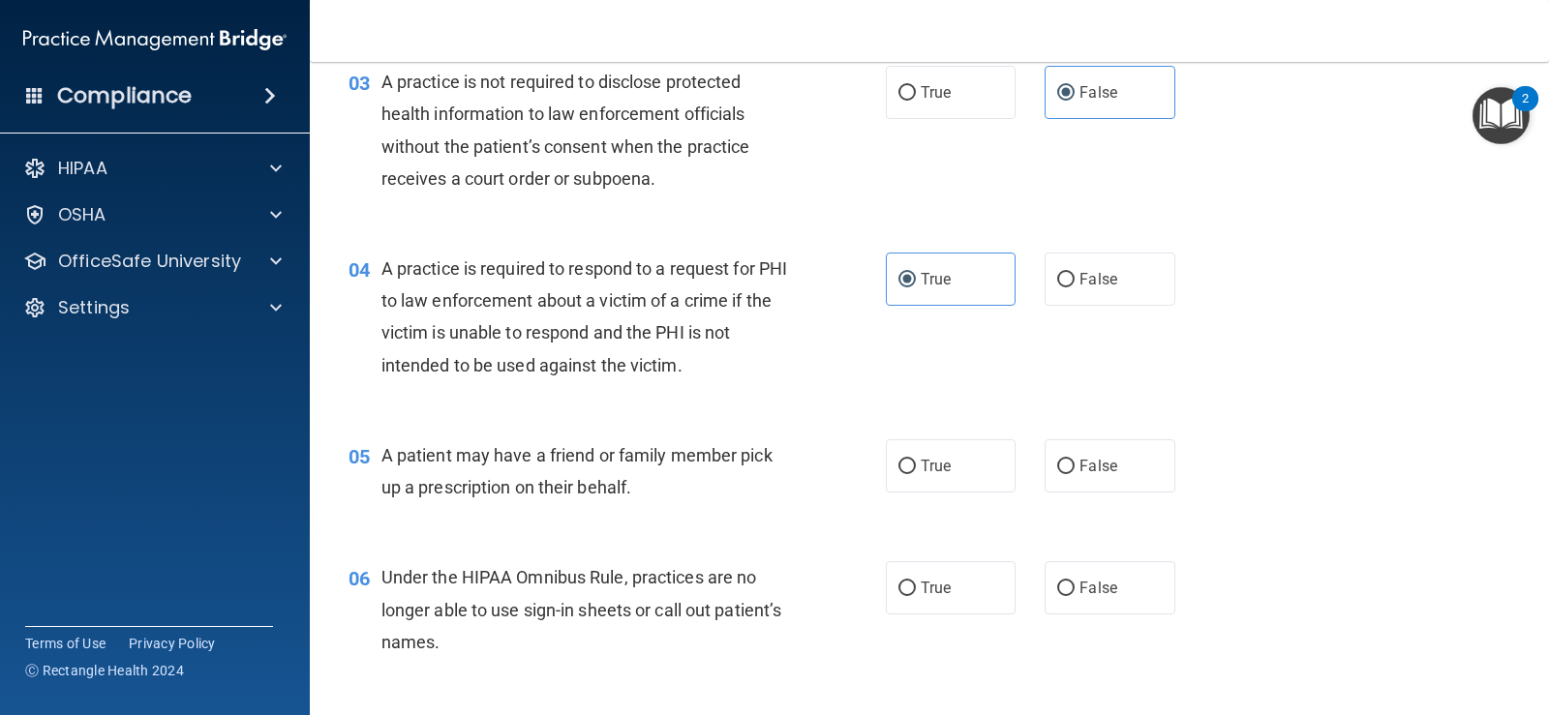
scroll to position [678, 0]
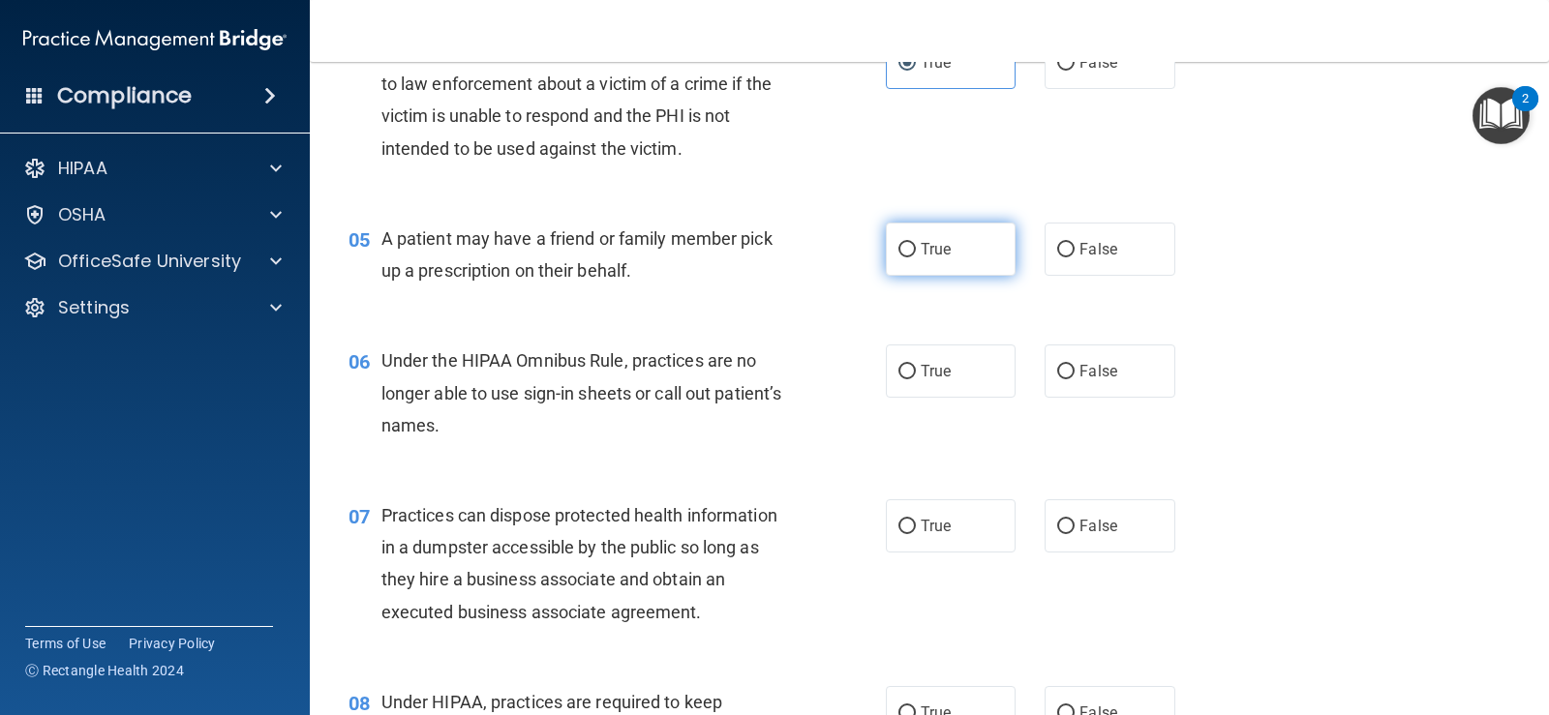
click at [927, 238] on label "True" at bounding box center [951, 249] width 130 height 53
click at [916, 243] on input "True" at bounding box center [906, 250] width 17 height 15
radio input "true"
click at [1103, 363] on span "False" at bounding box center [1098, 371] width 38 height 18
click at [1074, 365] on input "False" at bounding box center [1065, 372] width 17 height 15
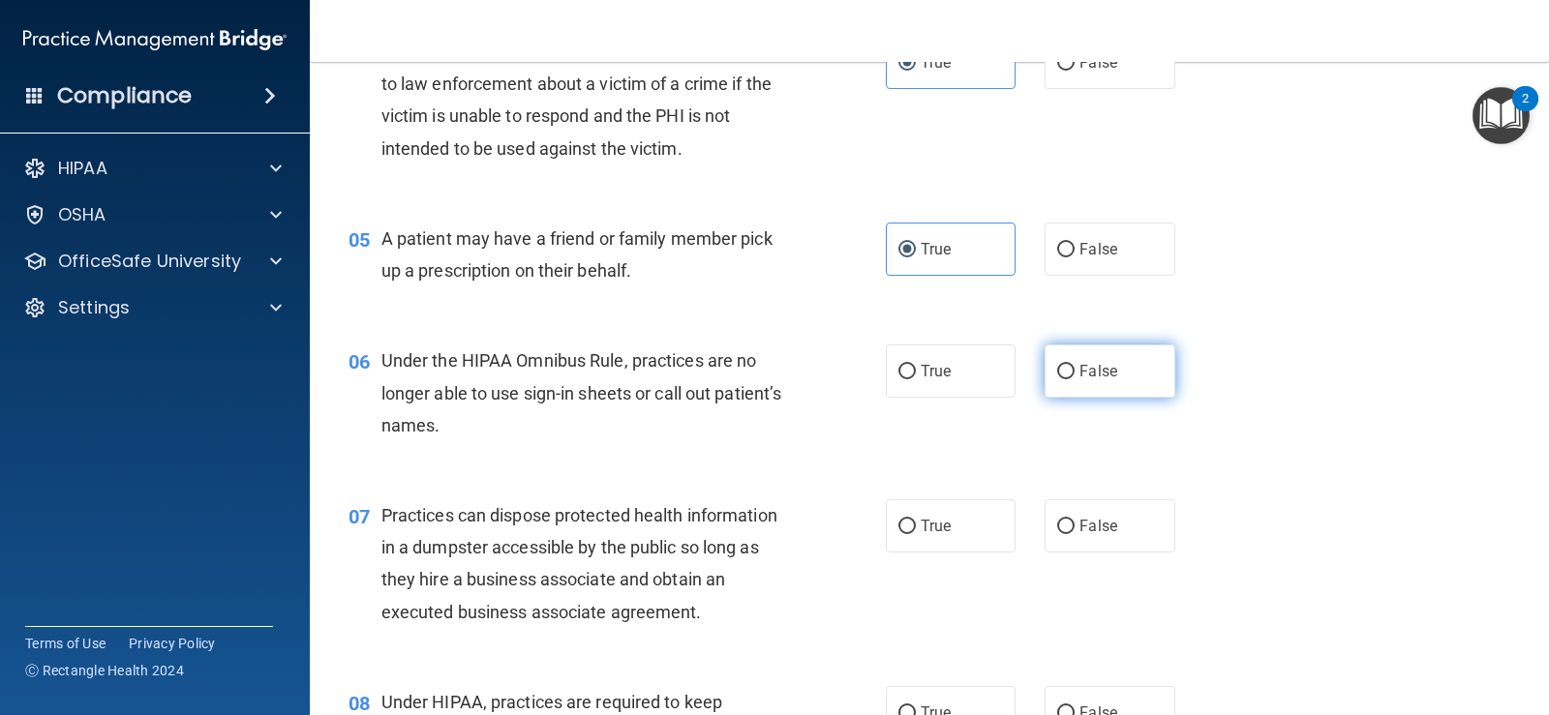
radio input "true"
click at [1097, 525] on span "False" at bounding box center [1098, 526] width 38 height 18
click at [1074, 525] on input "False" at bounding box center [1065, 527] width 17 height 15
radio input "true"
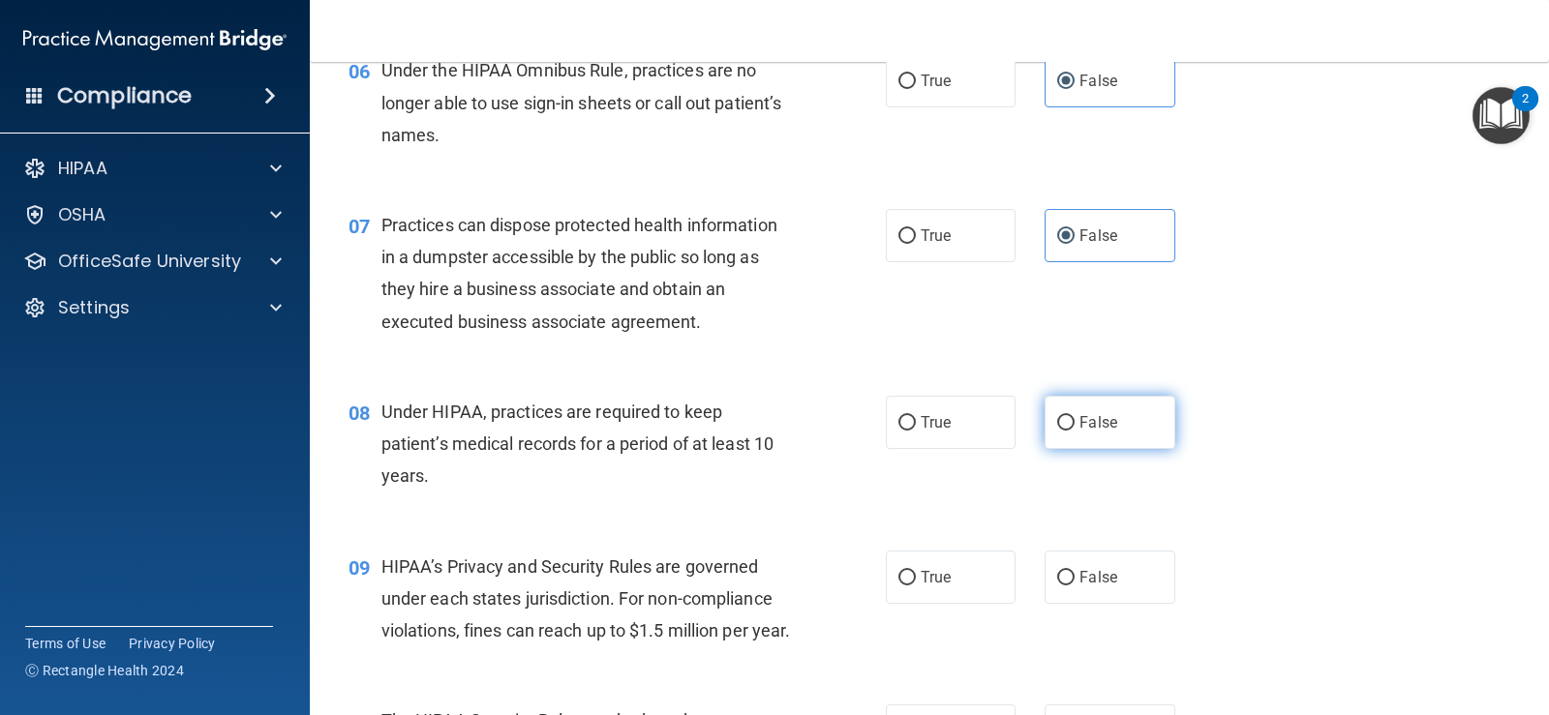
click at [1072, 432] on label "False" at bounding box center [1109, 422] width 130 height 53
click at [1072, 431] on input "False" at bounding box center [1065, 423] width 17 height 15
radio input "true"
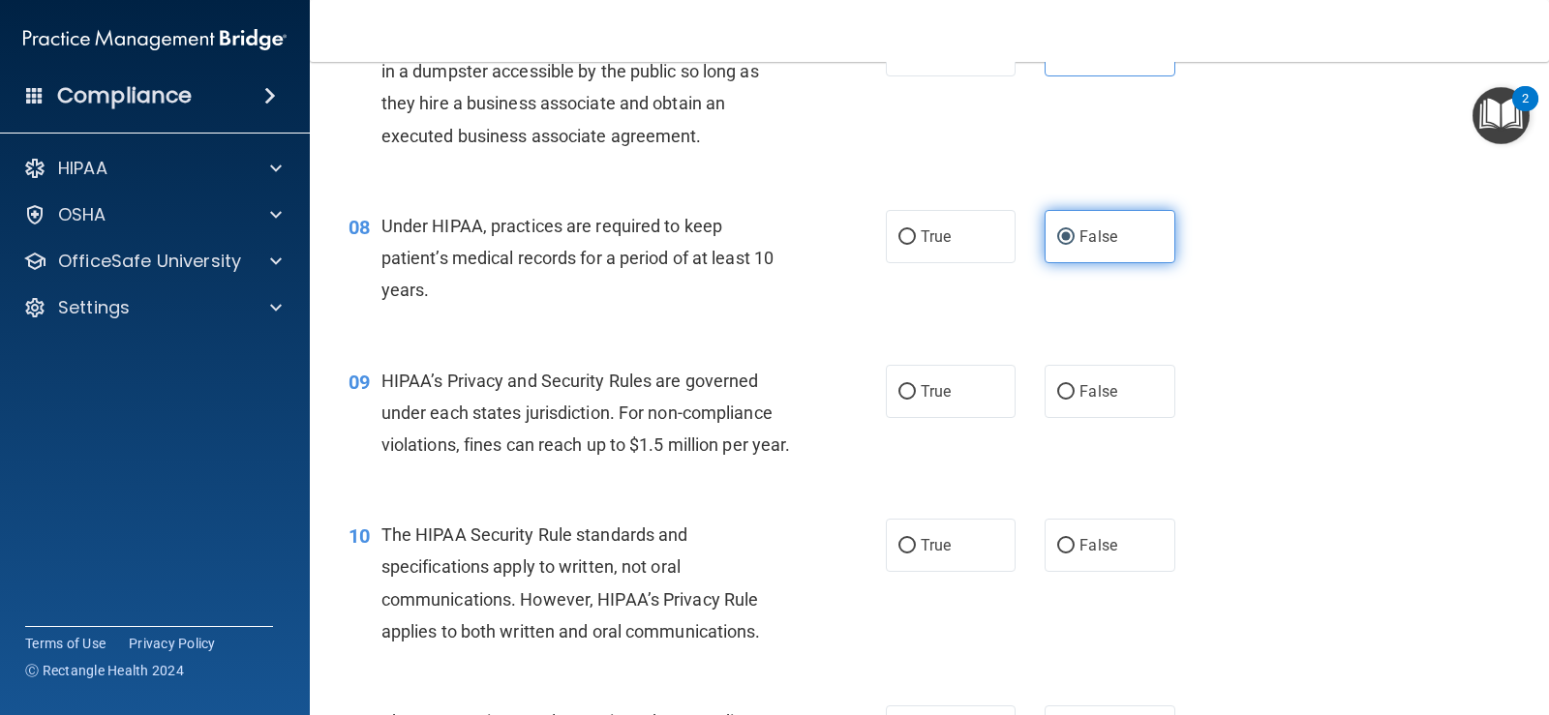
scroll to position [1162, 0]
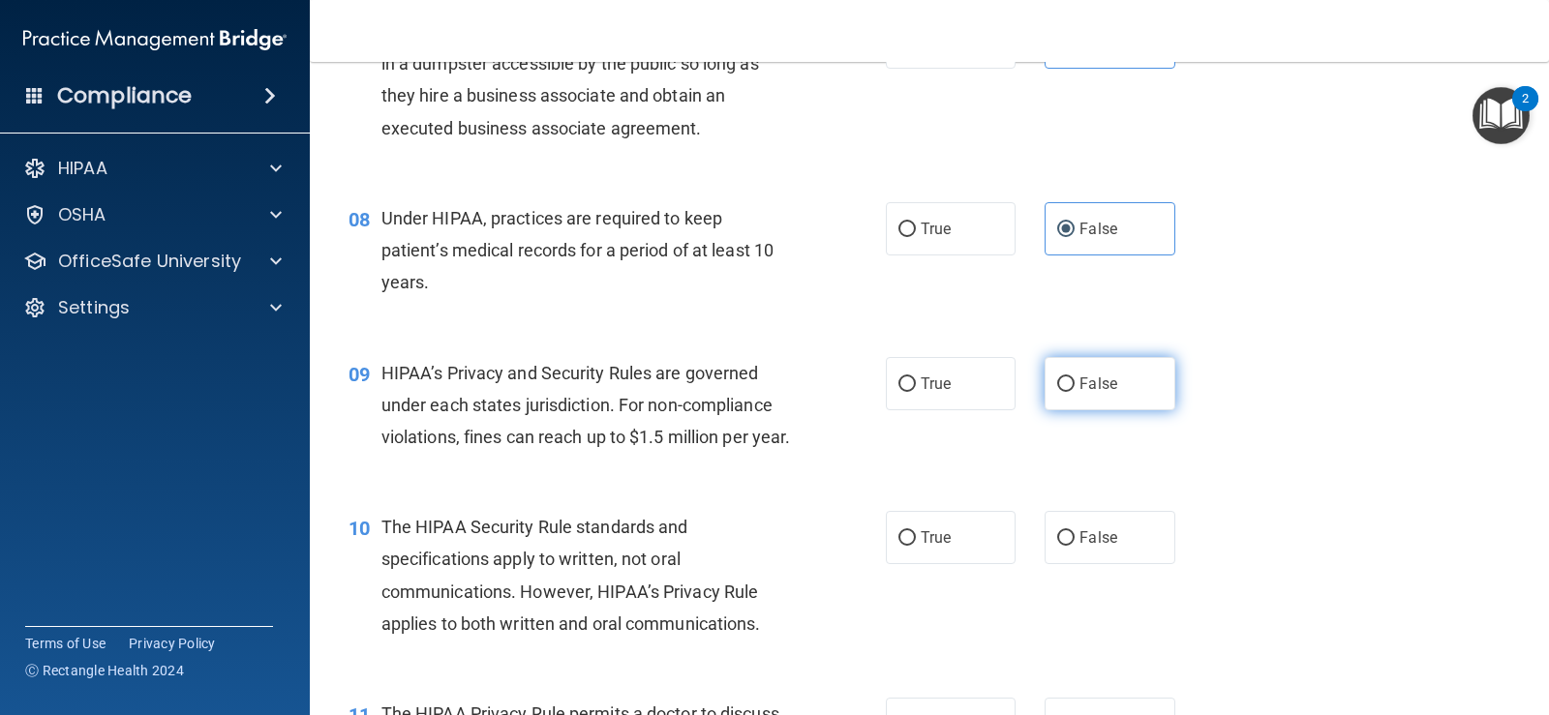
click at [1106, 375] on span "False" at bounding box center [1098, 384] width 38 height 18
click at [1074, 378] on input "False" at bounding box center [1065, 385] width 17 height 15
radio input "true"
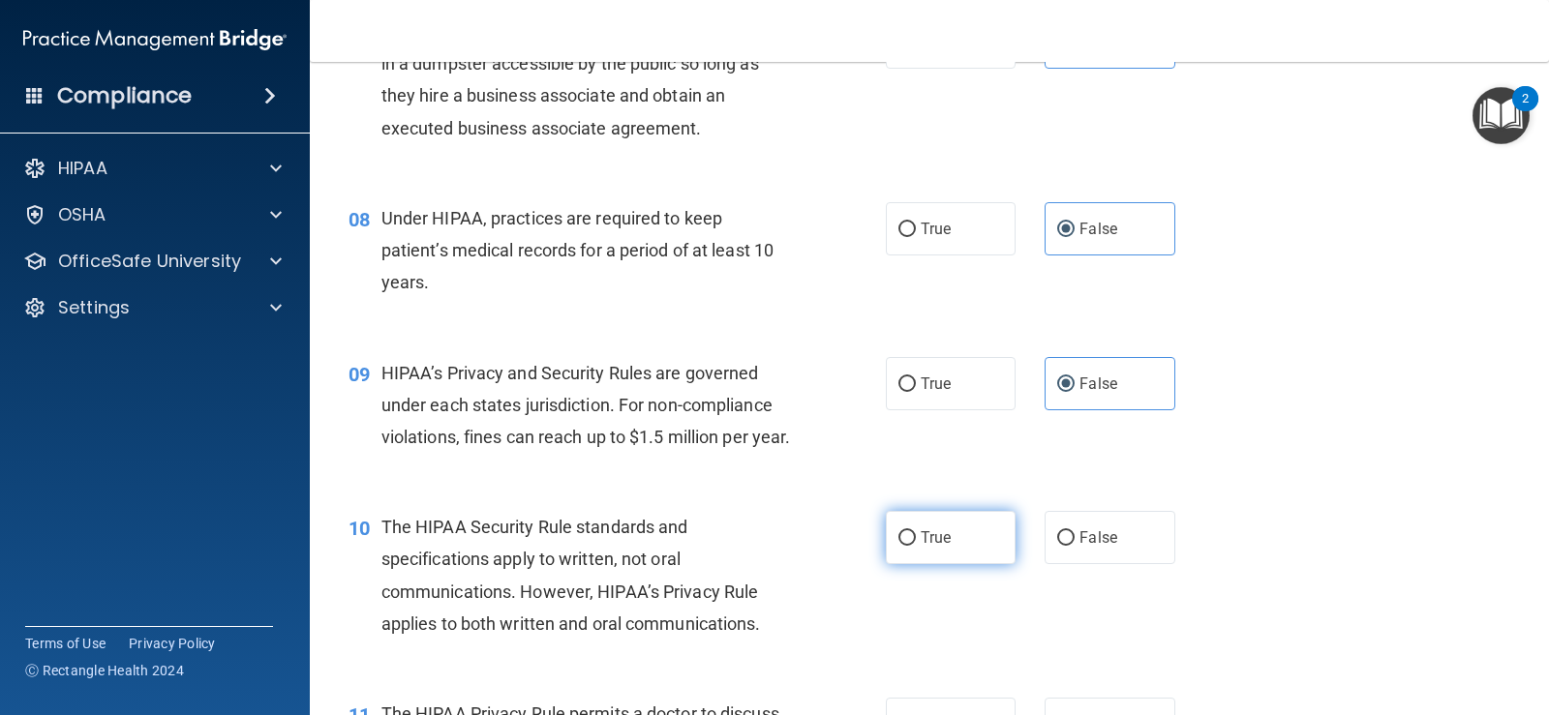
click at [981, 564] on label "True" at bounding box center [951, 537] width 130 height 53
click at [916, 546] on input "True" at bounding box center [906, 538] width 17 height 15
radio input "true"
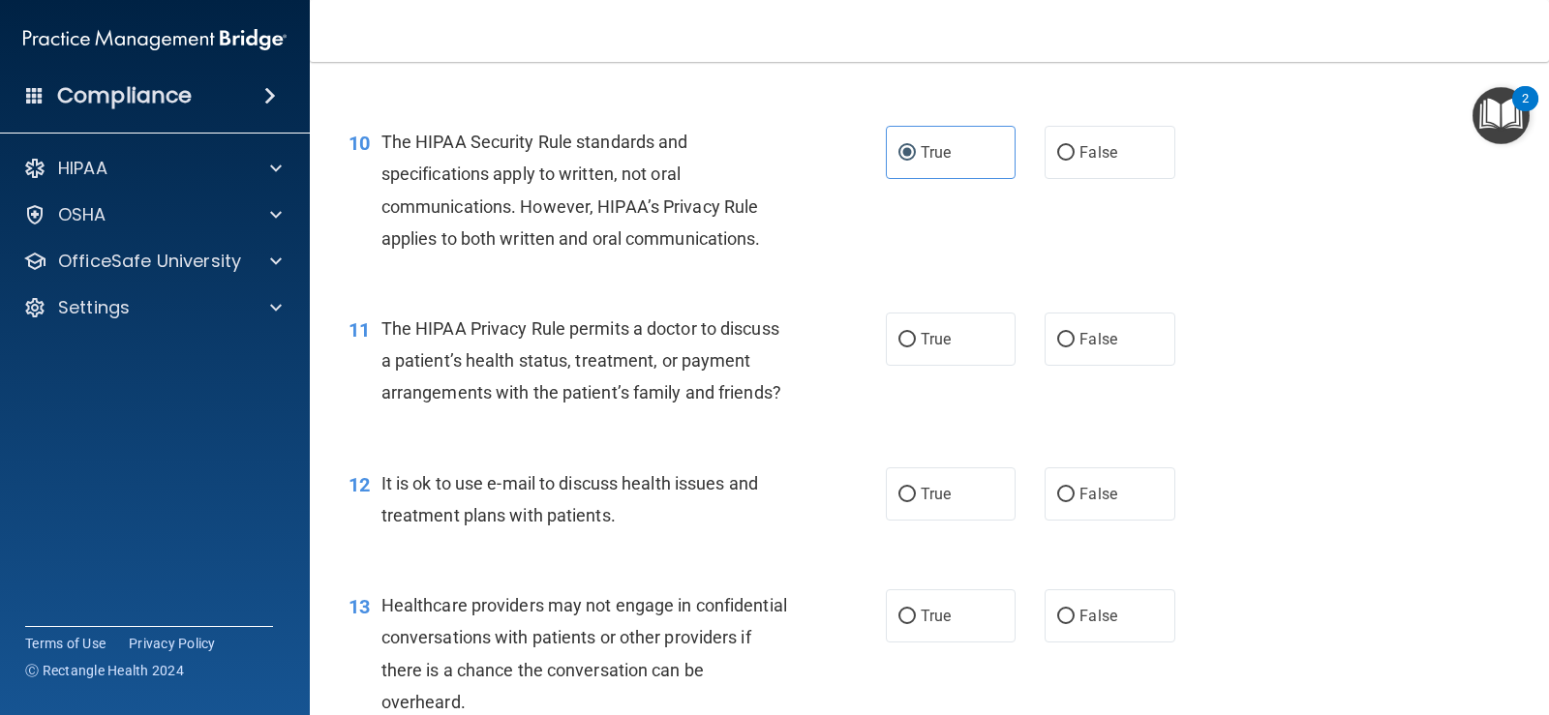
scroll to position [1549, 0]
click at [901, 359] on label "True" at bounding box center [951, 337] width 130 height 53
click at [901, 346] on input "True" at bounding box center [906, 338] width 17 height 15
radio input "true"
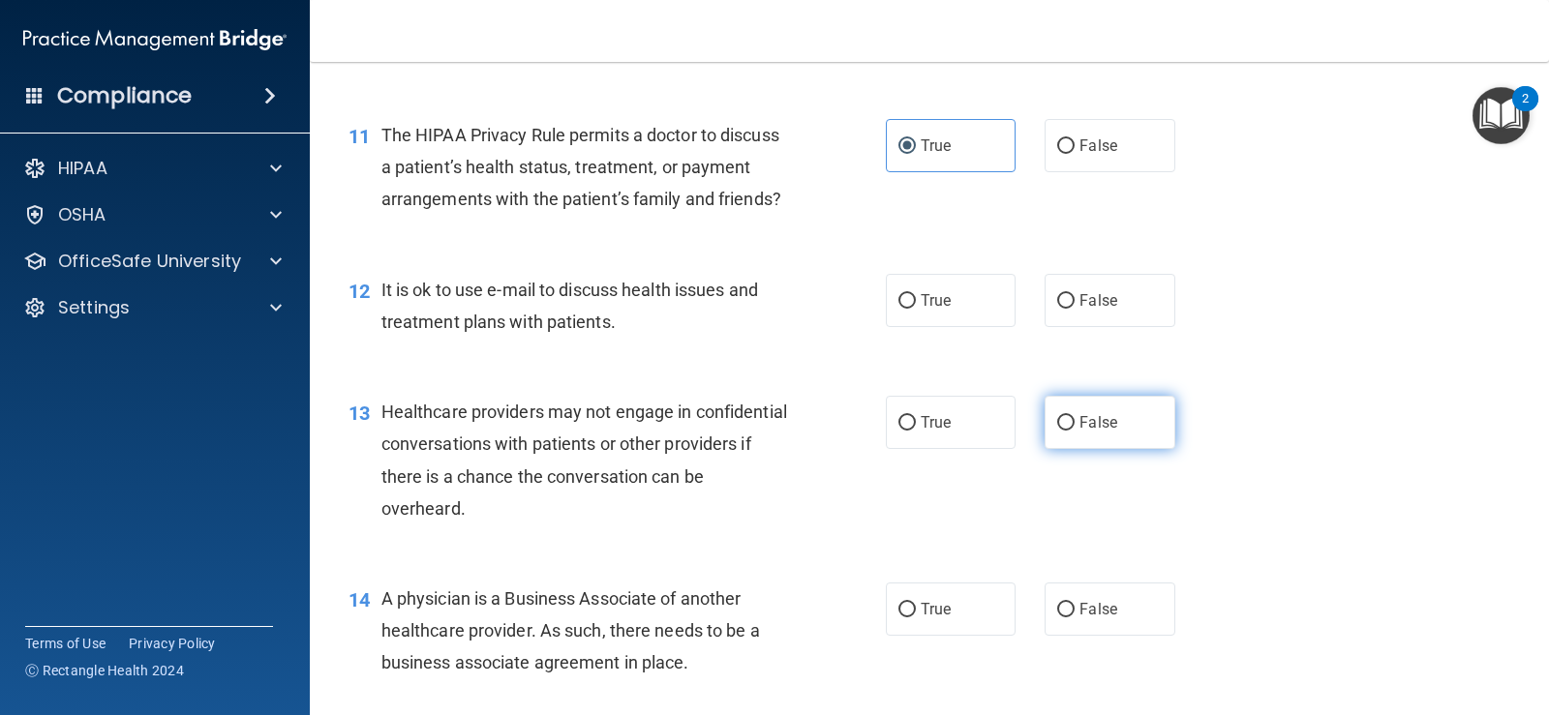
scroll to position [1742, 0]
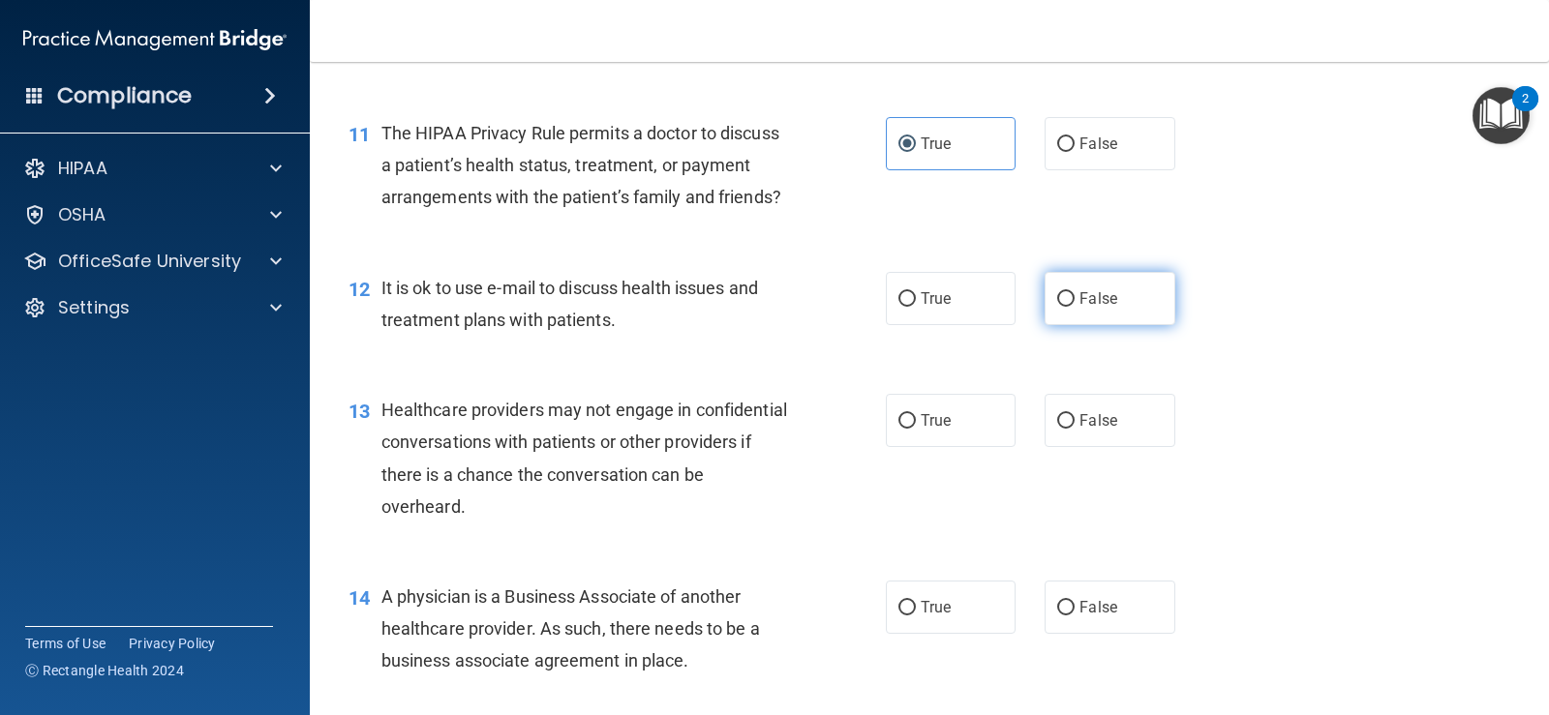
click at [1061, 307] on input "False" at bounding box center [1065, 299] width 17 height 15
radio input "true"
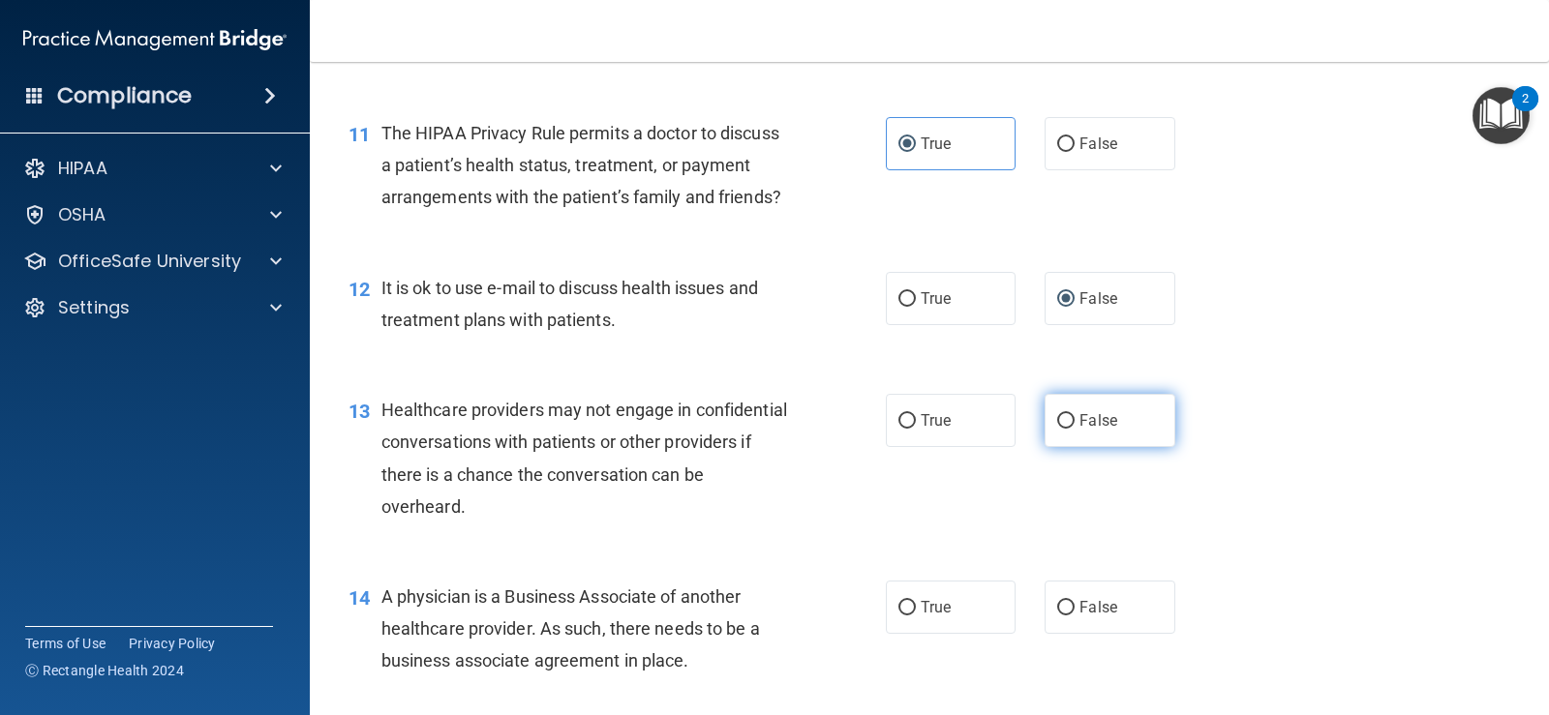
click at [1085, 430] on span "False" at bounding box center [1098, 420] width 38 height 18
click at [1074, 429] on input "False" at bounding box center [1065, 421] width 17 height 15
radio input "true"
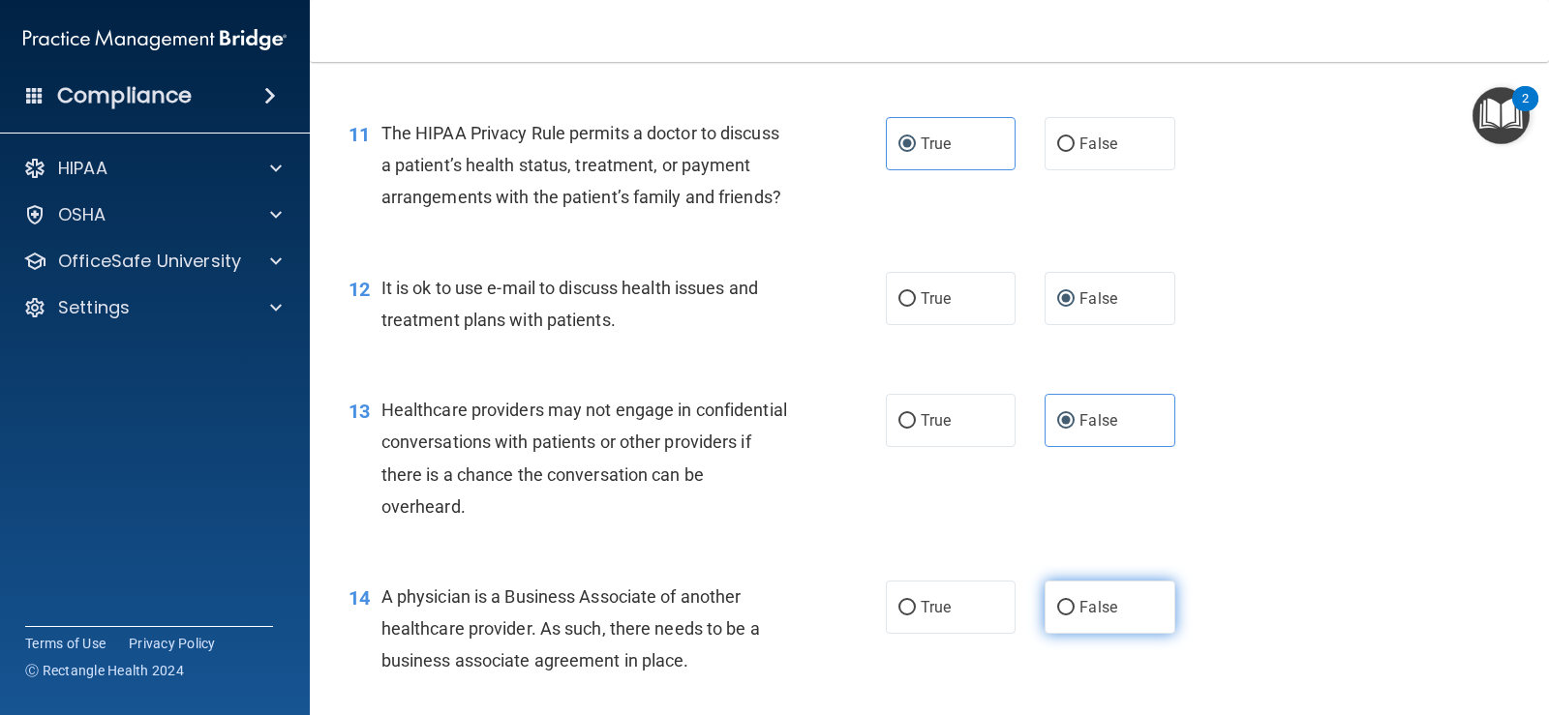
click at [1090, 617] on span "False" at bounding box center [1098, 607] width 38 height 18
click at [1074, 616] on input "False" at bounding box center [1065, 608] width 17 height 15
radio input "true"
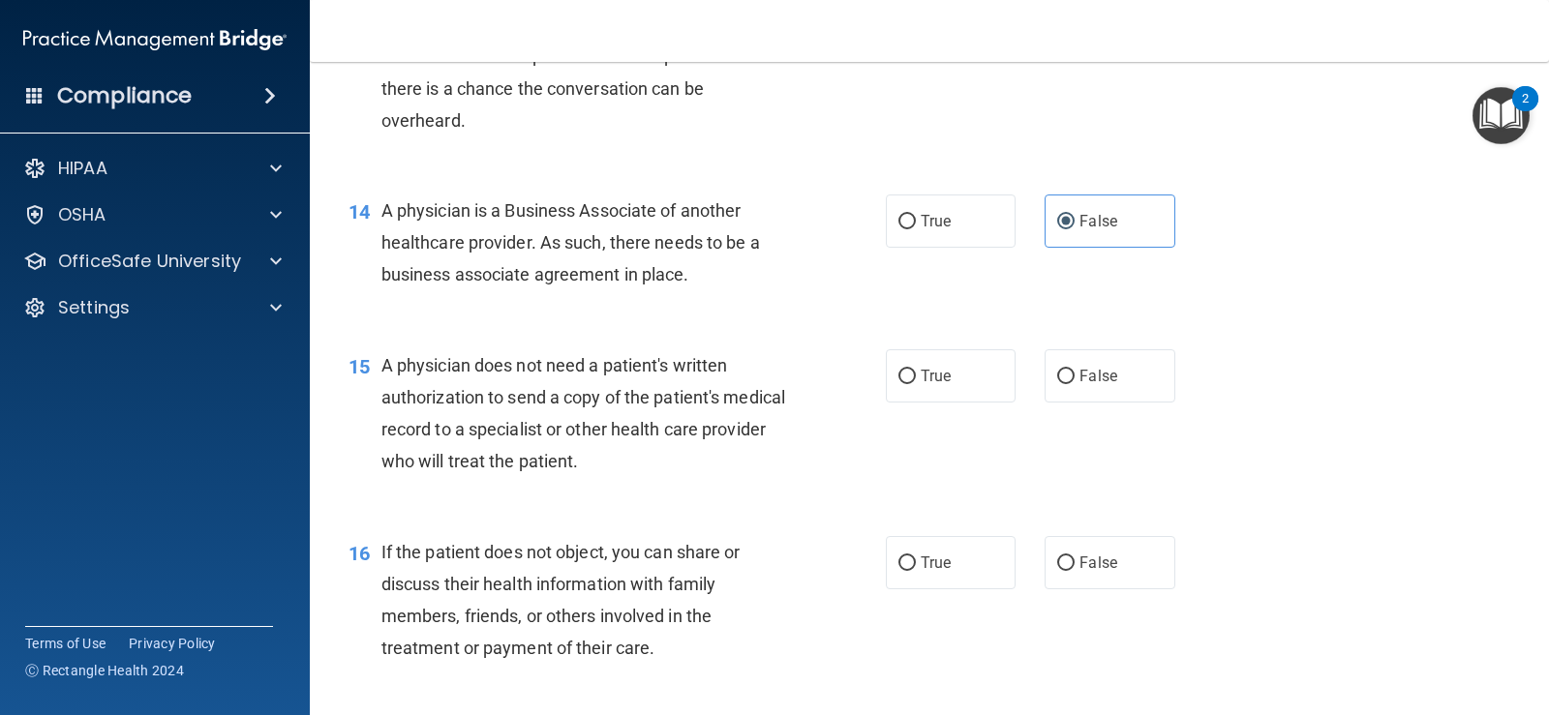
scroll to position [2130, 0]
click at [921, 384] on span "True" at bounding box center [936, 375] width 30 height 18
click at [916, 383] on input "True" at bounding box center [906, 376] width 17 height 15
radio input "true"
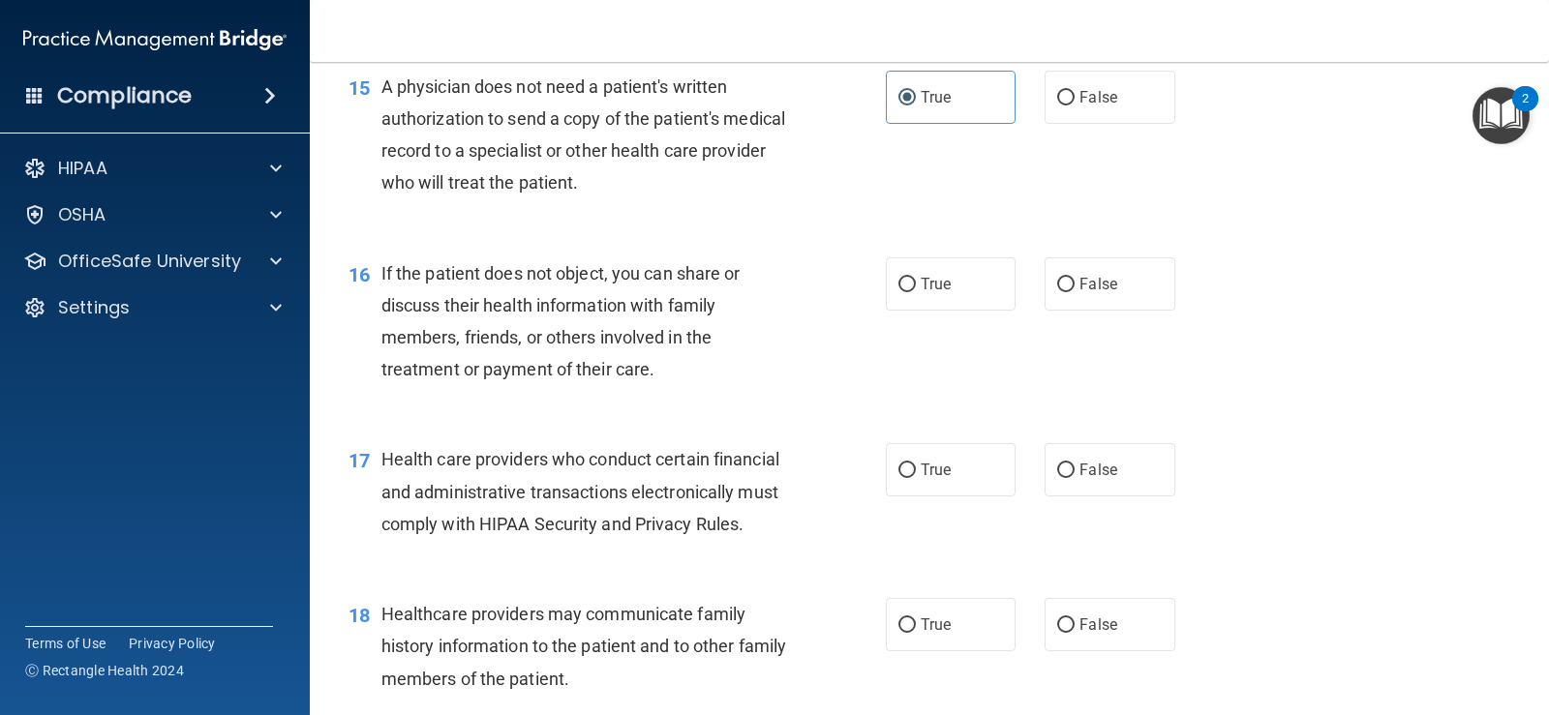
scroll to position [2420, 0]
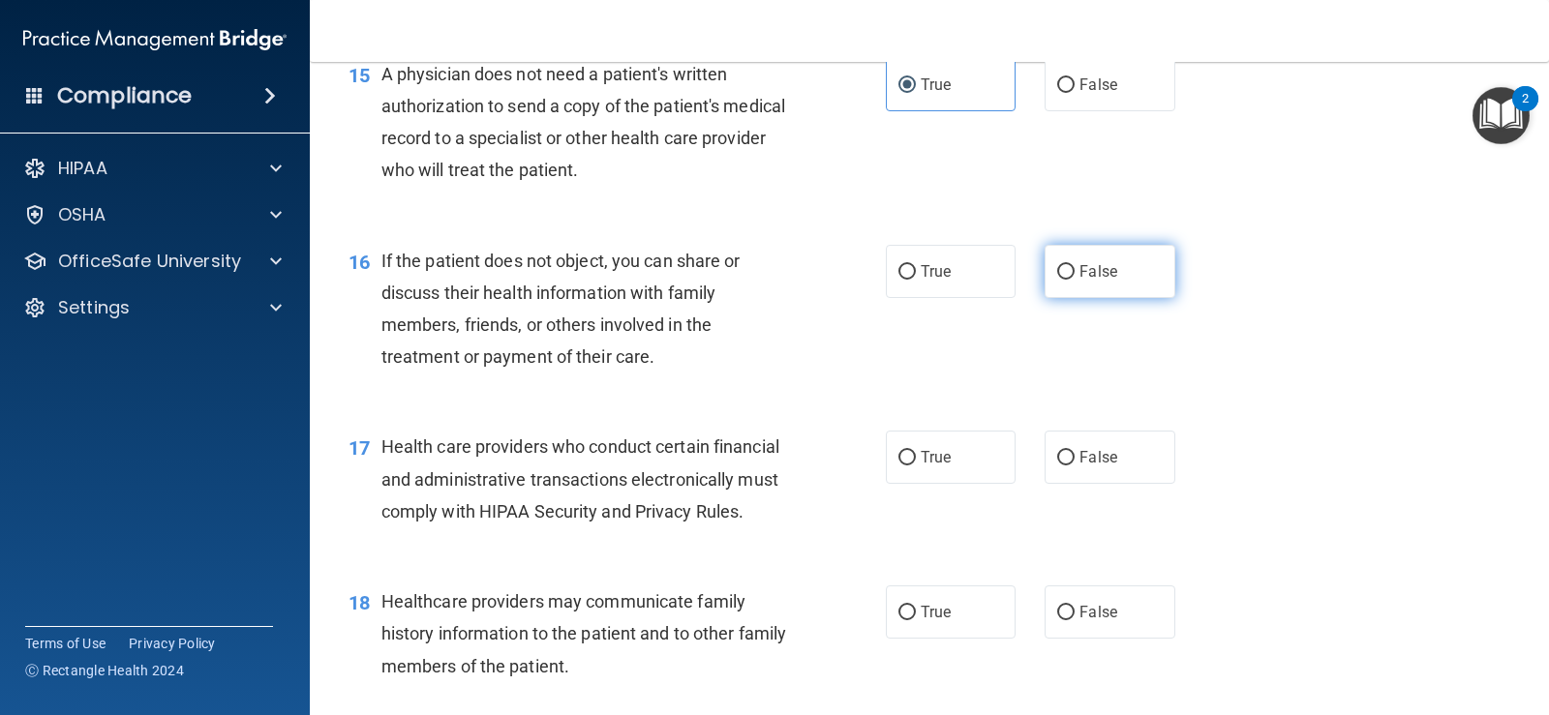
drag, startPoint x: 1074, startPoint y: 296, endPoint x: 896, endPoint y: 438, distance: 228.0
click at [1079, 281] on span "False" at bounding box center [1098, 271] width 38 height 18
click at [1074, 280] on input "False" at bounding box center [1065, 272] width 17 height 15
radio input "true"
click at [901, 466] on input "True" at bounding box center [906, 458] width 17 height 15
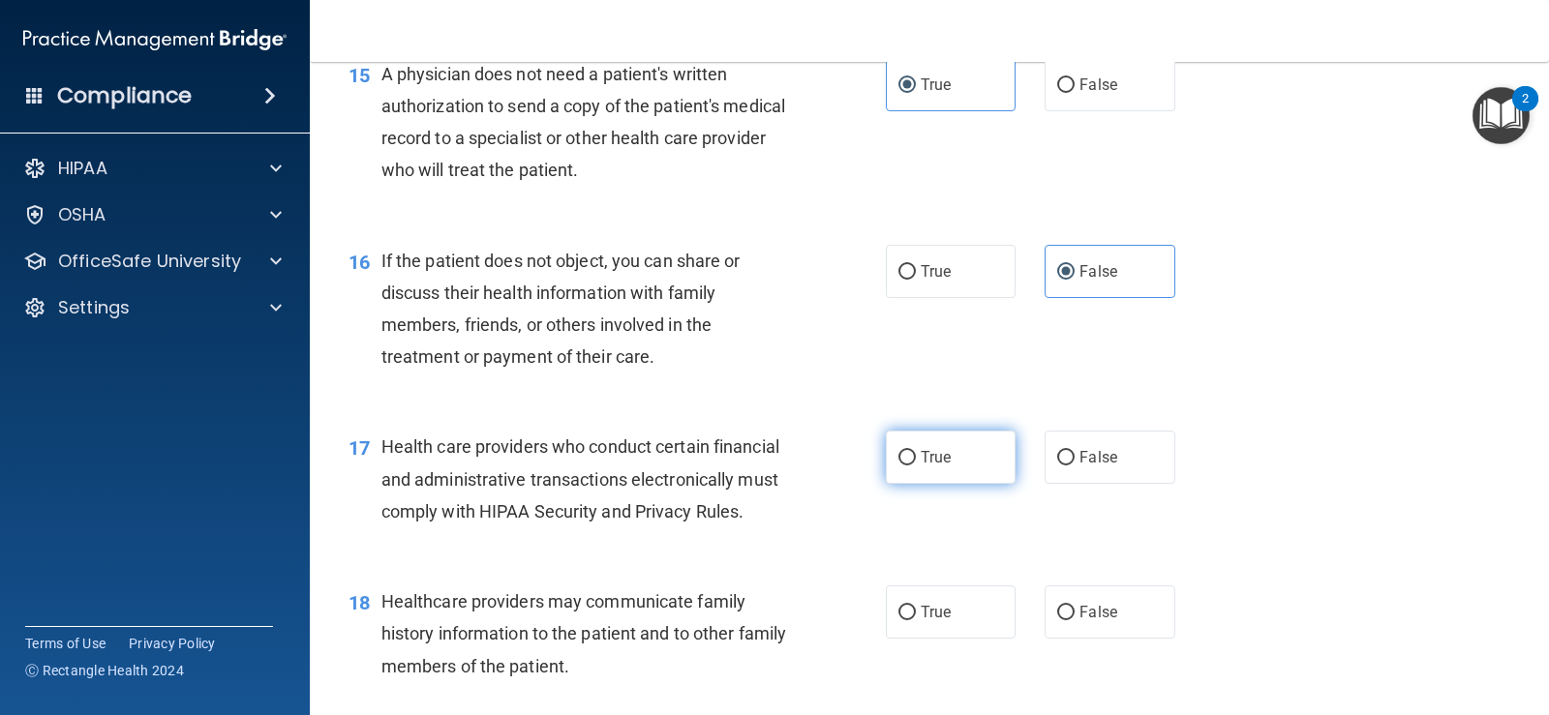
radio input "true"
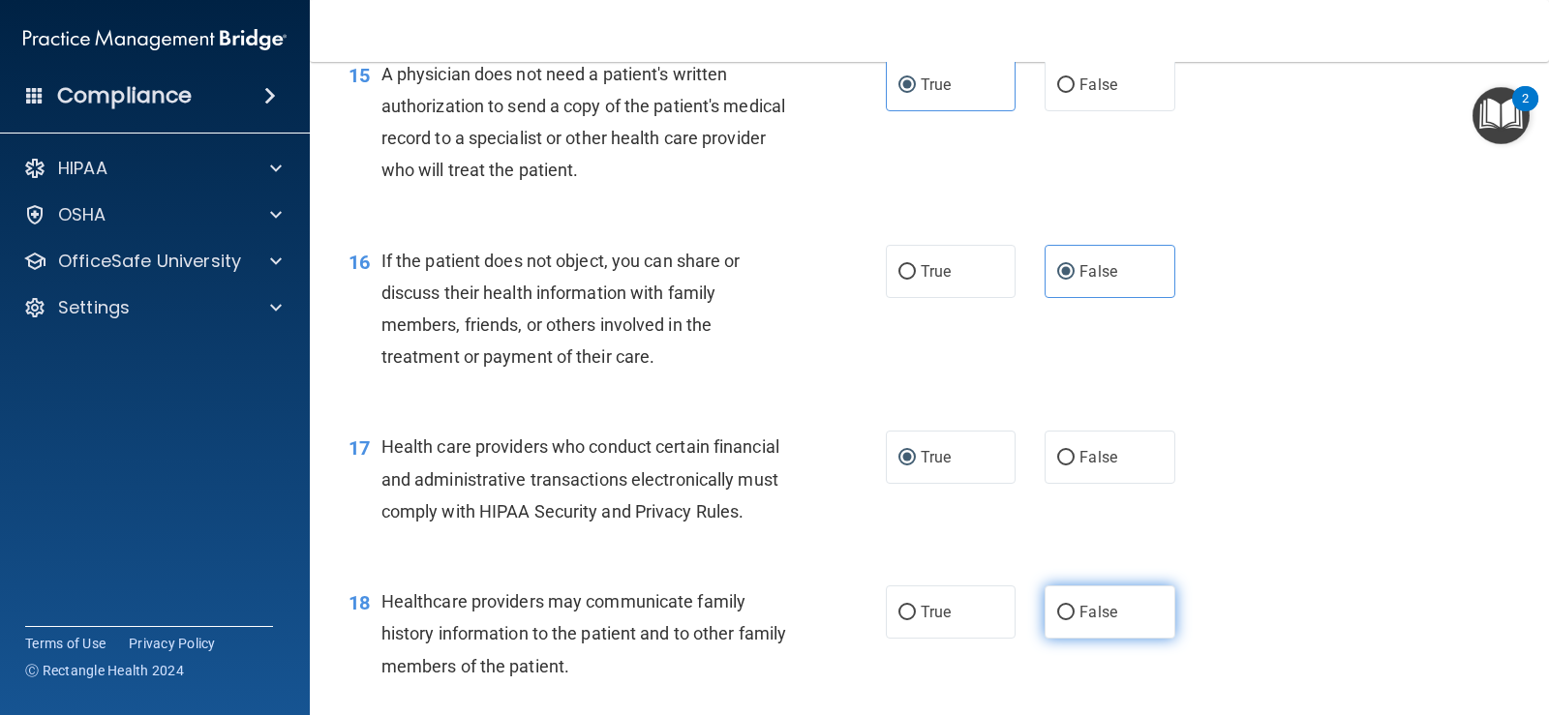
click at [1155, 639] on label "False" at bounding box center [1109, 612] width 130 height 53
click at [1074, 620] on input "False" at bounding box center [1065, 613] width 17 height 15
radio input "true"
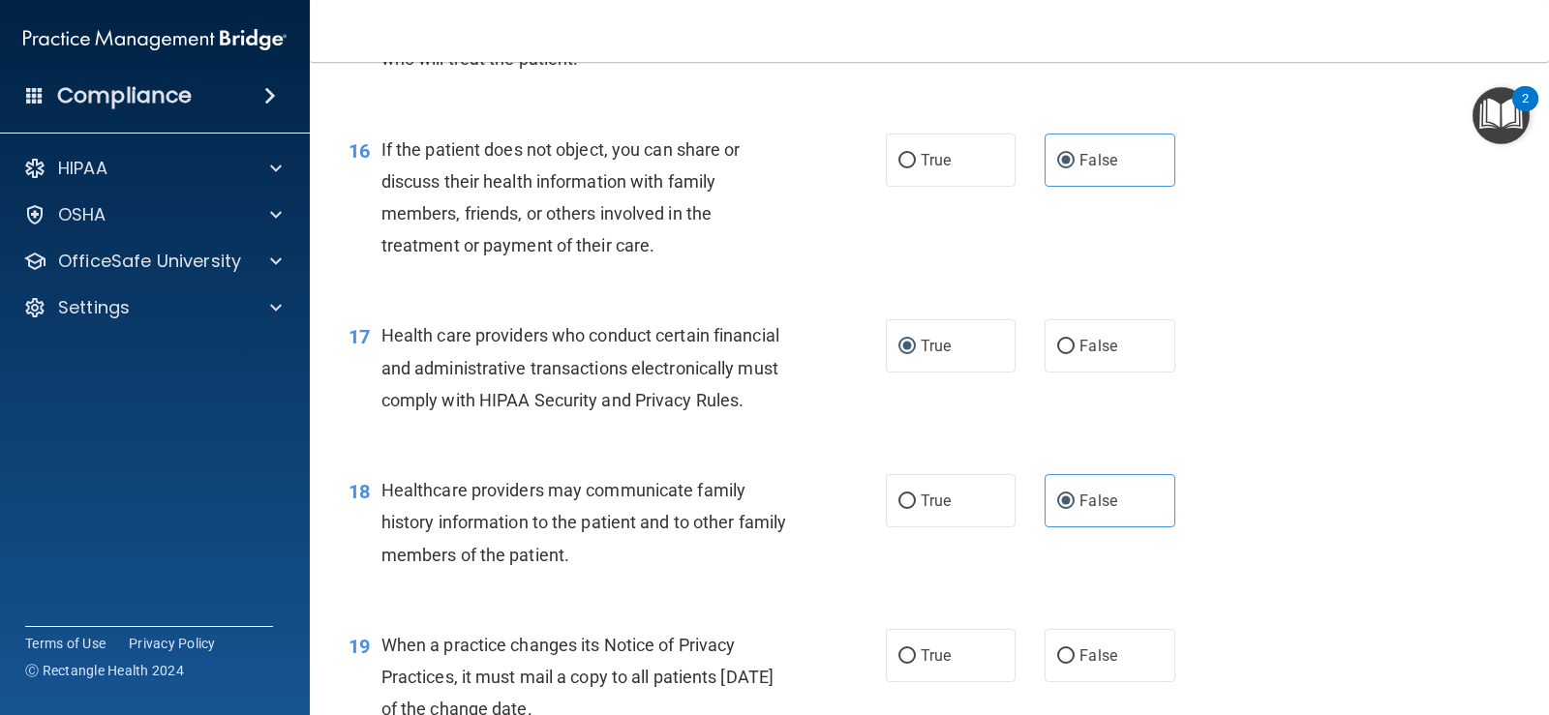
scroll to position [2710, 0]
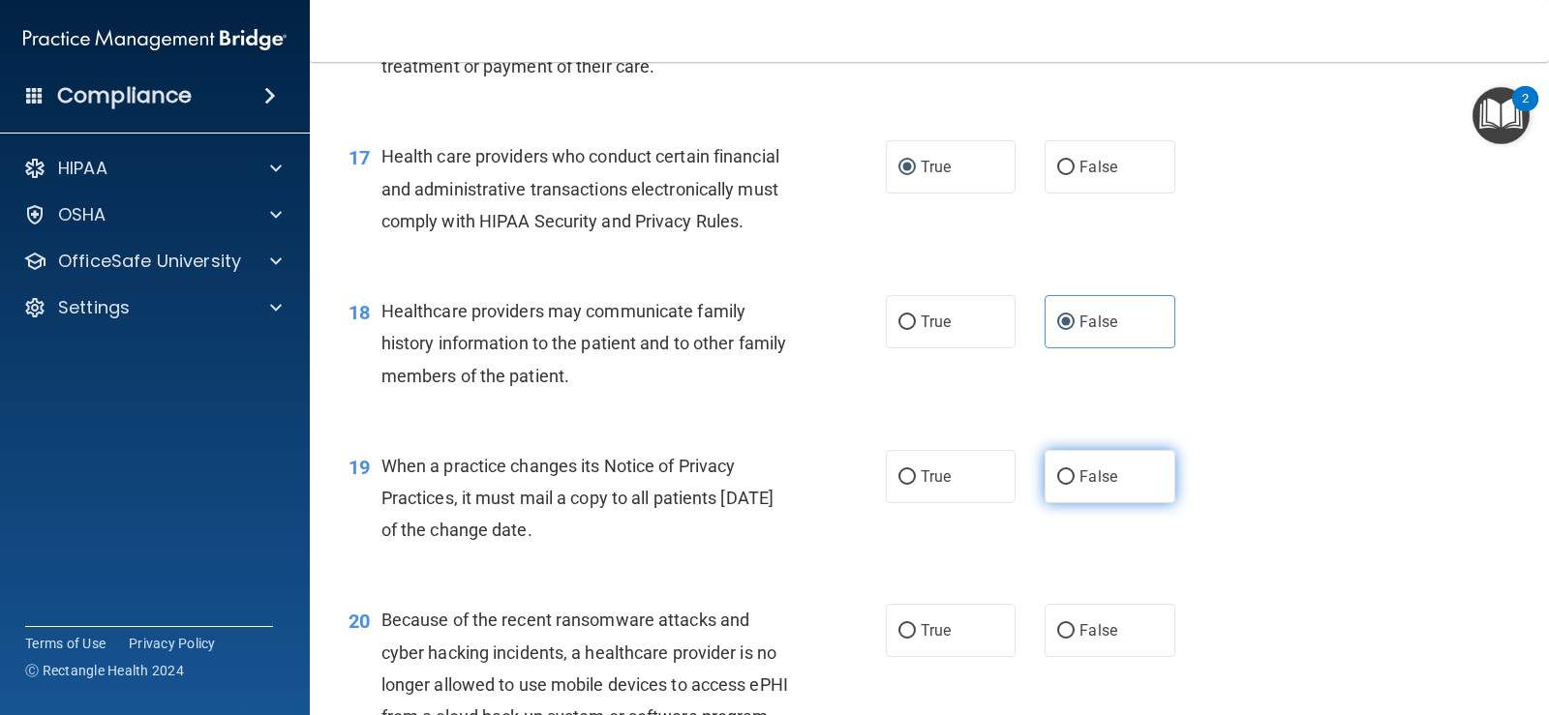
click at [1144, 498] on label "False" at bounding box center [1109, 476] width 130 height 53
click at [1074, 485] on input "False" at bounding box center [1065, 477] width 17 height 15
radio input "true"
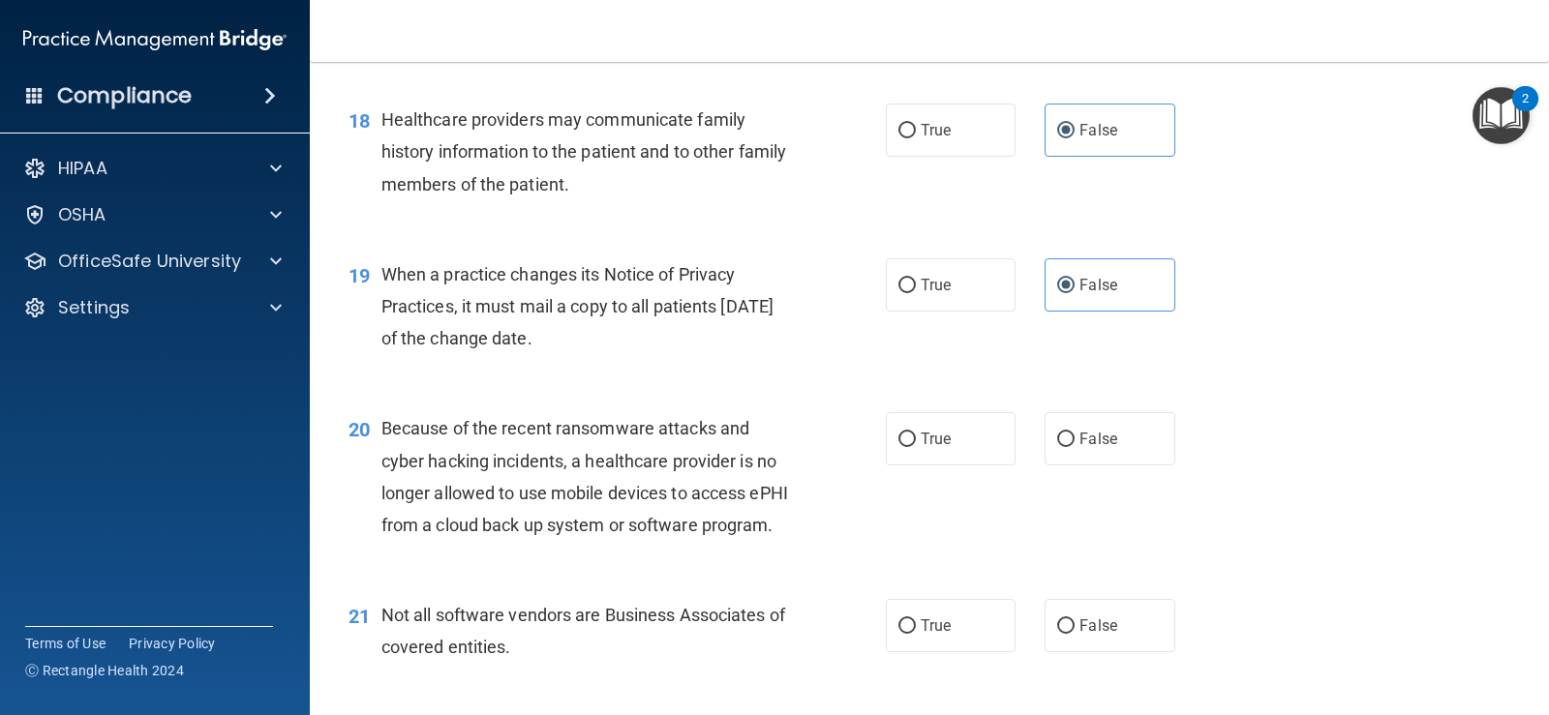
scroll to position [2904, 0]
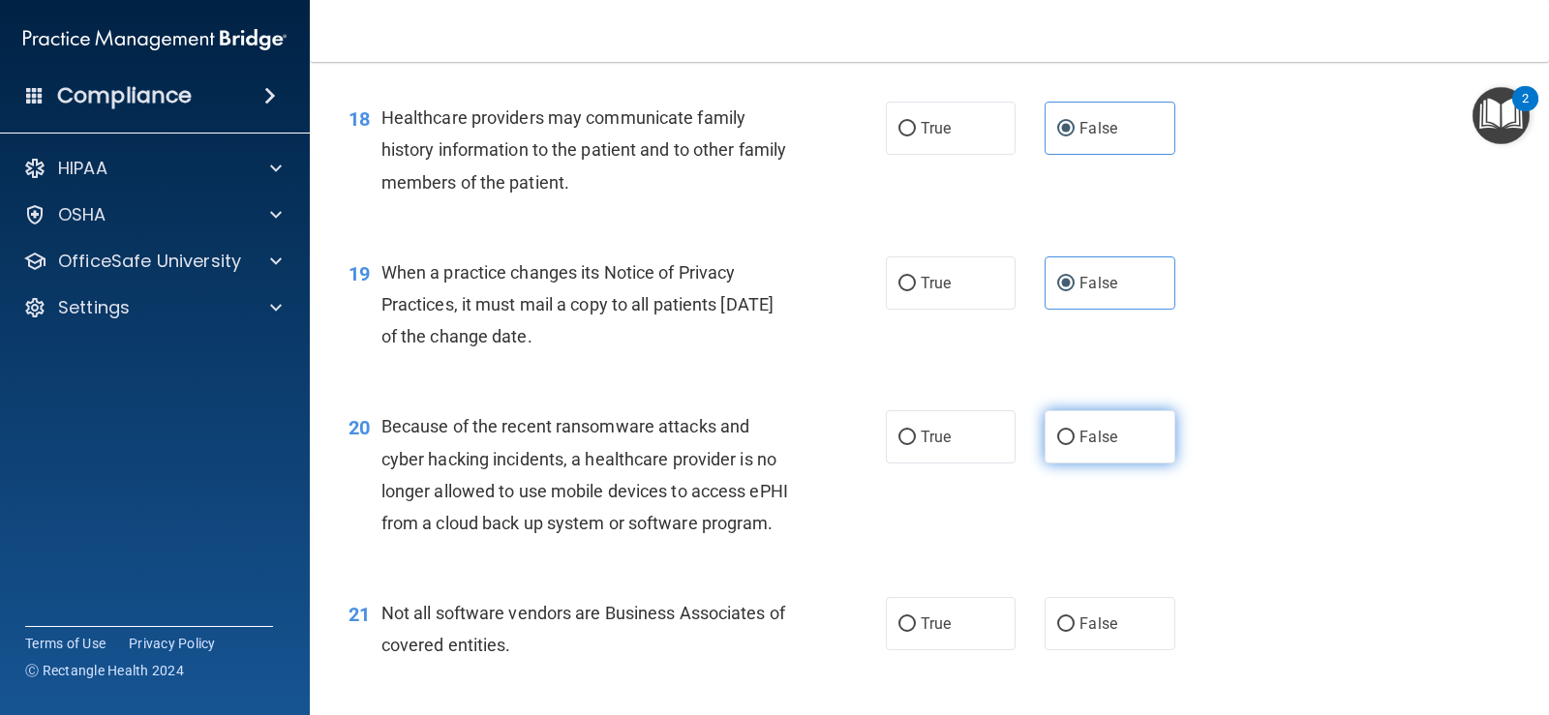
click at [1100, 451] on label "False" at bounding box center [1109, 436] width 130 height 53
click at [1074, 445] on input "False" at bounding box center [1065, 438] width 17 height 15
radio input "true"
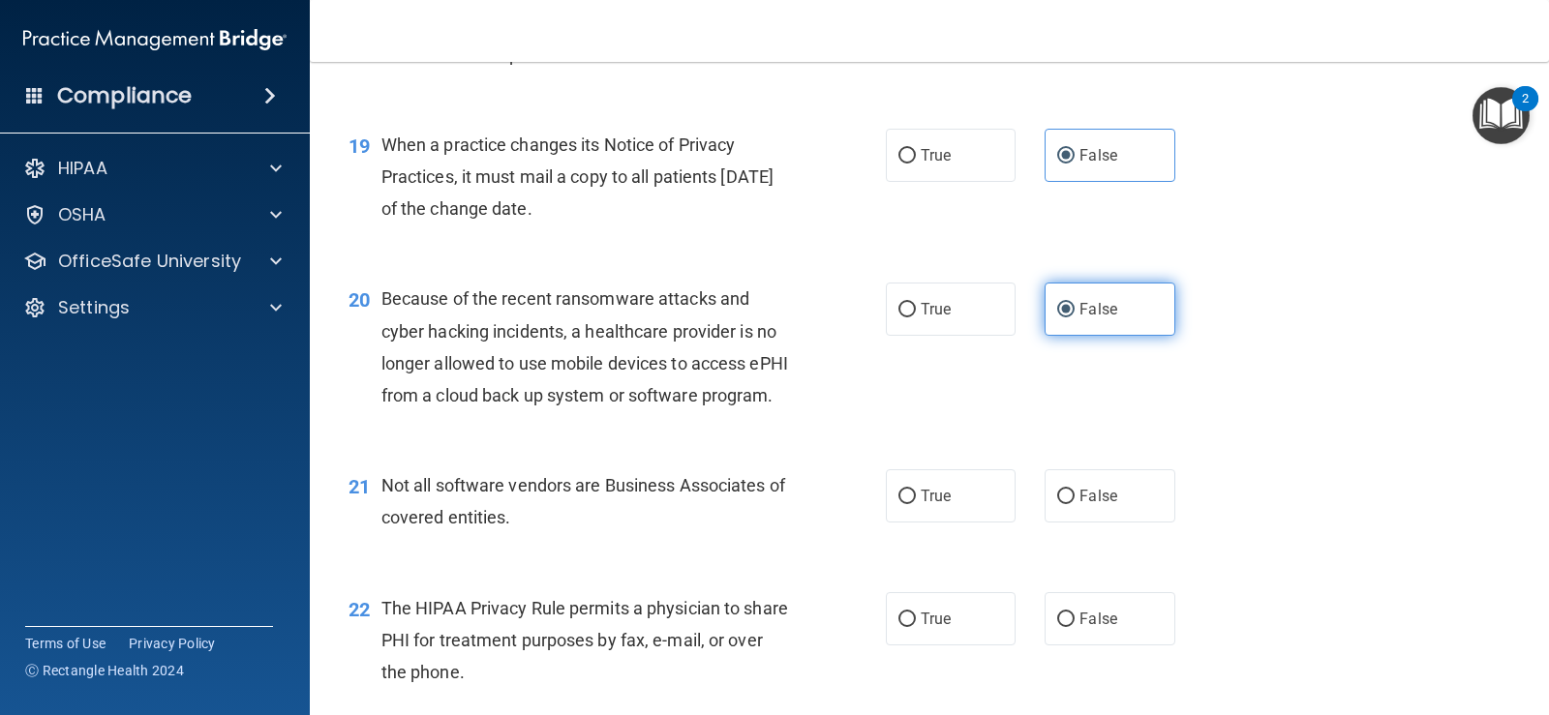
scroll to position [3097, 0]
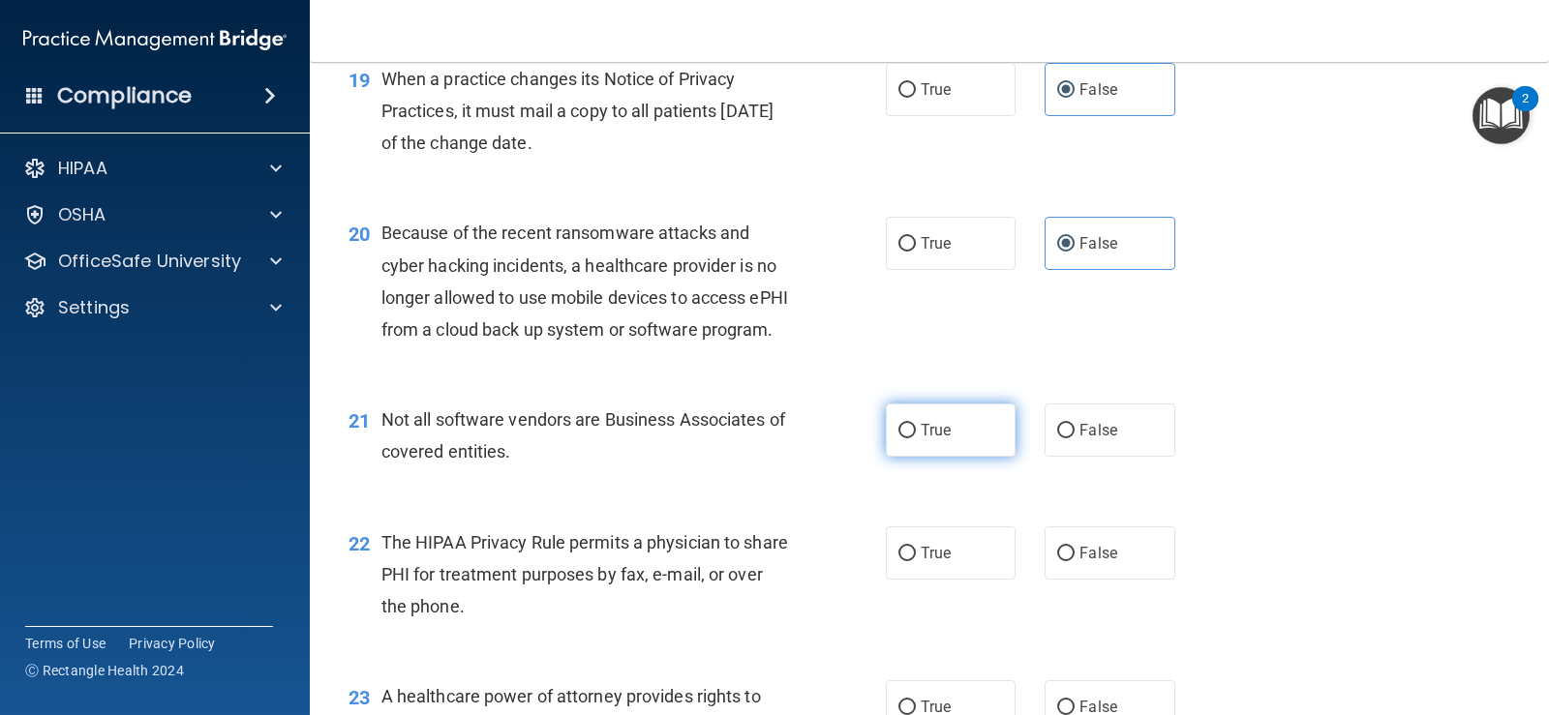
click at [996, 457] on label "True" at bounding box center [951, 430] width 130 height 53
click at [916, 438] on input "True" at bounding box center [906, 431] width 17 height 15
radio input "true"
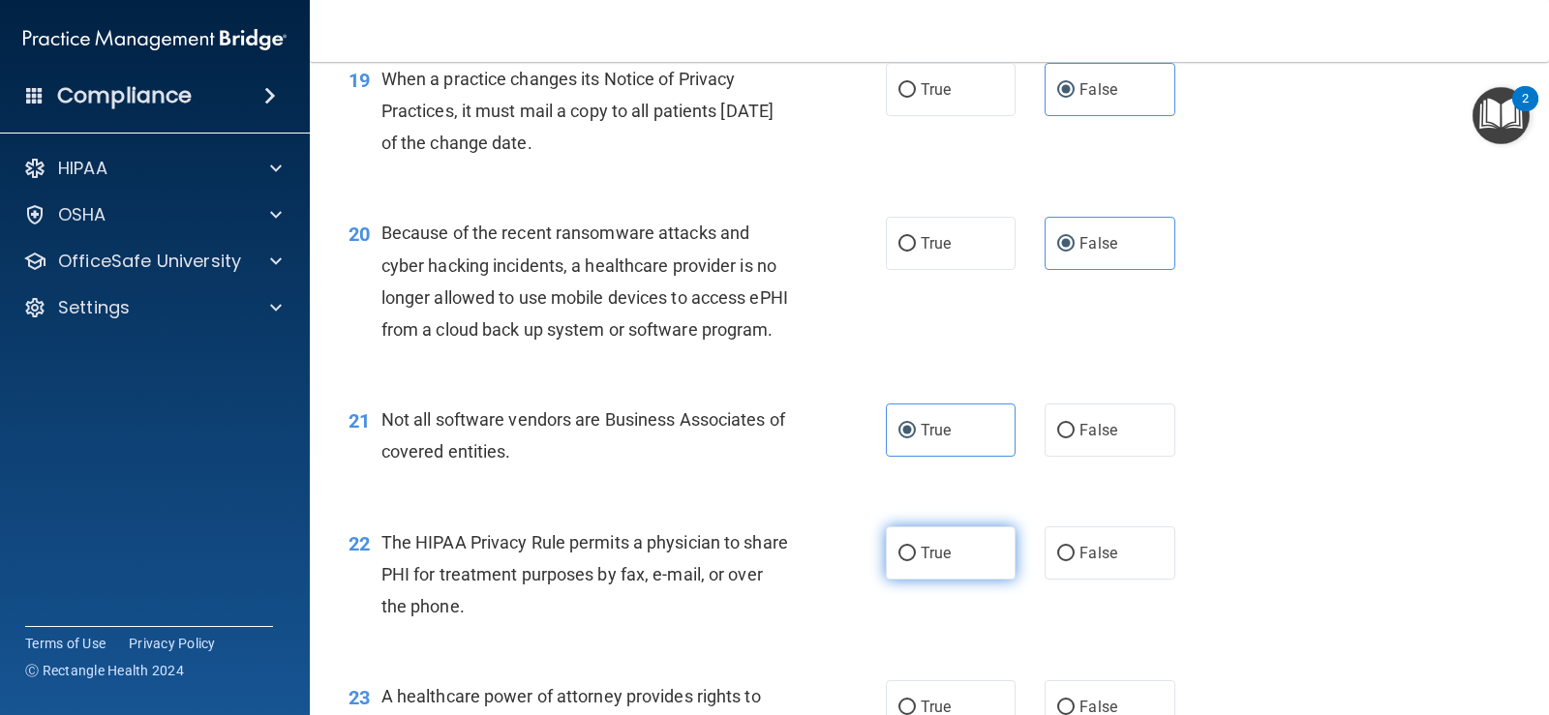
click at [968, 580] on label "True" at bounding box center [951, 553] width 130 height 53
click at [916, 561] on input "True" at bounding box center [906, 554] width 17 height 15
radio input "true"
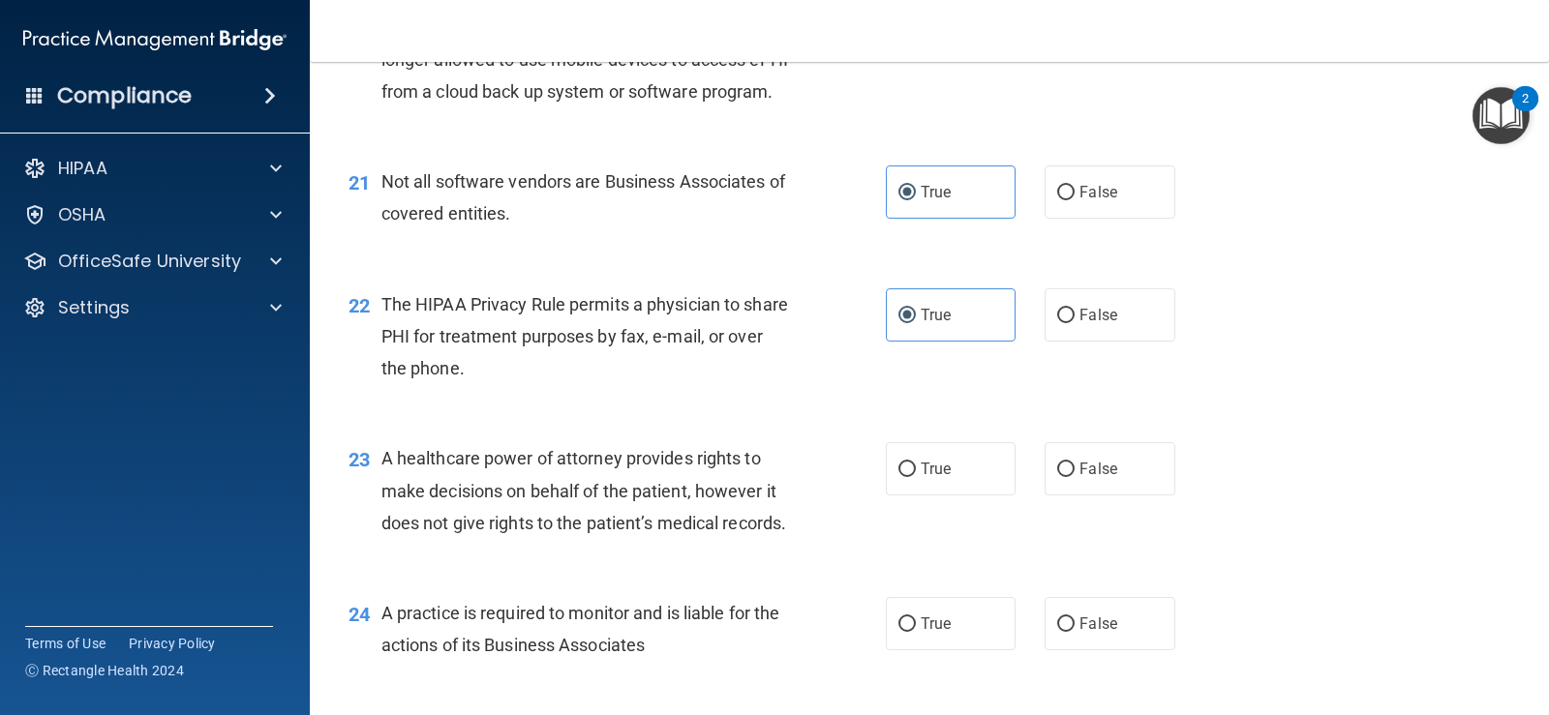
scroll to position [3388, 0]
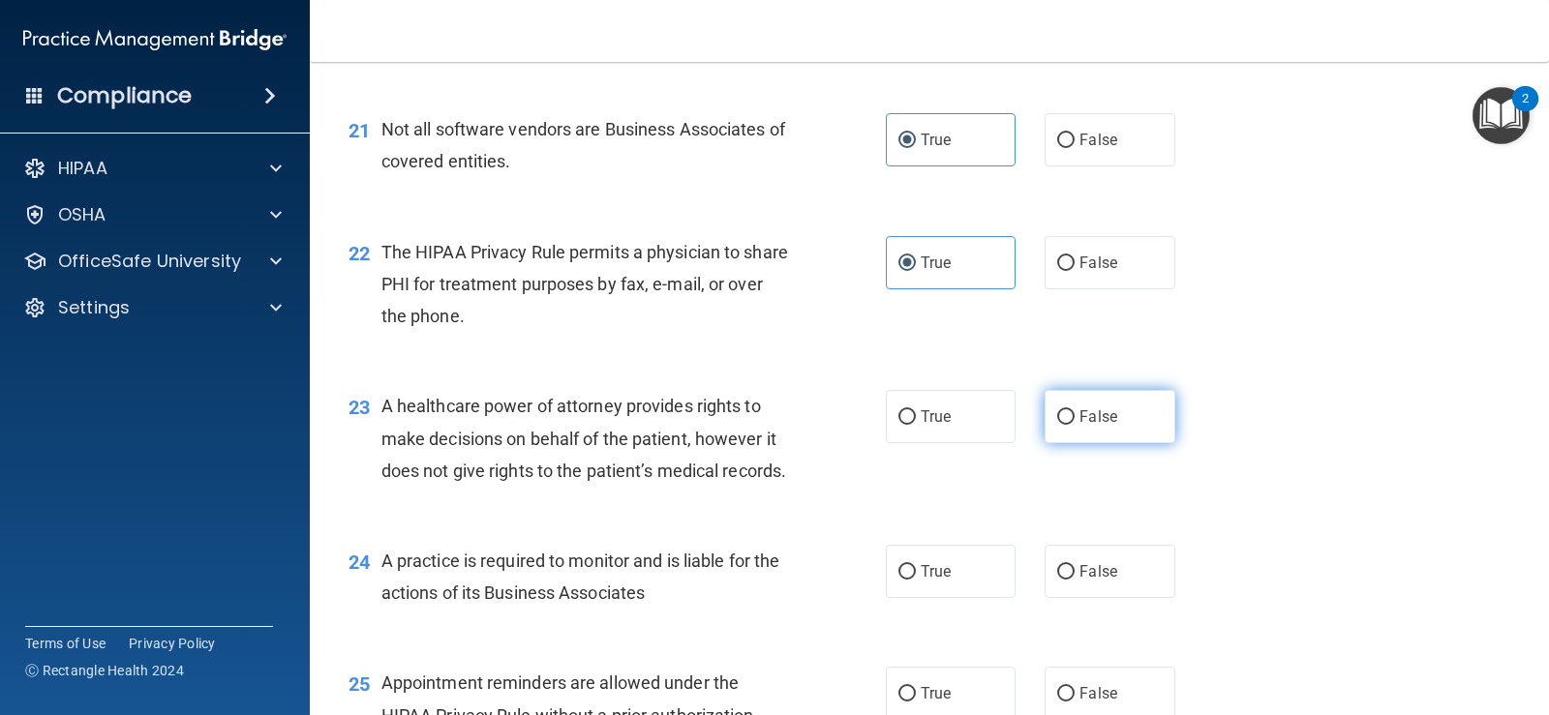
click at [1125, 443] on label "False" at bounding box center [1109, 416] width 130 height 53
click at [1074, 425] on input "False" at bounding box center [1065, 417] width 17 height 15
radio input "true"
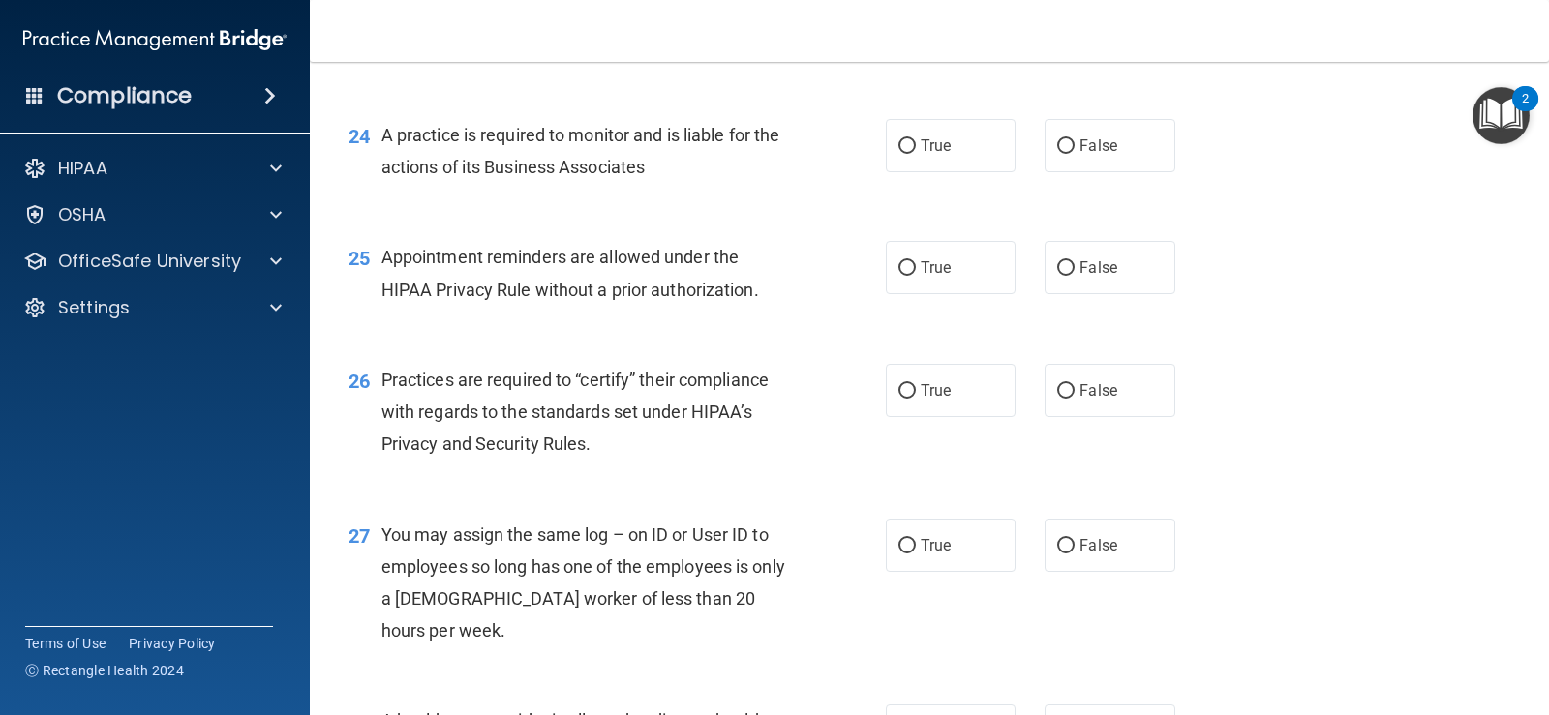
scroll to position [3872, 0]
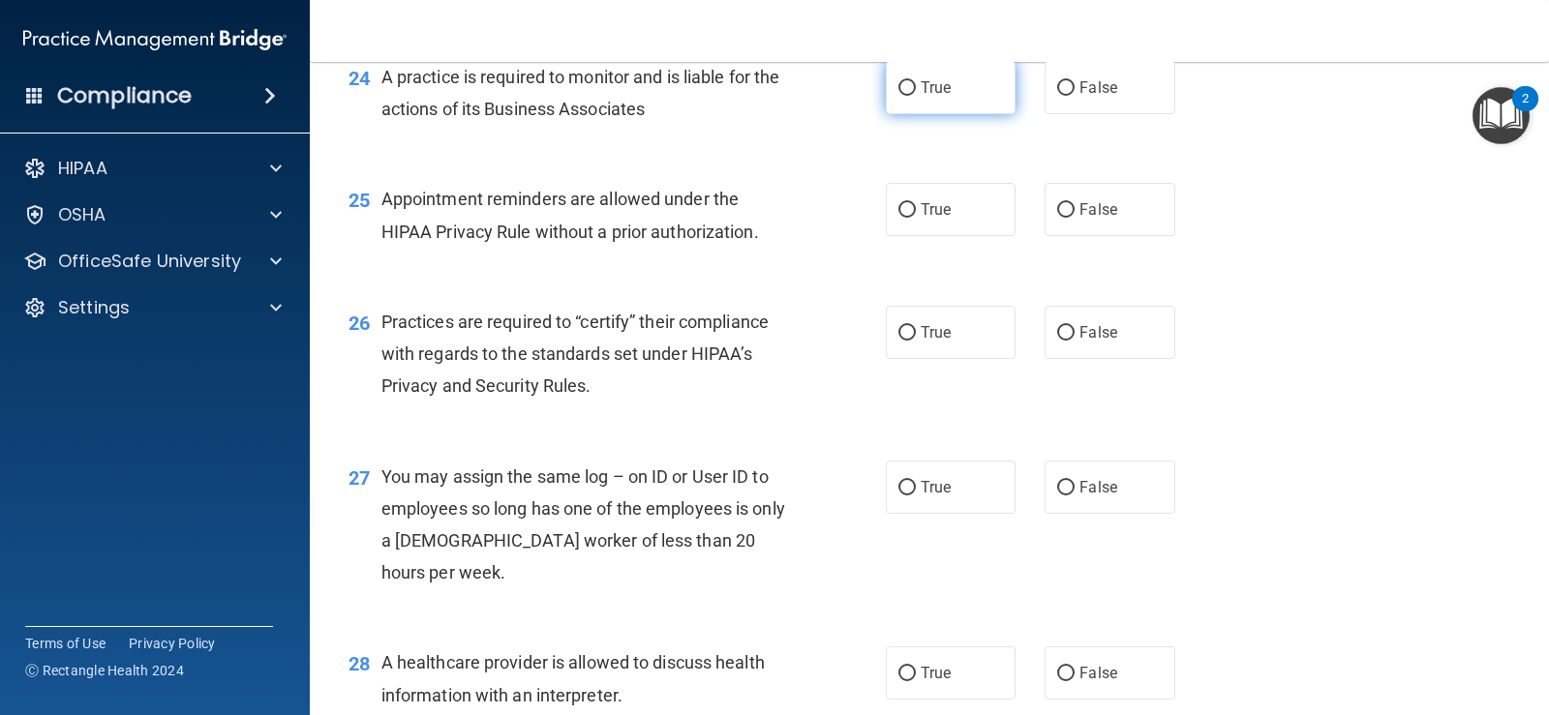
click at [952, 114] on label "True" at bounding box center [951, 87] width 130 height 53
click at [916, 96] on input "True" at bounding box center [906, 88] width 17 height 15
radio input "true"
click at [934, 219] on span "True" at bounding box center [936, 209] width 30 height 18
click at [916, 218] on input "True" at bounding box center [906, 210] width 17 height 15
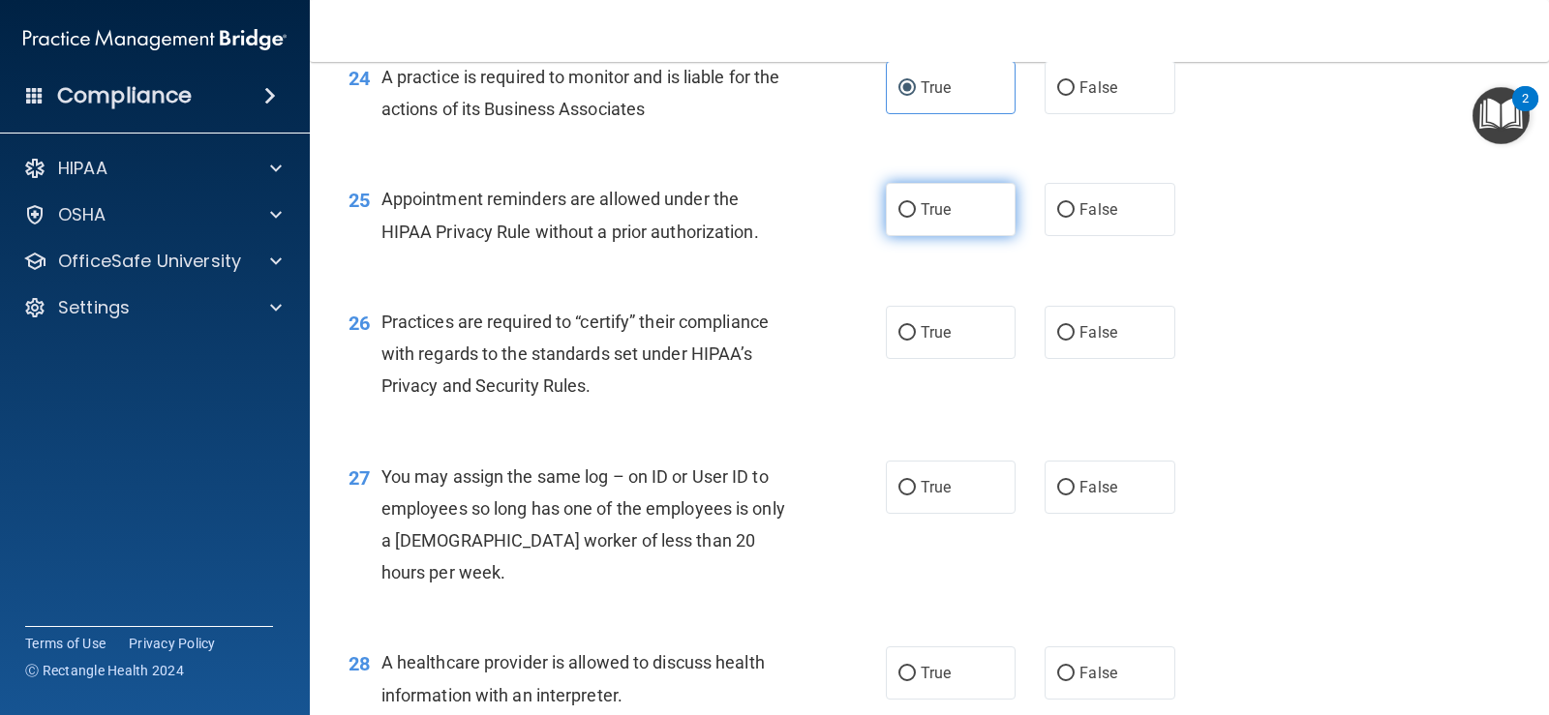
radio input "true"
click at [1133, 359] on label "False" at bounding box center [1109, 332] width 130 height 53
click at [1074, 341] on input "False" at bounding box center [1065, 333] width 17 height 15
radio input "true"
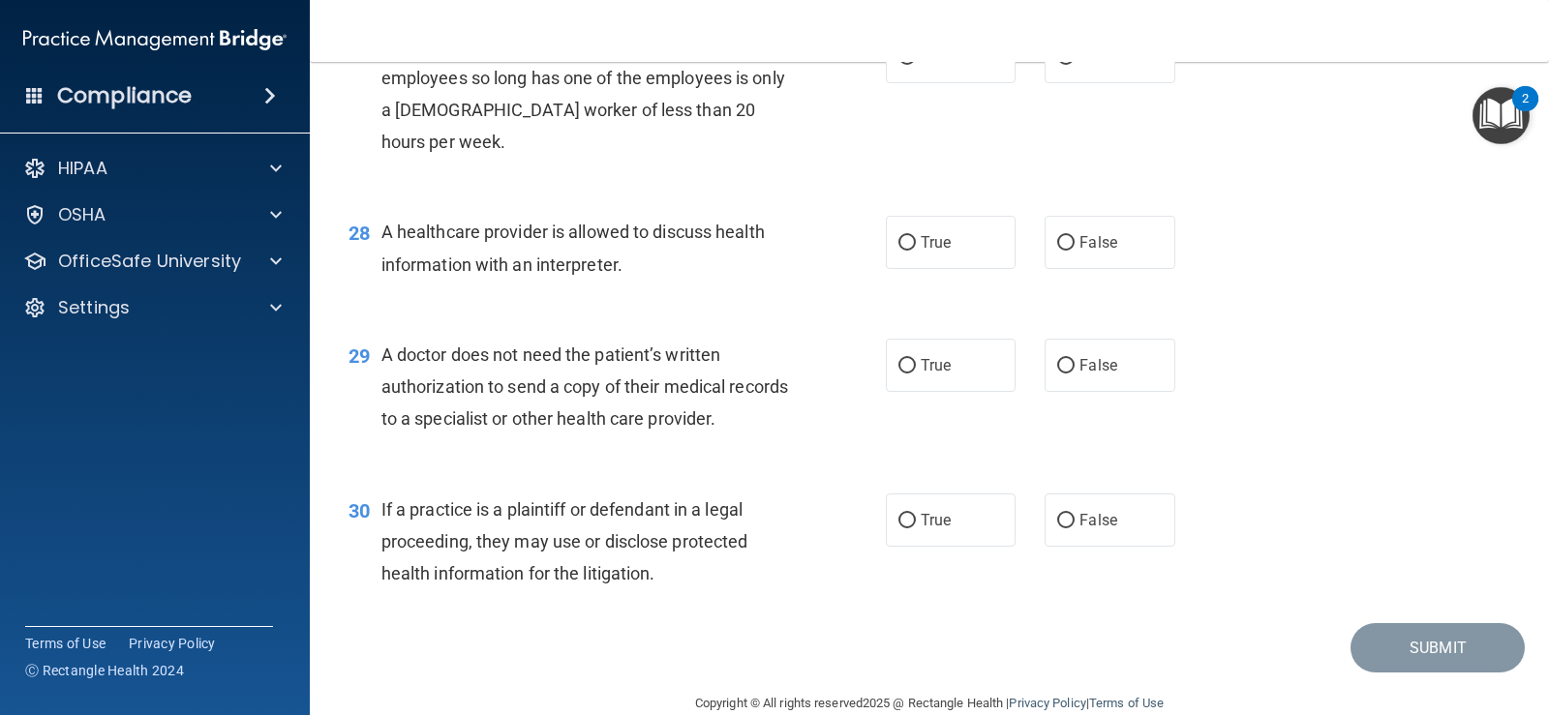
scroll to position [4356, 0]
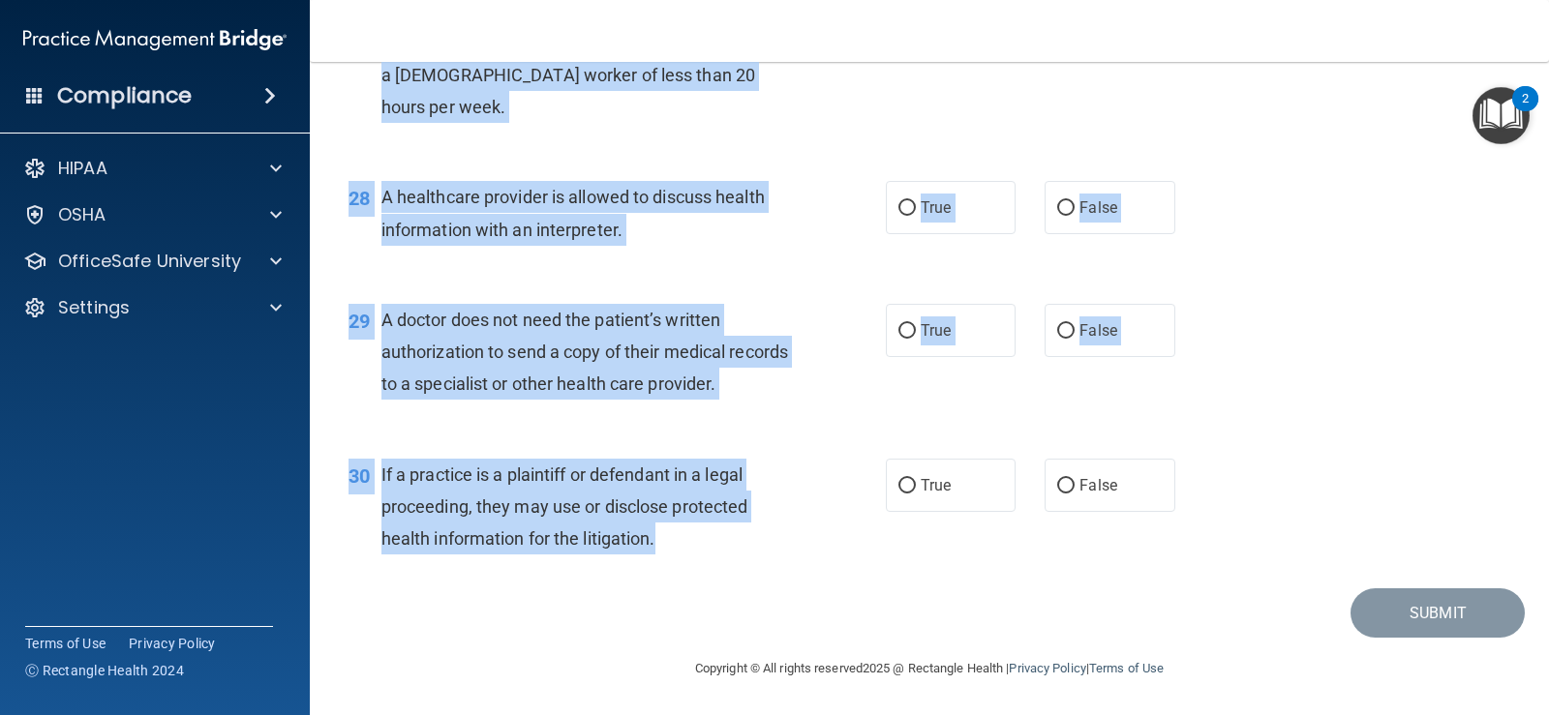
drag, startPoint x: 381, startPoint y: 77, endPoint x: 705, endPoint y: 621, distance: 632.8
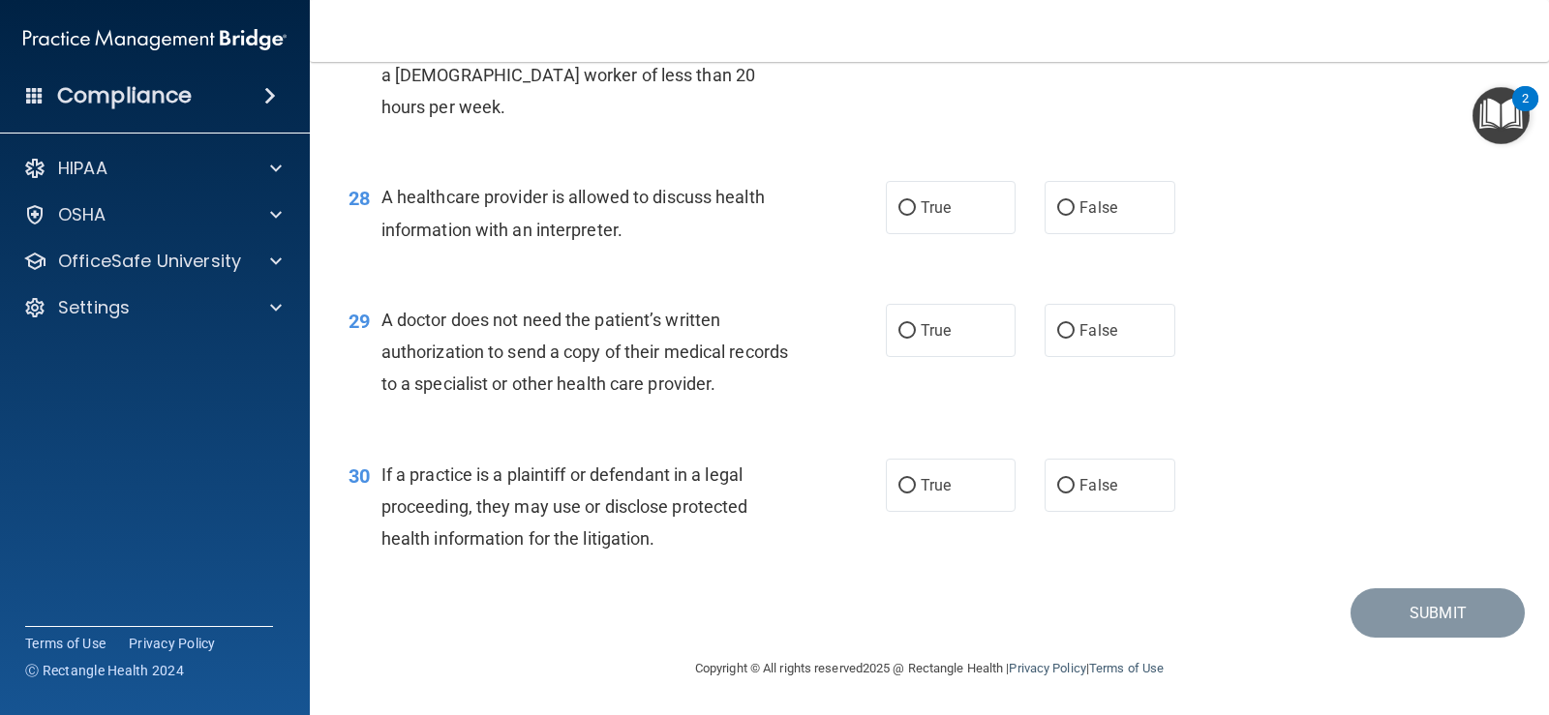
drag, startPoint x: 669, startPoint y: 577, endPoint x: 1285, endPoint y: 200, distance: 722.5
click at [1326, 158] on div "27 You may assign the same log – on ID or User ID to employees so long has one …" at bounding box center [929, 64] width 1191 height 187
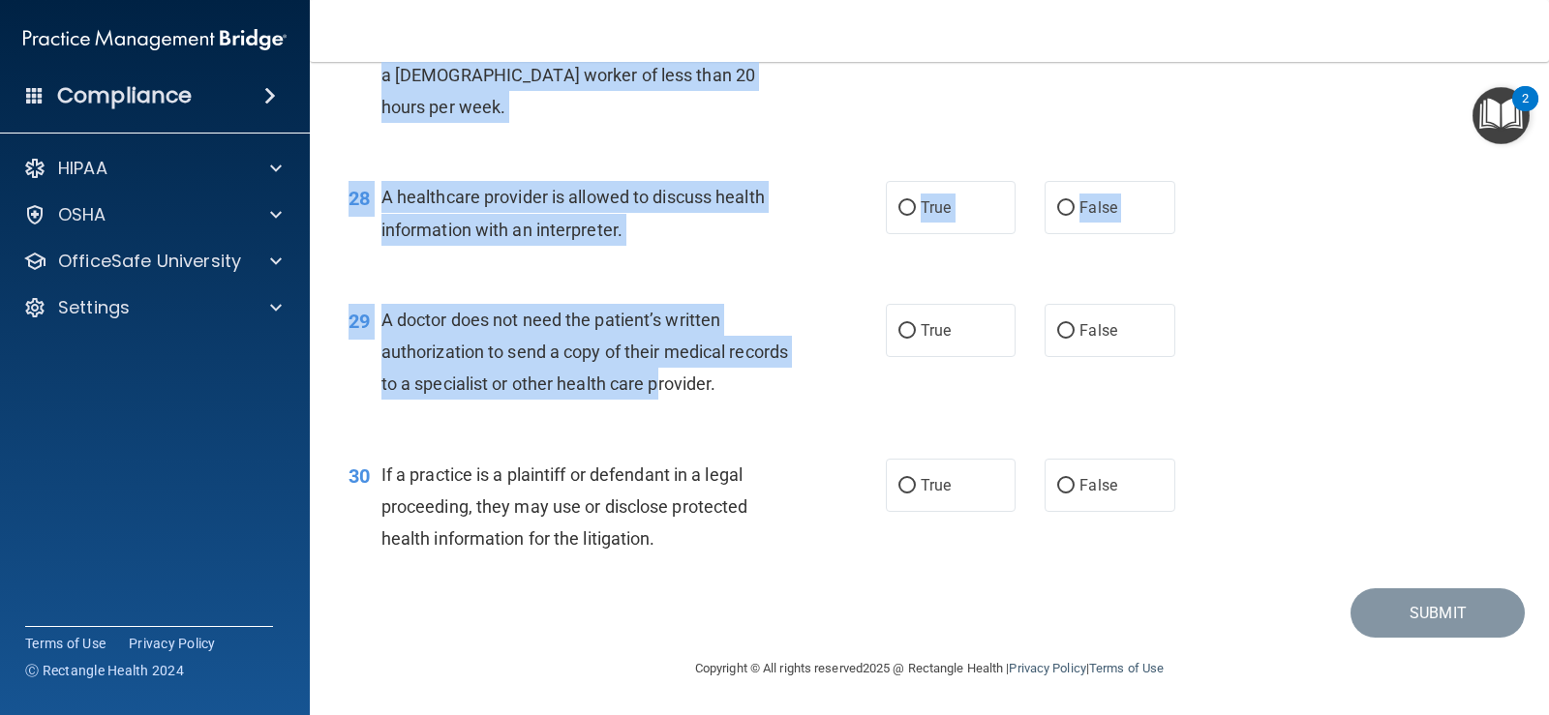
scroll to position [4433, 0]
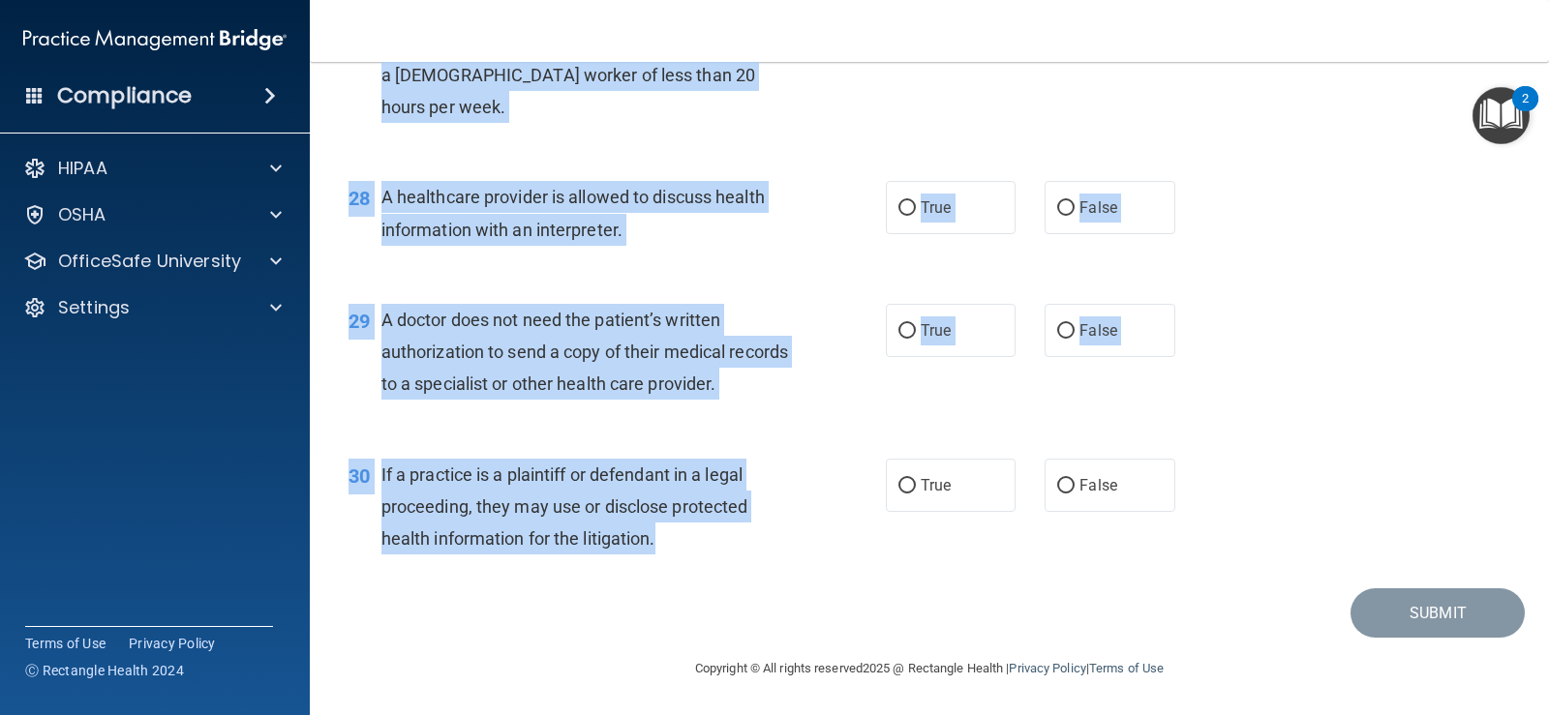
drag, startPoint x: 347, startPoint y: 184, endPoint x: 767, endPoint y: 537, distance: 548.9
click at [1299, 228] on div "28 A healthcare provider is allowed to discuss health information with an inter…" at bounding box center [929, 218] width 1191 height 122
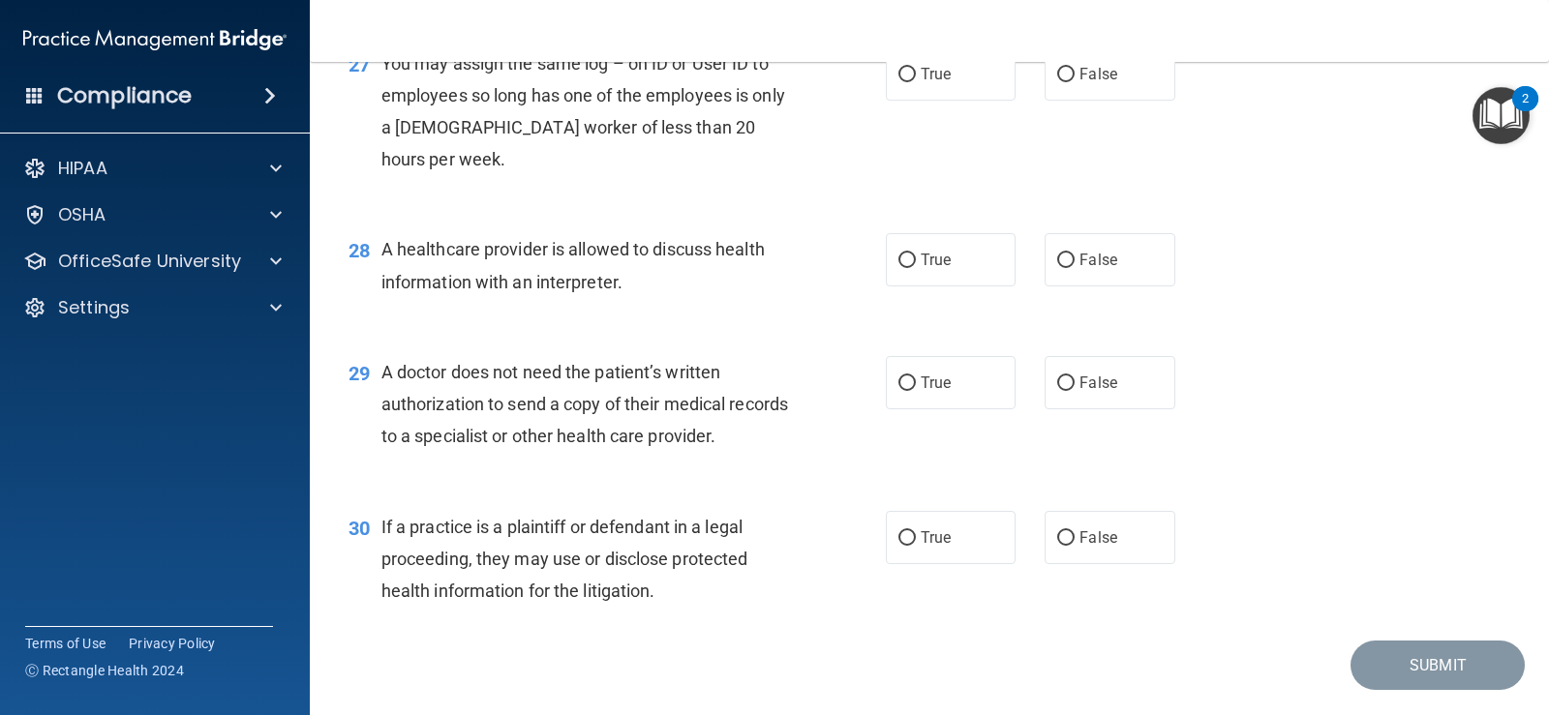
scroll to position [4240, 0]
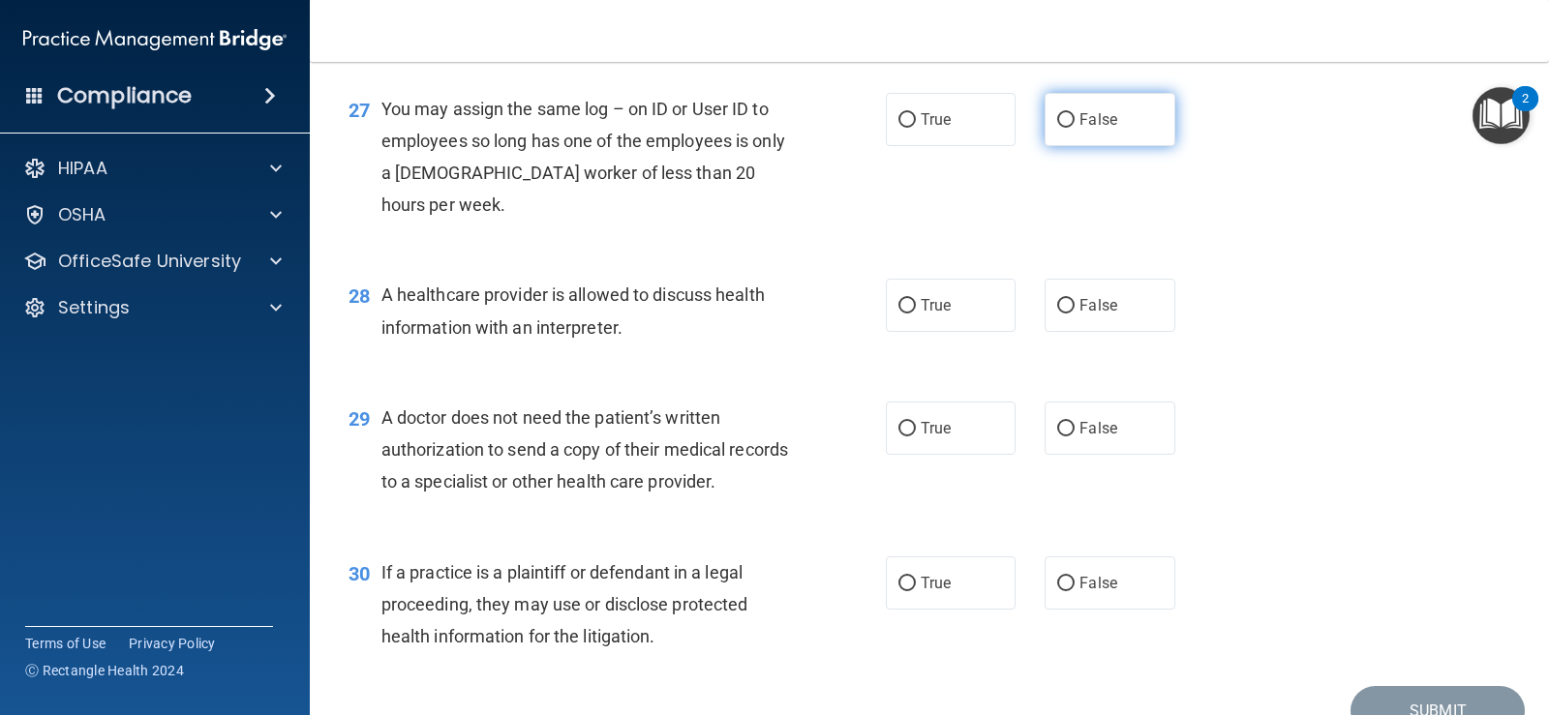
click at [1094, 129] on span "False" at bounding box center [1098, 119] width 38 height 18
click at [1074, 128] on input "False" at bounding box center [1065, 120] width 17 height 15
radio input "true"
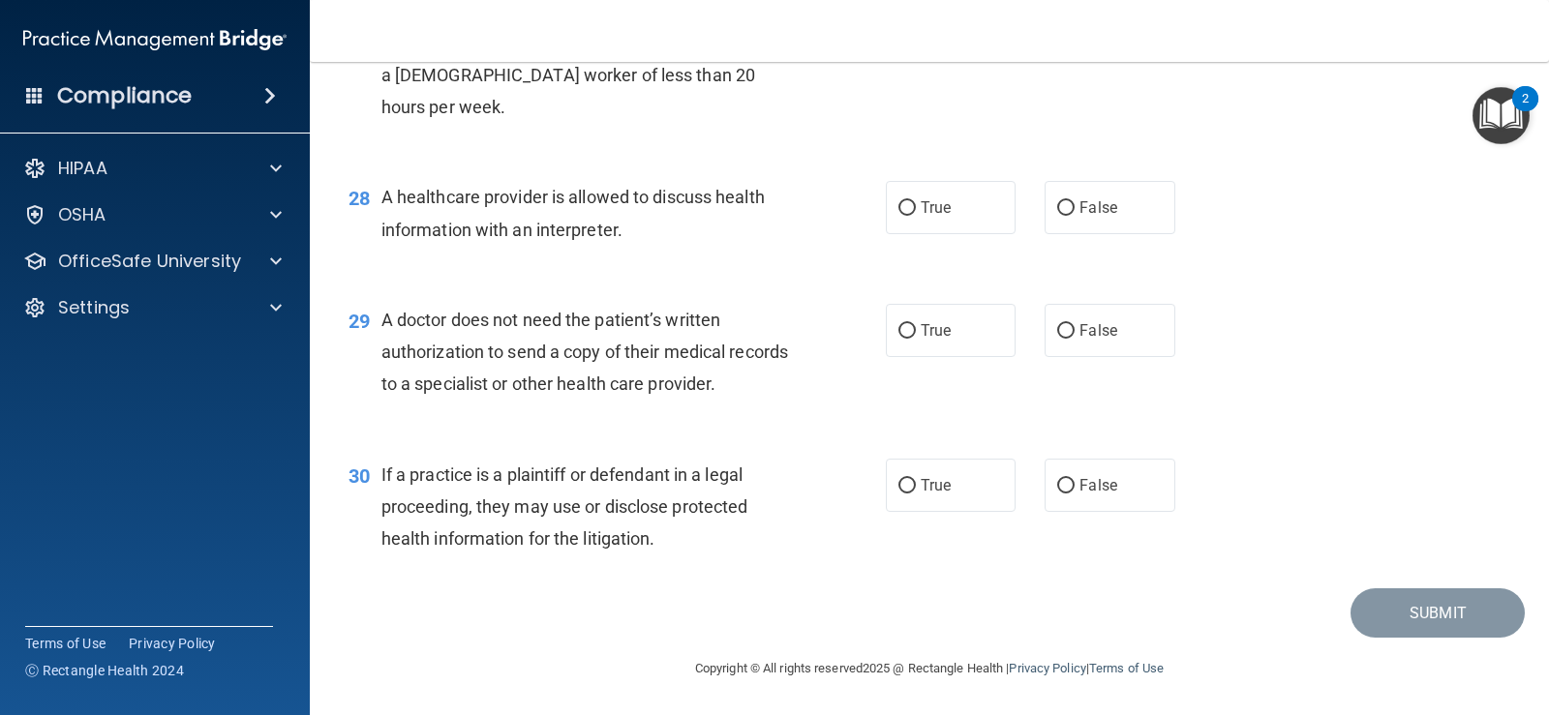
scroll to position [4433, 0]
click at [957, 208] on label "True" at bounding box center [951, 207] width 130 height 53
click at [916, 208] on input "True" at bounding box center [906, 208] width 17 height 15
radio input "true"
drag, startPoint x: 928, startPoint y: 317, endPoint x: 955, endPoint y: 437, distance: 123.0
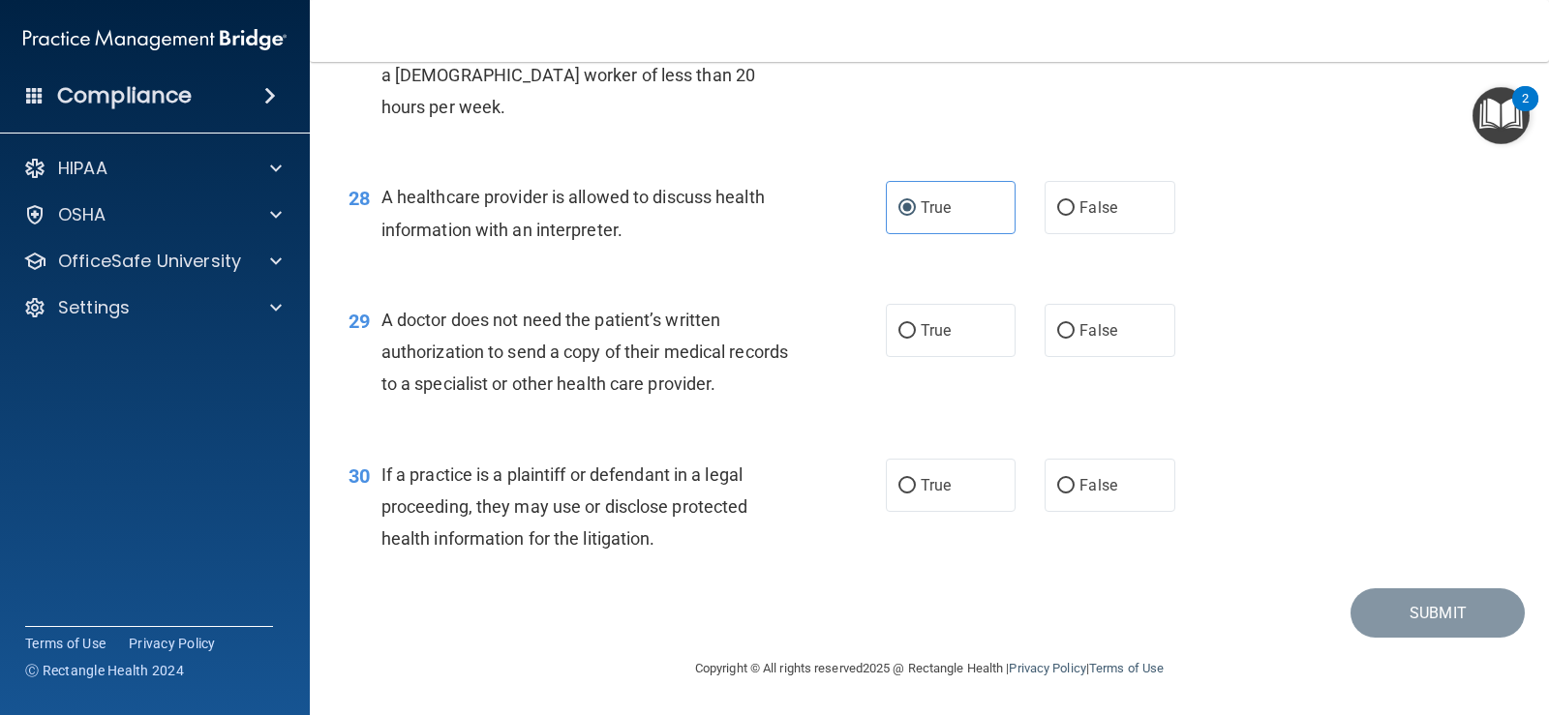
click at [928, 318] on label "True" at bounding box center [951, 330] width 130 height 53
click at [916, 324] on input "True" at bounding box center [906, 331] width 17 height 15
radio input "true"
drag, startPoint x: 967, startPoint y: 478, endPoint x: 1314, endPoint y: 555, distance: 355.8
click at [969, 480] on label "True" at bounding box center [951, 485] width 130 height 53
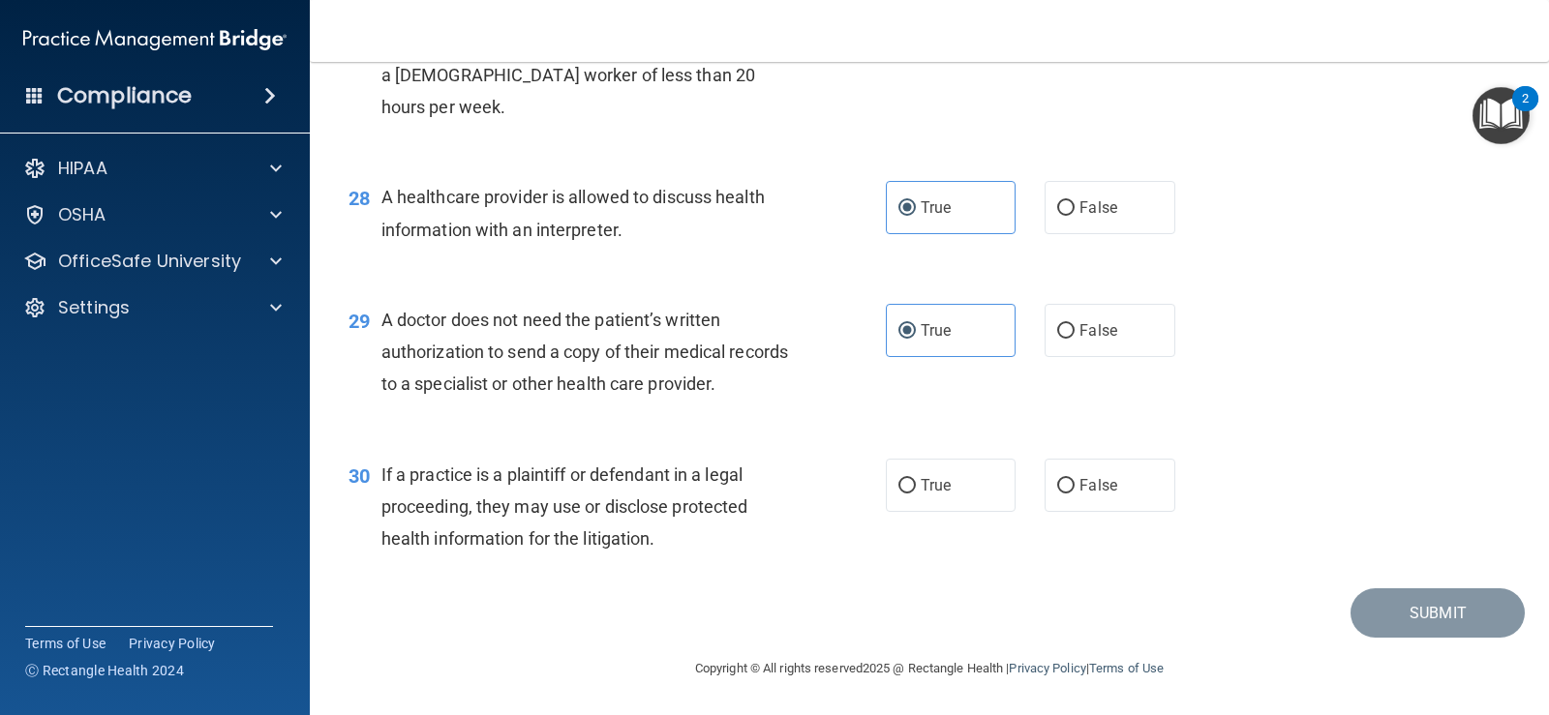
click at [916, 480] on input "True" at bounding box center [906, 486] width 17 height 15
radio input "true"
click at [1417, 599] on button "Submit" at bounding box center [1437, 613] width 174 height 49
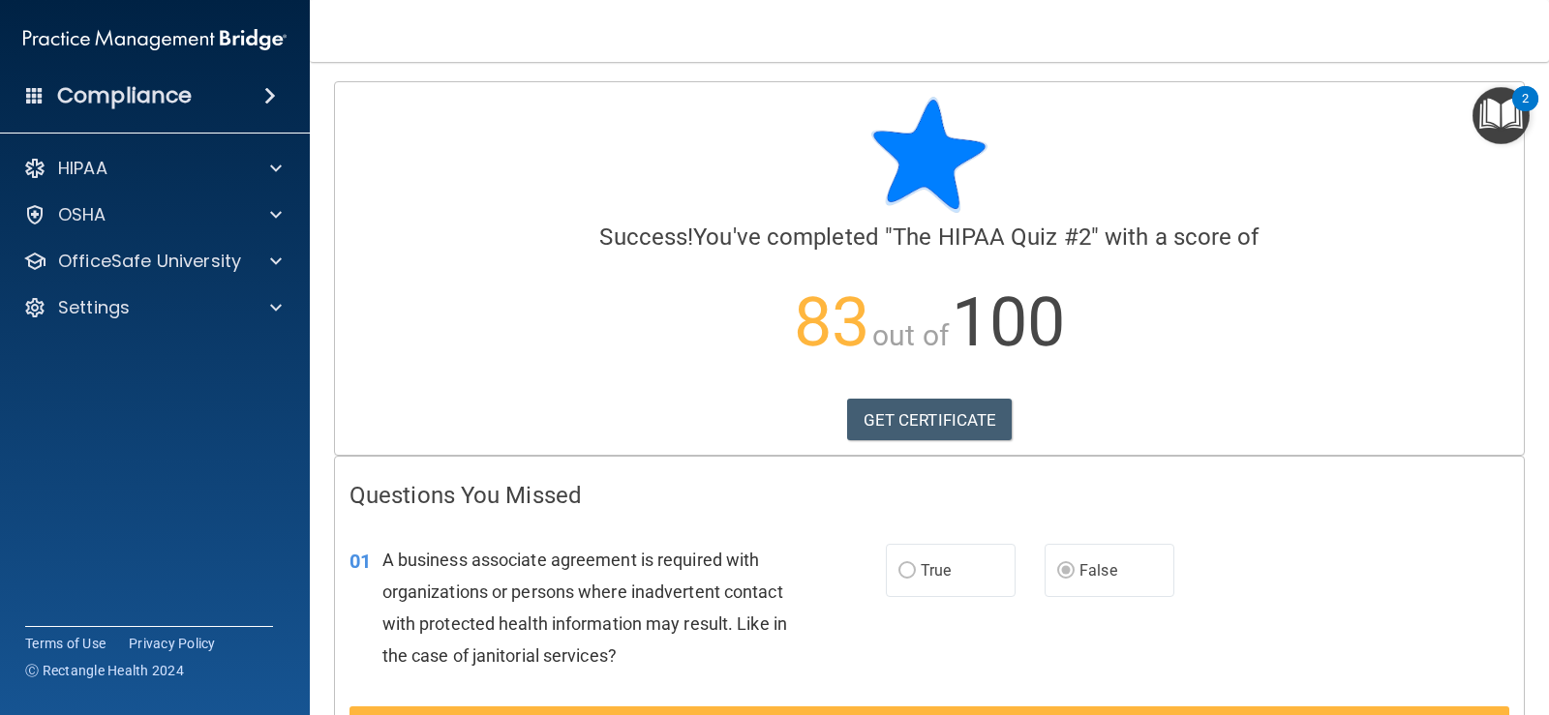
click at [1494, 102] on img "Open Resource Center, 2 new notifications" at bounding box center [1500, 115] width 57 height 57
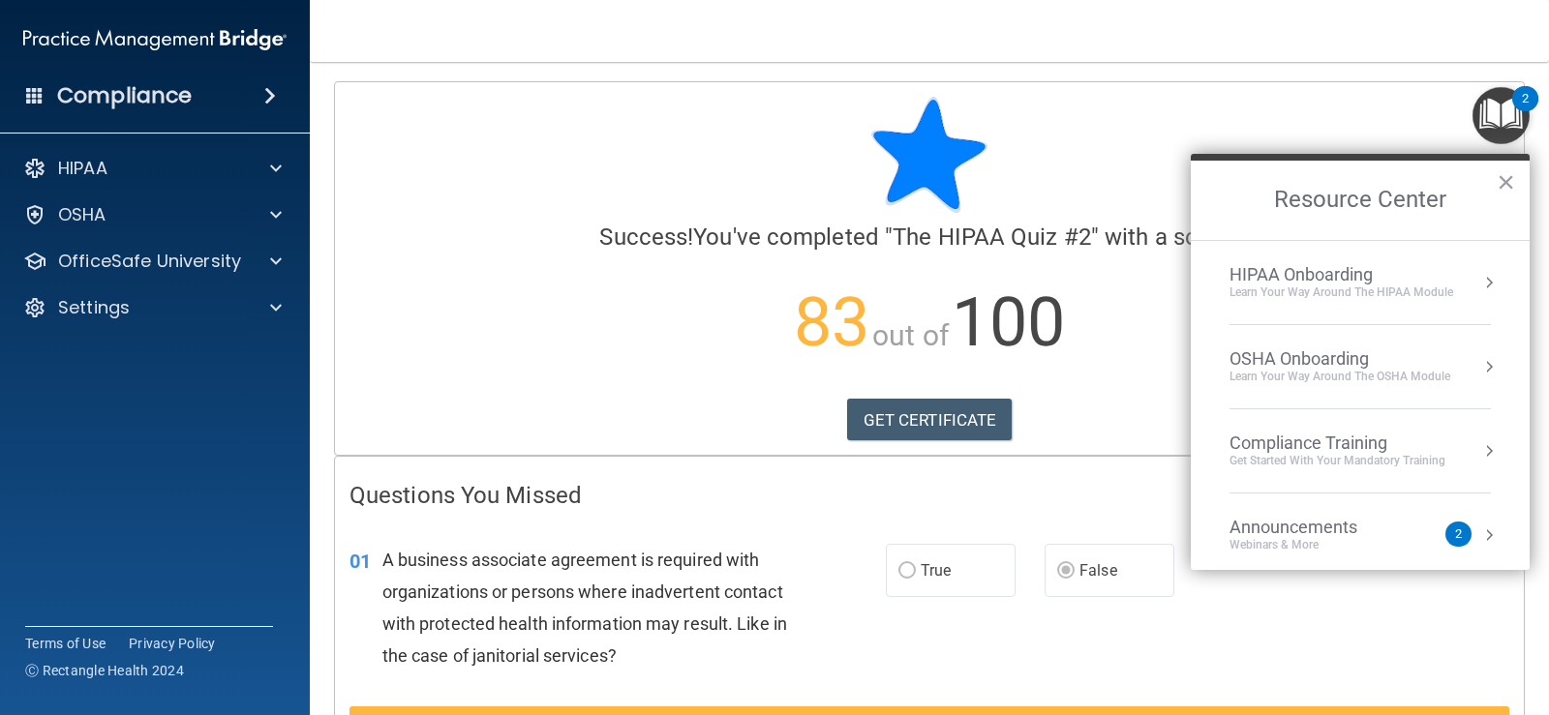
click at [1429, 280] on div "HIPAA Onboarding" at bounding box center [1341, 274] width 224 height 21
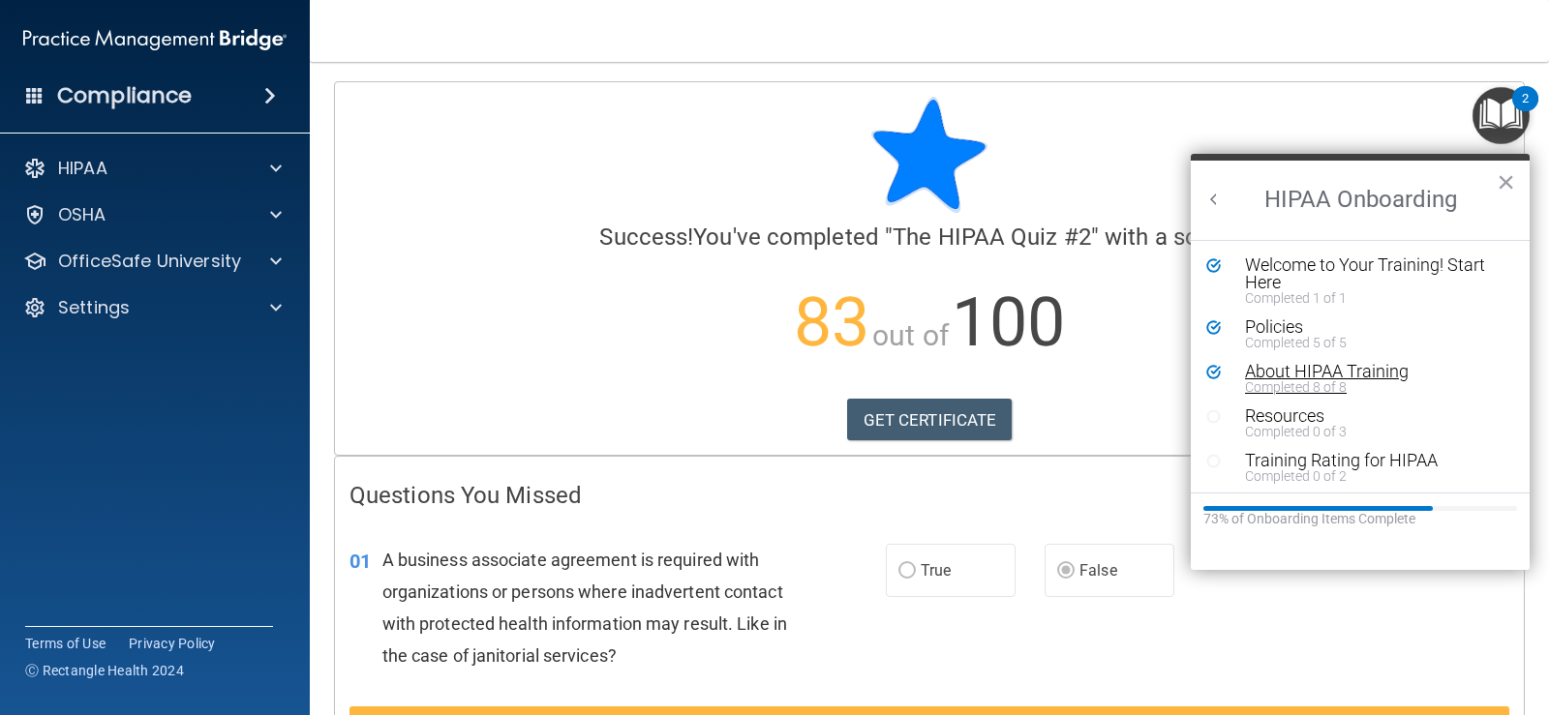
click at [1340, 369] on div "About HIPAA Training" at bounding box center [1367, 371] width 245 height 17
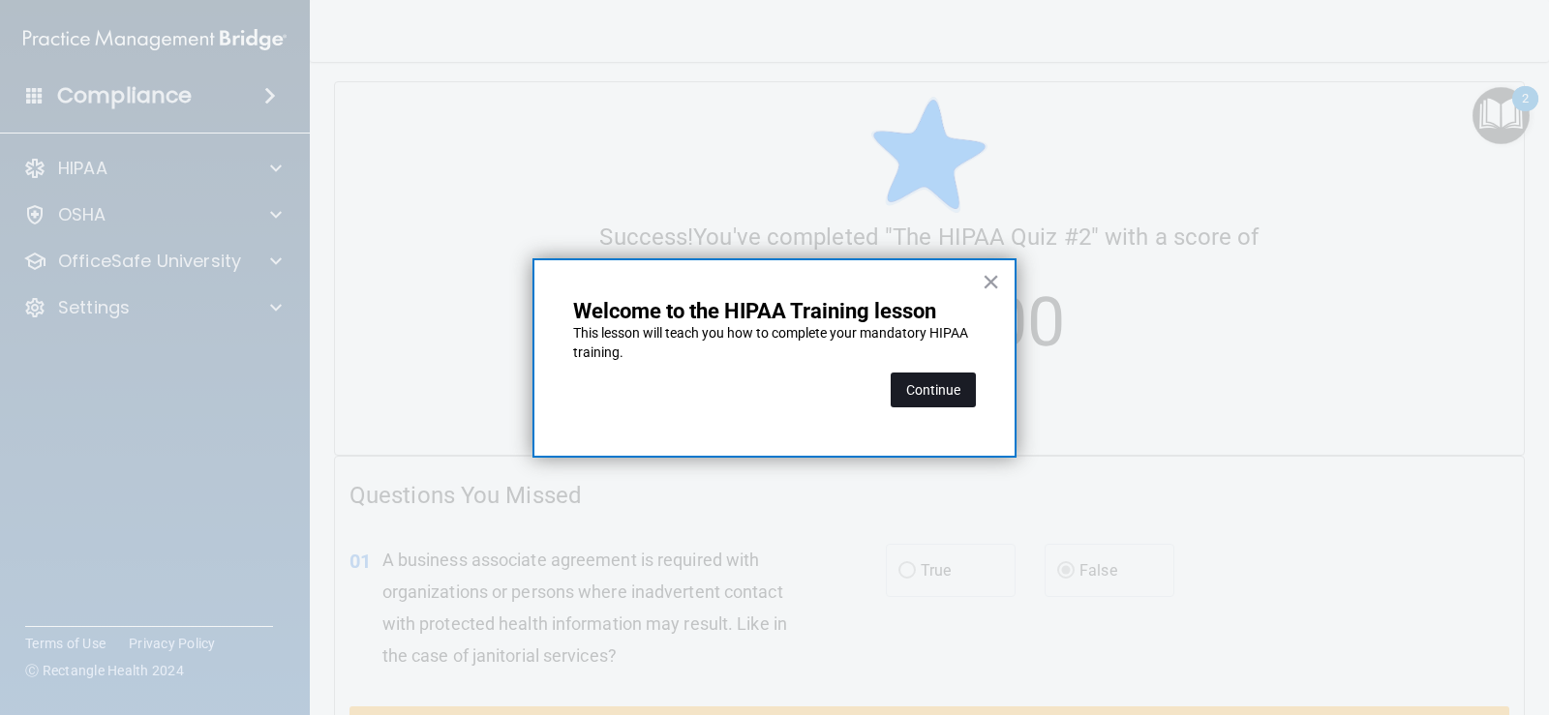
click at [928, 386] on button "Continue" at bounding box center [933, 390] width 85 height 35
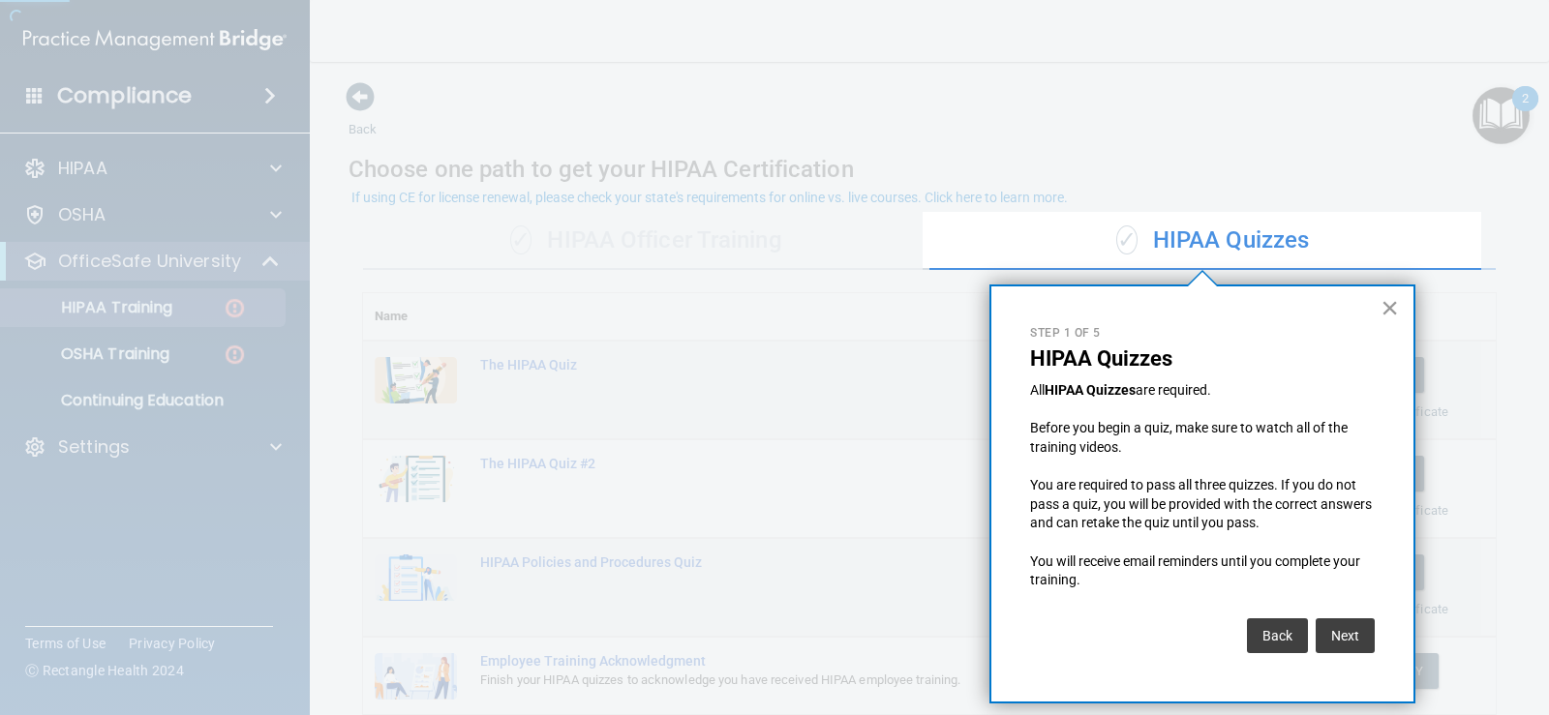
click at [1396, 310] on button "×" at bounding box center [1389, 307] width 18 height 31
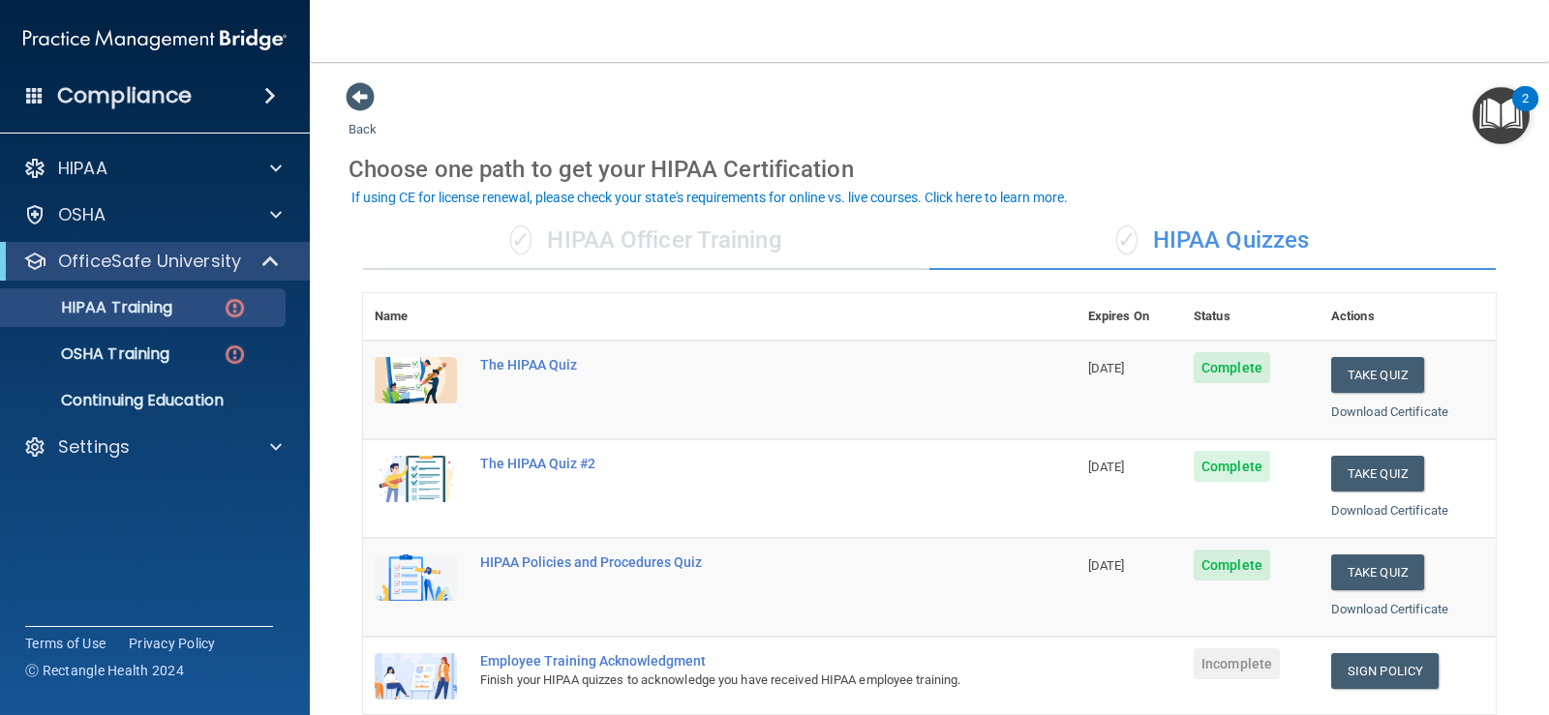
click at [799, 232] on div "✓ HIPAA Officer Training" at bounding box center [646, 241] width 566 height 58
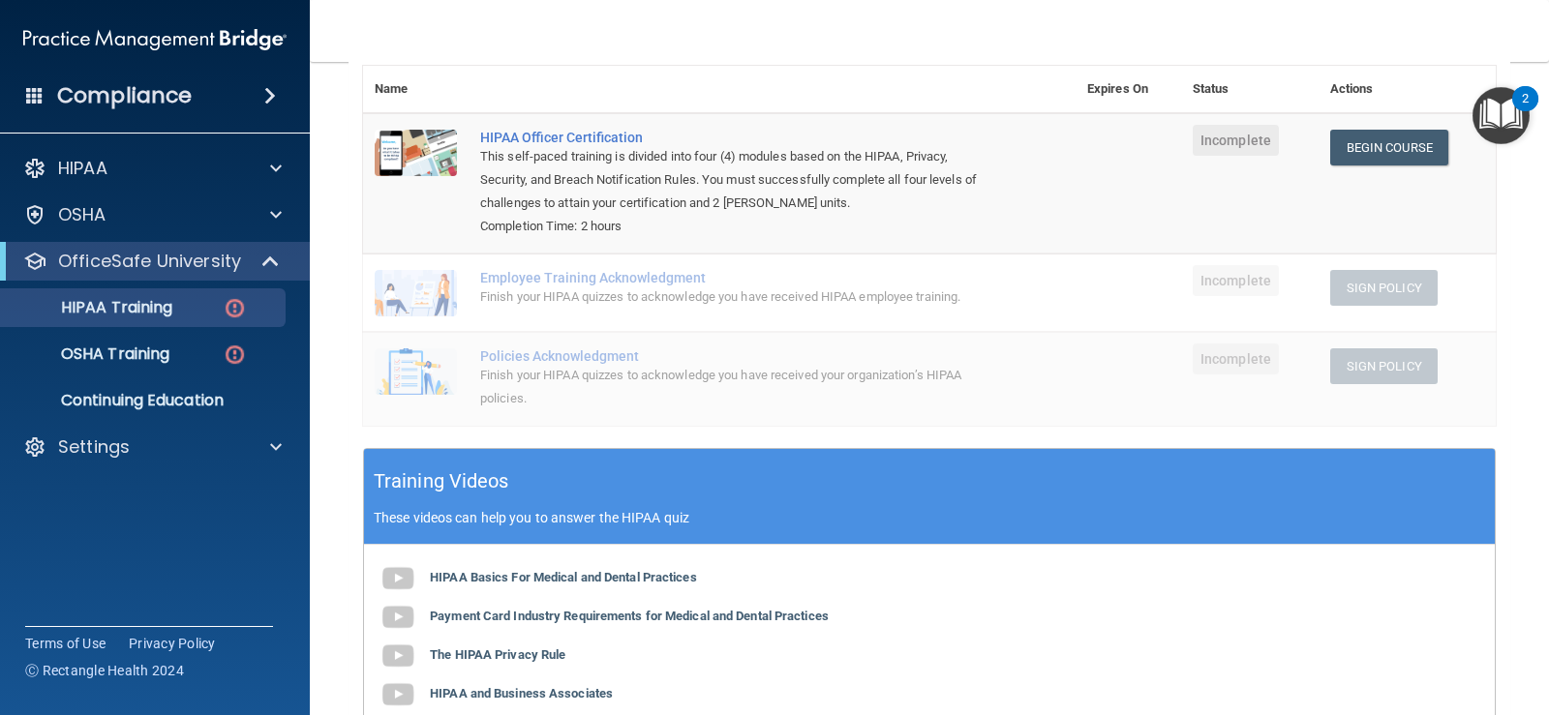
scroll to position [194, 0]
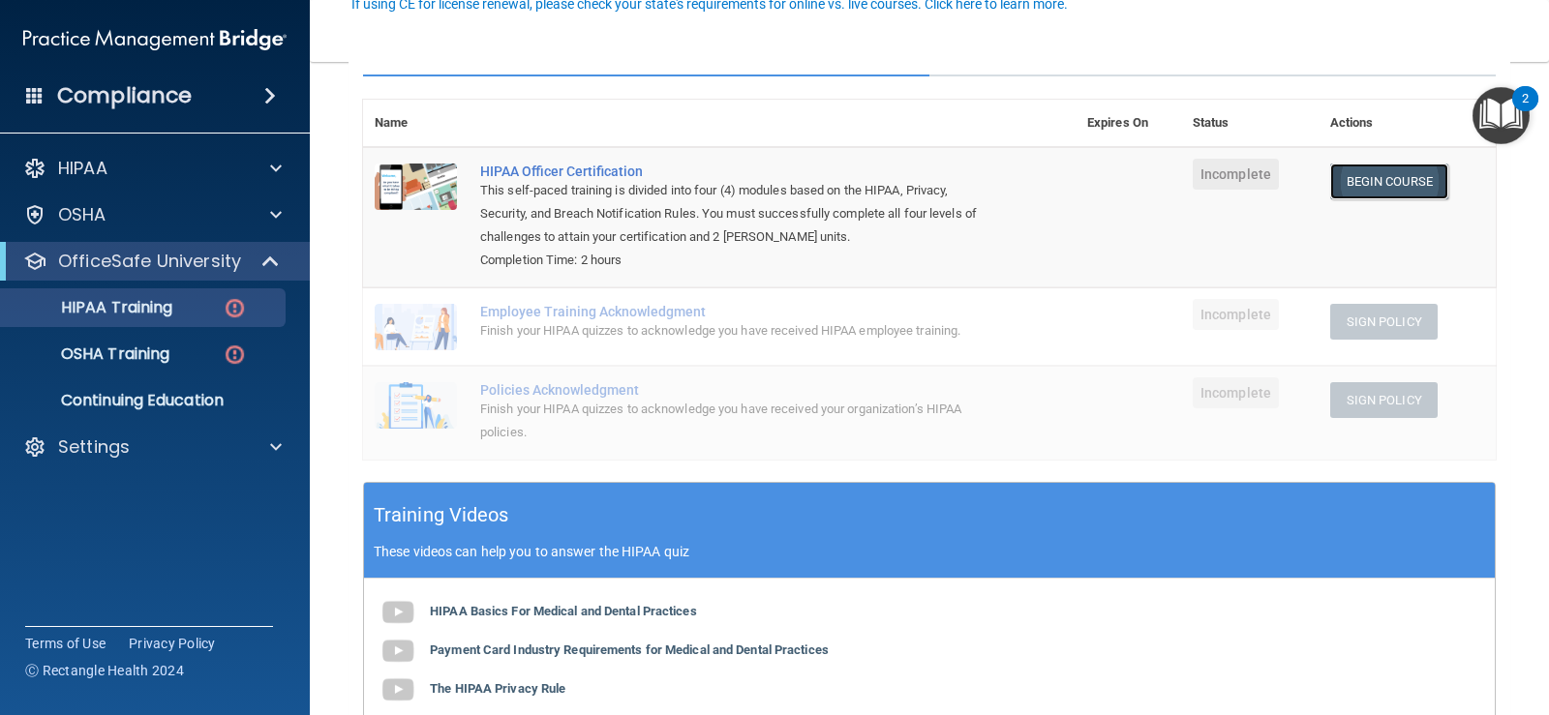
click at [1373, 175] on link "Begin Course" at bounding box center [1389, 182] width 118 height 36
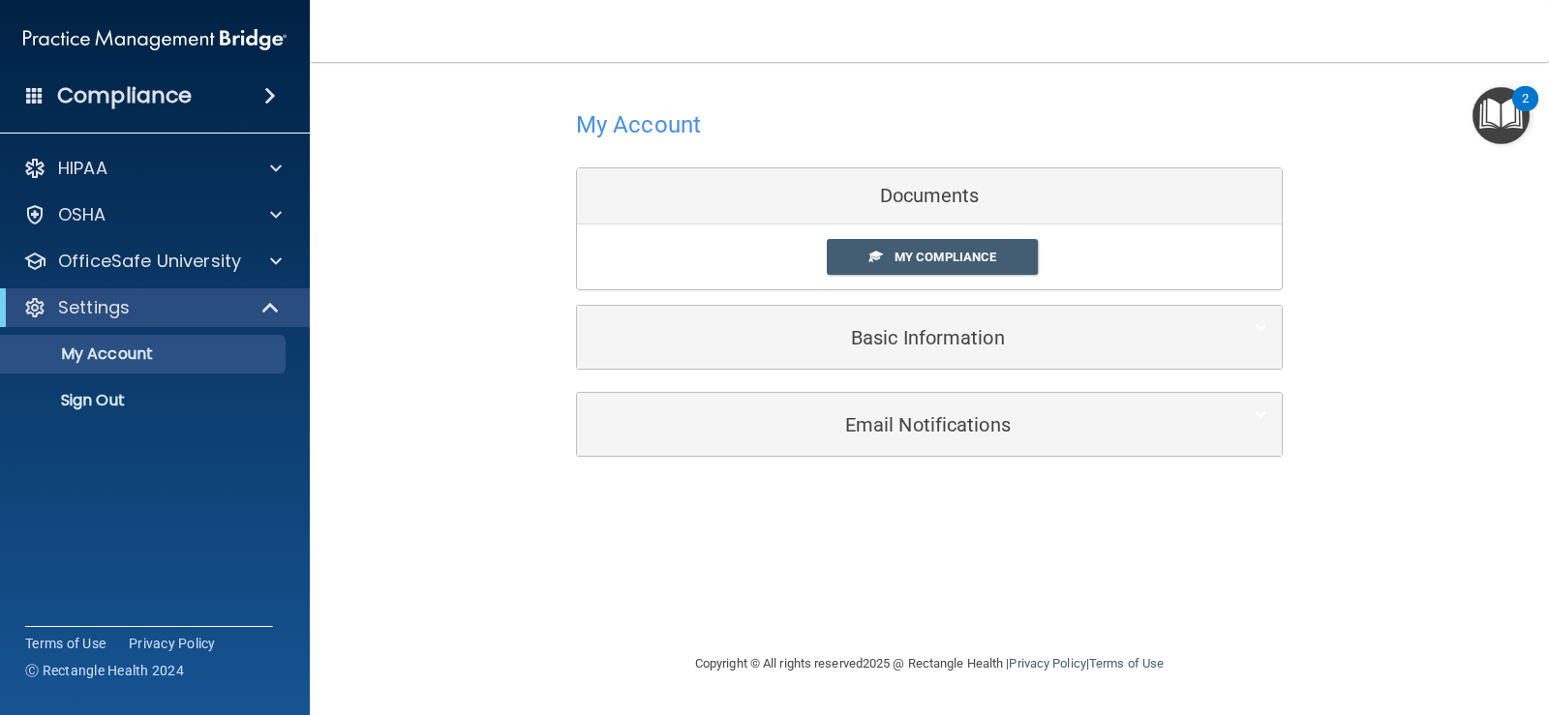
click at [1521, 96] on div "2" at bounding box center [1525, 98] width 26 height 25
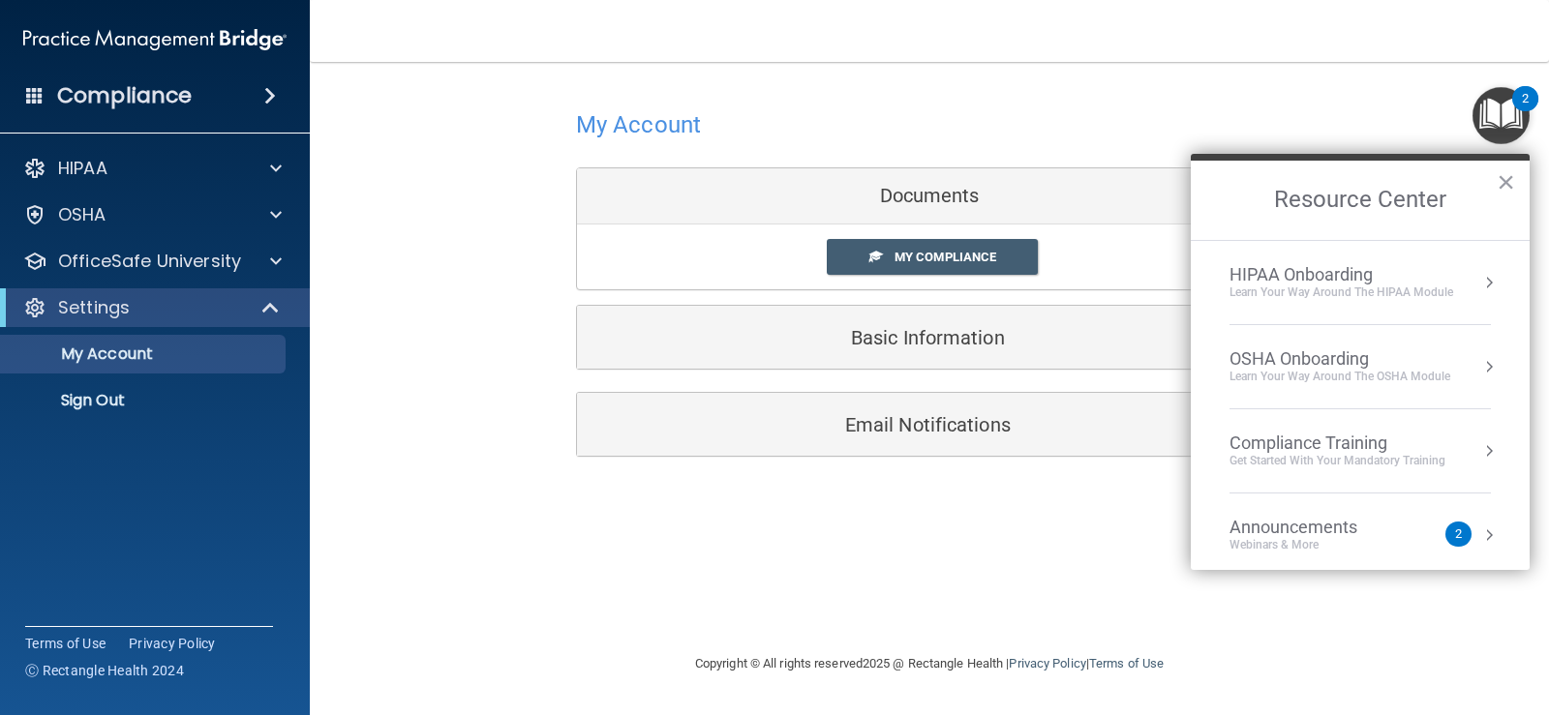
click at [1456, 283] on div "HIPAA Onboarding Learn Your Way around the HIPAA module" at bounding box center [1359, 282] width 261 height 37
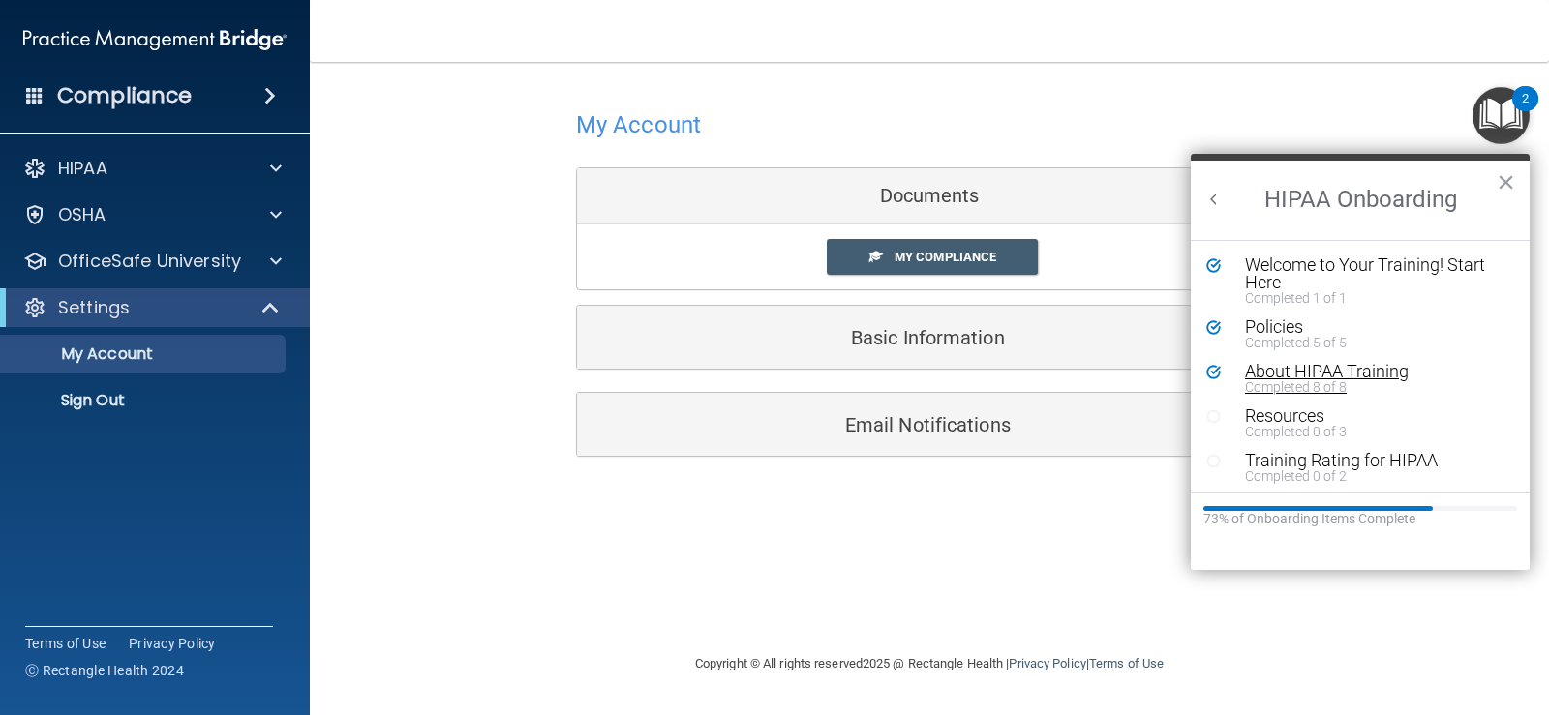
click at [1324, 364] on div "About HIPAA Training" at bounding box center [1367, 371] width 245 height 17
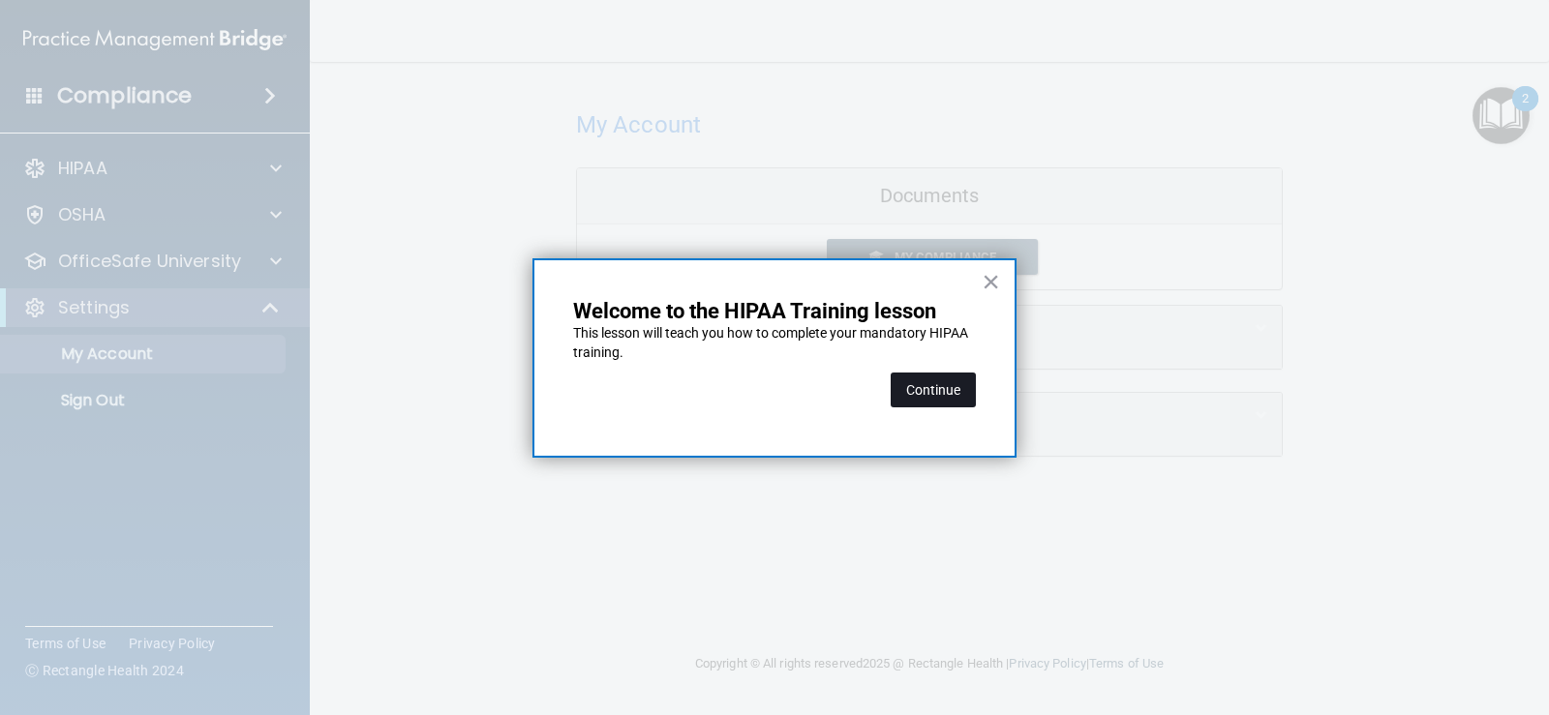
click at [935, 388] on button "Continue" at bounding box center [933, 390] width 85 height 35
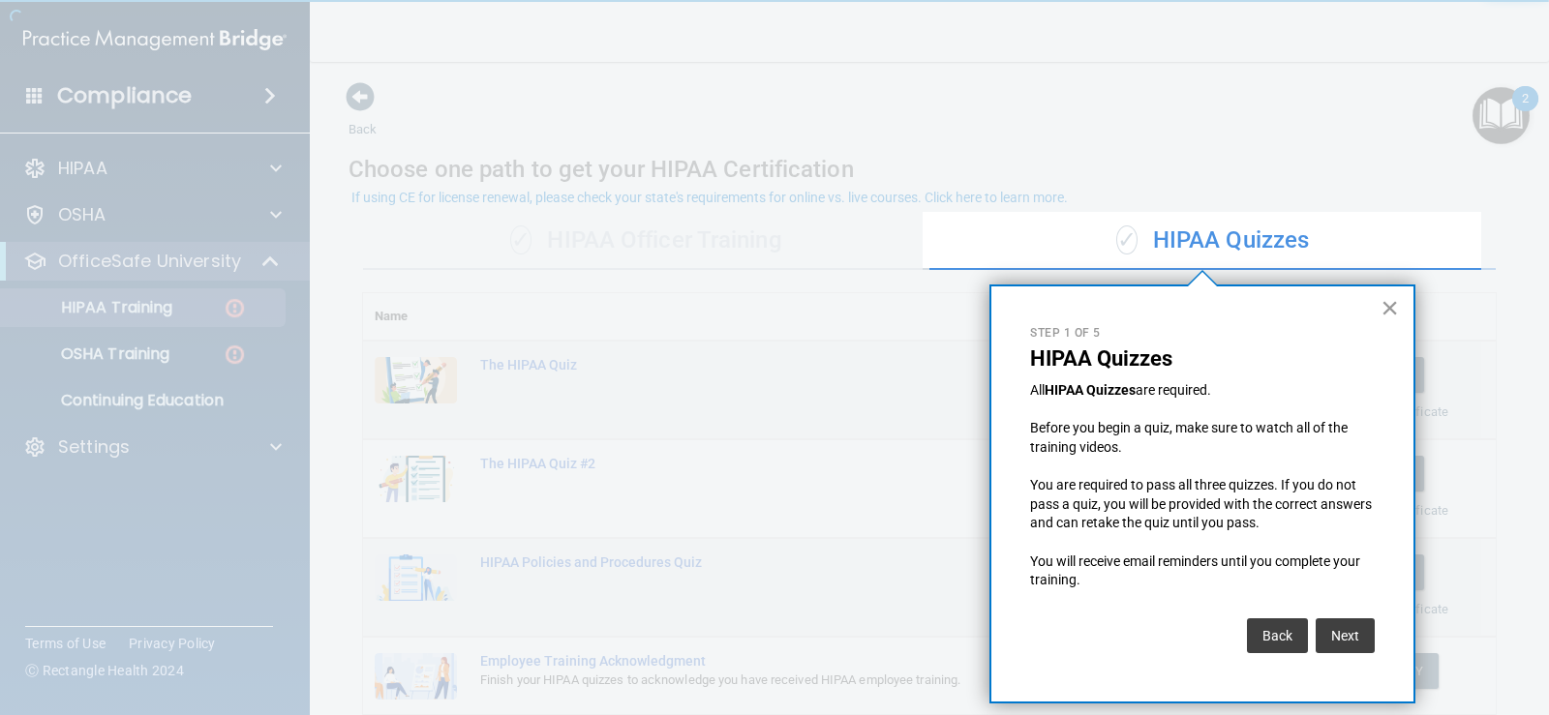
click at [1391, 313] on button "×" at bounding box center [1389, 307] width 18 height 31
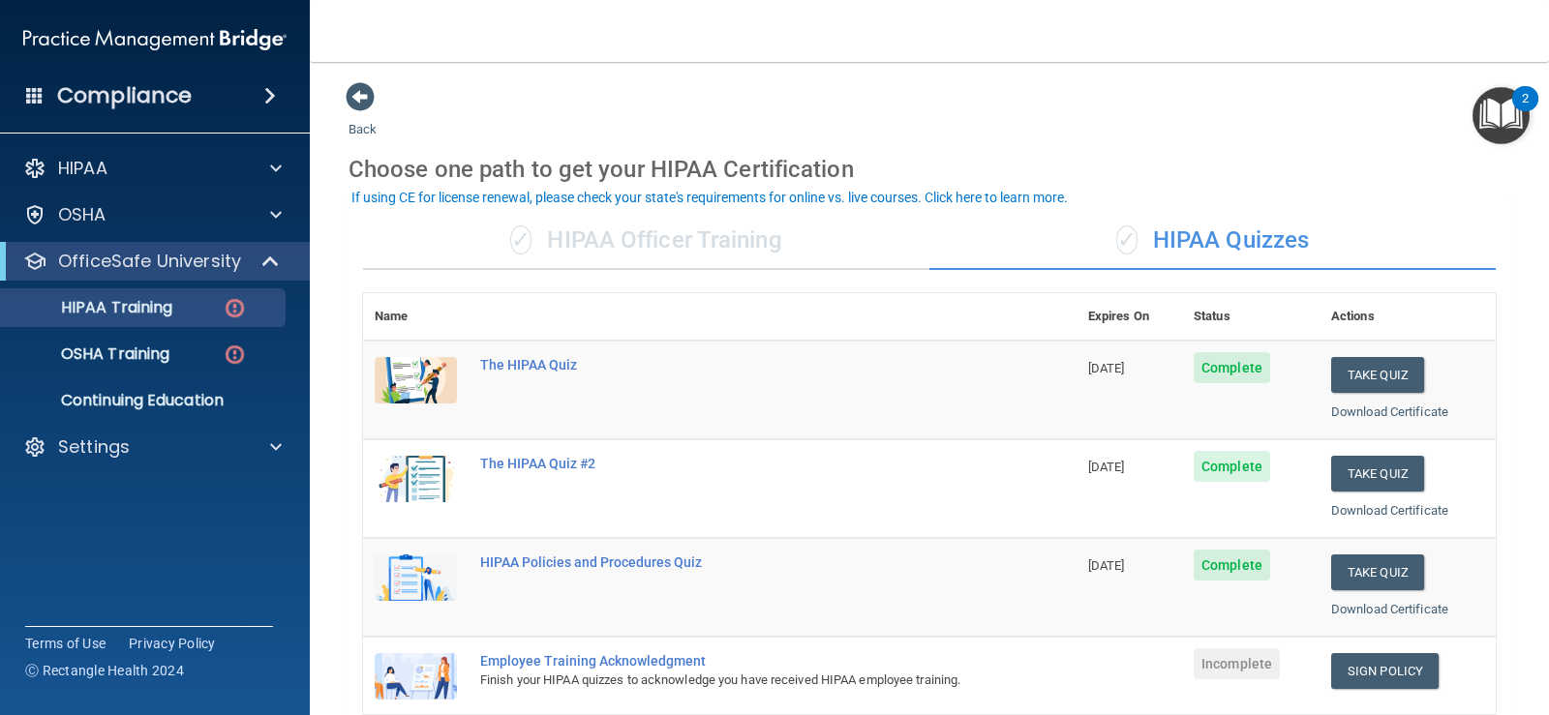
click at [710, 229] on div "✓ HIPAA Officer Training" at bounding box center [646, 241] width 566 height 58
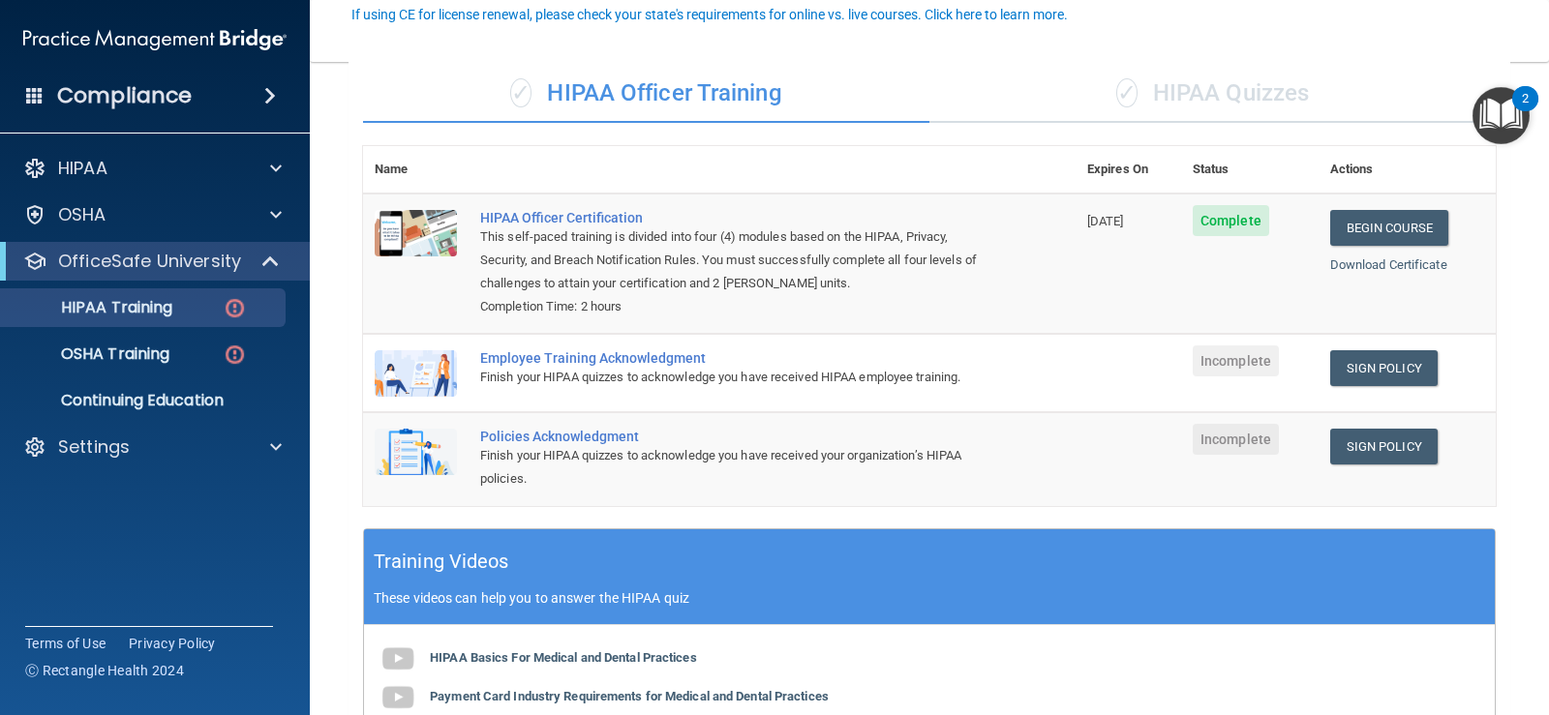
scroll to position [194, 0]
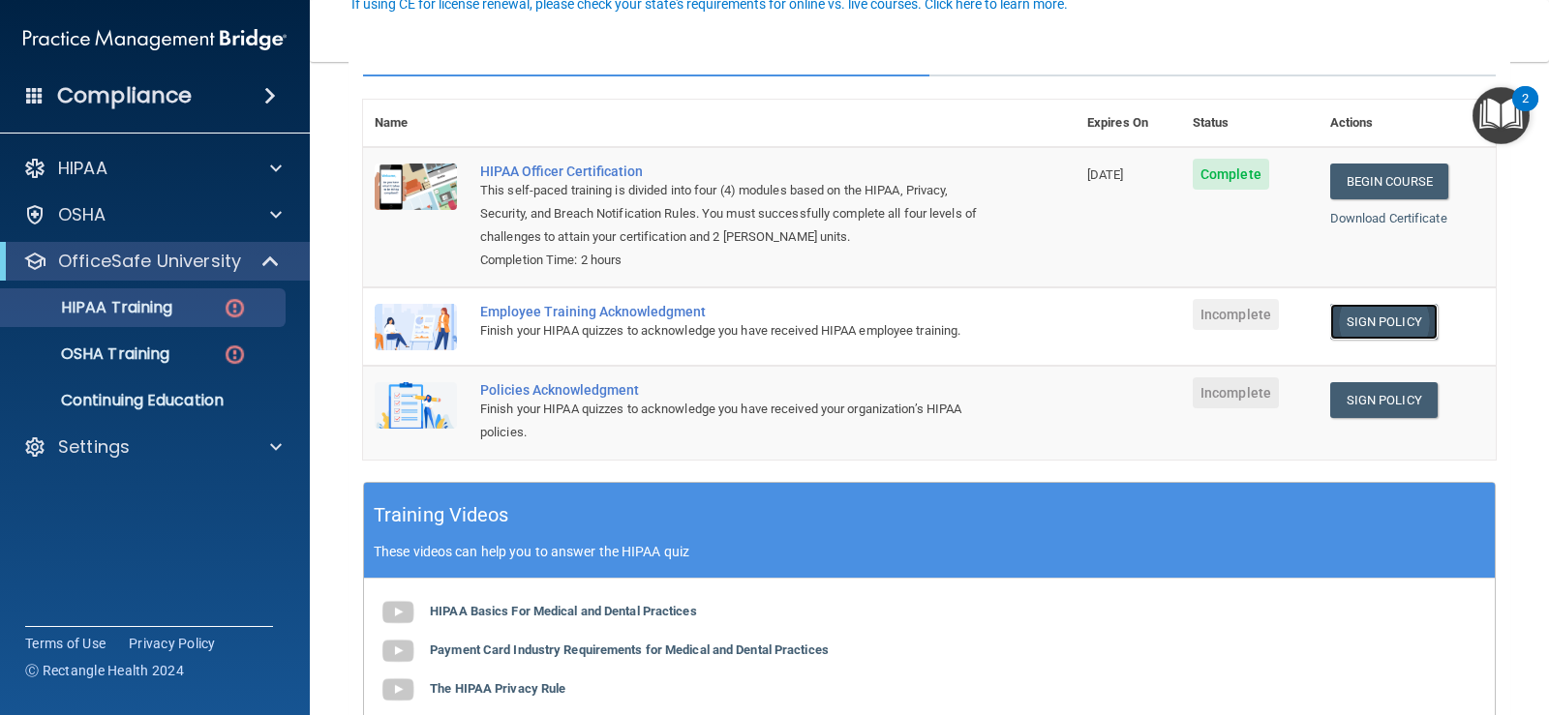
click at [1384, 320] on link "Sign Policy" at bounding box center [1383, 322] width 107 height 36
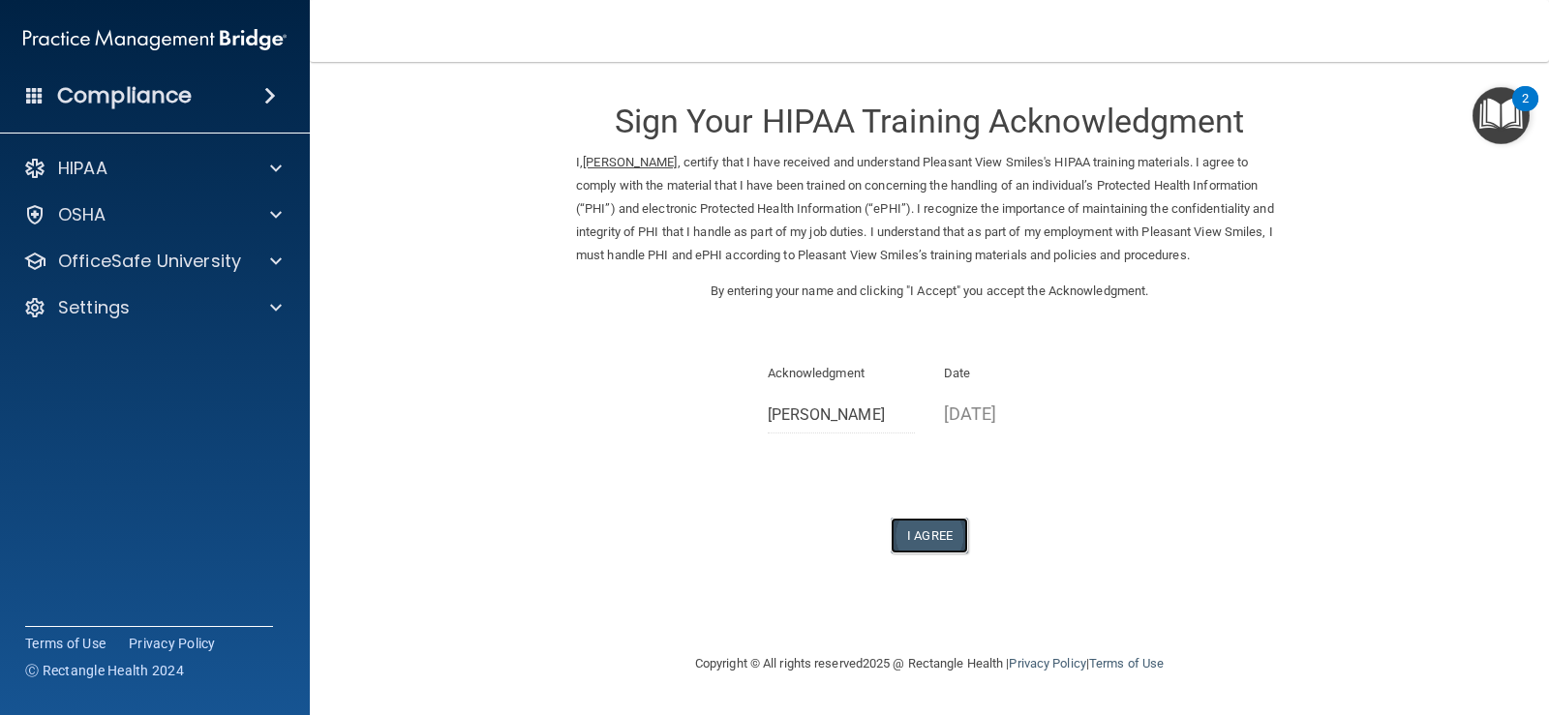
click at [921, 540] on button "I Agree" at bounding box center [929, 536] width 77 height 36
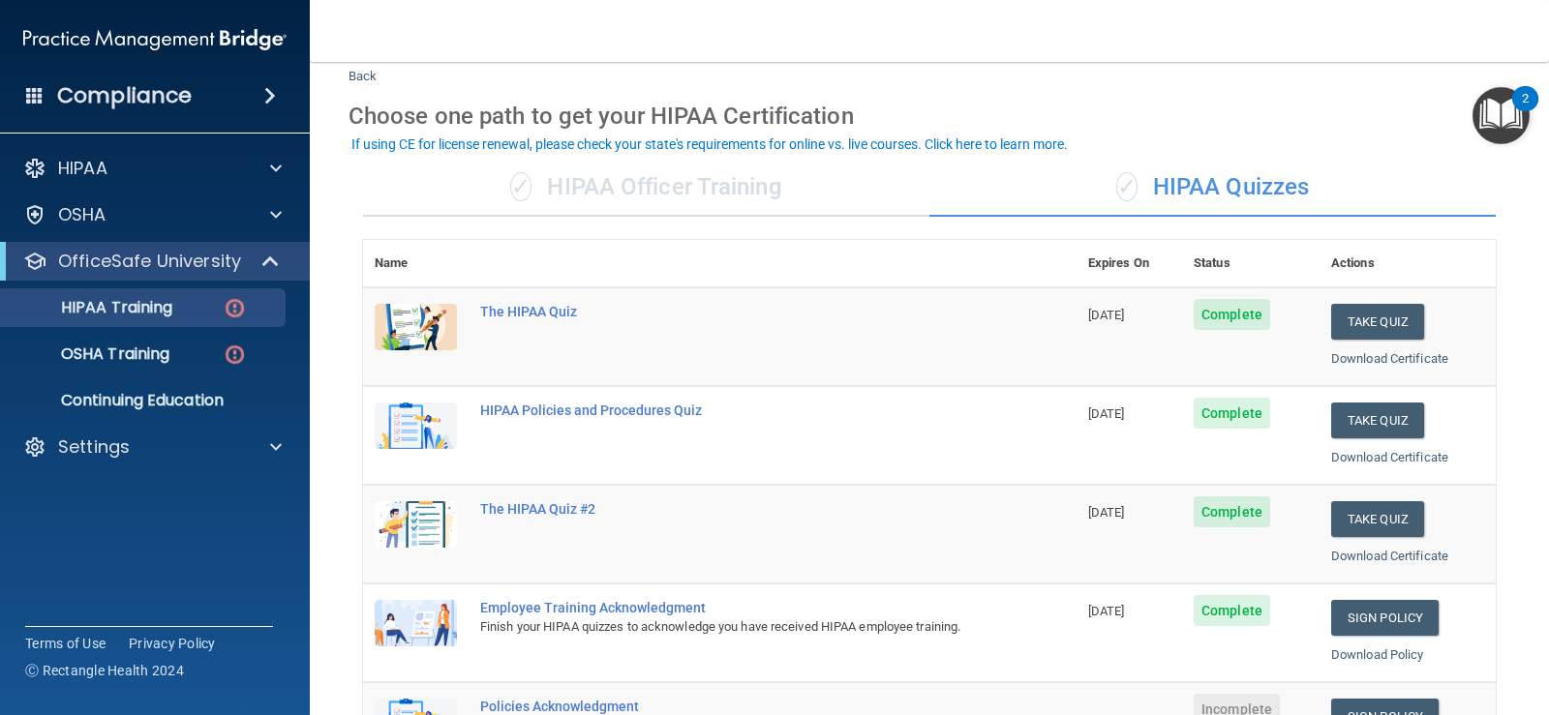
scroll to position [97, 0]
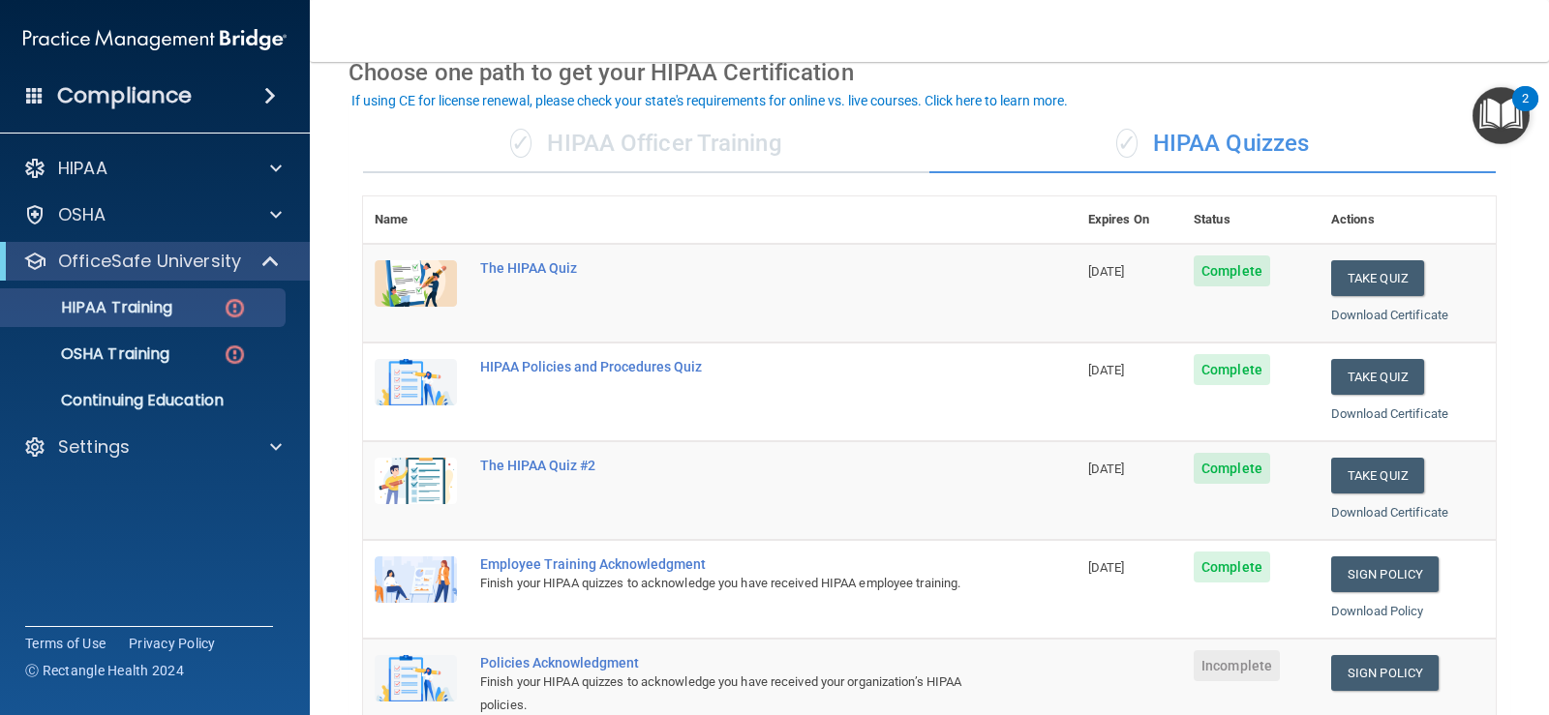
click at [688, 136] on div "✓ HIPAA Officer Training" at bounding box center [646, 144] width 566 height 58
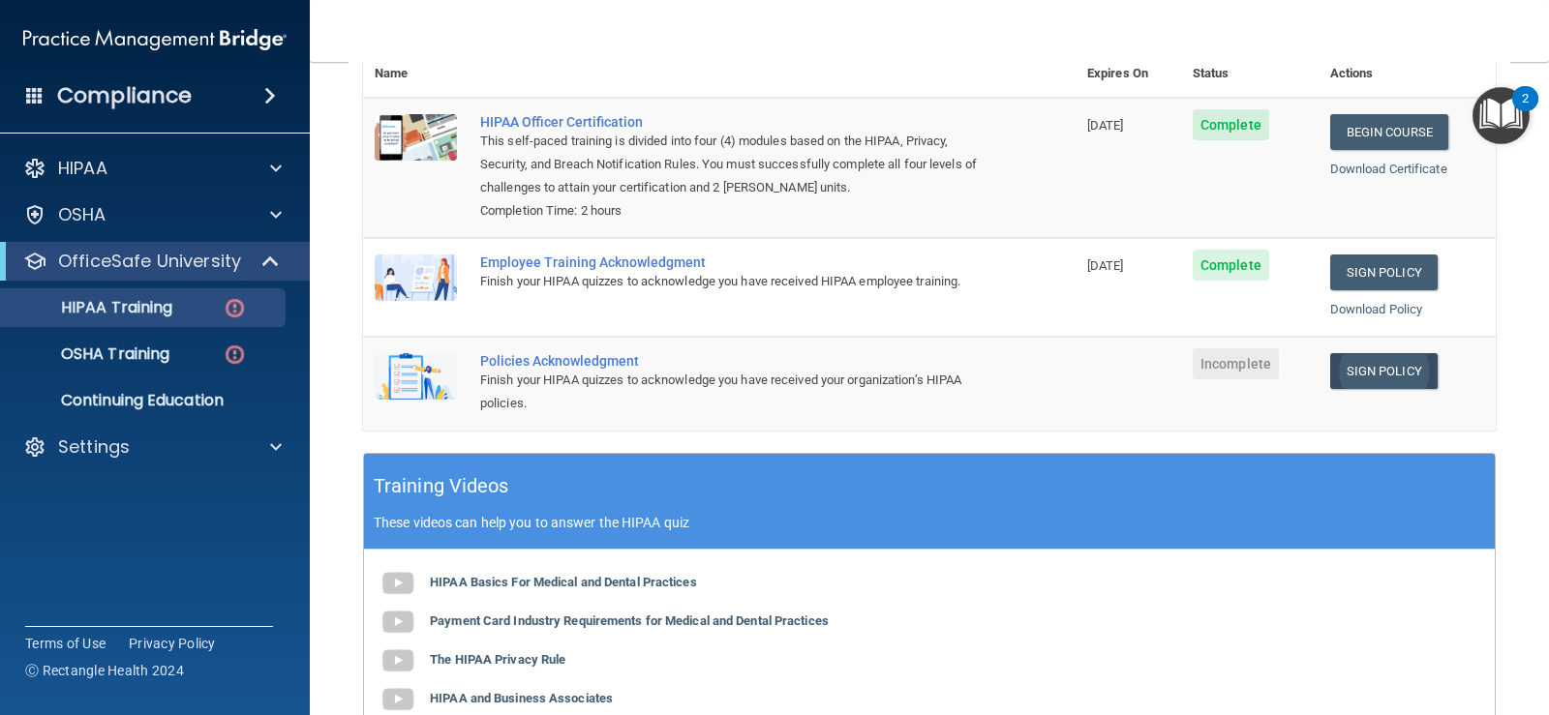
scroll to position [290, 0]
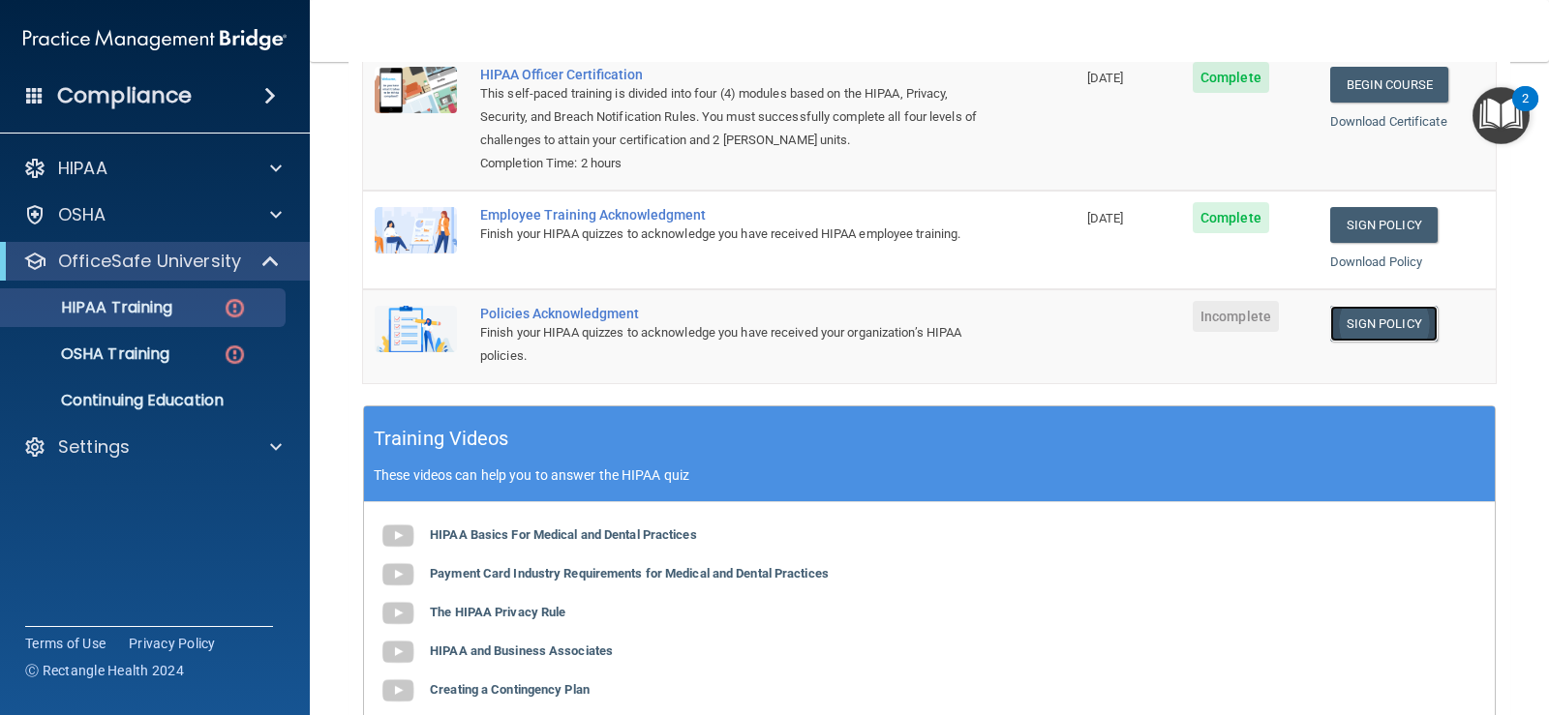
click at [1384, 327] on link "Sign Policy" at bounding box center [1383, 324] width 107 height 36
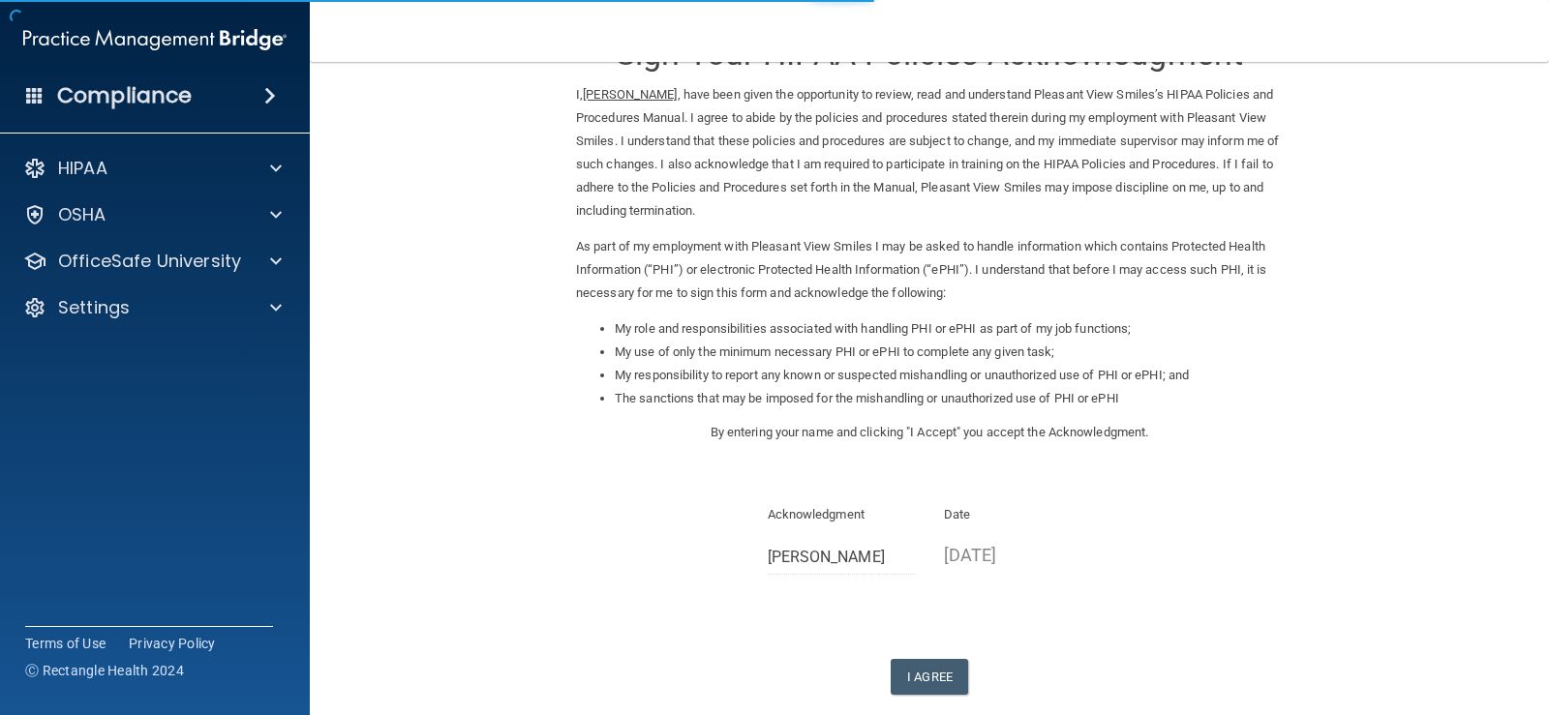
scroll to position [171, 0]
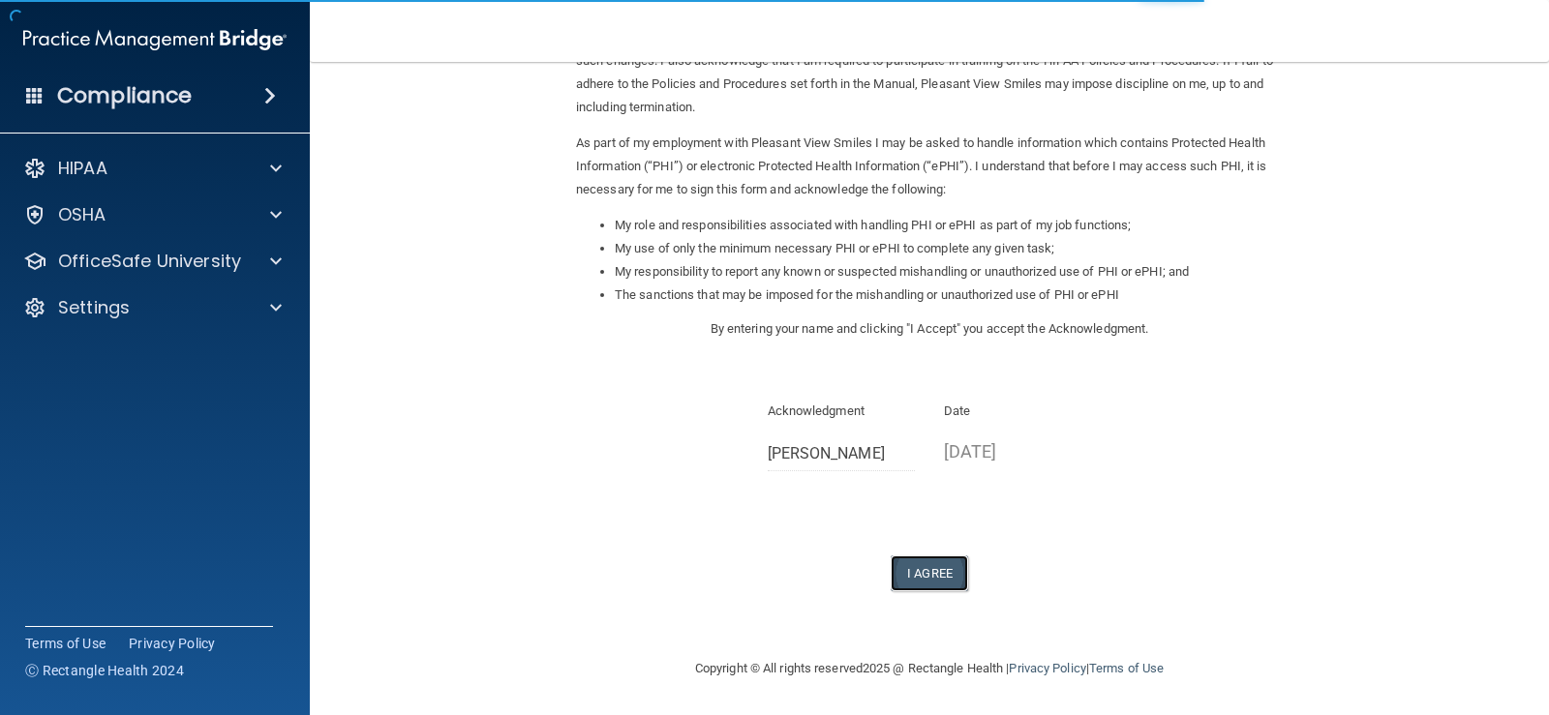
click at [947, 562] on button "I Agree" at bounding box center [929, 574] width 77 height 36
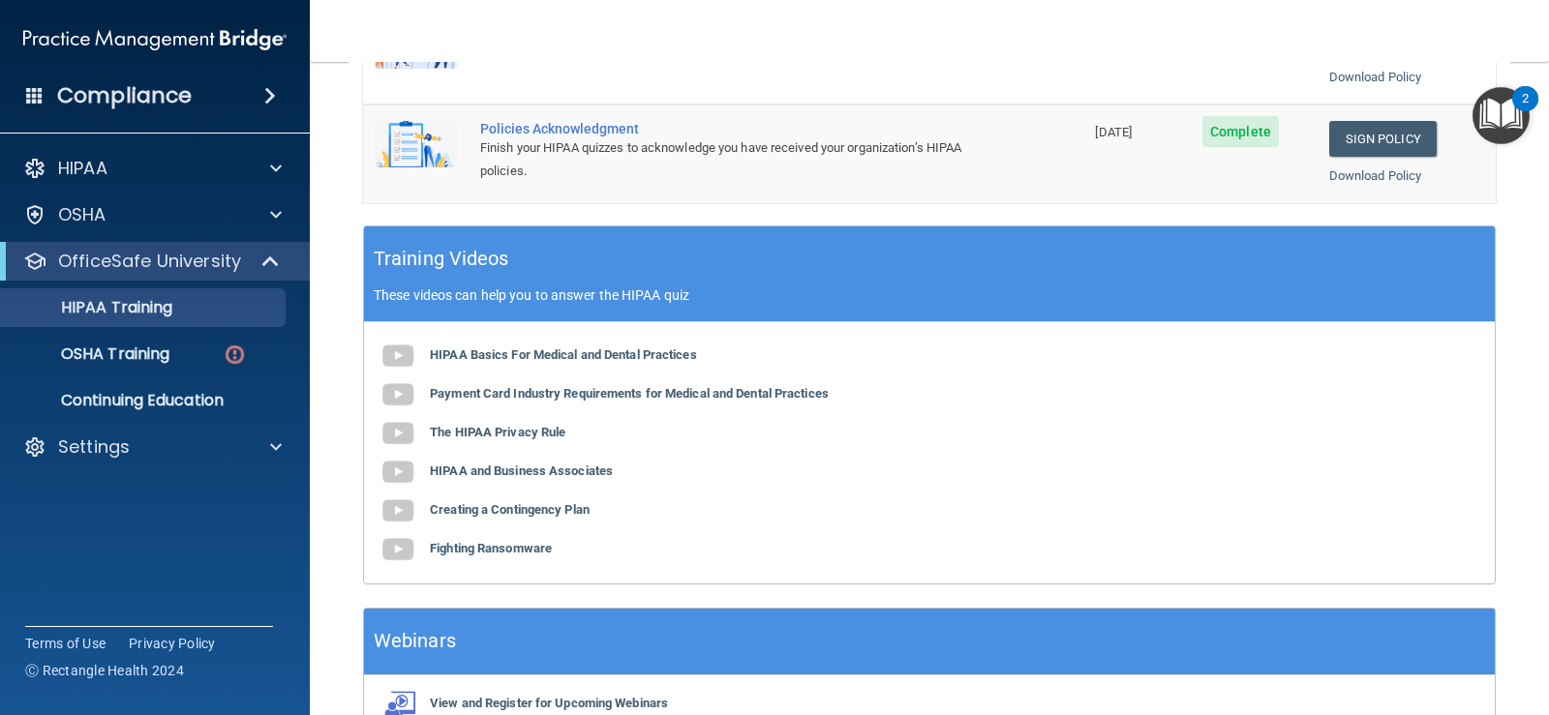
scroll to position [678, 0]
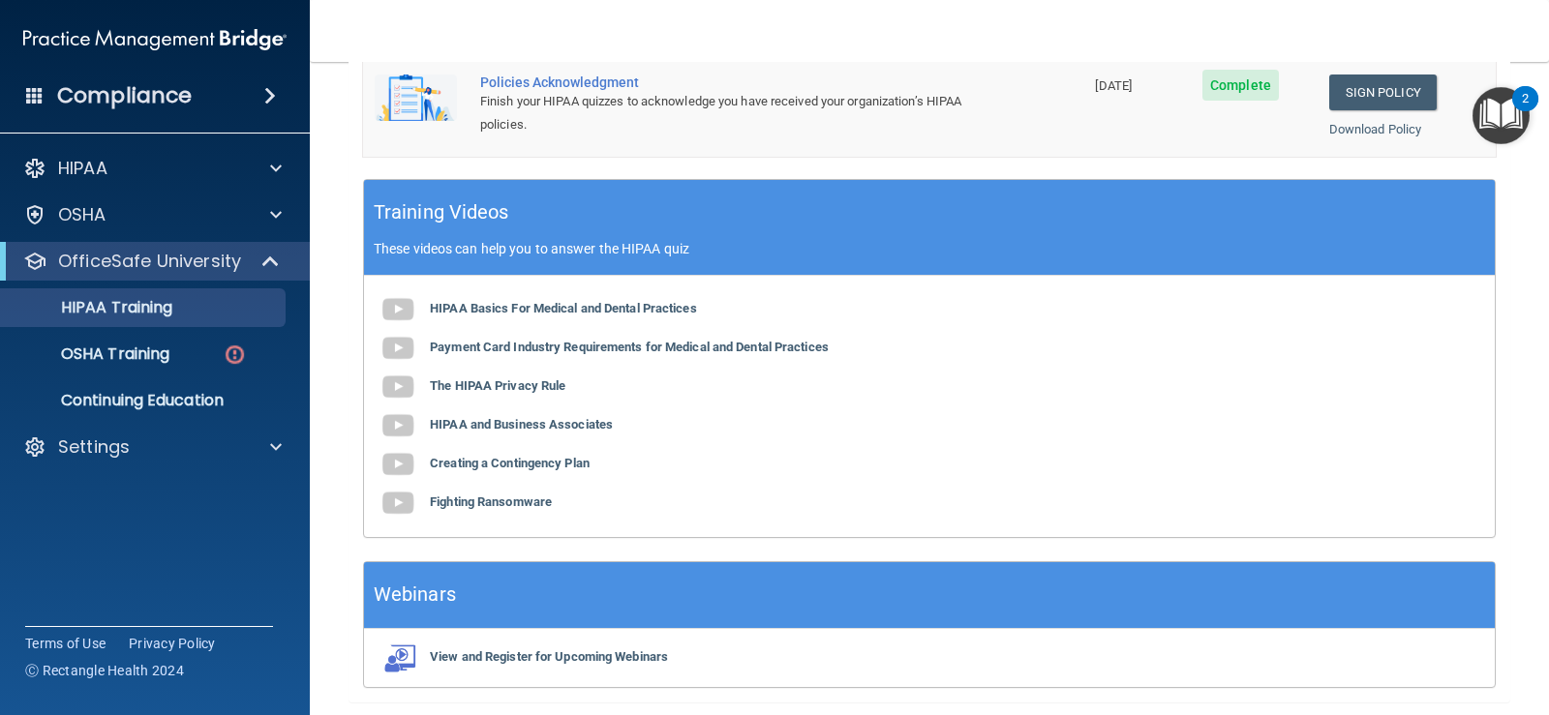
click at [1522, 99] on div "2" at bounding box center [1525, 111] width 7 height 25
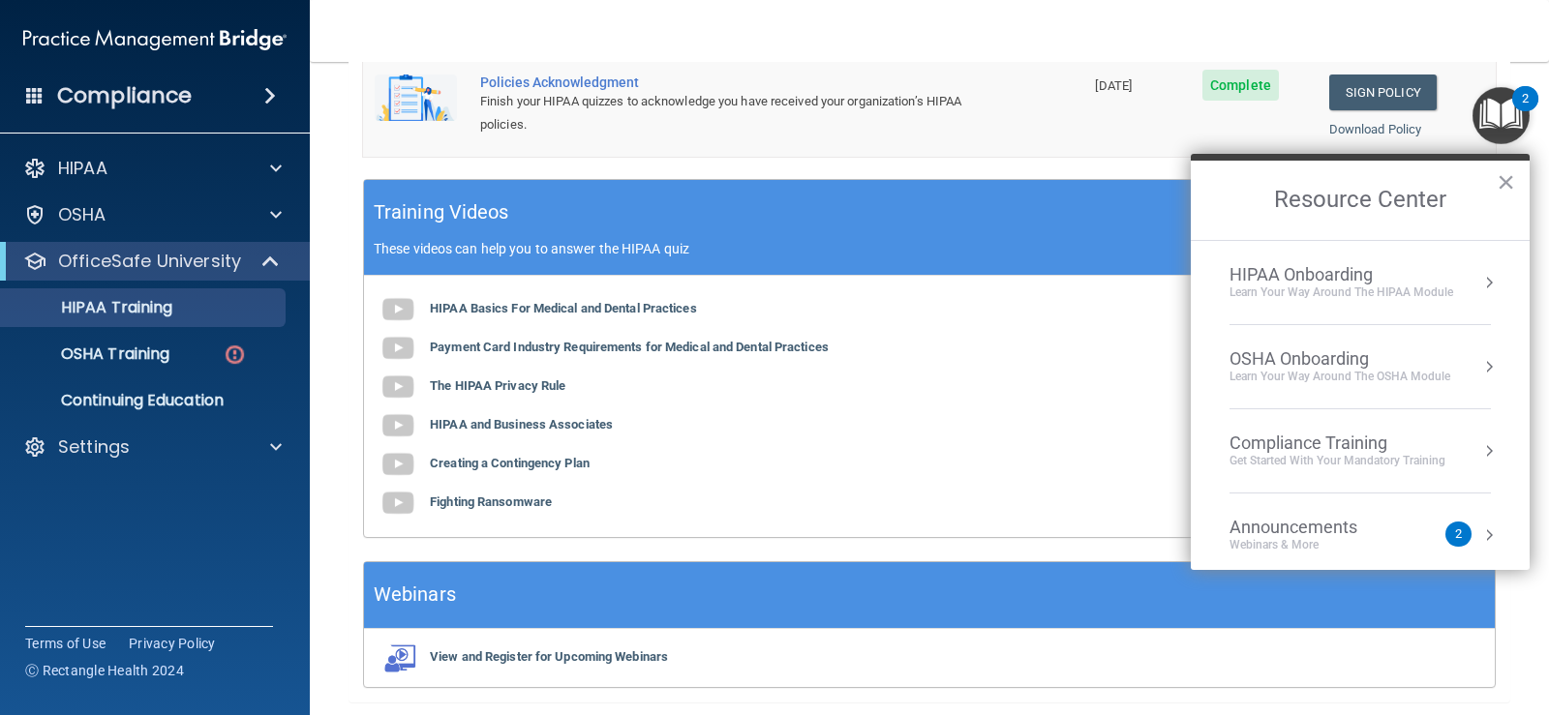
click at [1442, 276] on div "HIPAA Onboarding" at bounding box center [1341, 274] width 224 height 21
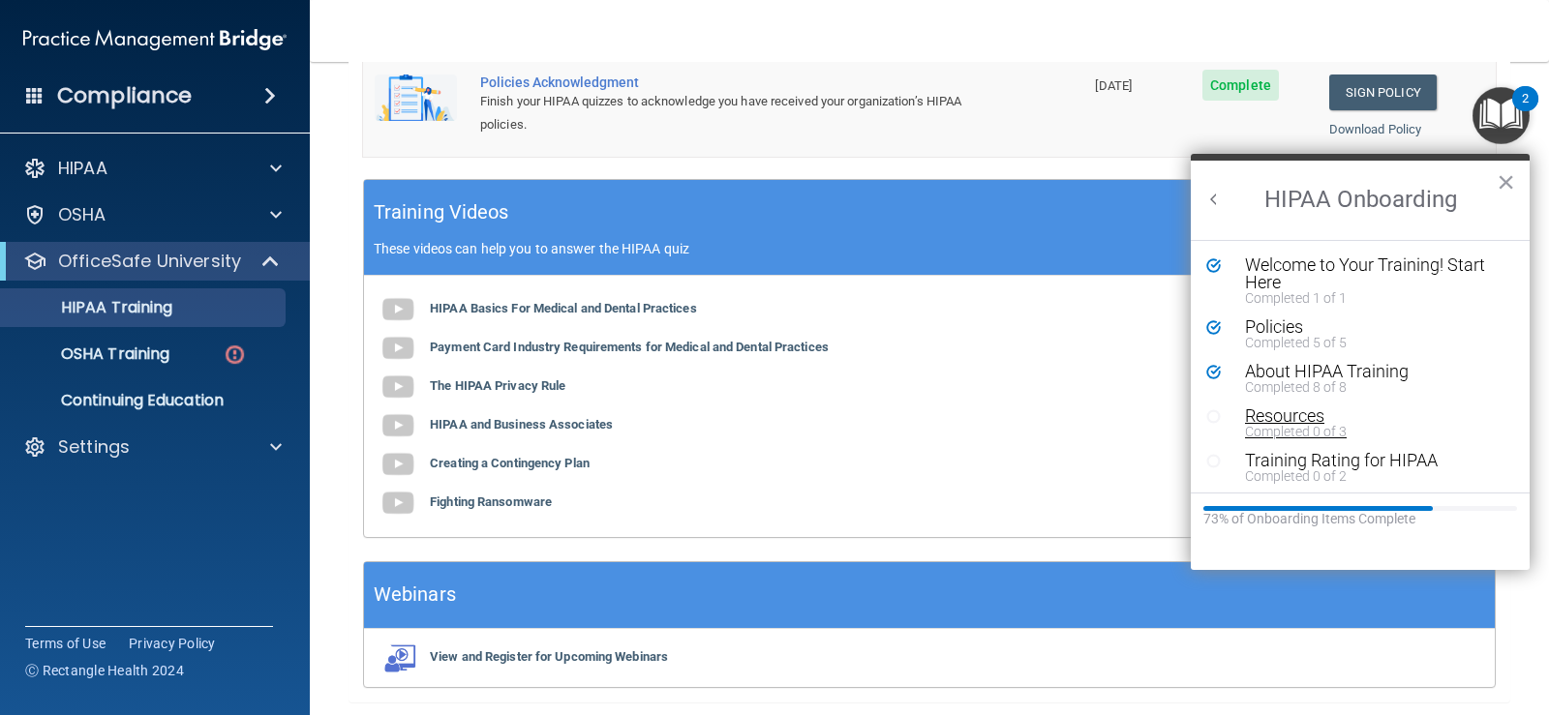
scroll to position [4, 0]
click at [1300, 423] on div "Completed 0 of 3" at bounding box center [1367, 428] width 245 height 14
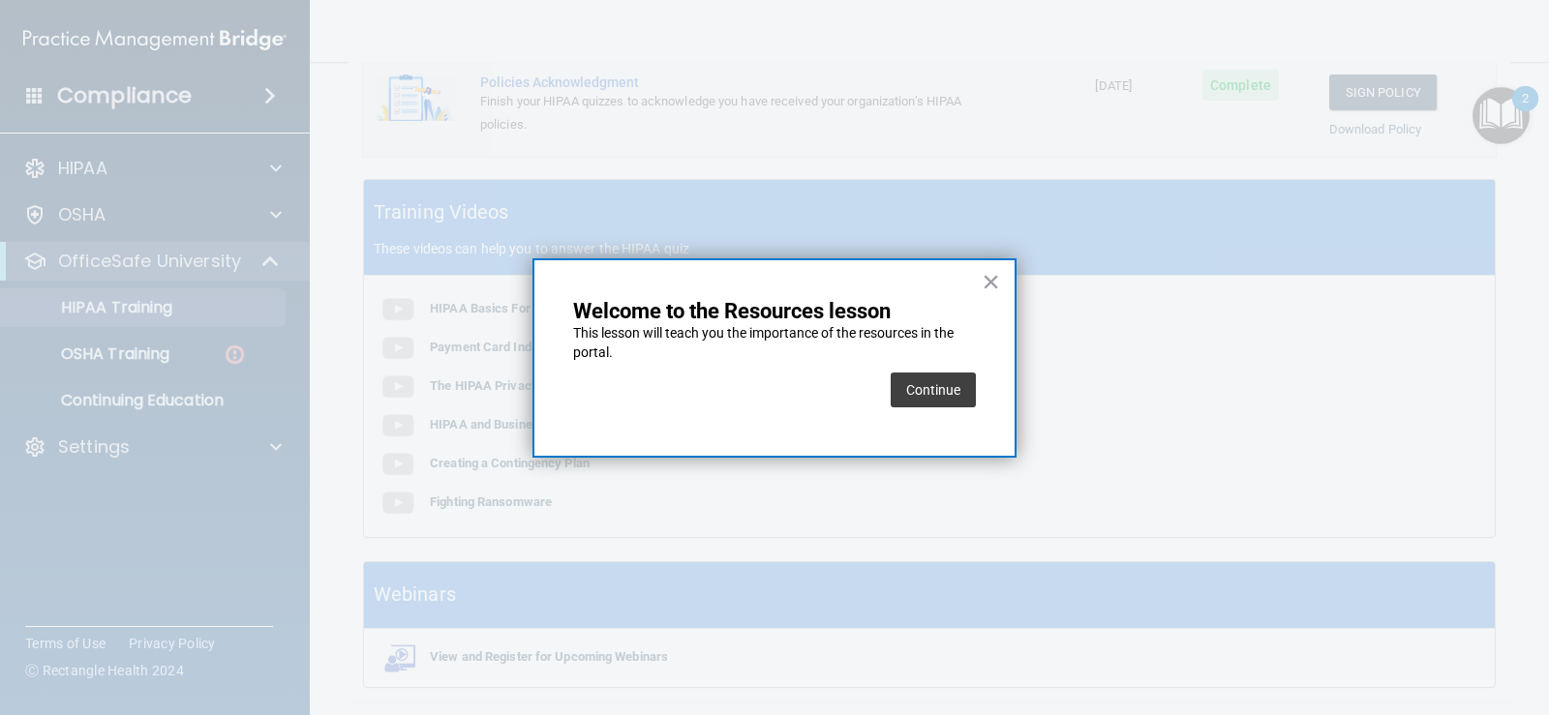
click at [978, 391] on div "× Welcome to the Resources lesson This lesson will teach you the importance of …" at bounding box center [774, 357] width 484 height 199
click at [958, 402] on button "Continue" at bounding box center [933, 390] width 85 height 35
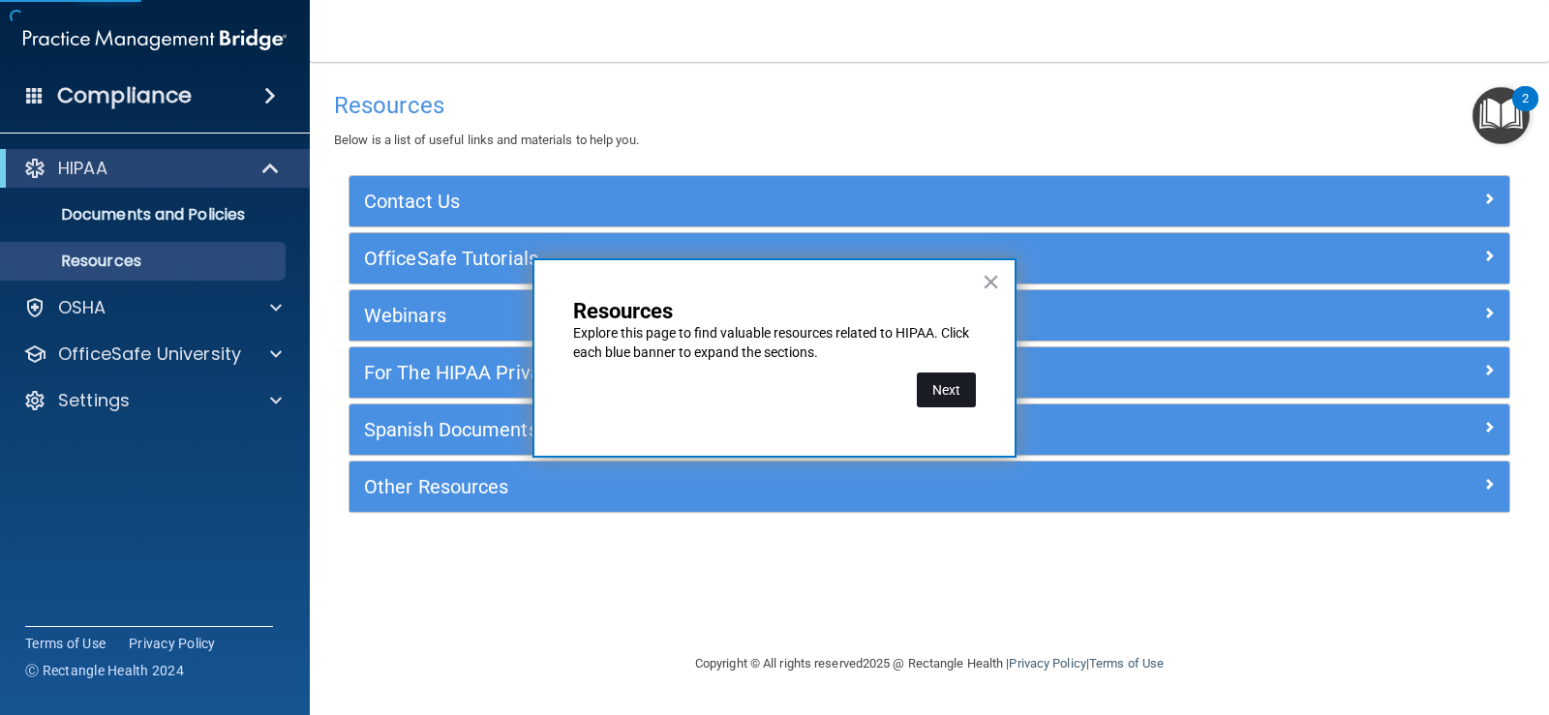
click at [953, 394] on button "Next" at bounding box center [946, 390] width 59 height 35
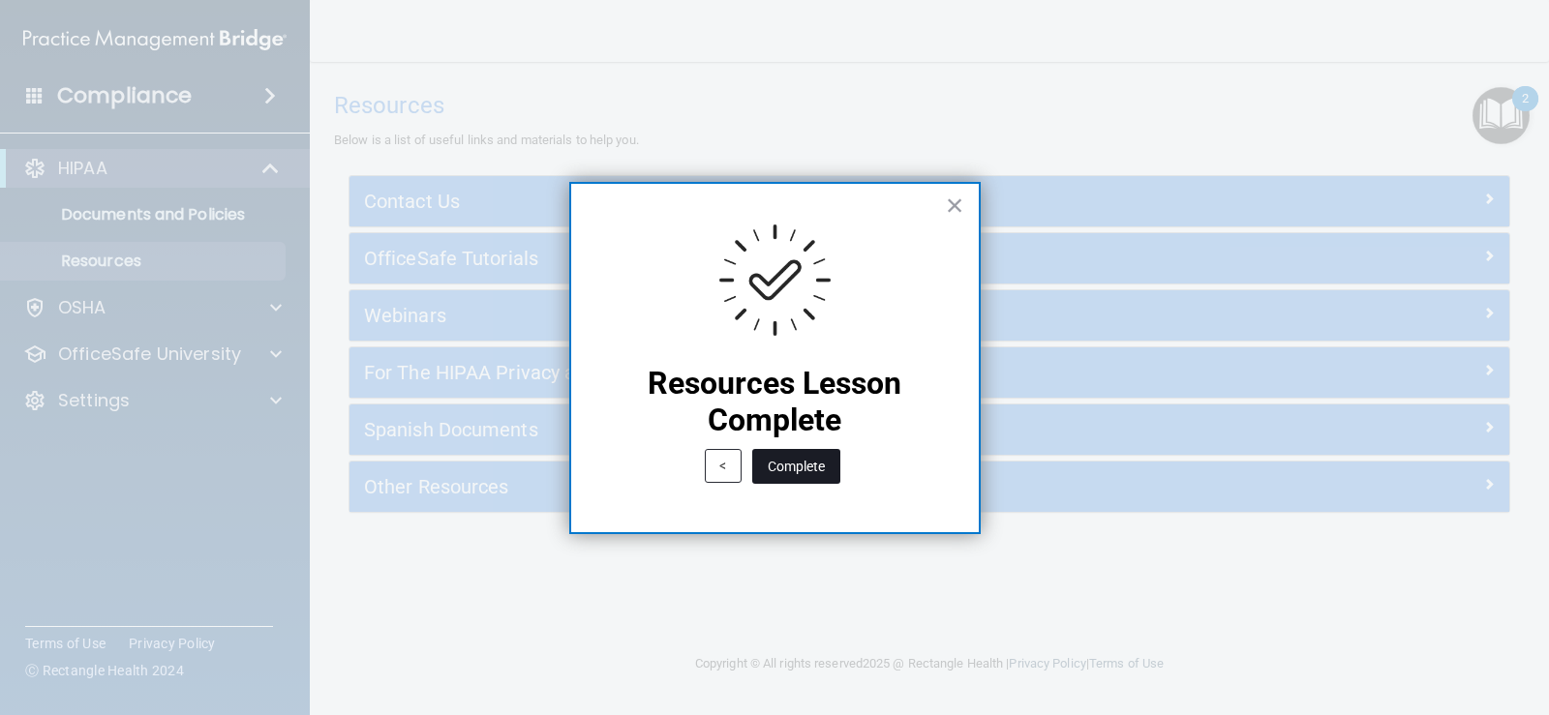
click at [817, 468] on button "Complete" at bounding box center [796, 466] width 88 height 35
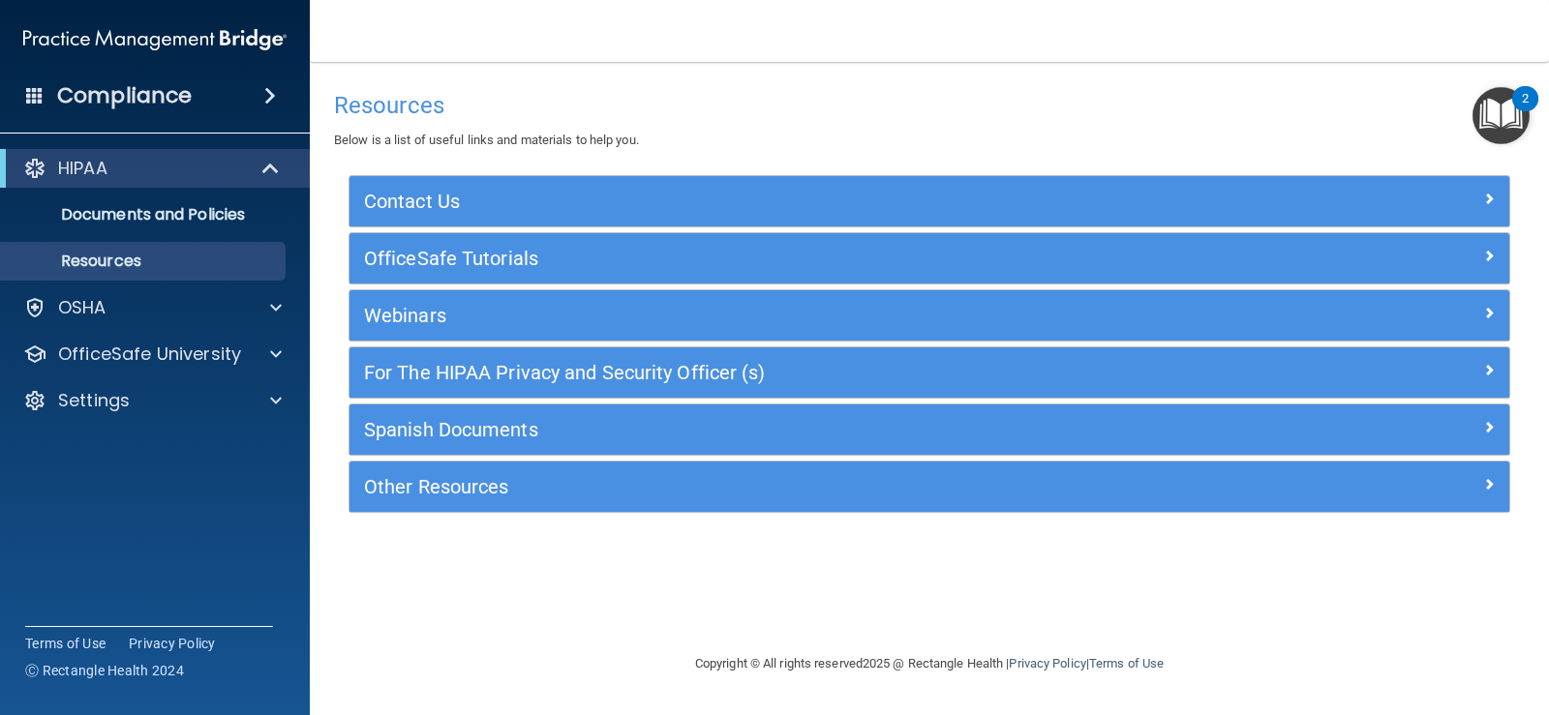
click at [1496, 93] on img "Open Resource Center, 2 new notifications" at bounding box center [1500, 115] width 57 height 57
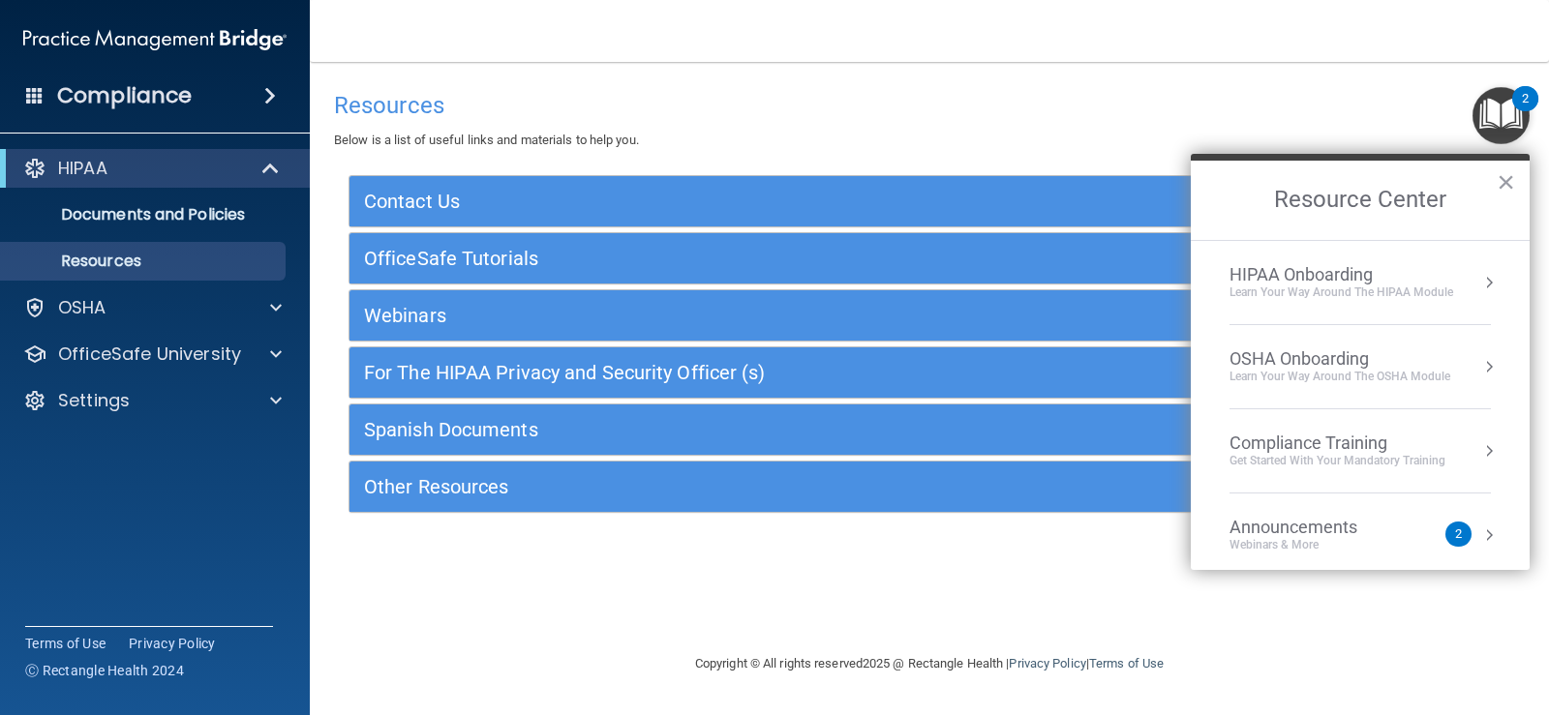
click at [1349, 377] on div "Learn your way around the OSHA module" at bounding box center [1339, 377] width 221 height 16
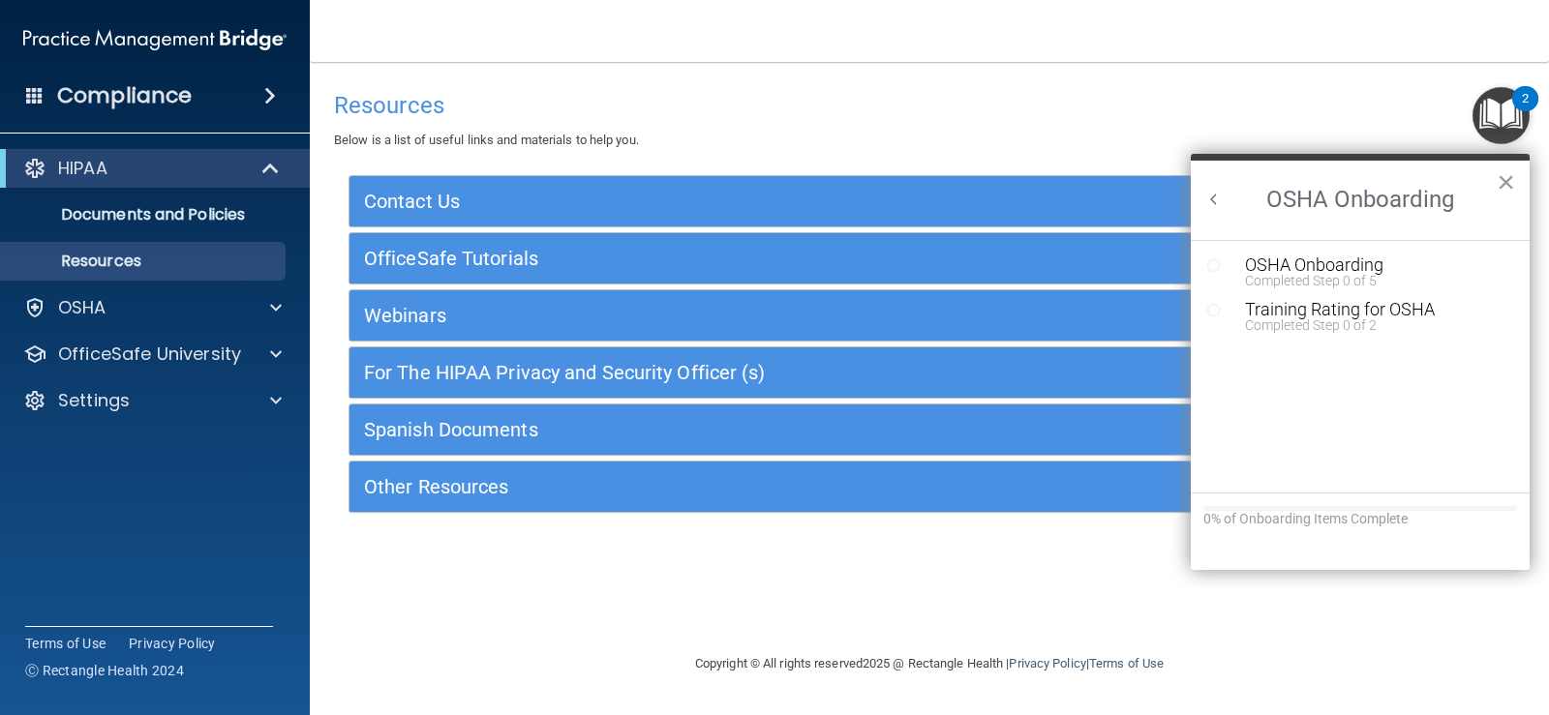
click at [1514, 183] on button "×" at bounding box center [1505, 181] width 18 height 31
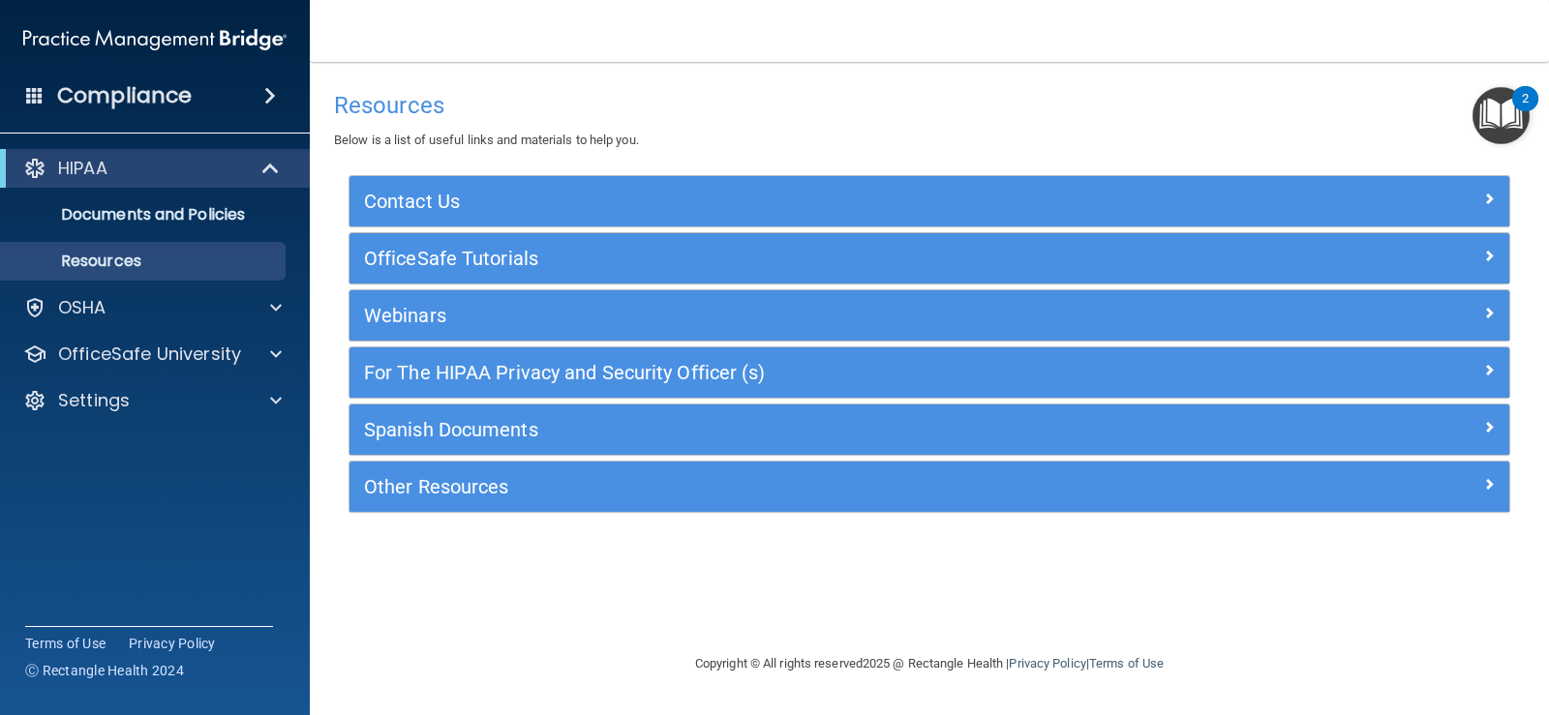
click at [1493, 129] on img "Open Resource Center, 2 new notifications" at bounding box center [1500, 115] width 57 height 57
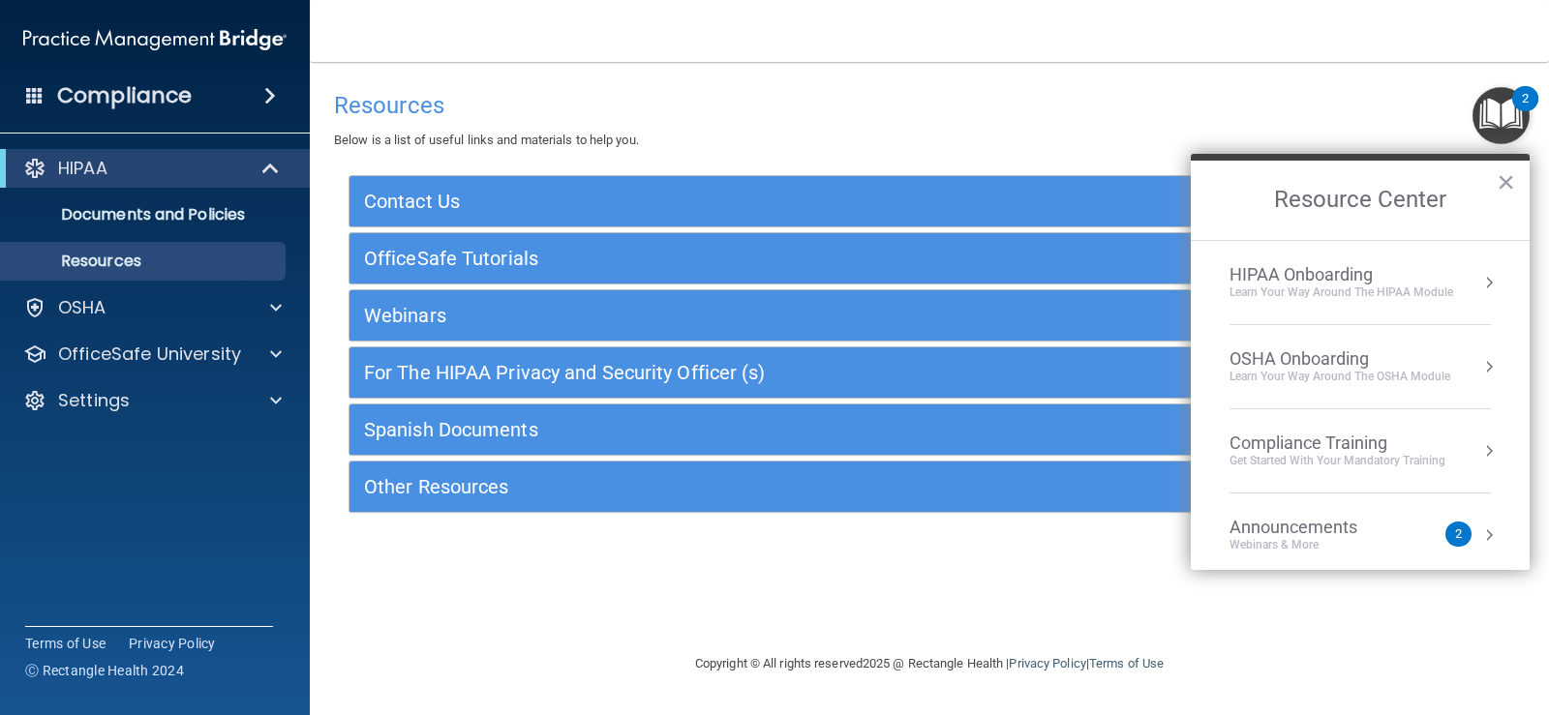
click at [1338, 287] on div "Learn Your Way around the HIPAA module" at bounding box center [1341, 293] width 224 height 16
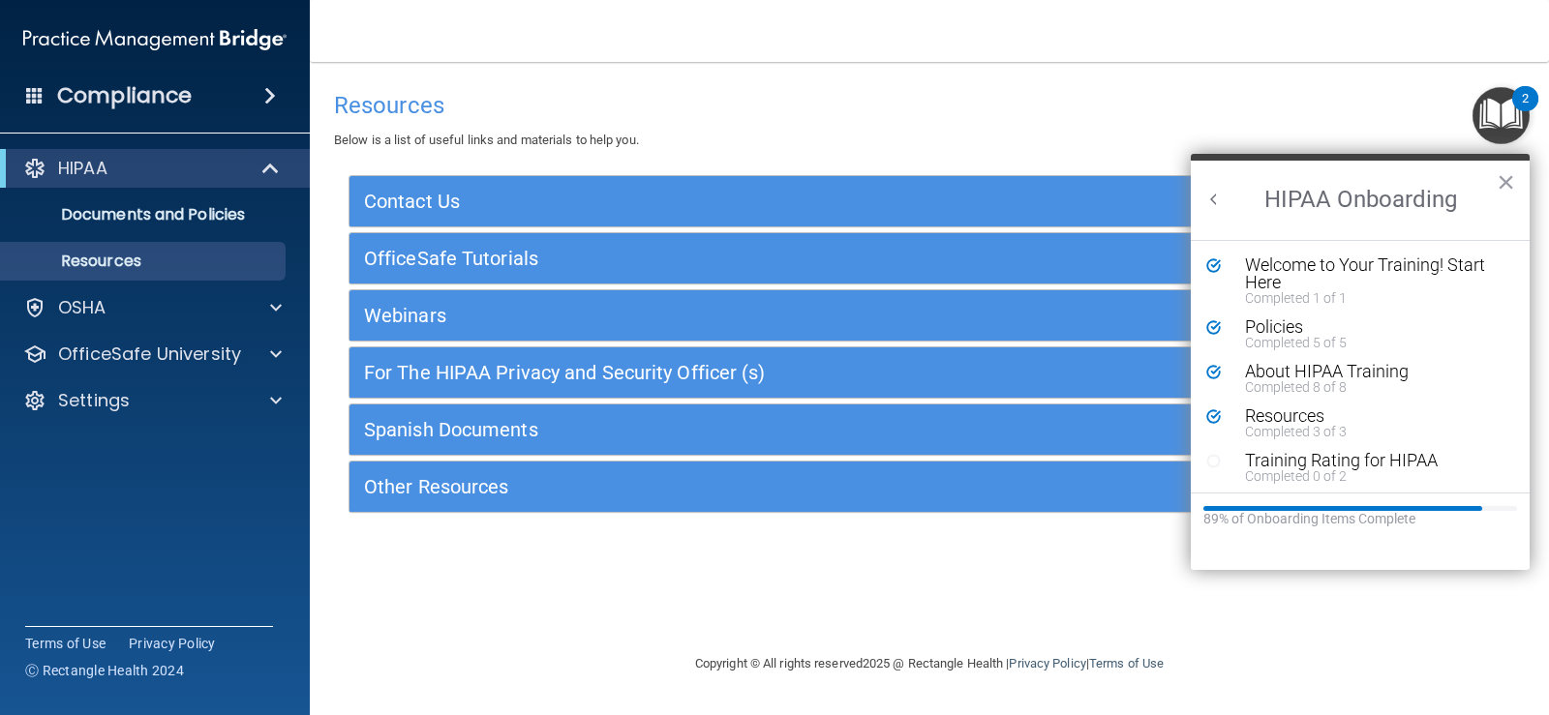
scroll to position [4, 0]
click at [1345, 457] on div "Training Rating for HIPAA" at bounding box center [1367, 456] width 245 height 17
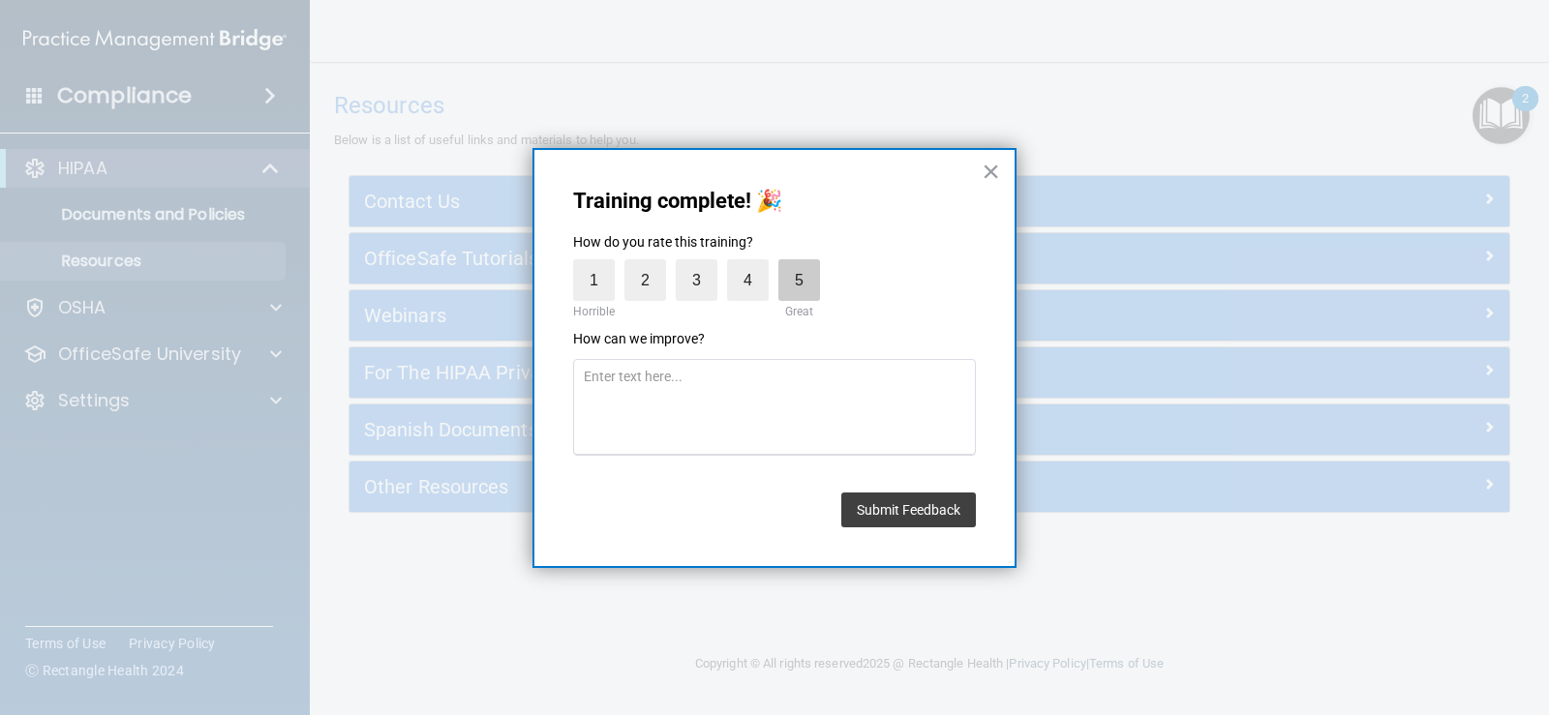
click at [805, 287] on label "5" at bounding box center [799, 280] width 42 height 42
click at [754, 264] on input "5" at bounding box center [754, 264] width 0 height 0
click at [900, 518] on button "Submit Feedback" at bounding box center [908, 510] width 135 height 35
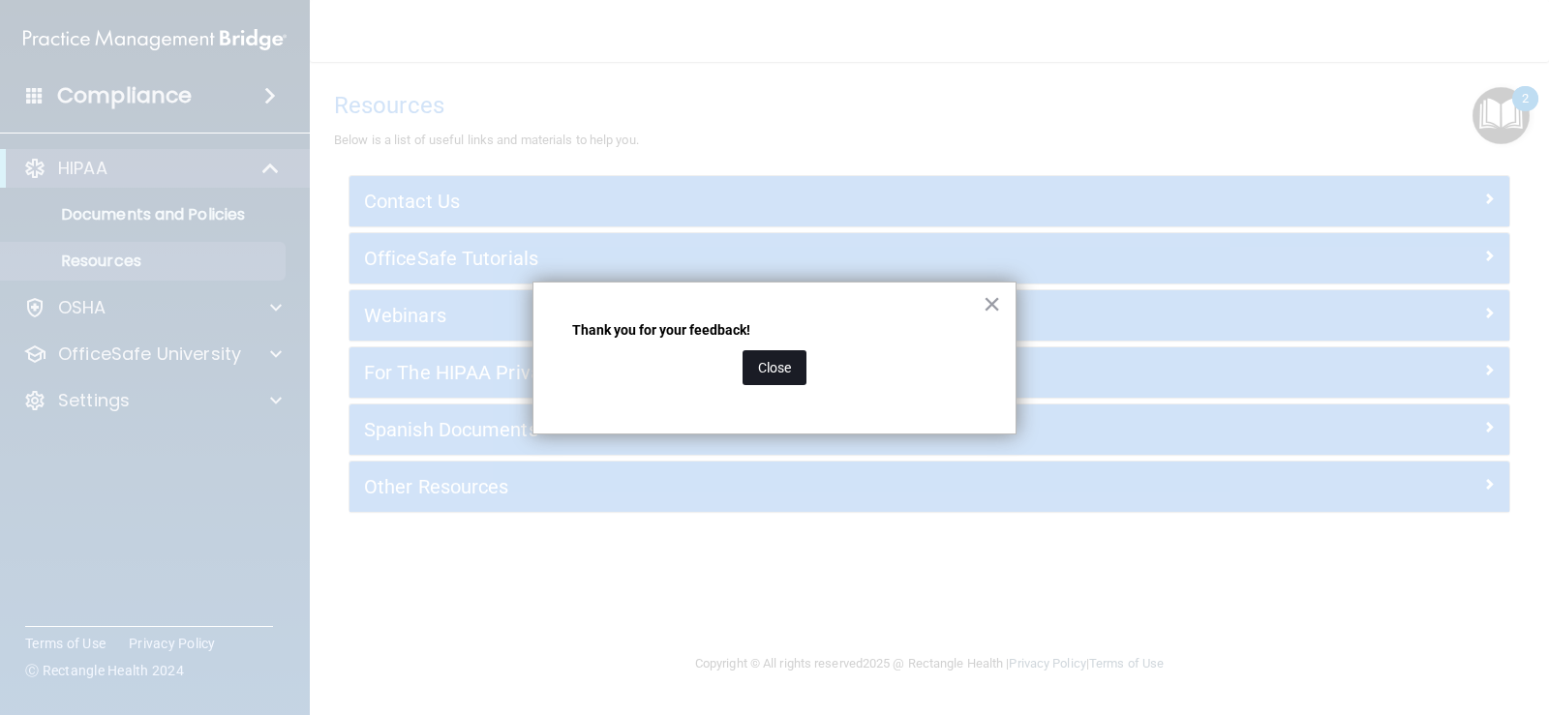
click at [769, 369] on button "Close" at bounding box center [774, 367] width 64 height 35
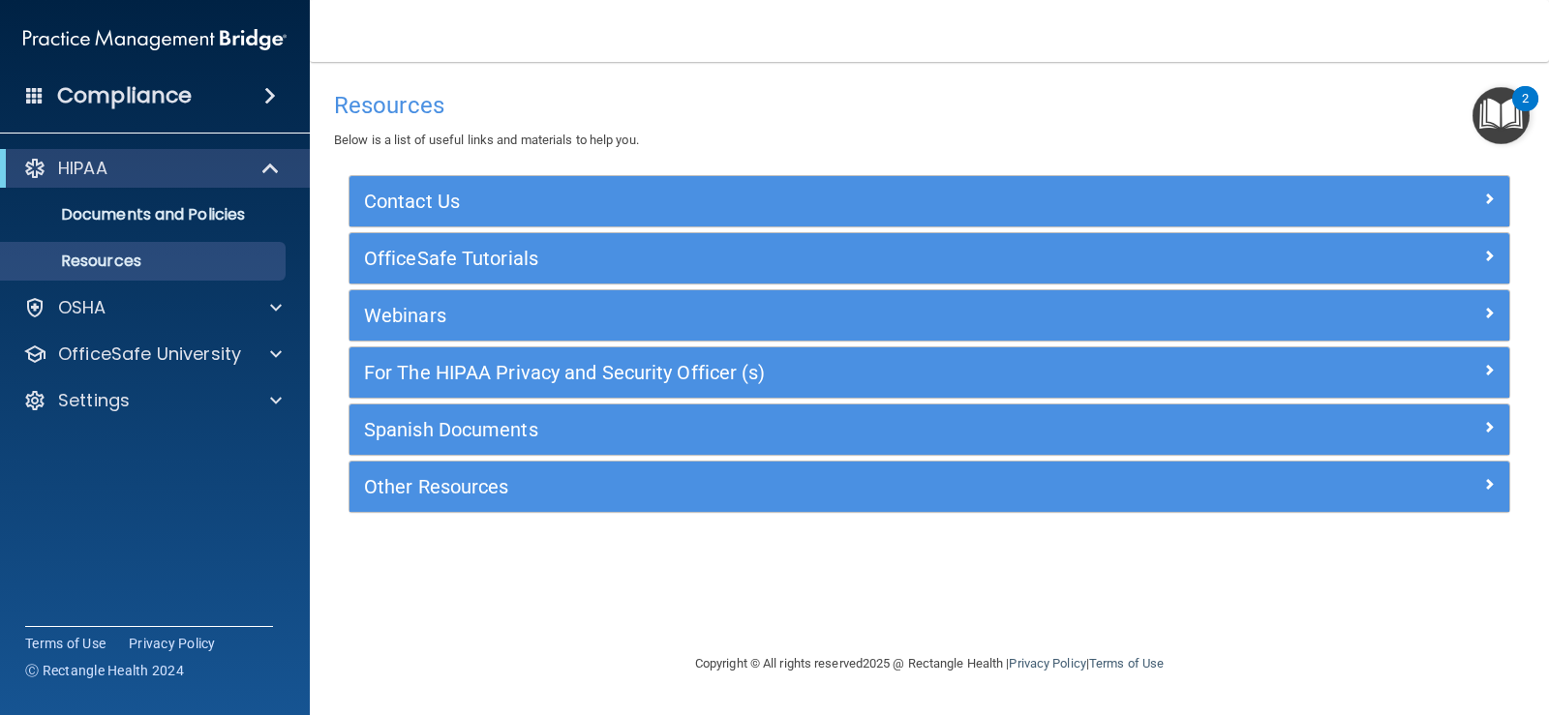
click at [1490, 118] on img "Open Resource Center, 2 new notifications" at bounding box center [1500, 115] width 57 height 57
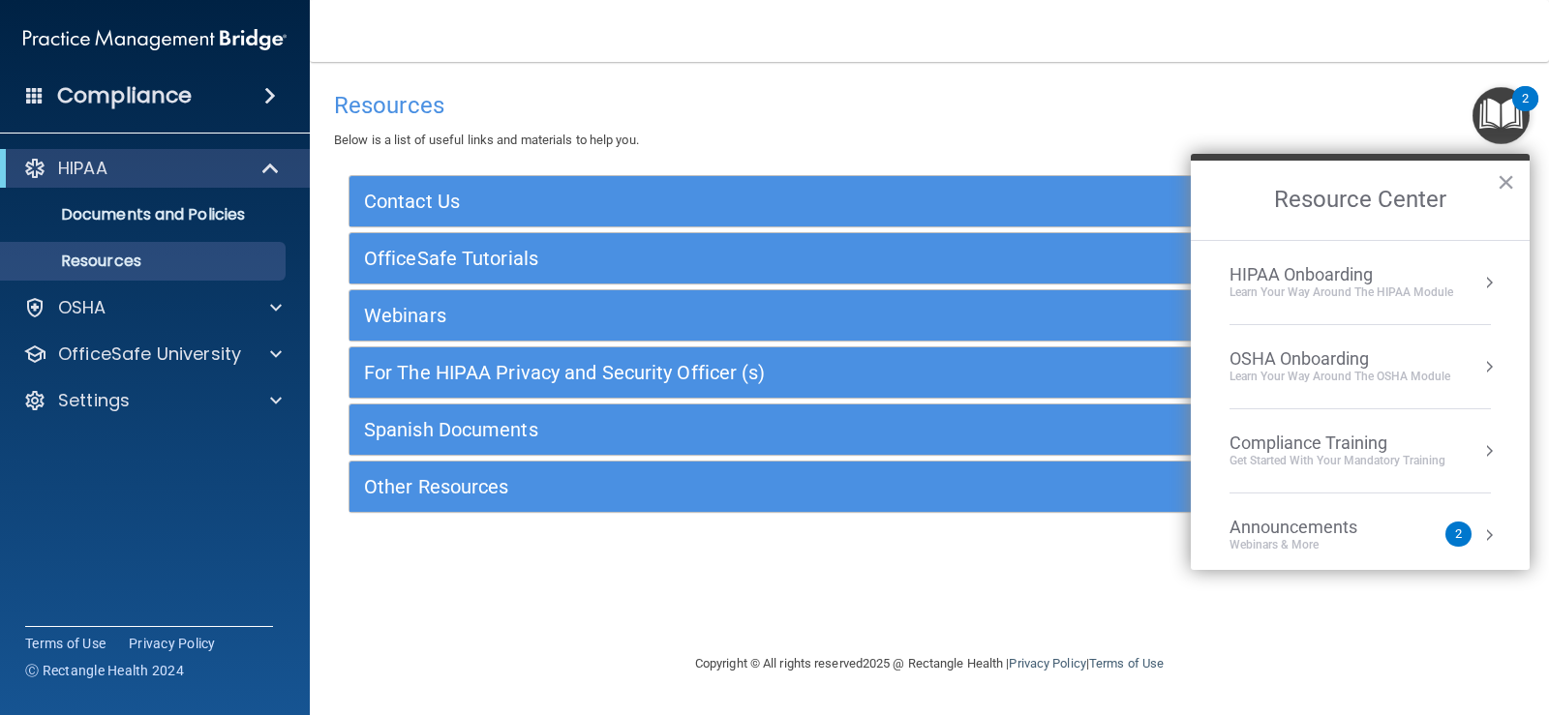
click at [1445, 528] on div "2" at bounding box center [1458, 534] width 26 height 25
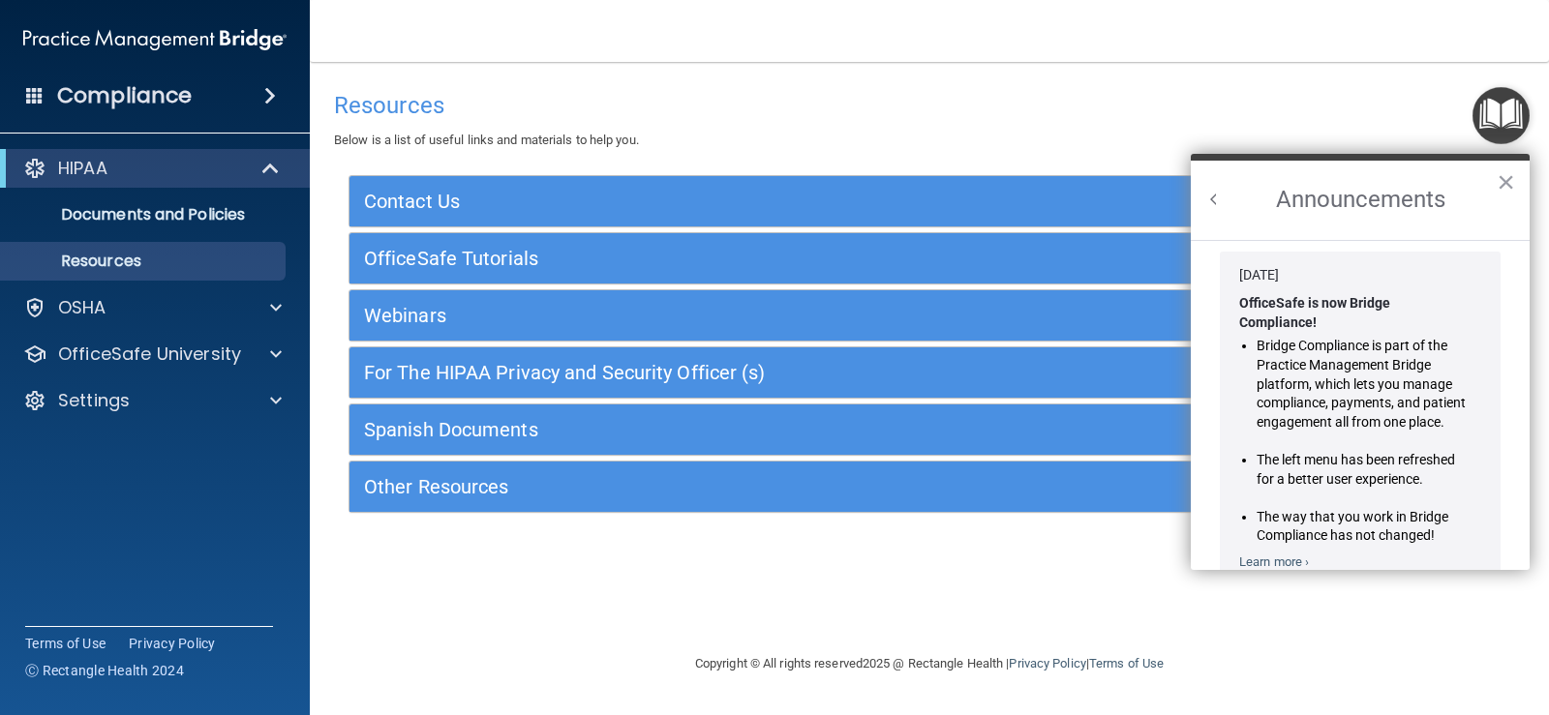
scroll to position [0, 0]
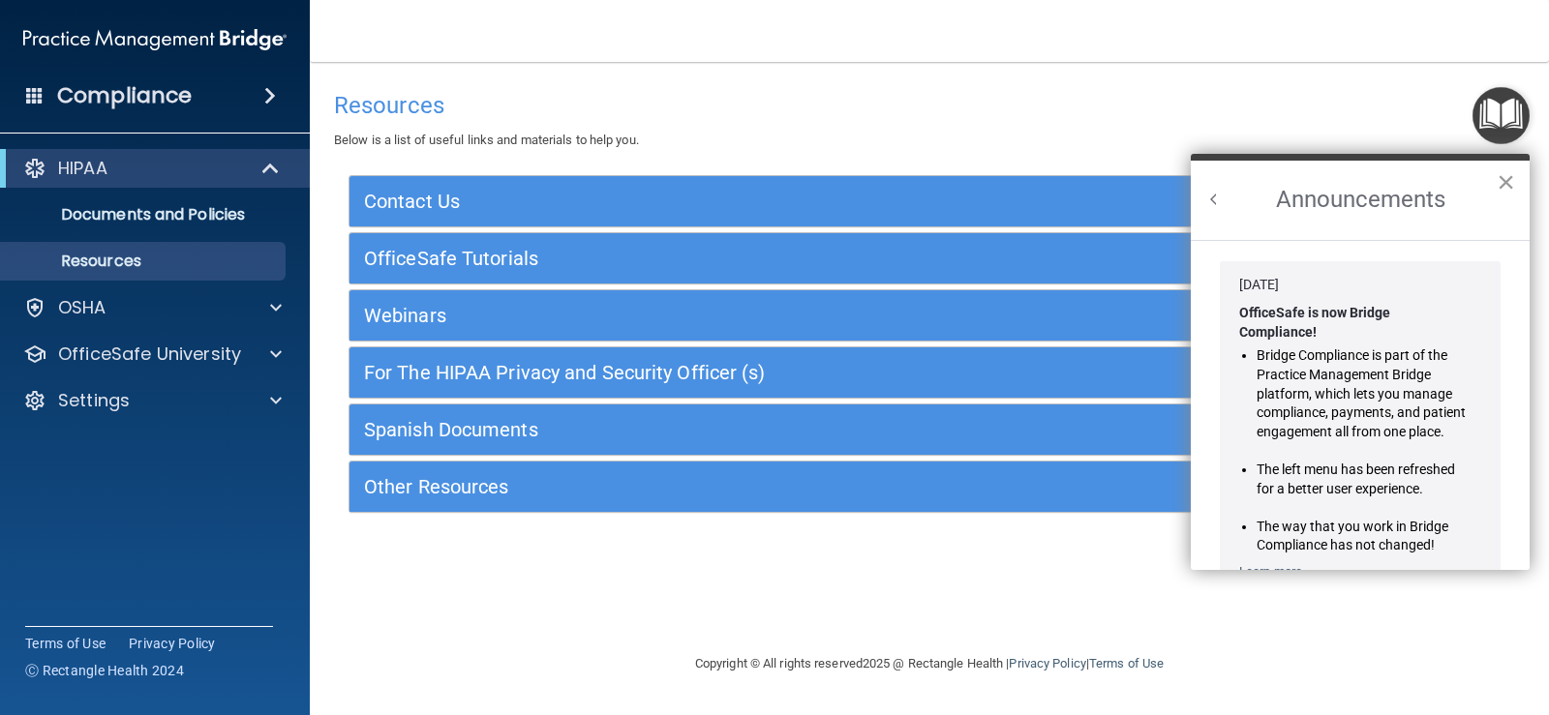
click at [1503, 177] on button "×" at bounding box center [1505, 181] width 18 height 31
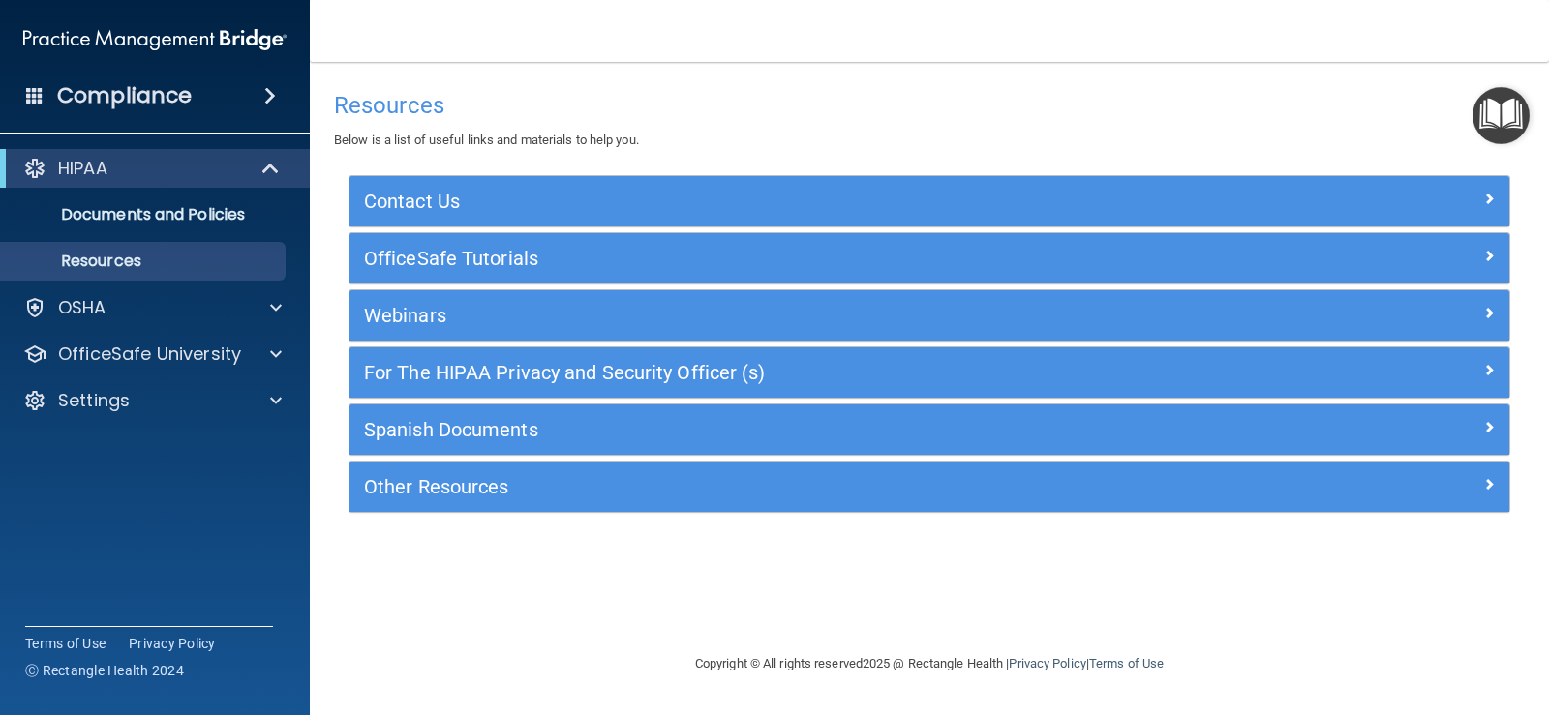
click at [1502, 144] on div "Resources Below is a list of useful links and materials to help you." at bounding box center [929, 116] width 1191 height 71
click at [1502, 139] on img "Open Resource Center" at bounding box center [1500, 115] width 57 height 57
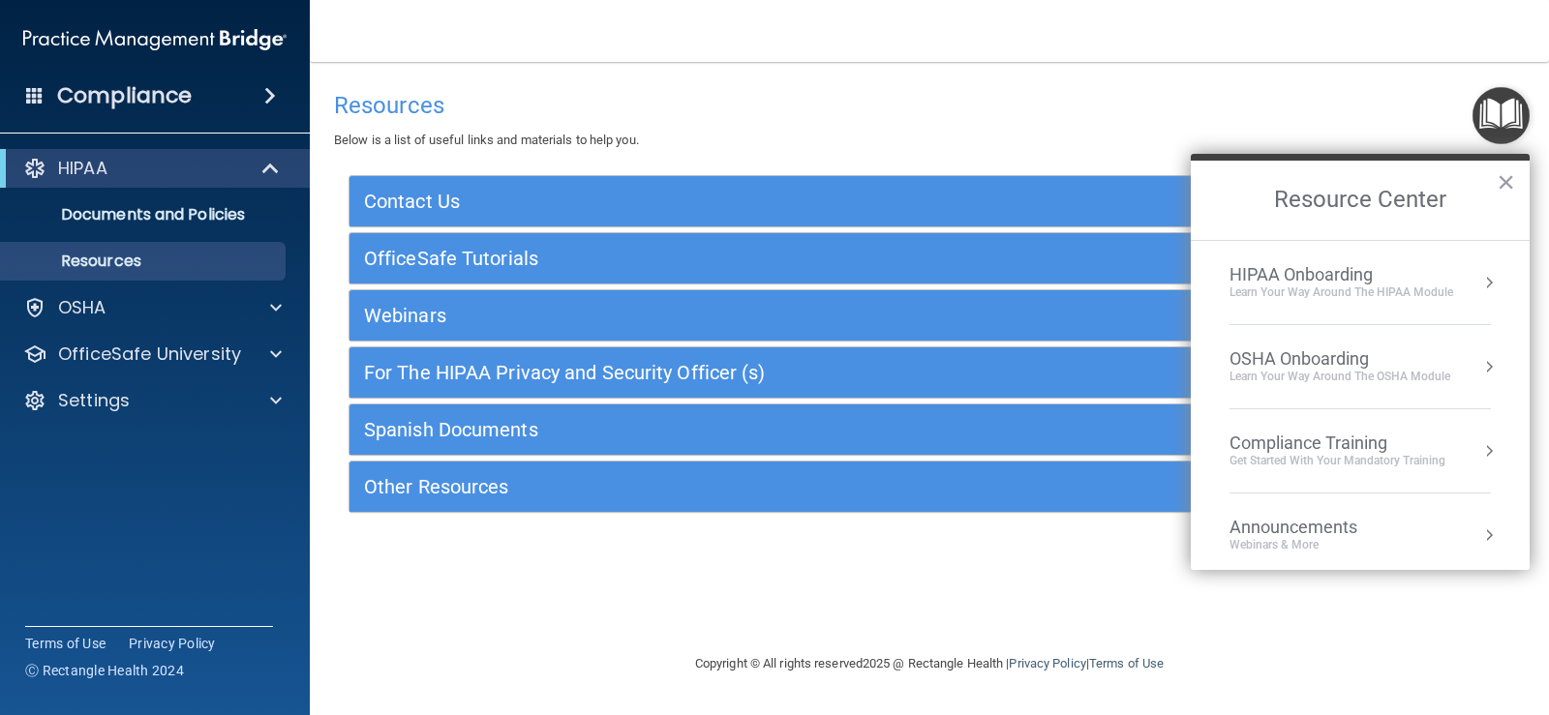
click at [1446, 302] on li "HIPAA Onboarding Learn Your Way around the HIPAA module" at bounding box center [1359, 283] width 261 height 84
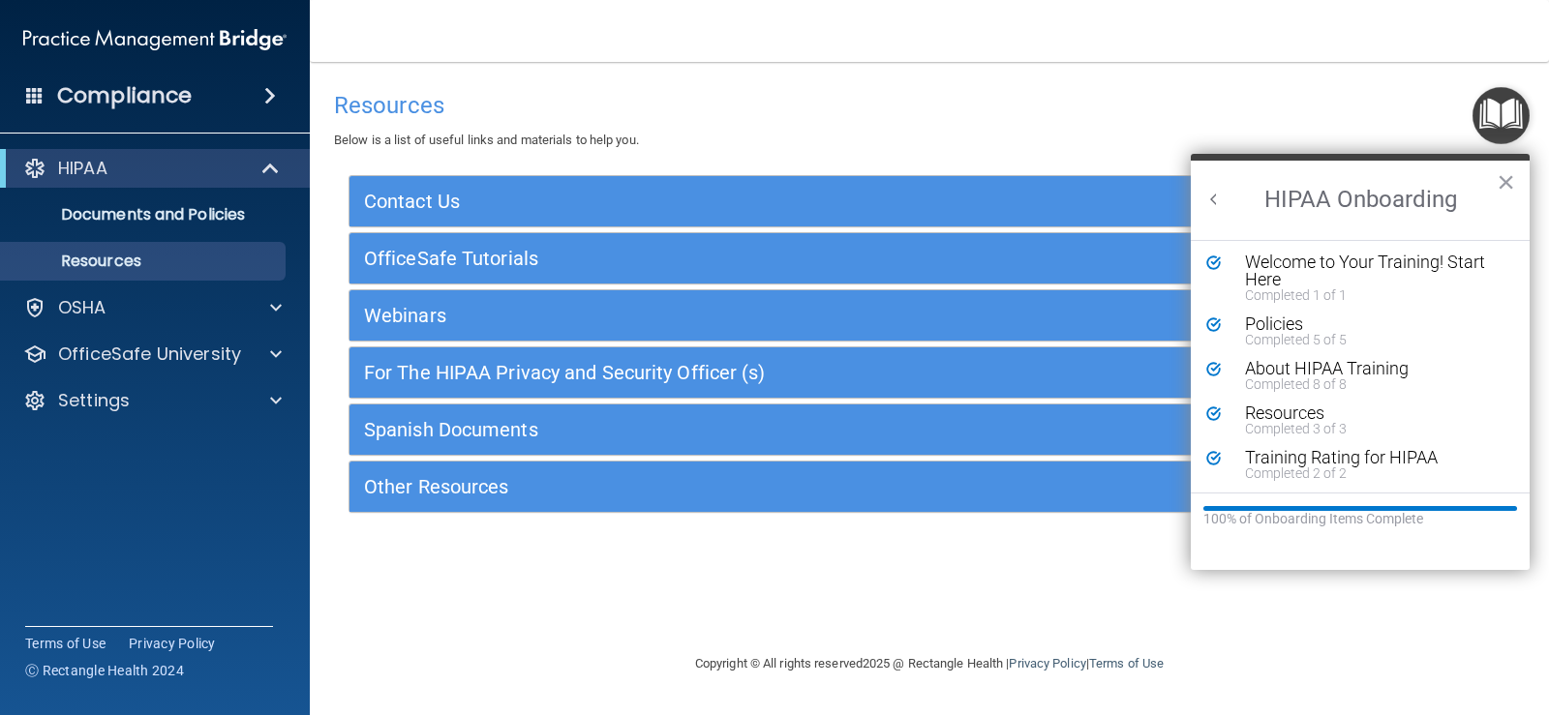
scroll to position [4, 0]
drag, startPoint x: 1504, startPoint y: 185, endPoint x: 1496, endPoint y: 194, distance: 11.7
click at [1503, 186] on button "×" at bounding box center [1505, 181] width 18 height 31
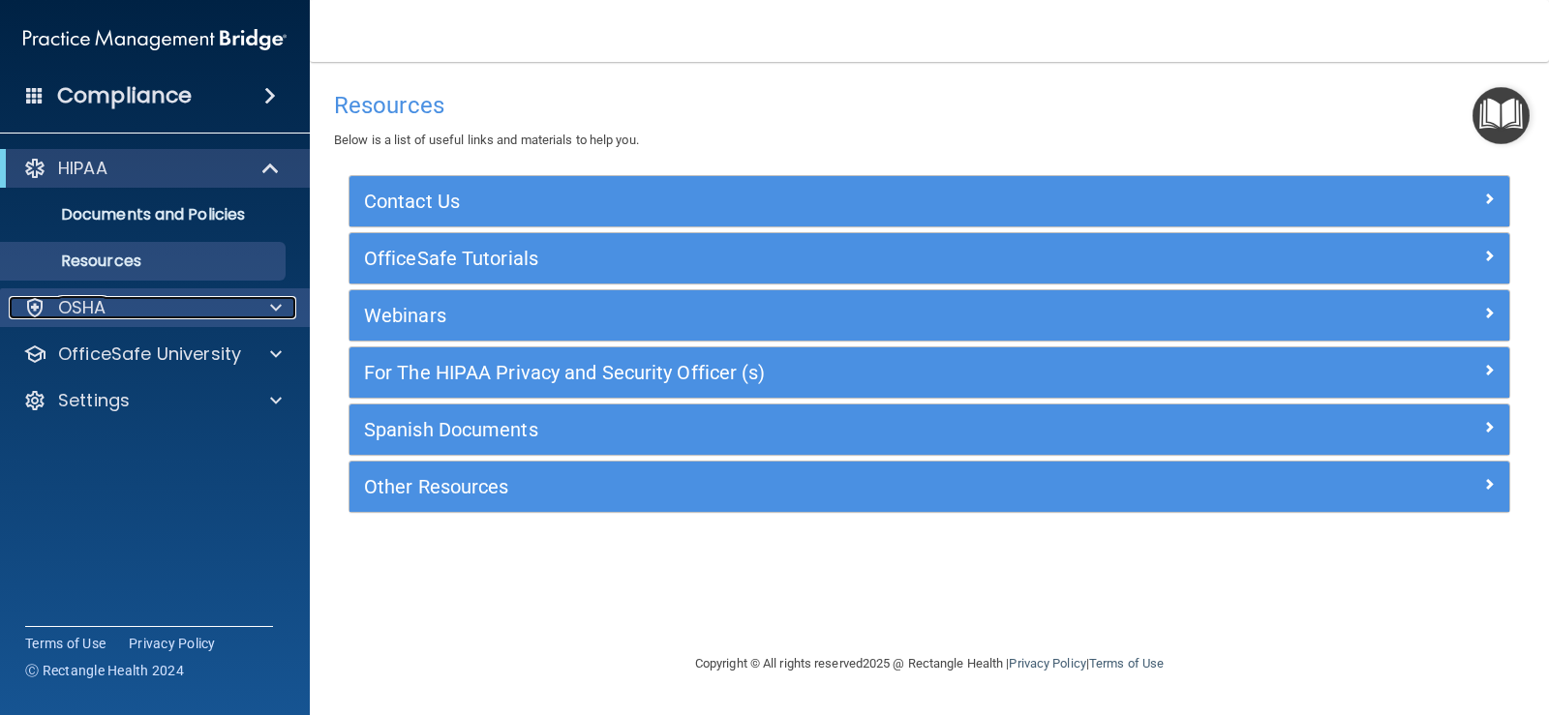
click at [140, 316] on div "OSHA" at bounding box center [129, 307] width 240 height 23
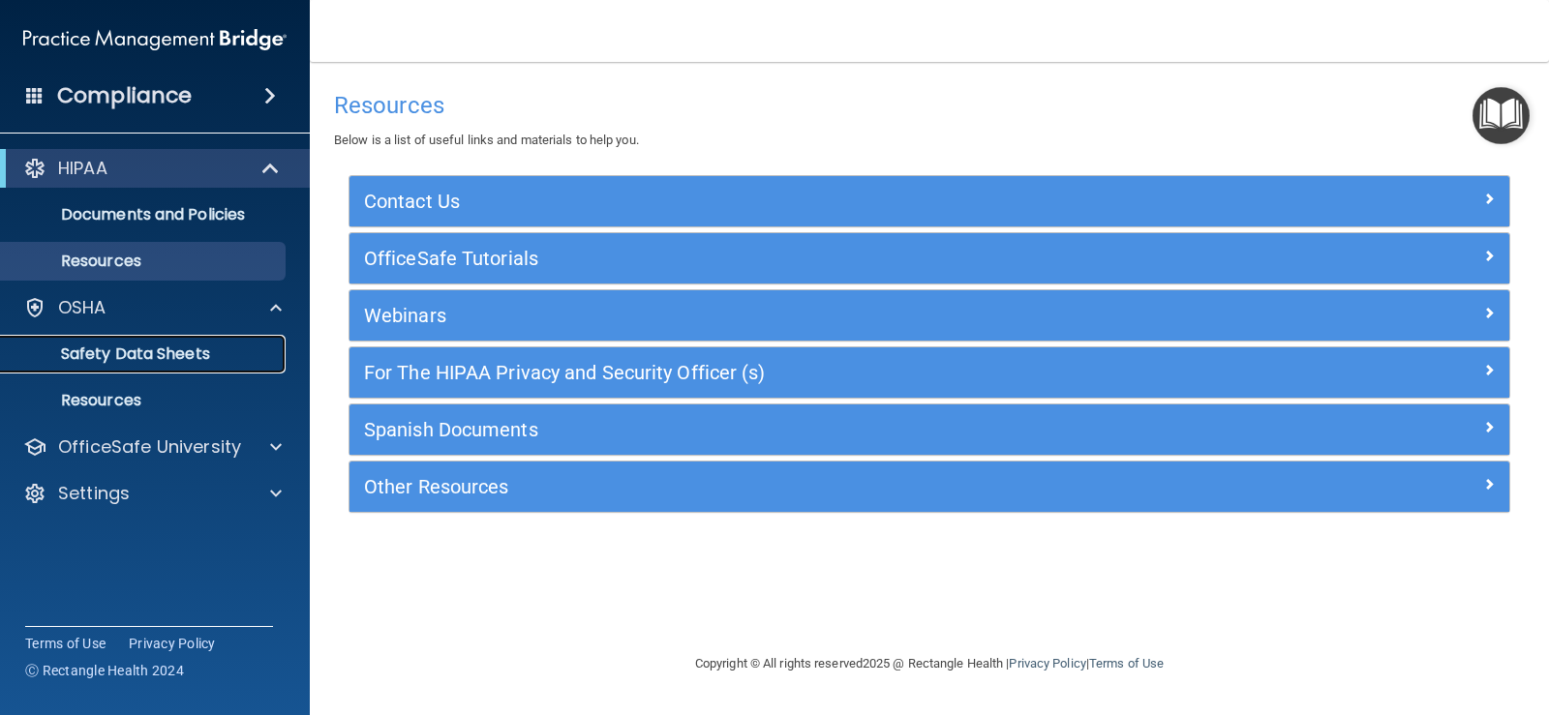
click at [194, 347] on p "Safety Data Sheets" at bounding box center [145, 354] width 264 height 19
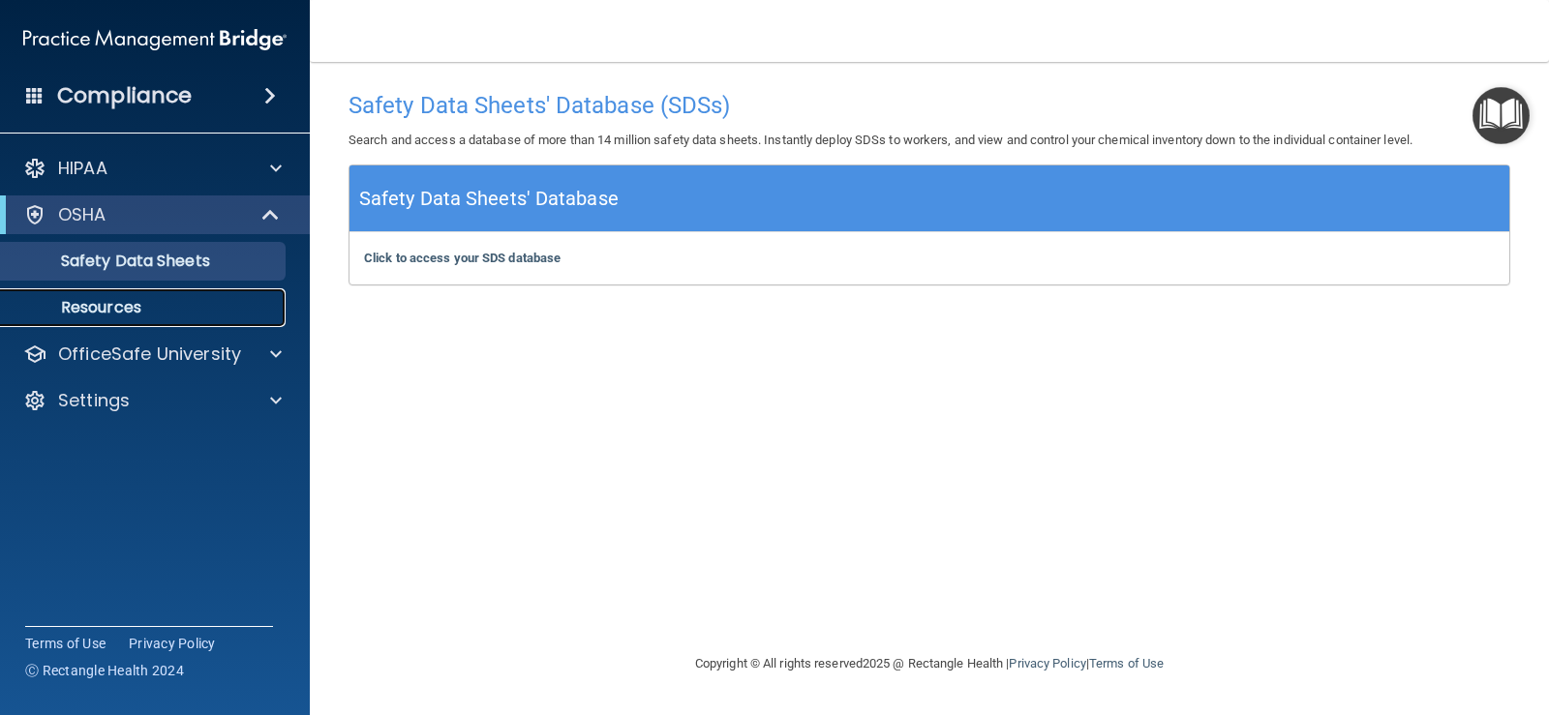
click at [111, 314] on p "Resources" at bounding box center [145, 307] width 264 height 19
click at [1500, 133] on img "Open Resource Center" at bounding box center [1500, 115] width 57 height 57
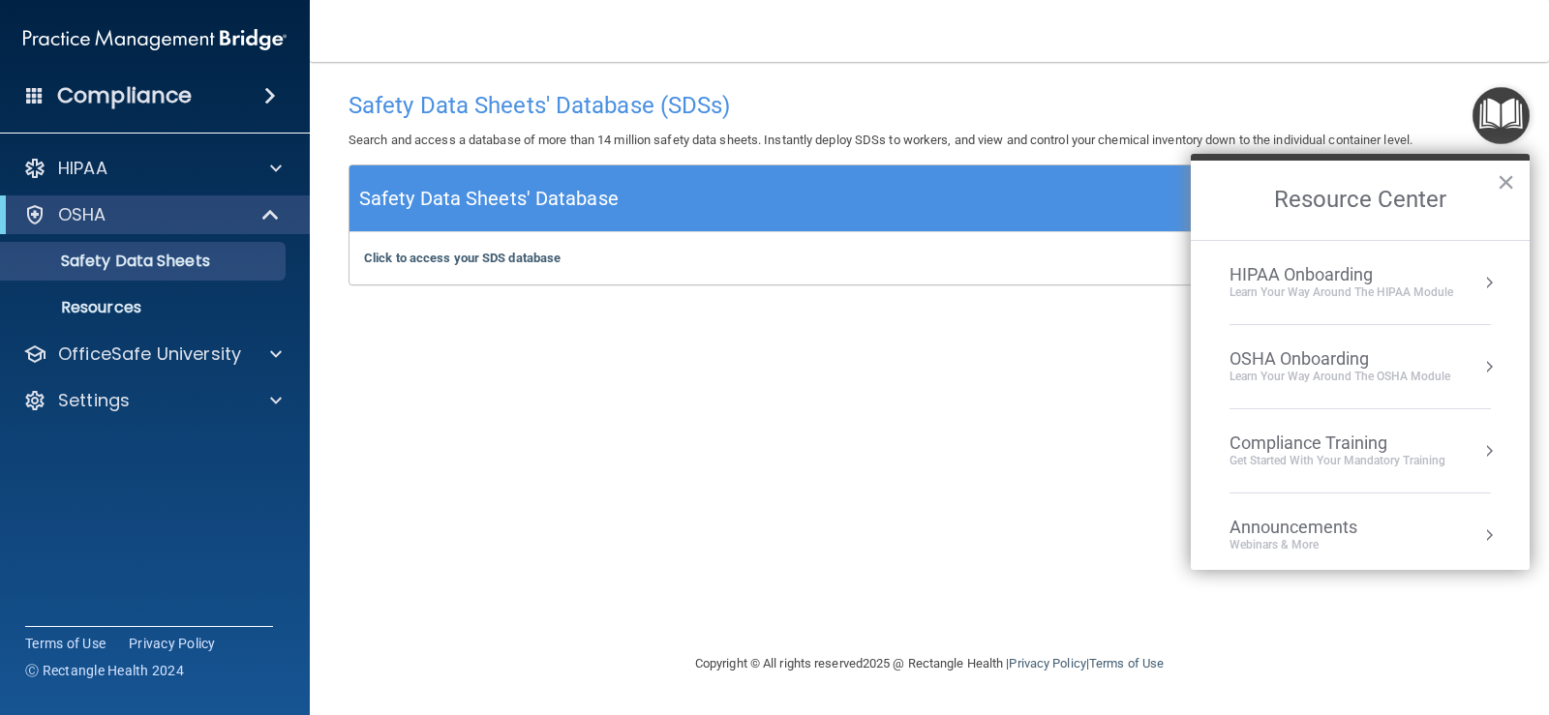
click at [1316, 346] on li "OSHA Onboarding Learn your way around the OSHA module" at bounding box center [1359, 367] width 261 height 84
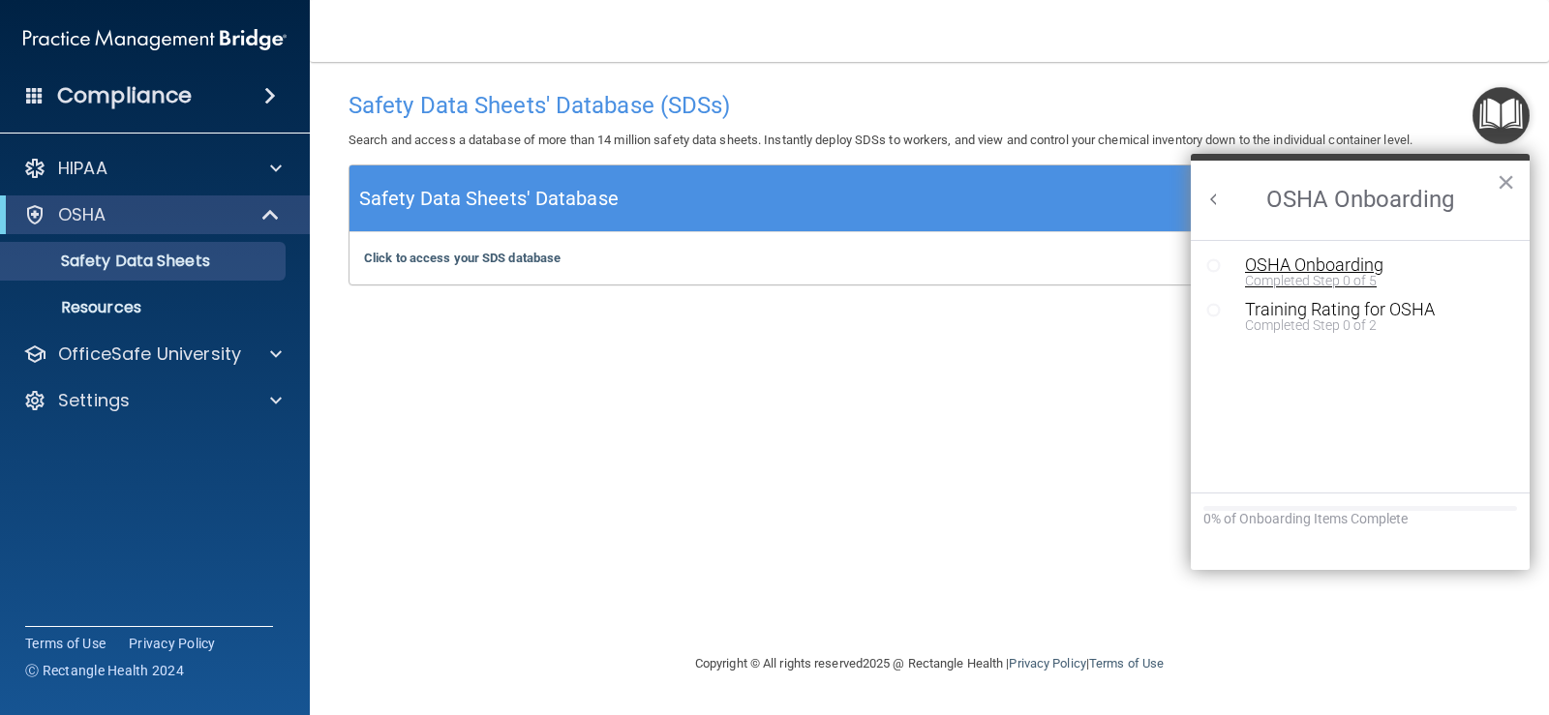
click at [1355, 265] on div "OSHA Onboarding" at bounding box center [1374, 265] width 259 height 17
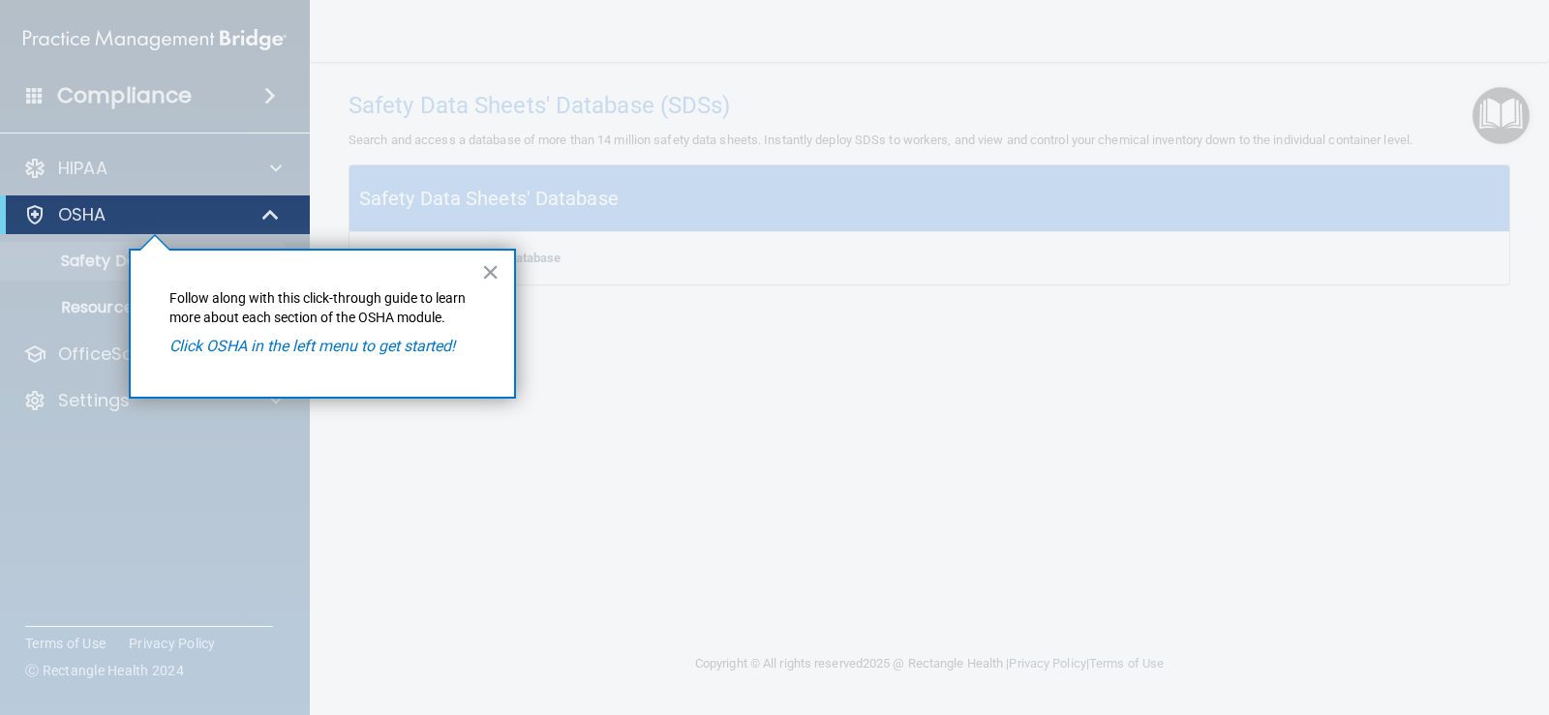
click at [365, 351] on em "Click OSHA in the left menu to get started!" at bounding box center [312, 346] width 286 height 18
click at [387, 343] on em "Click OSHA in the left menu to get started!" at bounding box center [312, 346] width 286 height 18
click at [263, 341] on em "Click OSHA in the left menu to get started!" at bounding box center [312, 346] width 286 height 18
click at [130, 202] on div "OSHA" at bounding box center [155, 215] width 310 height 39
click at [100, 212] on p "OSHA" at bounding box center [82, 214] width 48 height 23
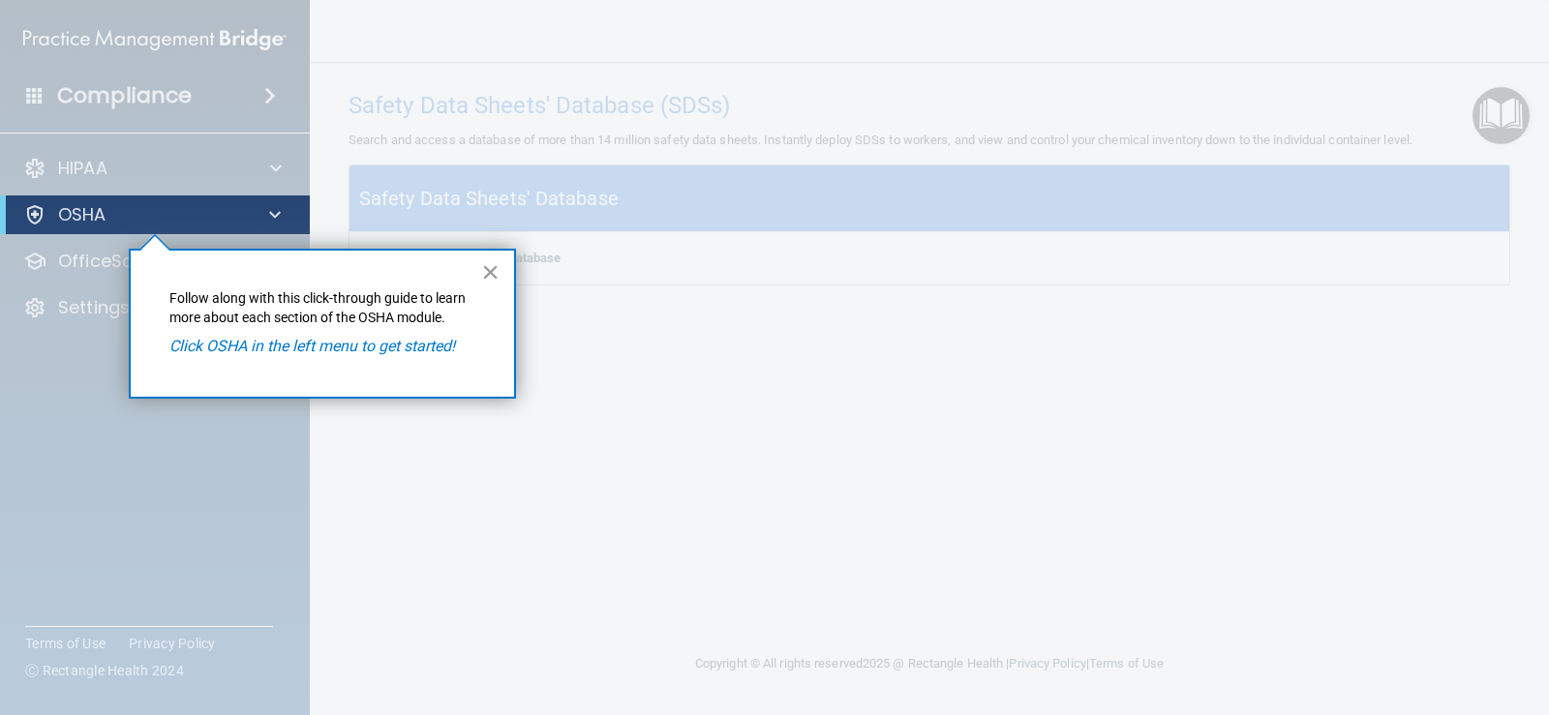
click at [483, 271] on button "×" at bounding box center [490, 272] width 18 height 31
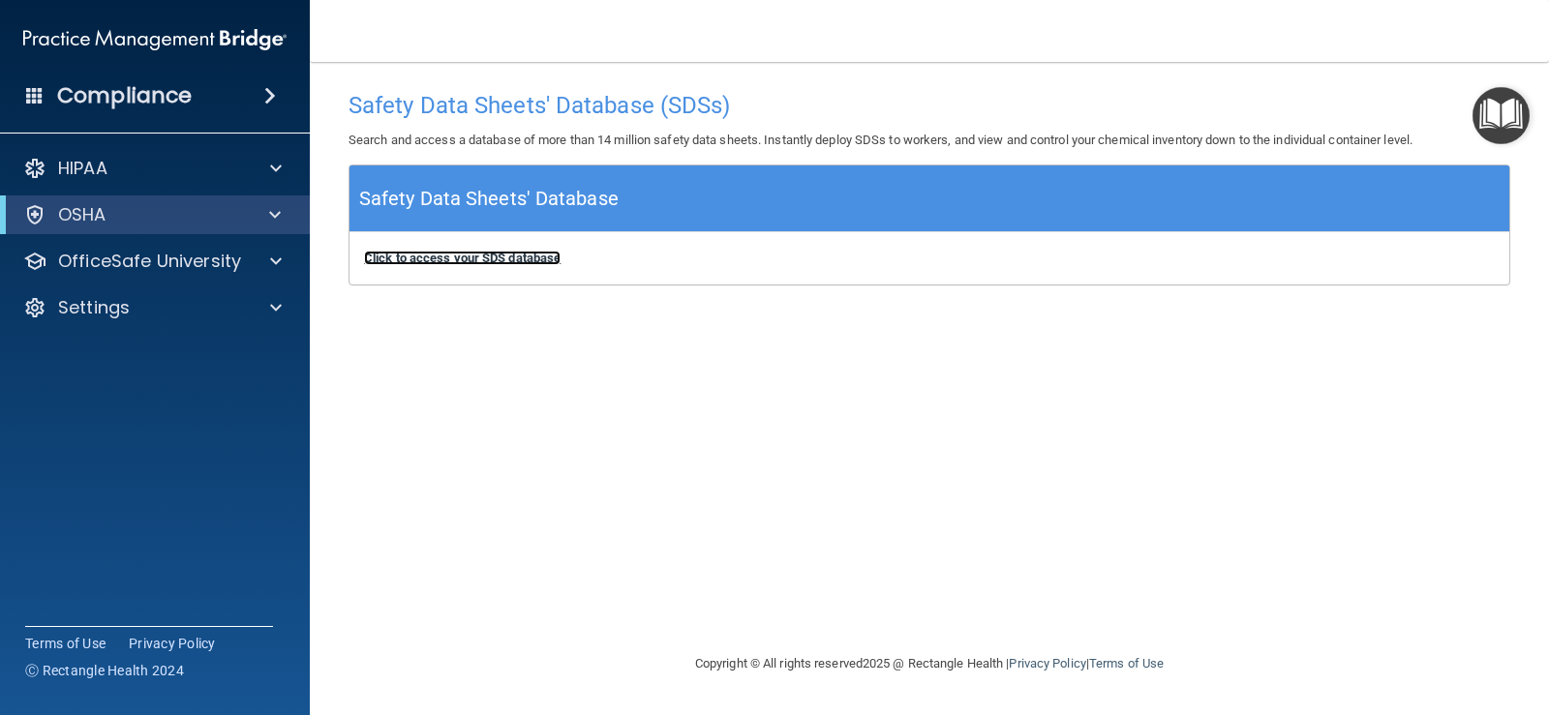
click at [505, 257] on b "Click to access your SDS database" at bounding box center [462, 258] width 196 height 15
click at [1491, 113] on img "Open Resource Center" at bounding box center [1500, 115] width 57 height 57
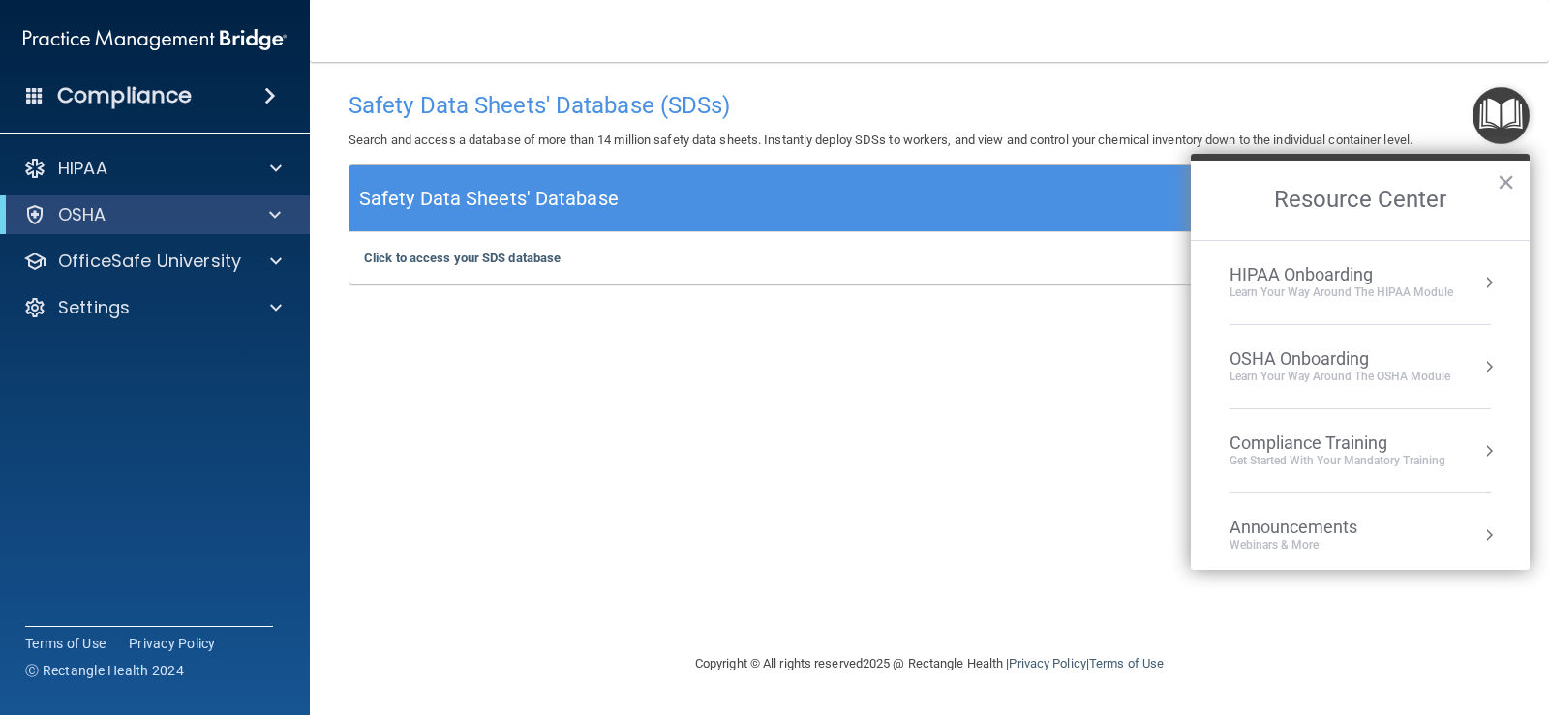
click at [1368, 354] on div "OSHA Onboarding" at bounding box center [1339, 358] width 221 height 21
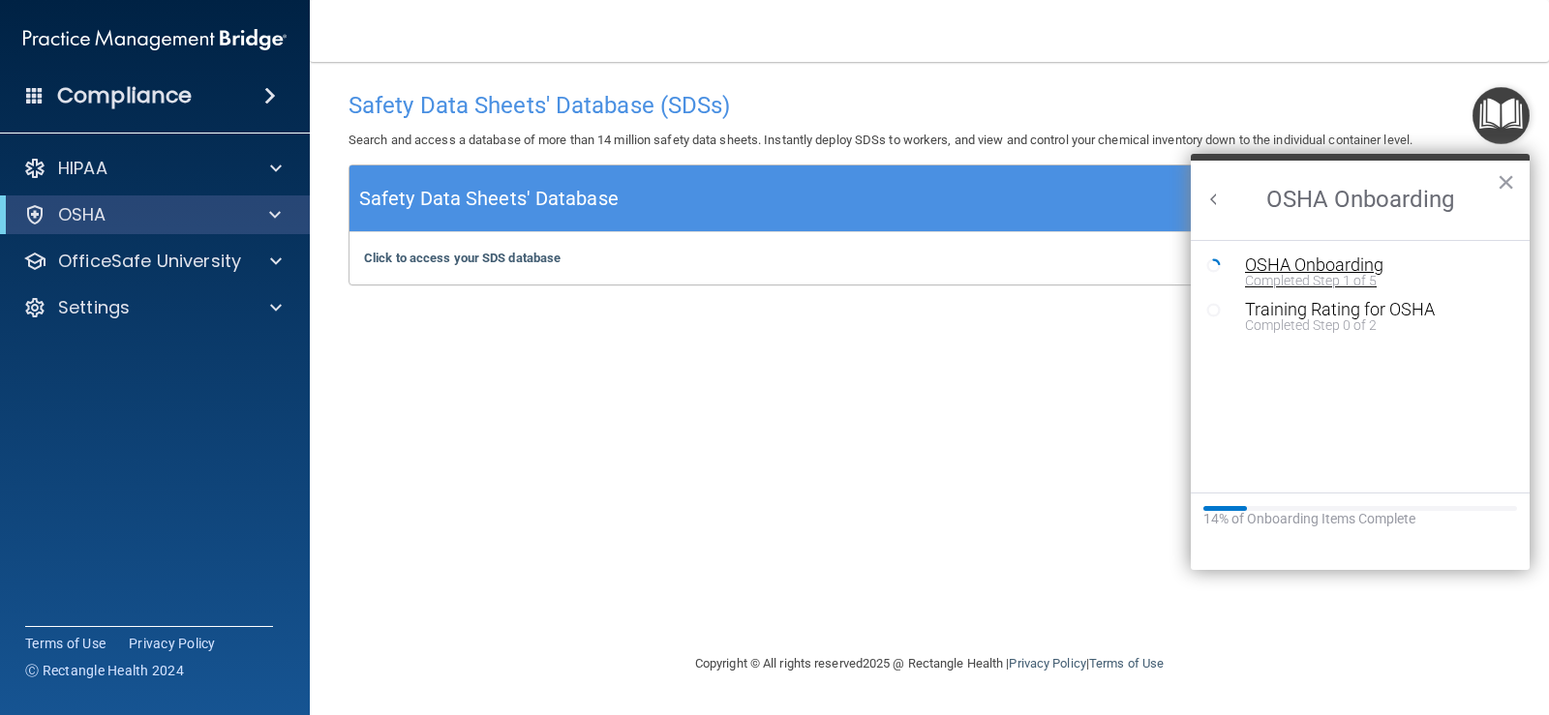
click at [1309, 266] on div "OSHA Onboarding" at bounding box center [1374, 265] width 259 height 17
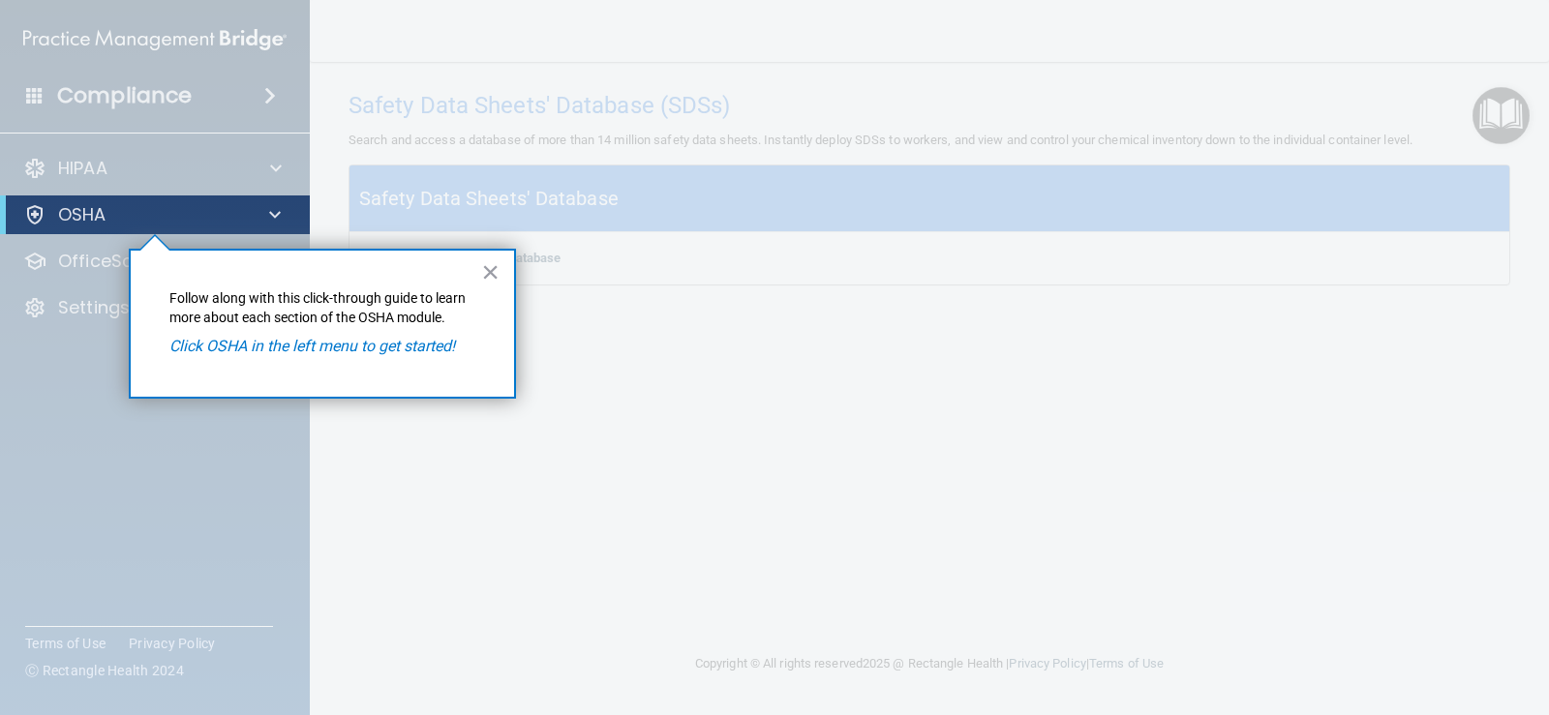
click at [393, 351] on em "Click OSHA in the left menu to get started!" at bounding box center [312, 346] width 286 height 18
click at [283, 205] on div at bounding box center [271, 214] width 47 height 23
click at [288, 348] on em "Click OSHA in the left menu to get started!" at bounding box center [312, 346] width 286 height 18
drag, startPoint x: 438, startPoint y: 356, endPoint x: 466, endPoint y: 350, distance: 27.7
click at [447, 354] on p "Click OSHA in the left menu to get started!" at bounding box center [322, 346] width 306 height 21
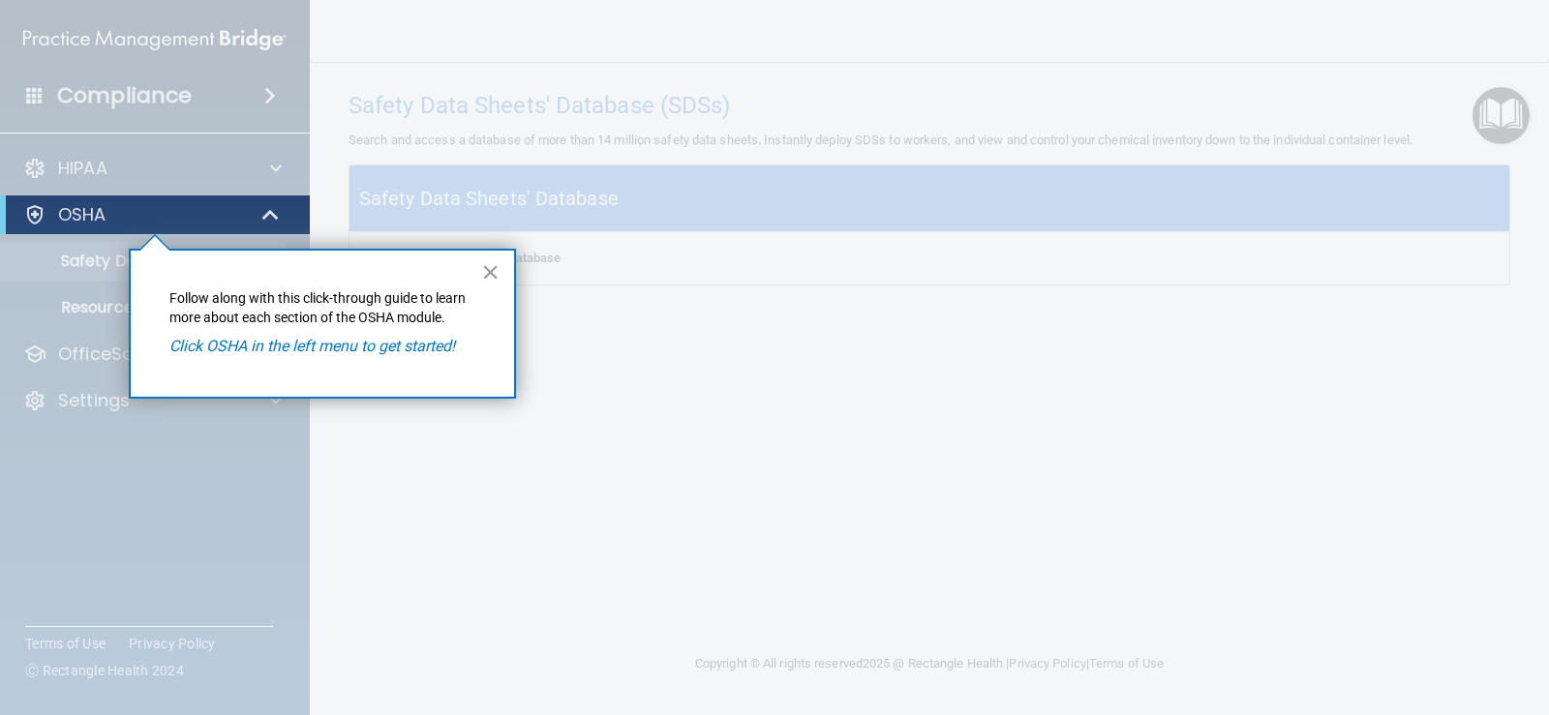
click at [531, 357] on div at bounding box center [929, 357] width 1239 height 715
click at [493, 269] on button "×" at bounding box center [490, 272] width 18 height 31
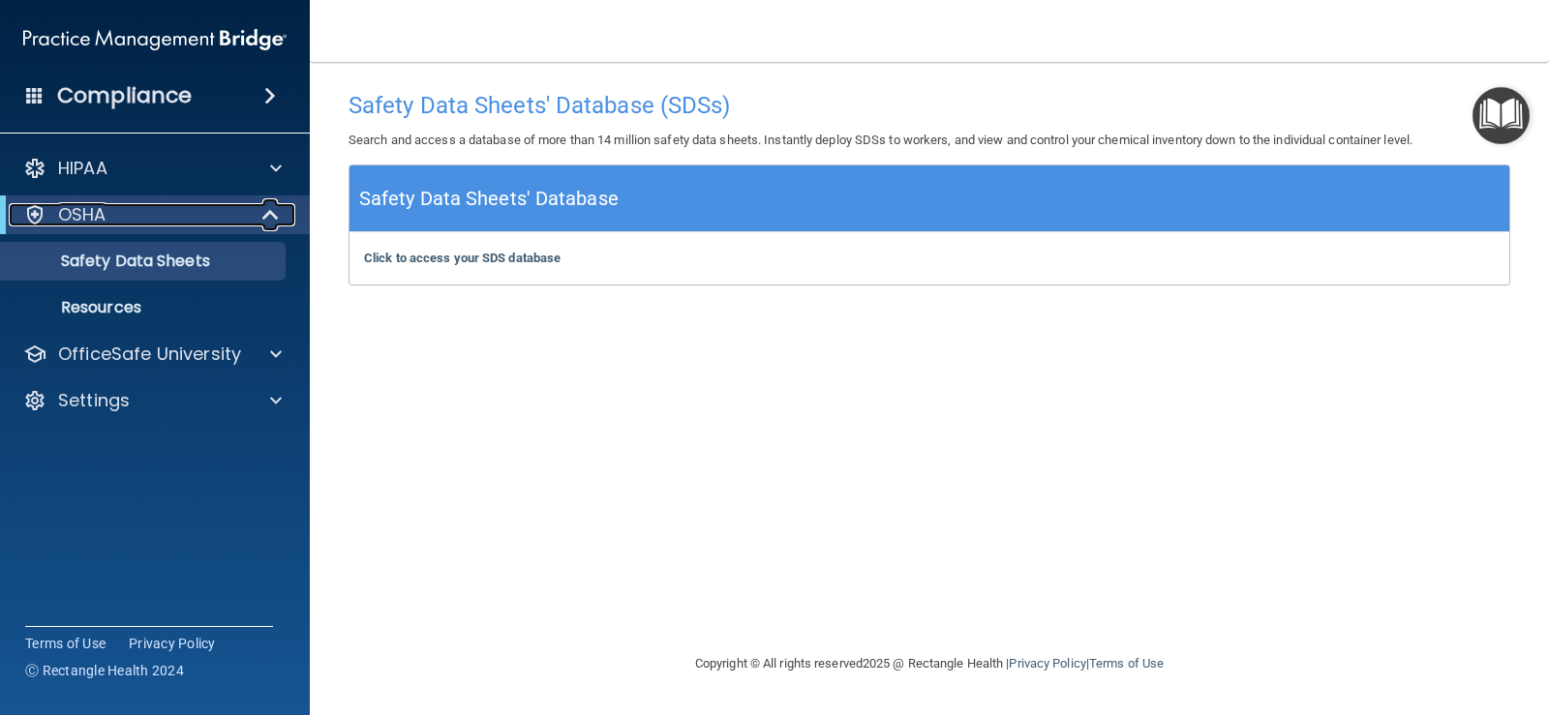
click at [217, 211] on div "OSHA" at bounding box center [128, 214] width 239 height 23
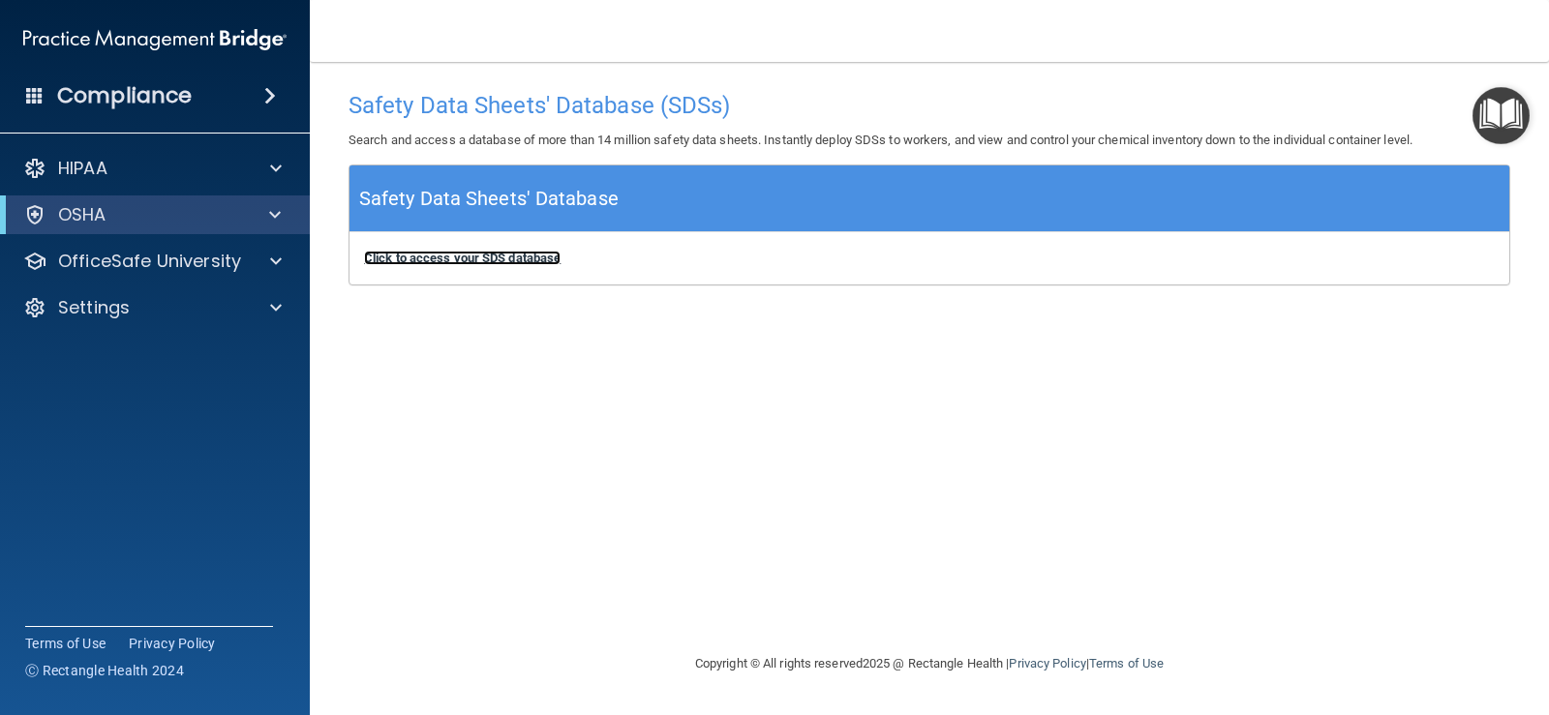
click at [533, 255] on b "Click to access your SDS database" at bounding box center [462, 258] width 196 height 15
click at [1495, 111] on img "Open Resource Center" at bounding box center [1500, 115] width 57 height 57
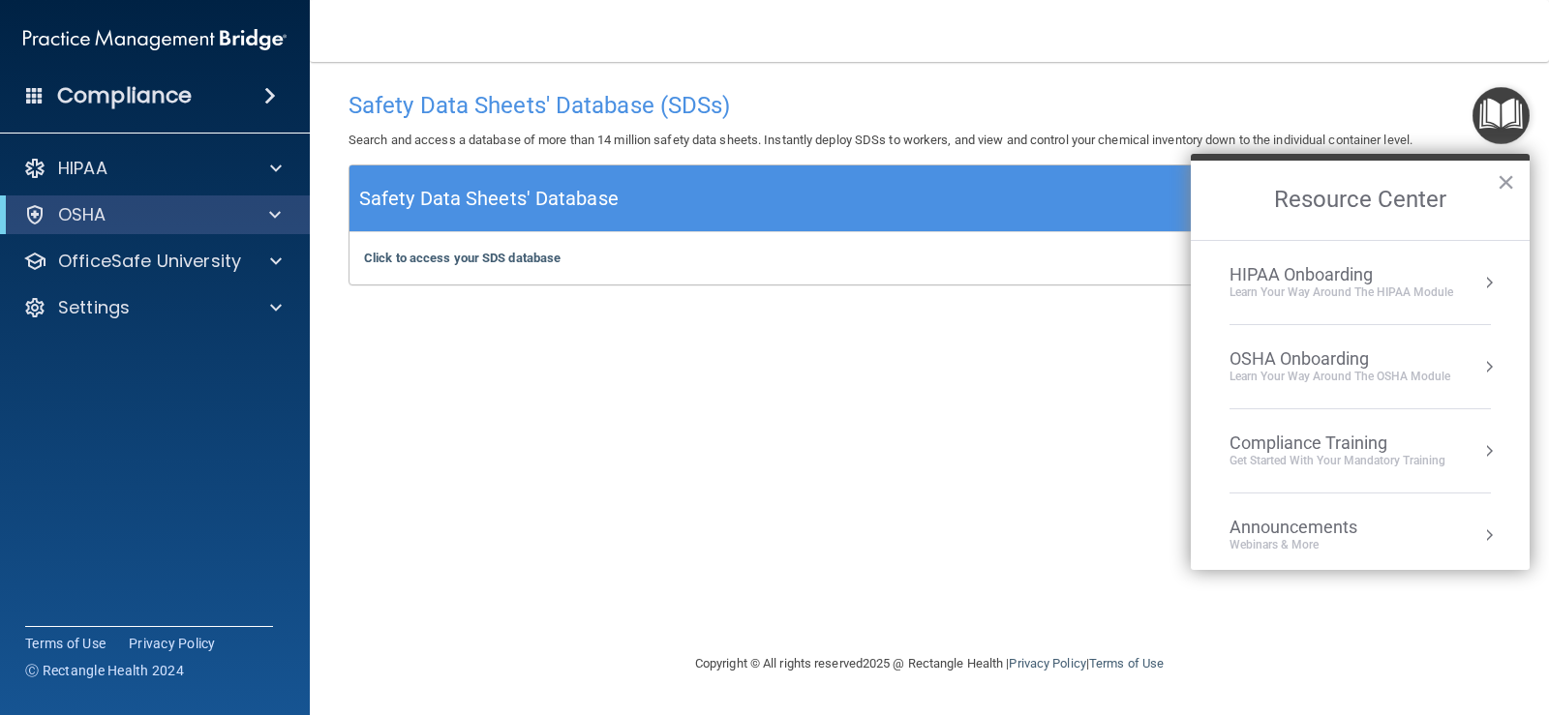
click at [1412, 369] on div "Learn your way around the OSHA module" at bounding box center [1339, 377] width 221 height 16
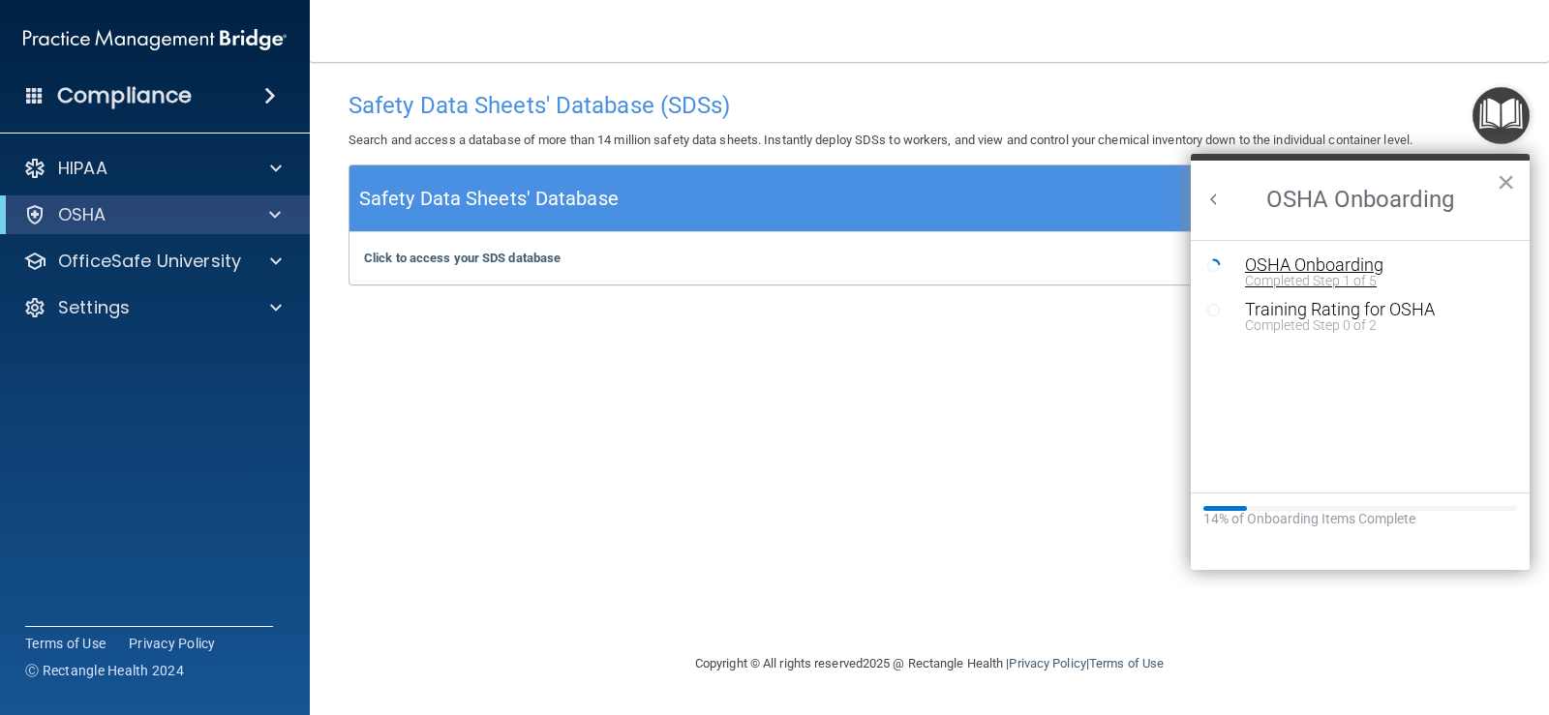
click at [1328, 260] on div "OSHA Onboarding" at bounding box center [1374, 265] width 259 height 17
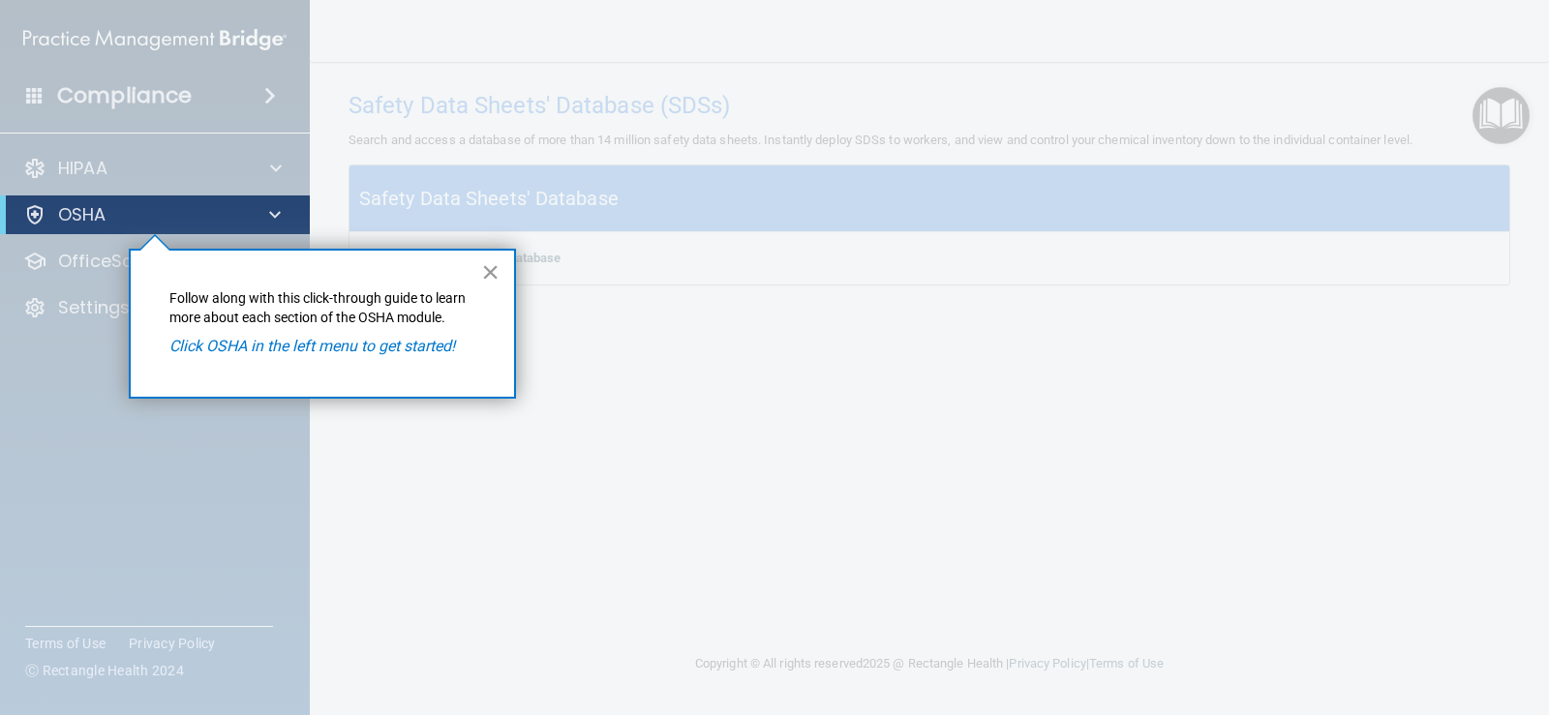
click at [494, 277] on button "×" at bounding box center [490, 272] width 18 height 31
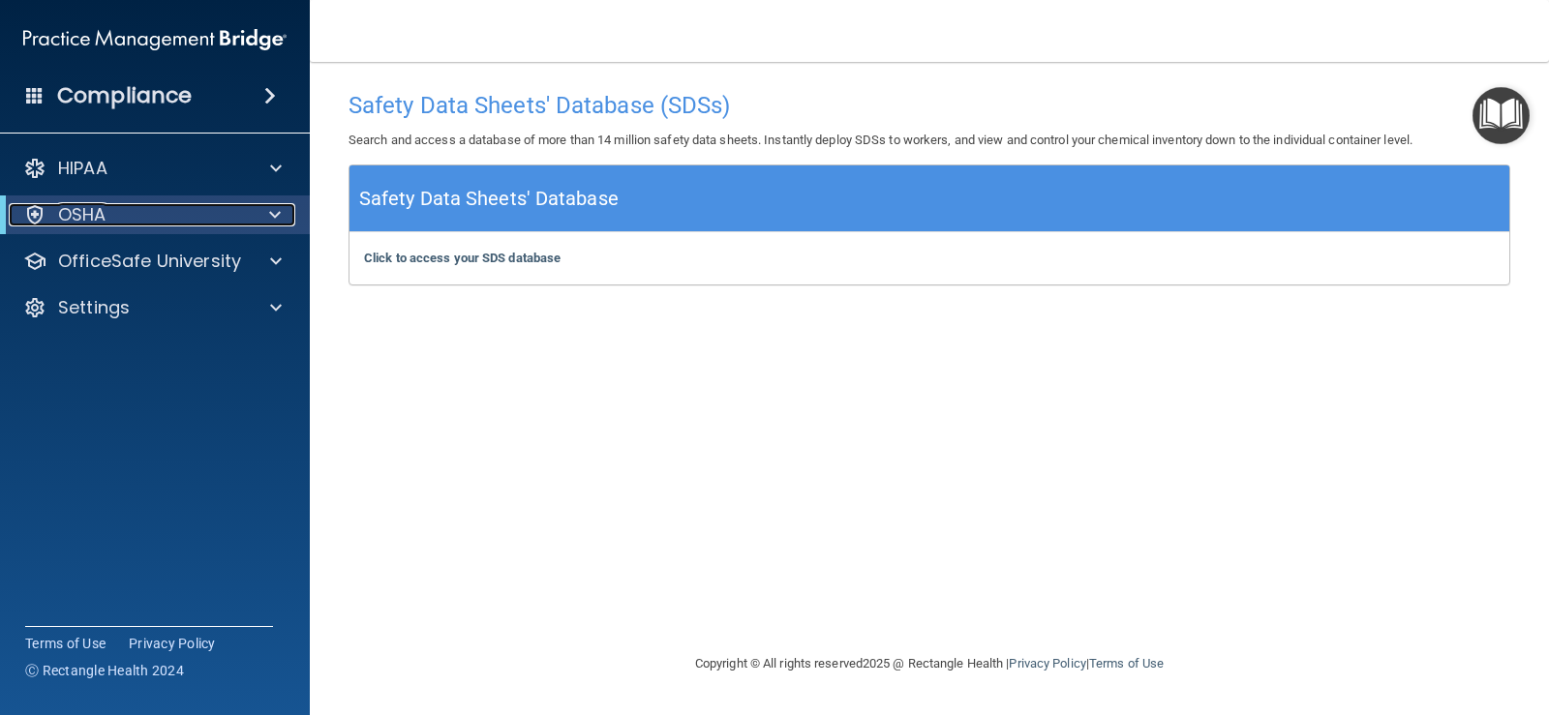
click at [270, 219] on span at bounding box center [275, 214] width 12 height 23
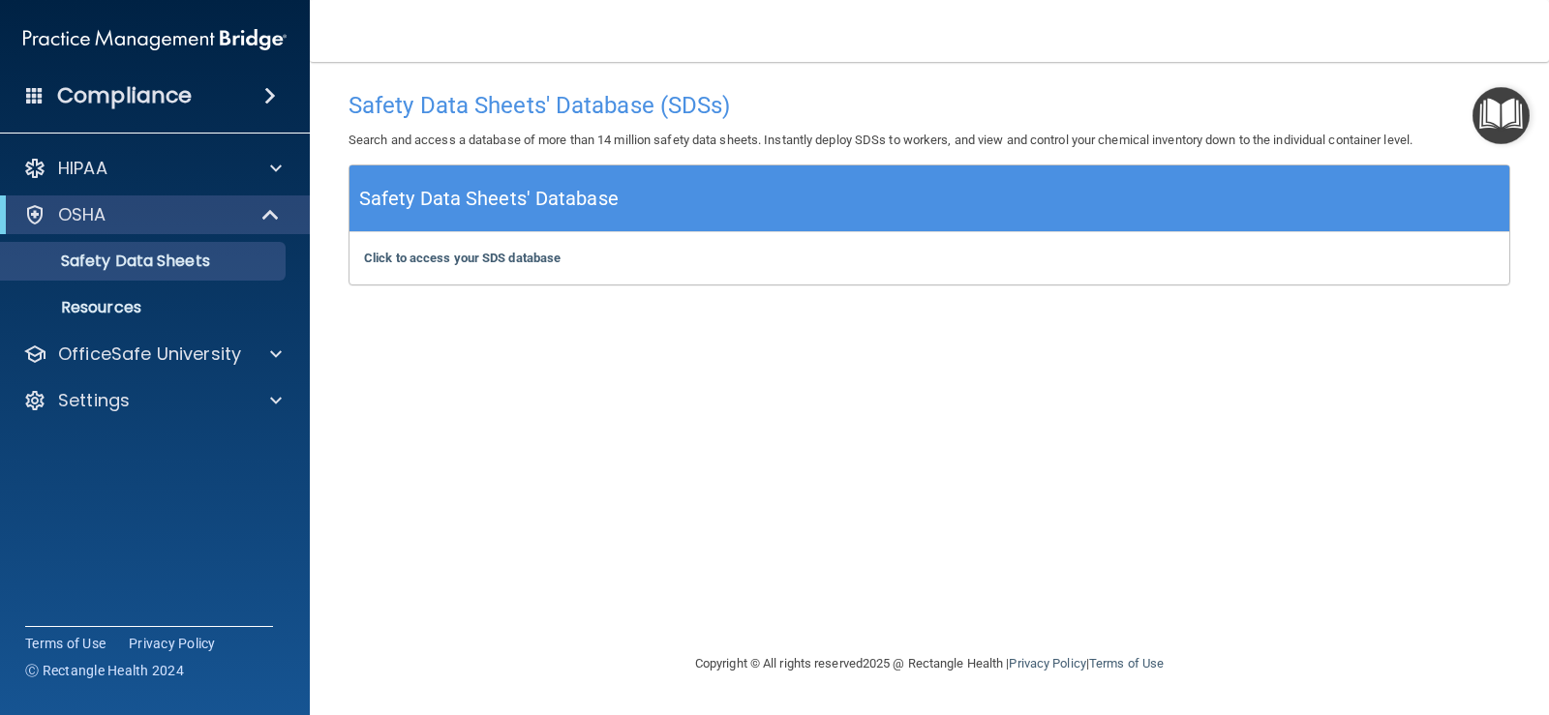
click at [1517, 105] on img "Open Resource Center" at bounding box center [1500, 115] width 57 height 57
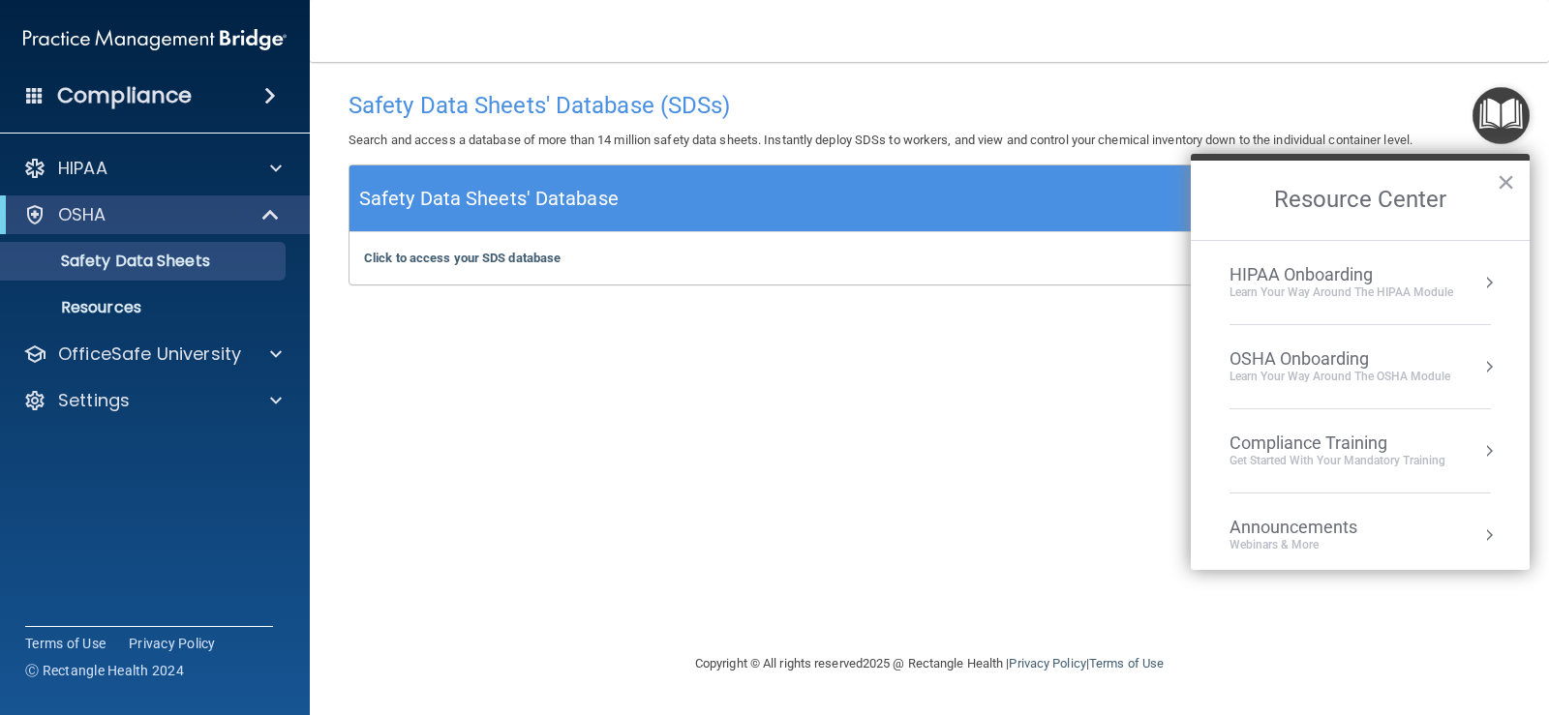
click at [1474, 296] on div "HIPAA Onboarding Learn Your Way around the HIPAA module" at bounding box center [1359, 282] width 261 height 37
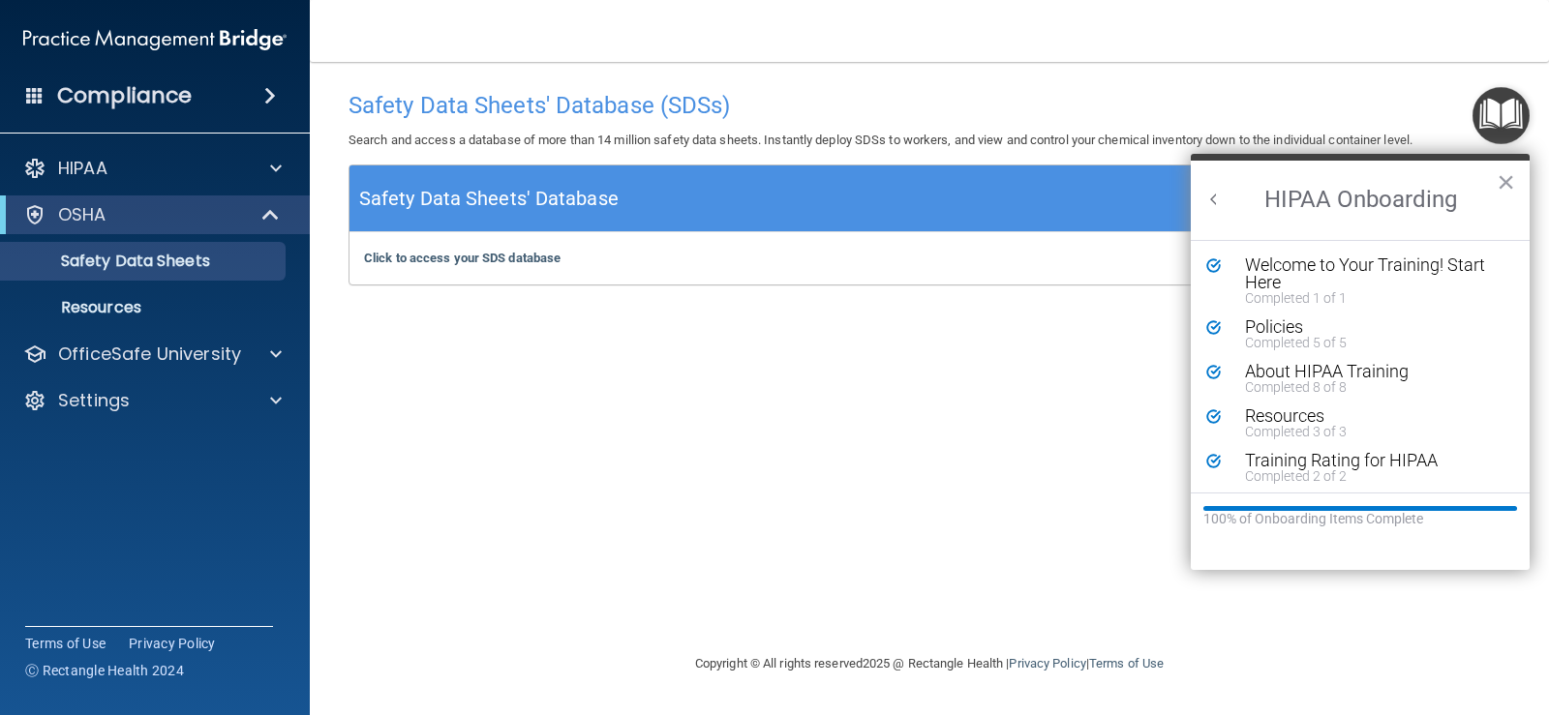
click at [1487, 119] on img "Open Resource Center" at bounding box center [1500, 115] width 57 height 57
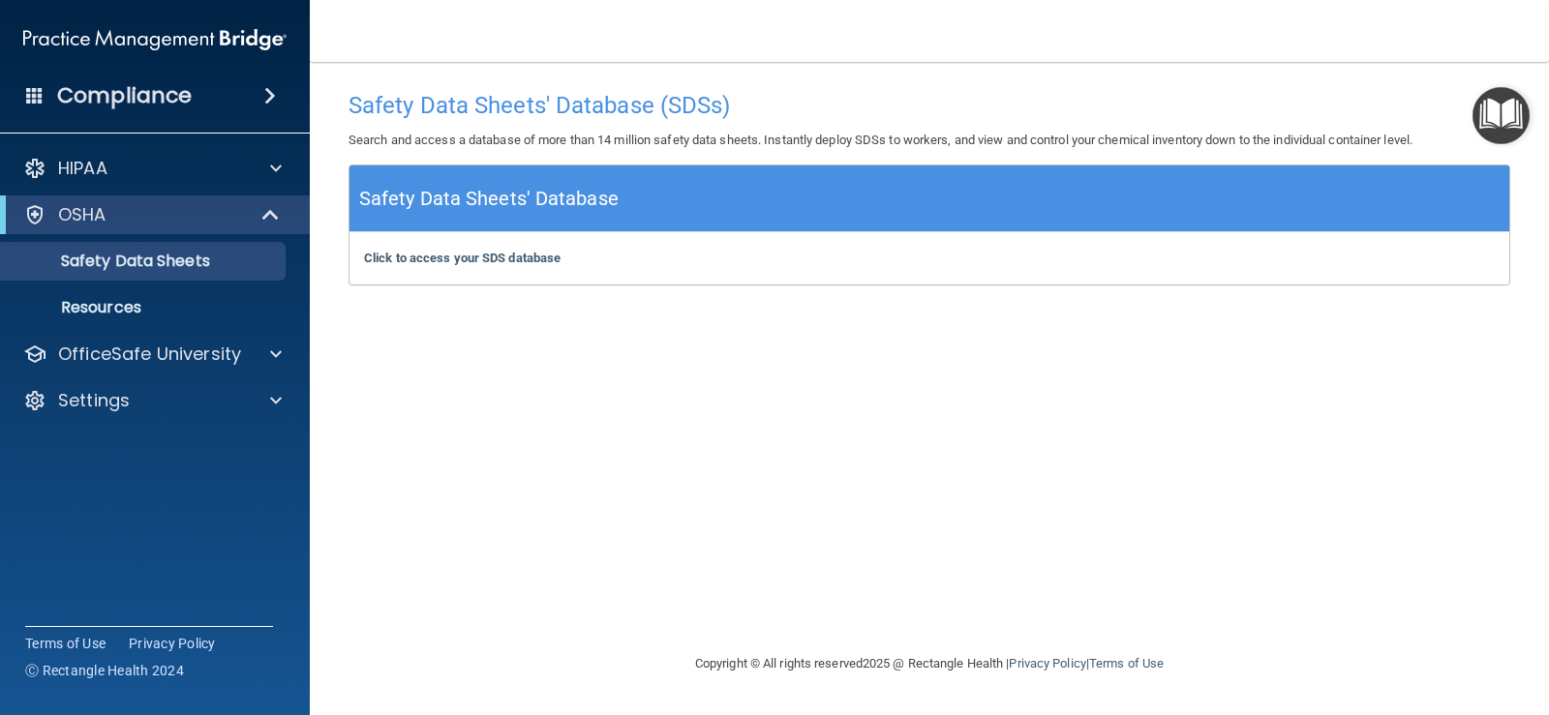
click at [1510, 130] on img "Open Resource Center" at bounding box center [1500, 115] width 57 height 57
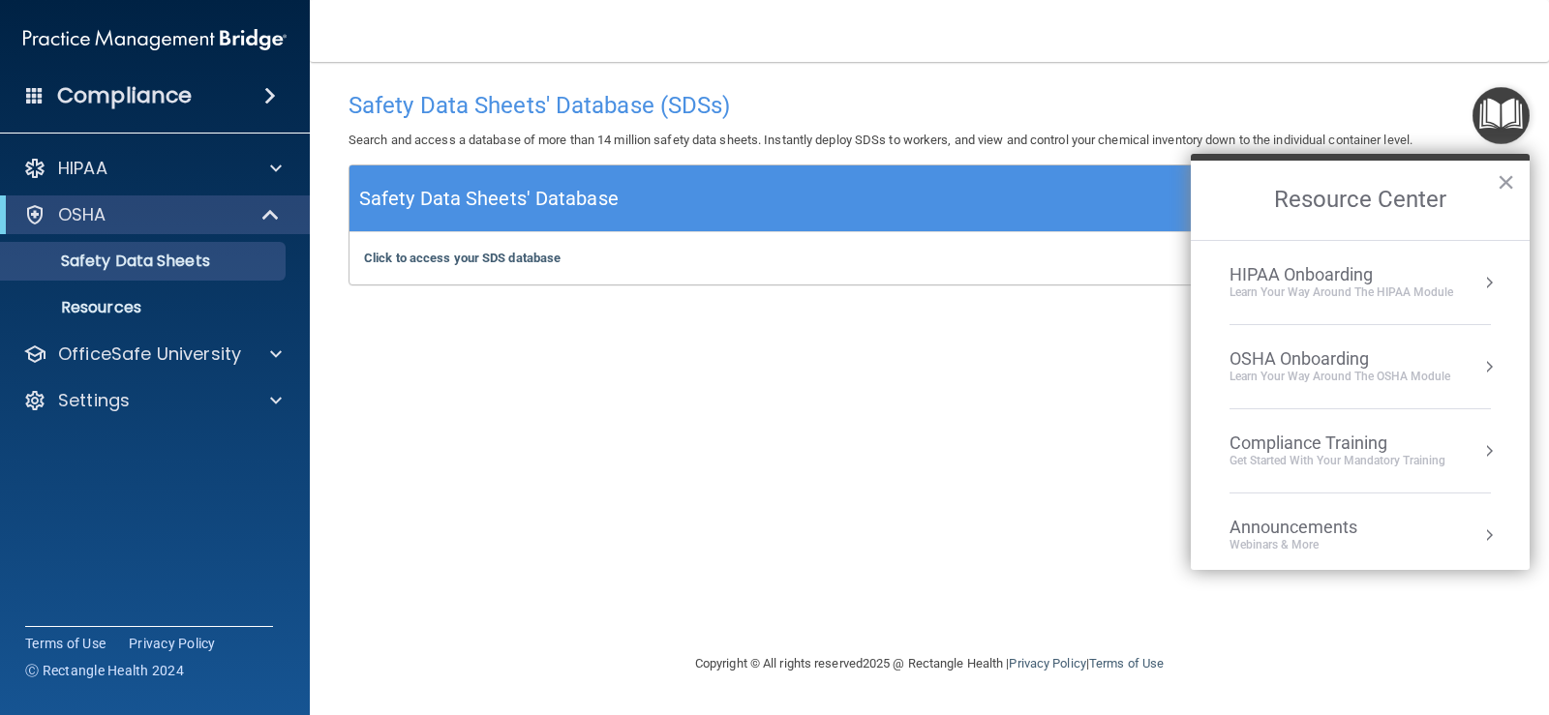
click at [1385, 369] on div "Learn your way around the OSHA module" at bounding box center [1339, 377] width 221 height 16
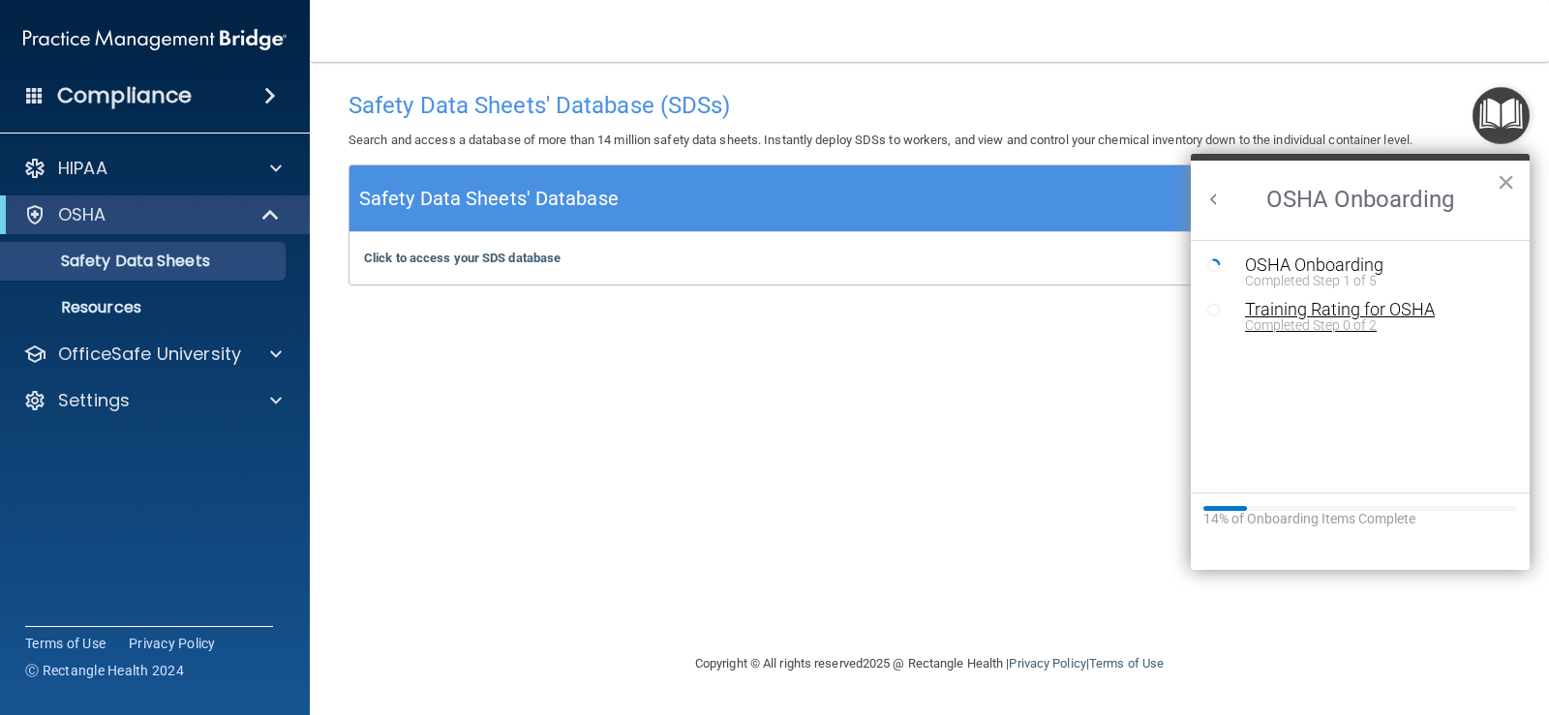
click at [1276, 304] on div "Training Rating for OSHA" at bounding box center [1374, 309] width 259 height 17
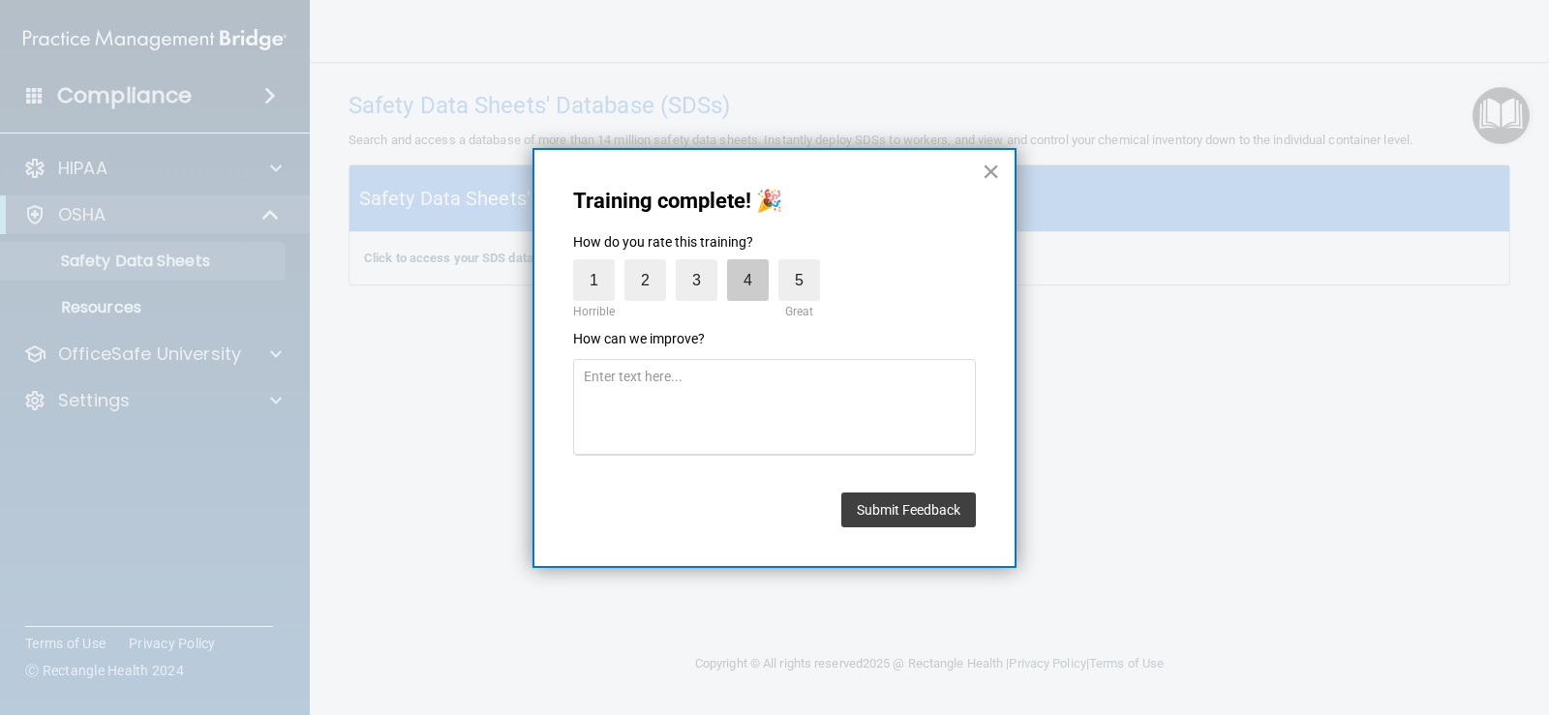
click at [739, 281] on label "4" at bounding box center [748, 280] width 42 height 42
click at [703, 264] on input "4" at bounding box center [703, 264] width 0 height 0
click at [924, 522] on button "Submit Feedback" at bounding box center [908, 510] width 135 height 35
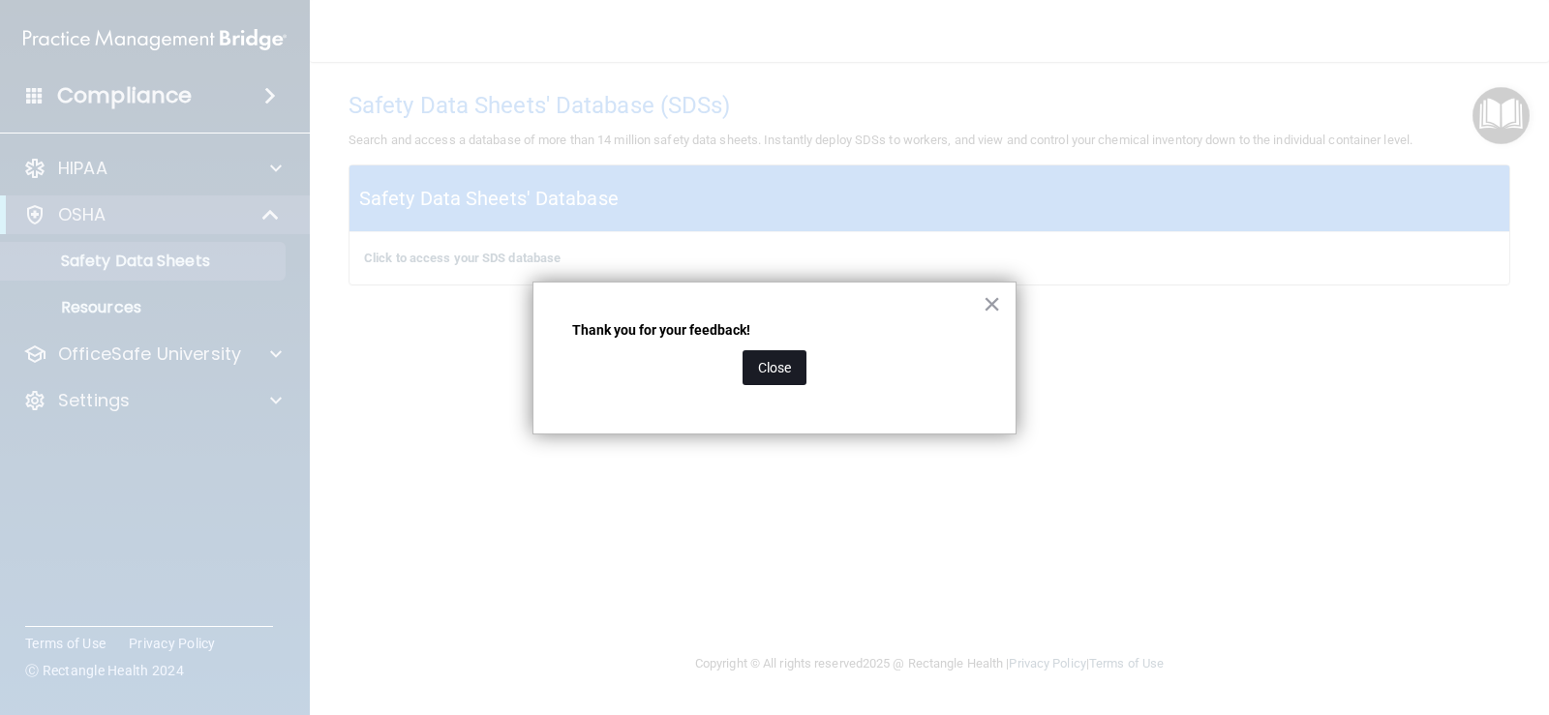
click at [790, 366] on button "Close" at bounding box center [774, 367] width 64 height 35
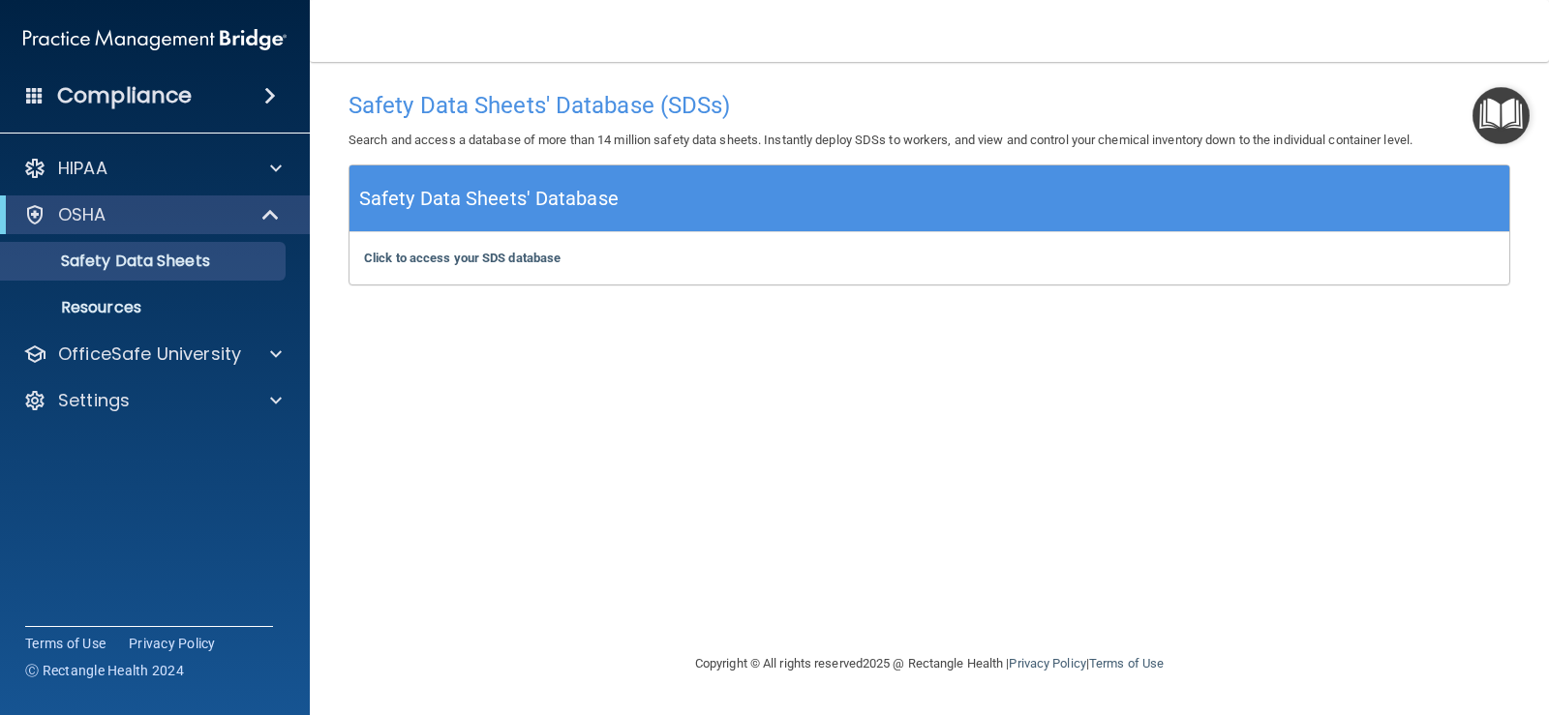
click at [1512, 99] on img "Open Resource Center" at bounding box center [1500, 115] width 57 height 57
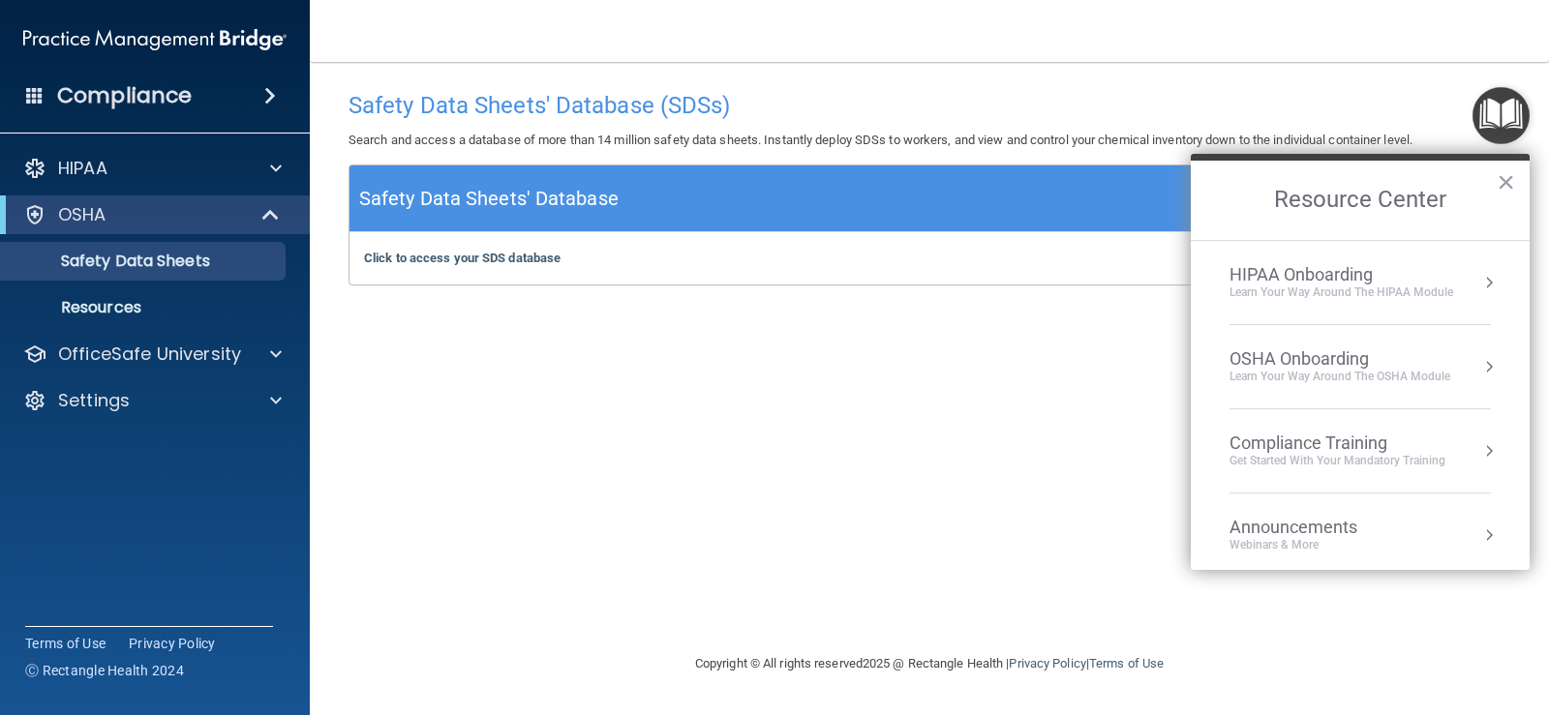
click at [1407, 357] on div "OSHA Onboarding" at bounding box center [1339, 358] width 221 height 21
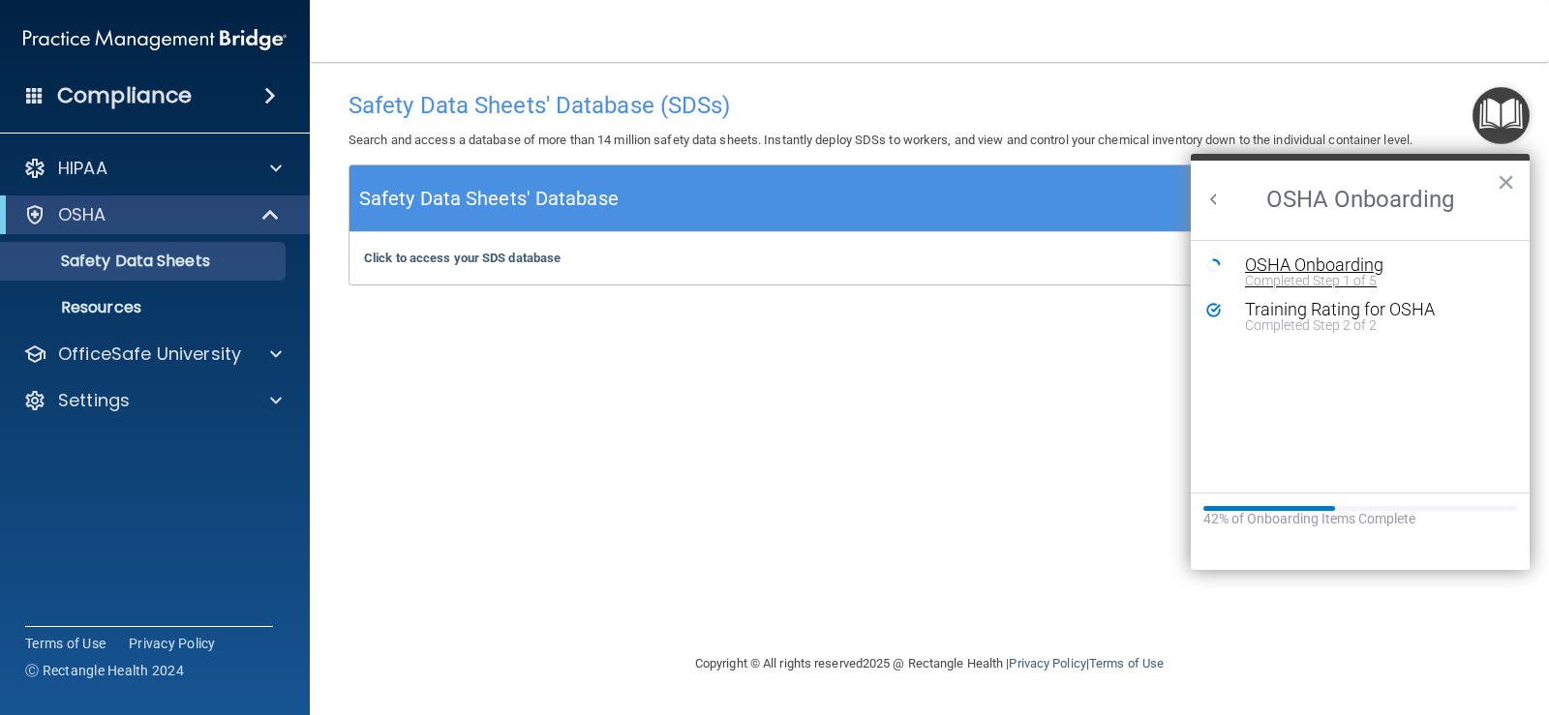
click at [1276, 285] on div "Completed Step 1 of 5" at bounding box center [1374, 281] width 259 height 14
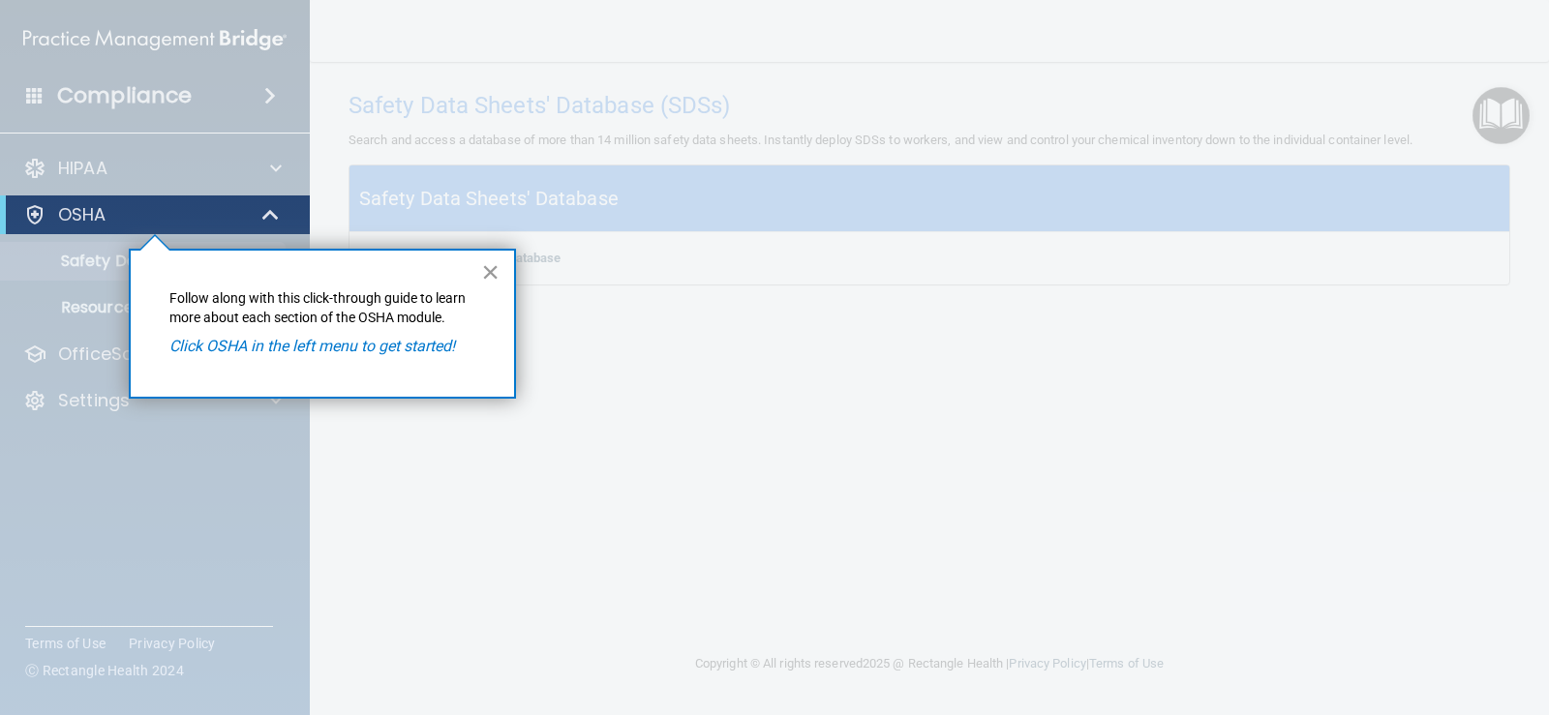
click at [497, 276] on button "×" at bounding box center [490, 272] width 18 height 31
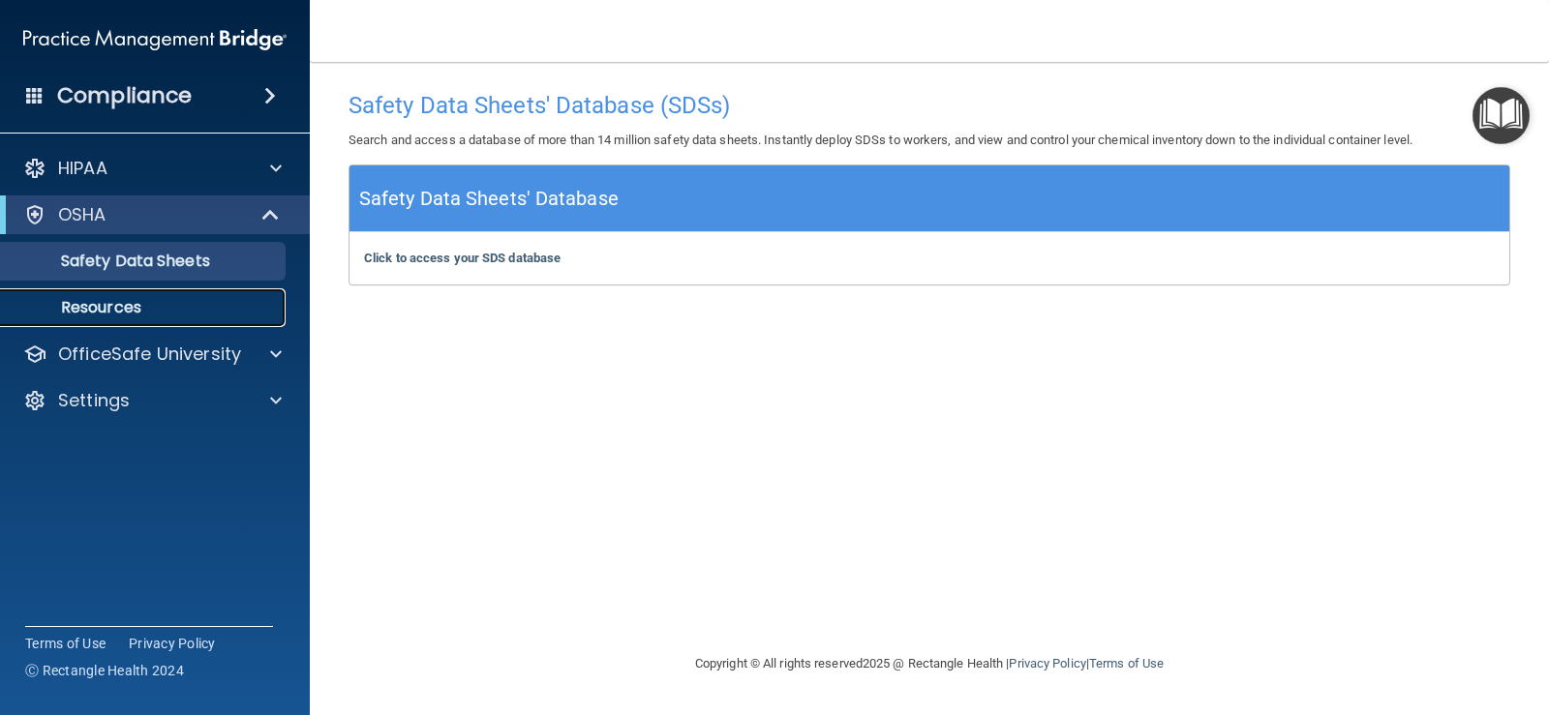
click at [100, 303] on p "Resources" at bounding box center [145, 307] width 264 height 19
click at [1498, 130] on img "Open Resource Center" at bounding box center [1500, 115] width 57 height 57
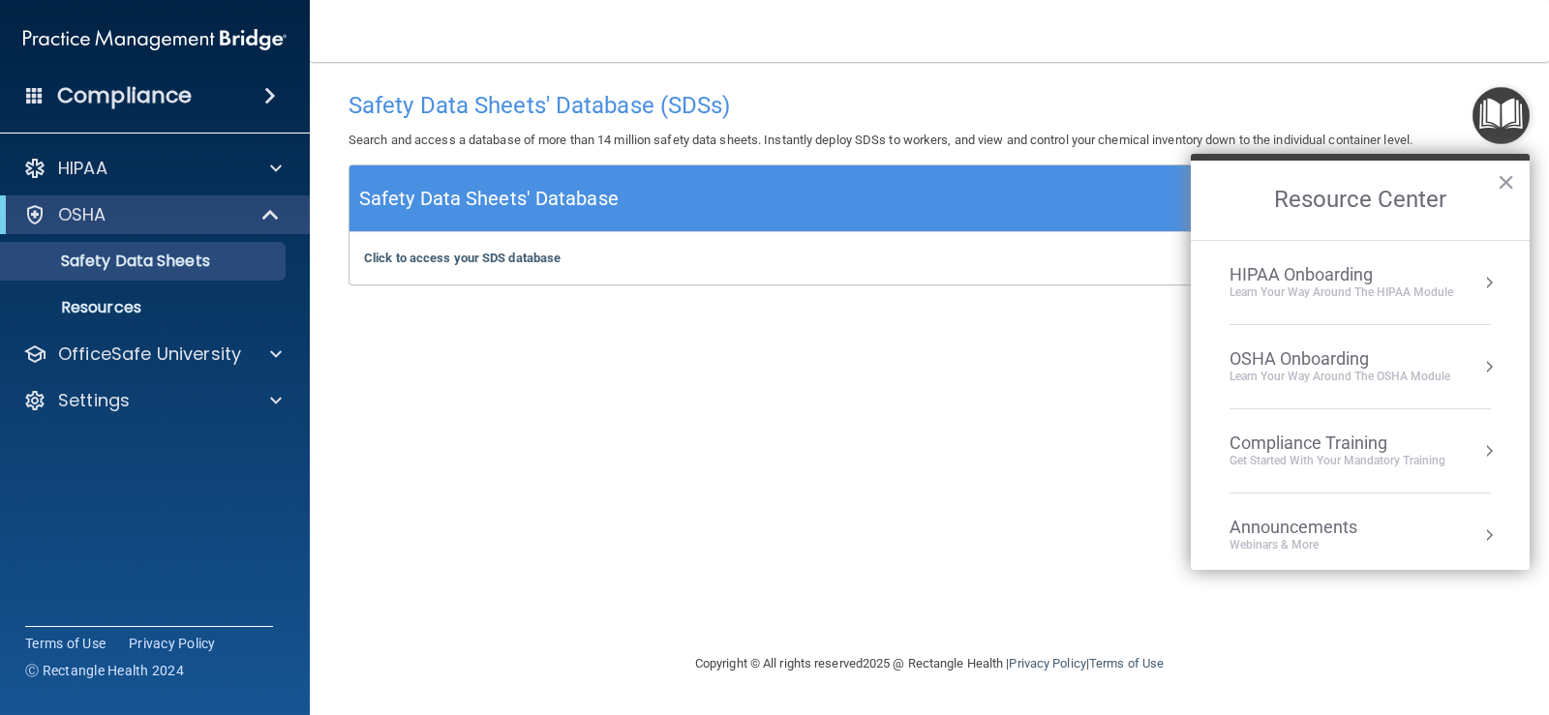
click at [1356, 368] on div "OSHA Onboarding" at bounding box center [1339, 358] width 221 height 21
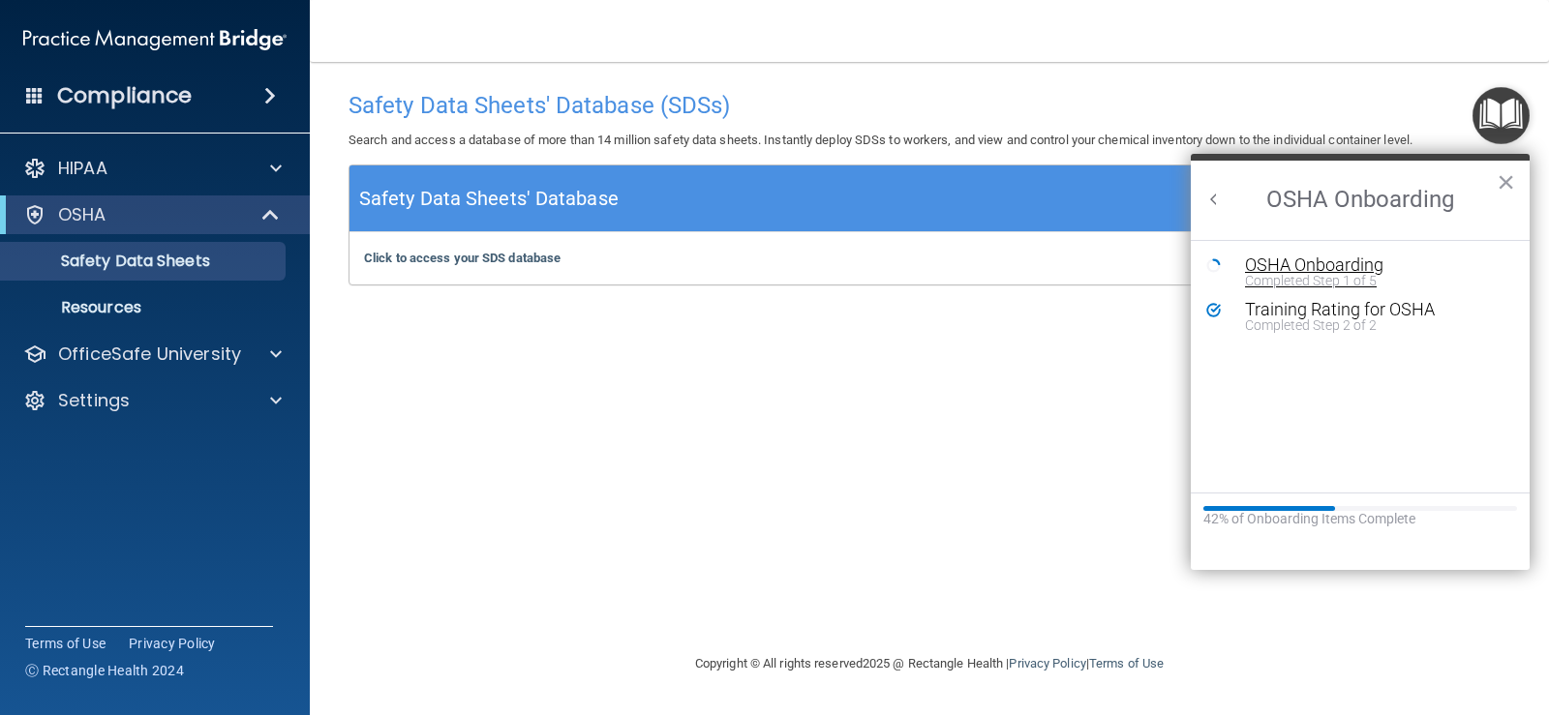
click at [1356, 268] on div "OSHA Onboarding" at bounding box center [1374, 265] width 259 height 17
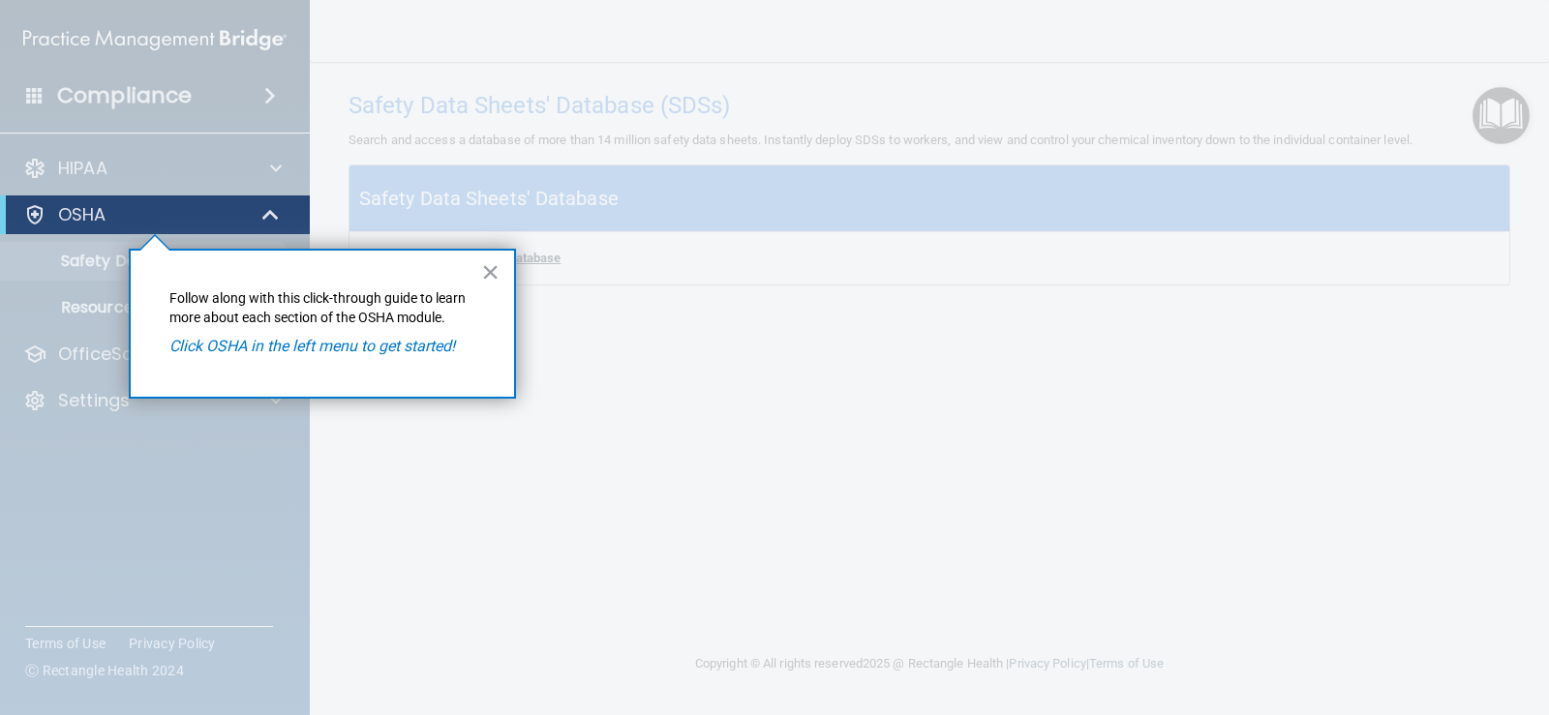
drag, startPoint x: 492, startPoint y: 266, endPoint x: 466, endPoint y: 258, distance: 27.3
click at [493, 266] on button "×" at bounding box center [490, 272] width 18 height 31
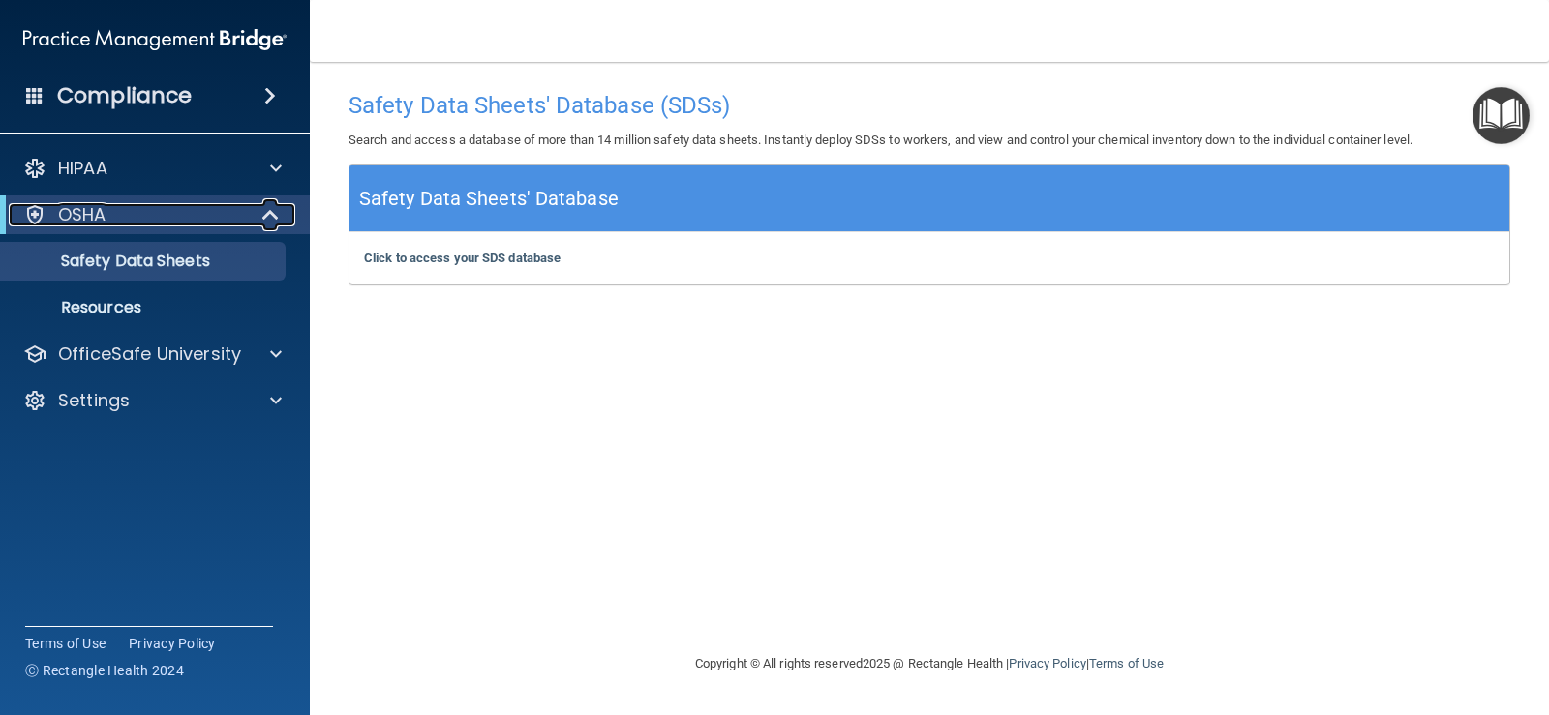
click at [201, 209] on div "OSHA" at bounding box center [128, 214] width 239 height 23
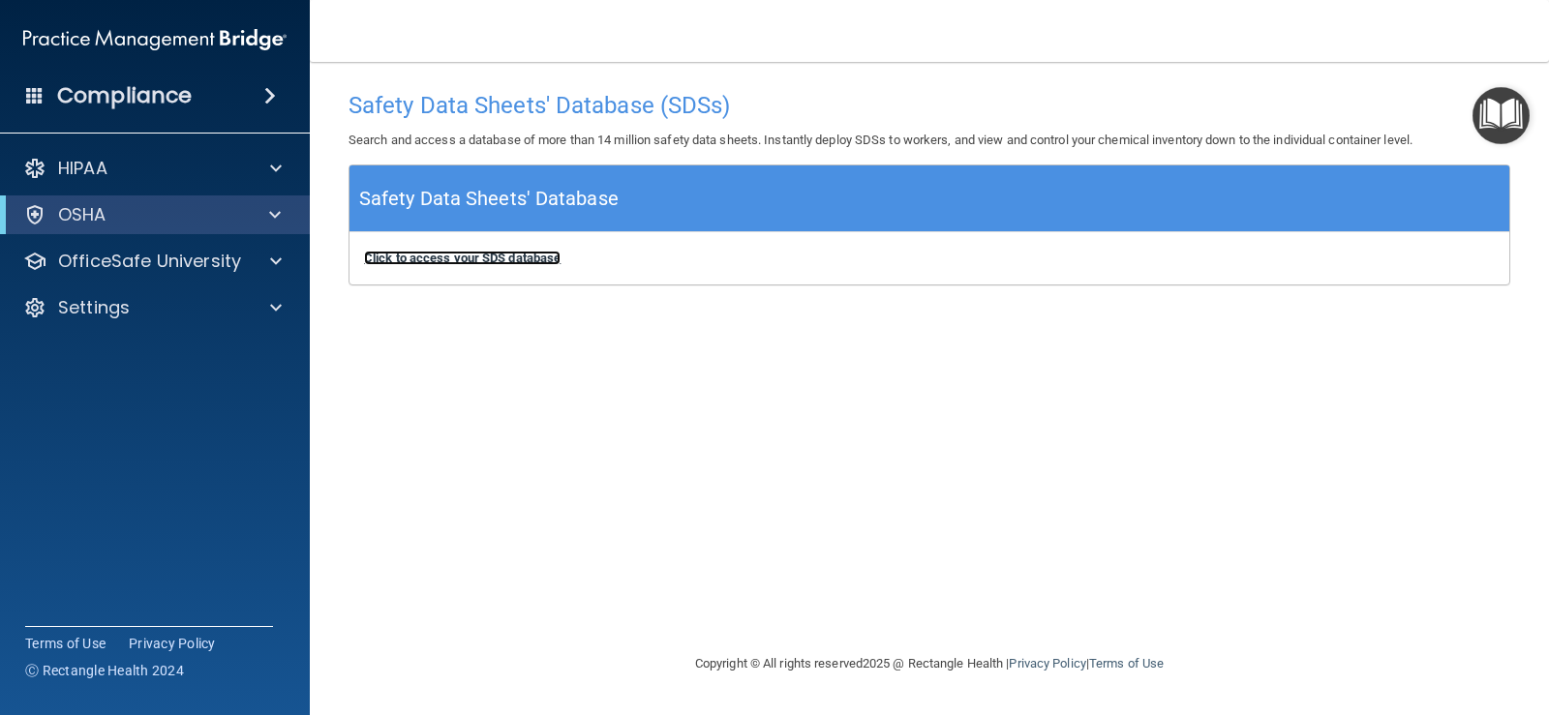
click at [498, 262] on b "Click to access your SDS database" at bounding box center [462, 258] width 196 height 15
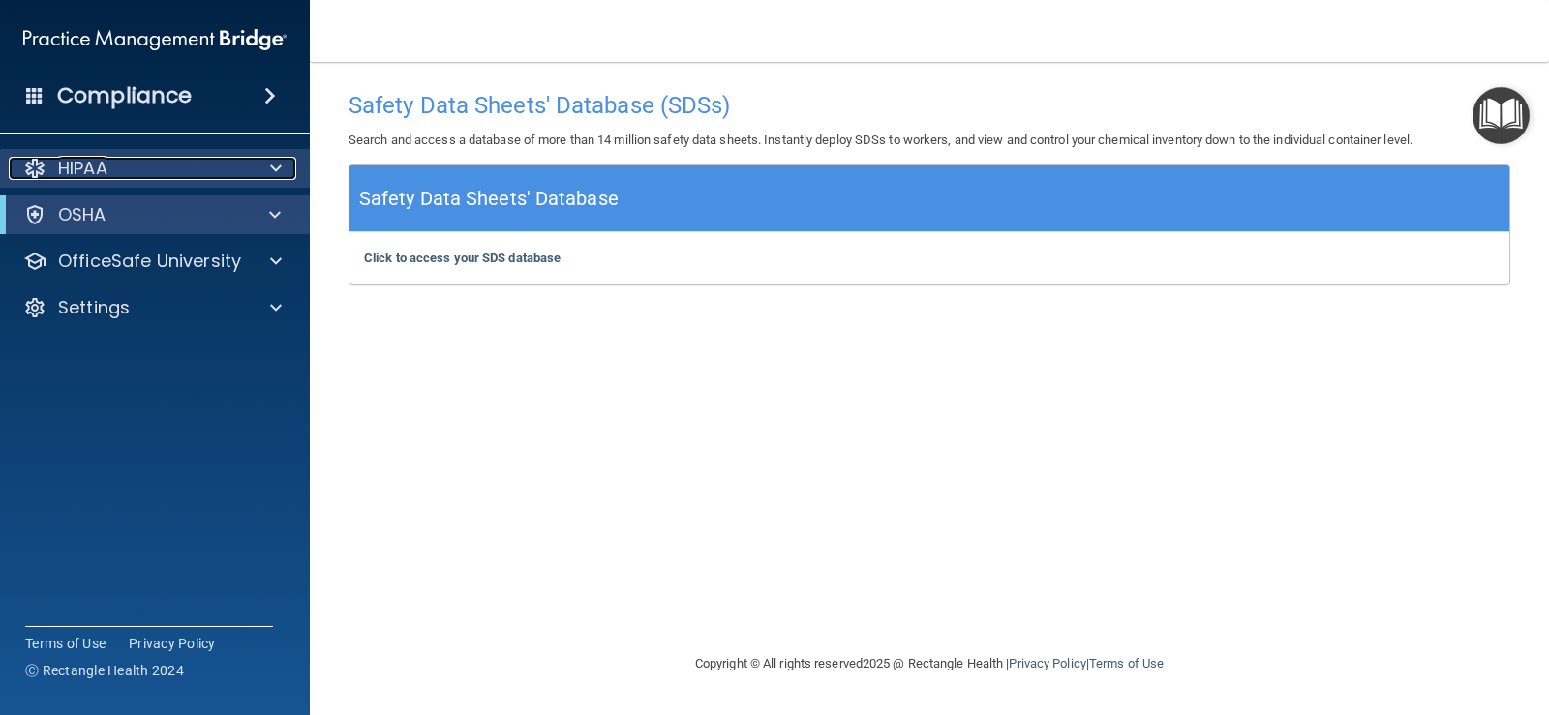
click at [268, 174] on div at bounding box center [273, 168] width 48 height 23
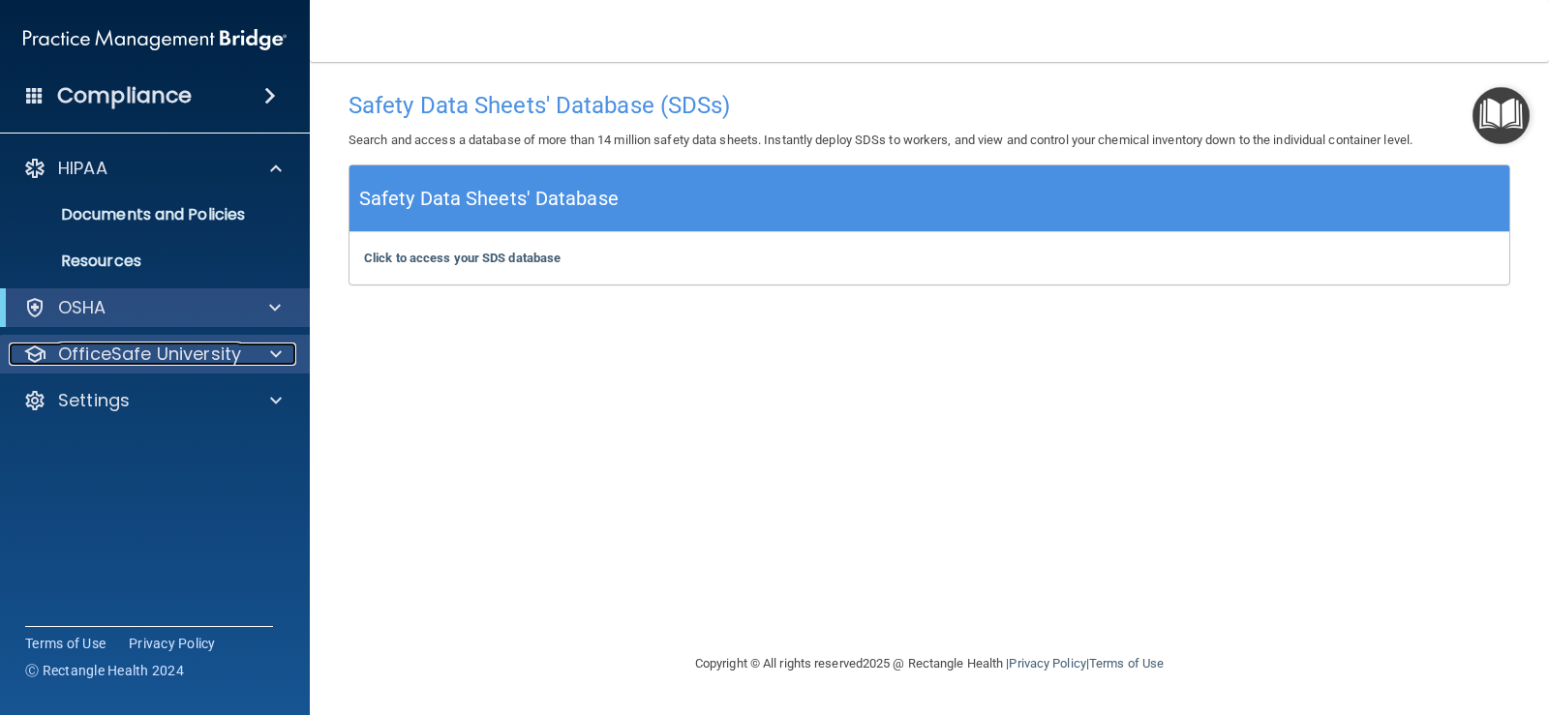
click at [286, 352] on div at bounding box center [273, 354] width 48 height 23
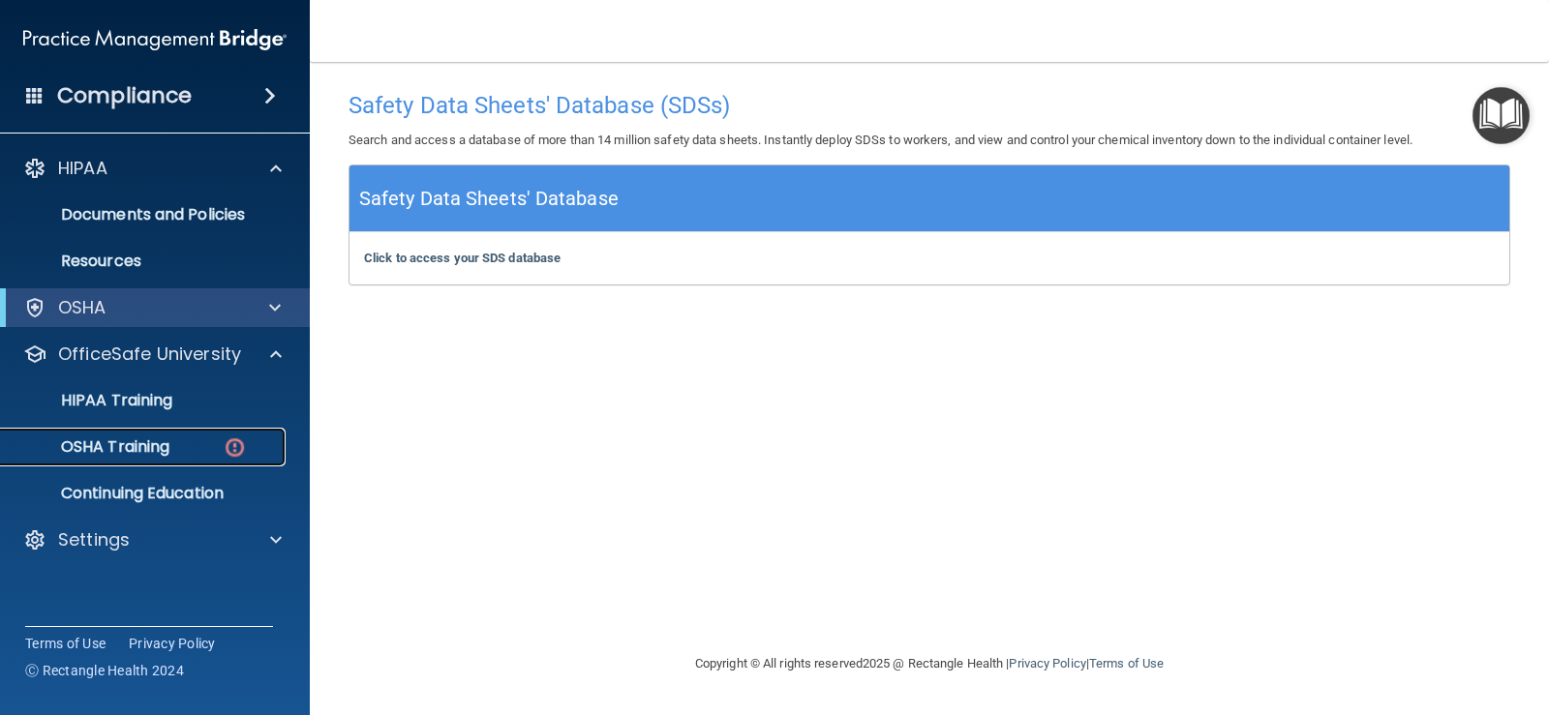
click at [163, 445] on p "OSHA Training" at bounding box center [91, 447] width 157 height 19
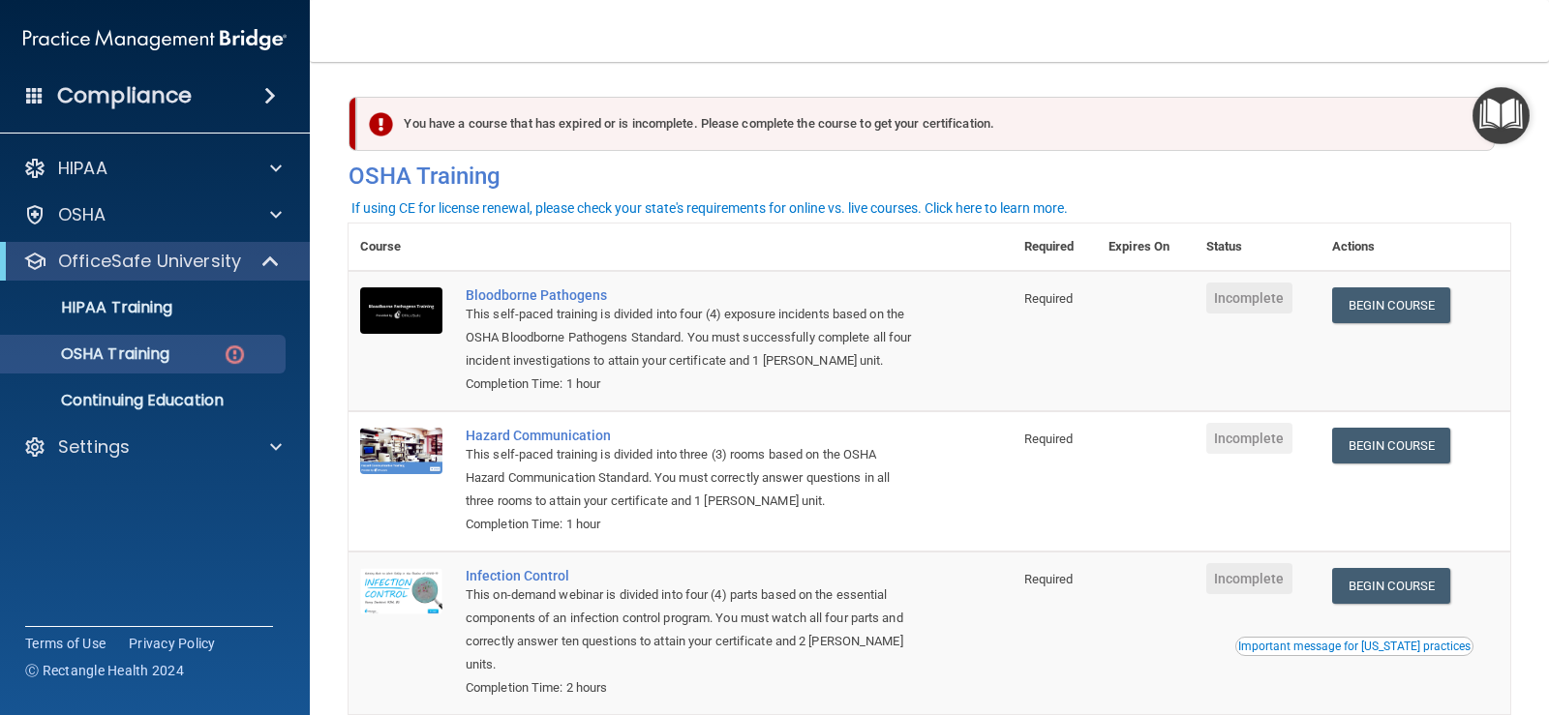
click at [1493, 112] on img "Open Resource Center" at bounding box center [1500, 115] width 57 height 57
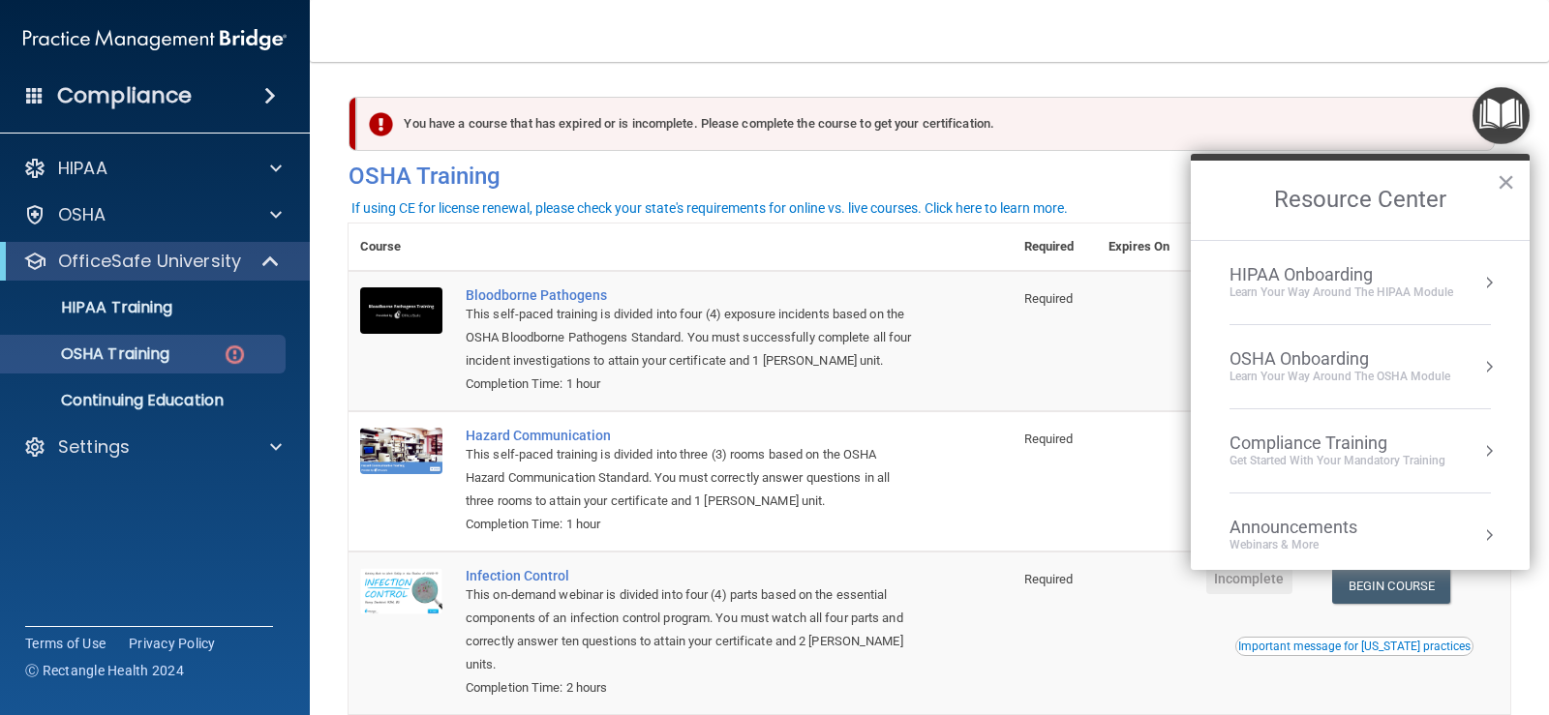
click at [1441, 338] on li "OSHA Onboarding Learn your way around the OSHA module" at bounding box center [1359, 367] width 261 height 84
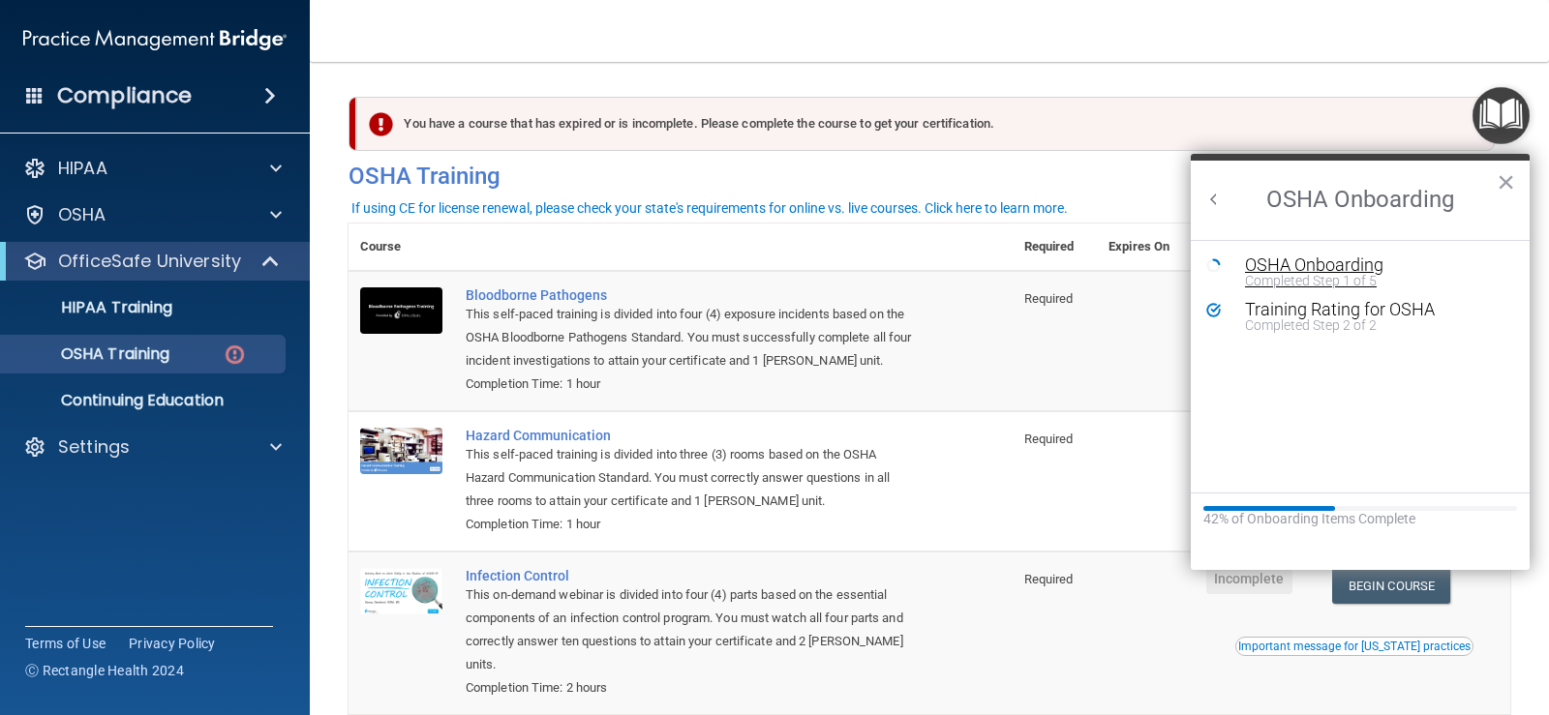
click at [1316, 259] on div "OSHA Onboarding" at bounding box center [1374, 265] width 259 height 17
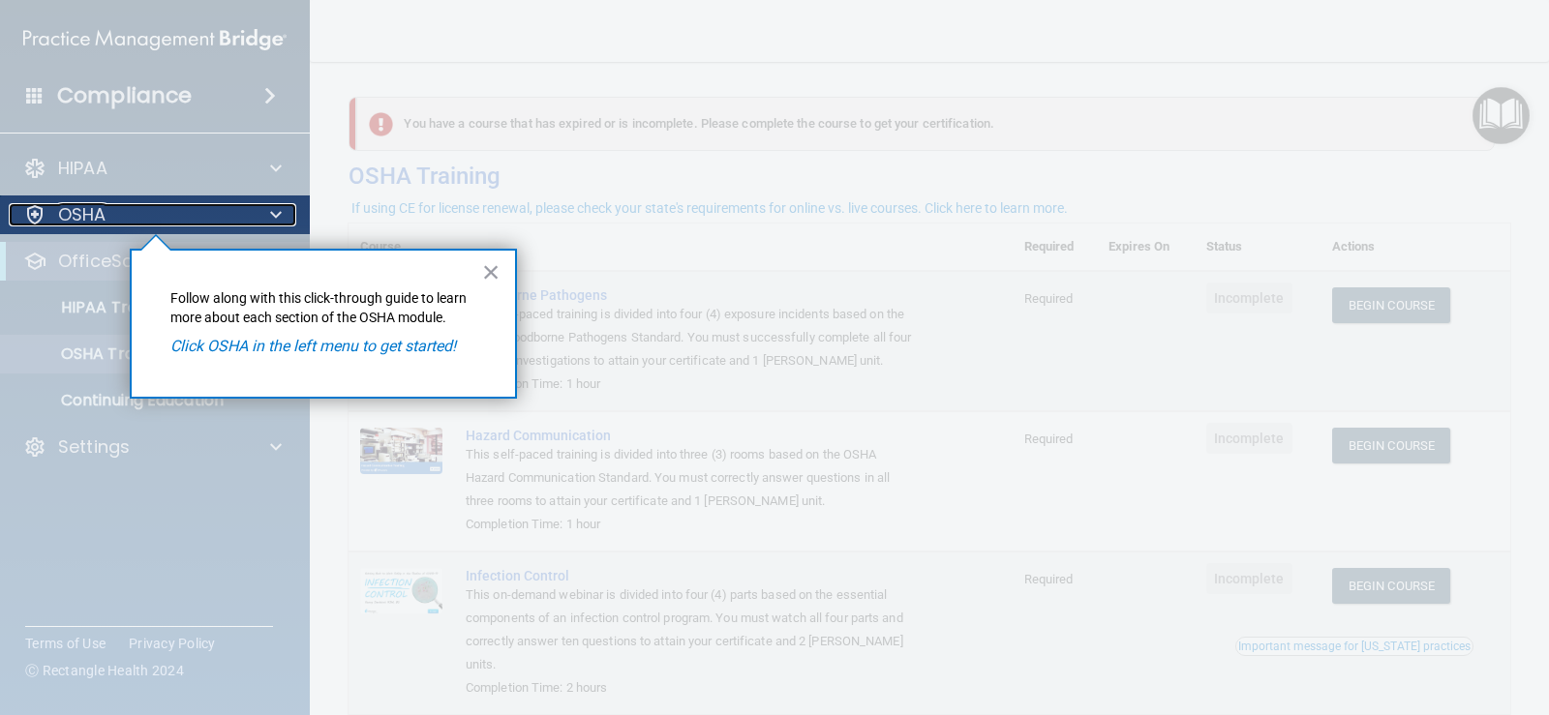
click at [243, 207] on div "OSHA" at bounding box center [129, 214] width 240 height 23
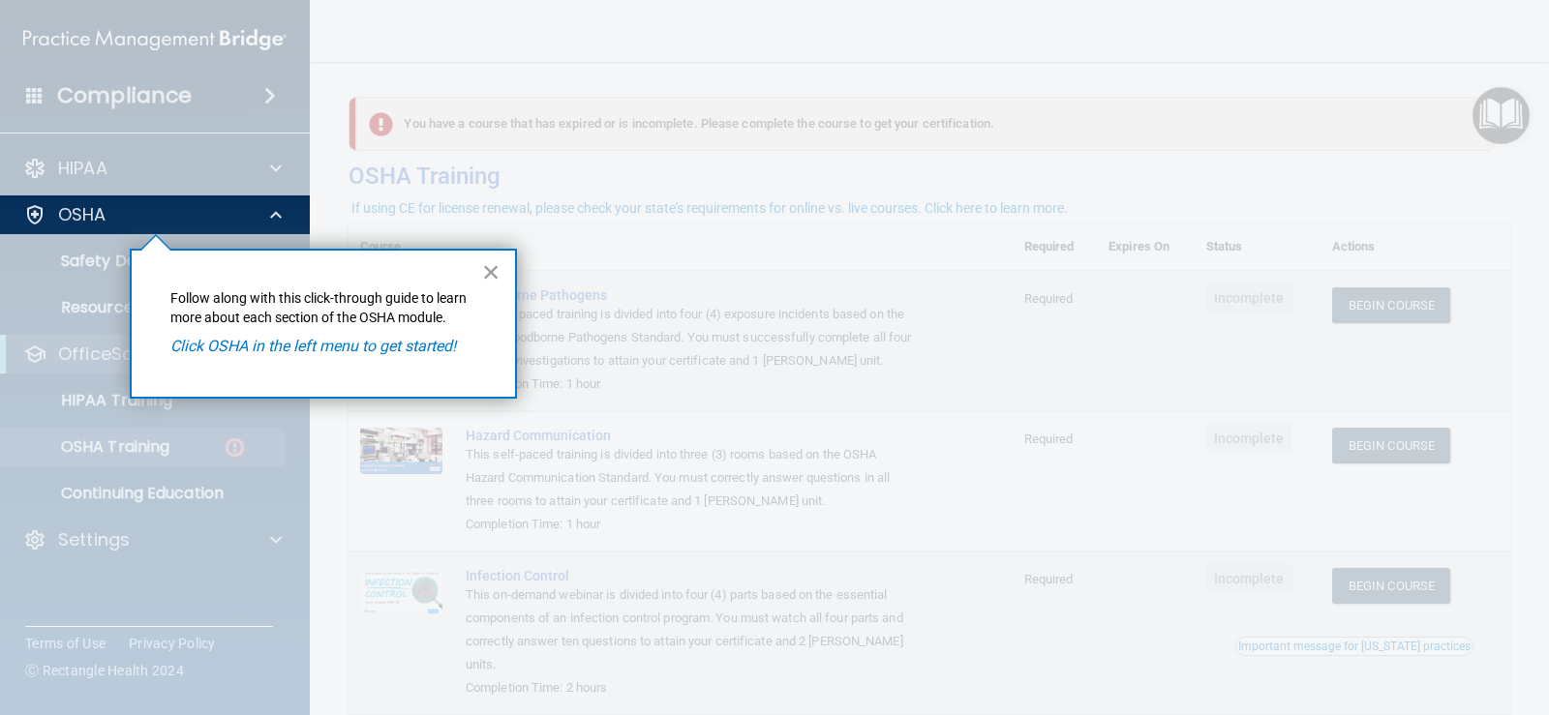
click at [487, 274] on button "×" at bounding box center [491, 272] width 18 height 31
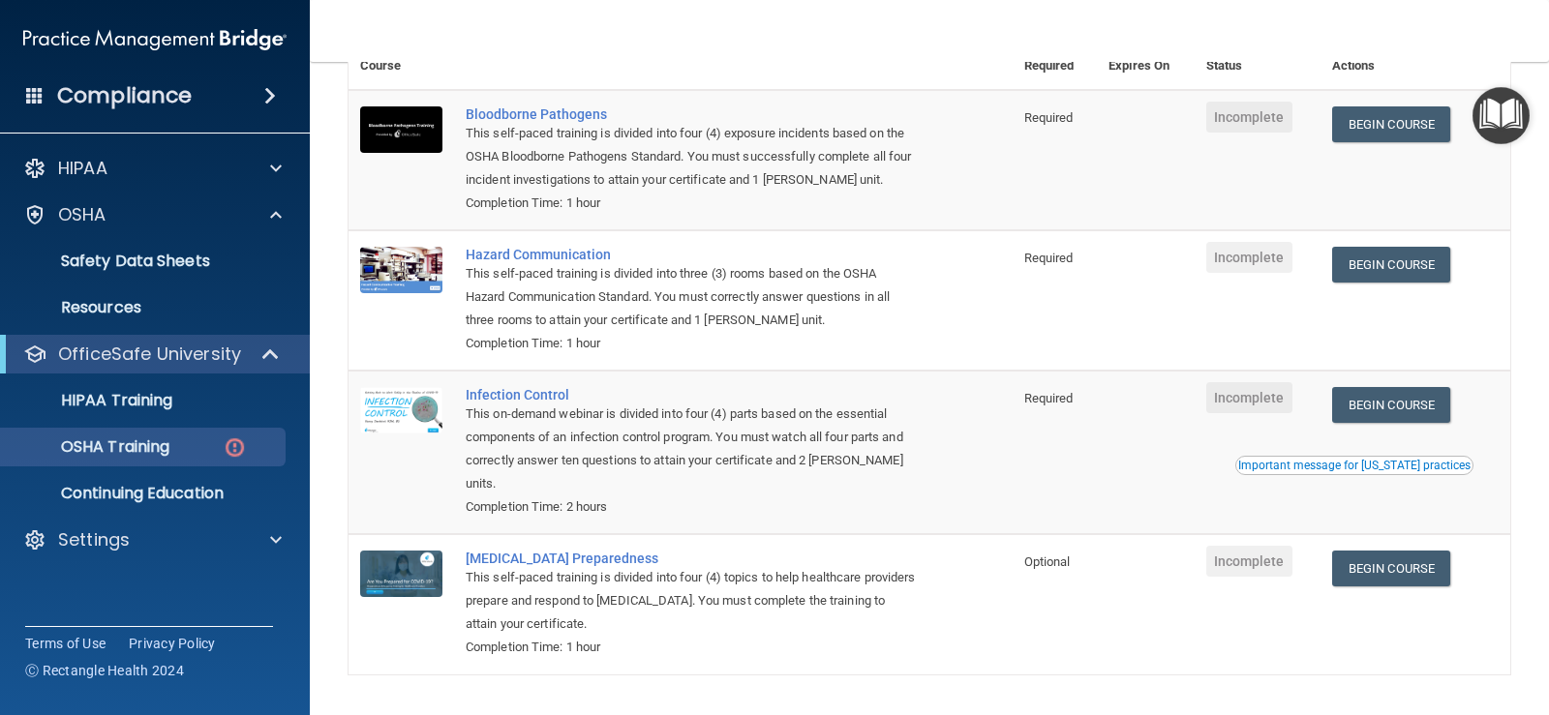
scroll to position [245, 0]
